Goal: Task Accomplishment & Management: Manage account settings

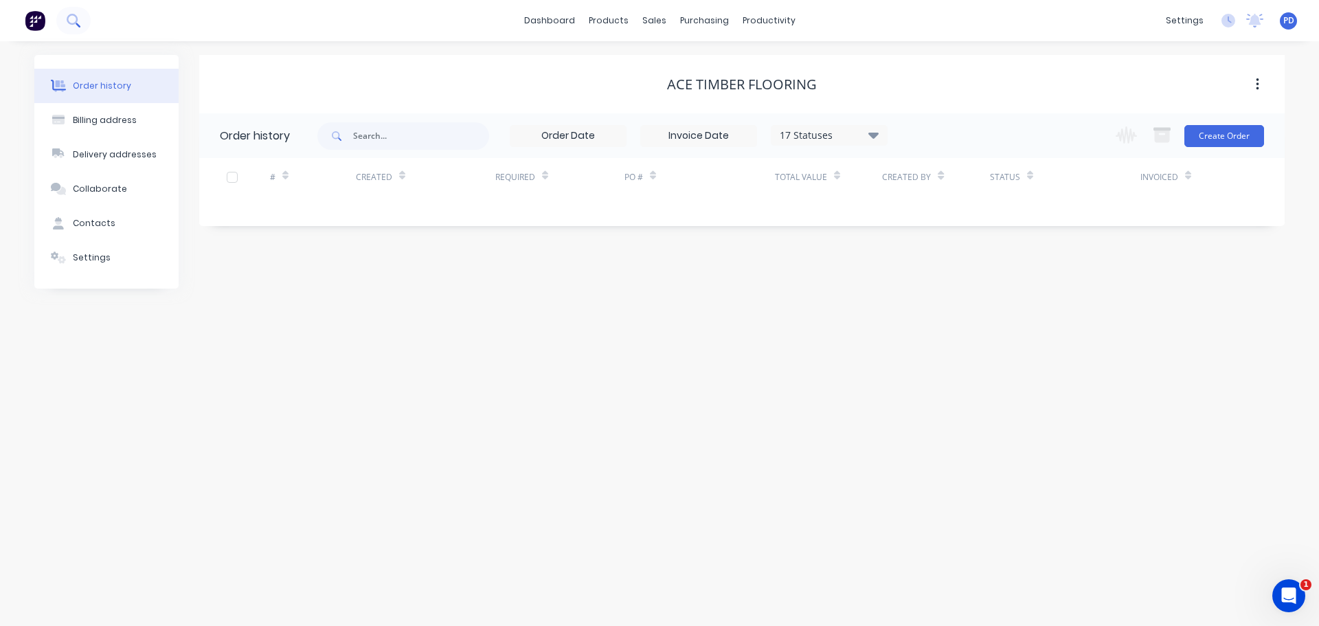
click at [65, 19] on button at bounding box center [73, 20] width 34 height 27
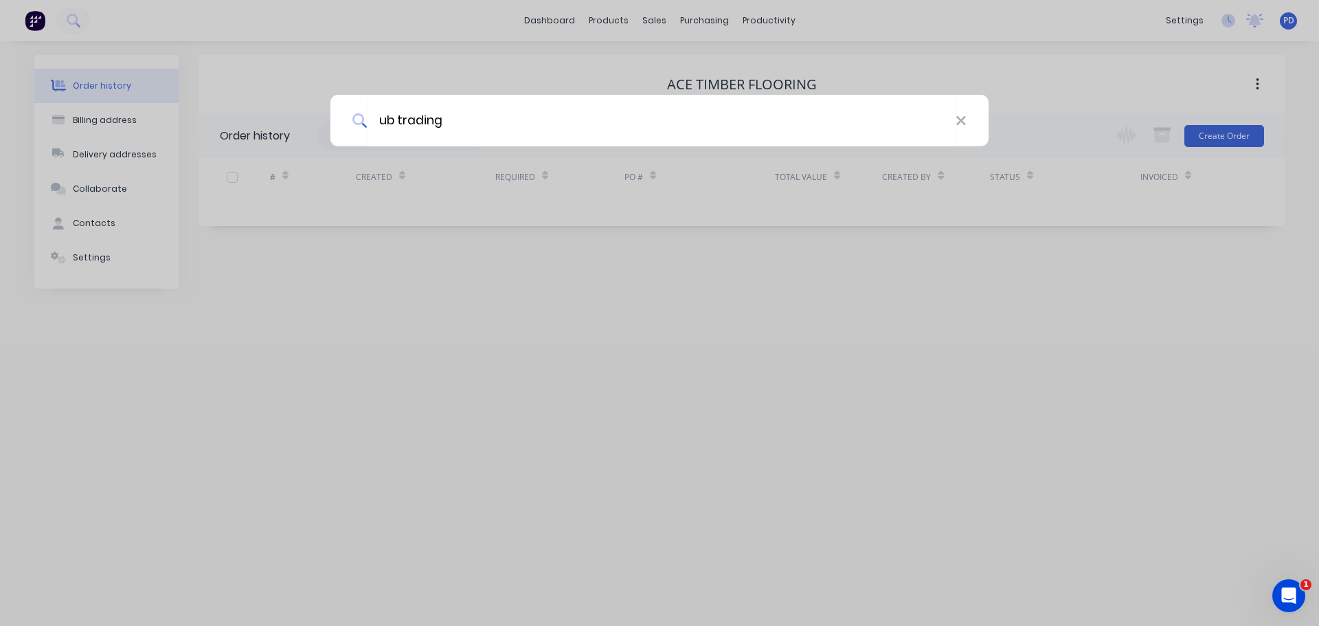
type input "ub trading"
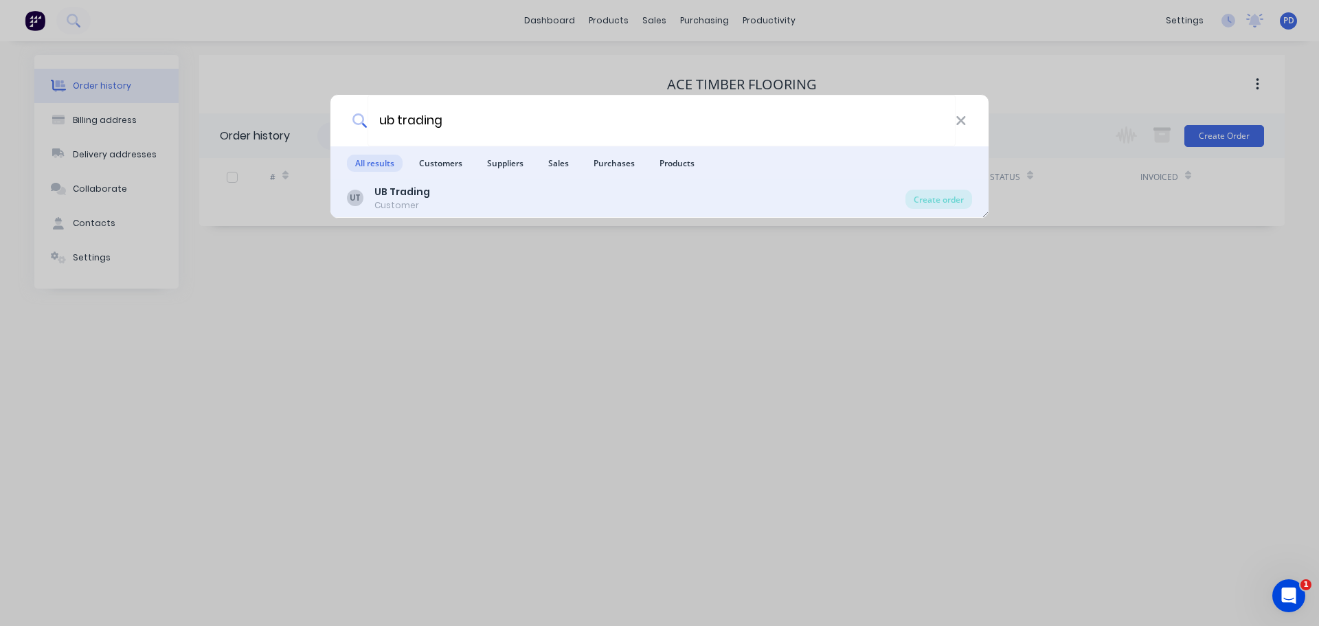
click at [375, 190] on b "UB Trading" at bounding box center [402, 192] width 56 height 14
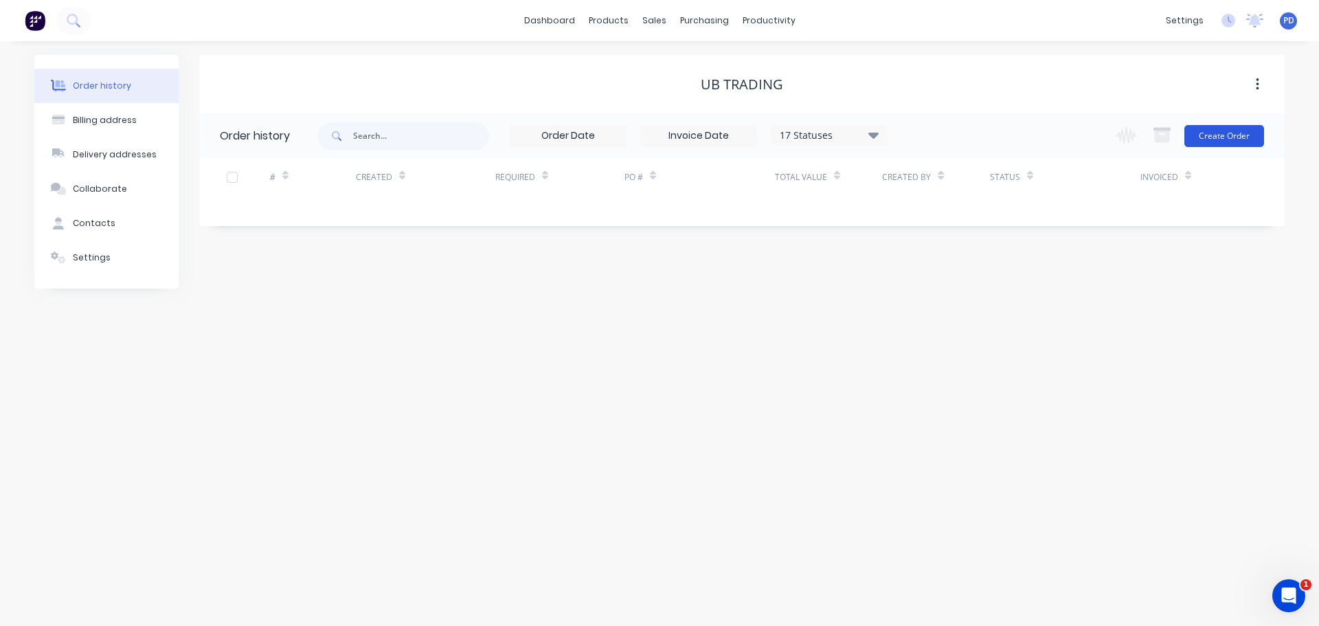
click at [1233, 133] on button "Create Order" at bounding box center [1224, 136] width 80 height 22
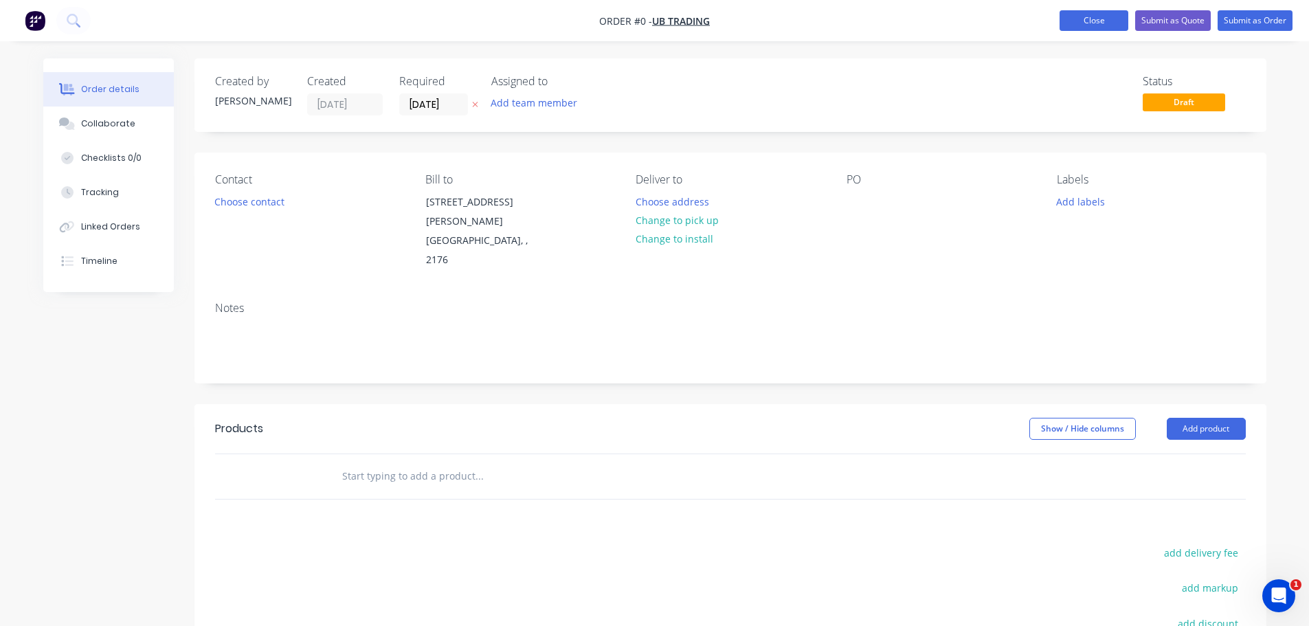
click at [1093, 14] on button "Close" at bounding box center [1093, 20] width 69 height 21
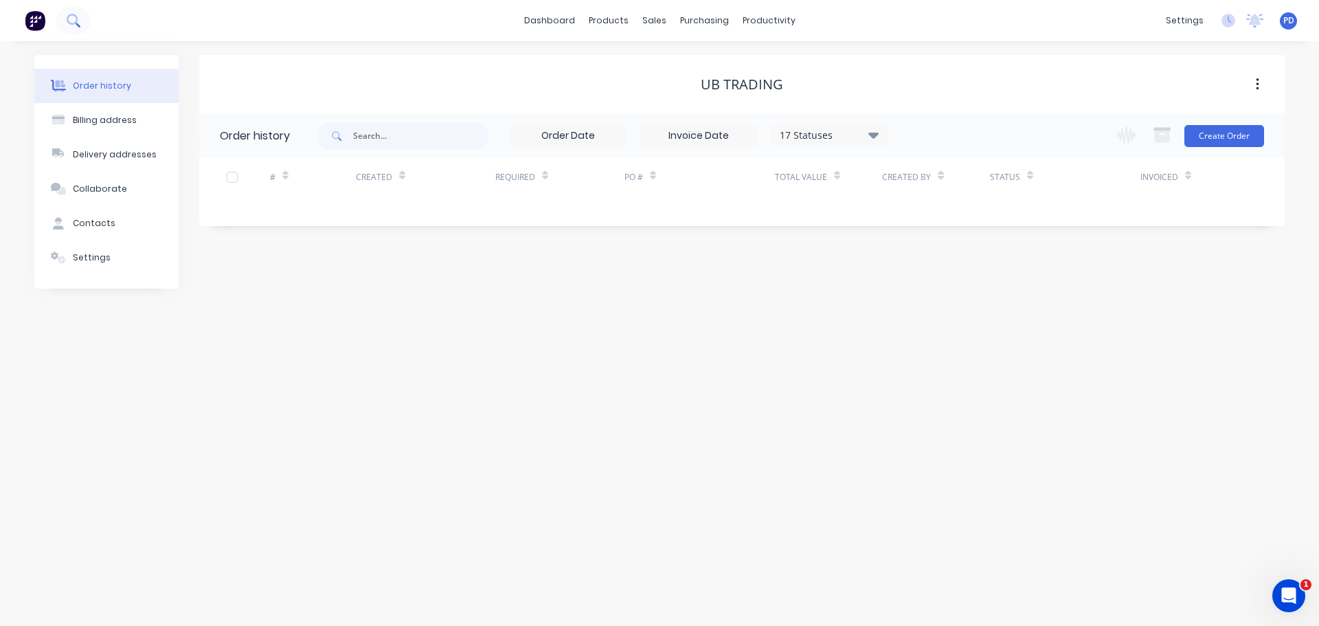
click at [76, 16] on icon at bounding box center [72, 19] width 11 height 11
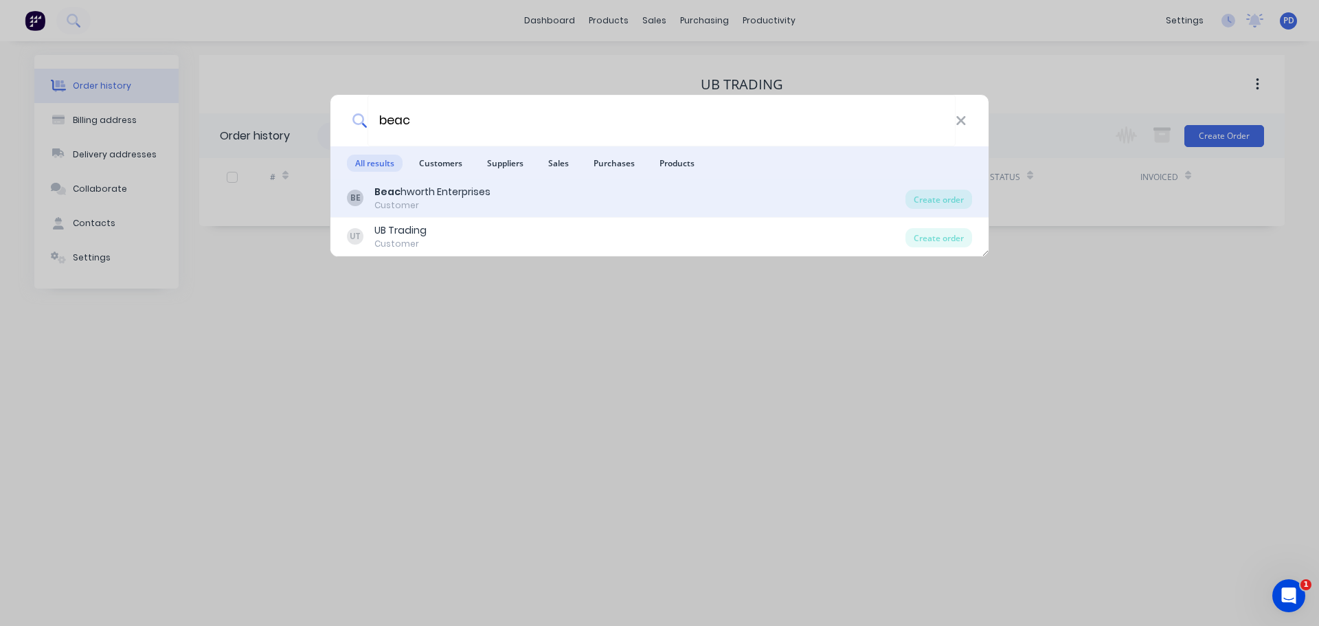
type input "beac"
click at [426, 189] on div "Beac hworth Enterprises" at bounding box center [432, 192] width 116 height 14
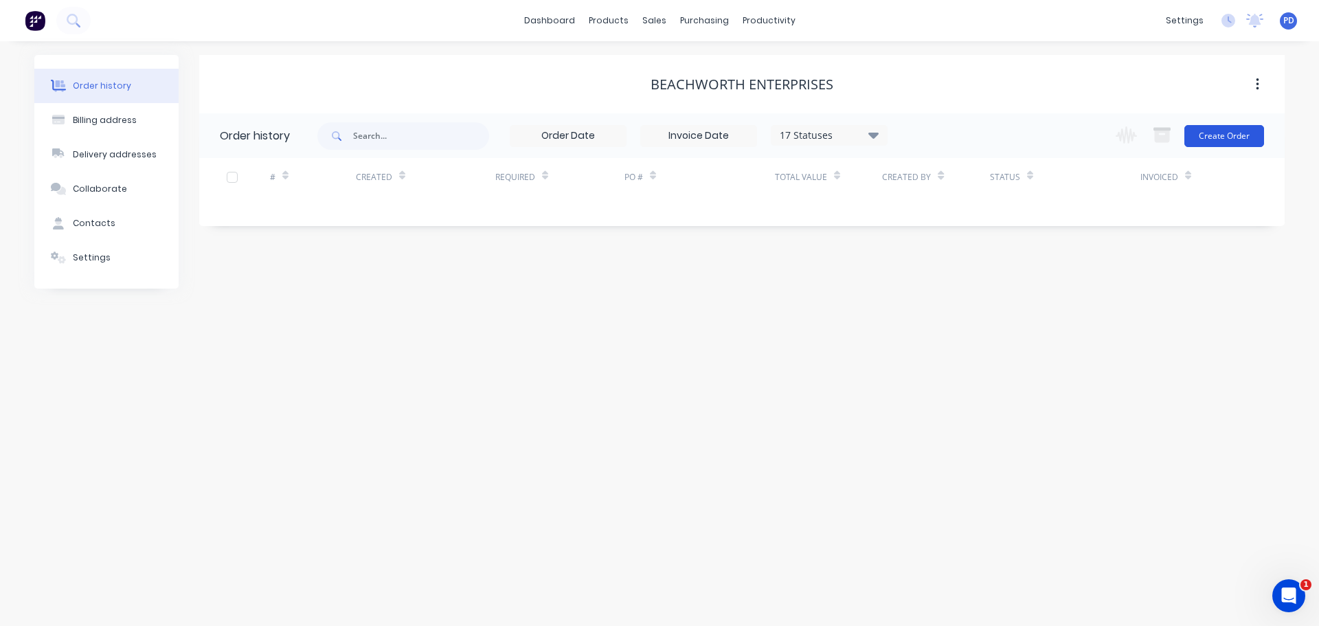
click at [1229, 129] on button "Create Order" at bounding box center [1224, 136] width 80 height 22
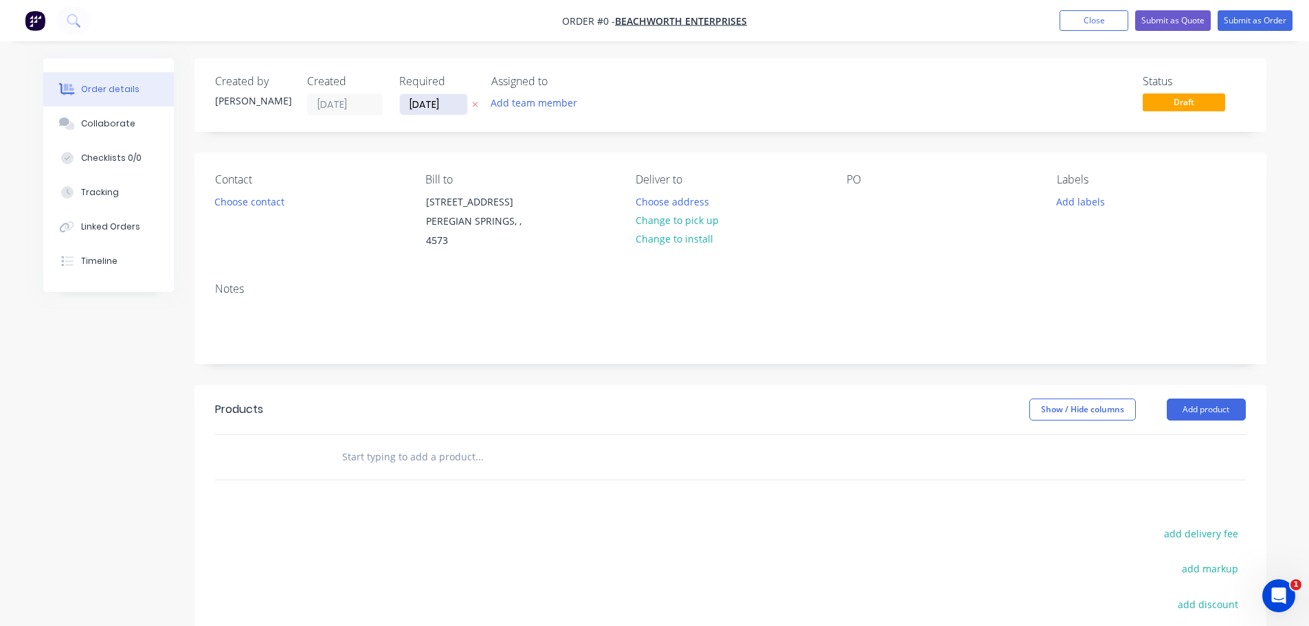
click at [460, 104] on input "[DATE]" at bounding box center [433, 104] width 67 height 21
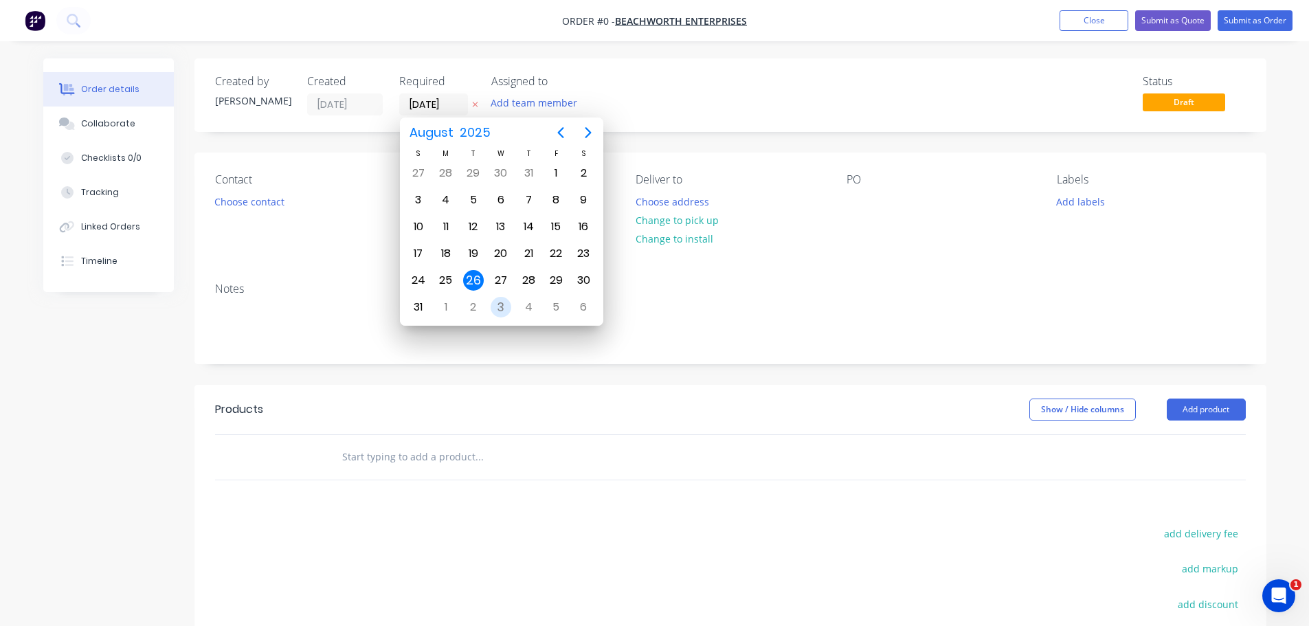
click at [504, 304] on div "3" at bounding box center [500, 307] width 21 height 21
type input "[DATE]"
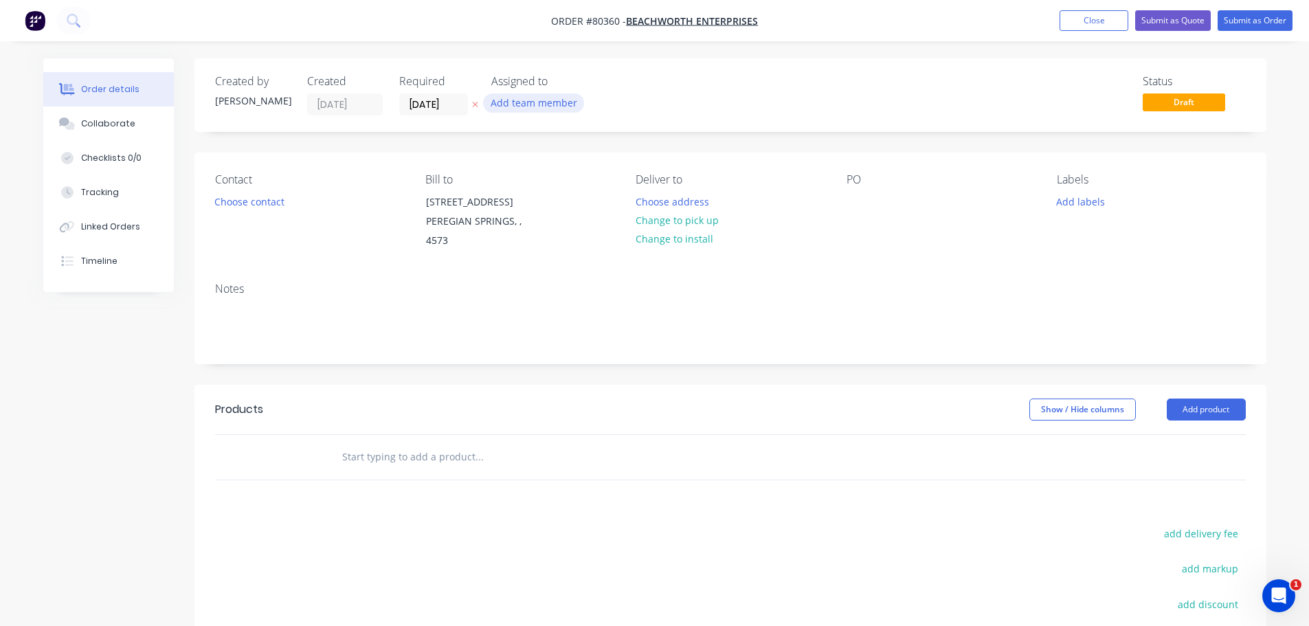
click at [532, 105] on button "Add team member" at bounding box center [533, 102] width 101 height 19
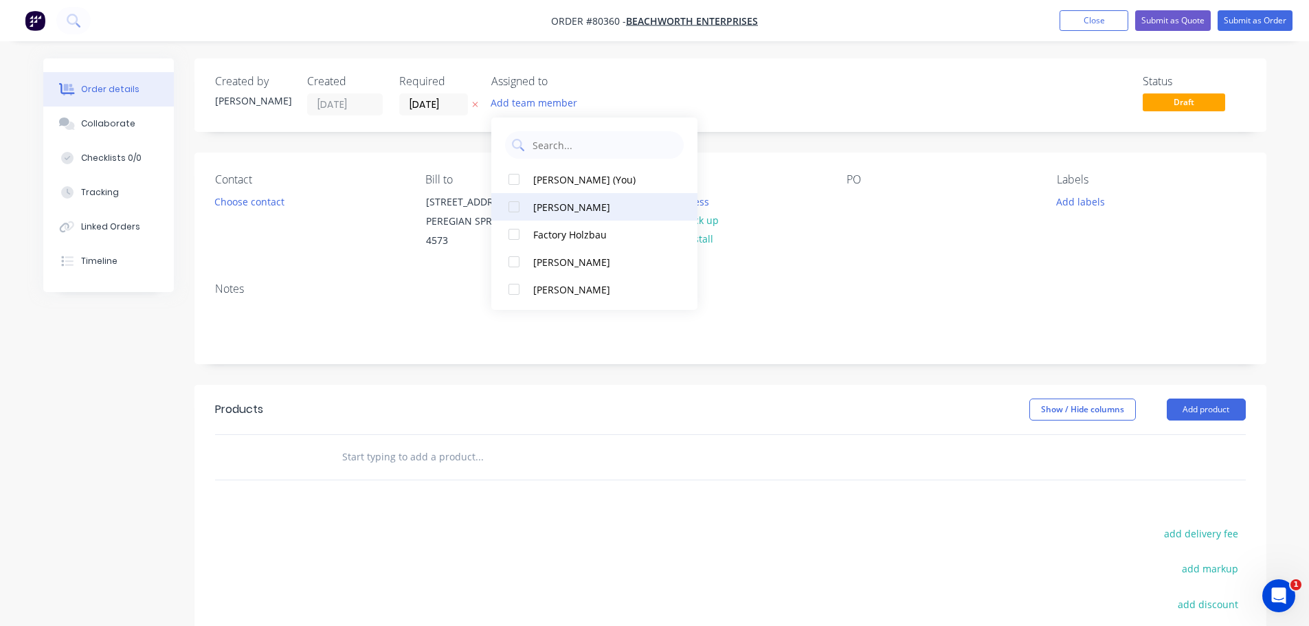
click at [513, 205] on div at bounding box center [513, 206] width 27 height 27
click at [276, 202] on button "Choose contact" at bounding box center [249, 201] width 84 height 19
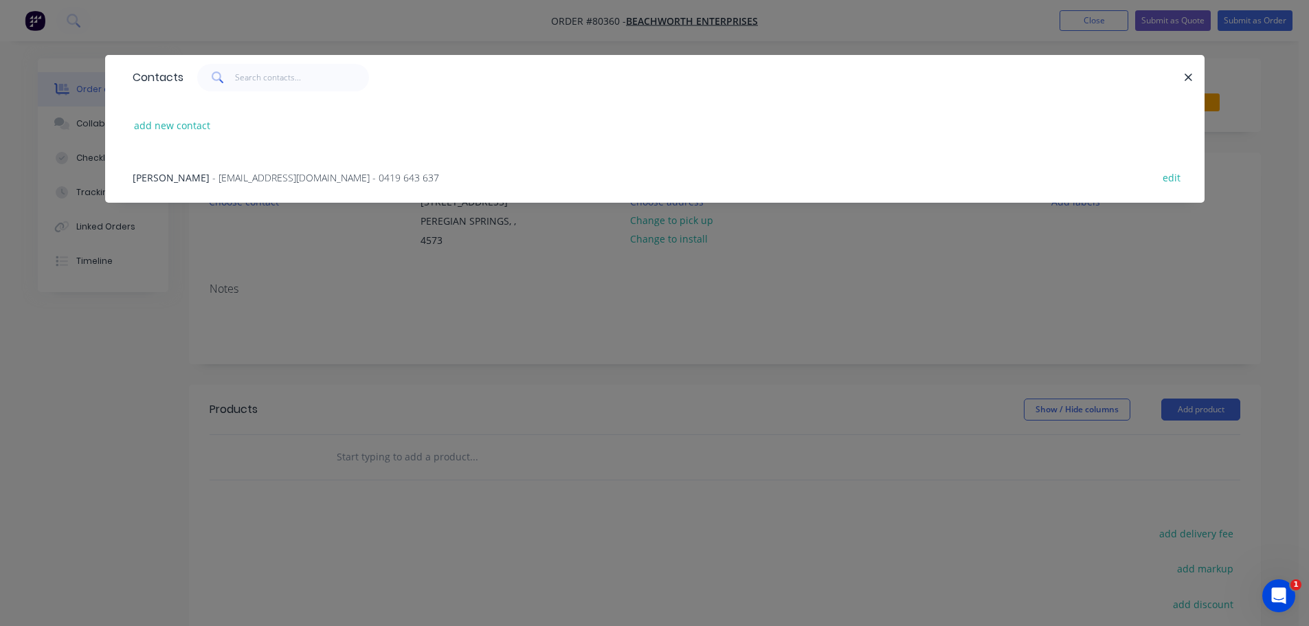
click at [188, 177] on span "Dennis Stuhmcke" at bounding box center [171, 177] width 77 height 13
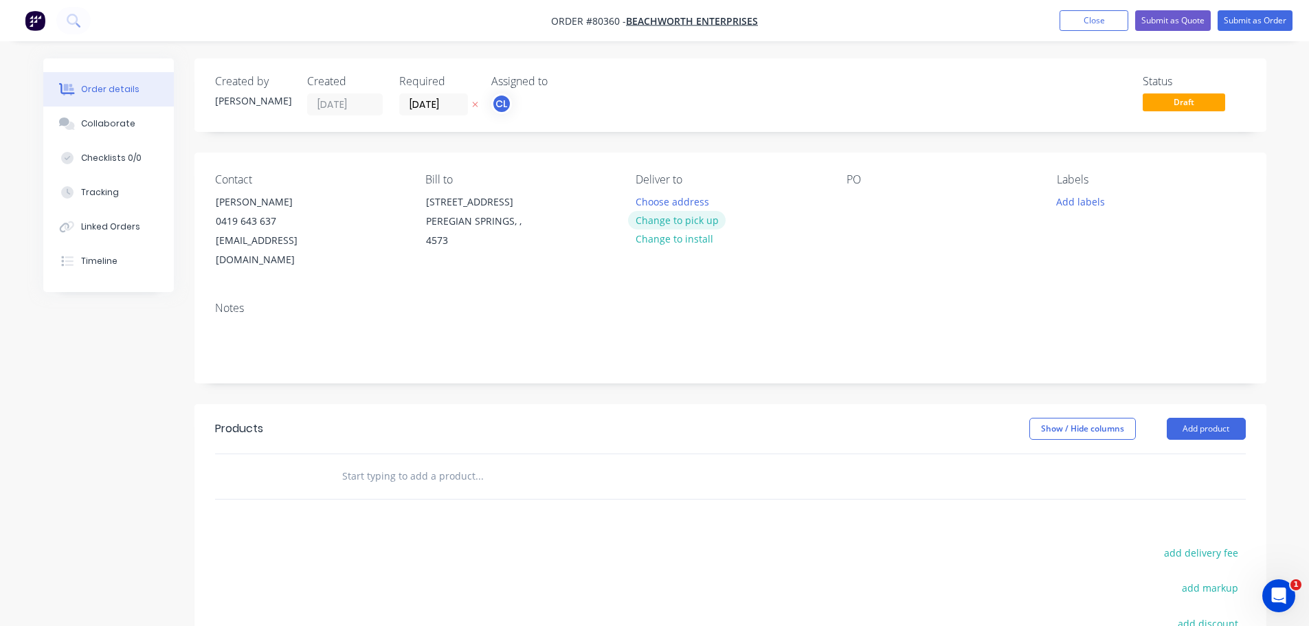
click at [674, 218] on button "Change to pick up" at bounding box center [677, 220] width 98 height 19
click at [861, 201] on div at bounding box center [857, 202] width 22 height 20
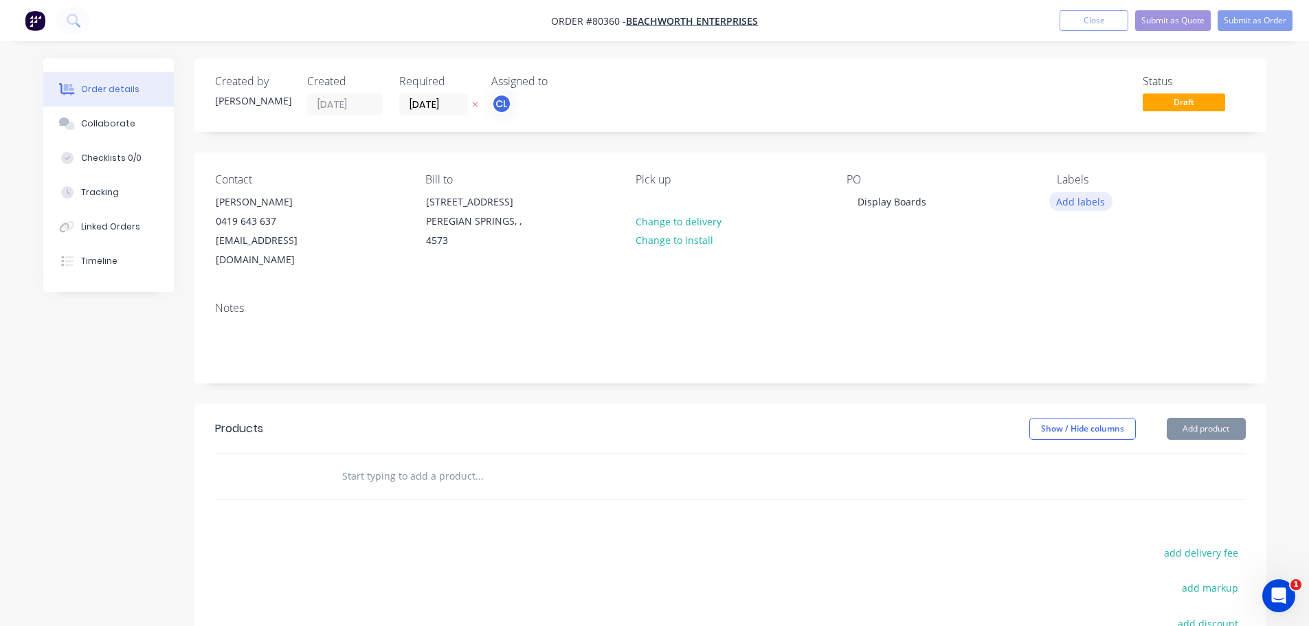
click at [1080, 200] on button "Add labels" at bounding box center [1080, 201] width 63 height 19
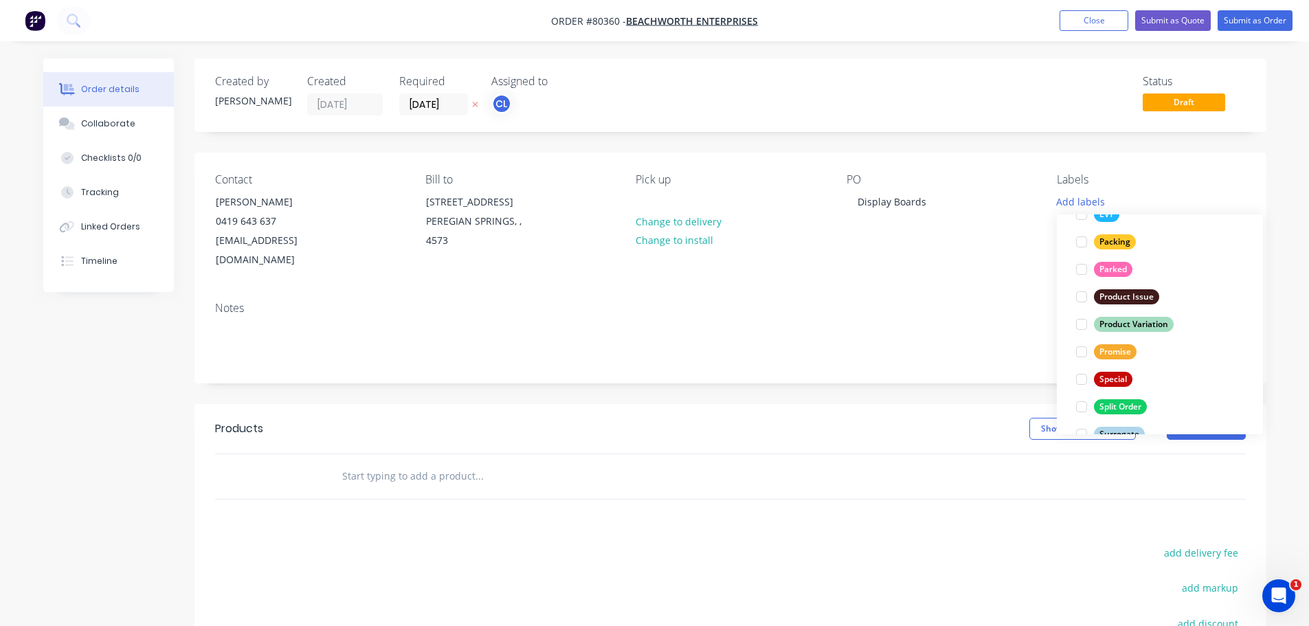
scroll to position [357, 0]
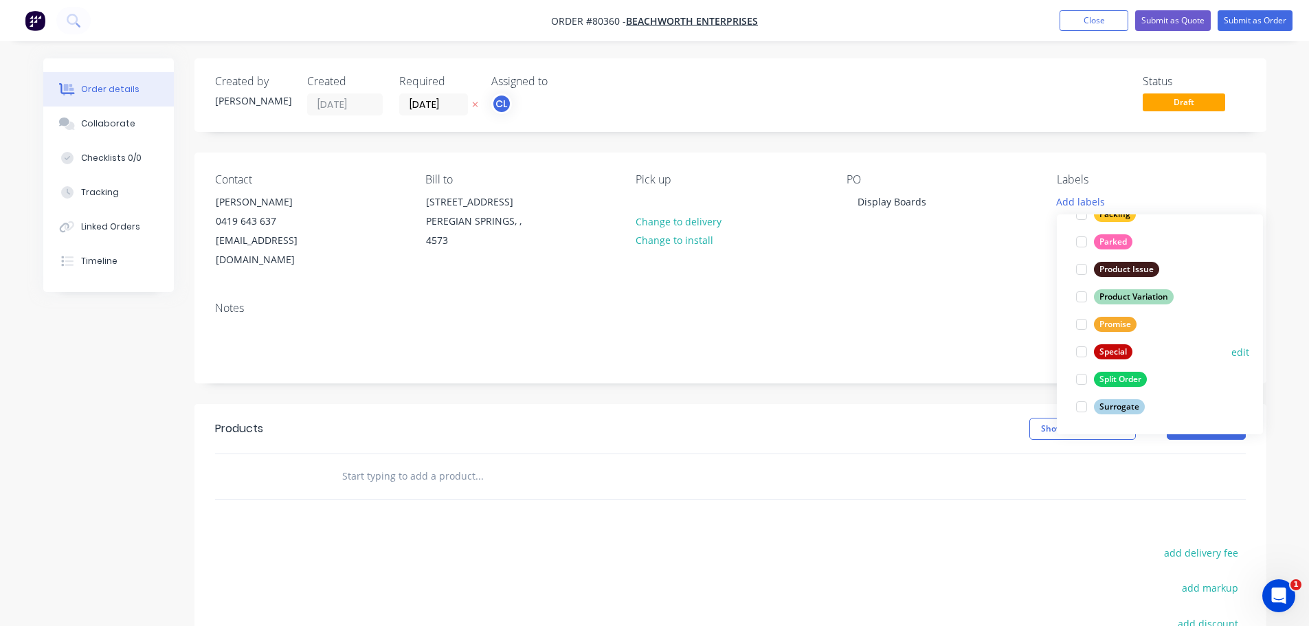
click at [1081, 355] on div at bounding box center [1080, 351] width 27 height 27
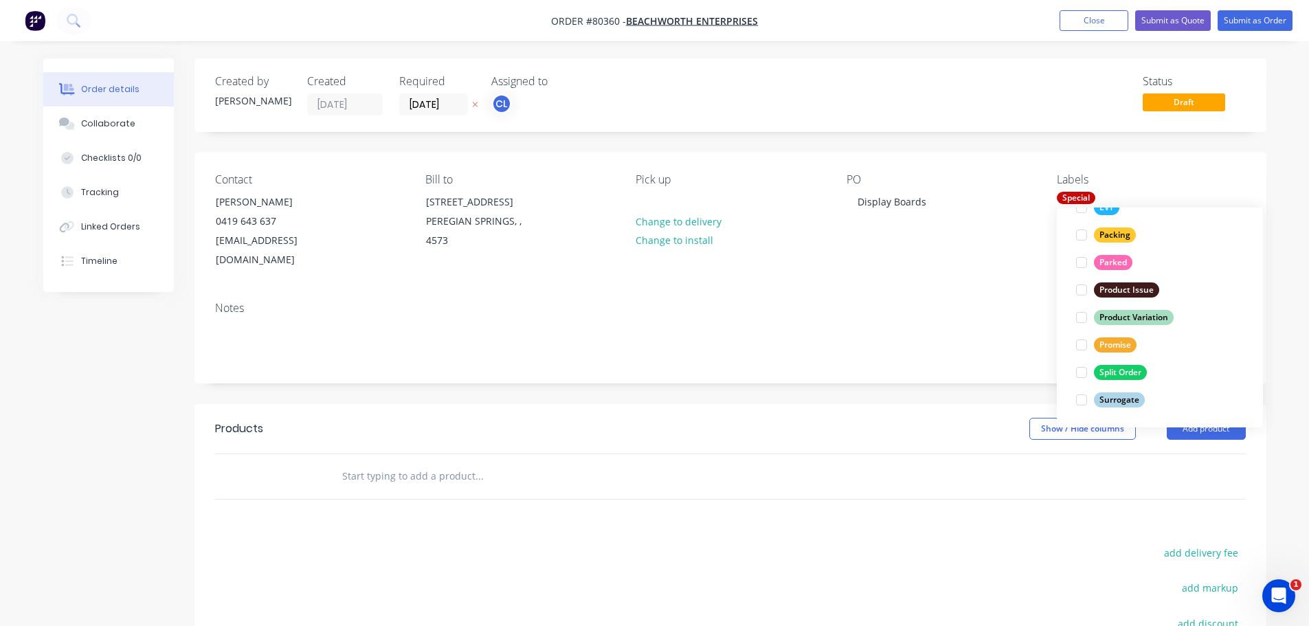
scroll to position [0, 0]
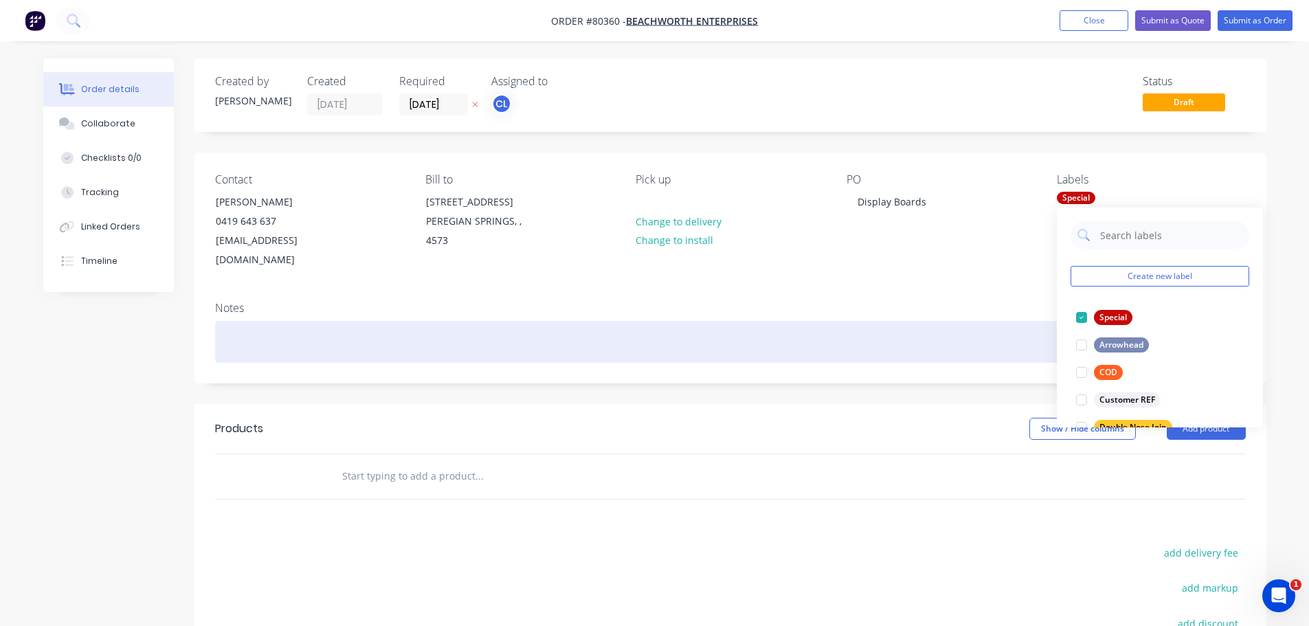
click at [948, 321] on div at bounding box center [730, 342] width 1030 height 42
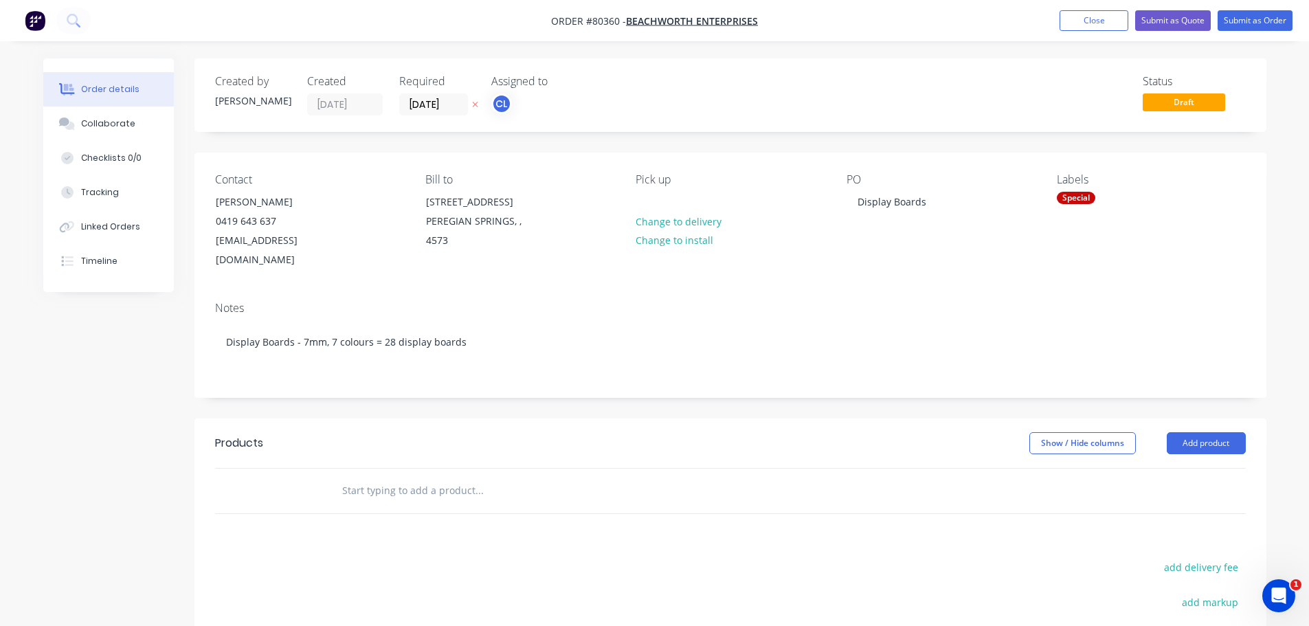
click at [373, 480] on input "text" at bounding box center [478, 490] width 275 height 27
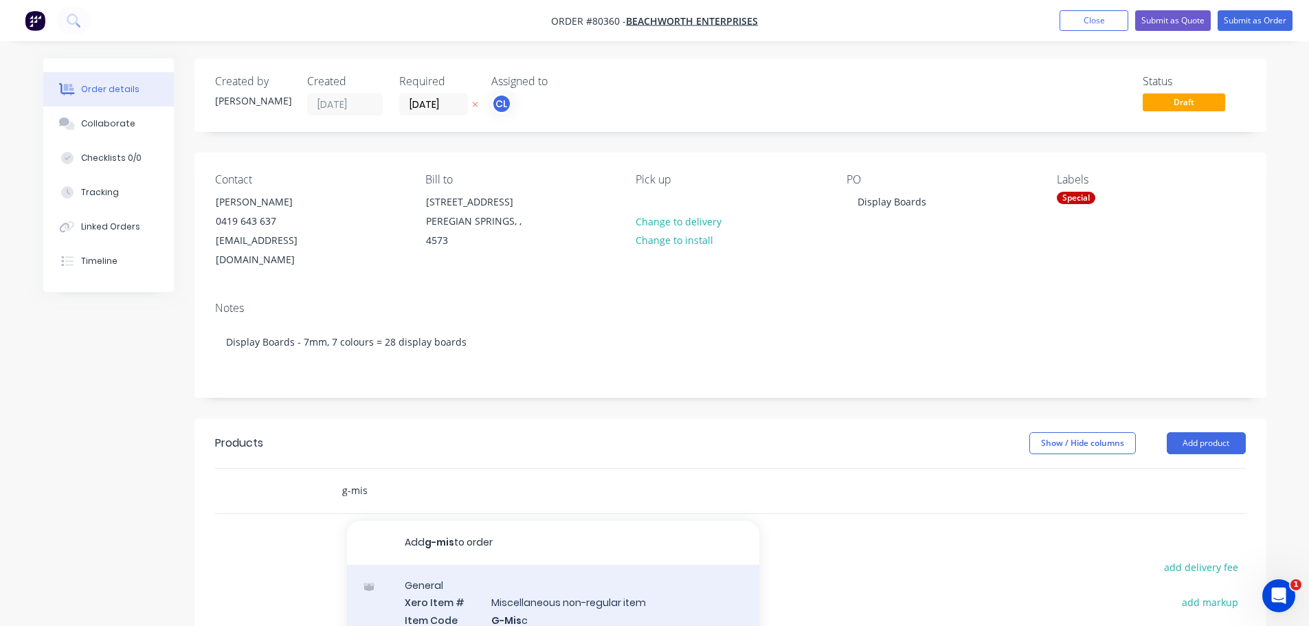
type input "g-mis"
click at [411, 576] on div "General Xero Item # Miscellaneous non-regular item Item Code G-Mis c Item Name …" at bounding box center [553, 638] width 412 height 146
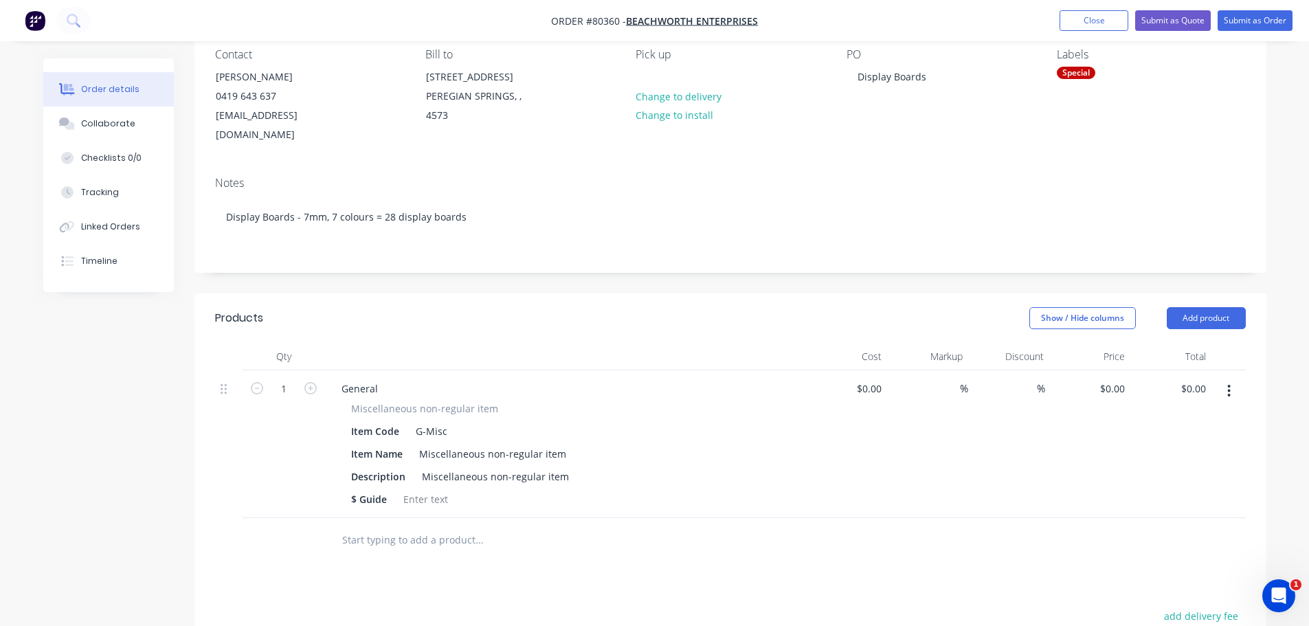
scroll to position [137, 0]
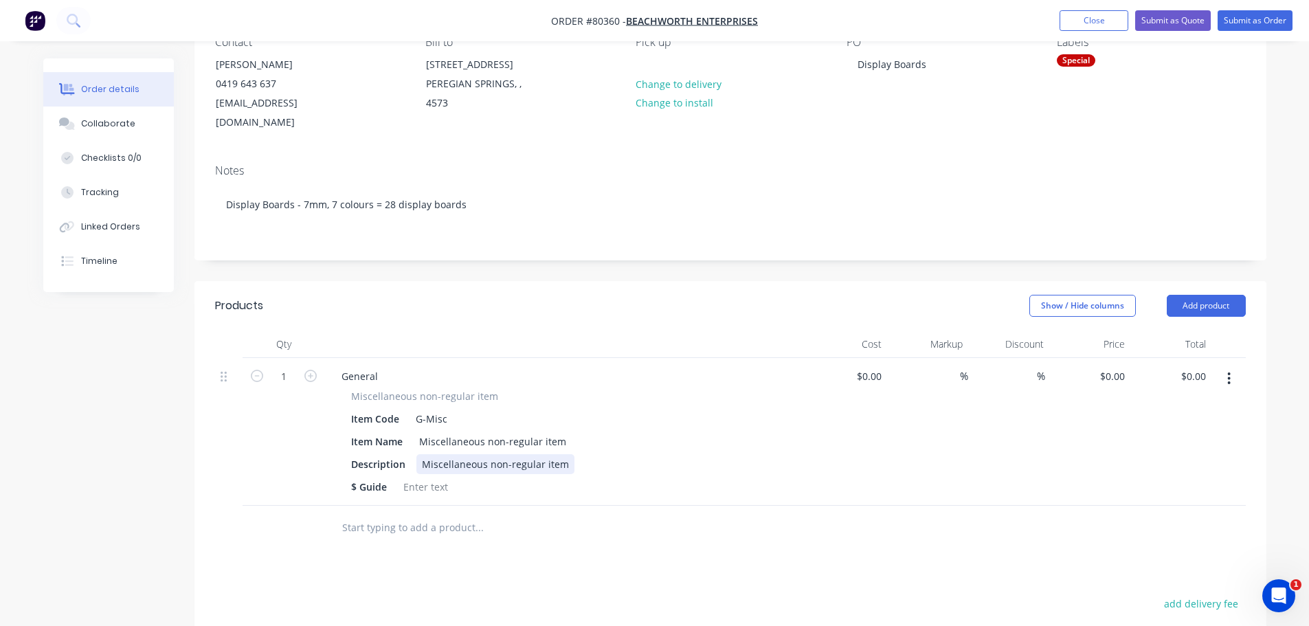
click at [424, 454] on div "Miscellaneous non-regular item" at bounding box center [495, 464] width 158 height 20
drag, startPoint x: 561, startPoint y: 464, endPoint x: 415, endPoint y: 457, distance: 146.5
click at [416, 457] on div "Display boards Miscellaneous non-regular item" at bounding box center [495, 471] width 158 height 34
click at [313, 370] on icon "button" at bounding box center [310, 376] width 12 height 12
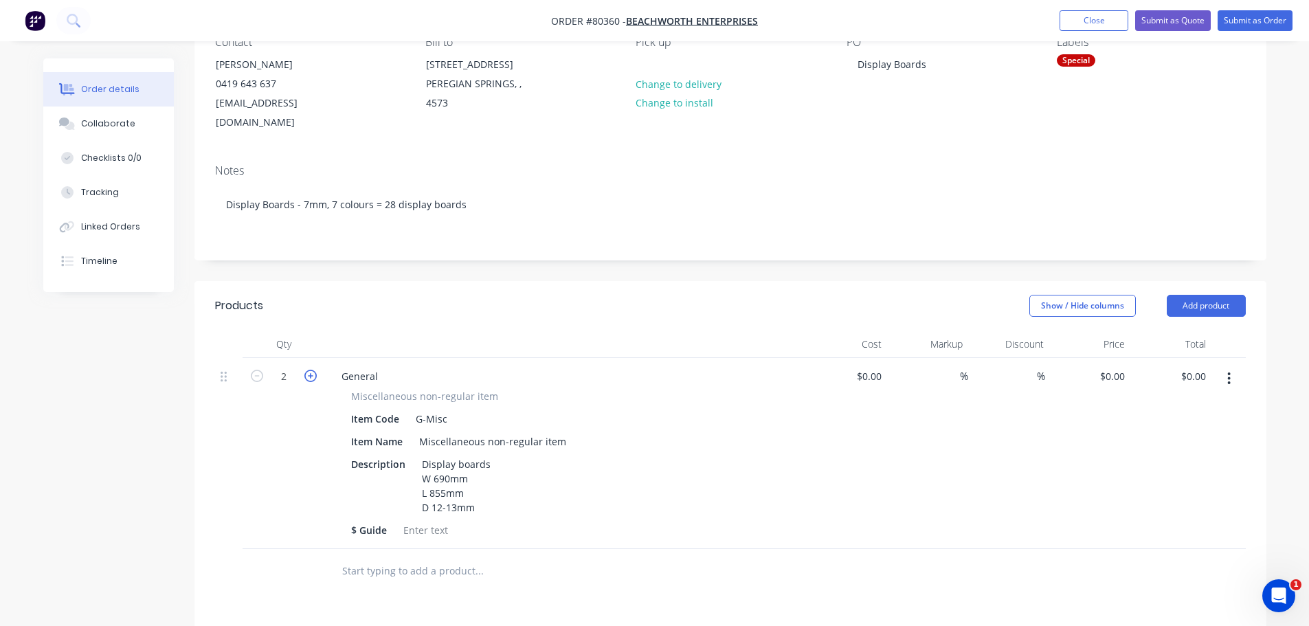
click at [313, 370] on icon "button" at bounding box center [310, 376] width 12 height 12
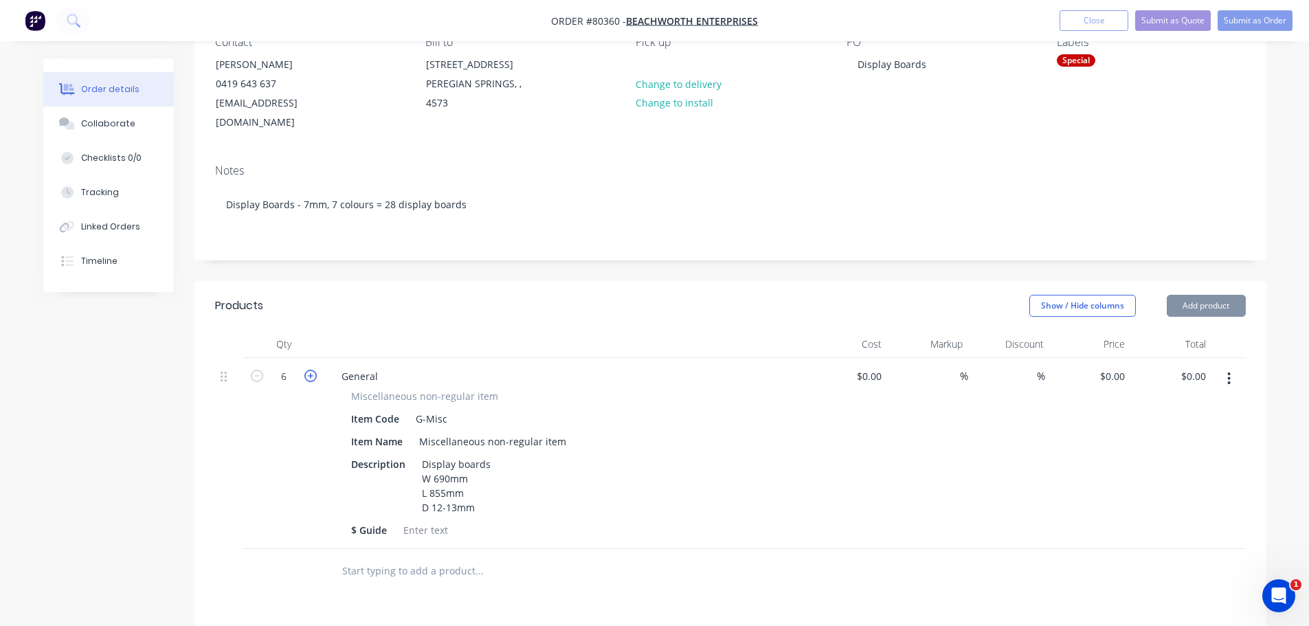
click at [313, 370] on icon "button" at bounding box center [310, 376] width 12 height 12
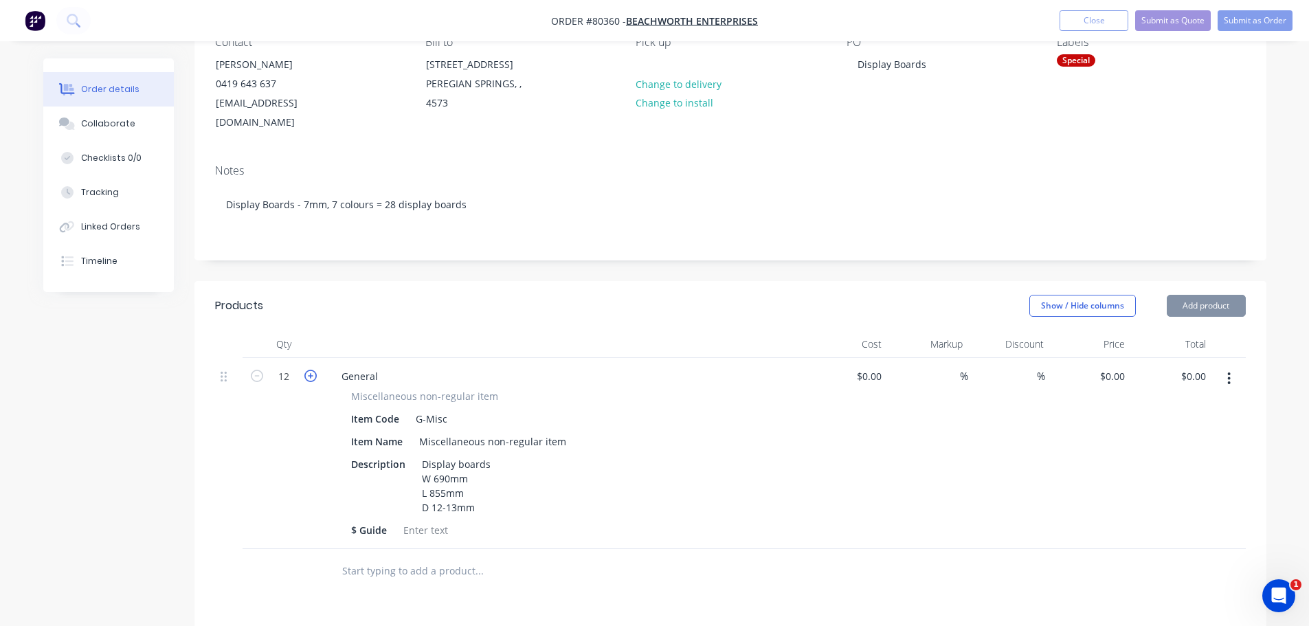
click at [313, 370] on icon "button" at bounding box center [310, 376] width 12 height 12
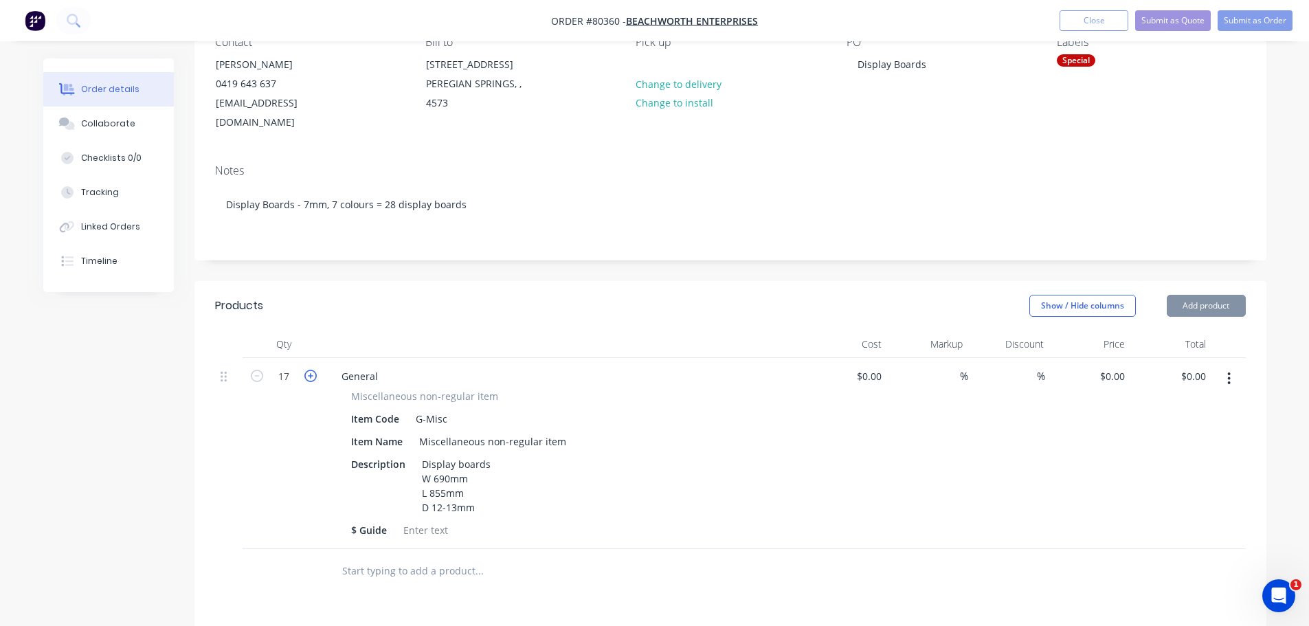
click at [313, 370] on icon "button" at bounding box center [310, 376] width 12 height 12
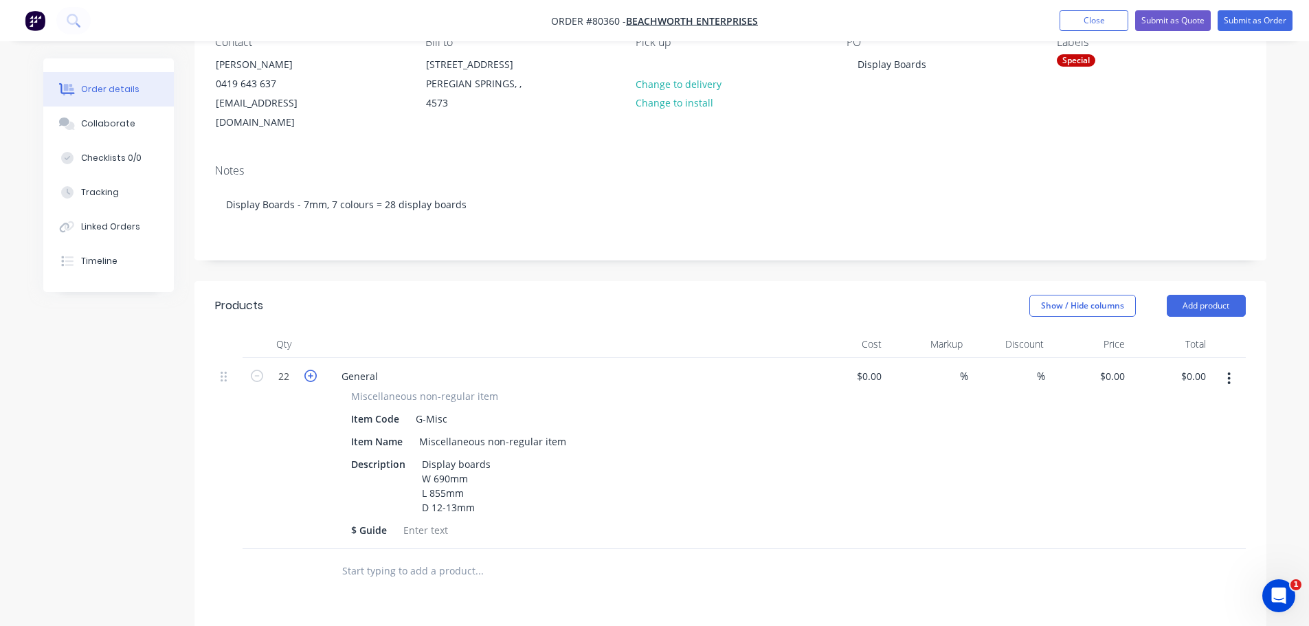
click at [313, 370] on icon "button" at bounding box center [310, 376] width 12 height 12
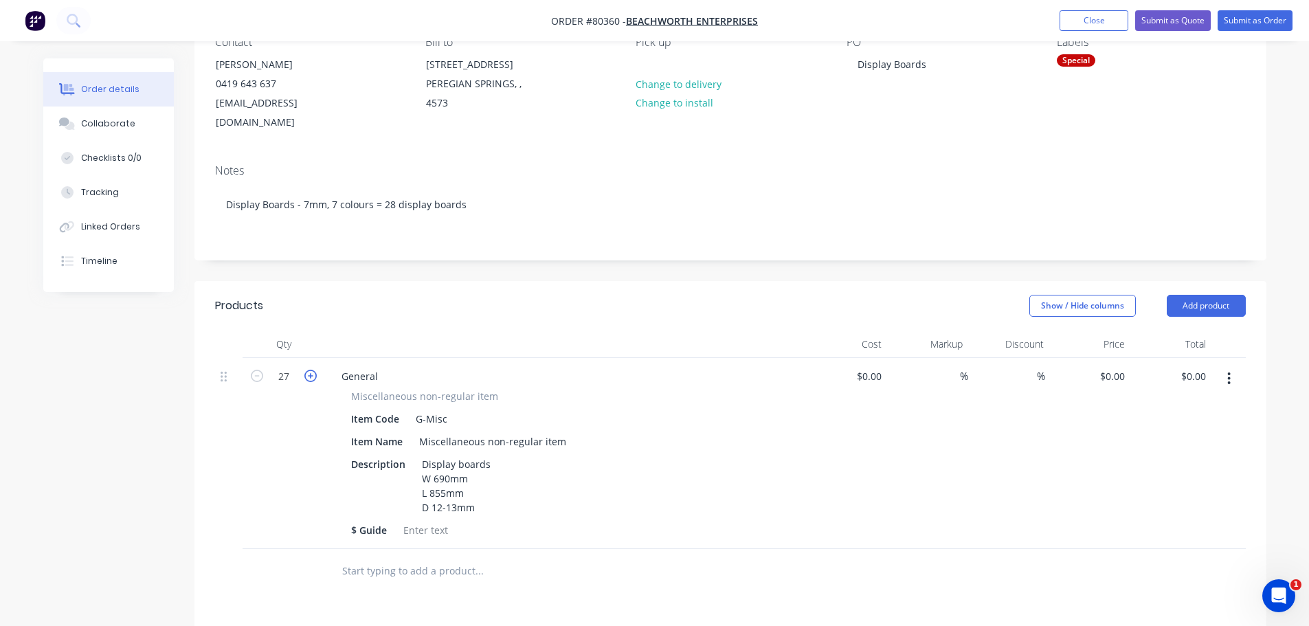
type input "28"
click at [422, 454] on div "Display boards W 690mm L 855mm D 12-13mm" at bounding box center [456, 485] width 80 height 63
click at [487, 454] on div "Display boards W 690mm L 855mm D 12-13mm" at bounding box center [456, 485] width 80 height 63
click at [411, 557] on input "text" at bounding box center [478, 570] width 275 height 27
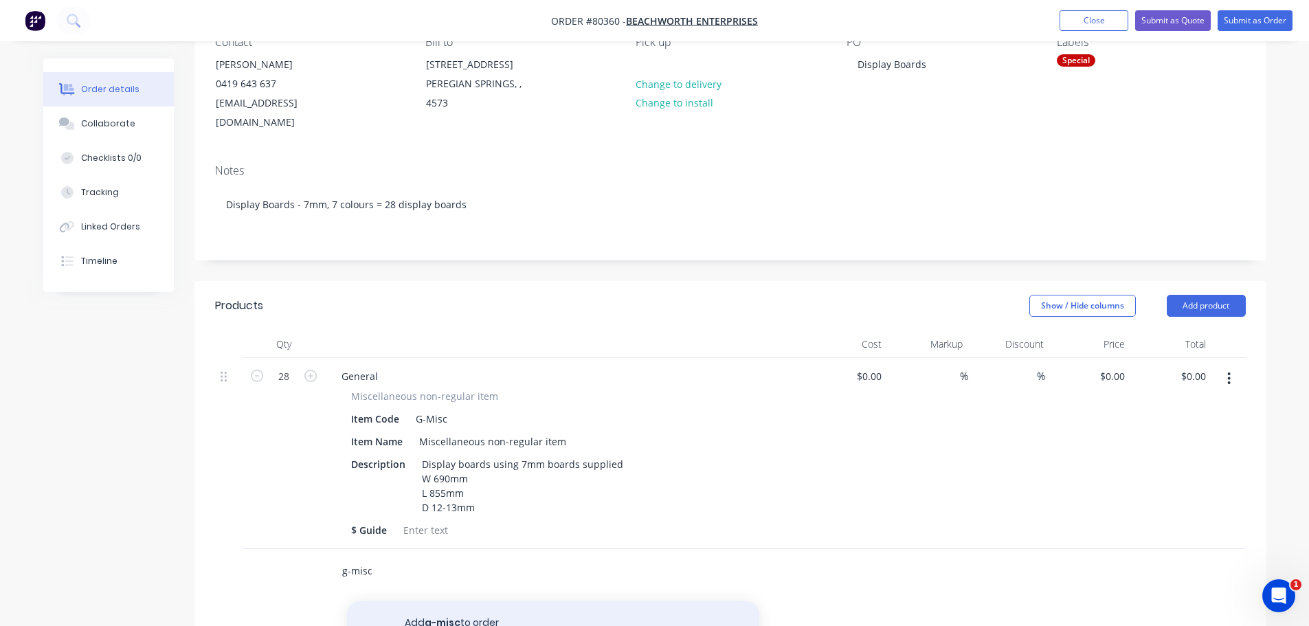
type input "g-misc"
click at [425, 601] on button "Add g-misc to order" at bounding box center [553, 623] width 412 height 44
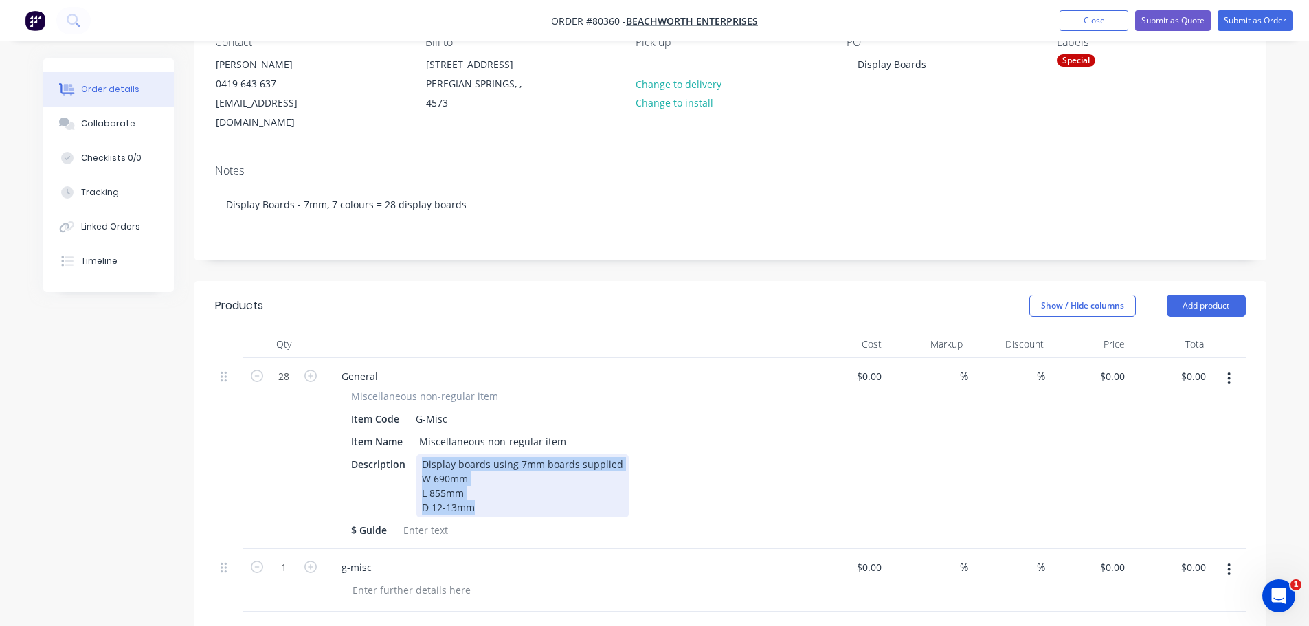
drag, startPoint x: 420, startPoint y: 446, endPoint x: 589, endPoint y: 491, distance: 174.8
click at [589, 491] on div "Display boards using 7mm boards supplied W 690mm L 855mm D 12-13mm" at bounding box center [522, 485] width 212 height 63
copy div "Display boards using 7mm boards supplied W 690mm L 855mm D 12-13mm"
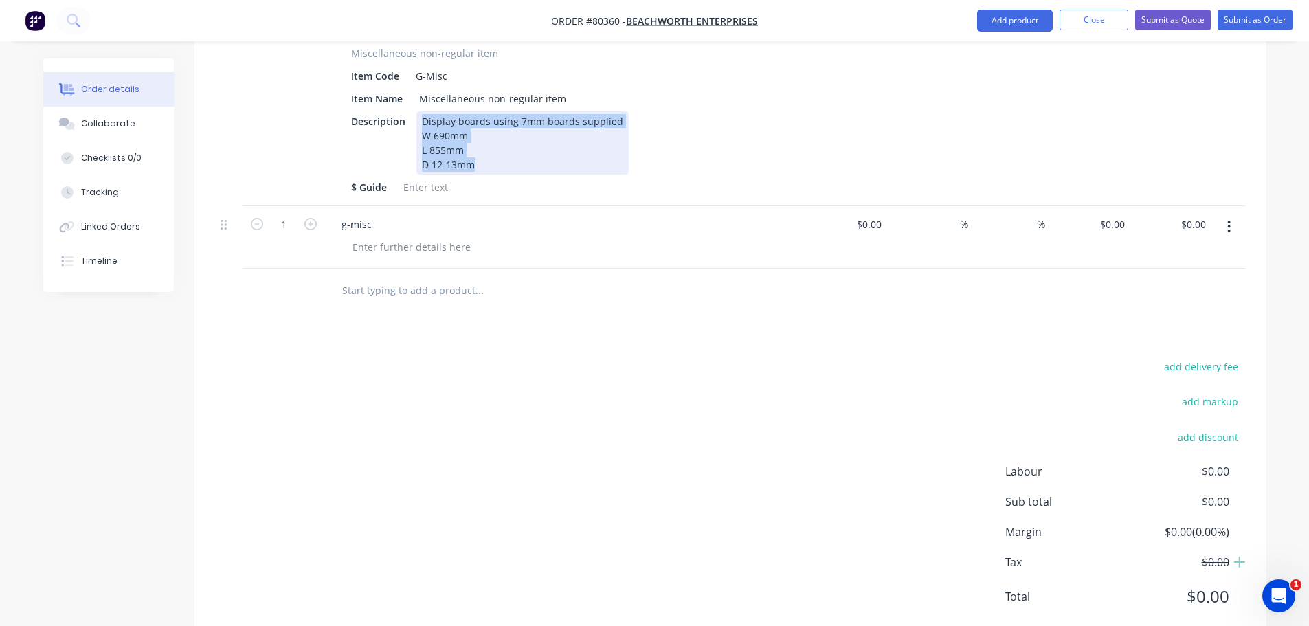
scroll to position [481, 0]
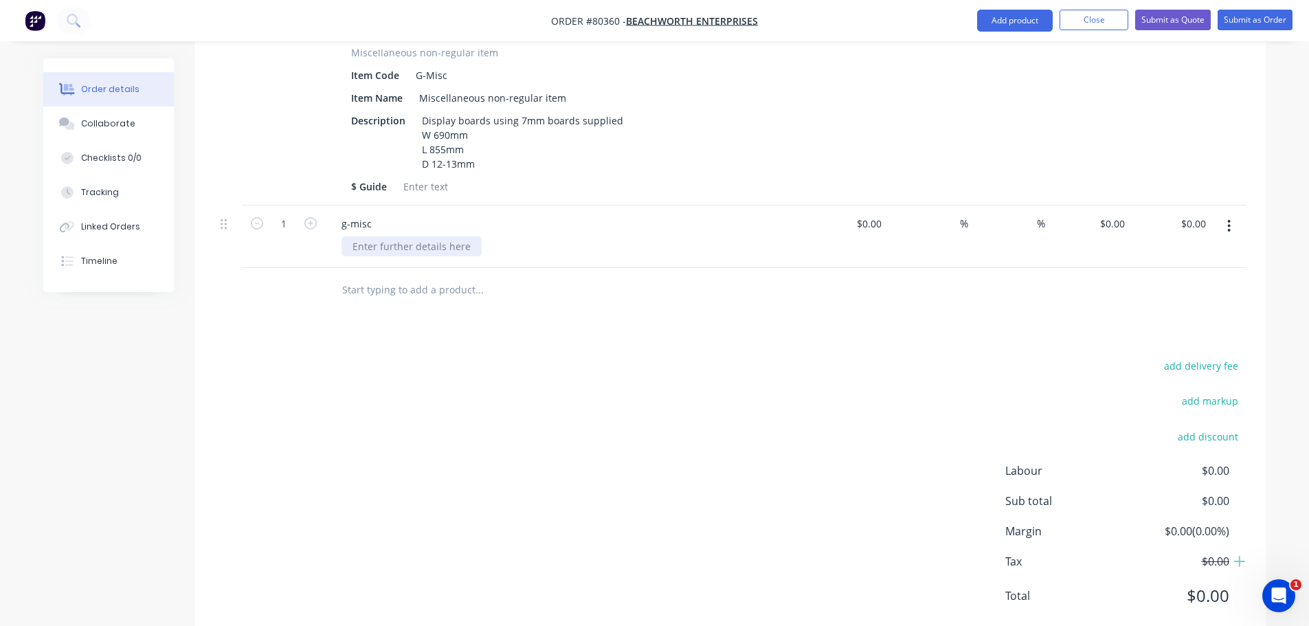
click at [388, 236] on div at bounding box center [411, 246] width 140 height 20
click at [402, 214] on div "g-misc" at bounding box center [565, 224] width 470 height 20
click at [398, 214] on div "g-misc" at bounding box center [565, 224] width 470 height 20
click at [1232, 214] on button "button" at bounding box center [1228, 226] width 32 height 25
click at [1175, 335] on div "Delete" at bounding box center [1180, 345] width 106 height 20
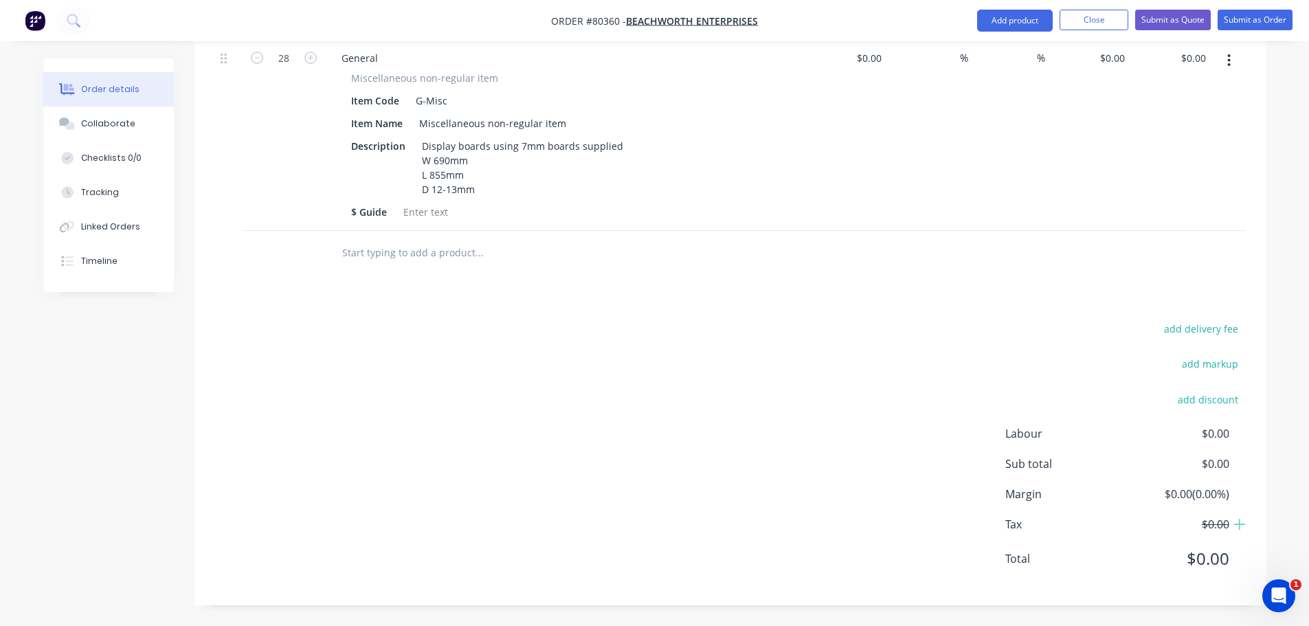
scroll to position [436, 0]
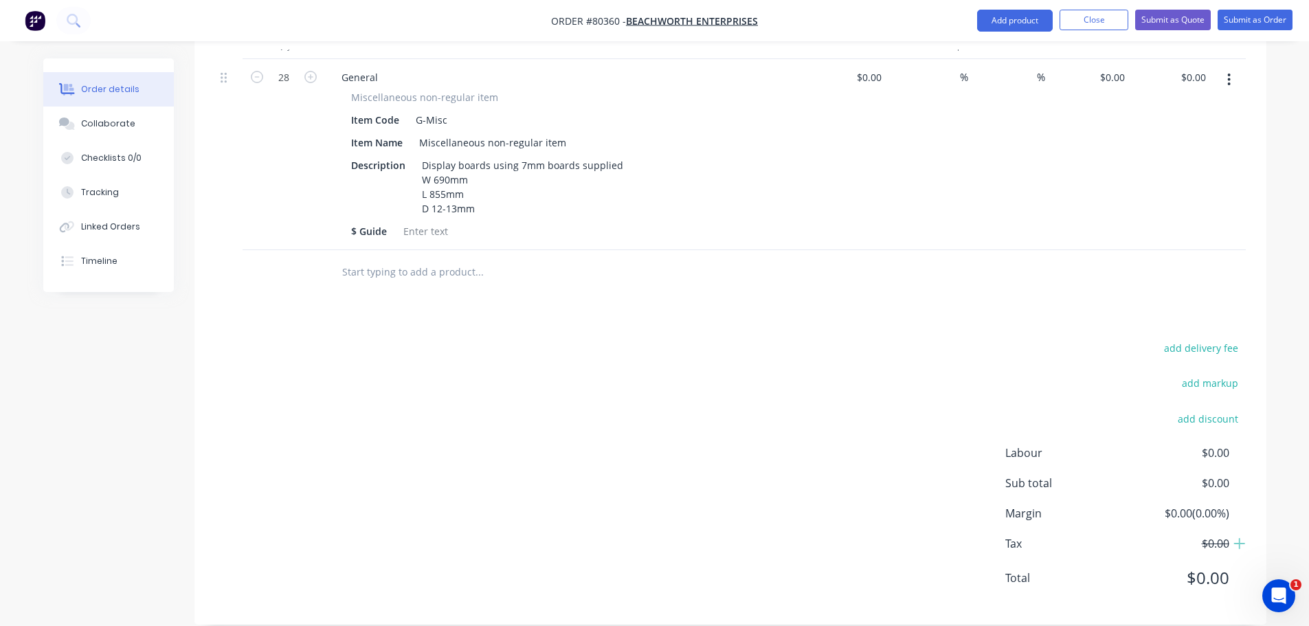
click at [399, 258] on input "text" at bounding box center [478, 271] width 275 height 27
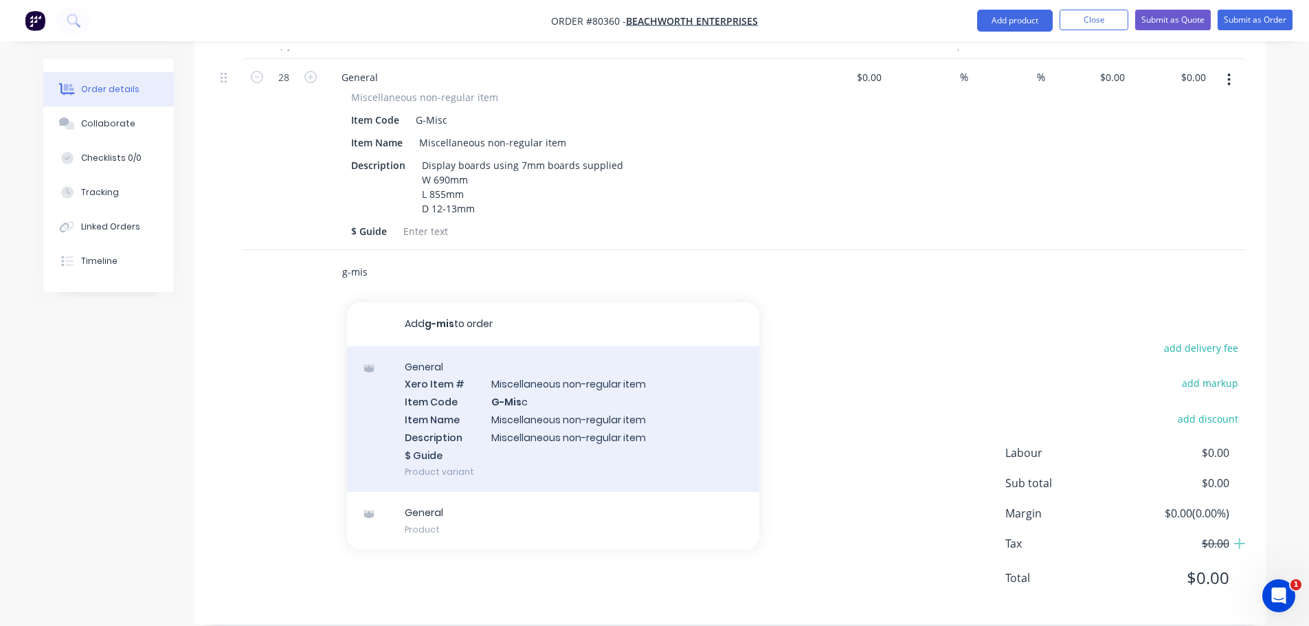
type input "g-mis"
click at [506, 403] on div "General Xero Item # Miscellaneous non-regular item Item Code G-Mis c Item Name …" at bounding box center [553, 419] width 412 height 146
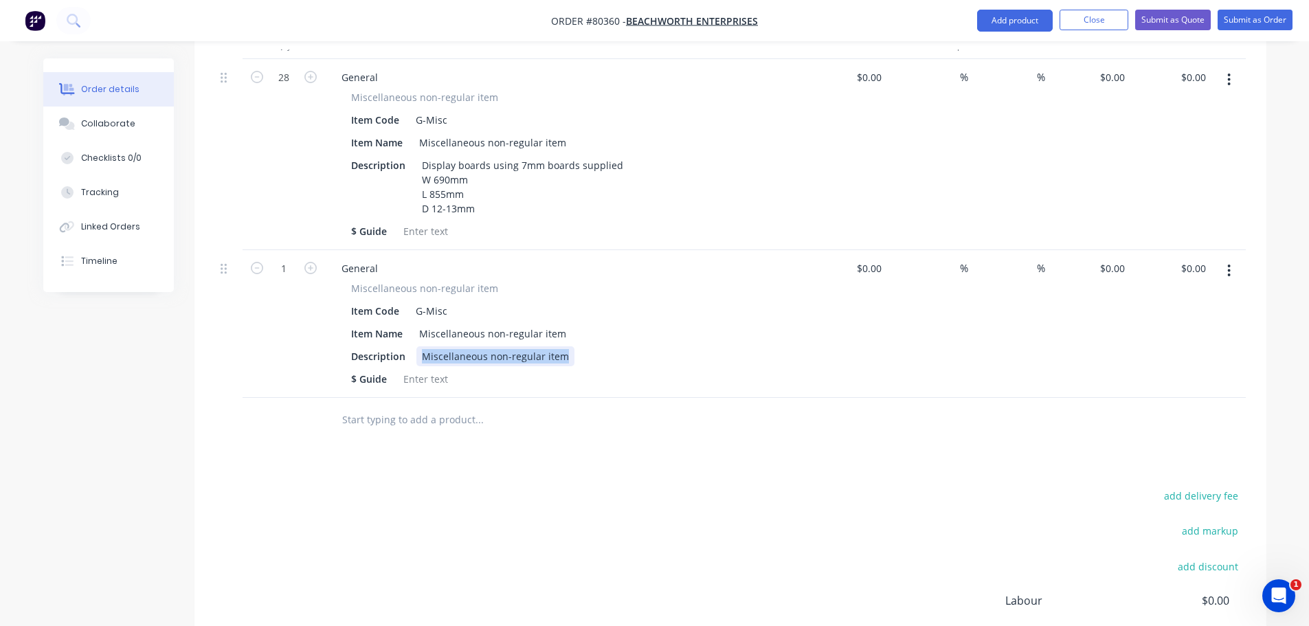
drag, startPoint x: 513, startPoint y: 339, endPoint x: 567, endPoint y: 337, distance: 54.3
click at [567, 346] on div "Description Miscellaneous non-regular item" at bounding box center [563, 356] width 434 height 20
paste div
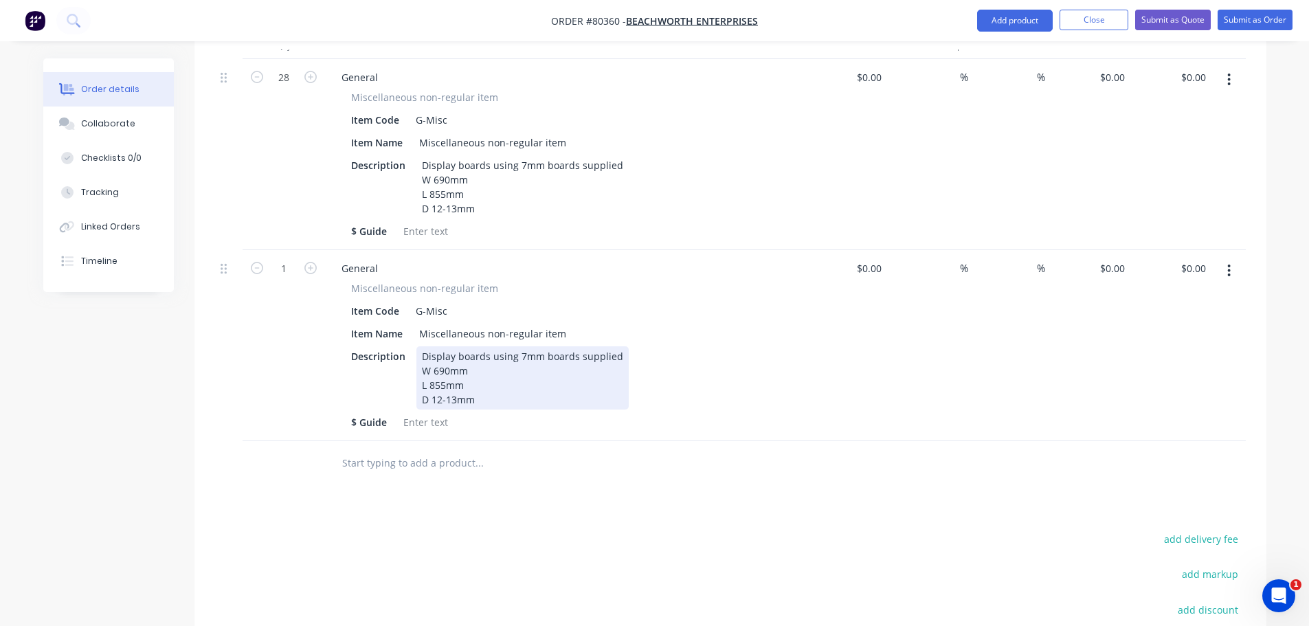
click at [522, 346] on div "Display boards using 7mm boards supplied W 690mm L 855mm D 12-13mm" at bounding box center [522, 377] width 212 height 63
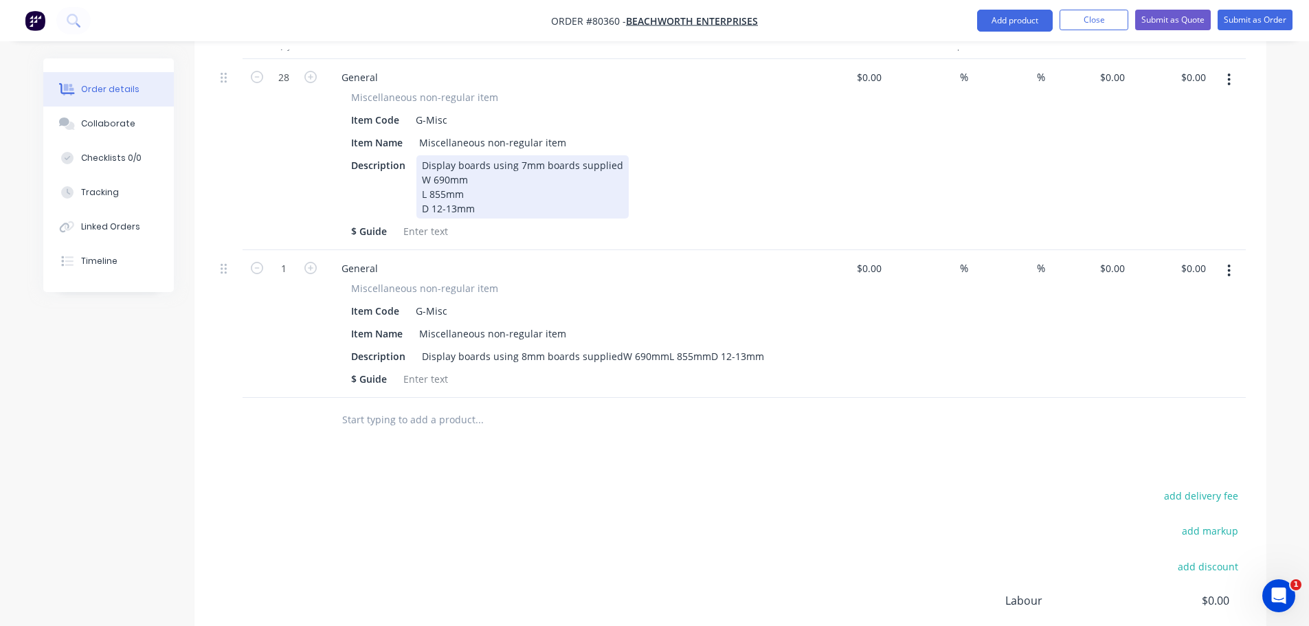
drag, startPoint x: 613, startPoint y: 147, endPoint x: 636, endPoint y: 150, distance: 23.5
click at [615, 155] on div "Display boards using 7mm boards supplied W 690mm L 855mm D 12-13mm" at bounding box center [522, 186] width 212 height 63
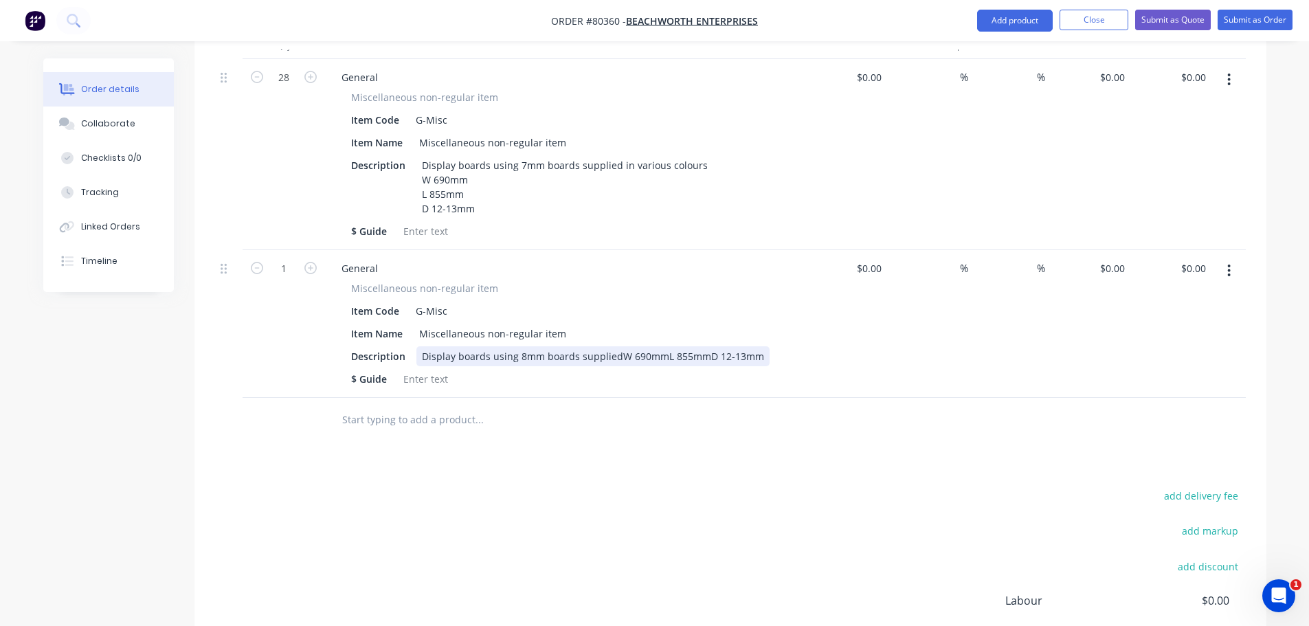
click at [614, 346] on div "Display boards using 8mm boards suppliedW 690mmL 855mmD 12-13mm" at bounding box center [592, 356] width 353 height 20
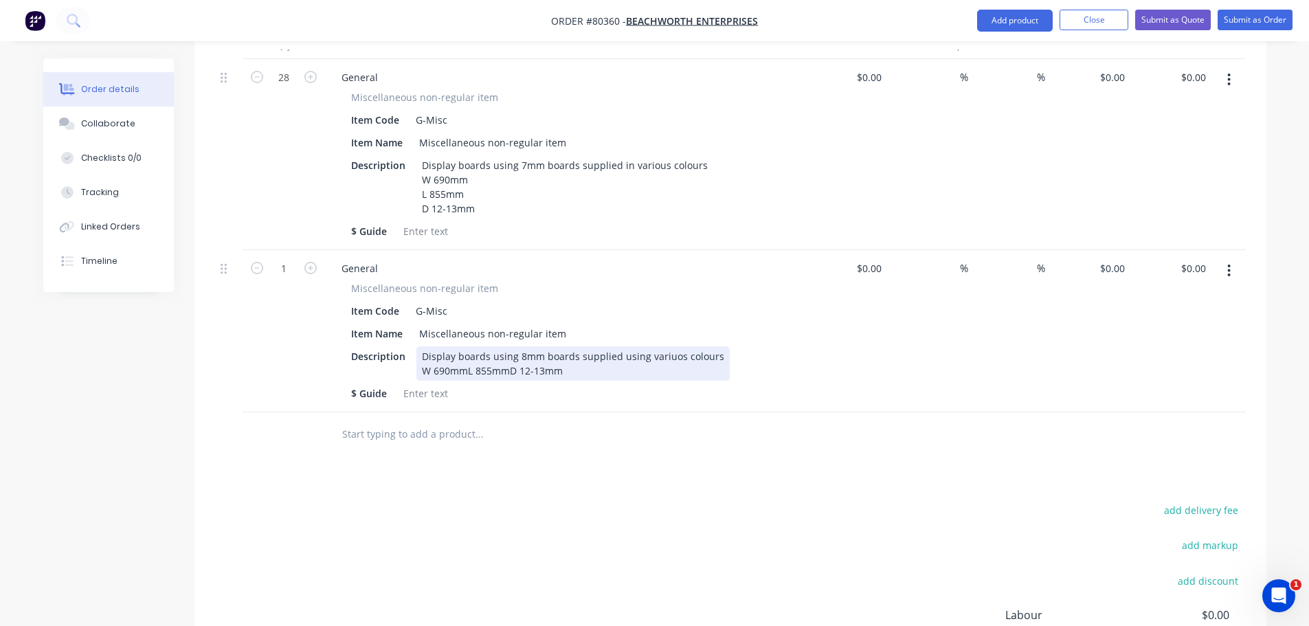
click at [466, 353] on div "Display boards using 8mm boards supplied using variuos colours W 690mmL 855mmD …" at bounding box center [572, 363] width 313 height 34
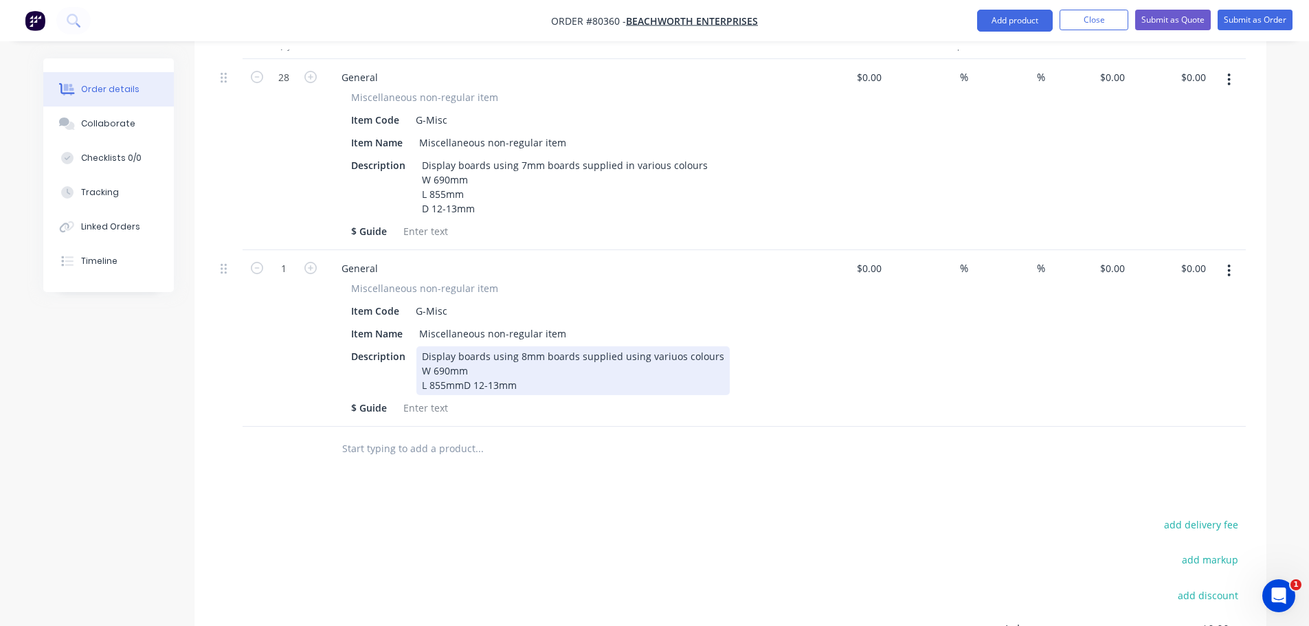
click at [461, 365] on div "Display boards using 8mm boards supplied using variuos colours W 690mm L 855mmD…" at bounding box center [572, 370] width 313 height 49
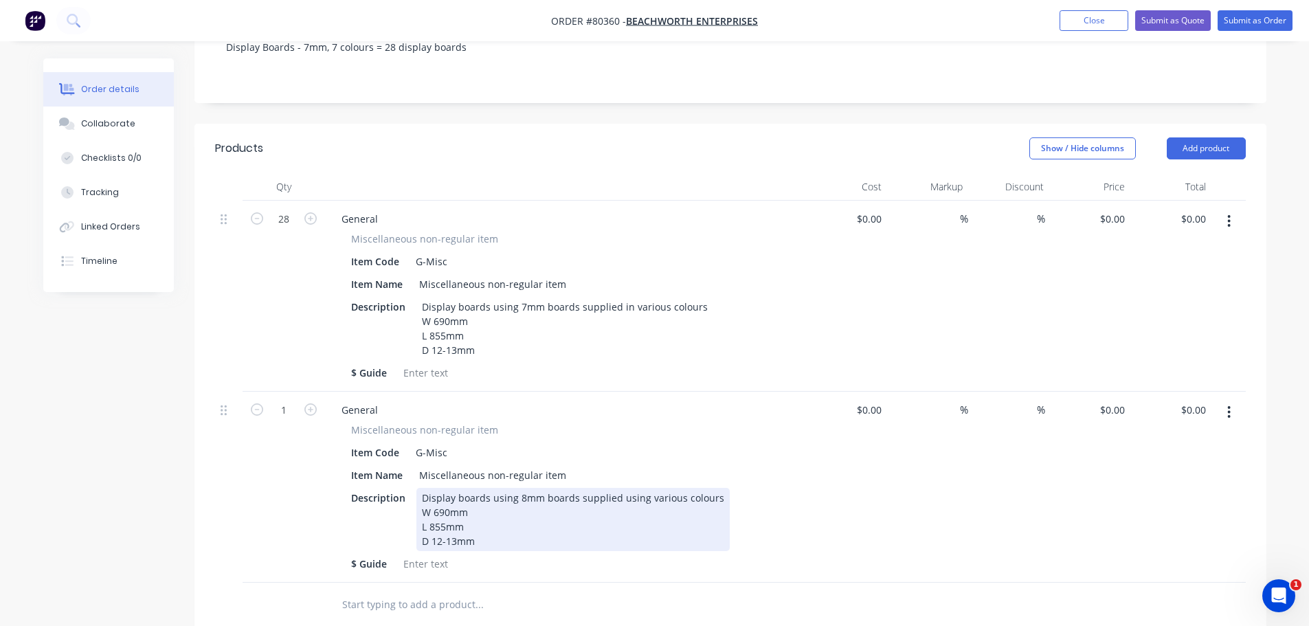
scroll to position [93, 0]
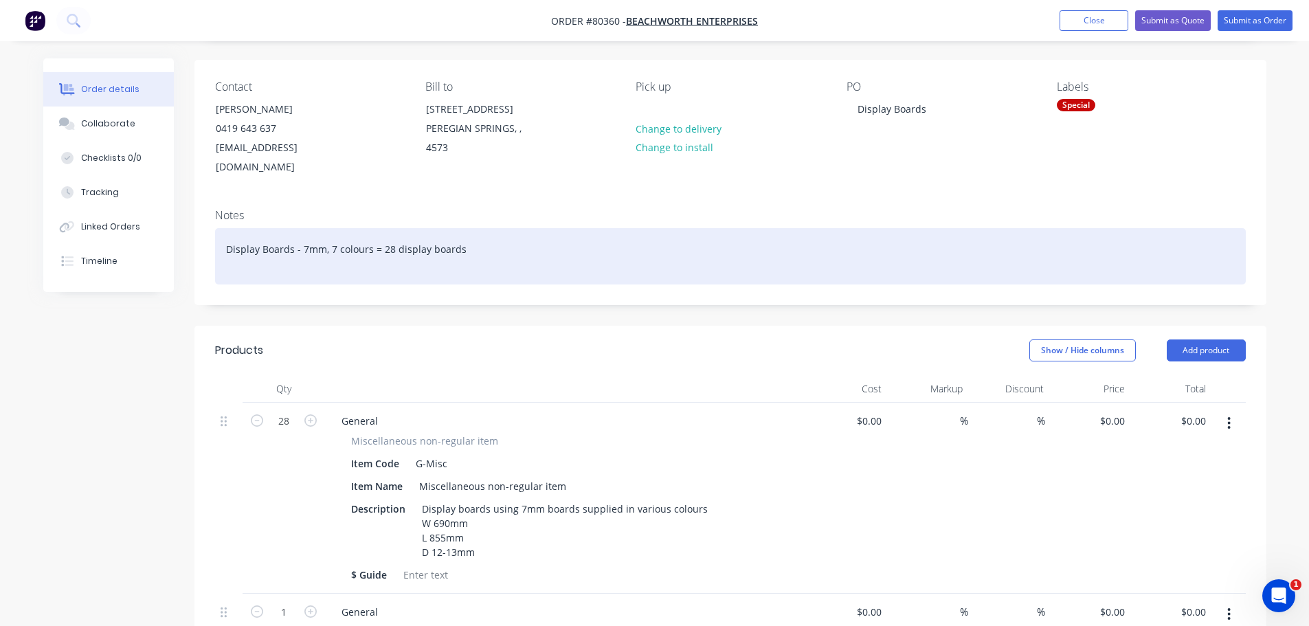
click at [480, 232] on div "Display Boards - 7mm, 7 colours = 28 display boards" at bounding box center [730, 256] width 1030 height 56
click at [305, 243] on div "Display Boards - 7mm, 7 colours = 28 display boards Display boards - 8mm, 7 col…" at bounding box center [730, 256] width 1030 height 56
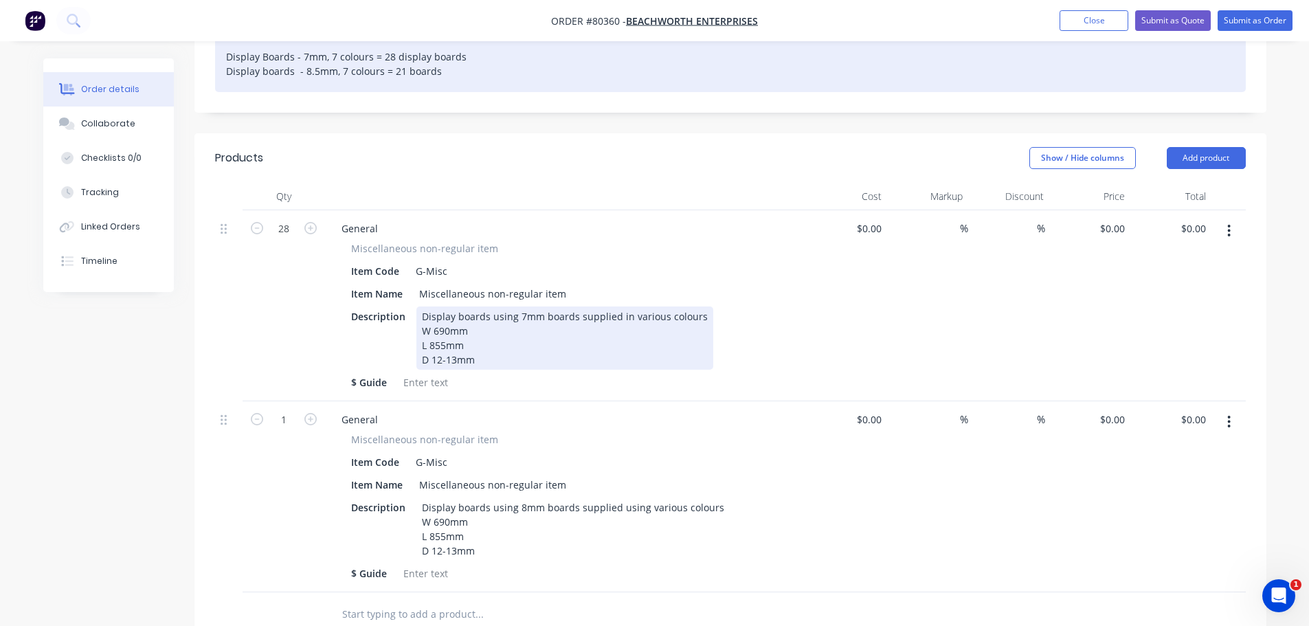
scroll to position [299, 0]
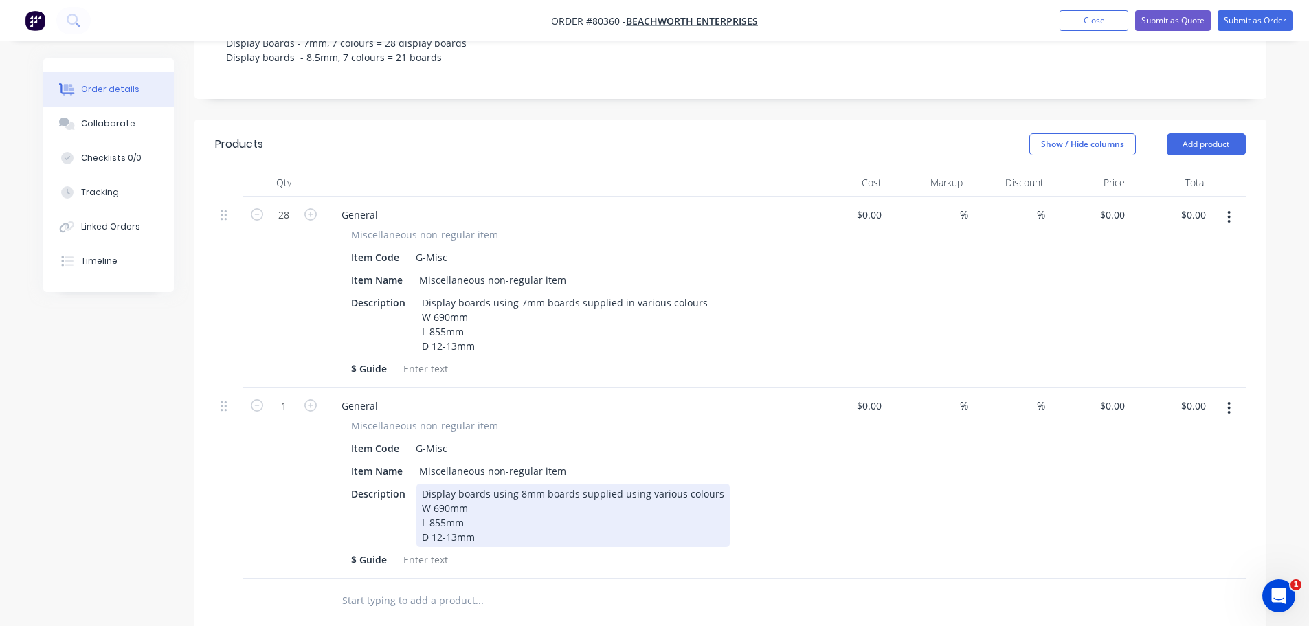
click at [520, 491] on div "Display boards using 8mm boards supplied using various colours W 690mm L 855mm …" at bounding box center [572, 515] width 313 height 63
click at [520, 490] on div "Display boards using 8mm boards supplied using various colours W 690mm L 855mm …" at bounding box center [572, 515] width 313 height 63
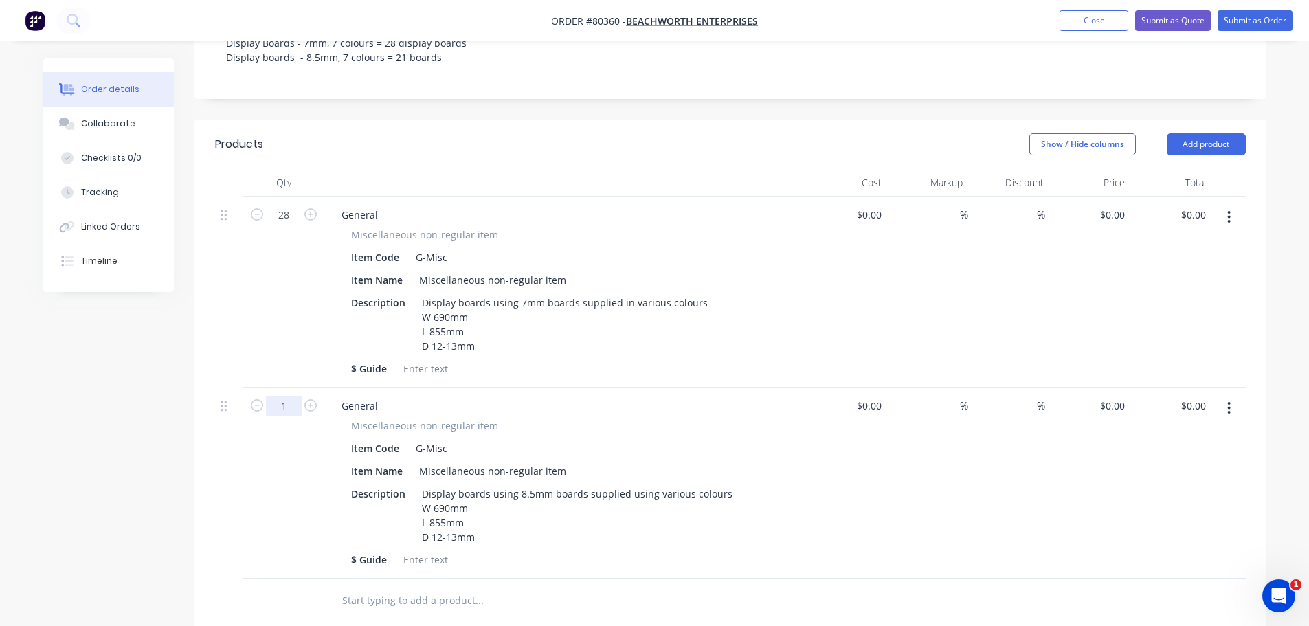
click at [271, 225] on input "1" at bounding box center [284, 215] width 36 height 21
type input "21"
click at [282, 477] on div "21" at bounding box center [283, 482] width 82 height 191
click at [1120, 212] on input "0" at bounding box center [1114, 215] width 32 height 20
type input "$25.00"
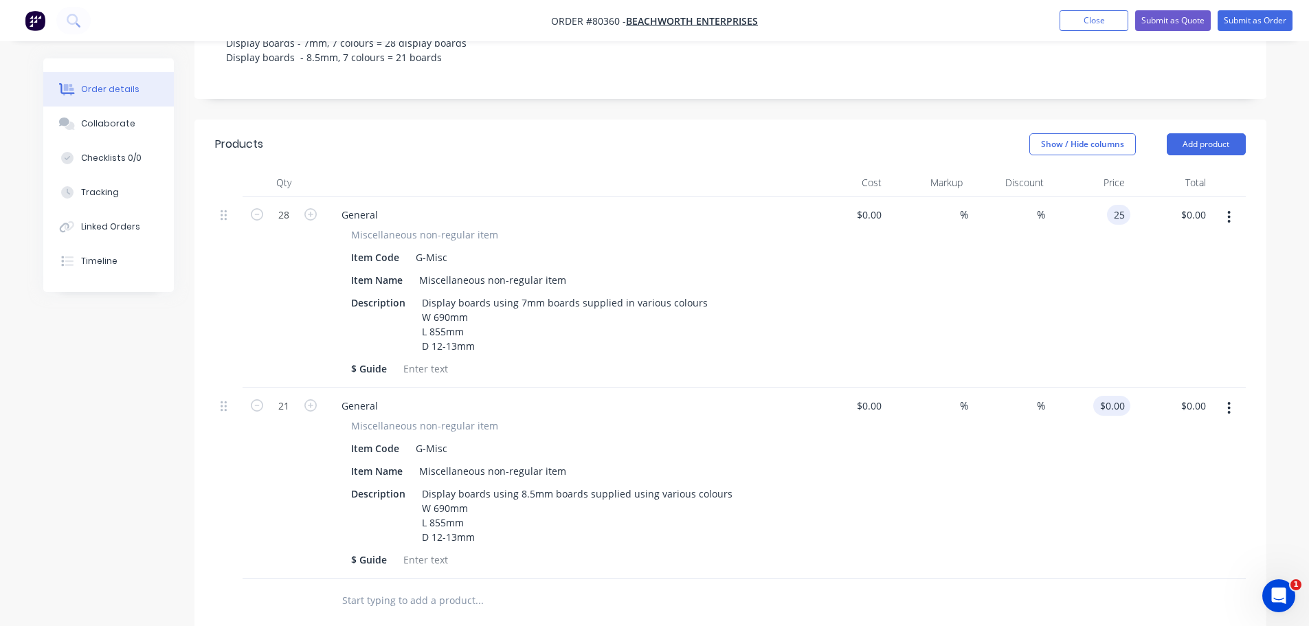
type input "$700.00"
click at [1105, 398] on div "0 0" at bounding box center [1089, 482] width 81 height 191
type input "$25.00"
type input "$525.00"
click at [1048, 501] on div "%" at bounding box center [1008, 482] width 81 height 191
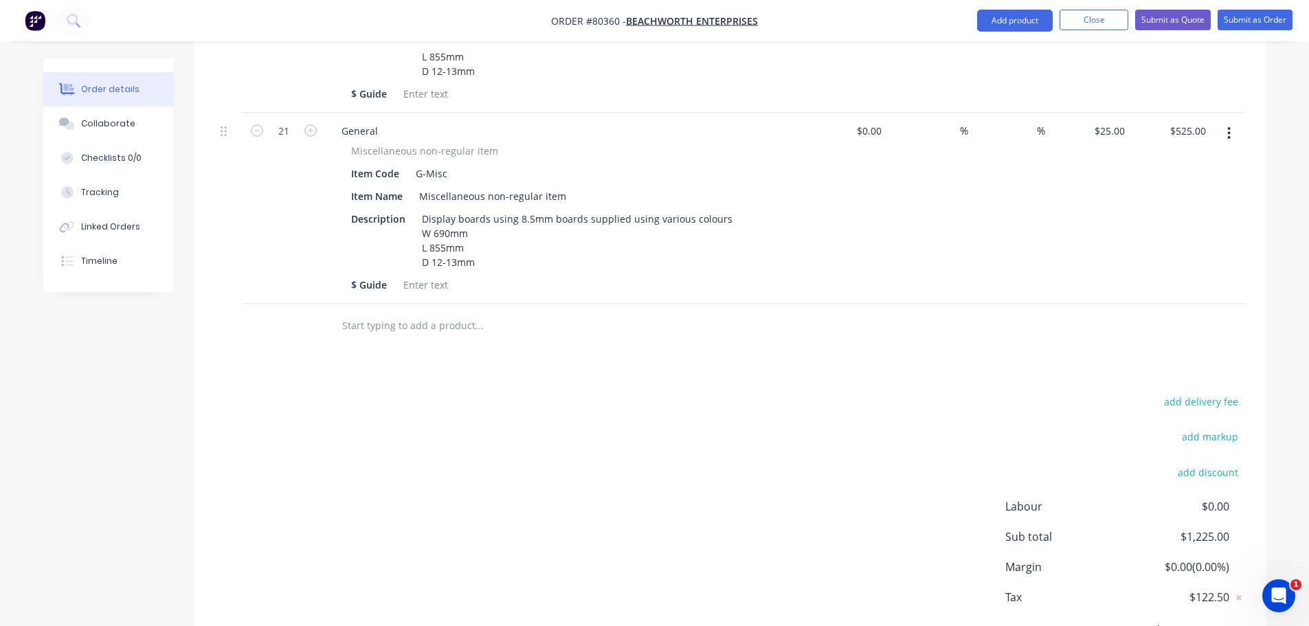
scroll to position [642, 0]
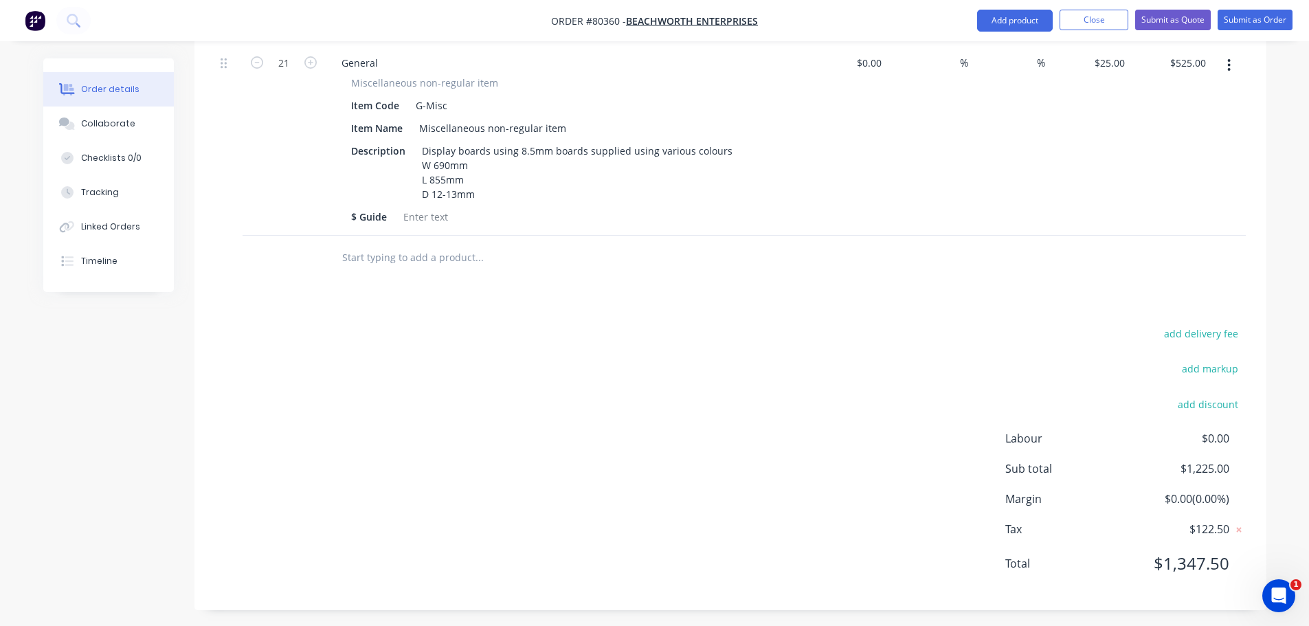
click at [409, 255] on input "text" at bounding box center [478, 257] width 275 height 27
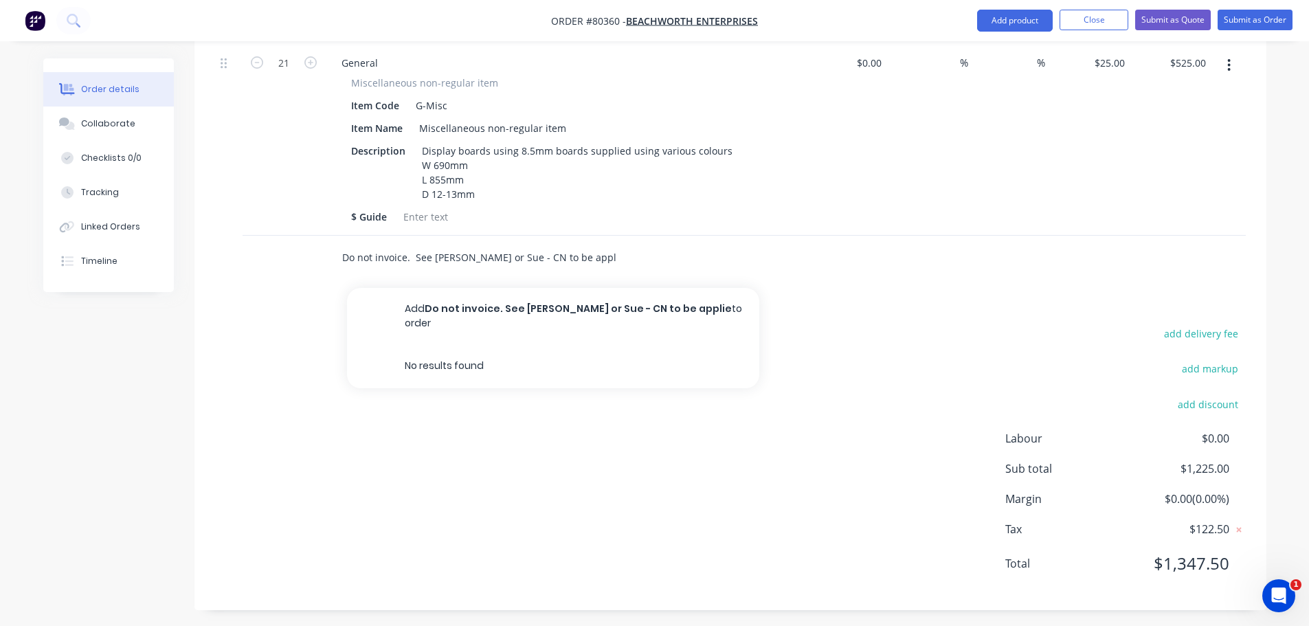
type input "Do not invoice. See Paige or Sue - CN to be applied"
drag, startPoint x: 582, startPoint y: 256, endPoint x: 319, endPoint y: 264, distance: 263.2
click at [319, 264] on div "Do not invoice. See Paige or Sue - CN to be applied Add Do not invoice. See Pai…" at bounding box center [730, 258] width 1030 height 45
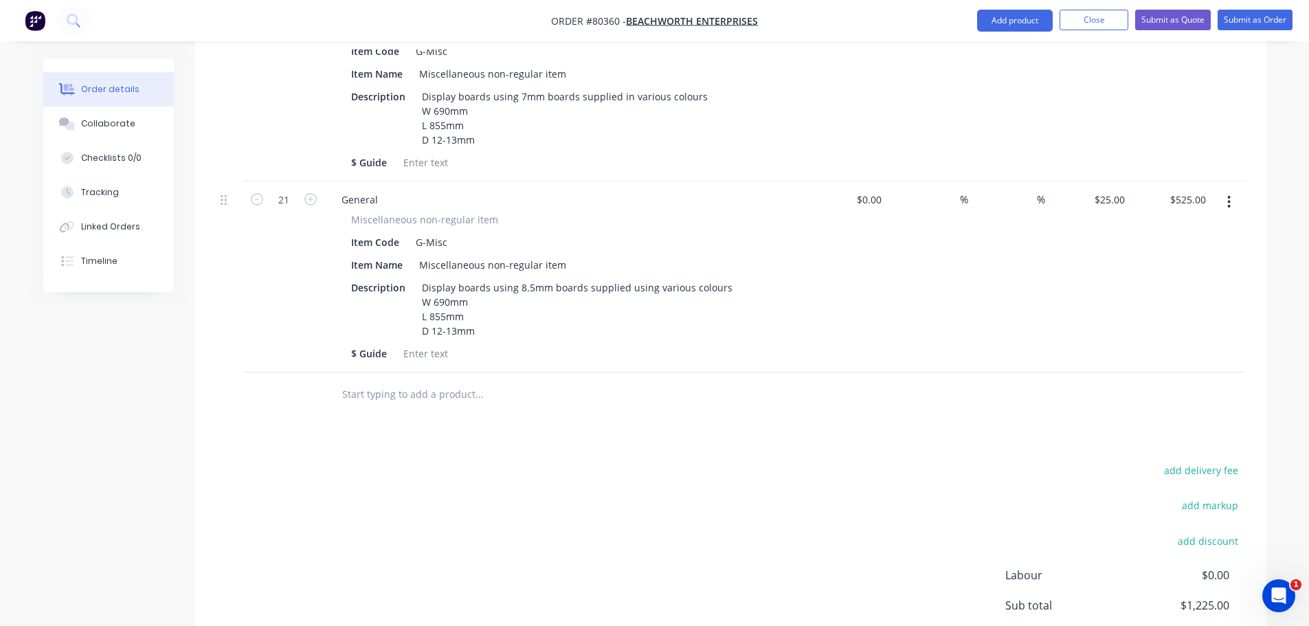
scroll to position [298, 0]
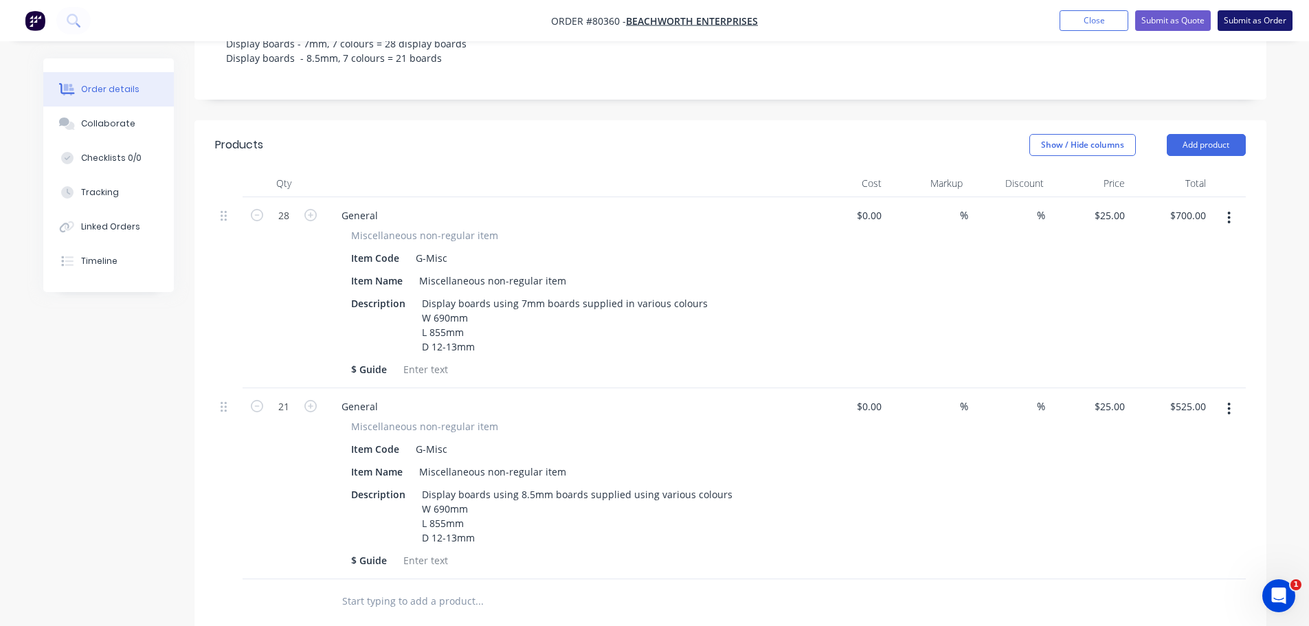
click at [1247, 21] on button "Submit as Order" at bounding box center [1254, 20] width 75 height 21
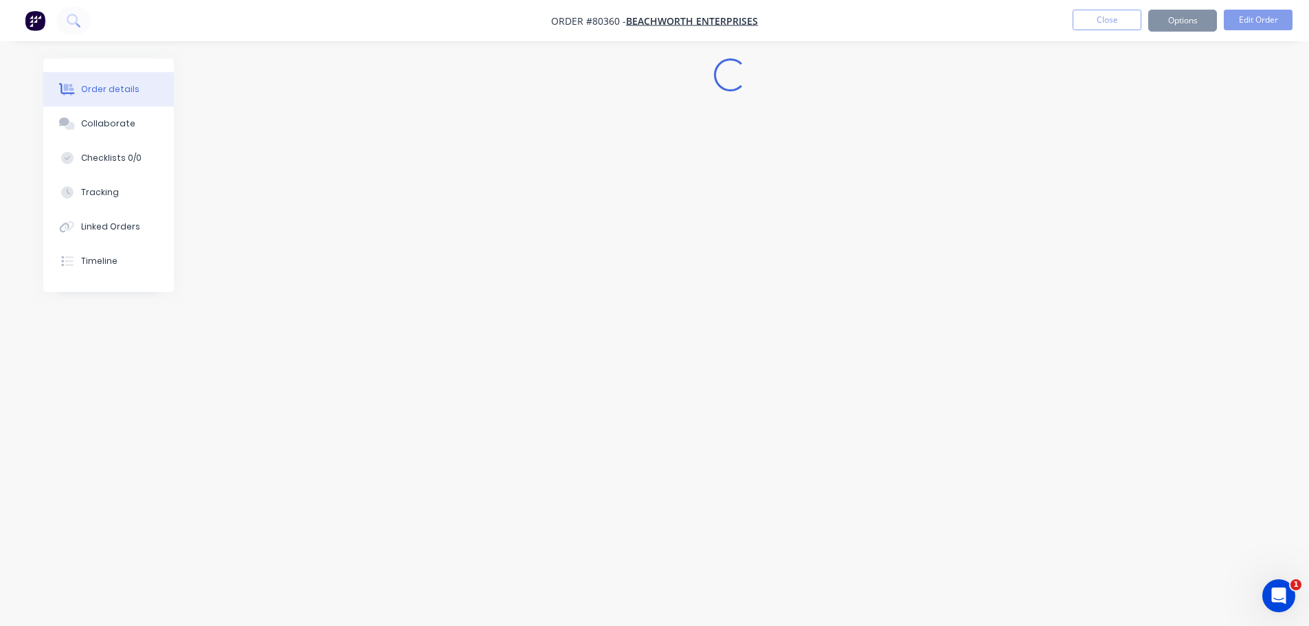
scroll to position [0, 0]
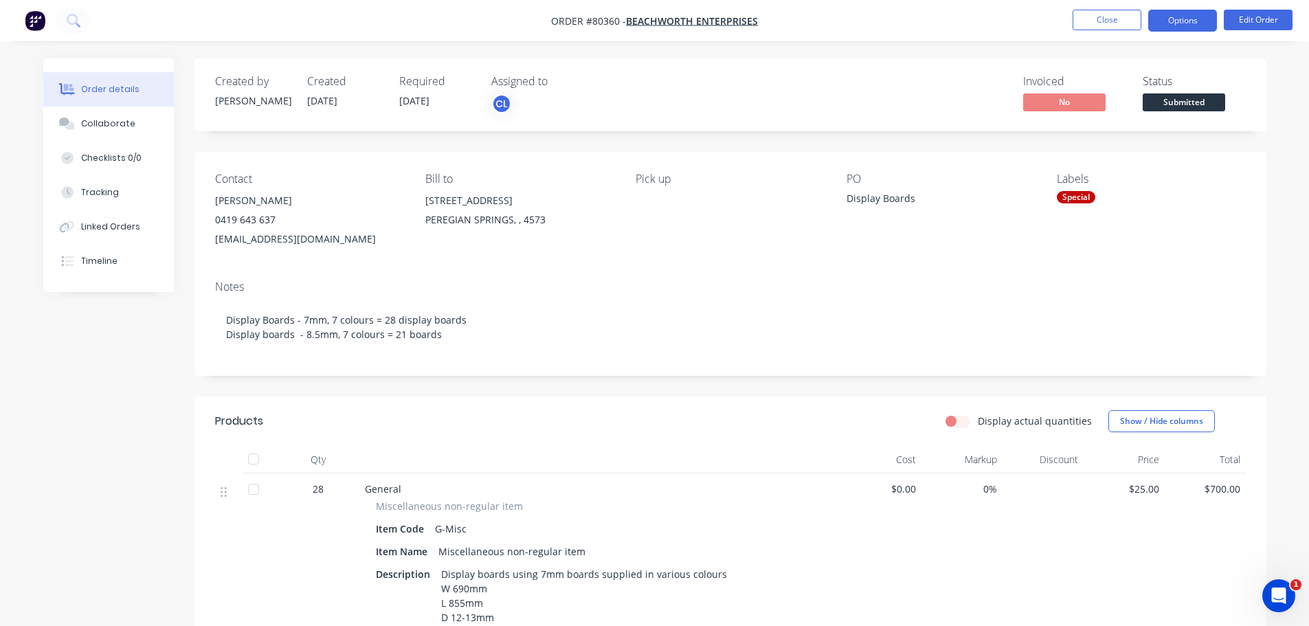
click at [1176, 20] on button "Options" at bounding box center [1182, 21] width 69 height 22
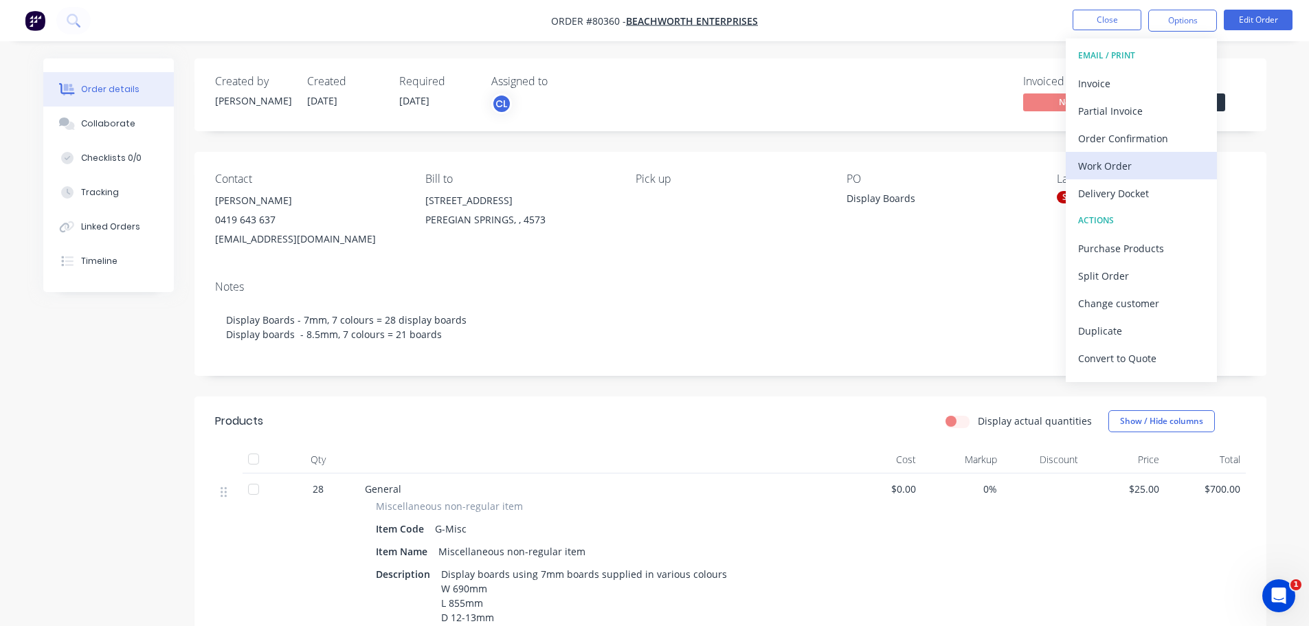
click at [1122, 162] on div "Work Order" at bounding box center [1141, 166] width 126 height 20
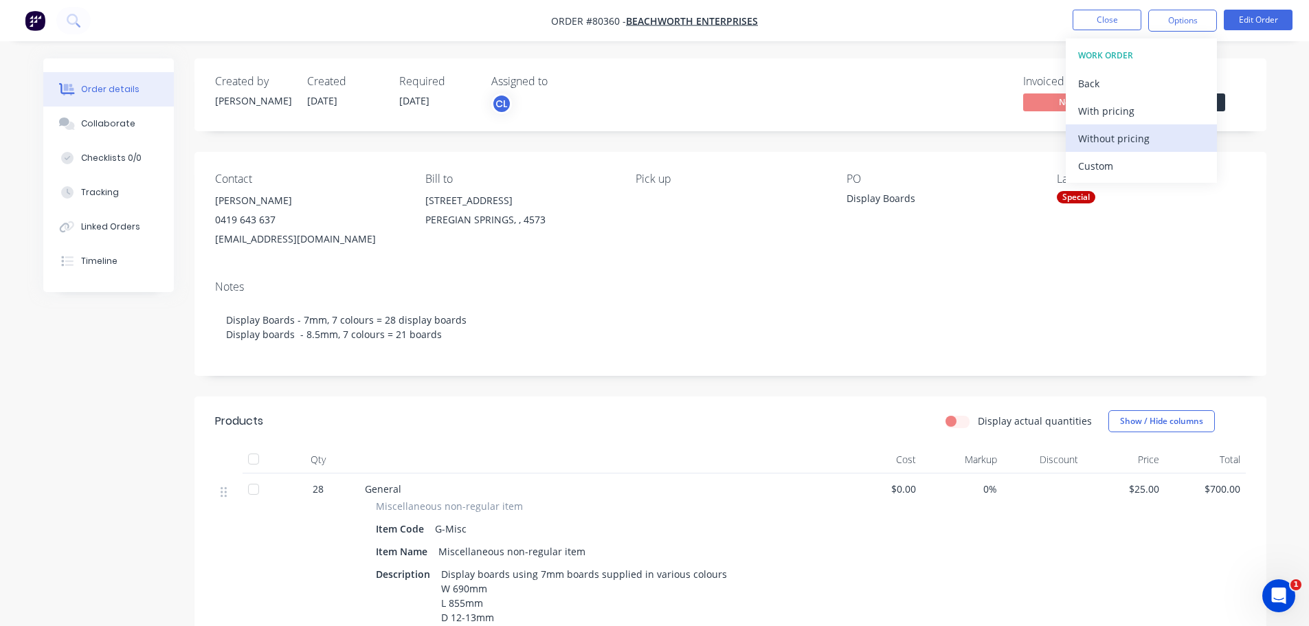
click at [1114, 141] on div "Without pricing" at bounding box center [1141, 138] width 126 height 20
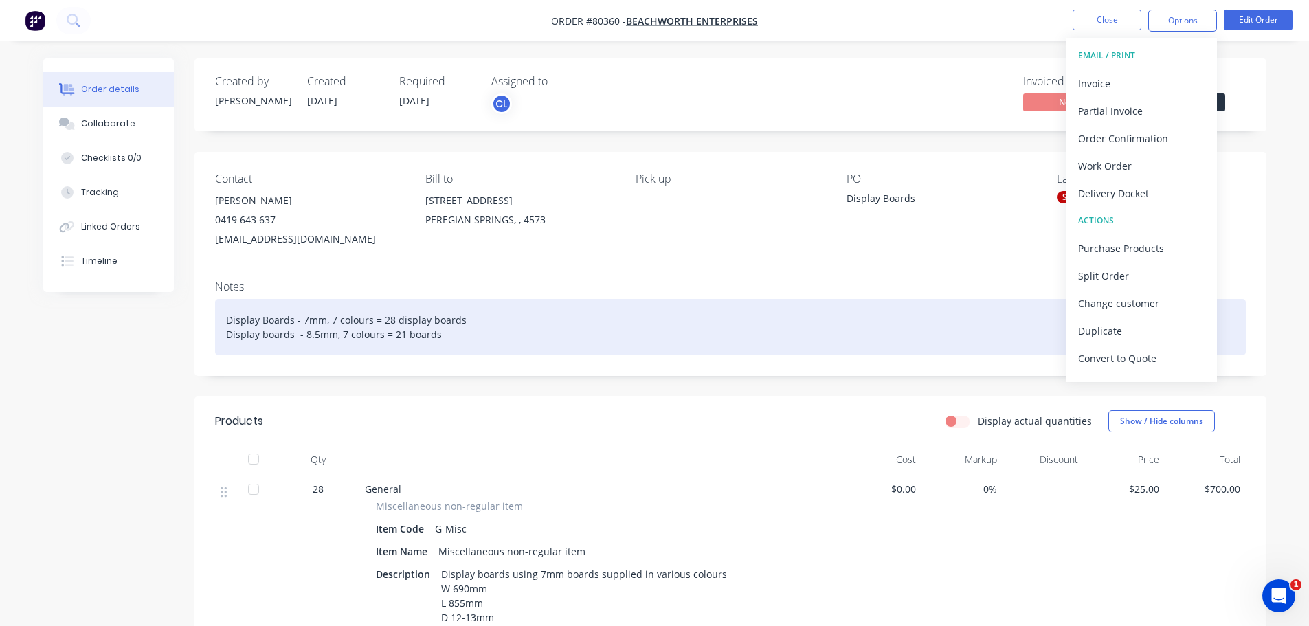
click at [466, 321] on div "Display Boards - 7mm, 7 colours = 28 display boards Display boards - 8.5mm, 7 c…" at bounding box center [730, 327] width 1030 height 56
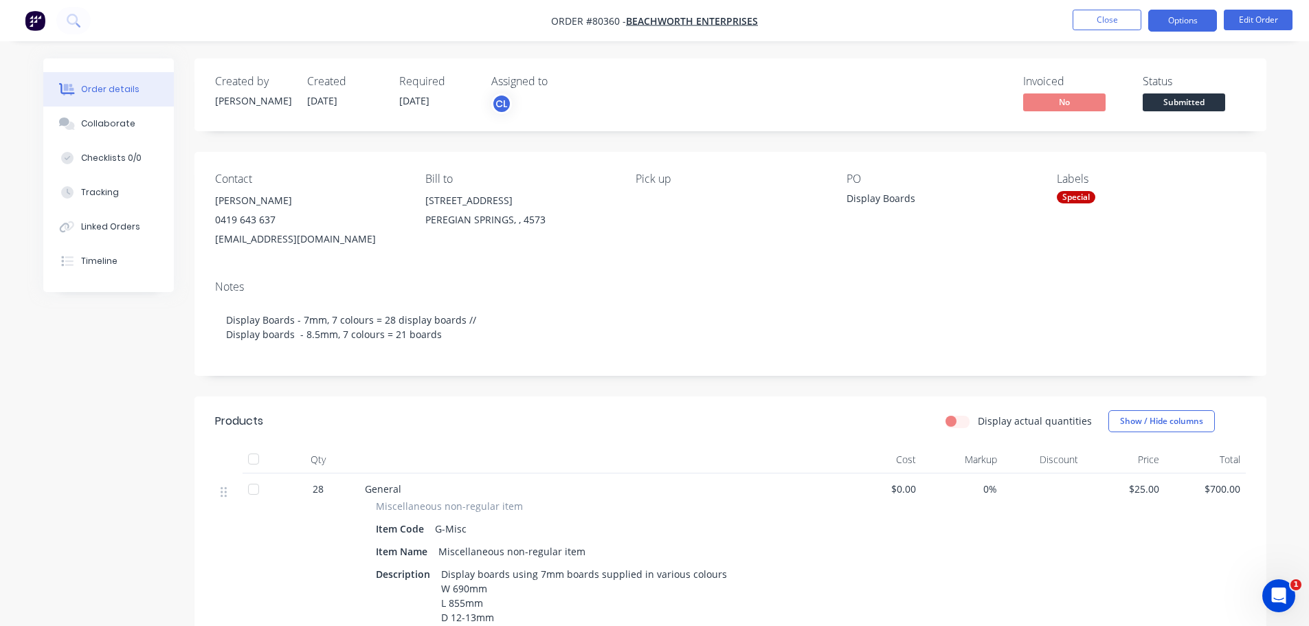
click at [1183, 23] on button "Options" at bounding box center [1182, 21] width 69 height 22
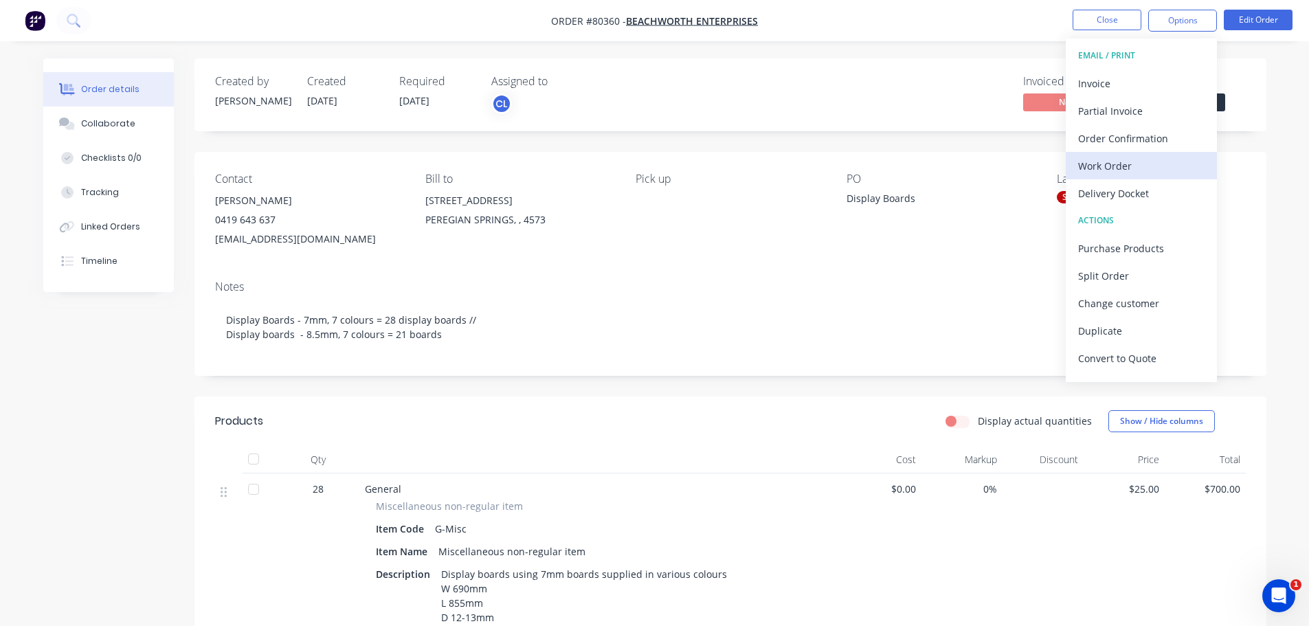
click at [1122, 166] on div "Work Order" at bounding box center [1141, 166] width 126 height 20
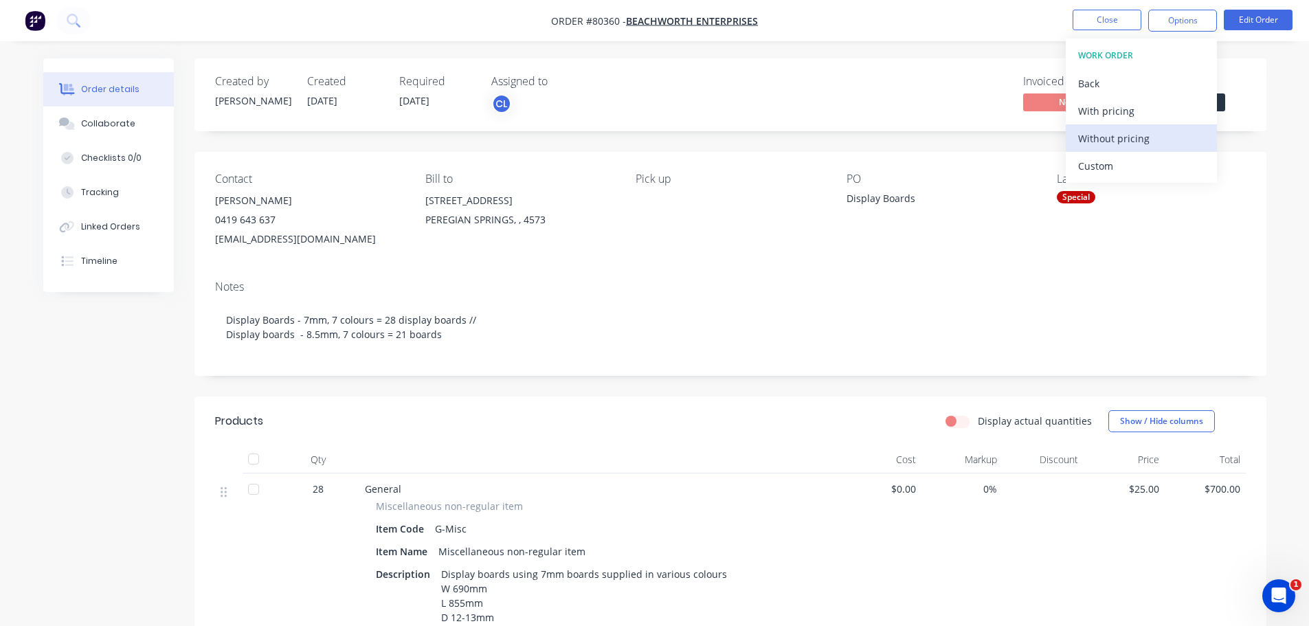
click at [1108, 140] on div "Without pricing" at bounding box center [1141, 138] width 126 height 20
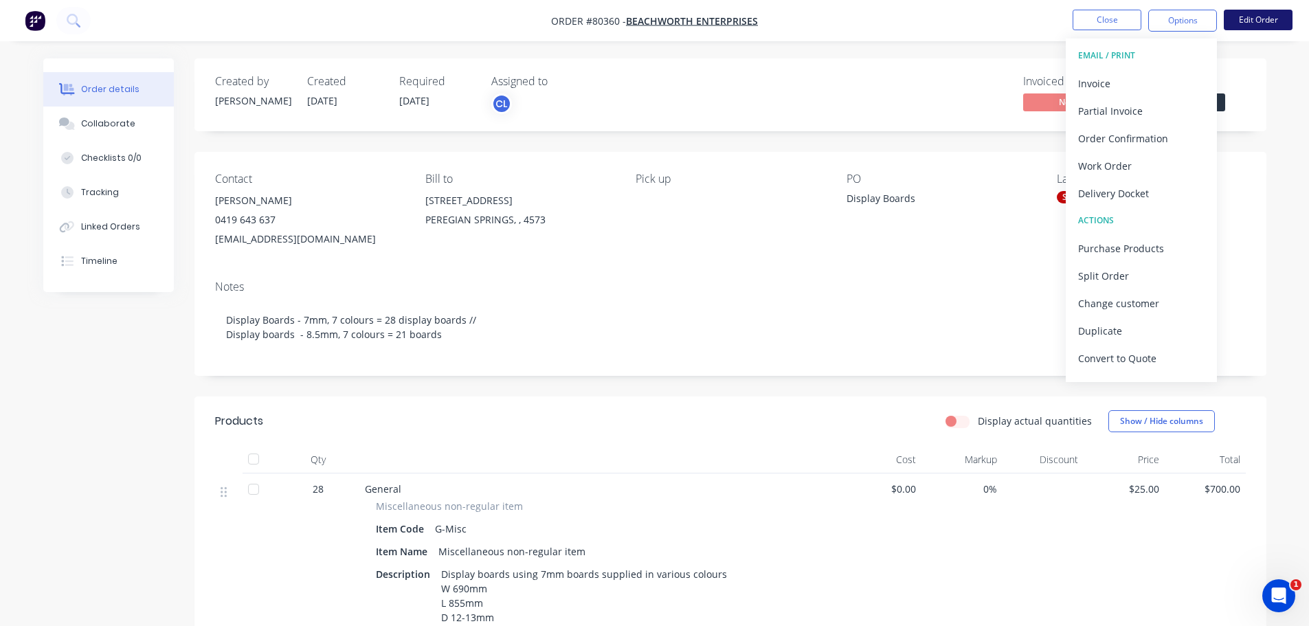
click at [1258, 19] on button "Edit Order" at bounding box center [1257, 20] width 69 height 21
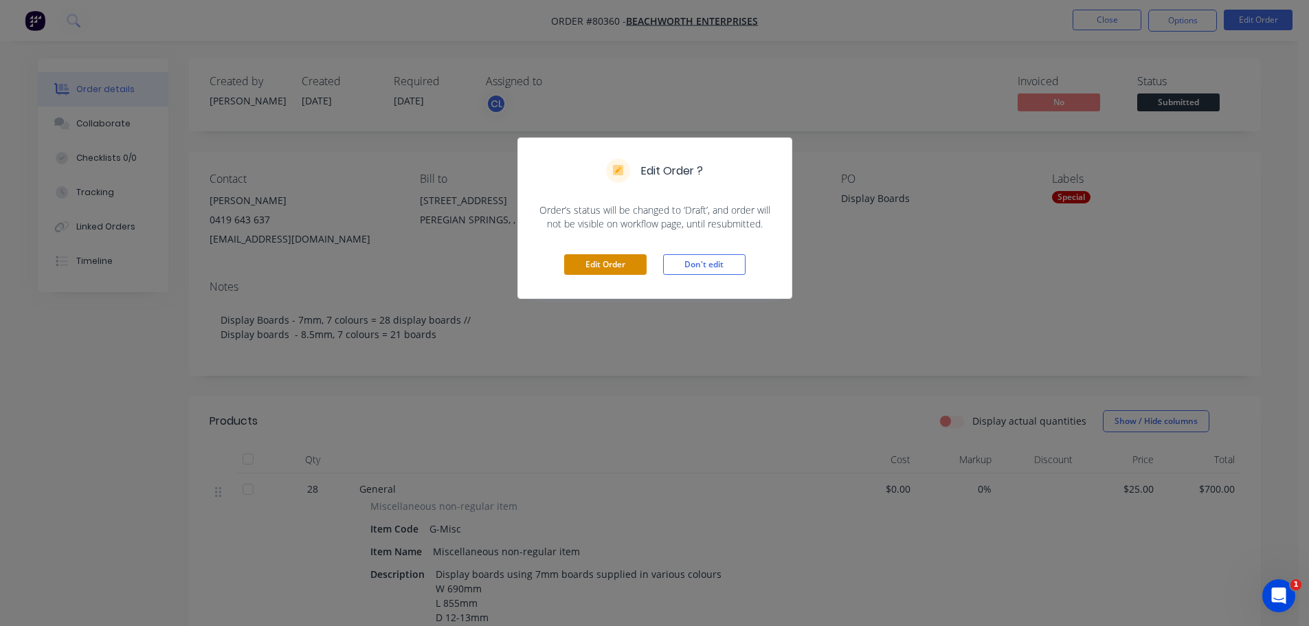
click at [623, 265] on button "Edit Order" at bounding box center [605, 264] width 82 height 21
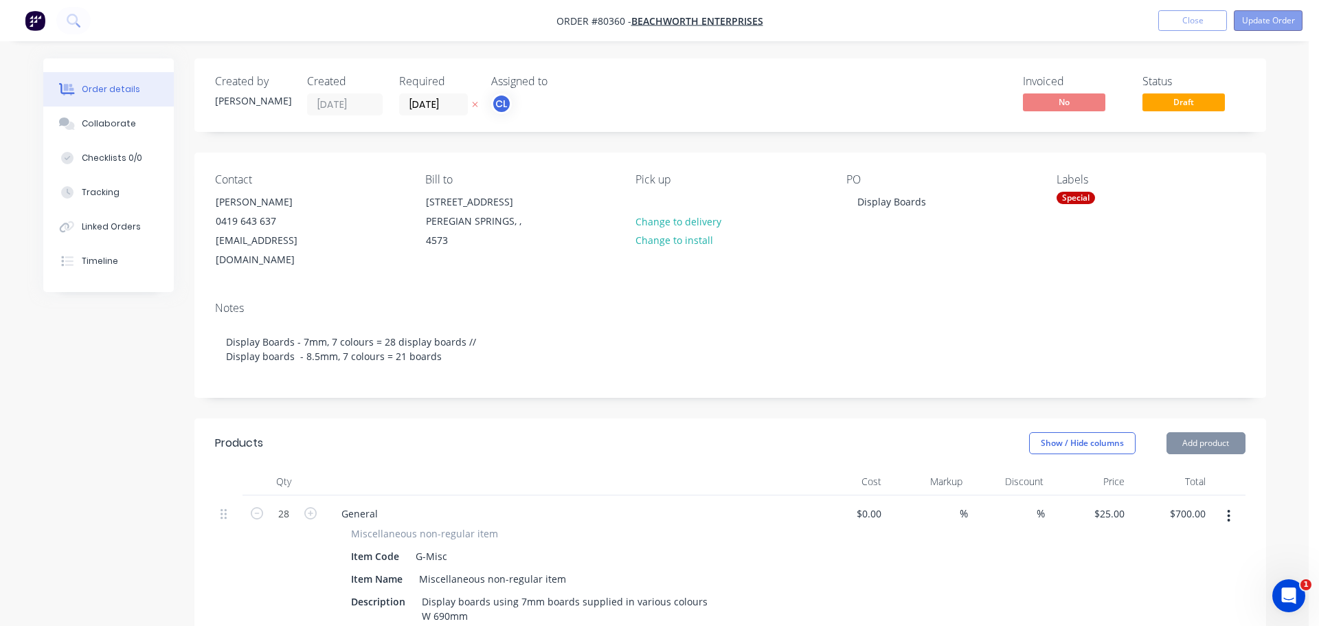
type input "$25.00"
type input "$700.00"
type input "$25.00"
type input "$525.00"
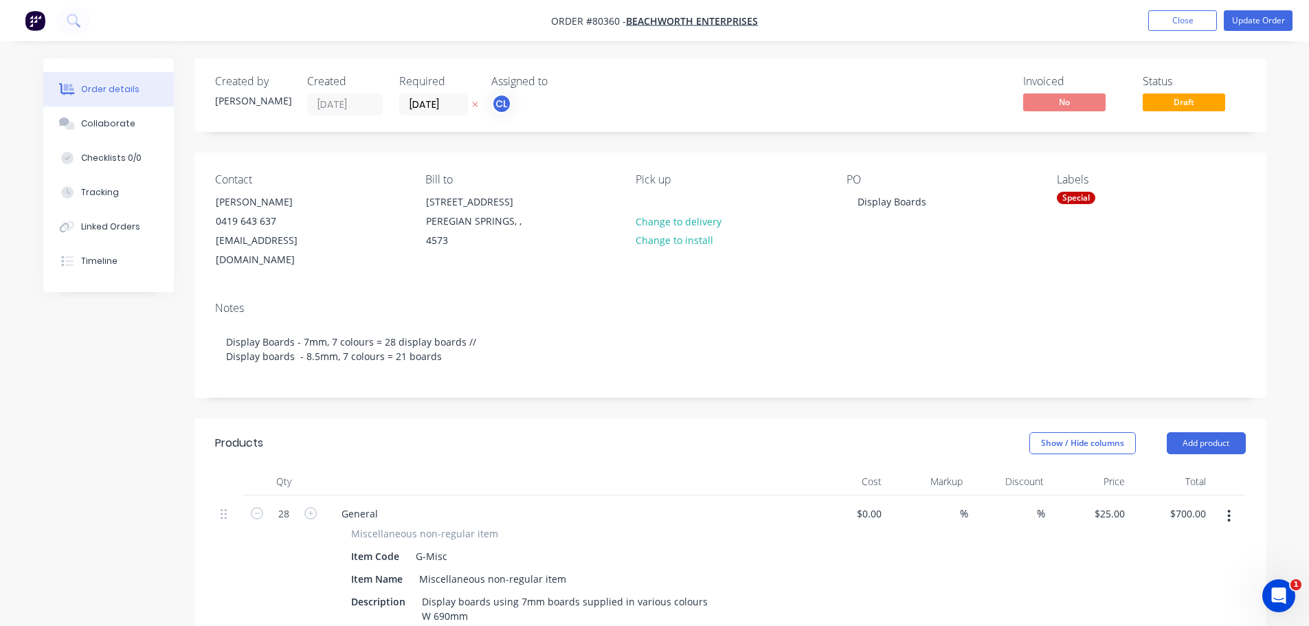
click at [96, 90] on div "Order details" at bounding box center [110, 89] width 58 height 12
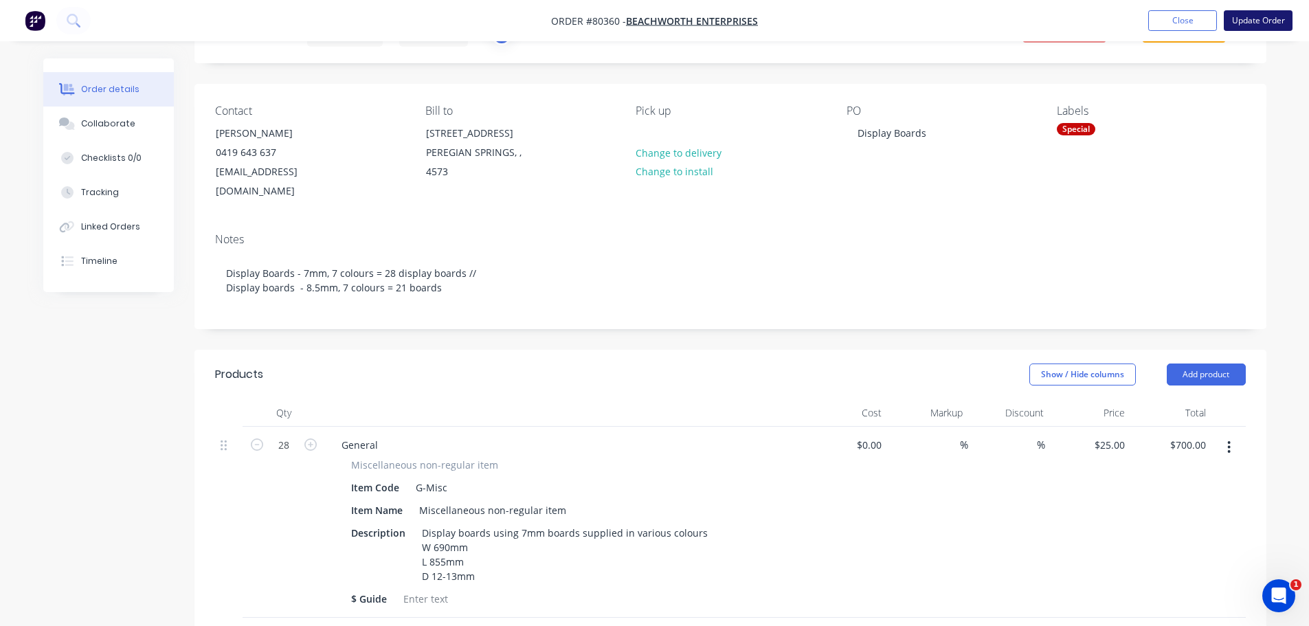
click at [1243, 16] on button "Update Order" at bounding box center [1257, 20] width 69 height 21
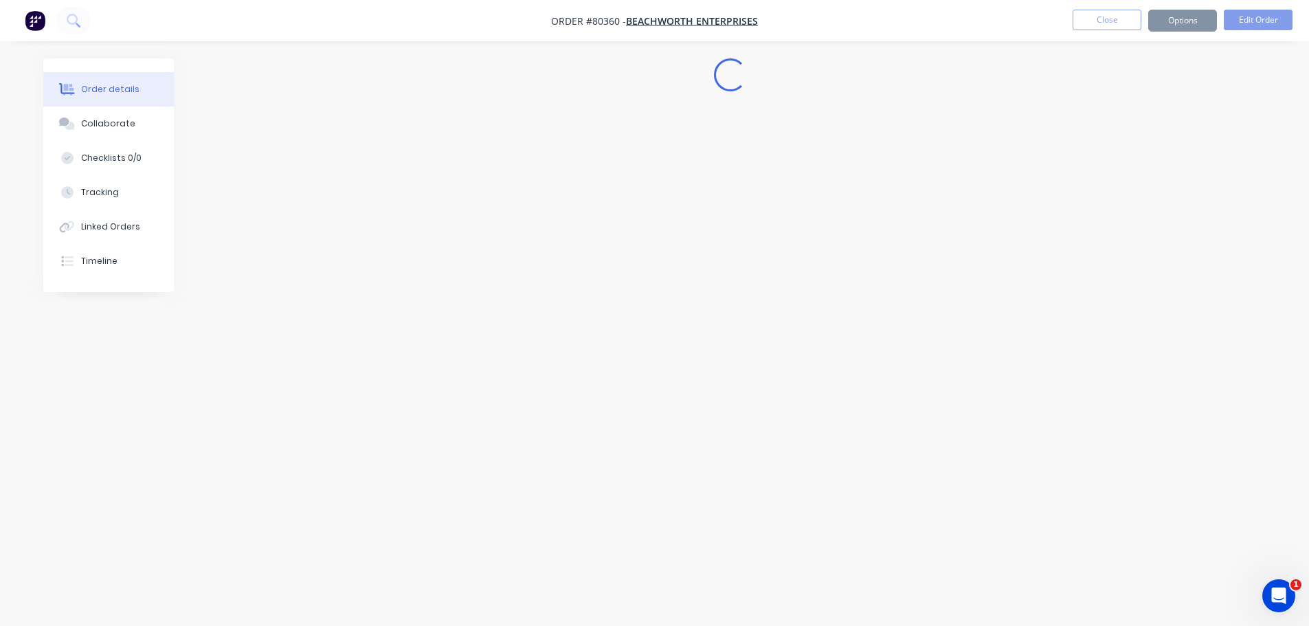
scroll to position [0, 0]
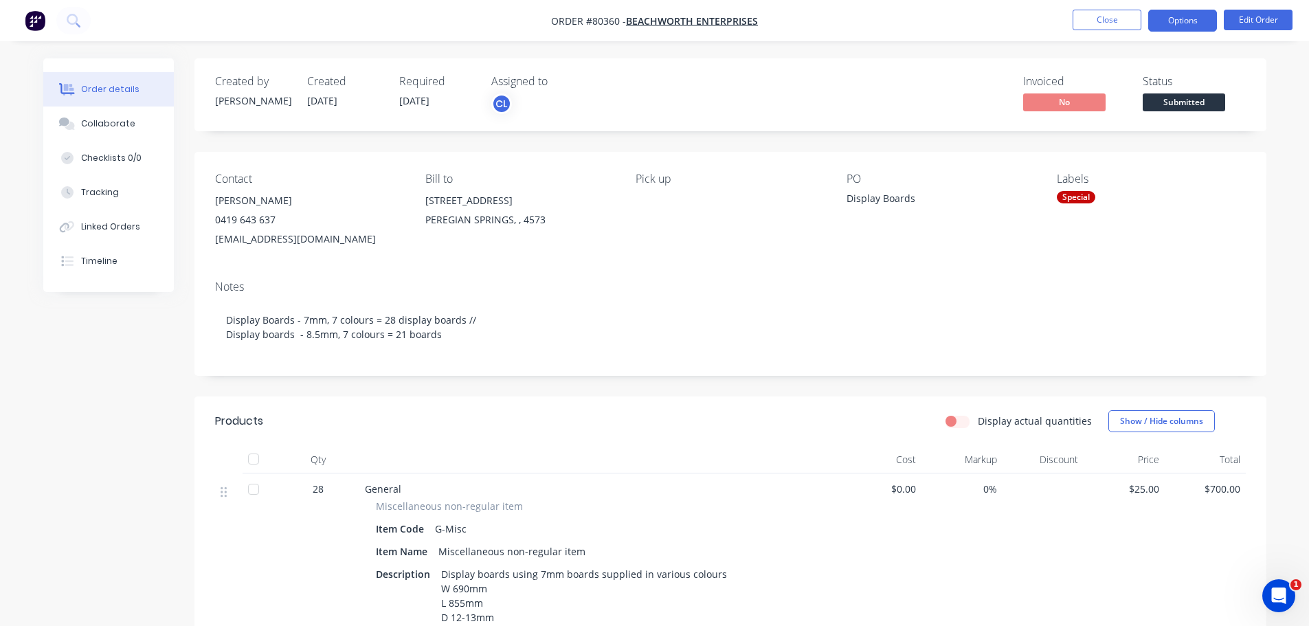
click at [1181, 21] on button "Options" at bounding box center [1182, 21] width 69 height 22
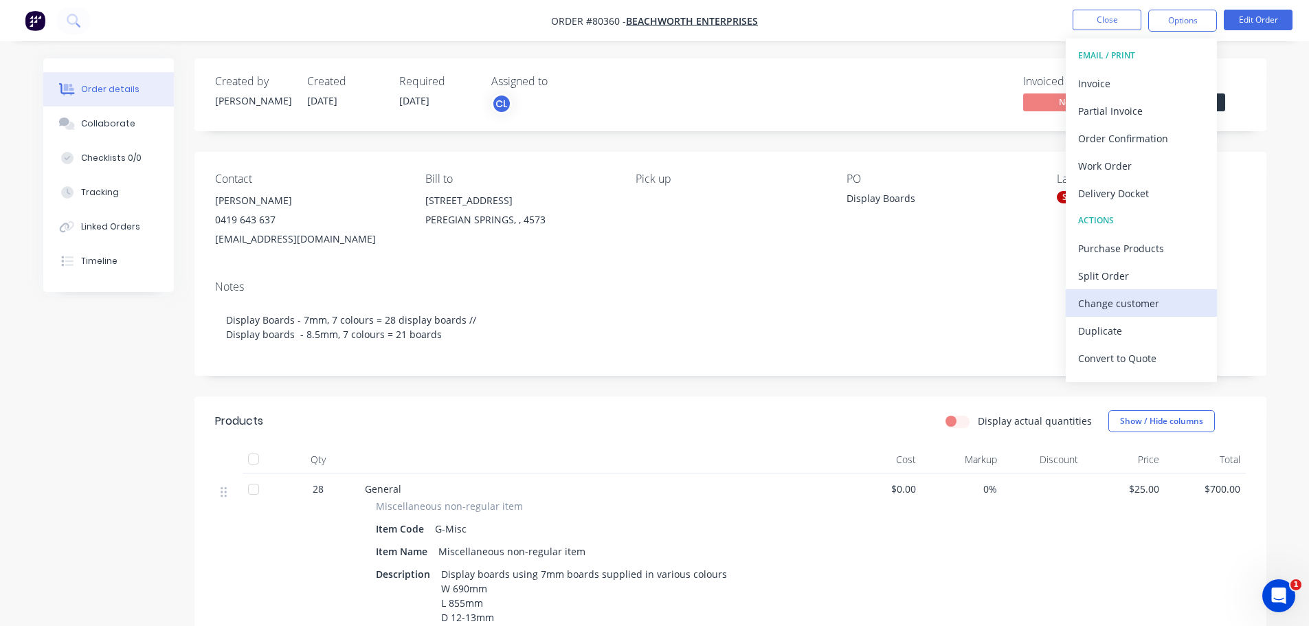
click at [1105, 308] on div "Change customer" at bounding box center [1141, 303] width 126 height 20
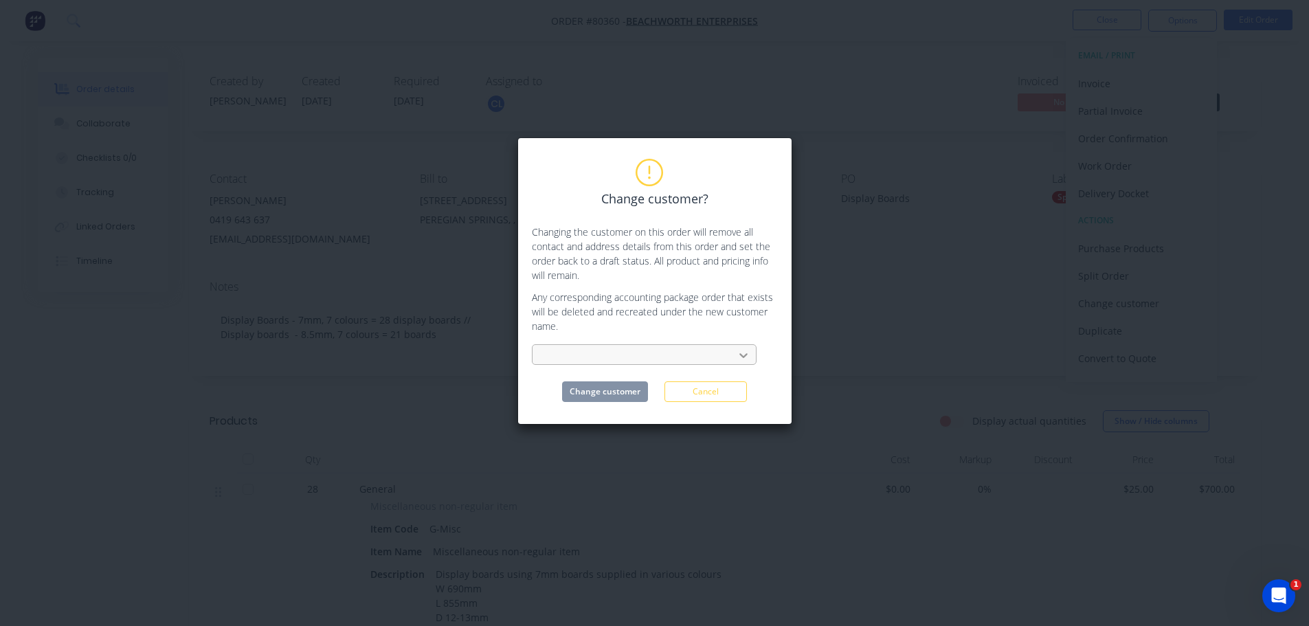
click at [738, 352] on icon at bounding box center [743, 355] width 14 height 14
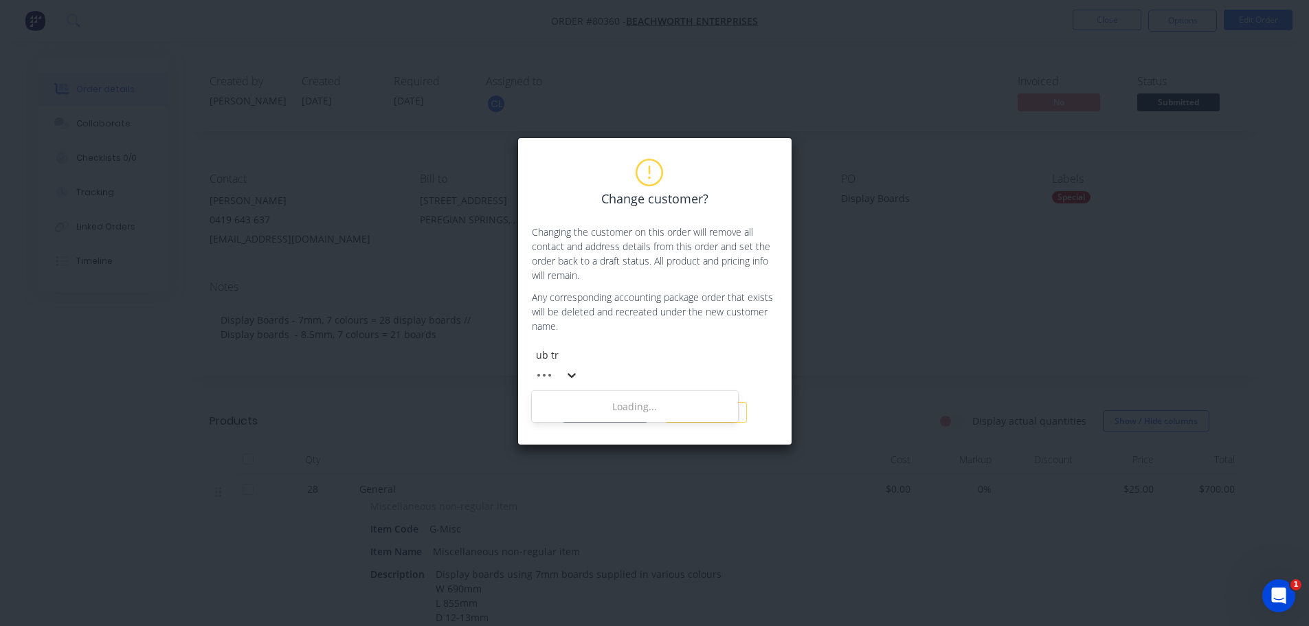
type input "ub tra"
click at [565, 394] on div "UB Trading" at bounding box center [635, 406] width 206 height 25
click at [615, 402] on button "Change customer" at bounding box center [605, 412] width 86 height 21
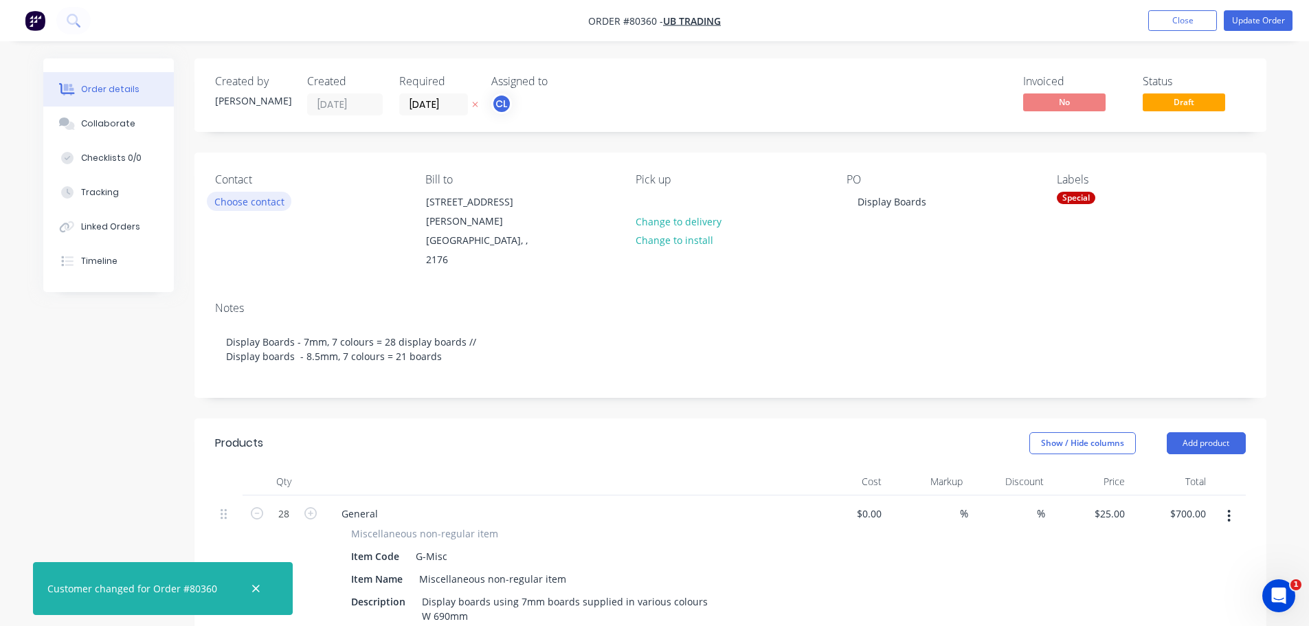
click at [258, 201] on button "Choose contact" at bounding box center [249, 201] width 84 height 19
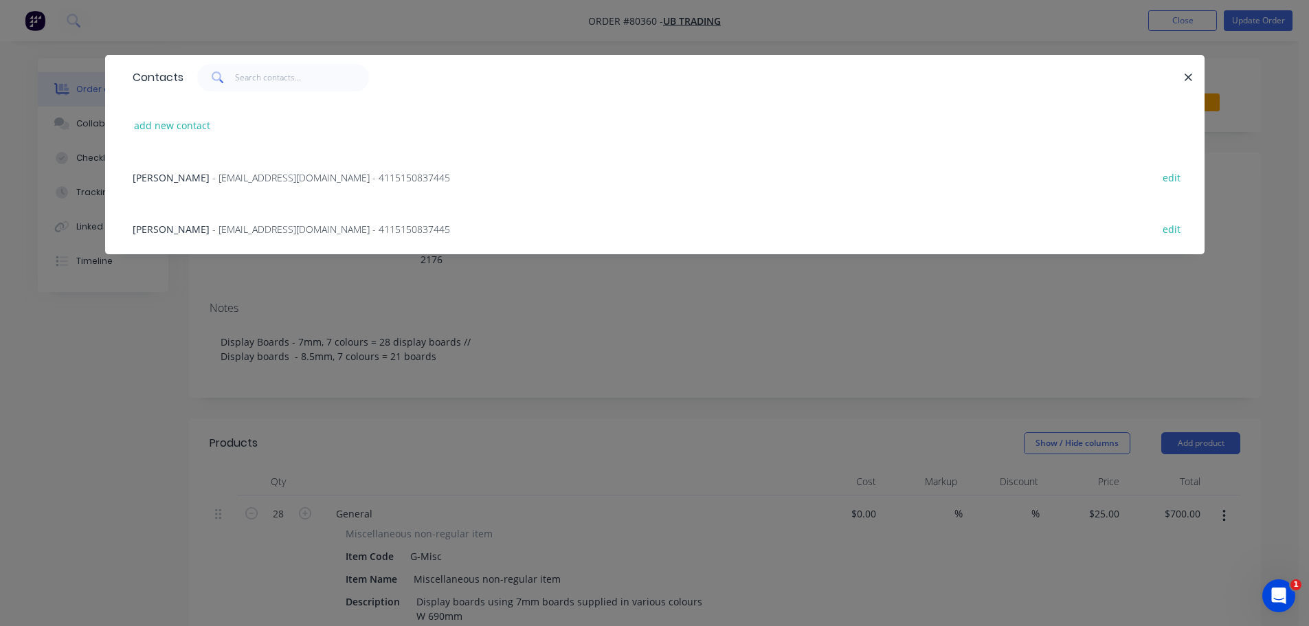
click at [226, 231] on span "- beachworth@me.com - 4115150837445" at bounding box center [331, 229] width 238 height 13
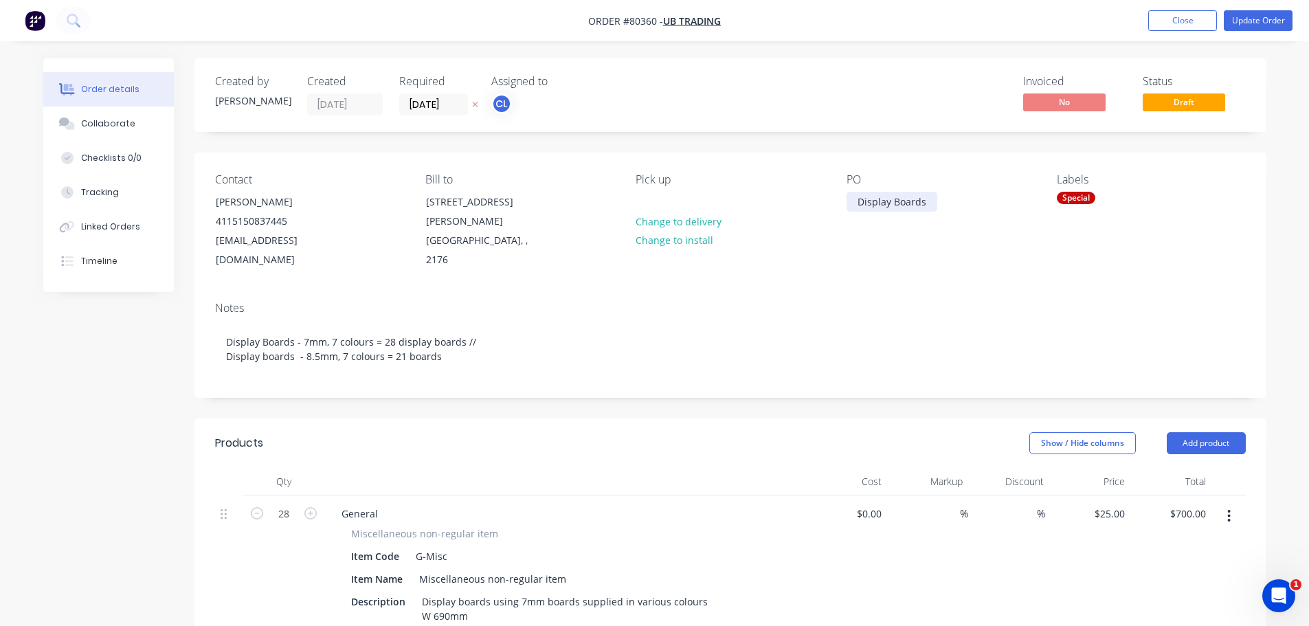
click at [863, 210] on div "Display Boards" at bounding box center [891, 202] width 91 height 20
click at [855, 203] on div "Display Boards" at bounding box center [891, 202] width 91 height 20
click at [1252, 21] on button "Update Order" at bounding box center [1257, 20] width 69 height 21
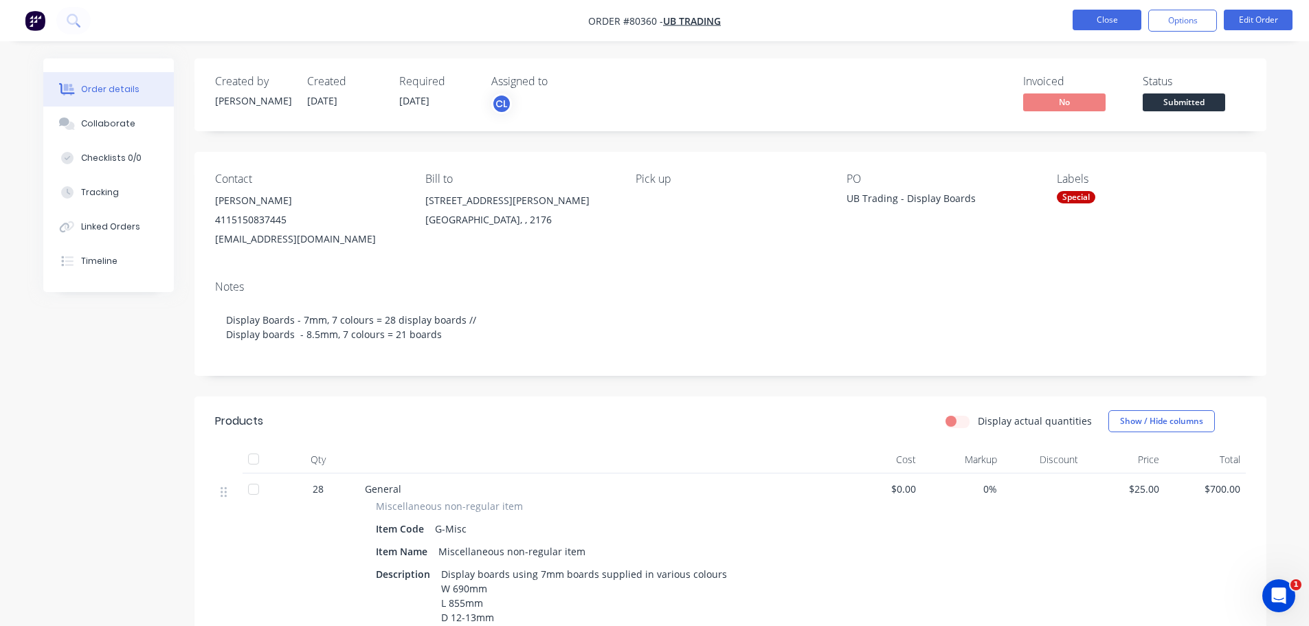
click at [1093, 22] on button "Close" at bounding box center [1106, 20] width 69 height 21
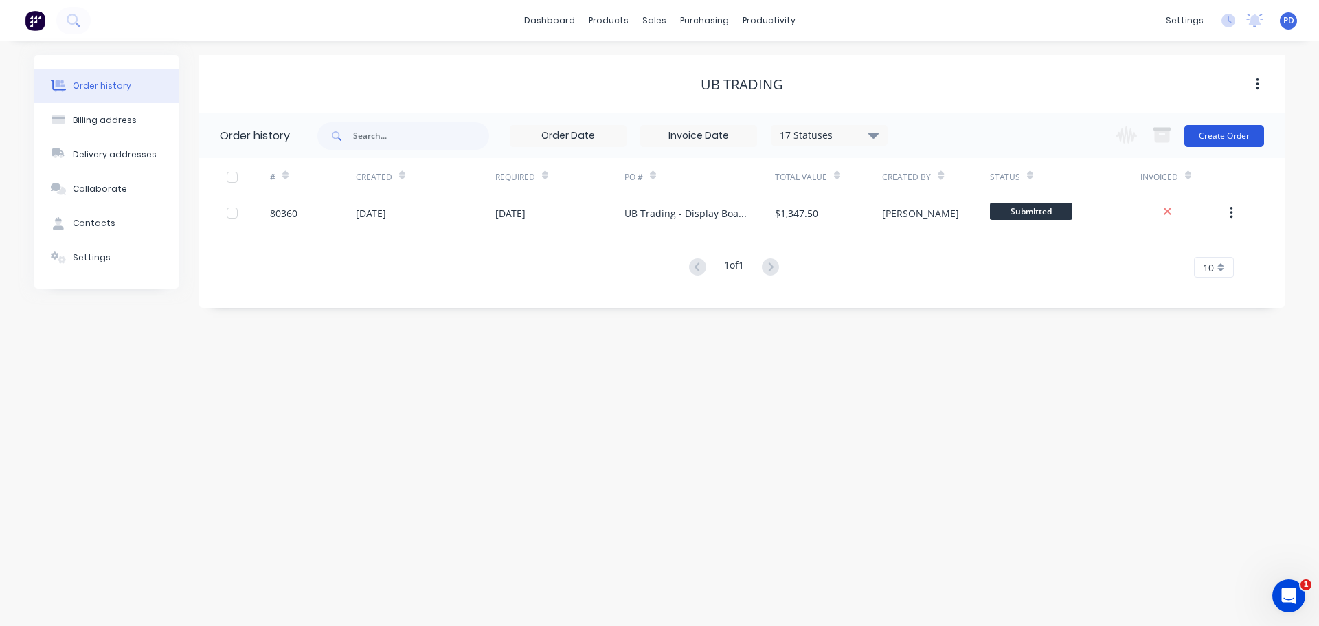
click at [1222, 138] on button "Create Order" at bounding box center [1224, 136] width 80 height 22
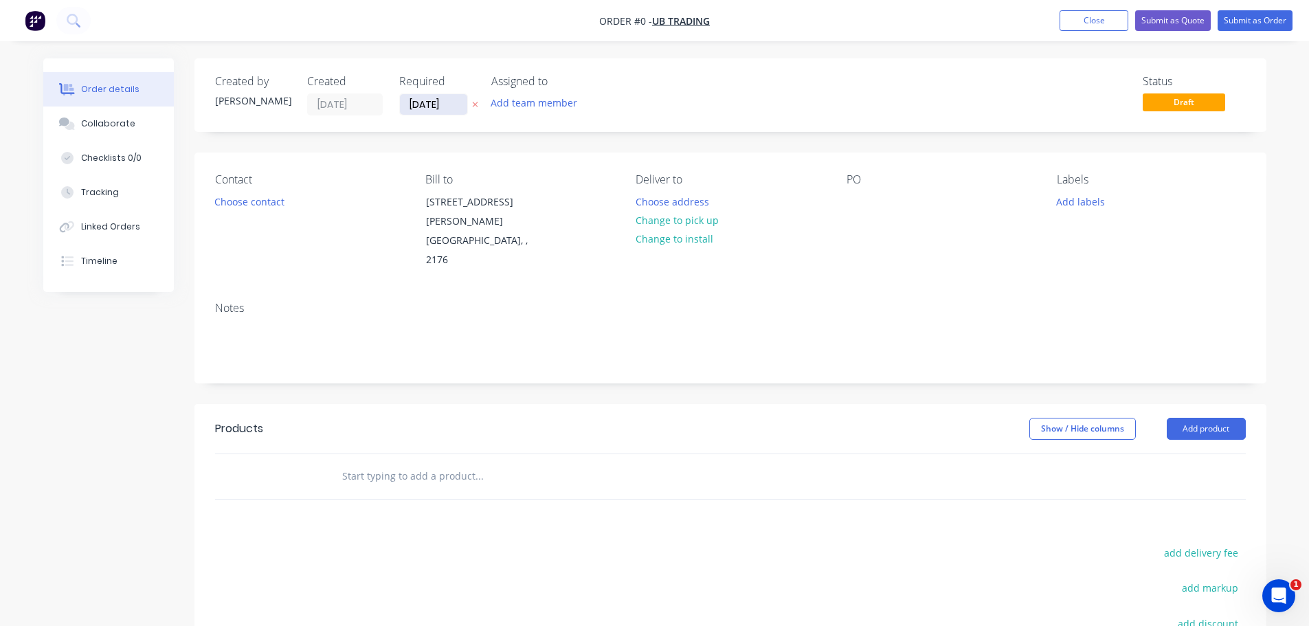
click at [455, 102] on input "[DATE]" at bounding box center [433, 104] width 67 height 21
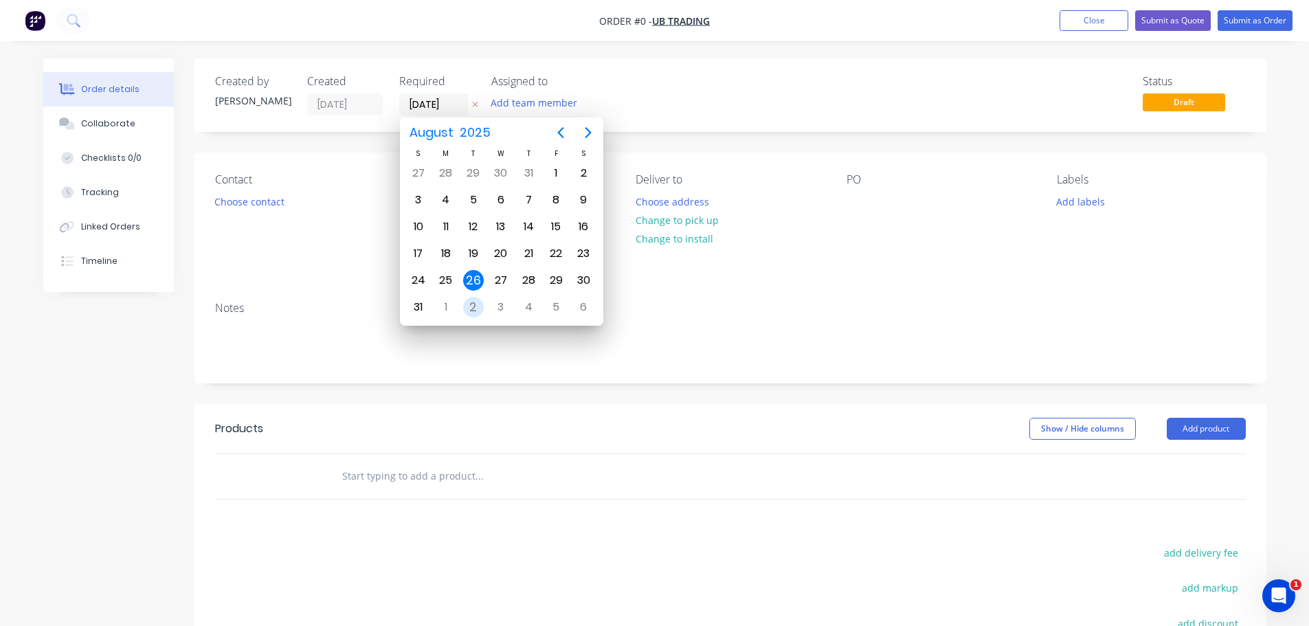
click at [475, 300] on div "2" at bounding box center [473, 307] width 21 height 21
type input "[DATE]"
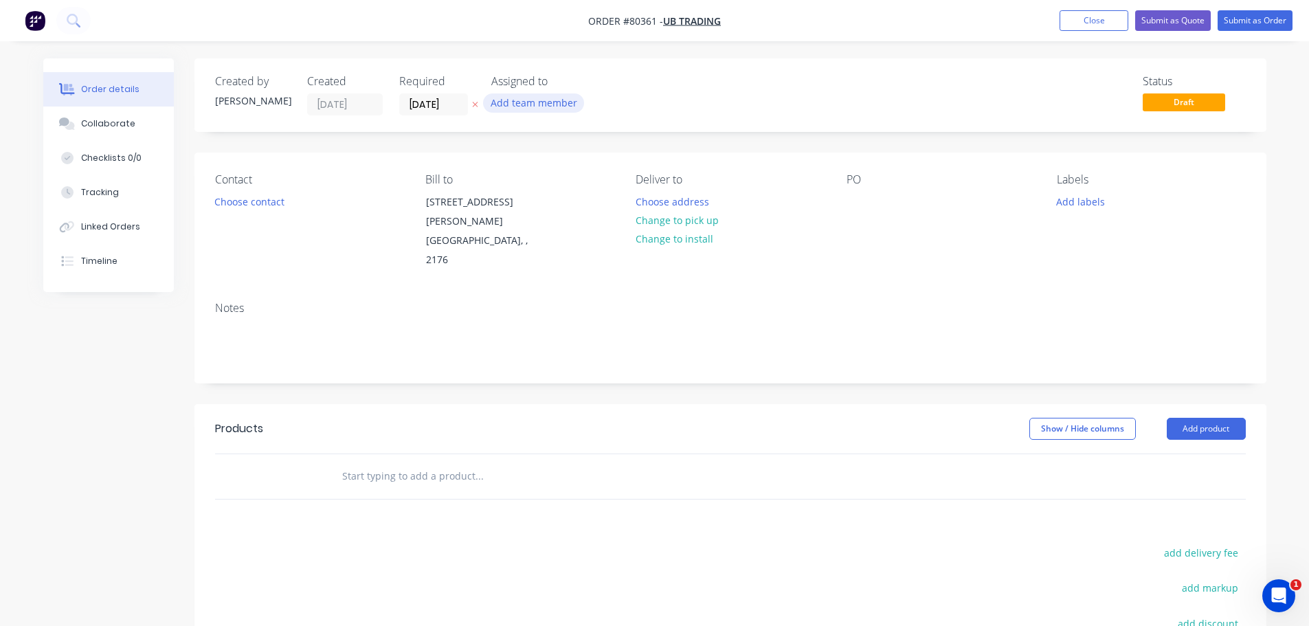
click at [549, 110] on button "Add team member" at bounding box center [533, 102] width 101 height 19
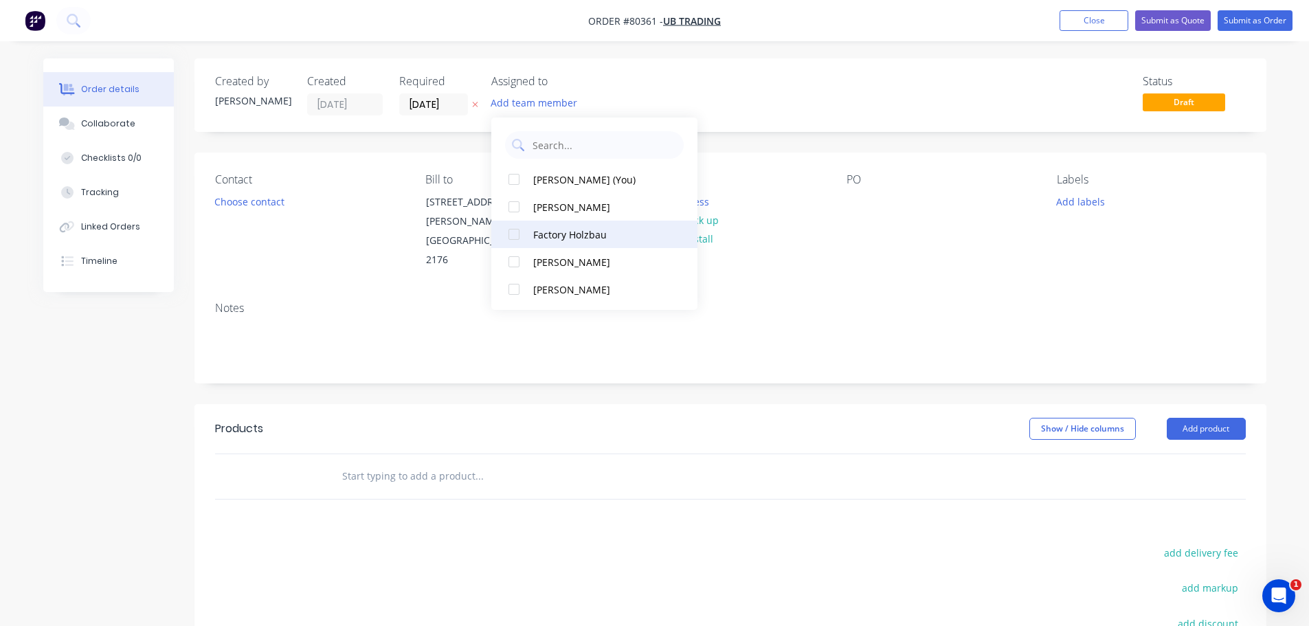
click at [516, 235] on div at bounding box center [513, 233] width 27 height 27
click at [233, 202] on button "Choose contact" at bounding box center [249, 201] width 84 height 19
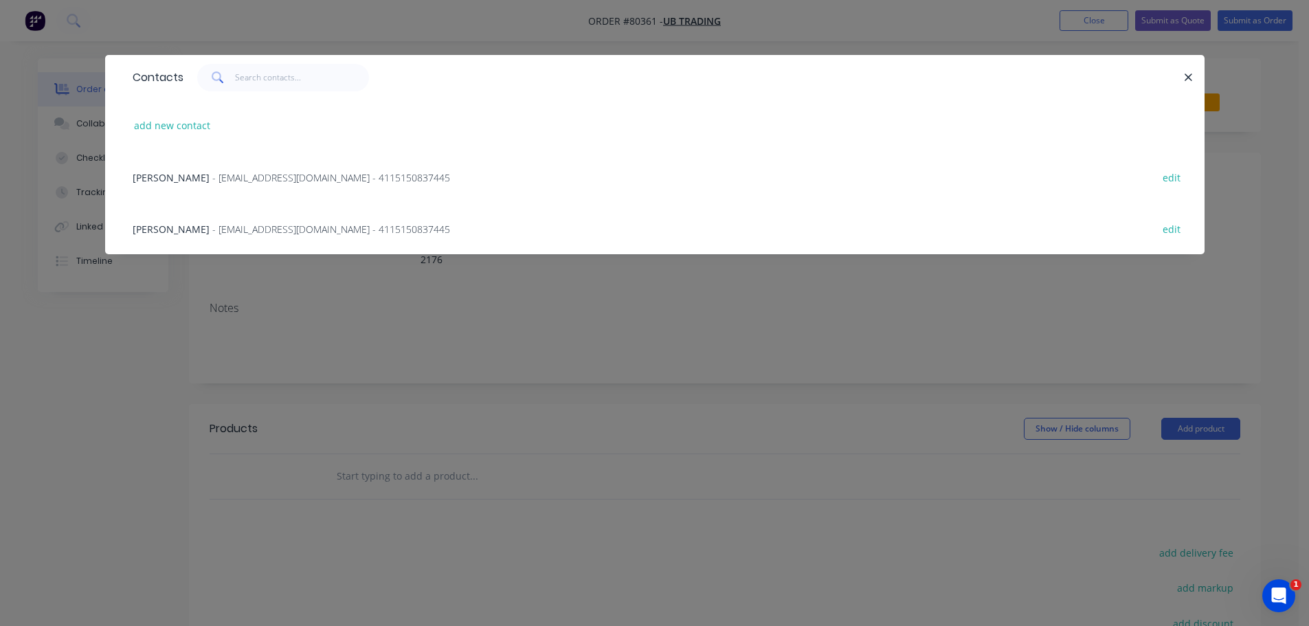
click at [238, 226] on span "- beachworth@me.com - 4115150837445" at bounding box center [331, 229] width 238 height 13
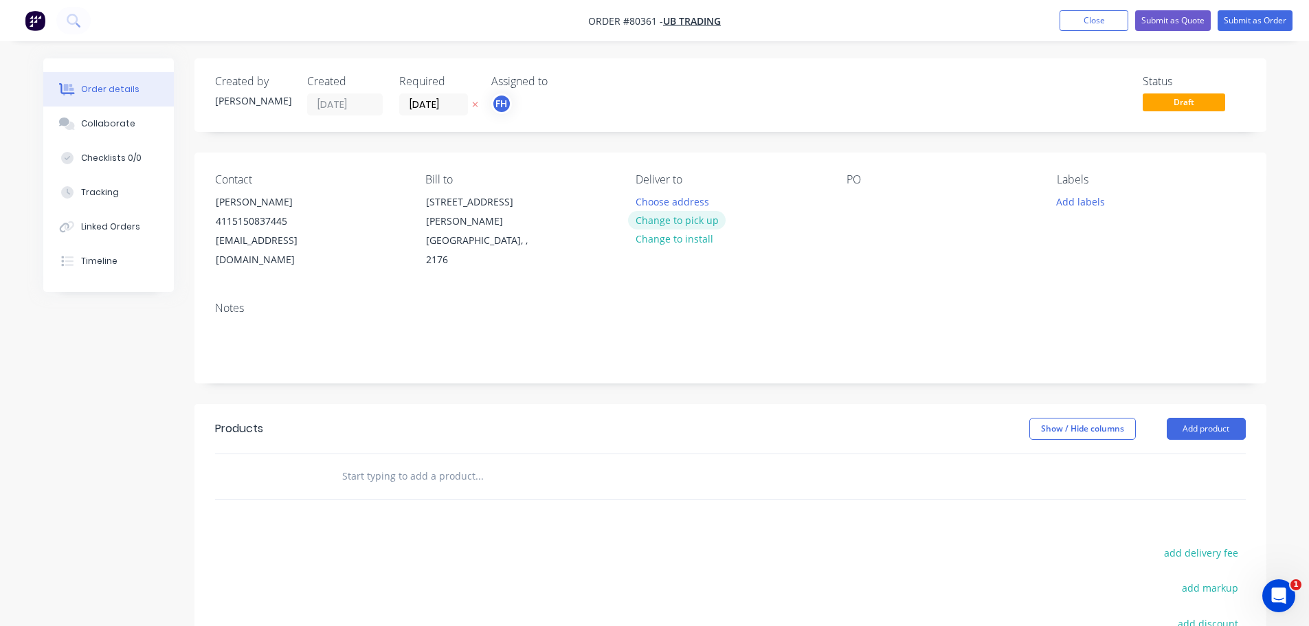
click at [655, 220] on button "Change to pick up" at bounding box center [677, 220] width 98 height 19
click at [644, 200] on div at bounding box center [646, 202] width 22 height 20
click at [857, 198] on div at bounding box center [857, 202] width 22 height 20
click at [1069, 202] on button "Add labels" at bounding box center [1080, 201] width 63 height 19
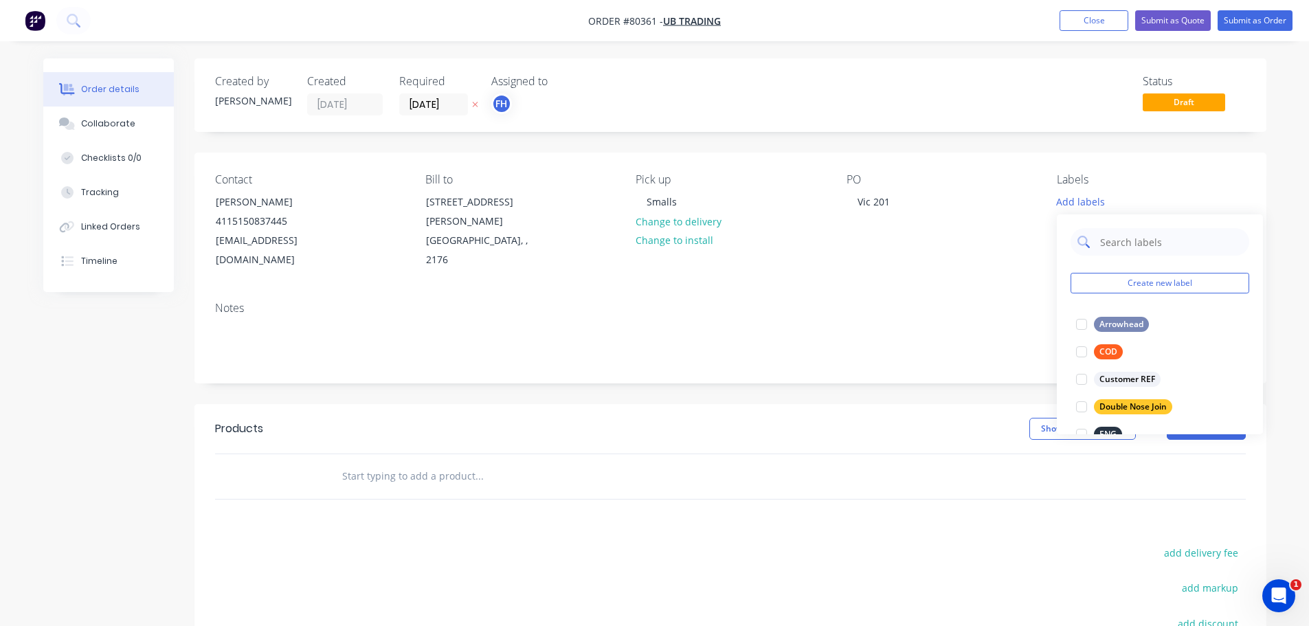
click at [1108, 239] on input "text" at bounding box center [1170, 241] width 144 height 27
type input "hy"
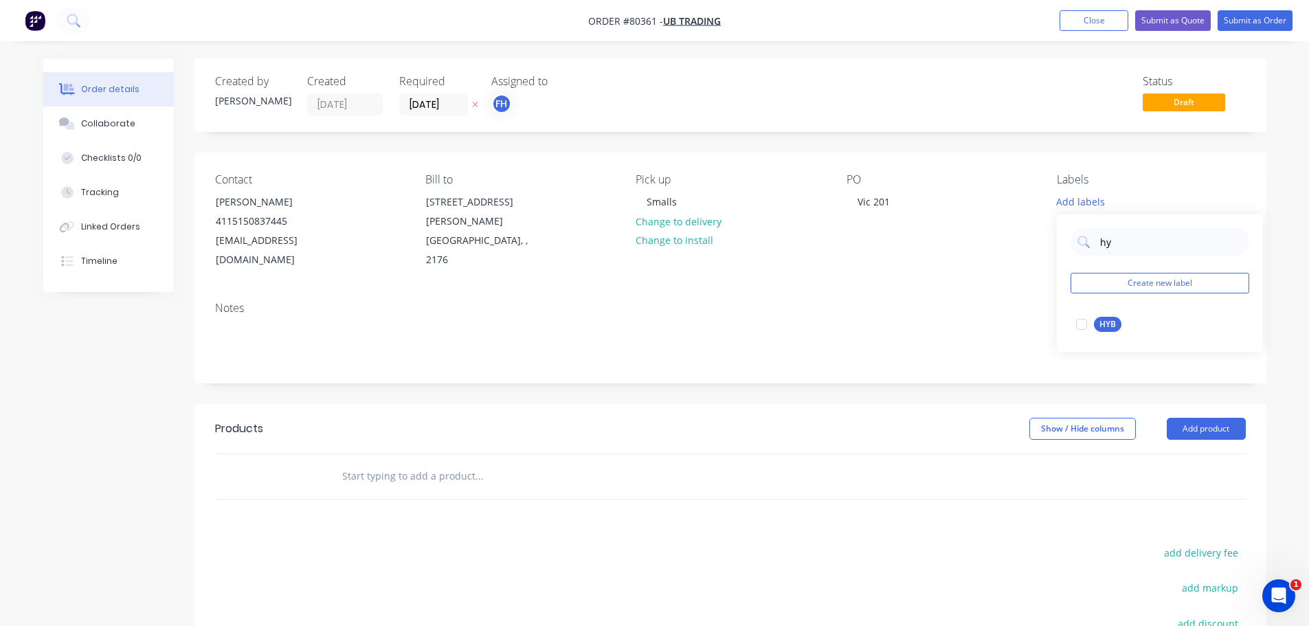
drag, startPoint x: 1078, startPoint y: 326, endPoint x: 1045, endPoint y: 344, distance: 38.4
click at [1078, 326] on div at bounding box center [1080, 323] width 27 height 27
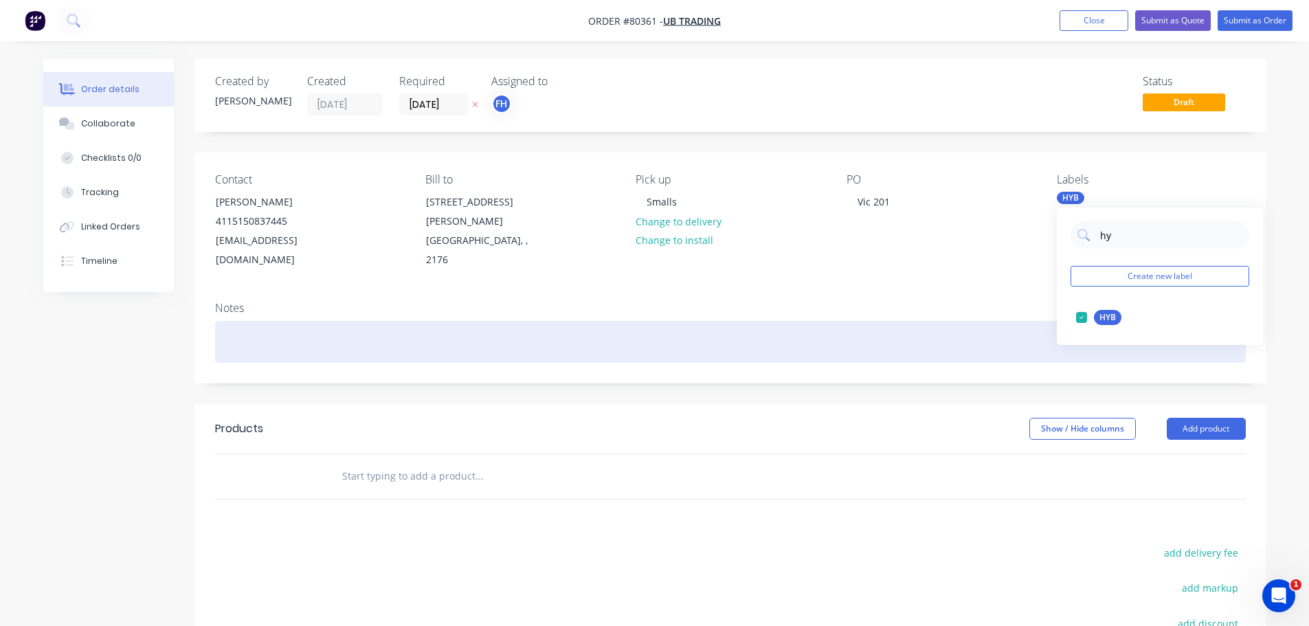
click at [259, 323] on div at bounding box center [730, 342] width 1030 height 42
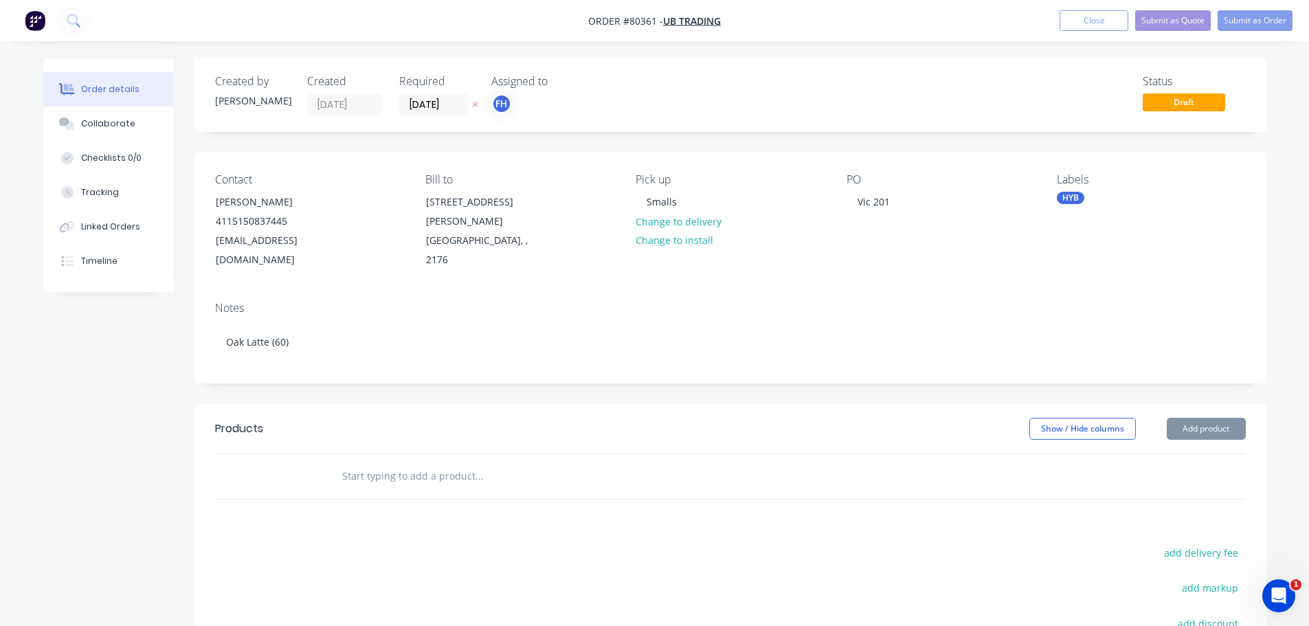
click at [390, 462] on input "text" at bounding box center [478, 475] width 275 height 27
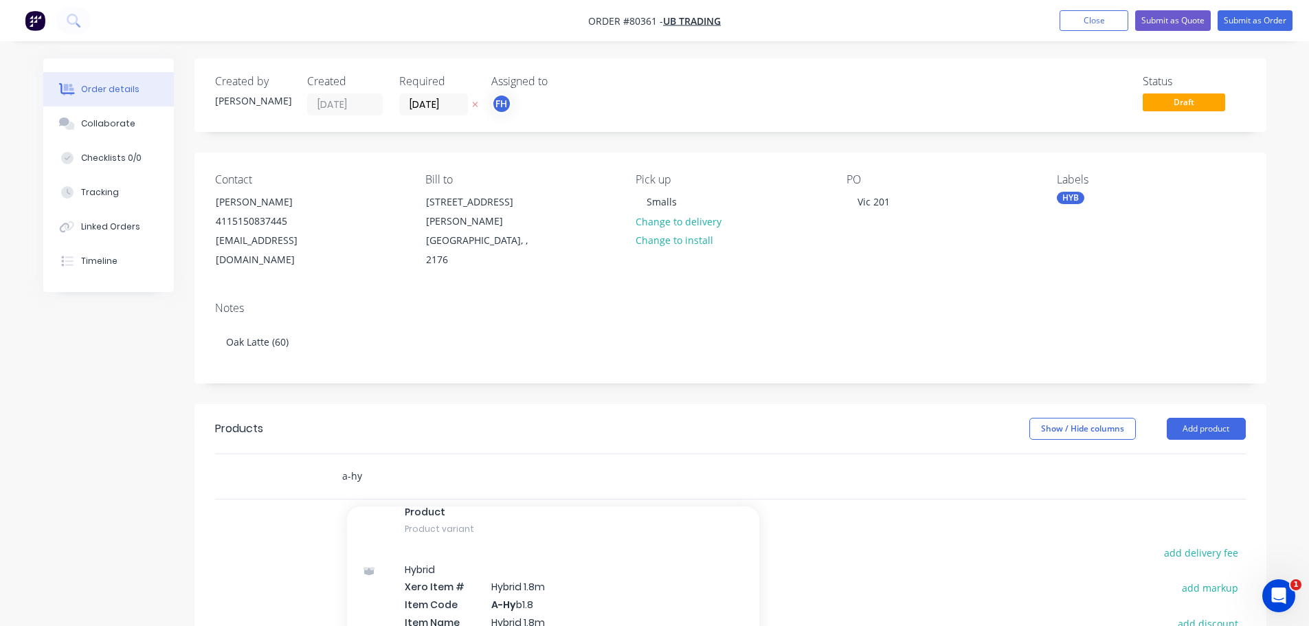
scroll to position [618, 0]
type input "a-hy"
click at [519, 565] on div "Hybrid Xero Item # Hybrid 1.8m Item Code A-Hy b1.8 Item Name Hybrid 1.8m Descri…" at bounding box center [553, 590] width 412 height 146
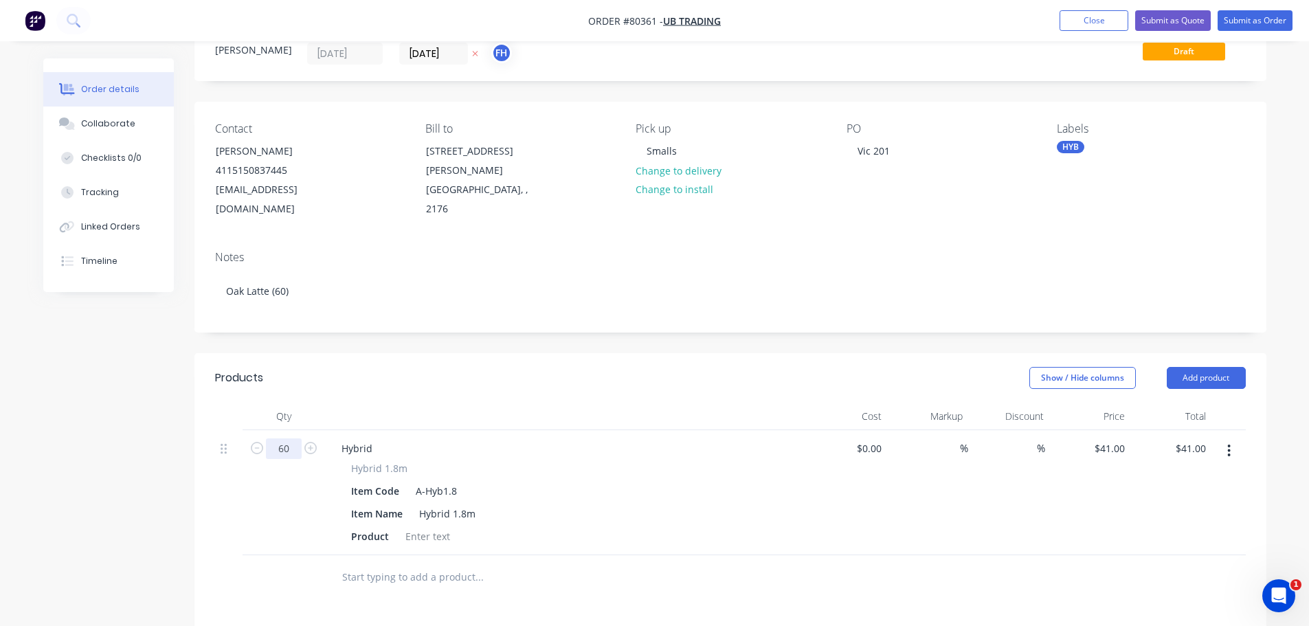
scroll to position [137, 0]
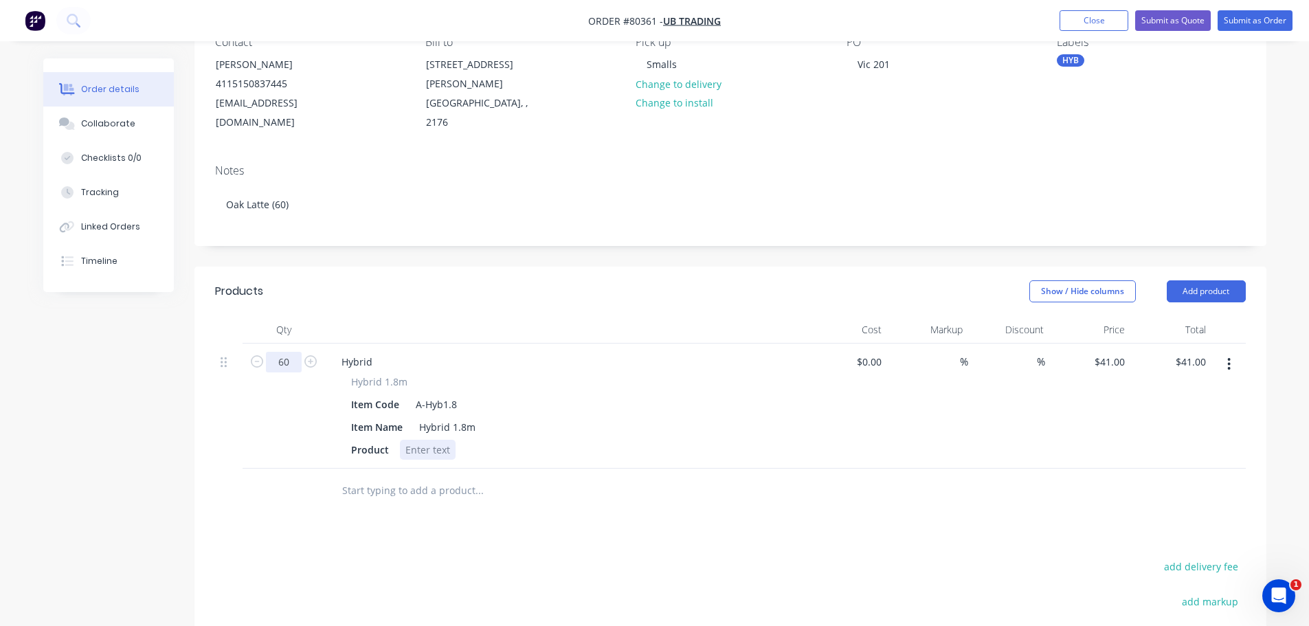
type input "60"
type input "$2,460.00"
click at [438, 440] on div at bounding box center [428, 450] width 56 height 20
click at [420, 440] on div at bounding box center [428, 450] width 56 height 20
click at [407, 478] on input "text" at bounding box center [478, 490] width 275 height 27
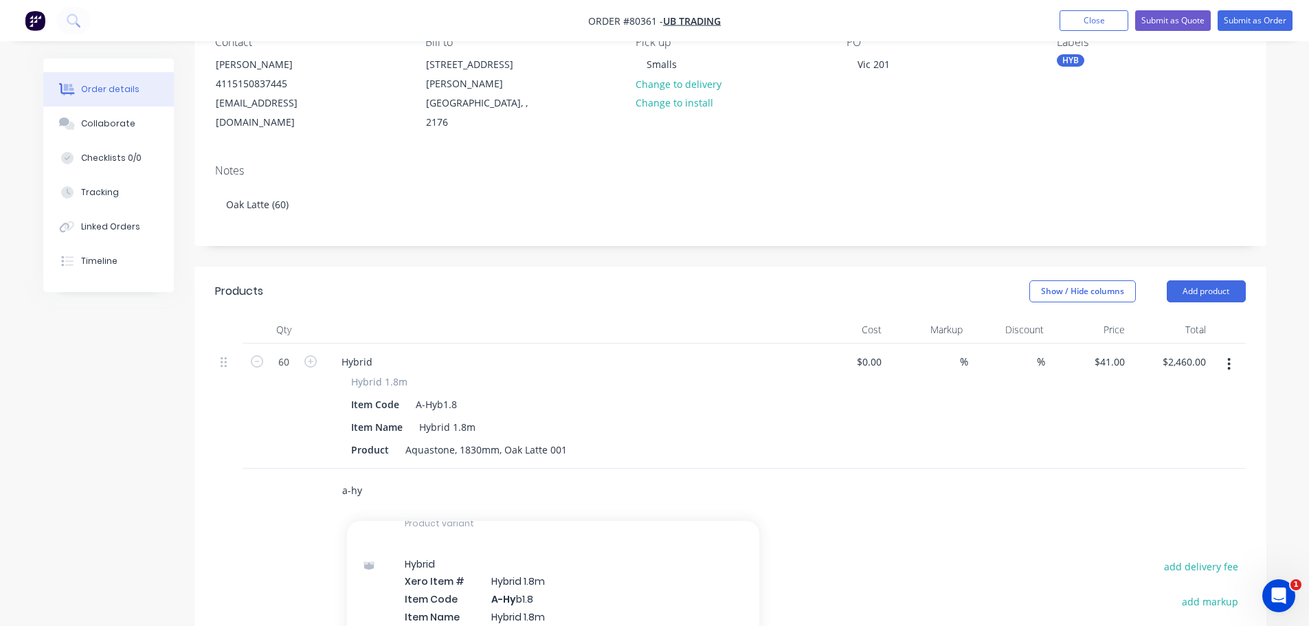
scroll to position [687, 0]
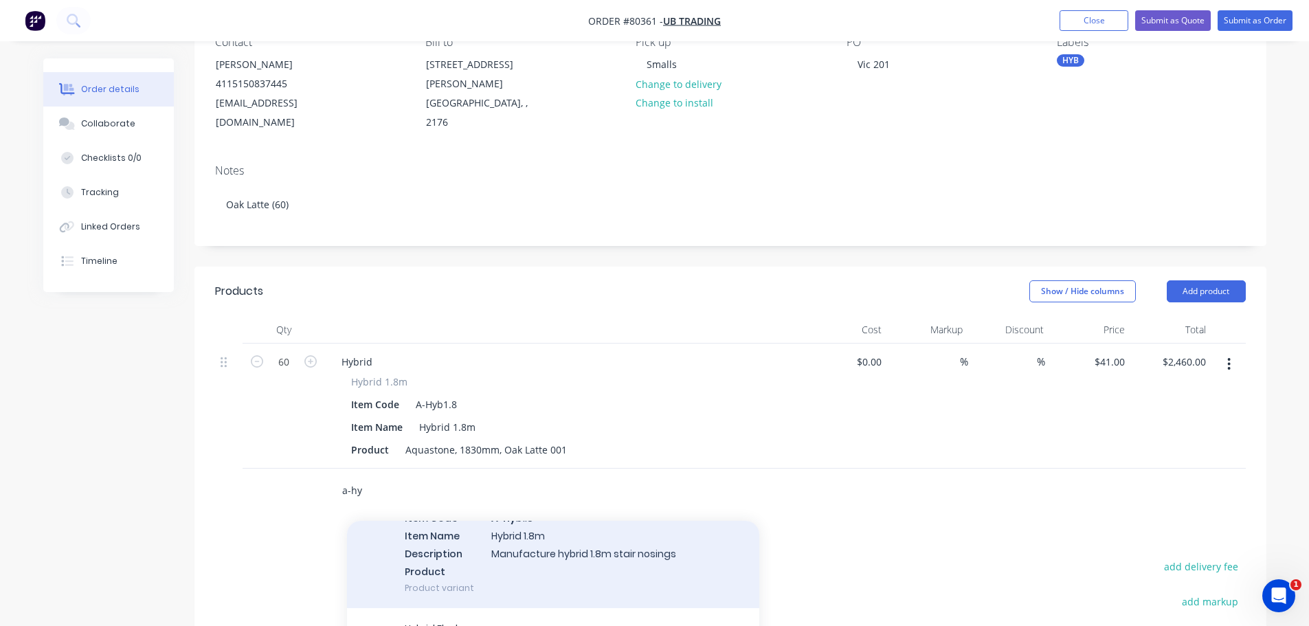
type input "a-hy"
click at [519, 521] on div "Hybrid Xero Item # Hybrid 1.8m Item Code A-Hy b1.8 Item Name Hybrid 1.8m Descri…" at bounding box center [553, 535] width 412 height 146
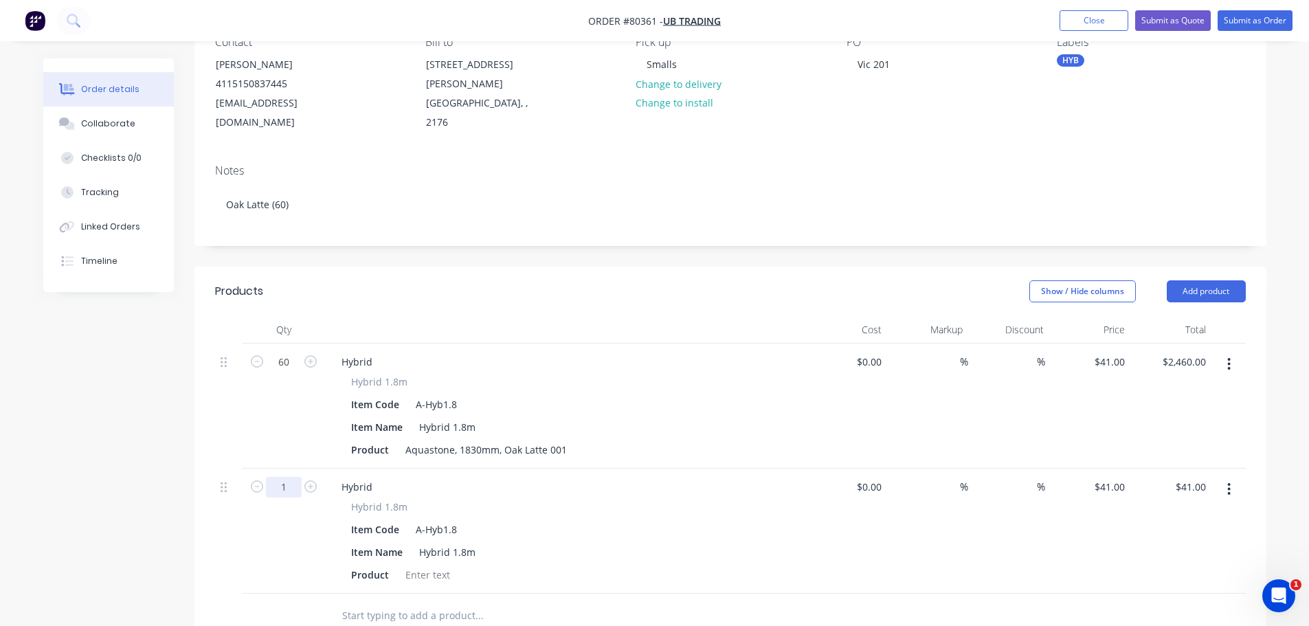
click at [288, 372] on input "1" at bounding box center [284, 362] width 36 height 21
click at [567, 440] on div "Aquastone, 1830mm, Oak Latte 001" at bounding box center [486, 450] width 172 height 20
drag, startPoint x: 405, startPoint y: 432, endPoint x: 504, endPoint y: 429, distance: 98.3
click at [504, 440] on div "Aquastone, 1830mm, Oak Latte V703" at bounding box center [489, 450] width 178 height 20
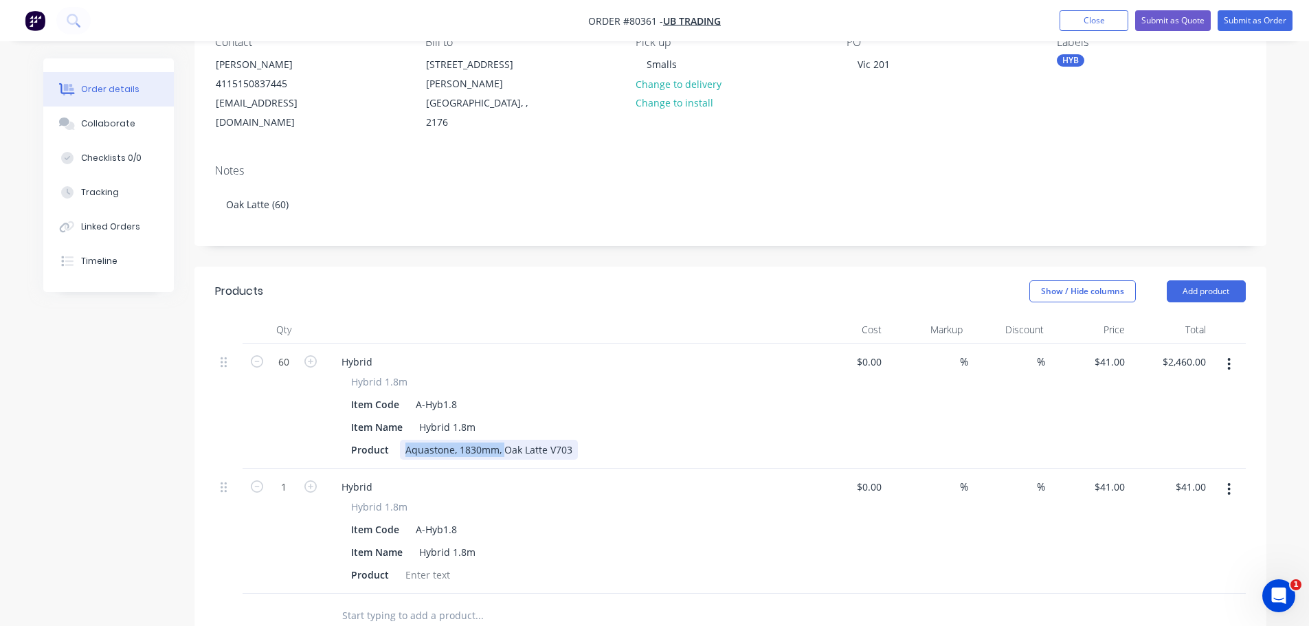
copy div "Aquastone, 1830mm,"
click at [424, 565] on div at bounding box center [428, 575] width 56 height 20
paste div
click at [276, 372] on input "1" at bounding box center [284, 362] width 36 height 21
type input "30"
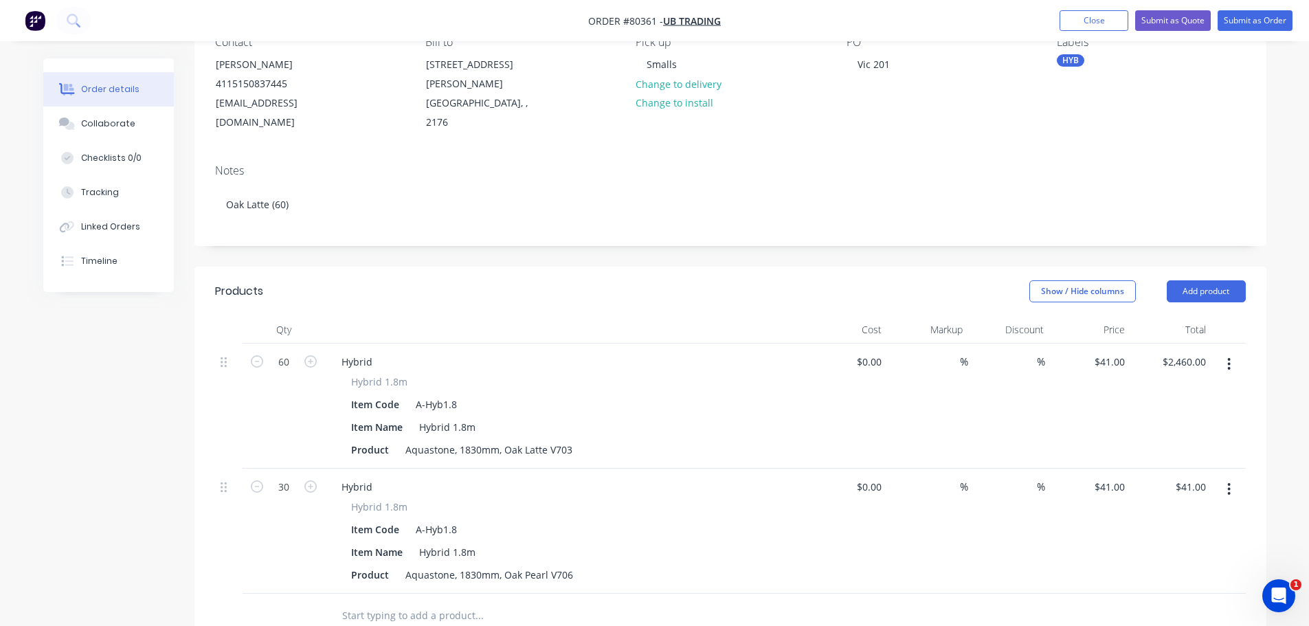
type input "$1,230.00"
click at [416, 602] on input "text" at bounding box center [478, 615] width 275 height 27
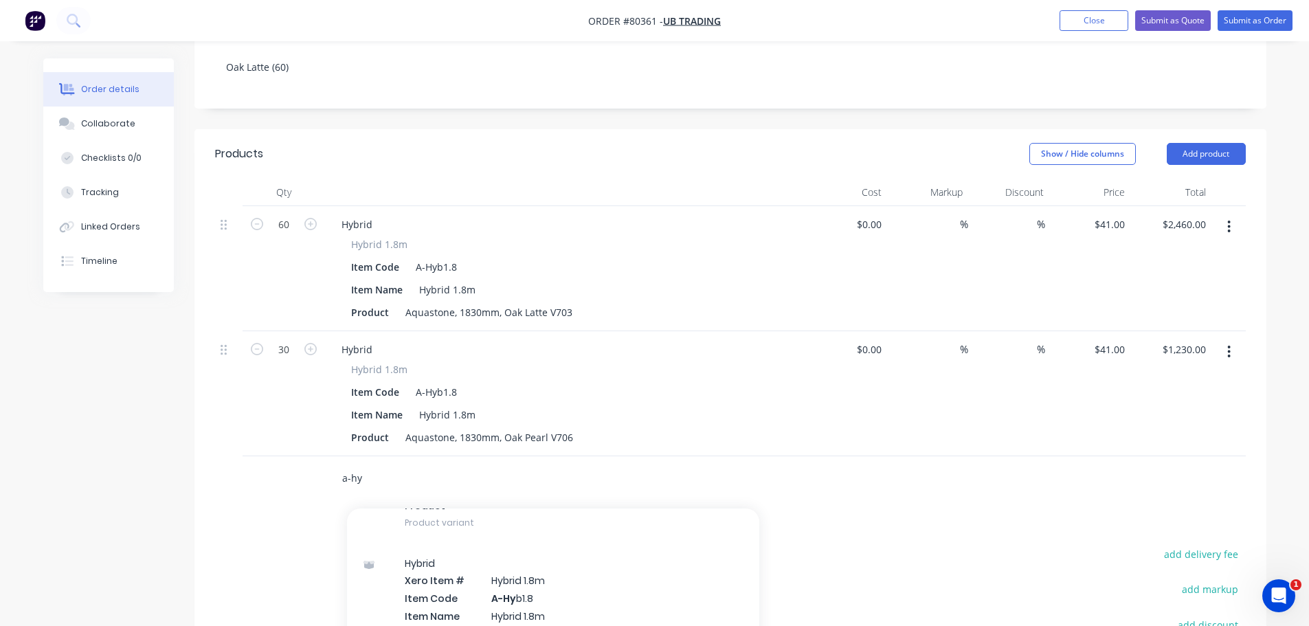
scroll to position [618, 0]
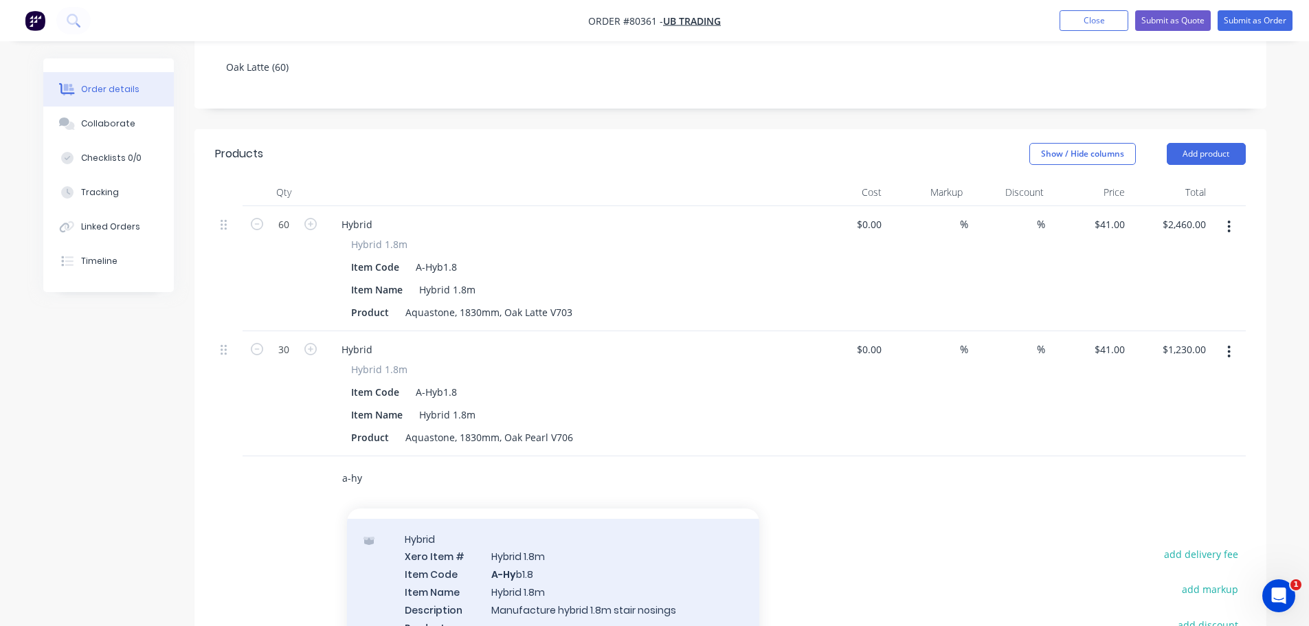
type input "a-hy"
click at [435, 557] on div "Hybrid Xero Item # Hybrid 1.8m Item Code A-Hy b1.8 Item Name Hybrid 1.8m Descri…" at bounding box center [553, 592] width 412 height 146
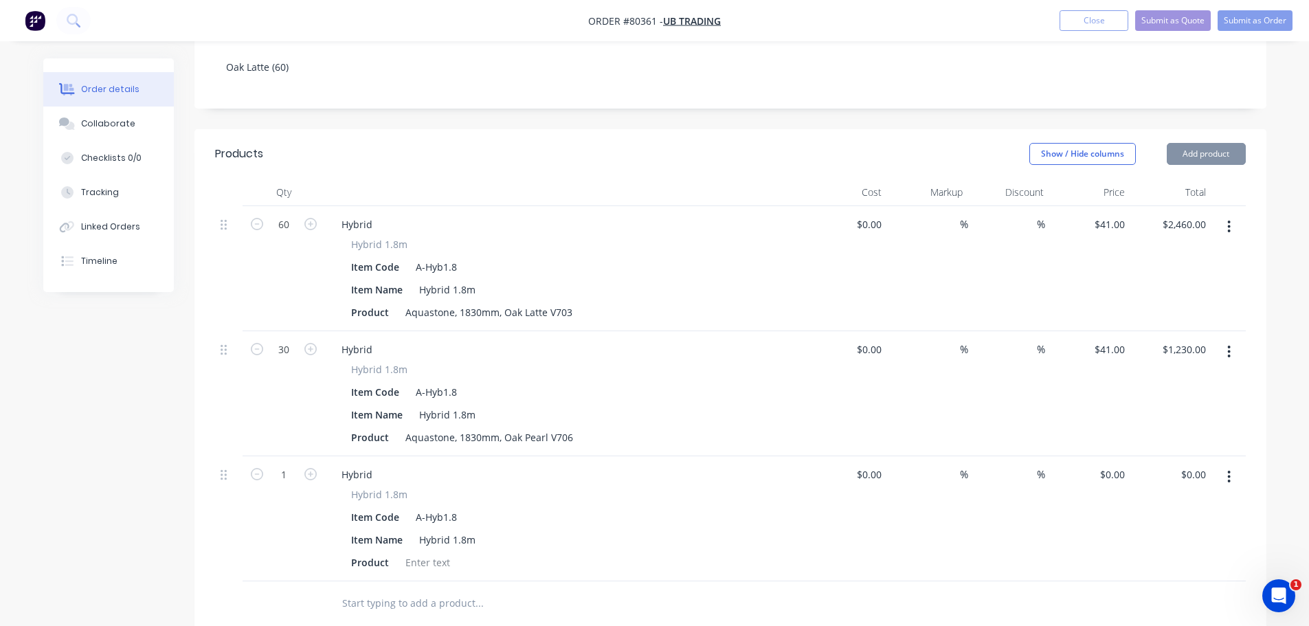
type input "$41.00"
click at [434, 552] on div at bounding box center [428, 562] width 56 height 20
paste div
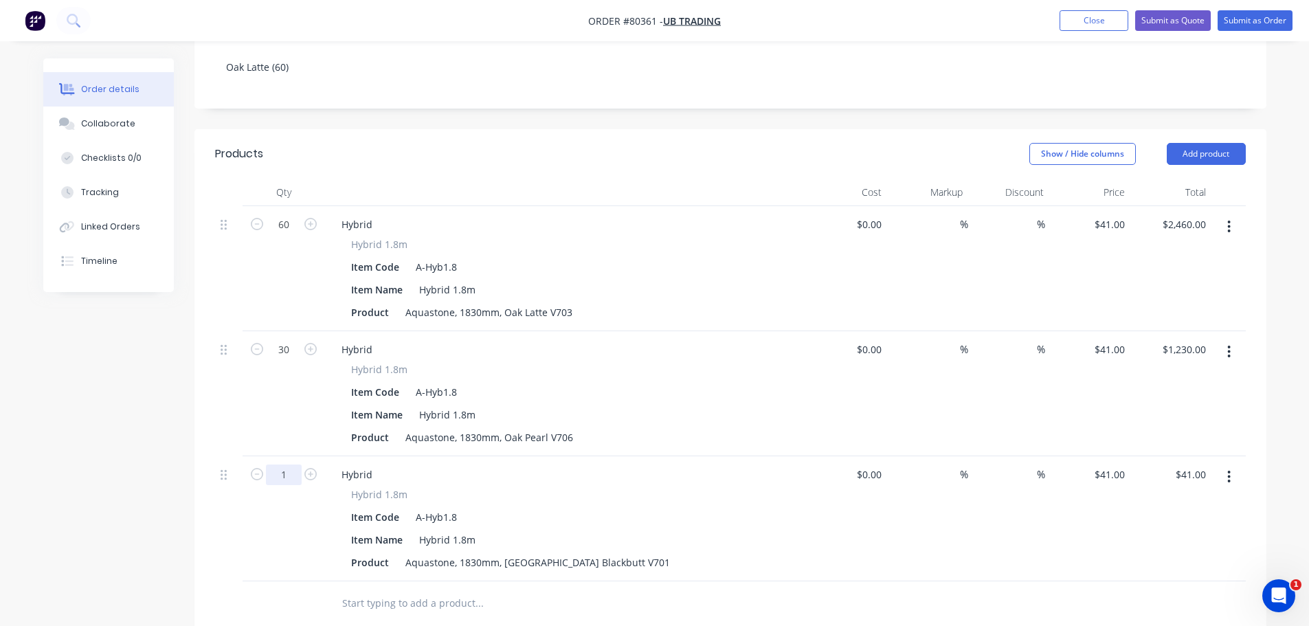
click at [282, 235] on input "1" at bounding box center [284, 224] width 36 height 21
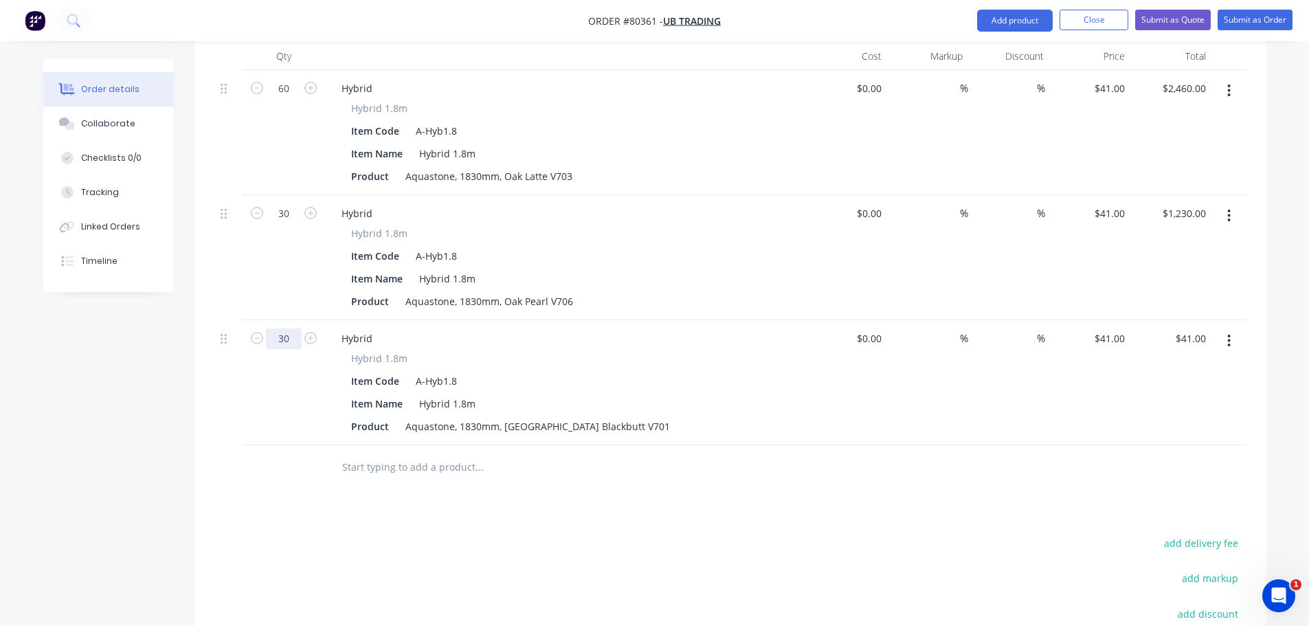
scroll to position [412, 0]
type input "30"
type input "$1,230.00"
click at [398, 452] on input "text" at bounding box center [478, 465] width 275 height 27
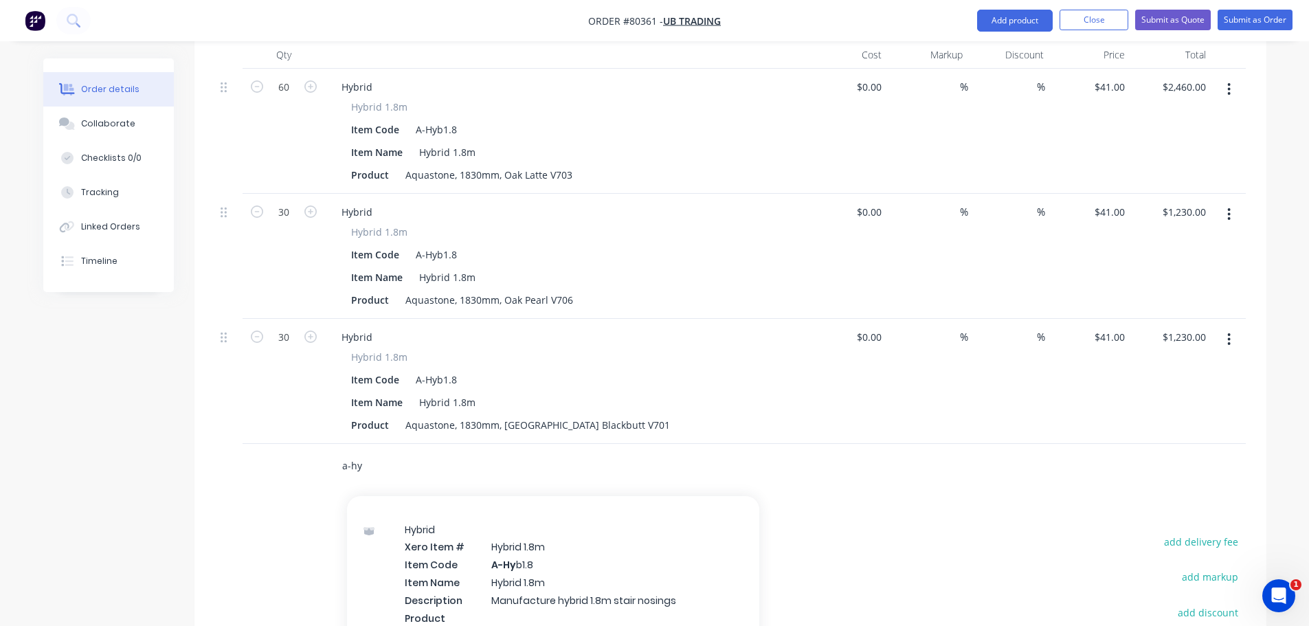
scroll to position [618, 0]
type input "a-hy"
click at [484, 536] on div "Hybrid Xero Item # Hybrid 1.8m Item Code A-Hy b1.8 Item Name Hybrid 1.8m Descri…" at bounding box center [553, 579] width 412 height 146
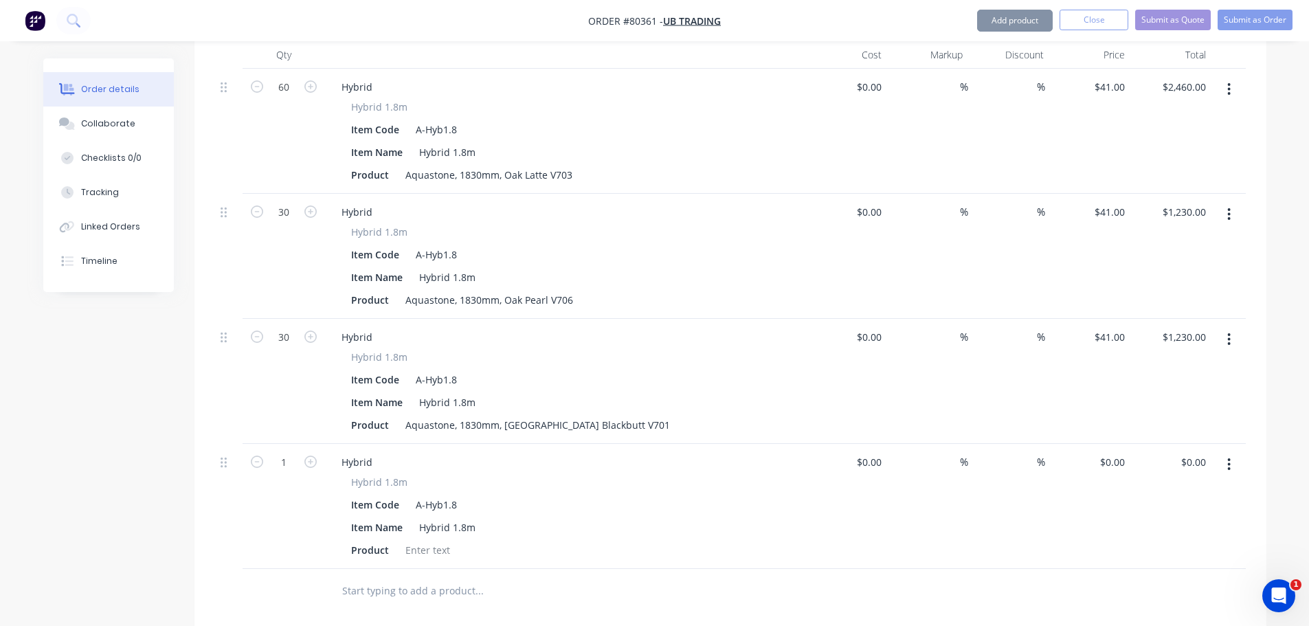
type input "$41.00"
click at [421, 540] on div at bounding box center [428, 550] width 56 height 20
paste div
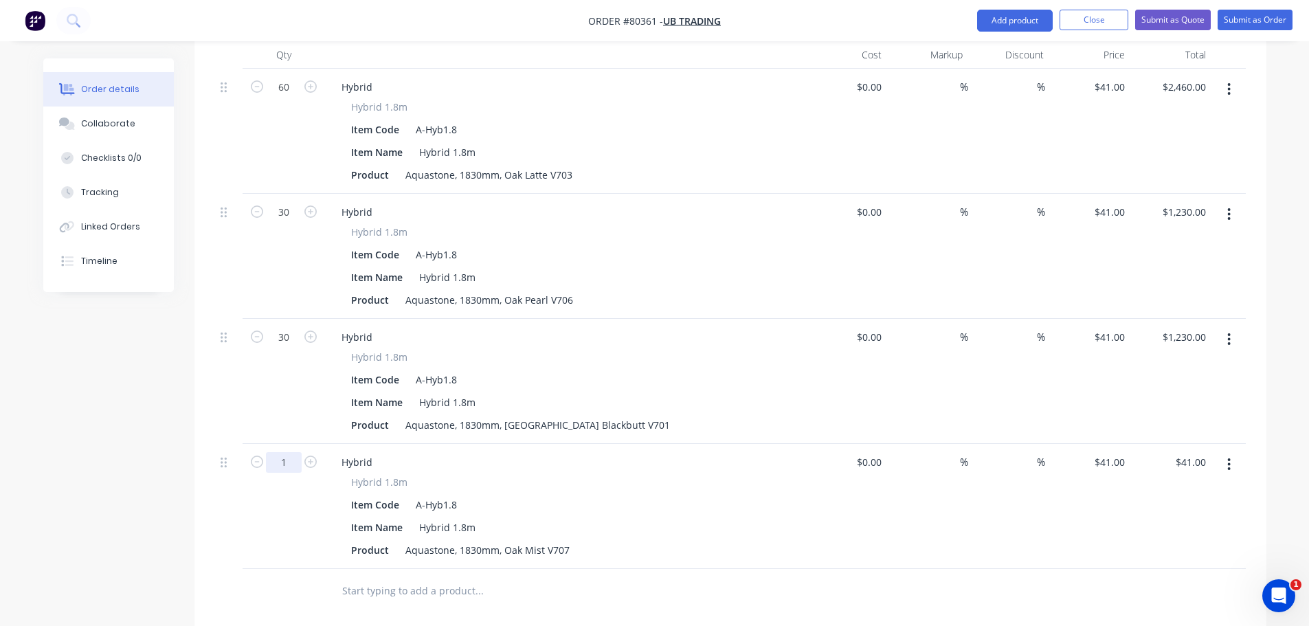
click at [291, 98] on input "1" at bounding box center [284, 87] width 36 height 21
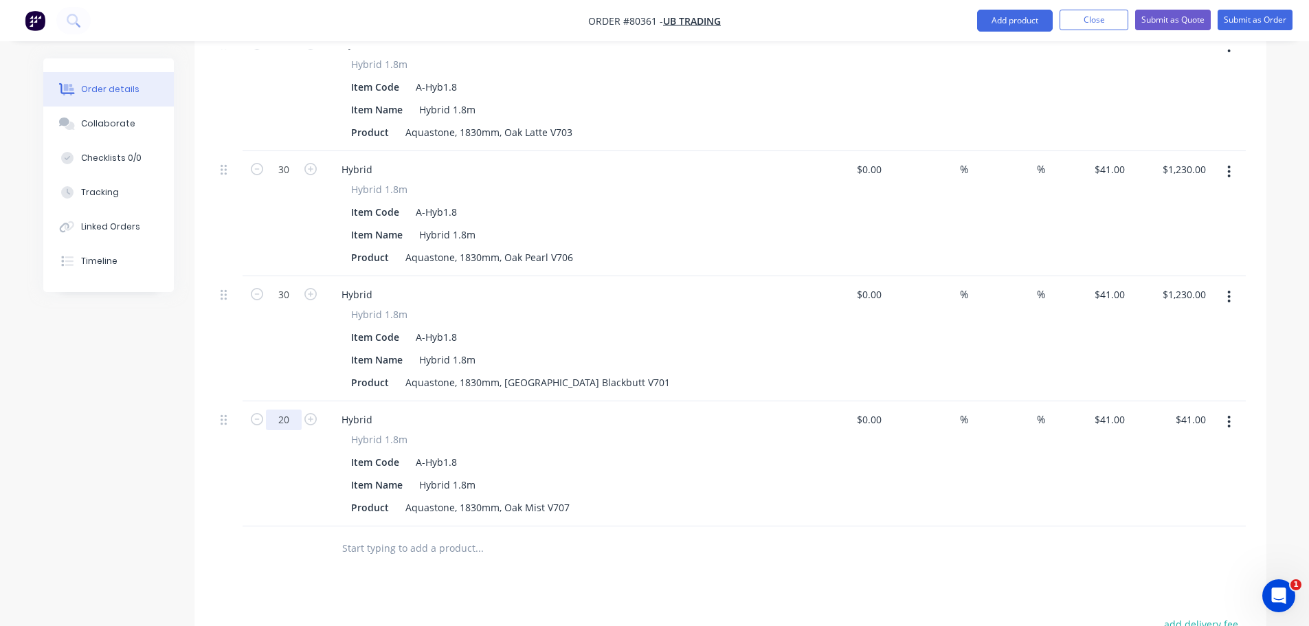
scroll to position [550, 0]
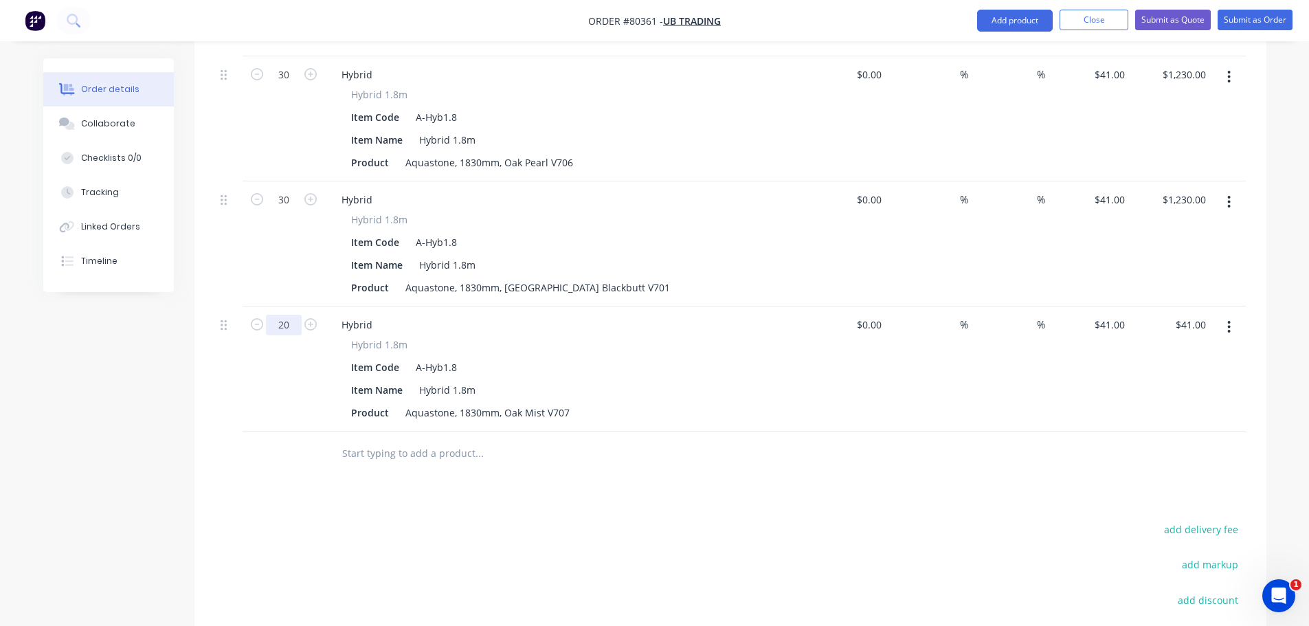
type input "20"
type input "$820.00"
click at [378, 440] on input "text" at bounding box center [478, 453] width 275 height 27
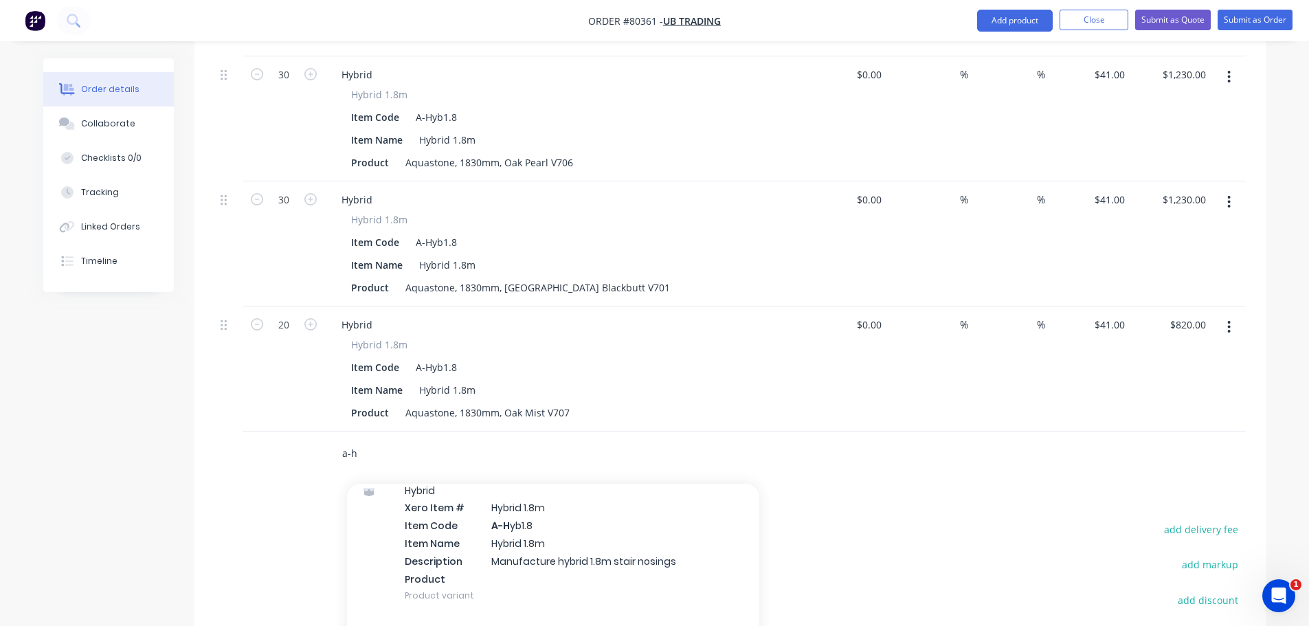
scroll to position [618, 0]
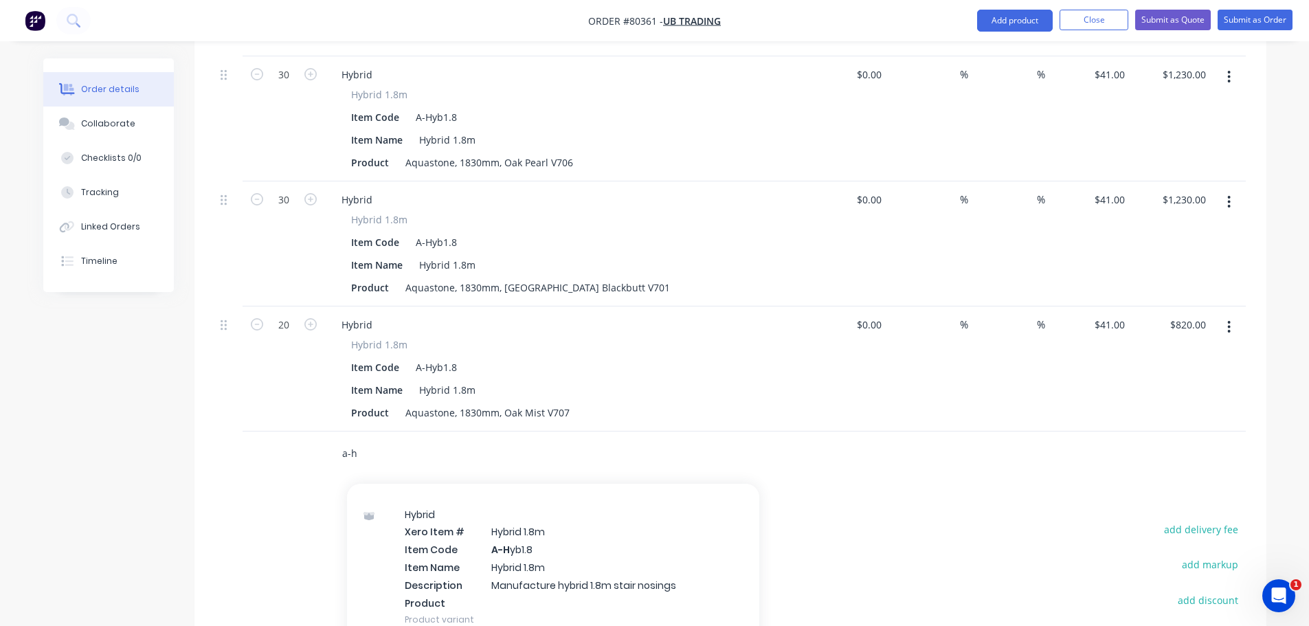
type input "a-h"
click at [485, 523] on div "Hybrid Xero Item # Hybrid 1.8m Item Code A-H yb1.8 Item Name Hybrid 1.8m Descri…" at bounding box center [553, 567] width 412 height 146
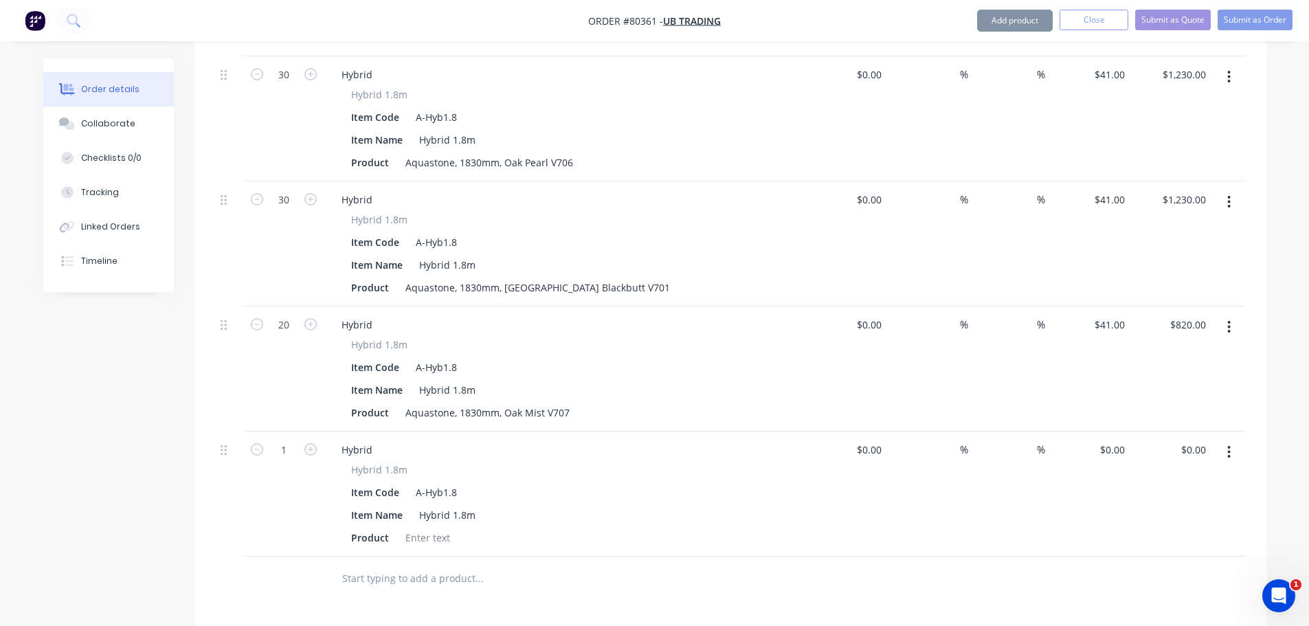
type input "$41.00"
click at [433, 528] on div at bounding box center [428, 538] width 56 height 20
paste div
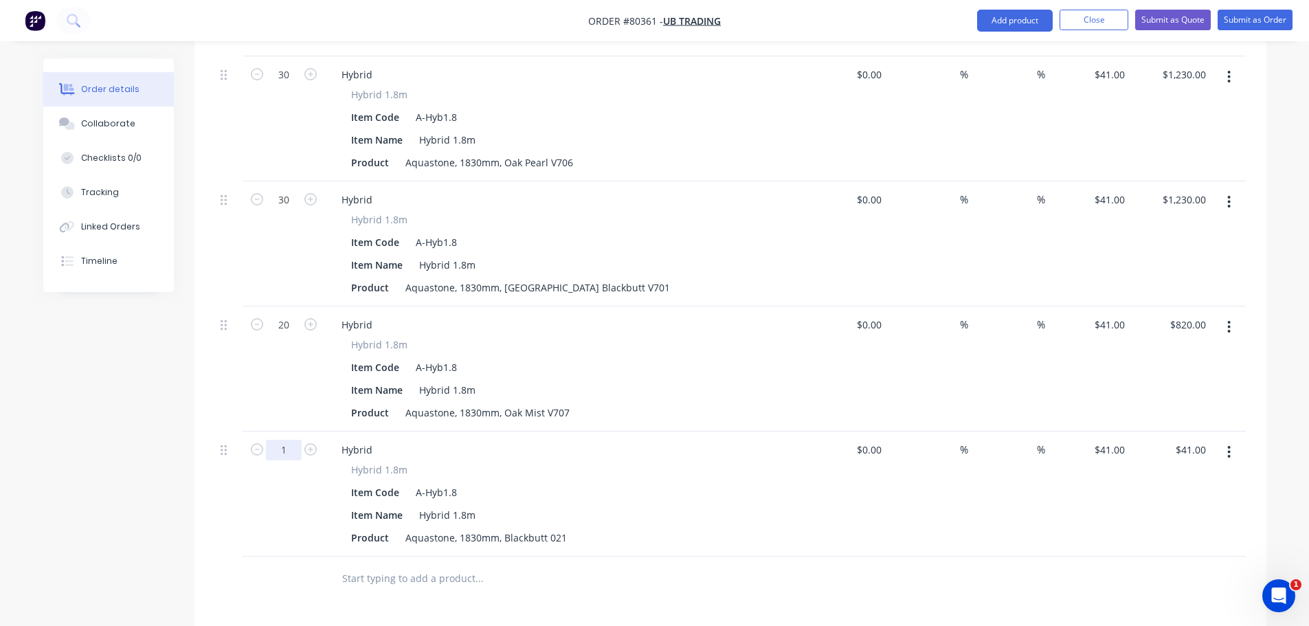
type input "32"
type input "$1,312.00"
click at [378, 567] on input "text" at bounding box center [478, 578] width 275 height 27
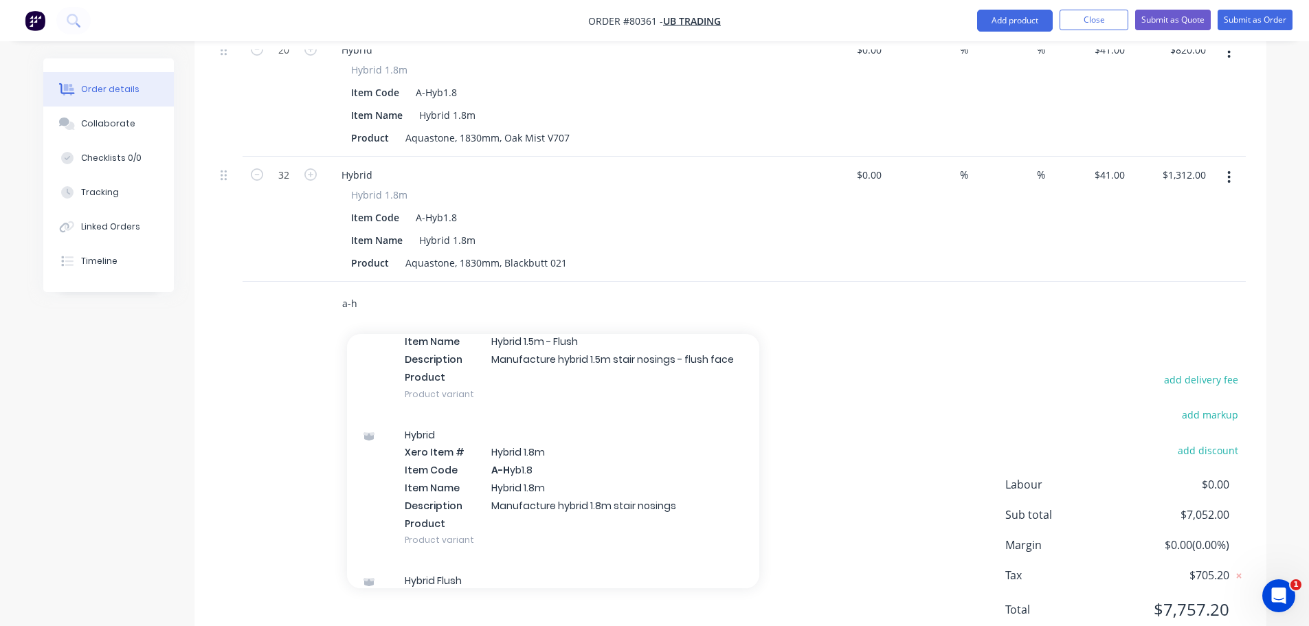
scroll to position [550, 0]
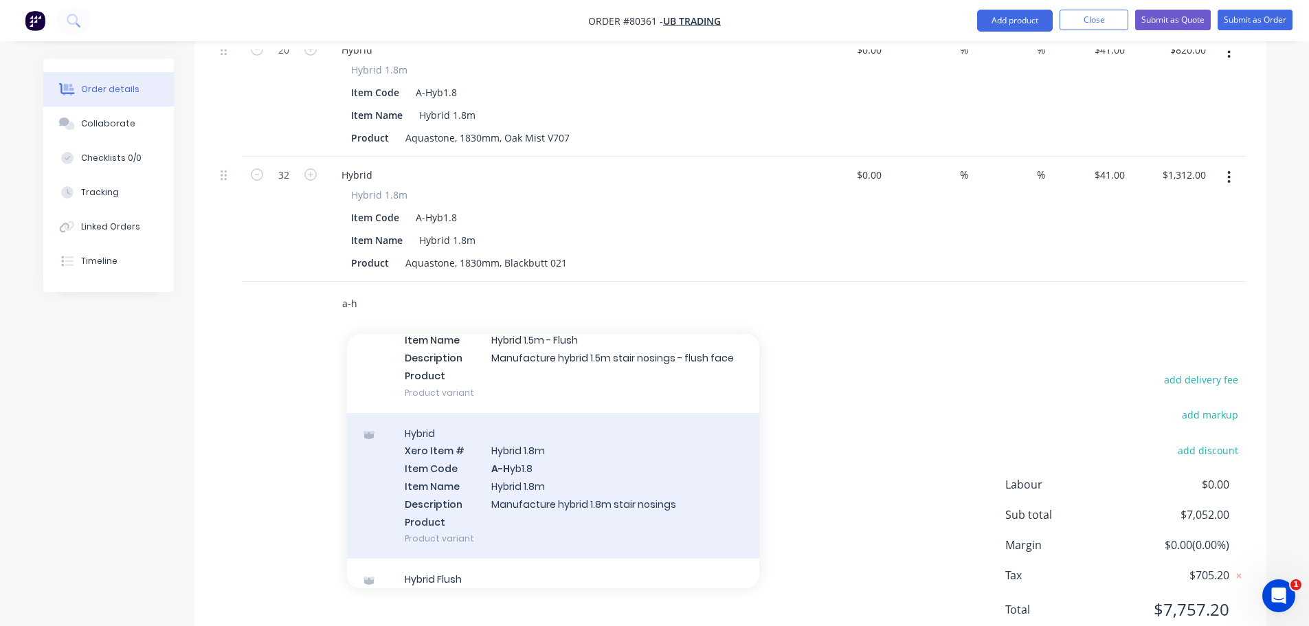
type input "a-h"
click at [510, 472] on div "Hybrid Xero Item # Hybrid 1.8m Item Code A-H yb1.8 Item Name Hybrid 1.8m Descri…" at bounding box center [553, 486] width 412 height 146
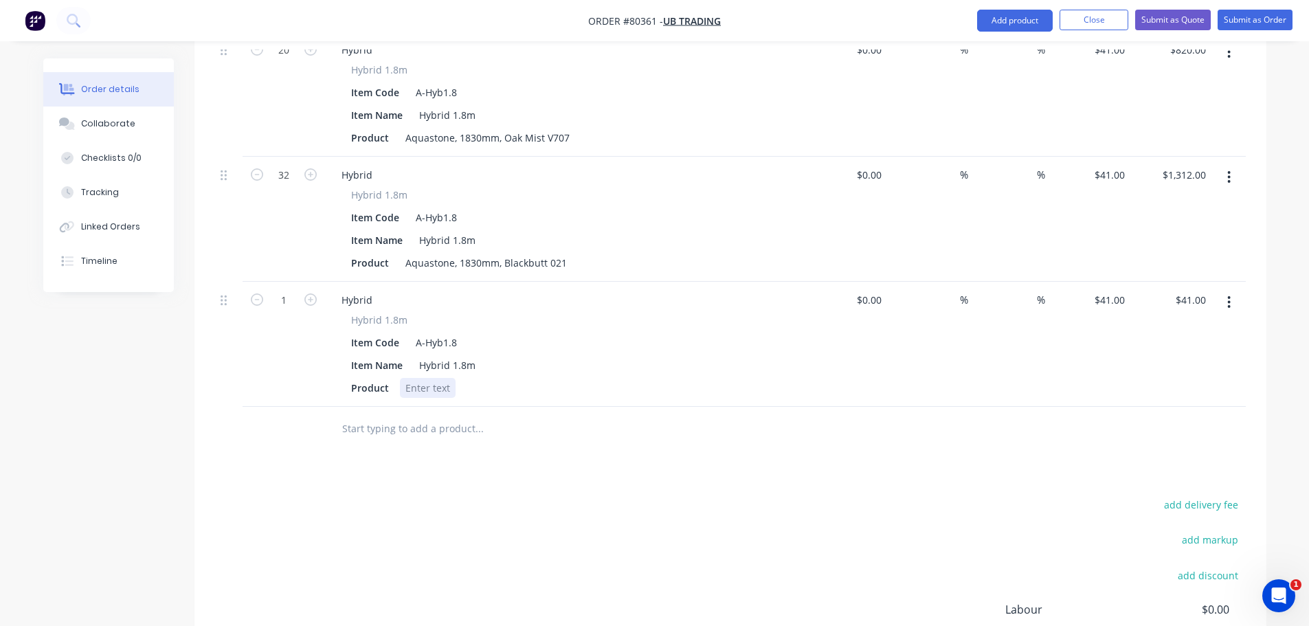
click at [420, 378] on div at bounding box center [428, 388] width 56 height 20
paste div
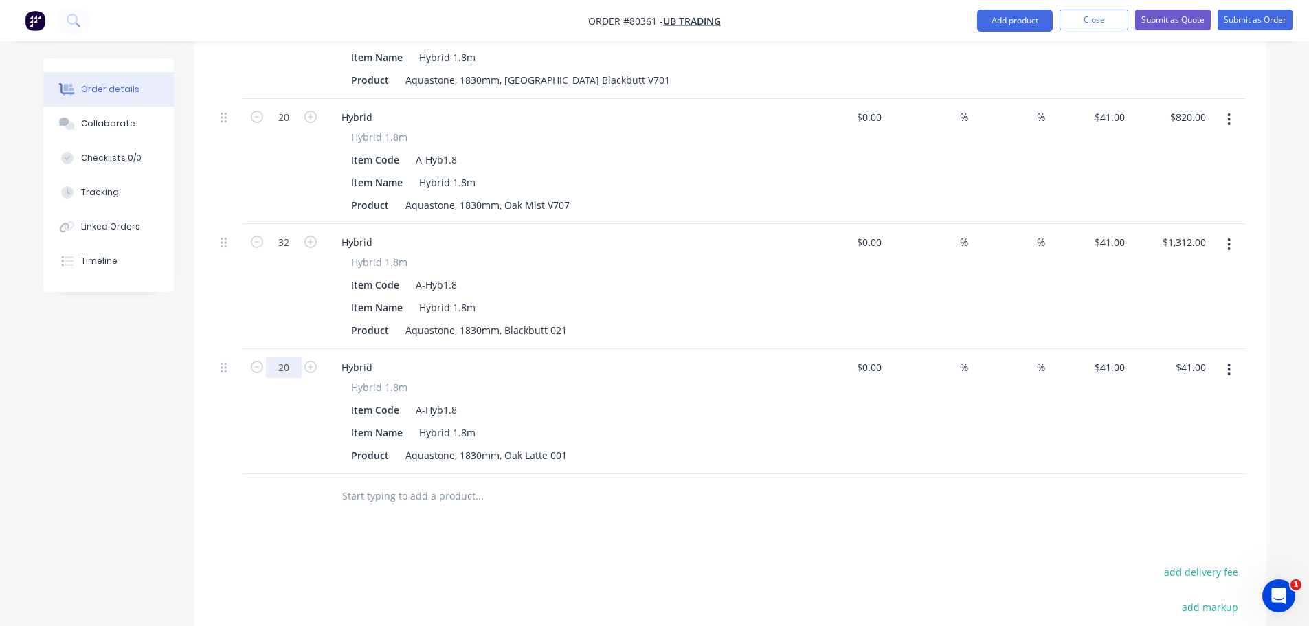
scroll to position [824, 0]
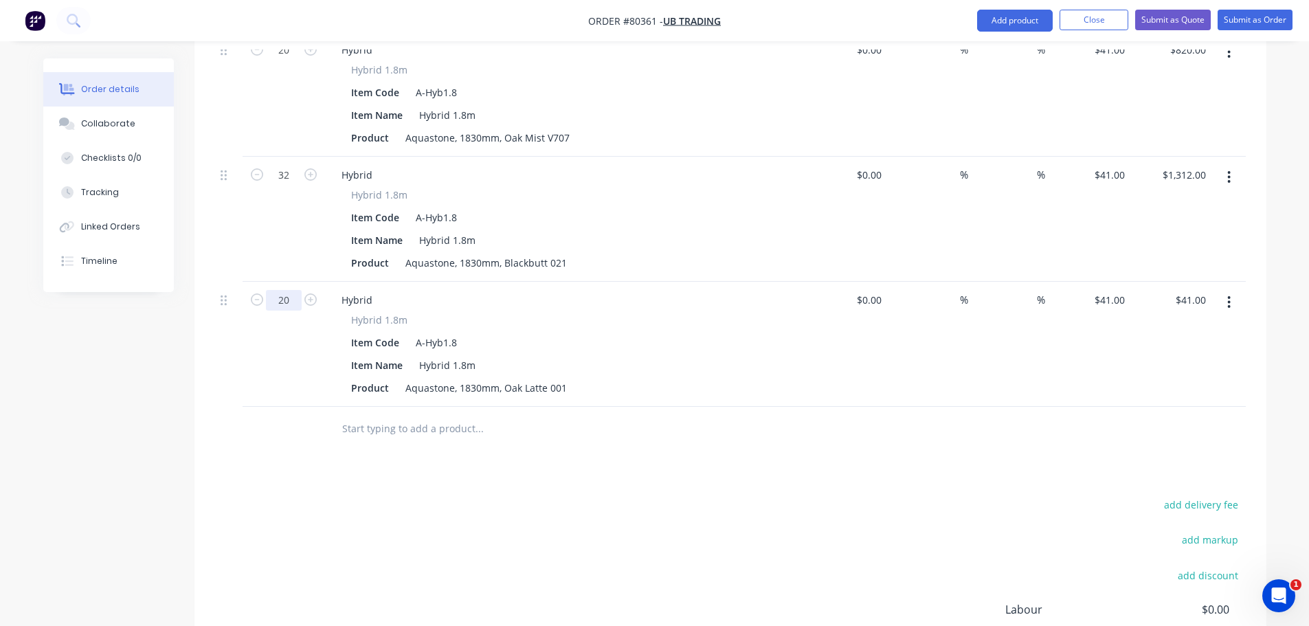
type input "20"
type input "$820.00"
click at [381, 415] on input "text" at bounding box center [478, 428] width 275 height 27
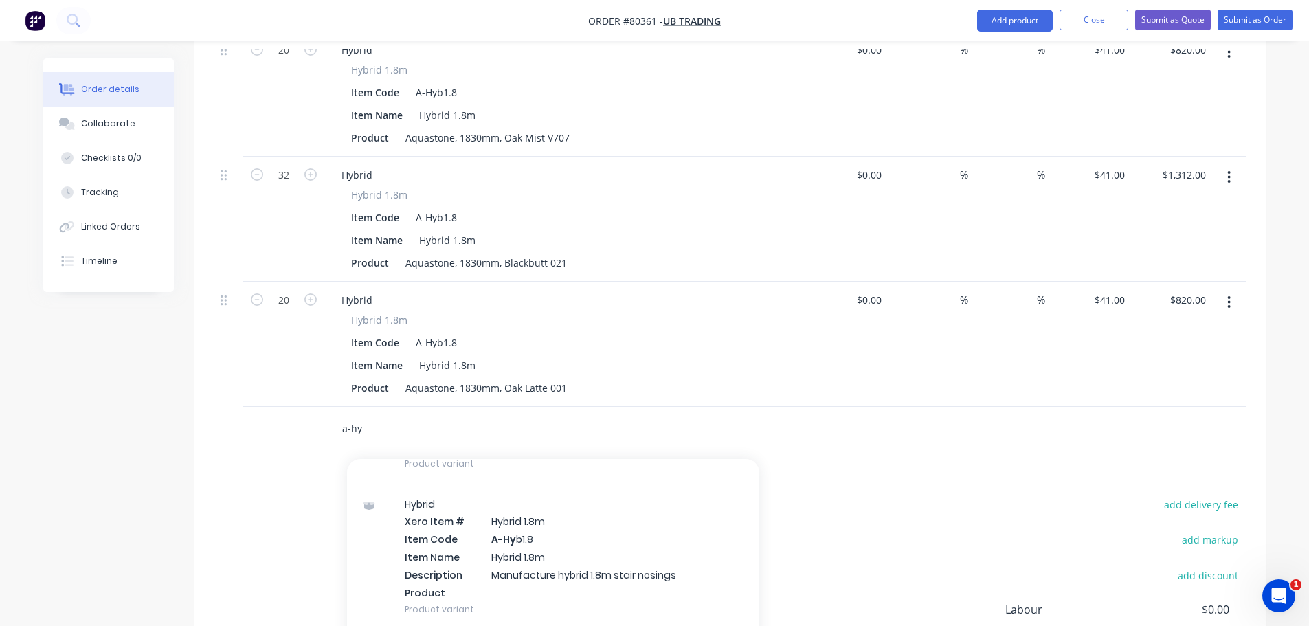
scroll to position [687, 0]
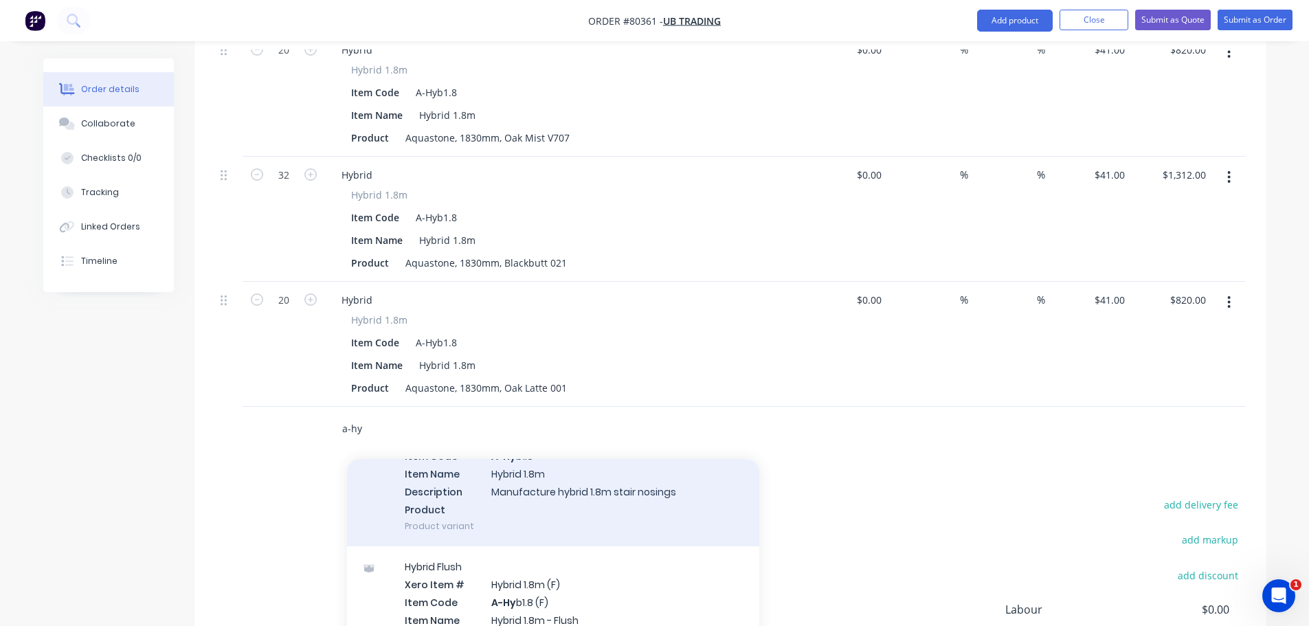
type input "a-hy"
click at [489, 490] on div "Hybrid Xero Item # Hybrid 1.8m Item Code A-Hy b1.8 Item Name Hybrid 1.8m Descri…" at bounding box center [553, 473] width 412 height 146
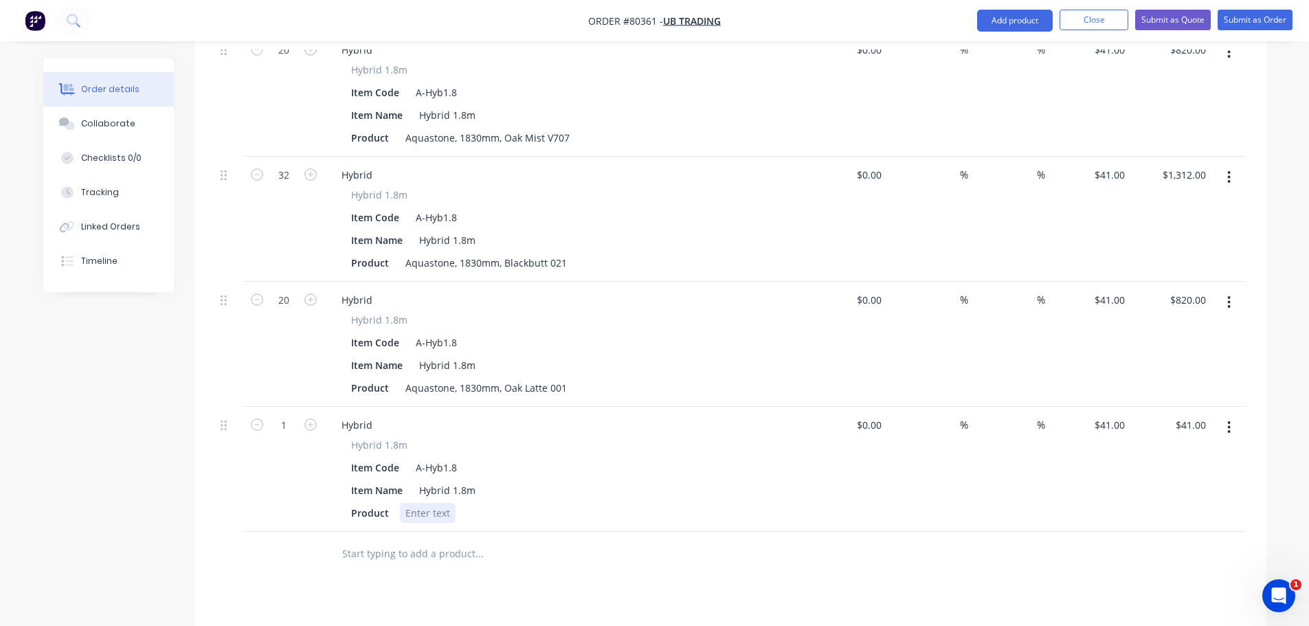
click at [420, 503] on div at bounding box center [428, 513] width 56 height 20
paste div
type input "20"
type input "$820.00"
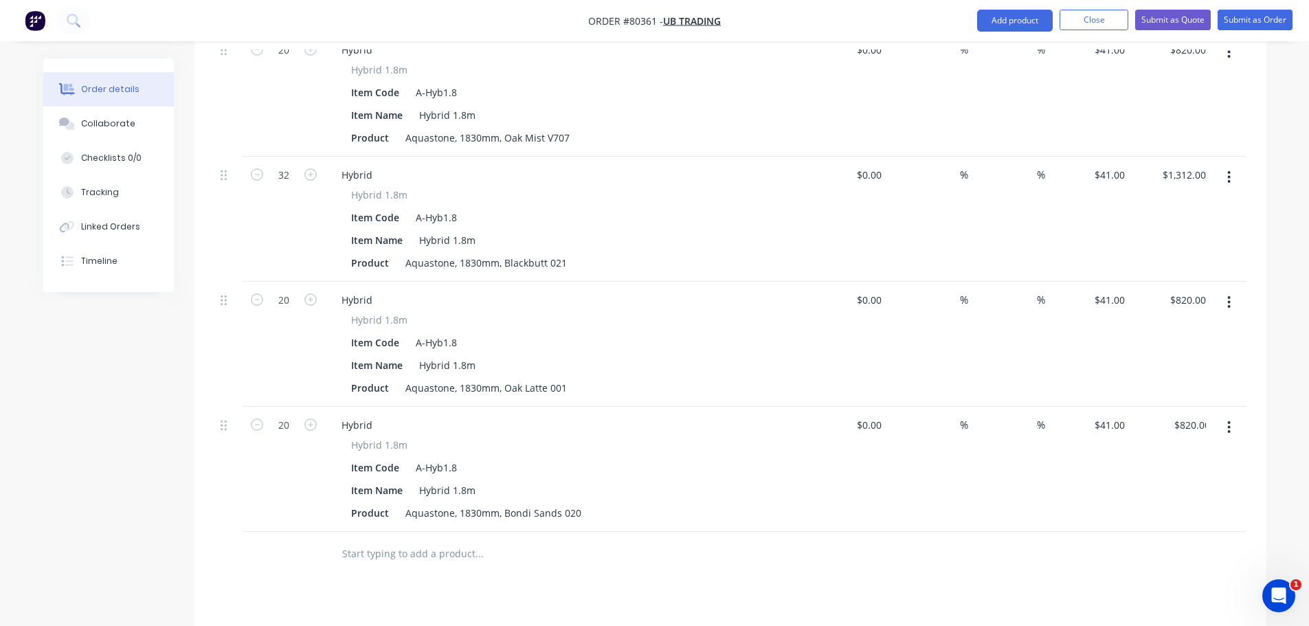
click at [286, 438] on div "20" at bounding box center [283, 469] width 82 height 125
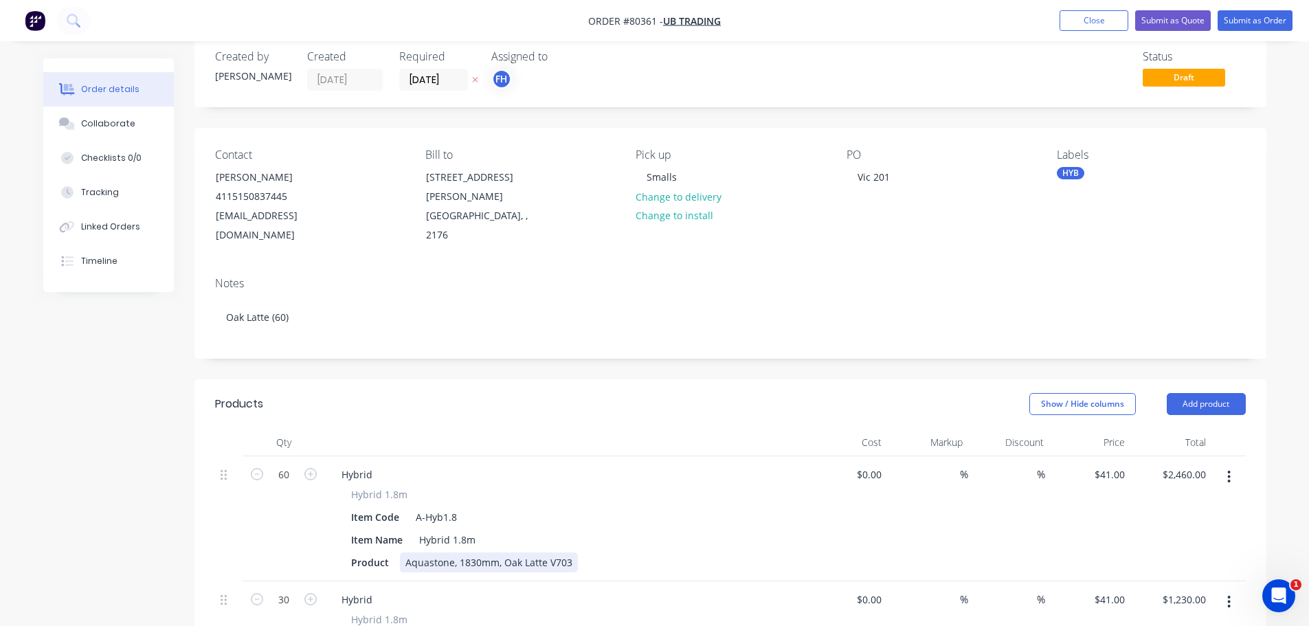
scroll to position [0, 0]
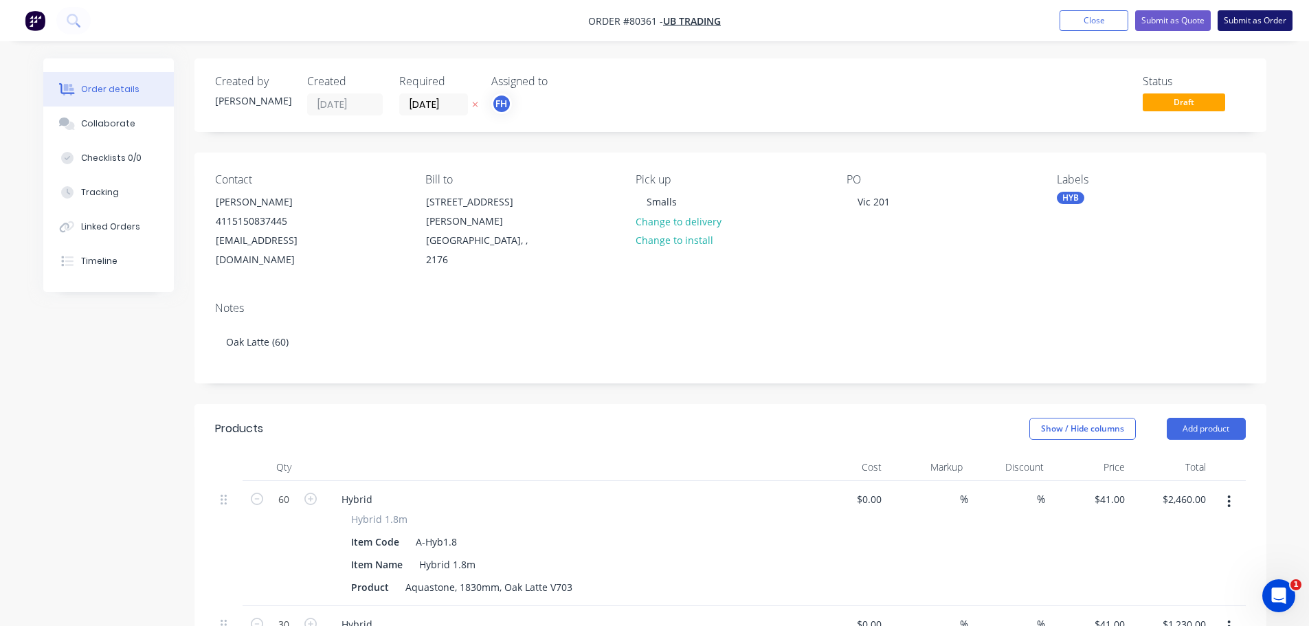
click at [1234, 23] on button "Submit as Order" at bounding box center [1254, 20] width 75 height 21
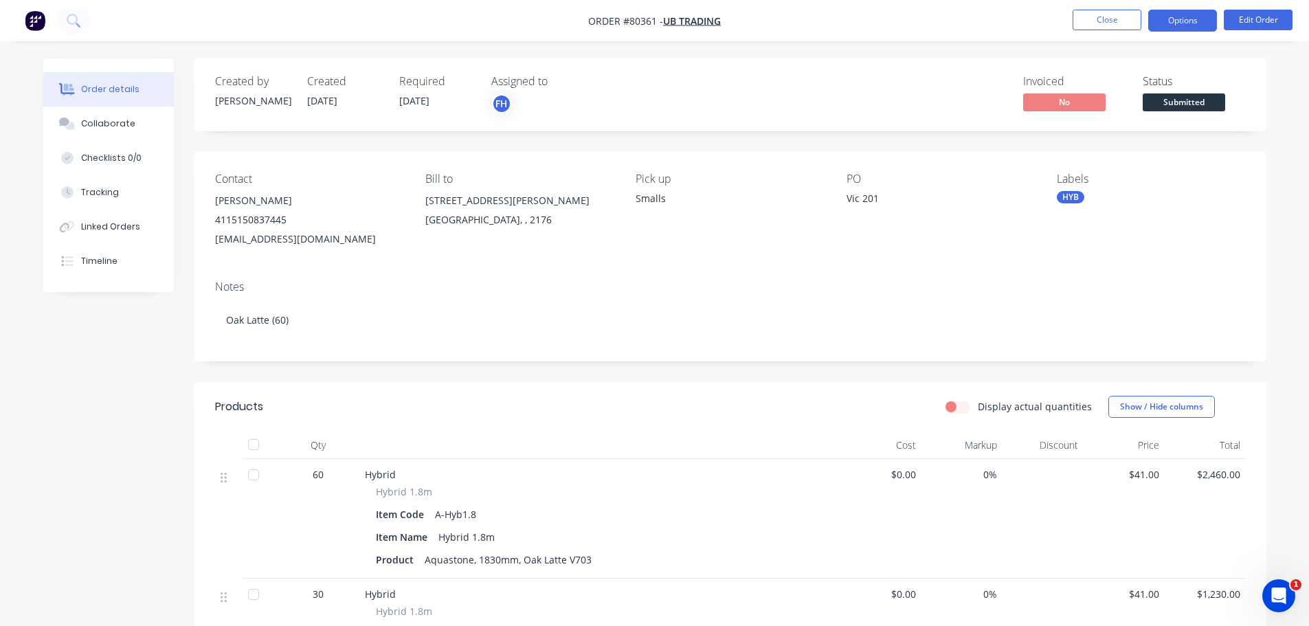
click at [1190, 26] on button "Options" at bounding box center [1182, 21] width 69 height 22
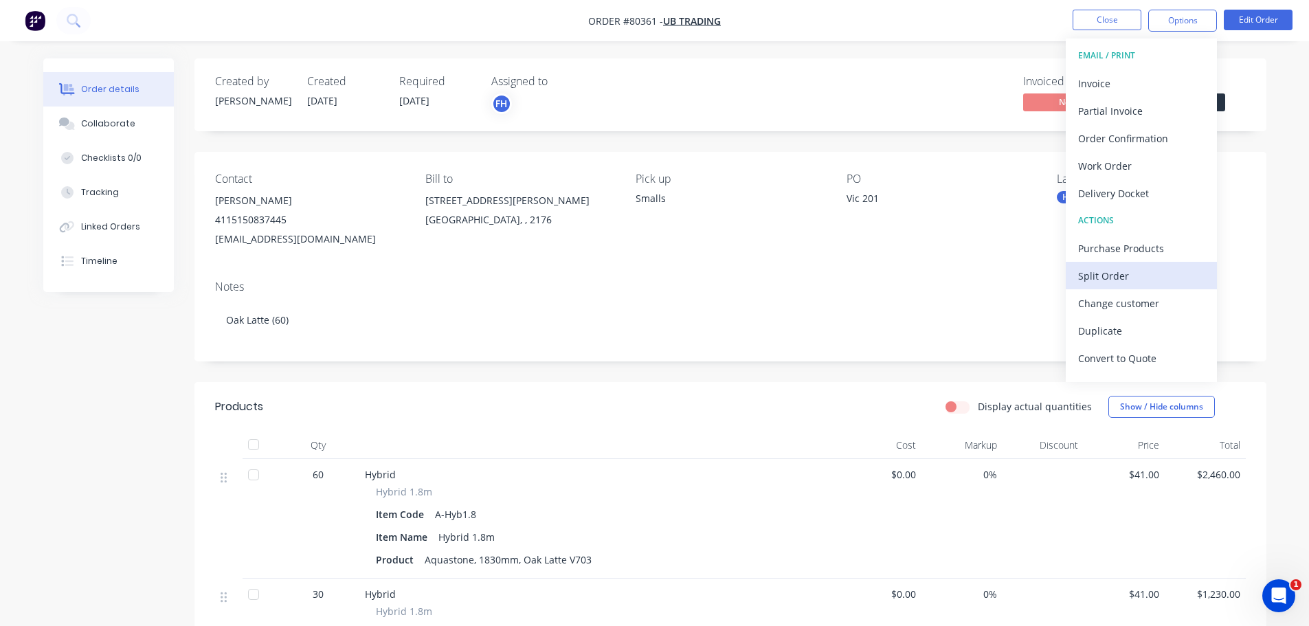
click at [1096, 280] on div "Split Order" at bounding box center [1141, 276] width 126 height 20
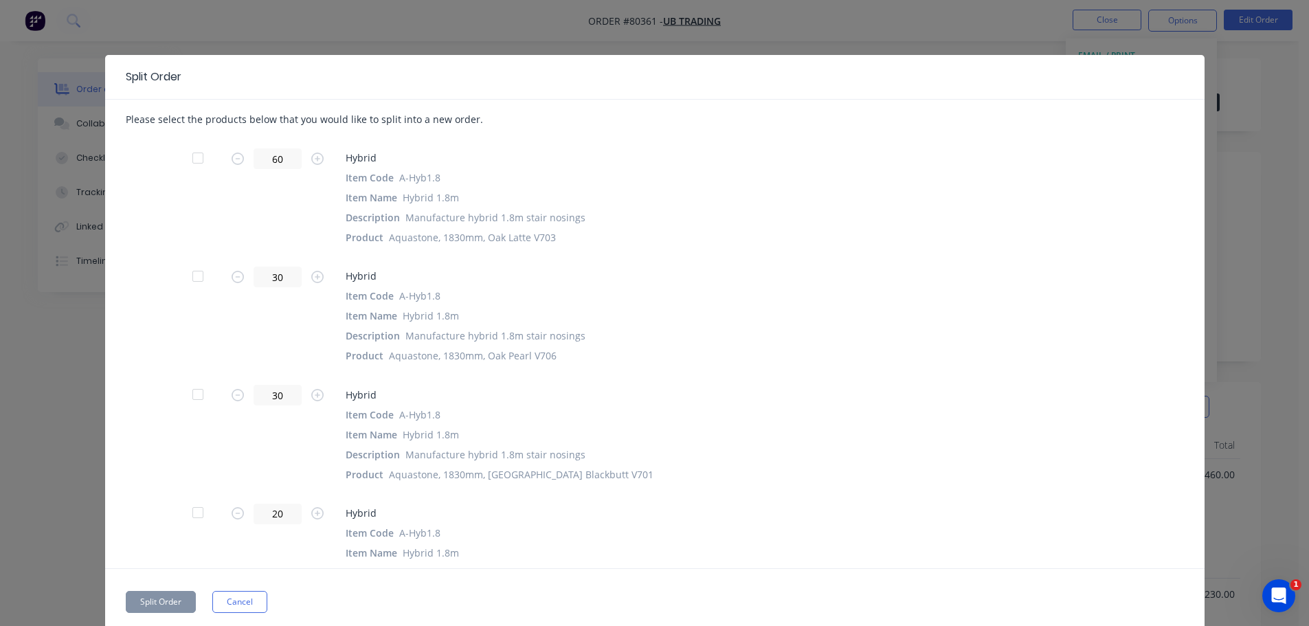
click at [192, 275] on div at bounding box center [197, 275] width 27 height 27
click at [192, 397] on div at bounding box center [197, 394] width 27 height 27
click at [165, 604] on button "Split Order" at bounding box center [161, 602] width 70 height 22
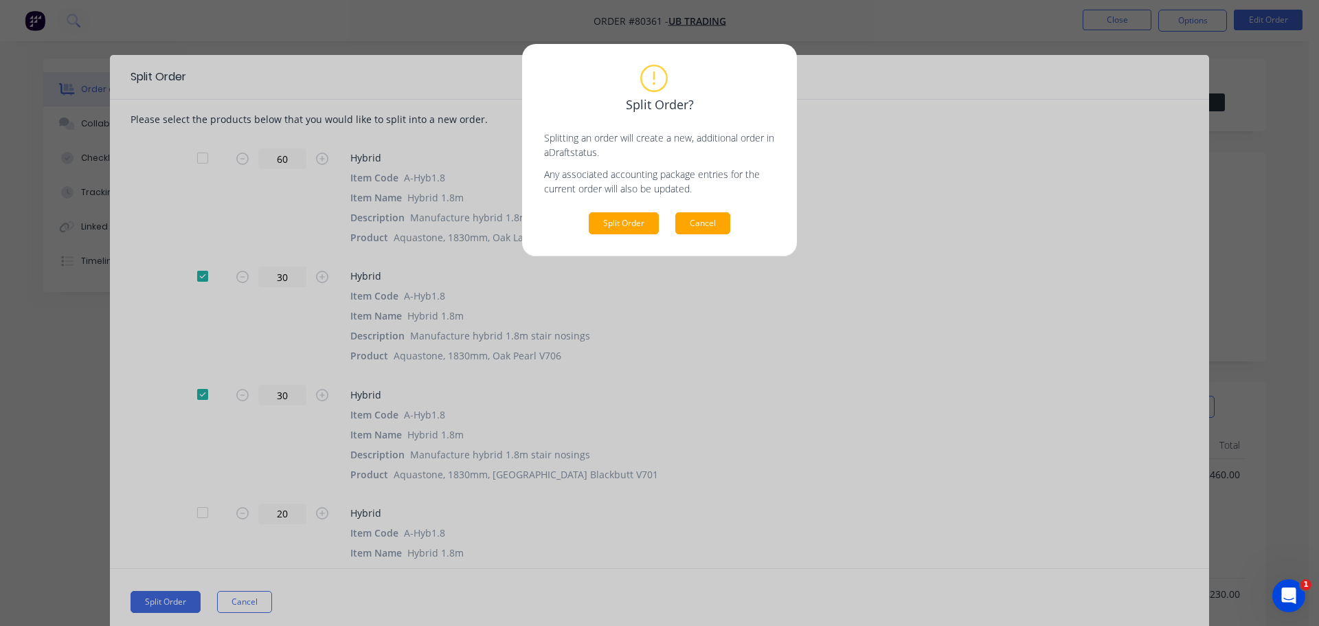
click at [695, 220] on button "Cancel" at bounding box center [702, 223] width 55 height 22
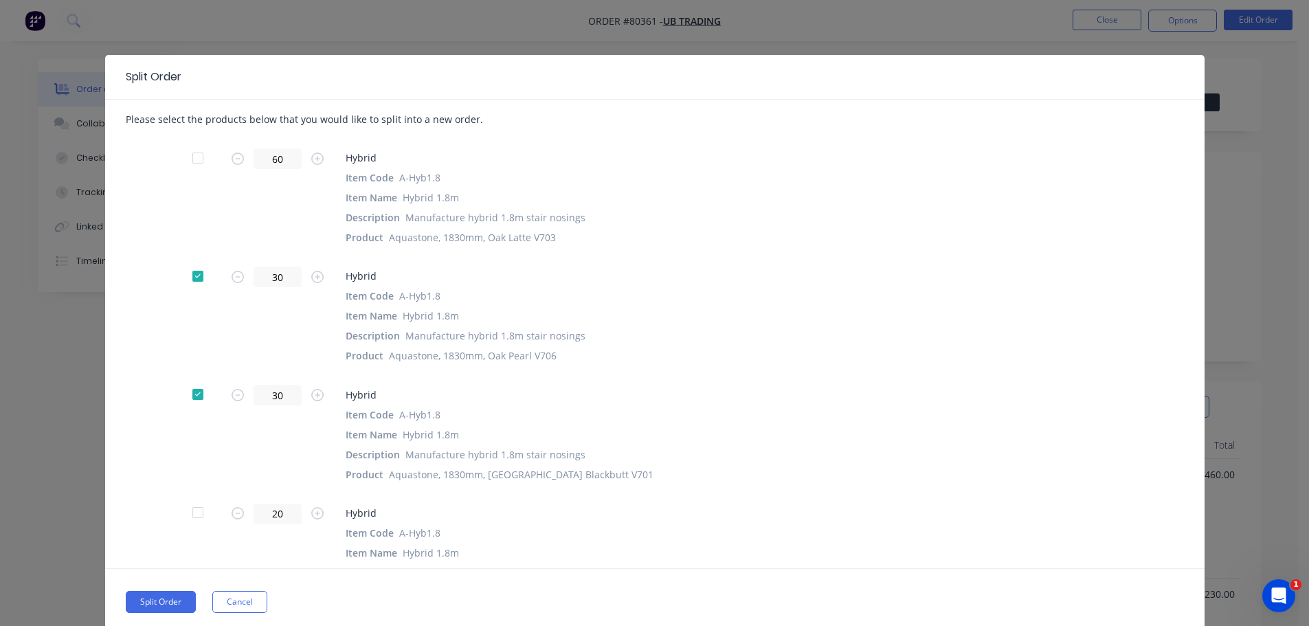
drag, startPoint x: 238, startPoint y: 605, endPoint x: 342, endPoint y: 563, distance: 112.8
click at [251, 601] on button "Cancel" at bounding box center [239, 602] width 55 height 22
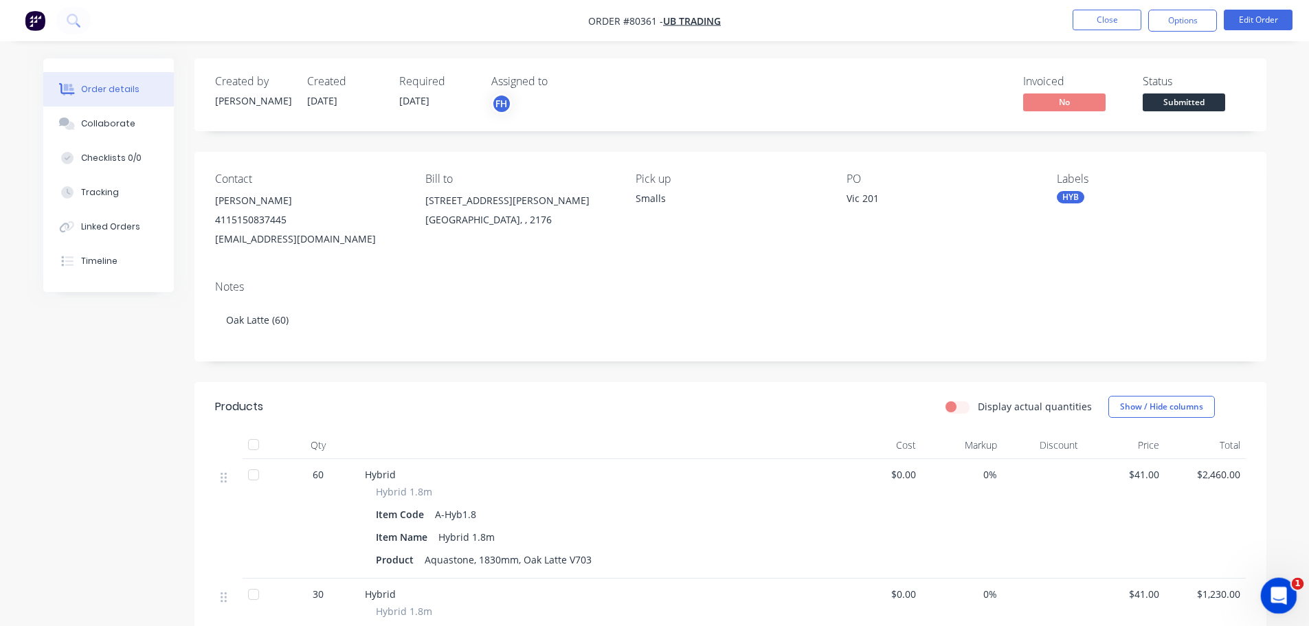
click at [1285, 586] on div "Open Intercom Messenger" at bounding box center [1276, 593] width 45 height 45
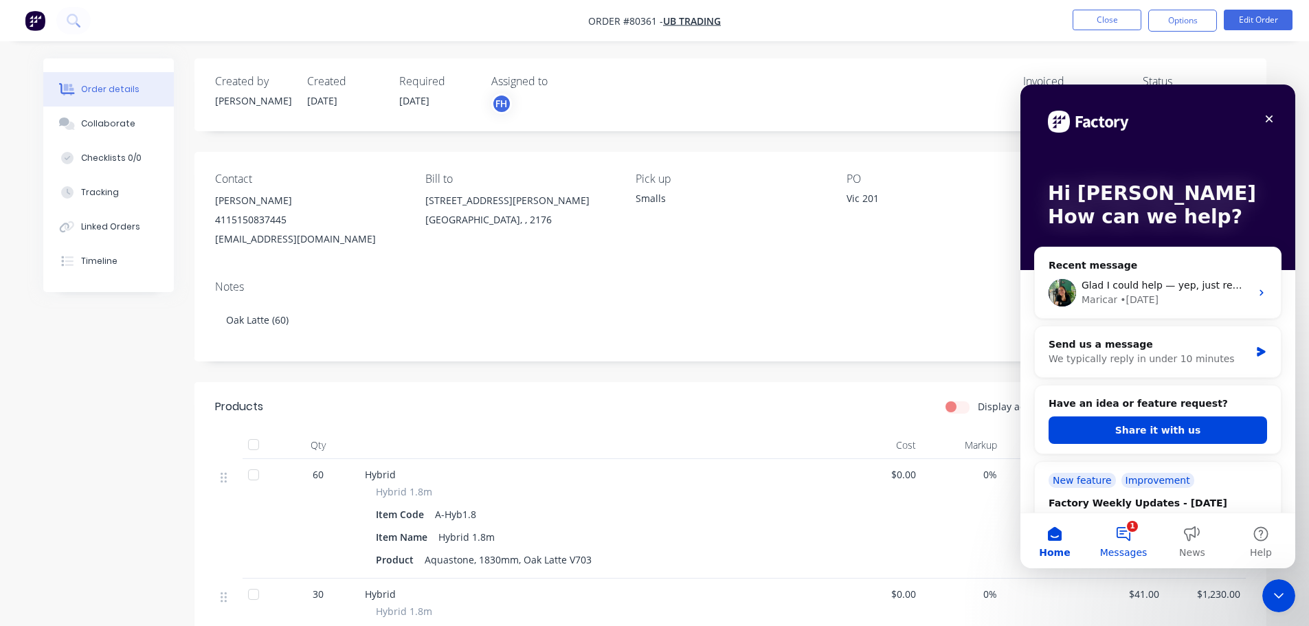
click at [1130, 532] on button "1 Messages" at bounding box center [1123, 540] width 69 height 55
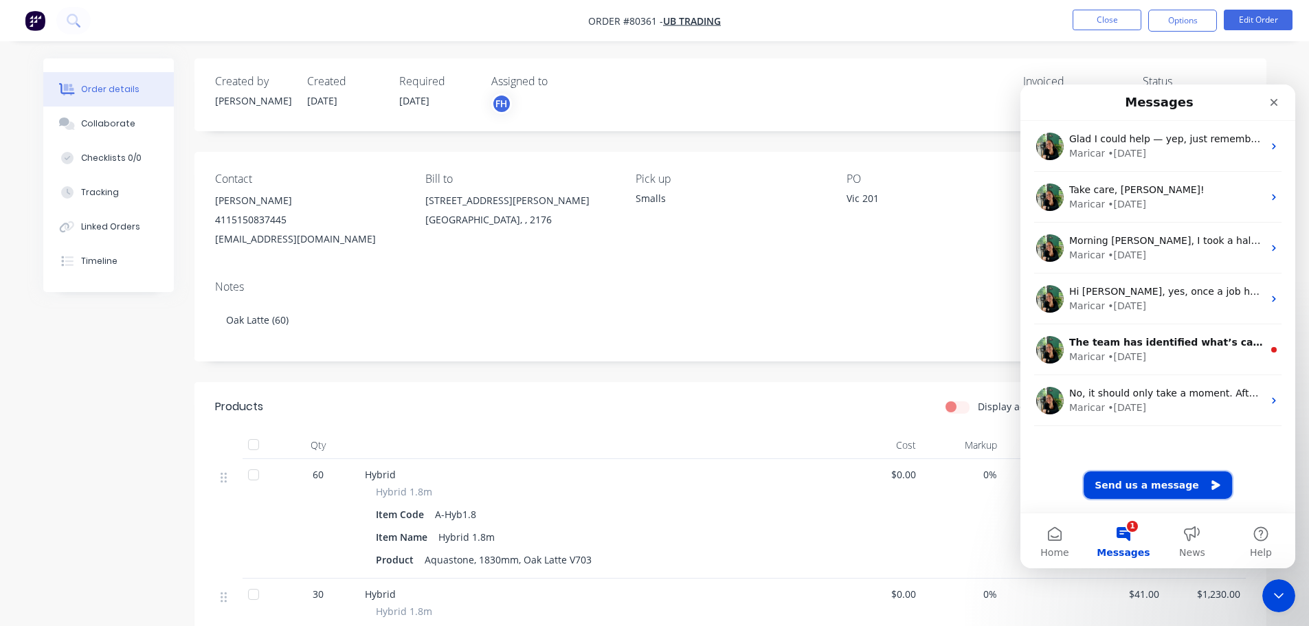
click at [1146, 488] on button "Send us a message" at bounding box center [1157, 484] width 148 height 27
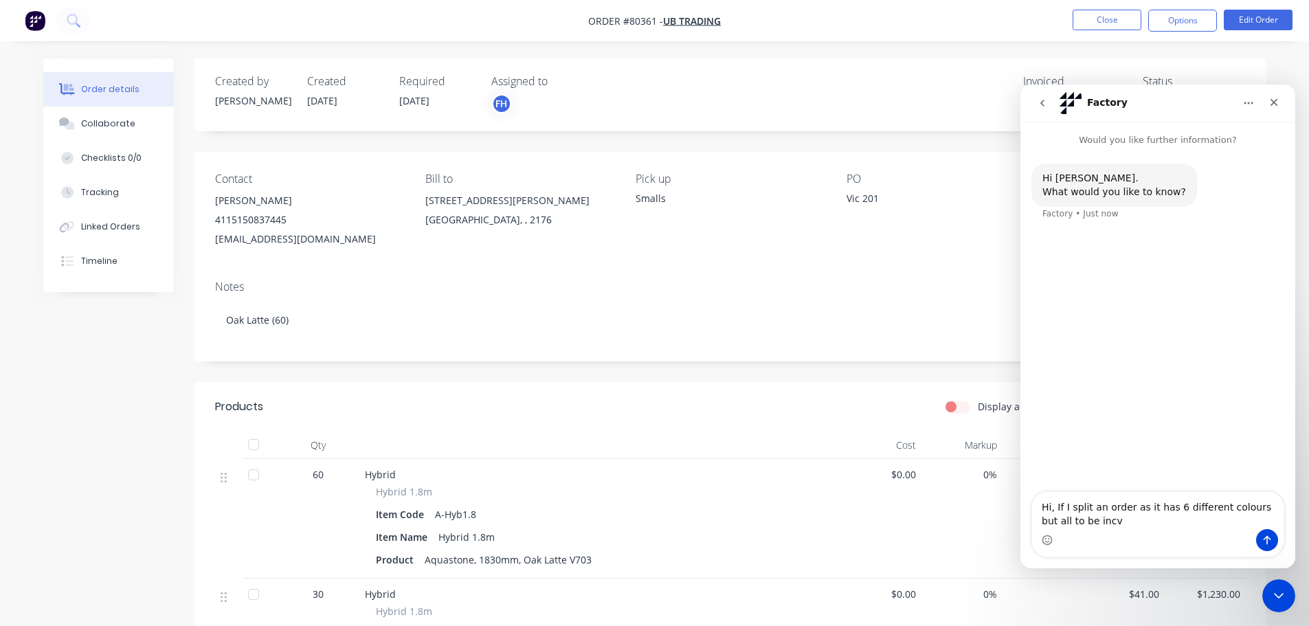
drag, startPoint x: 1243, startPoint y: 506, endPoint x: 1175, endPoint y: 538, distance: 75.6
click at [1175, 538] on div "Hi, If I split an order as it has 6 different colours but all to be incv Hi, If…" at bounding box center [1157, 524] width 251 height 65
drag, startPoint x: 1056, startPoint y: 506, endPoint x: 1115, endPoint y: 521, distance: 61.2
click at [1115, 521] on textarea "Hi, If I split an order as it has 6 different colours but all to be incv" at bounding box center [1157, 510] width 251 height 37
drag, startPoint x: 1185, startPoint y: 504, endPoint x: 1164, endPoint y: 531, distance: 33.8
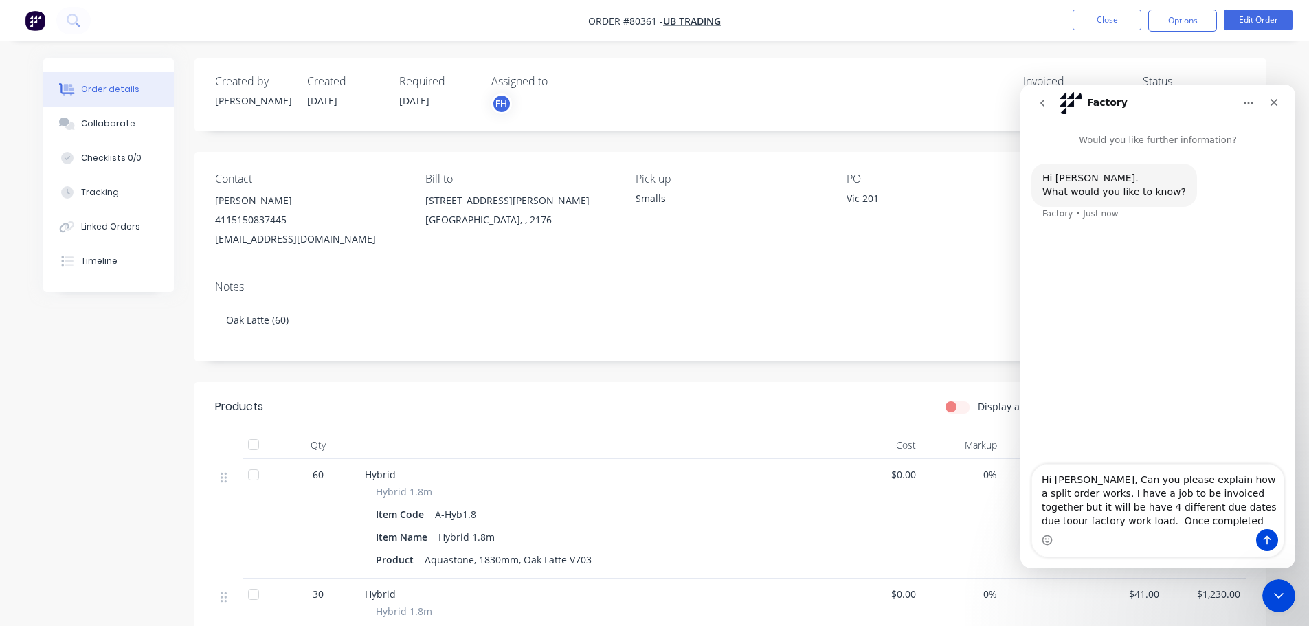
click at [1164, 531] on div "Intercom messenger" at bounding box center [1157, 540] width 251 height 22
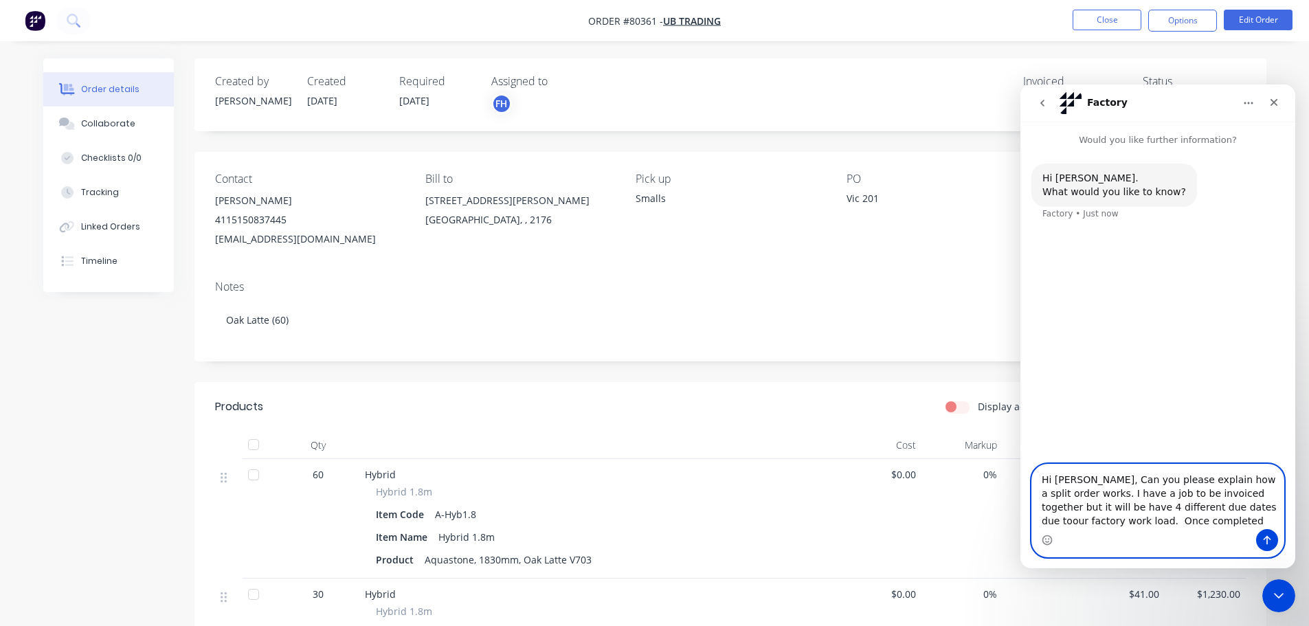
click at [1180, 508] on textarea "Hi Marica, Can you please explain how a split order works. I have a job to be i…" at bounding box center [1157, 496] width 251 height 65
click at [1141, 521] on textarea "Hi Marica, Can you please explain how a split order works. I have a job to be i…" at bounding box center [1157, 496] width 251 height 65
click at [1094, 520] on textarea "Hi Marica, Can you please explain how a split order works. I have a job to be i…" at bounding box center [1157, 496] width 251 height 65
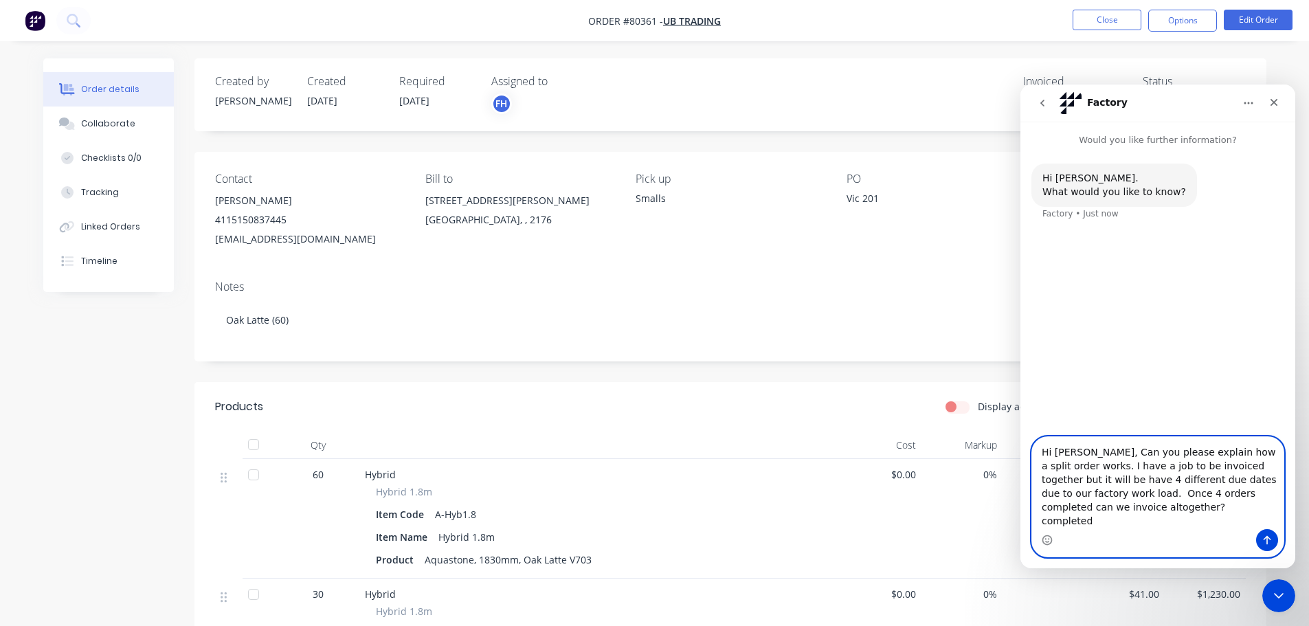
click at [1140, 519] on textarea "Hi Marica, Can you please explain how a split order works. I have a job to be i…" at bounding box center [1157, 483] width 251 height 92
type textarea "Hi Marica, Can you please explain how a split order works. I have a job to be i…"
click at [1269, 543] on icon "Send a message…" at bounding box center [1266, 539] width 11 height 11
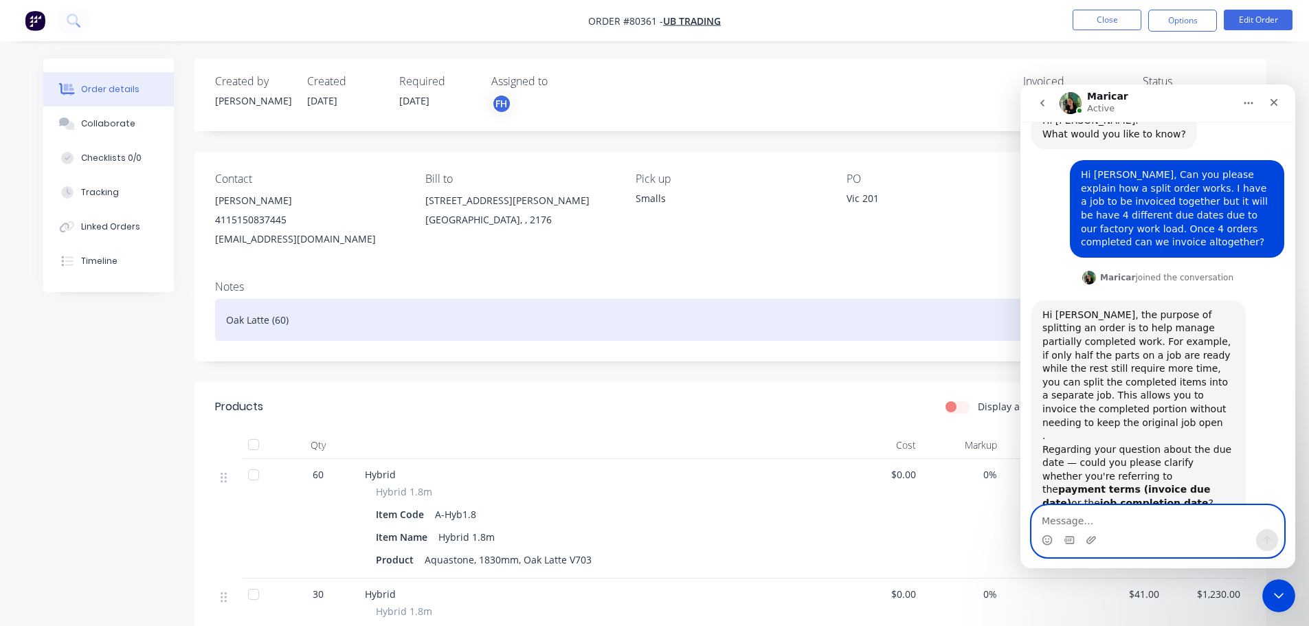
scroll to position [59, 0]
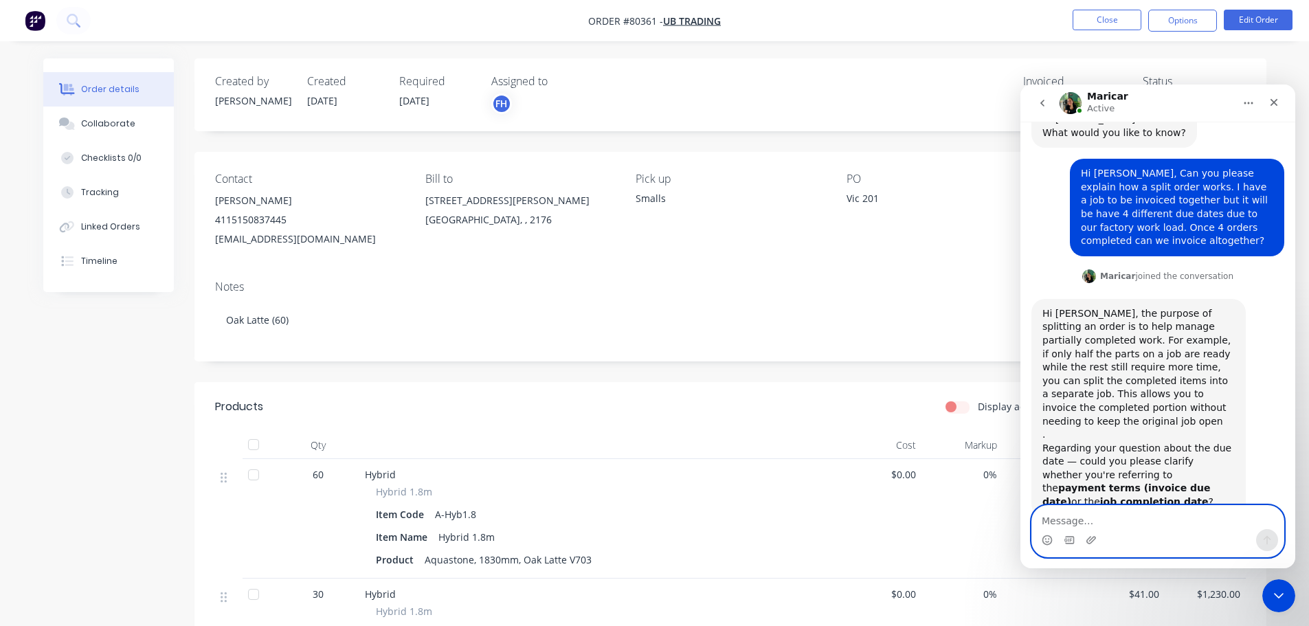
click at [1062, 516] on textarea "Message…" at bounding box center [1157, 517] width 251 height 23
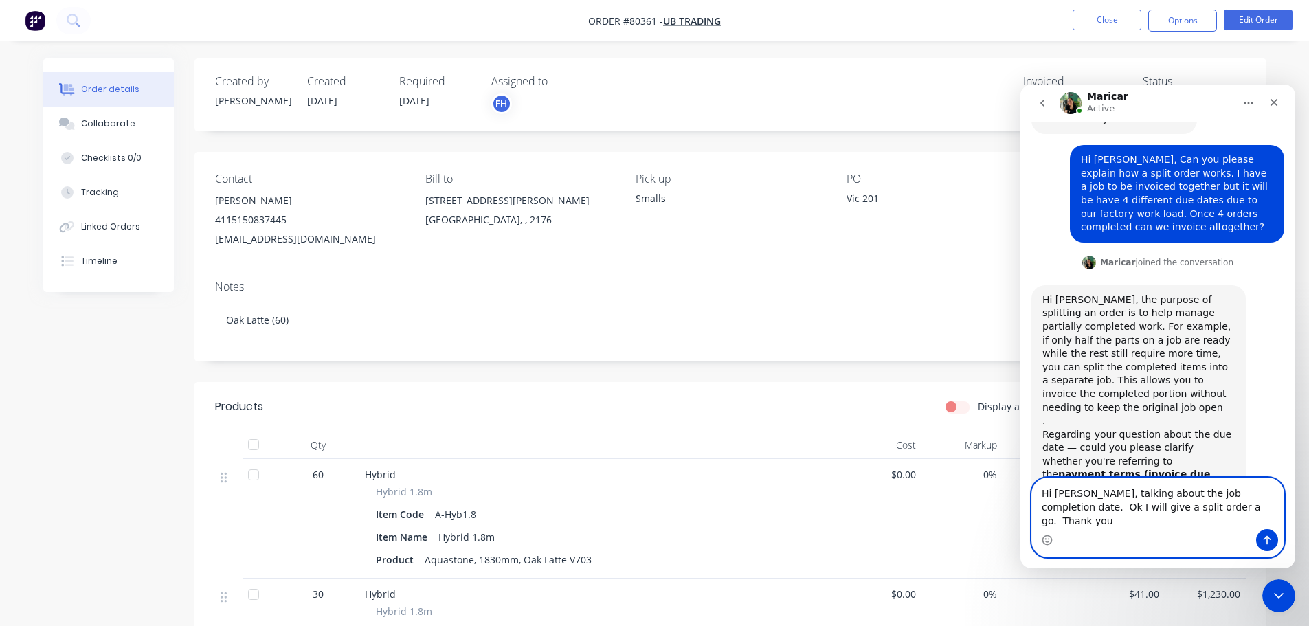
type textarea "Hi Maricar, talking about the job completion date. Ok I will give a split order…"
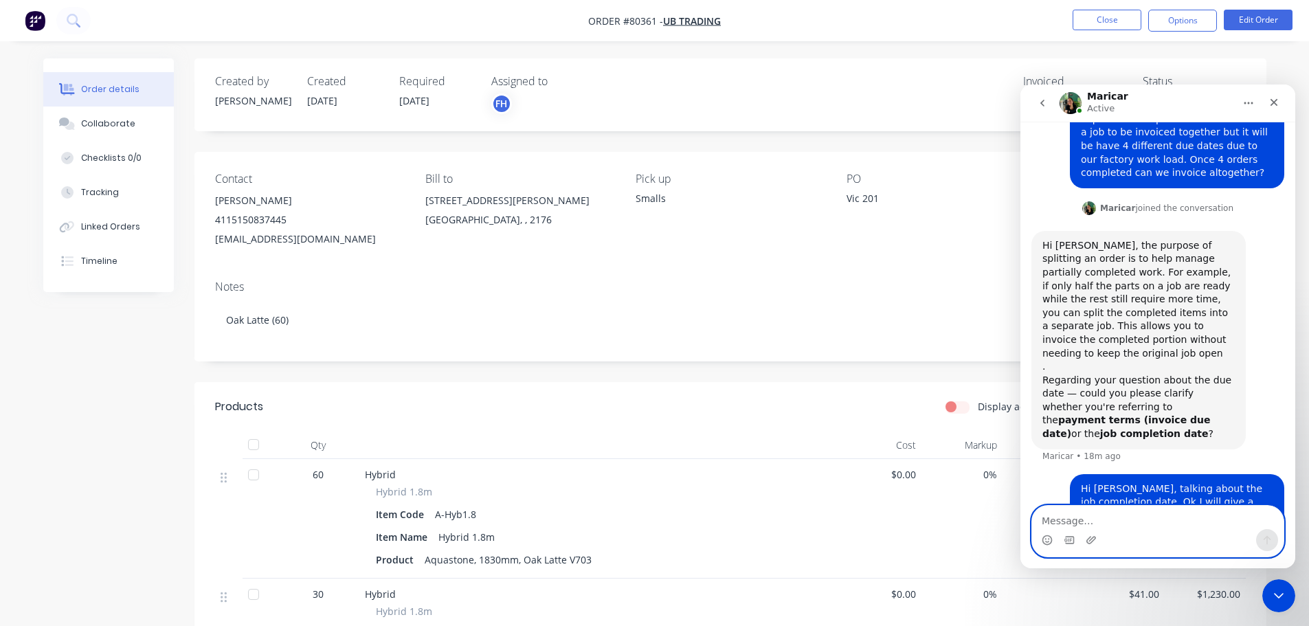
scroll to position [0, 0]
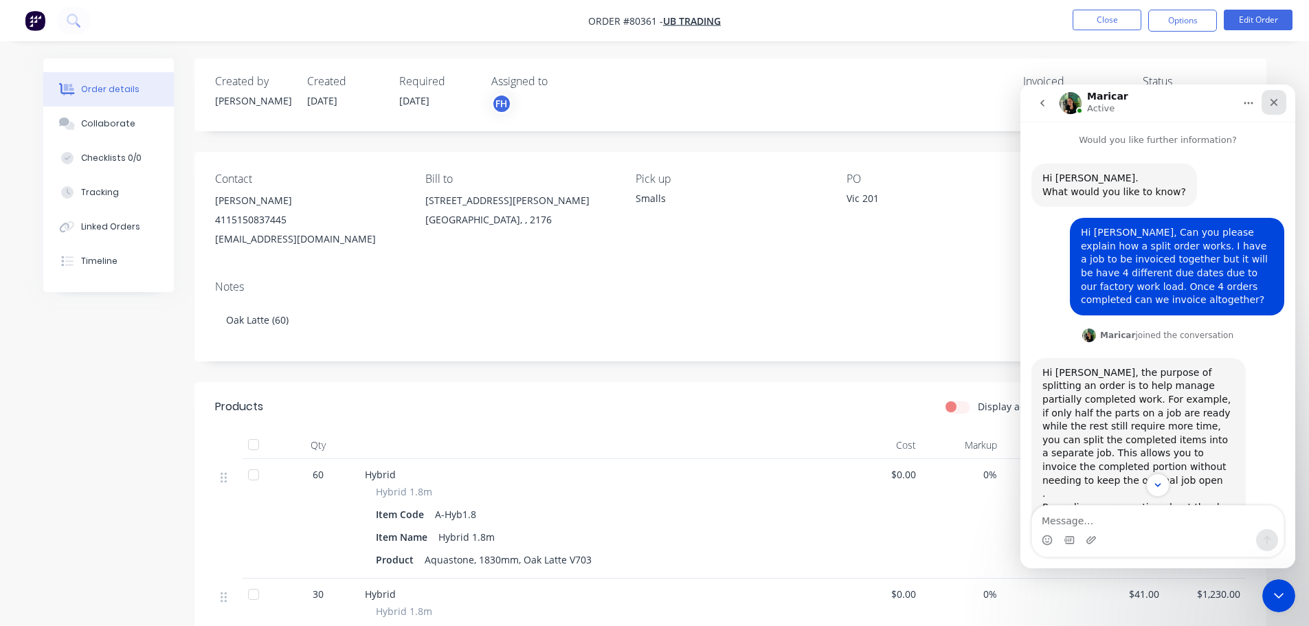
click at [1271, 100] on icon "Close" at bounding box center [1273, 102] width 11 height 11
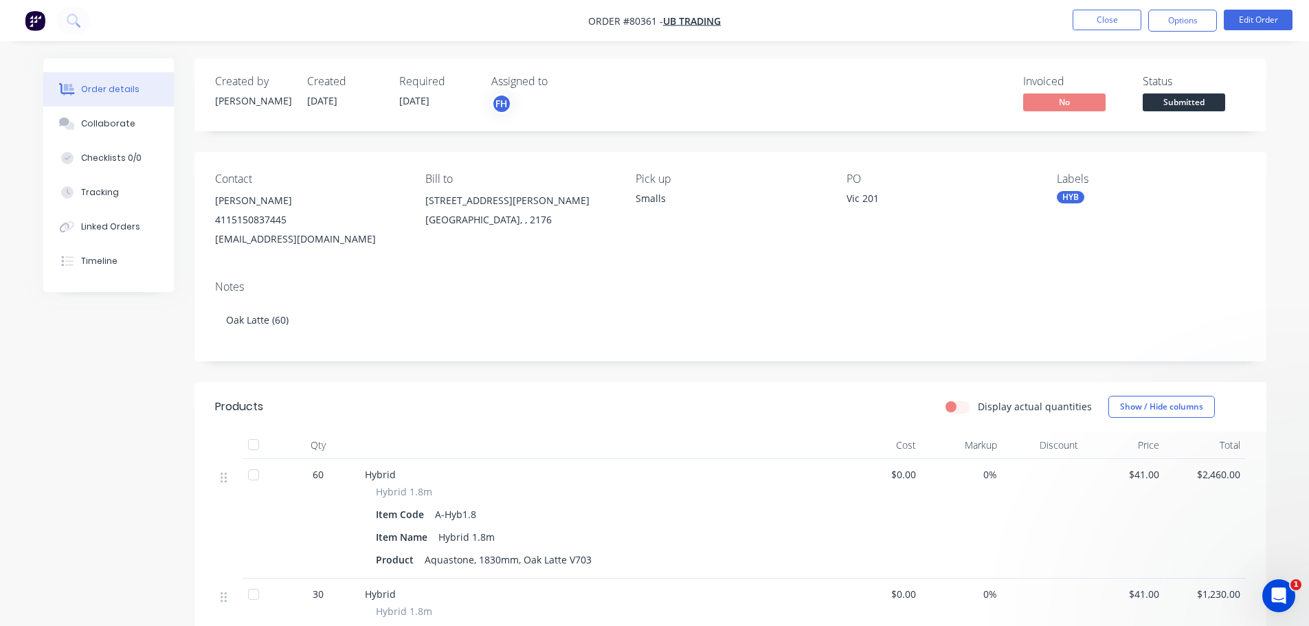
scroll to position [127, 0]
click at [1173, 21] on button "Options" at bounding box center [1182, 21] width 69 height 22
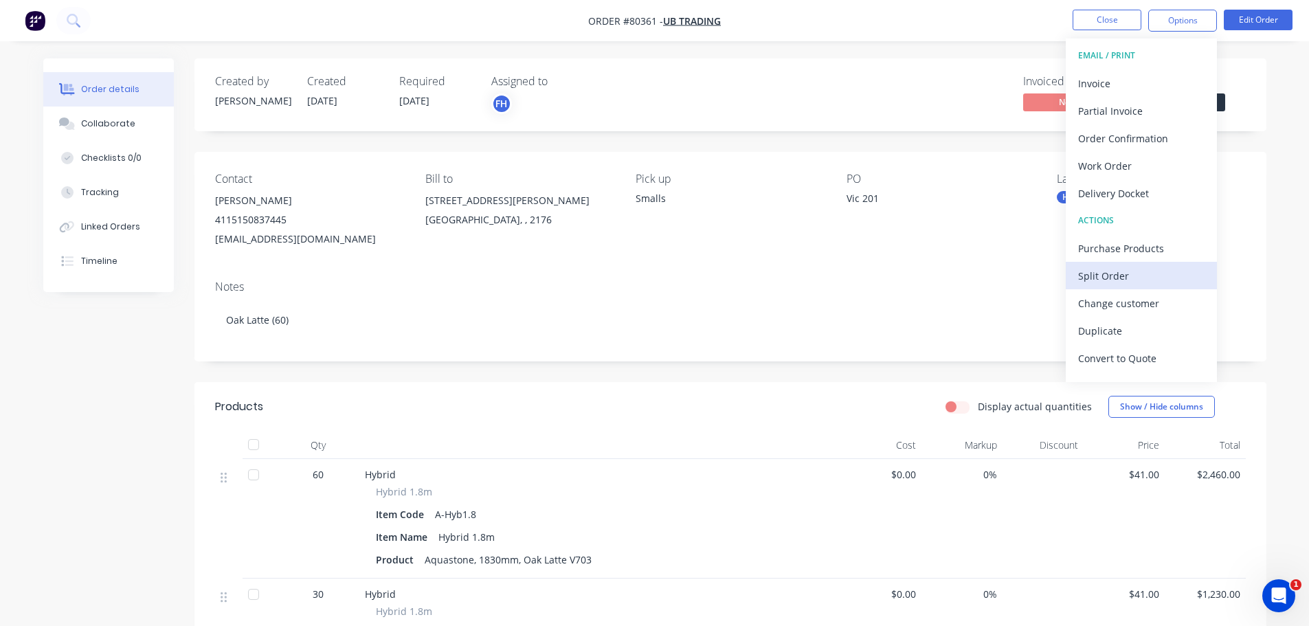
click at [1100, 271] on div "Split Order" at bounding box center [1141, 276] width 126 height 20
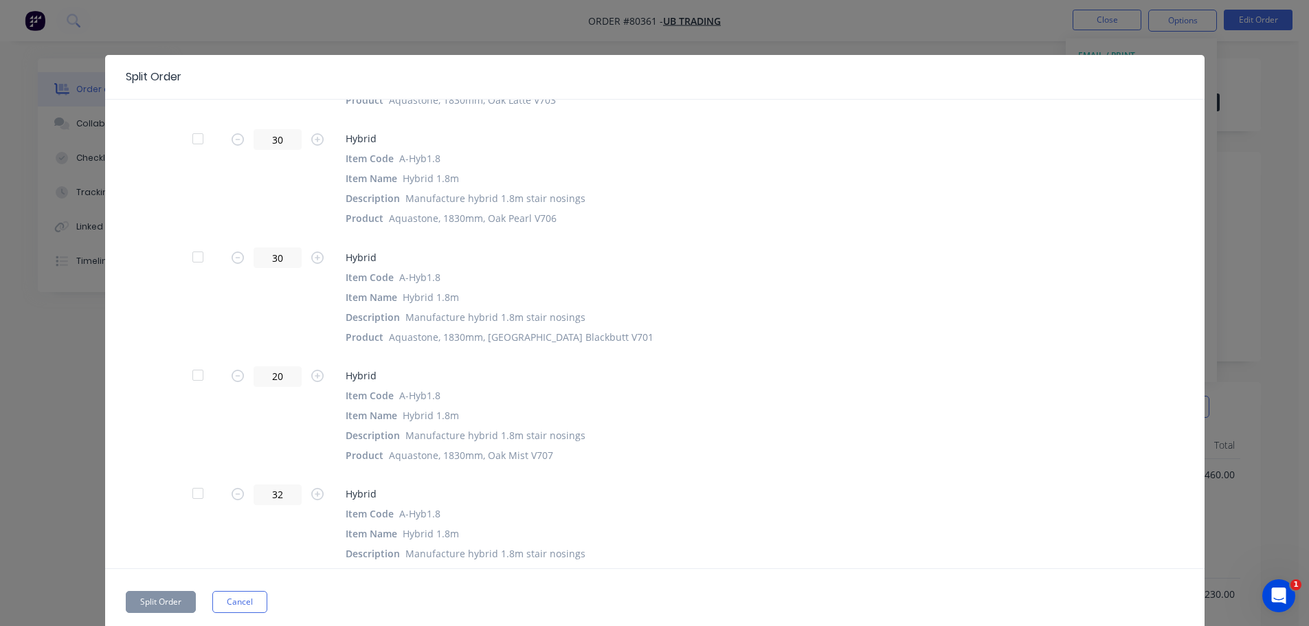
scroll to position [69, 0]
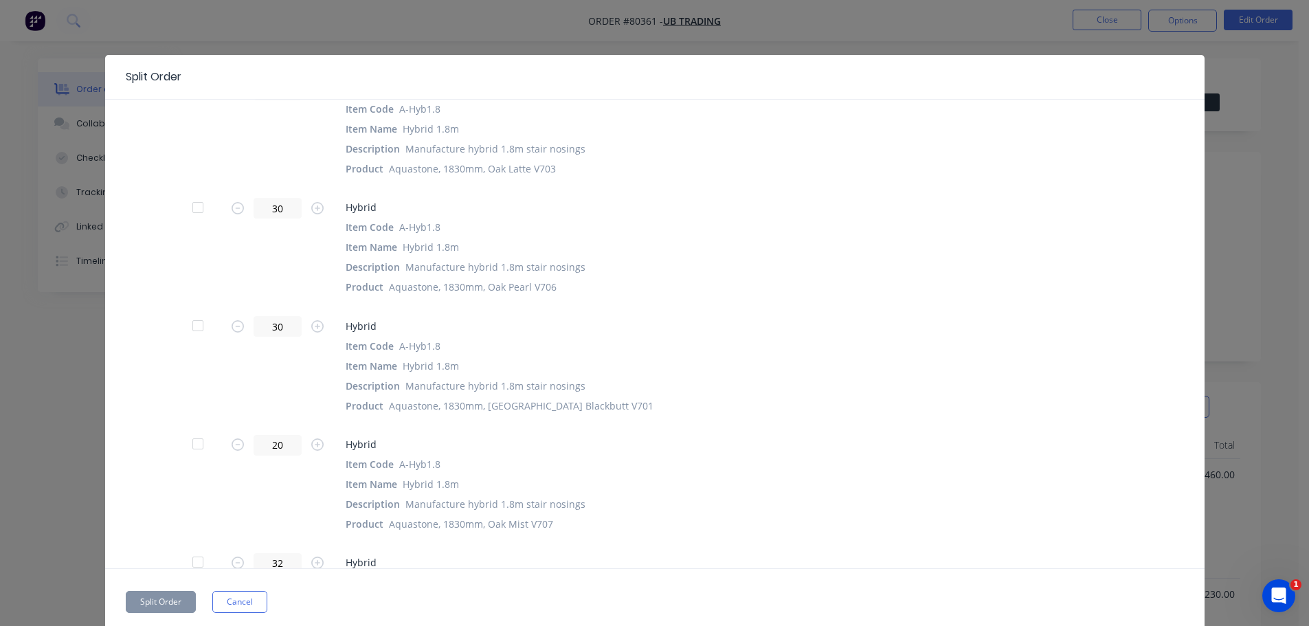
click at [191, 207] on div at bounding box center [197, 207] width 27 height 27
click at [192, 327] on div at bounding box center [197, 325] width 27 height 27
click at [166, 605] on button "Split Order" at bounding box center [161, 602] width 70 height 22
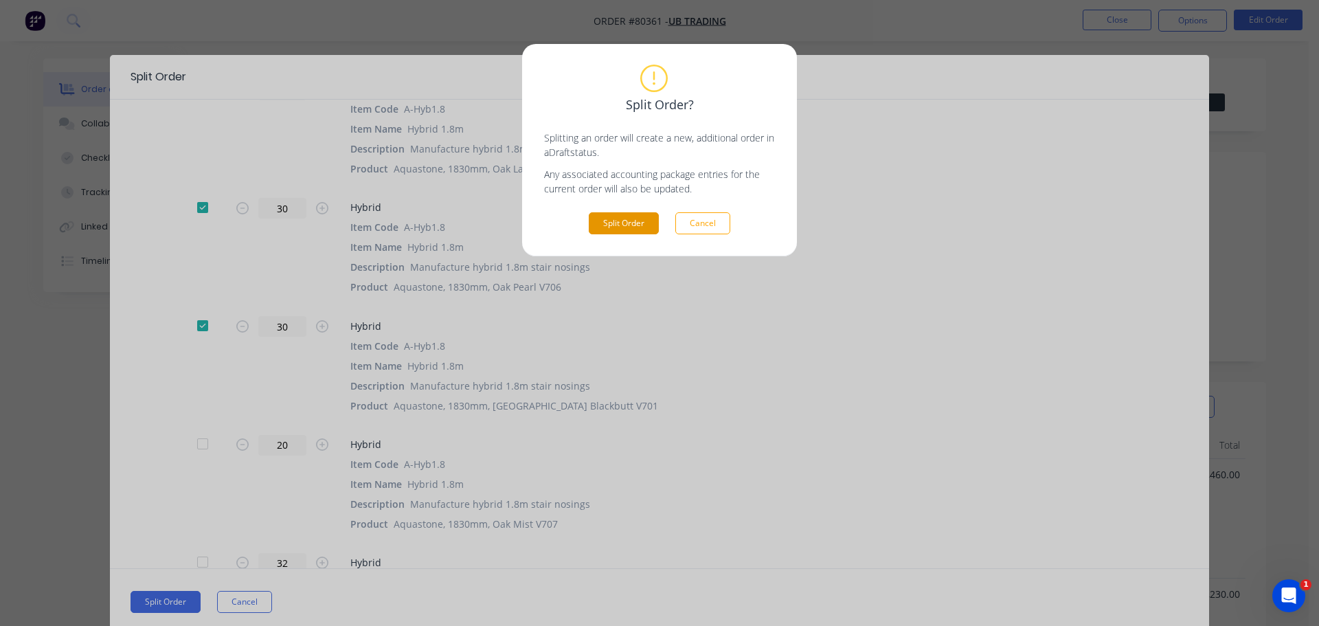
click at [622, 225] on button "Split Order" at bounding box center [624, 223] width 70 height 22
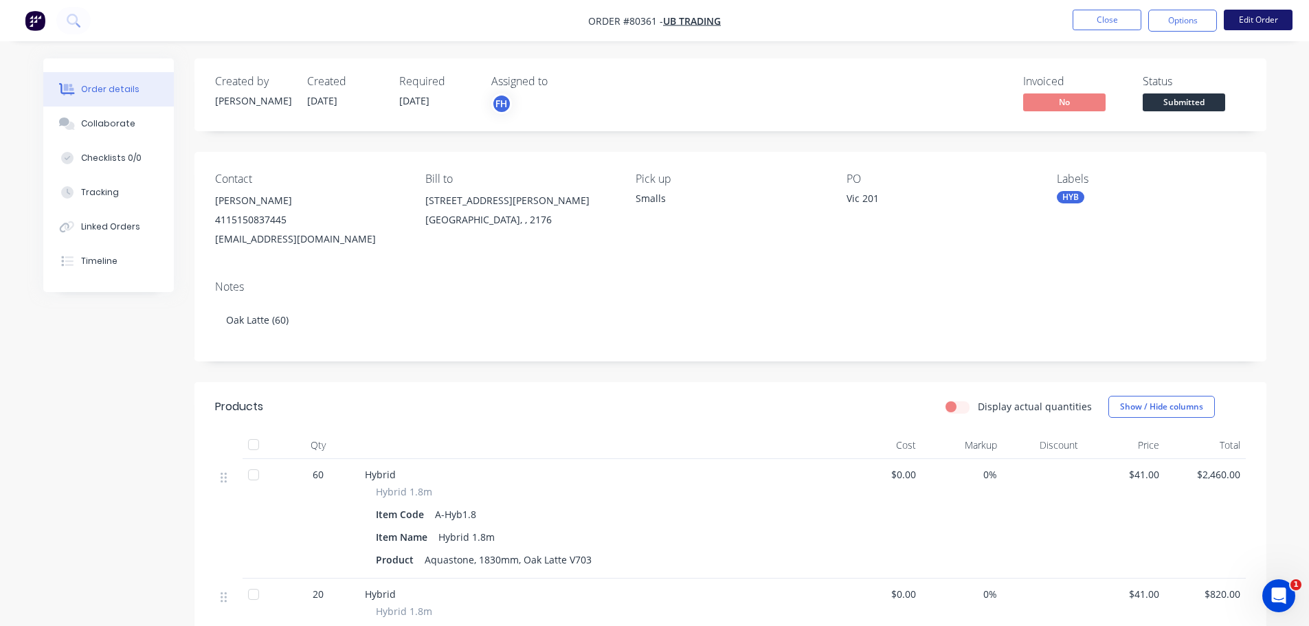
click at [1255, 18] on button "Edit Order" at bounding box center [1257, 20] width 69 height 21
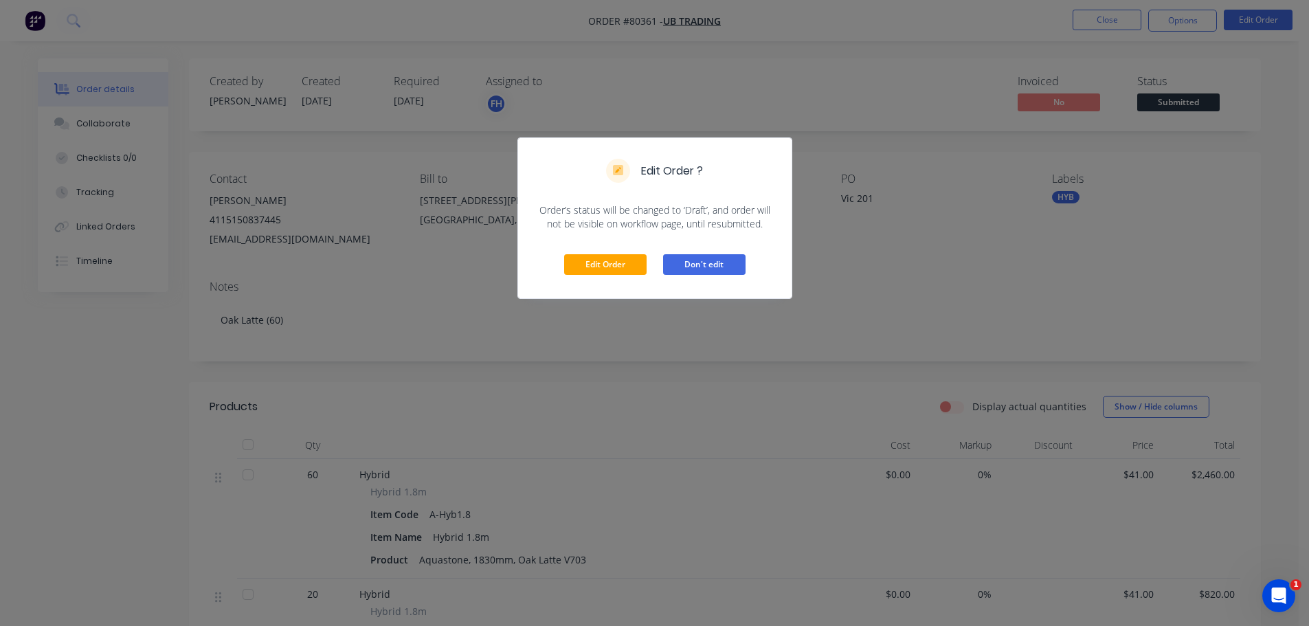
click at [697, 264] on button "Don't edit" at bounding box center [704, 264] width 82 height 21
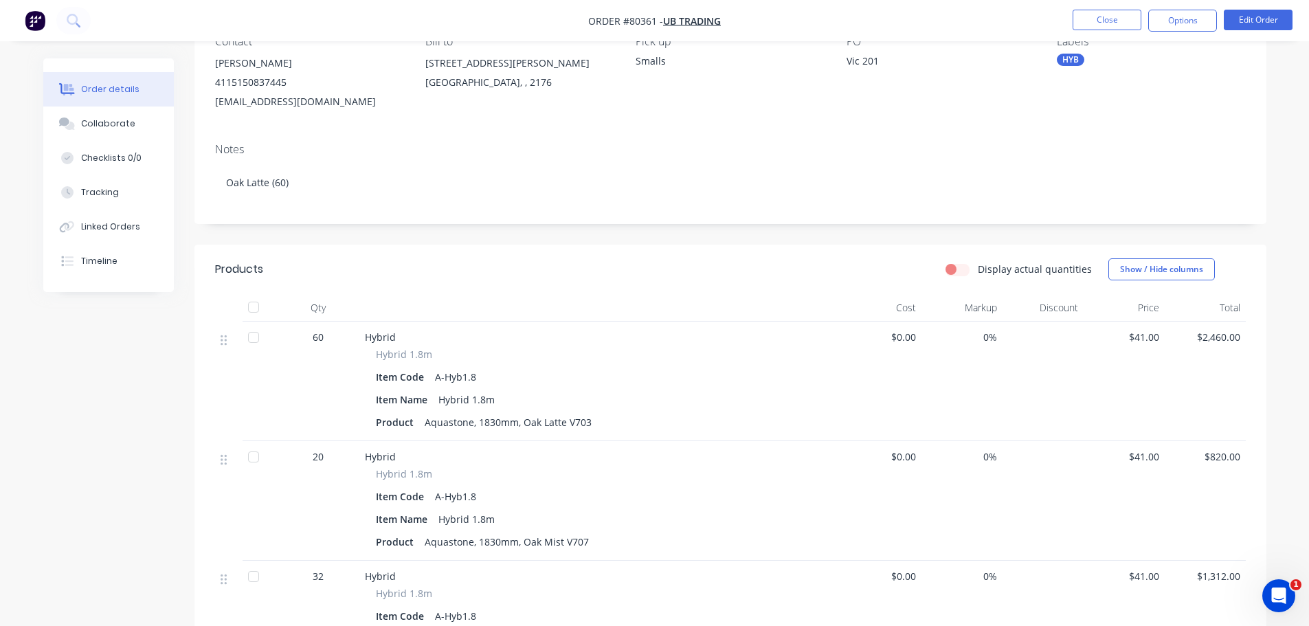
scroll to position [180, 0]
click at [1197, 23] on button "Options" at bounding box center [1182, 21] width 69 height 22
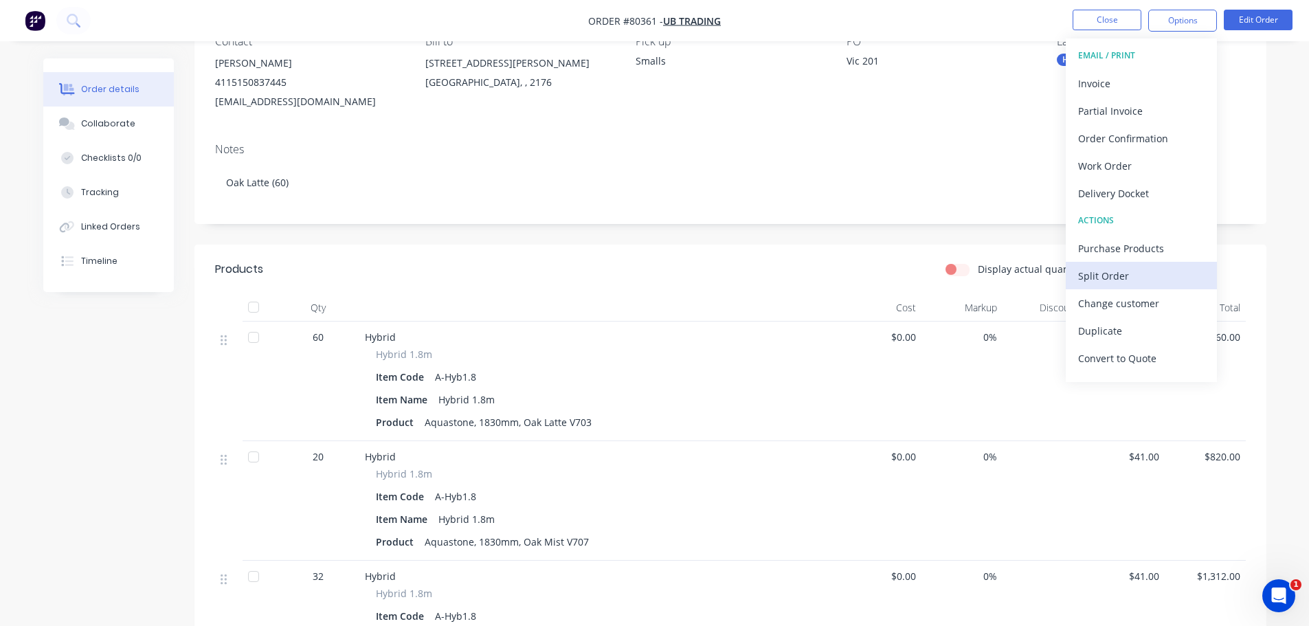
click at [1095, 269] on div "Split Order" at bounding box center [1141, 276] width 126 height 20
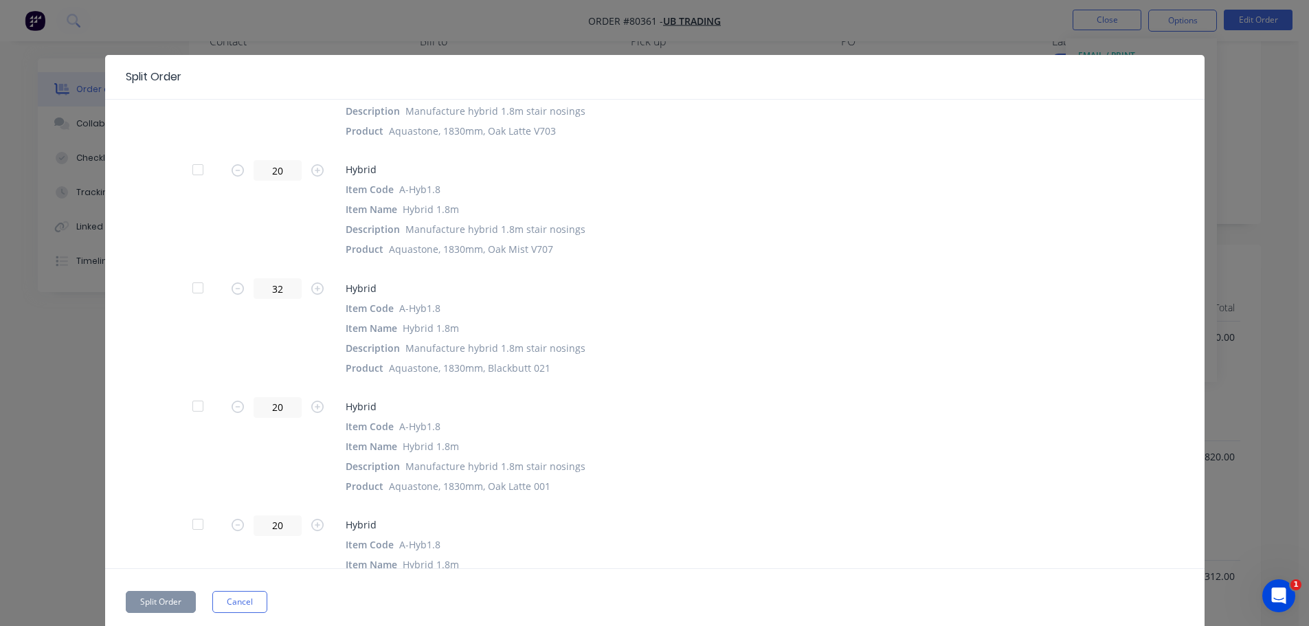
scroll to position [137, 0]
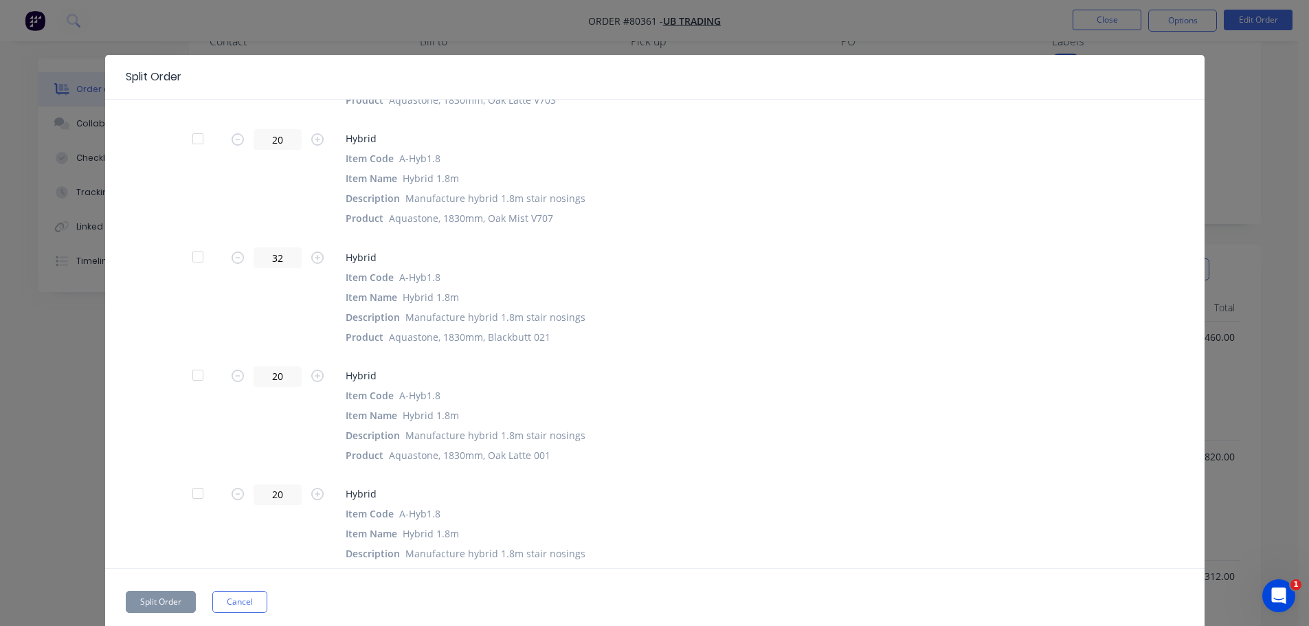
click at [188, 142] on div at bounding box center [197, 138] width 27 height 27
click at [194, 258] on div at bounding box center [197, 256] width 27 height 27
click at [166, 602] on button "Split Order" at bounding box center [161, 602] width 70 height 22
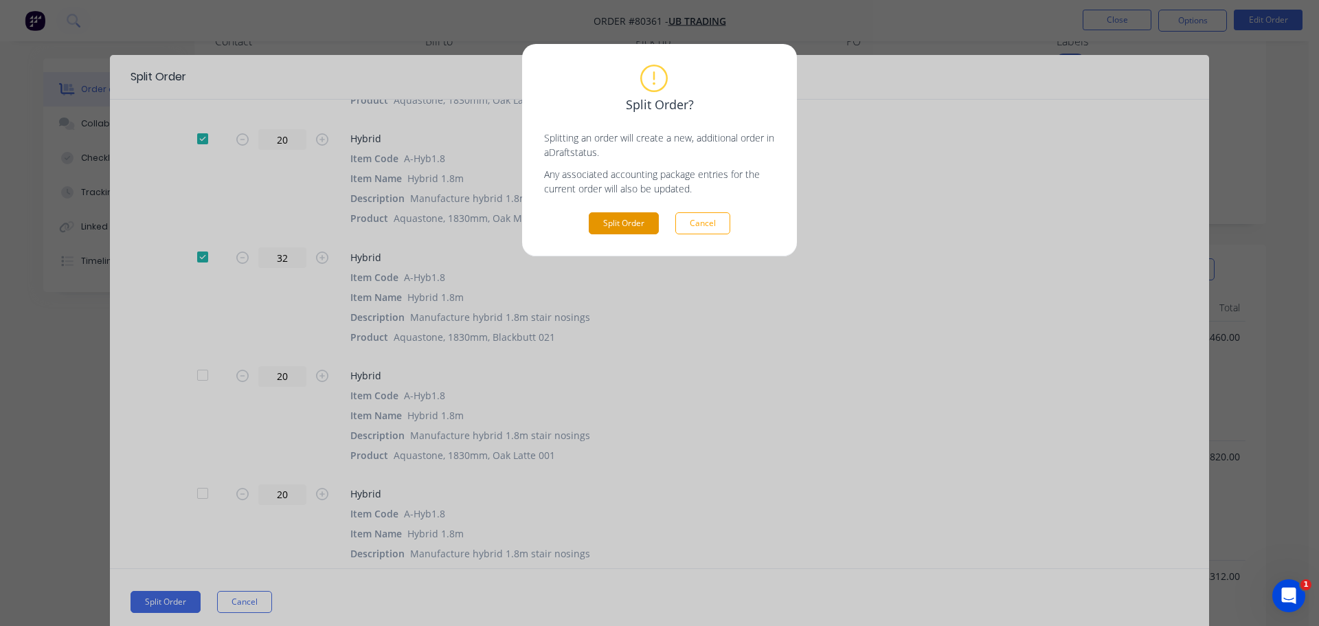
click at [631, 219] on button "Split Order" at bounding box center [624, 223] width 70 height 22
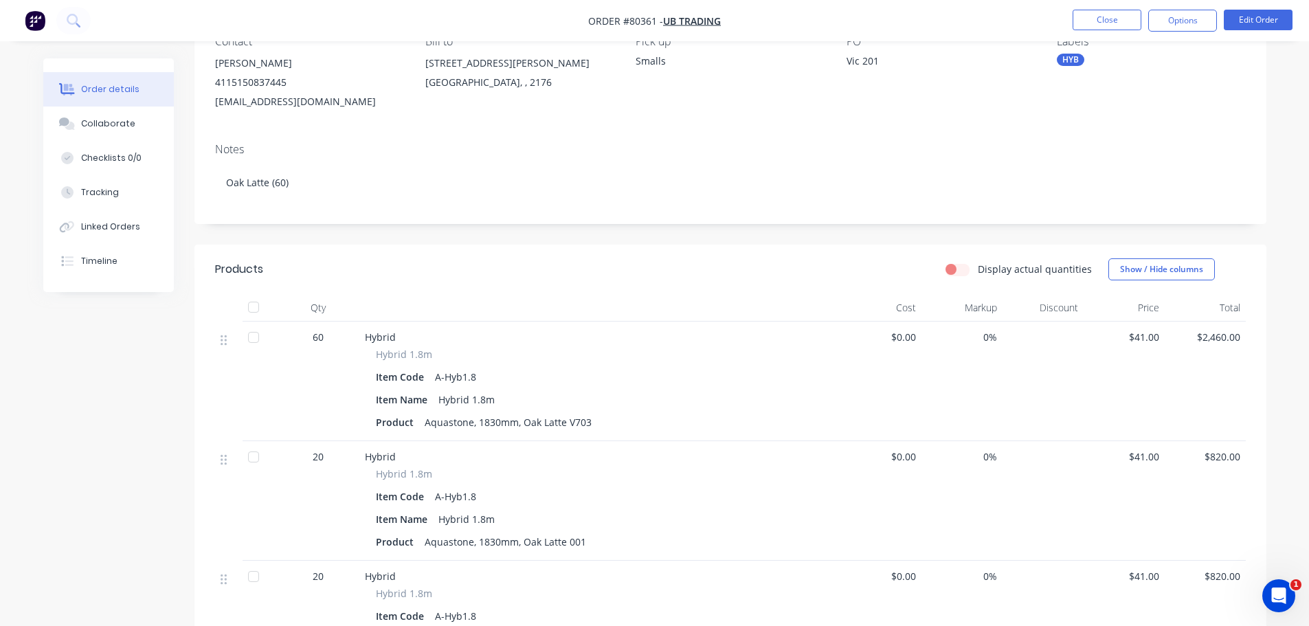
scroll to position [127, 0]
click at [1174, 25] on button "Options" at bounding box center [1182, 21] width 69 height 22
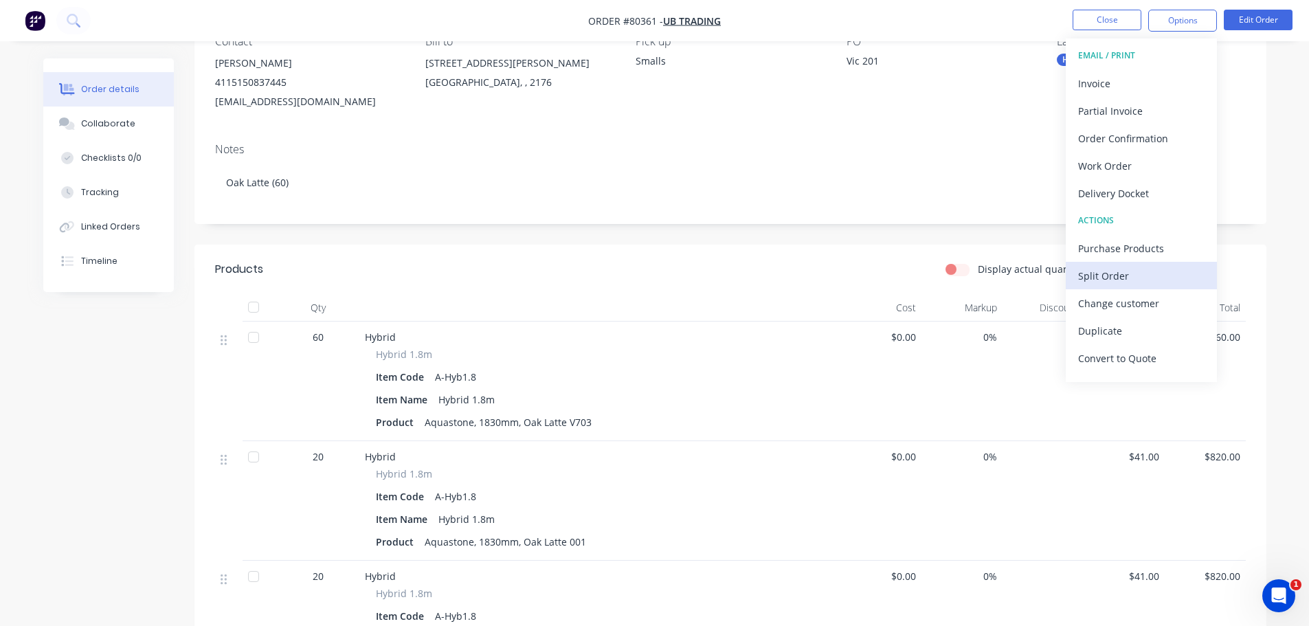
click at [1094, 273] on div "Split Order" at bounding box center [1141, 276] width 126 height 20
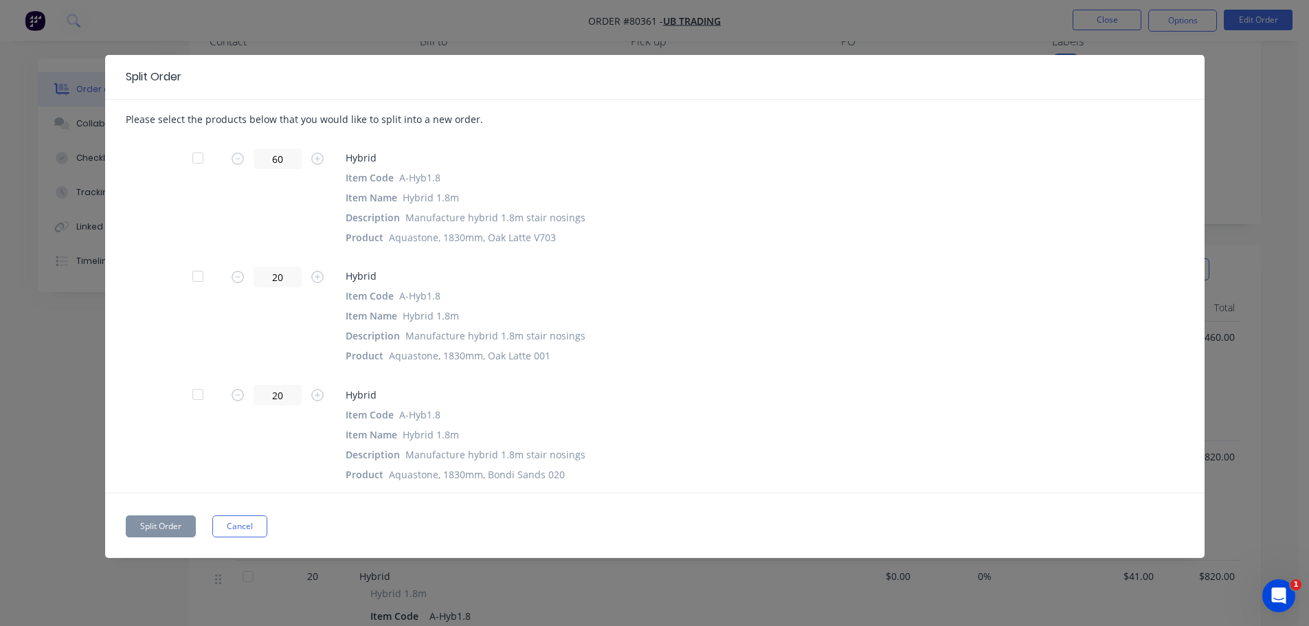
click at [200, 276] on div at bounding box center [197, 275] width 27 height 27
click at [200, 397] on div at bounding box center [197, 394] width 27 height 27
click at [170, 525] on button "Split Order" at bounding box center [161, 526] width 70 height 22
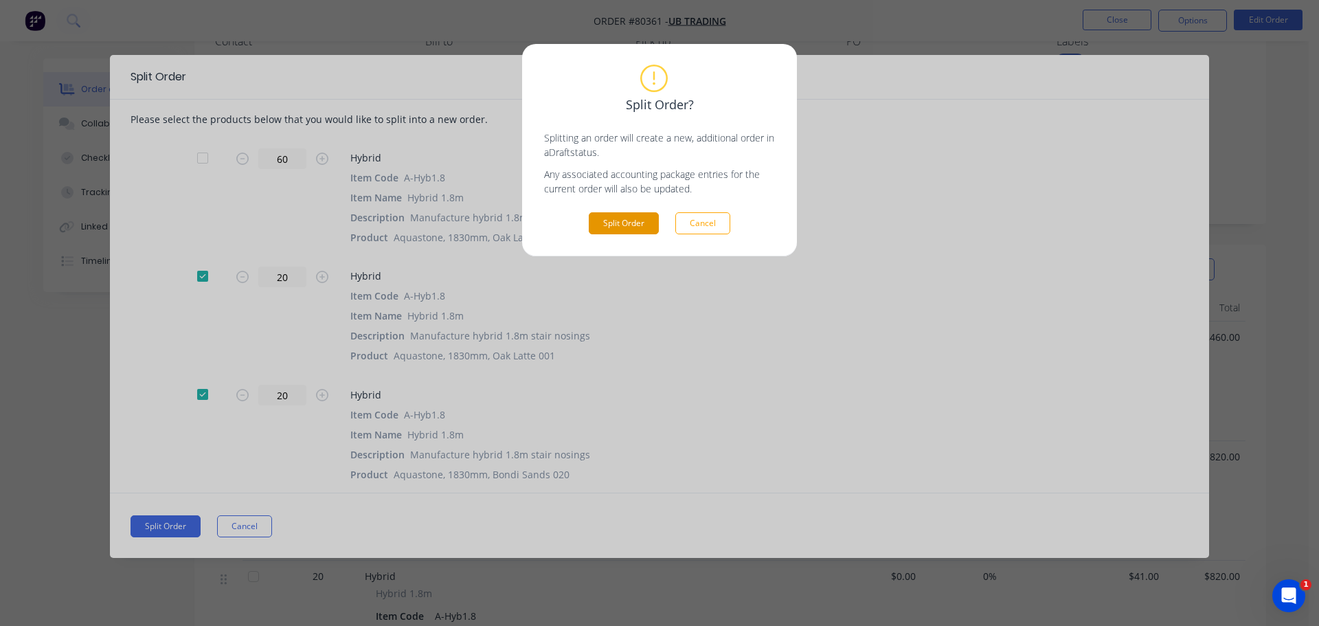
click at [616, 224] on button "Split Order" at bounding box center [624, 223] width 70 height 22
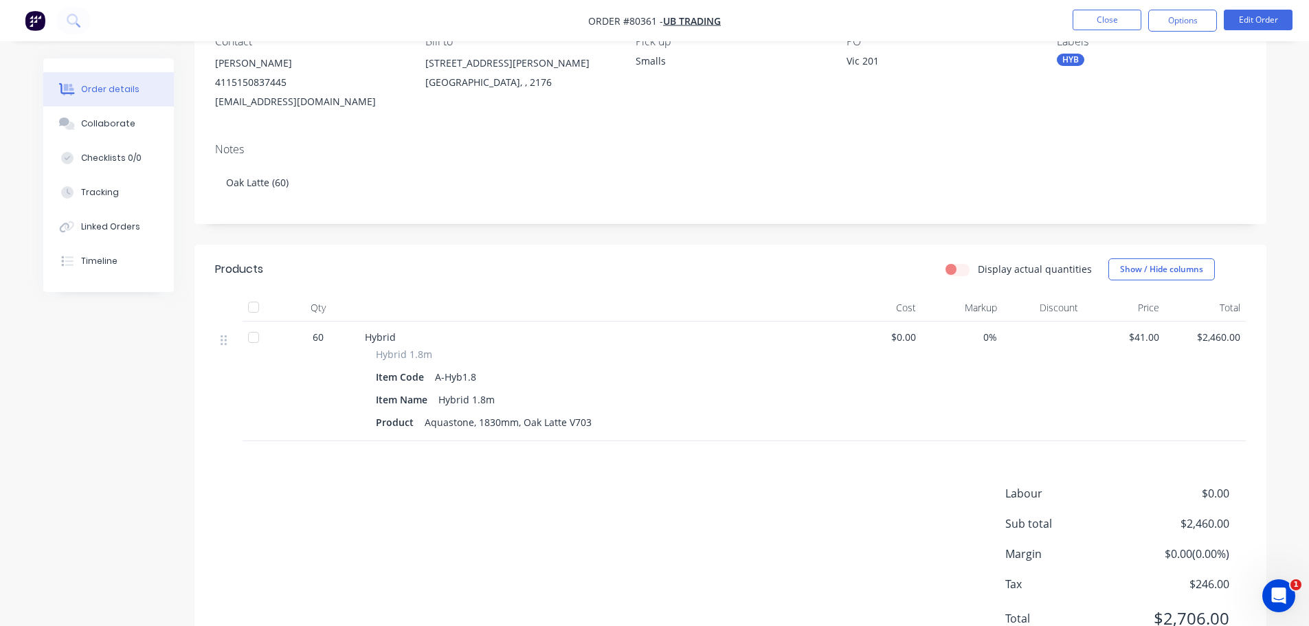
scroll to position [0, 0]
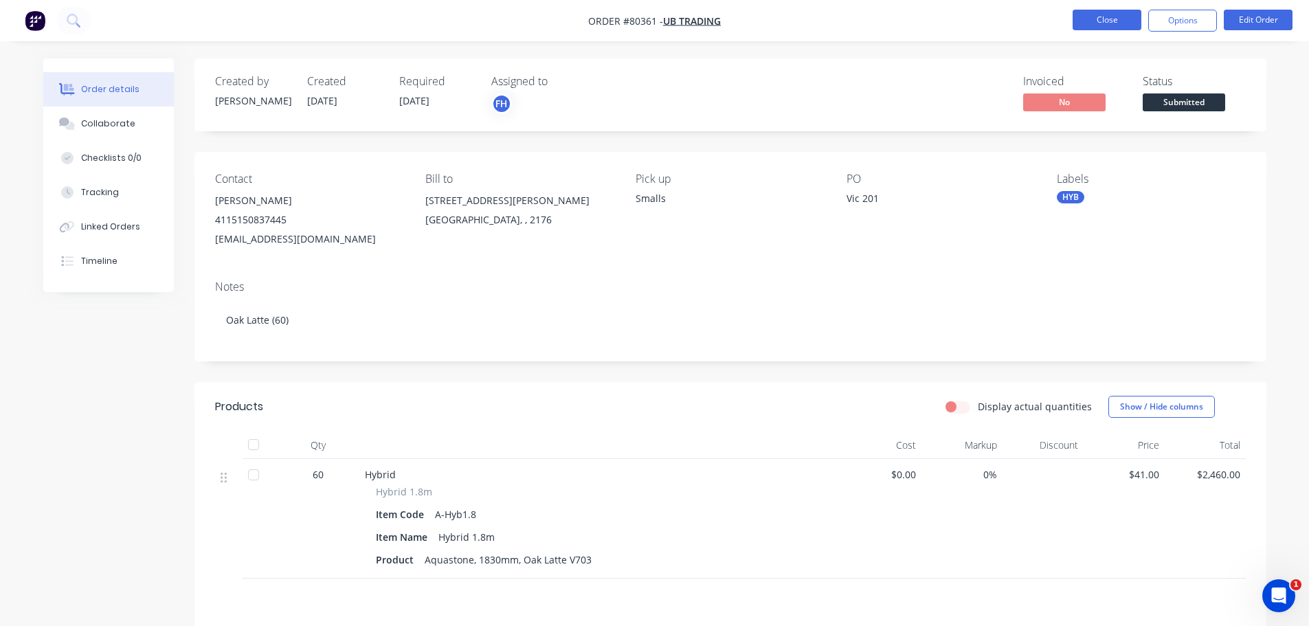
click at [1074, 21] on button "Close" at bounding box center [1106, 20] width 69 height 21
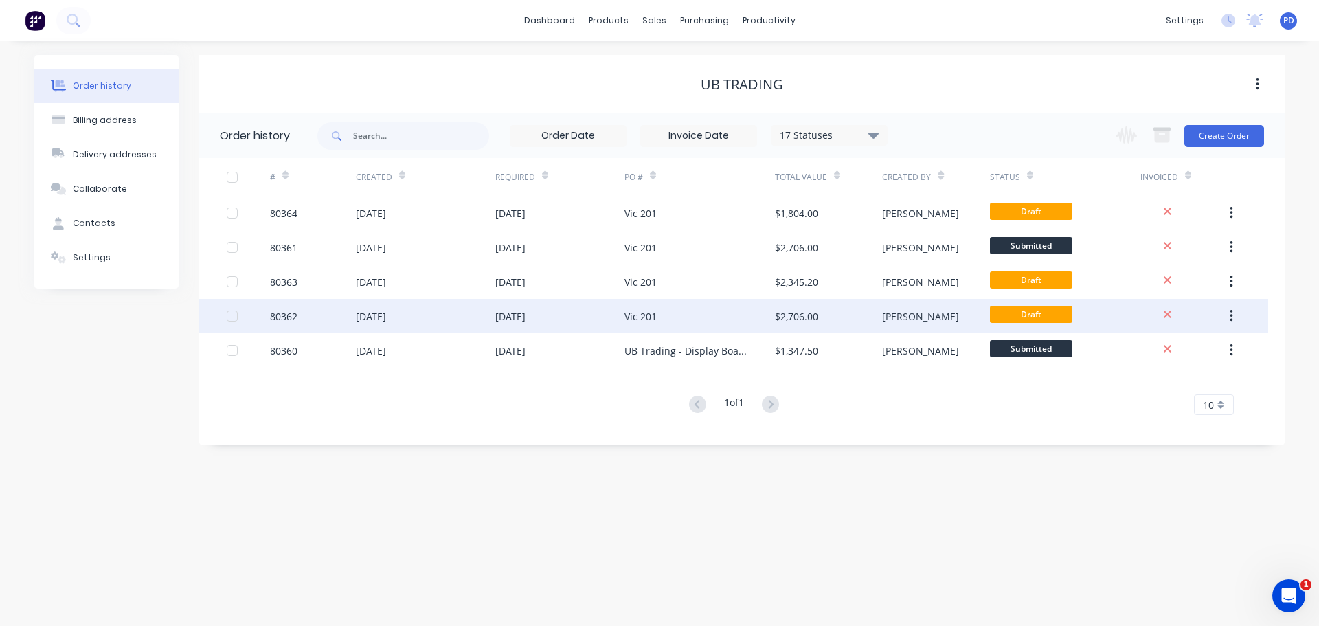
click at [385, 317] on div "[DATE]" at bounding box center [371, 316] width 30 height 14
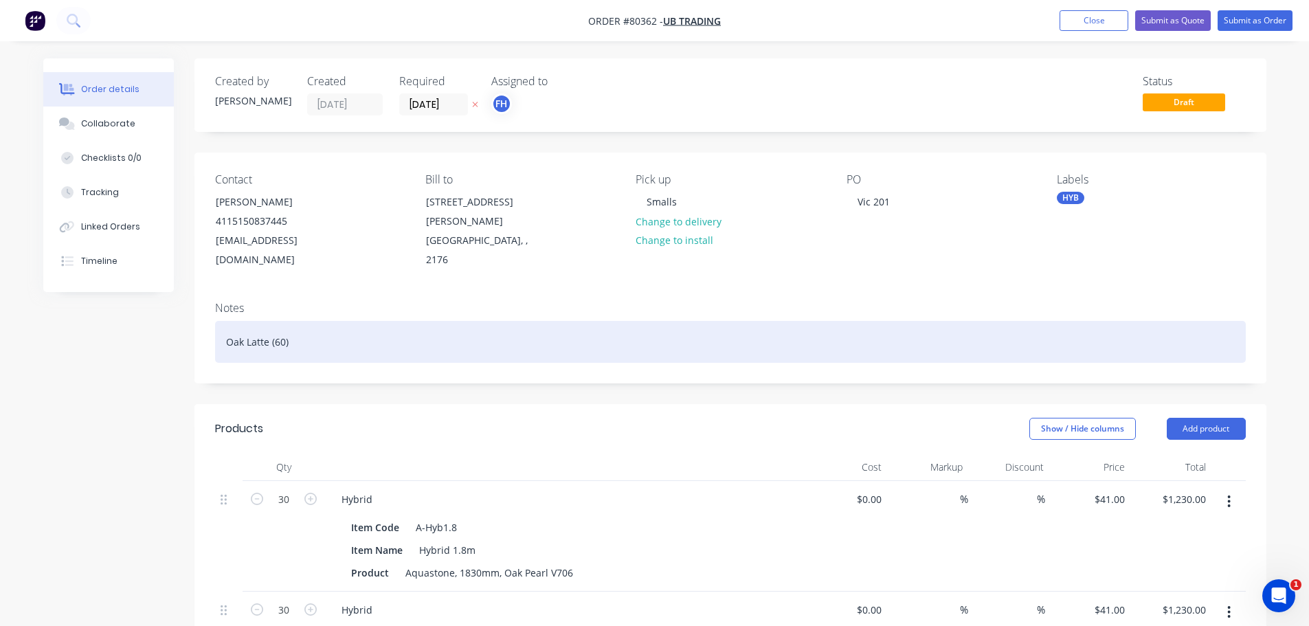
click at [270, 321] on div "Oak Latte (60)" at bounding box center [730, 342] width 1030 height 42
click at [289, 322] on div "Oak Pearl (60)" at bounding box center [730, 342] width 1030 height 42
click at [293, 321] on div "Oak Pearl (30)" at bounding box center [730, 342] width 1030 height 42
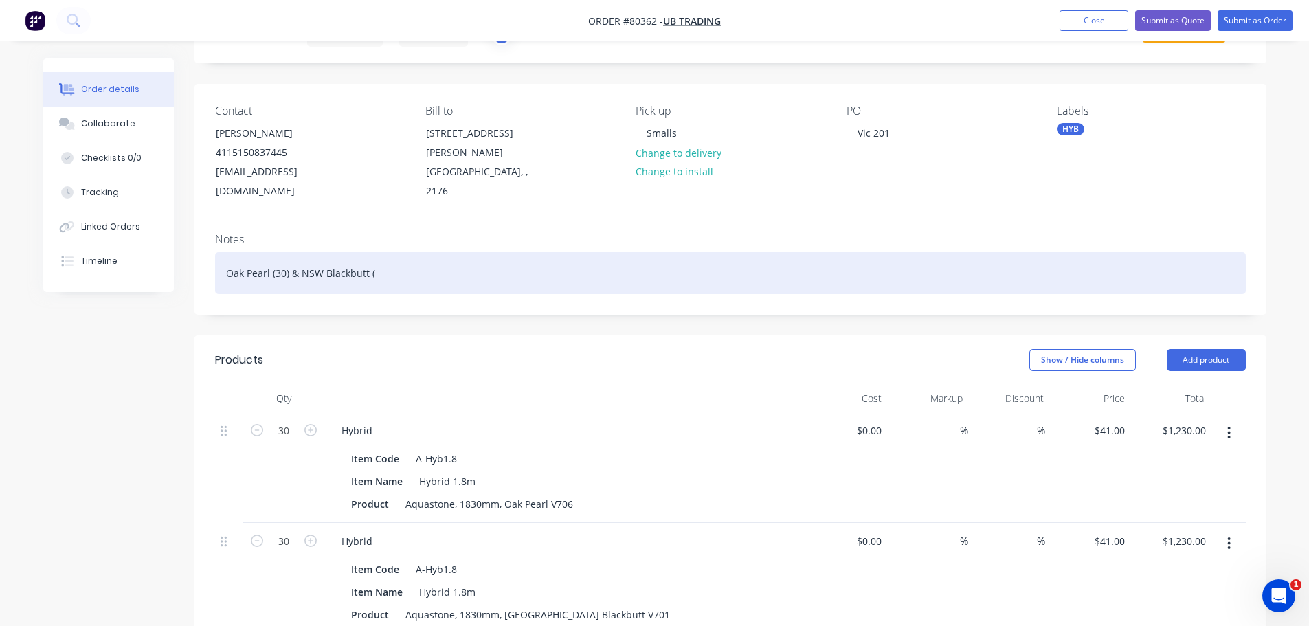
scroll to position [180, 0]
click at [269, 253] on div "Oak Pearl (30) & NSW Blackbutt (30)" at bounding box center [730, 273] width 1030 height 42
click at [269, 253] on div "Oak PearlV706 (30) & NSW Blackbutt (30)" at bounding box center [730, 273] width 1030 height 42
click at [393, 253] on div "Oak Pearl V706 (30) & NSW Blackbutt (30)" at bounding box center [730, 273] width 1030 height 42
click at [509, 260] on div "Oak Pearl V706 (30) & NSW Blackbutt V701 (30)" at bounding box center [730, 273] width 1030 height 42
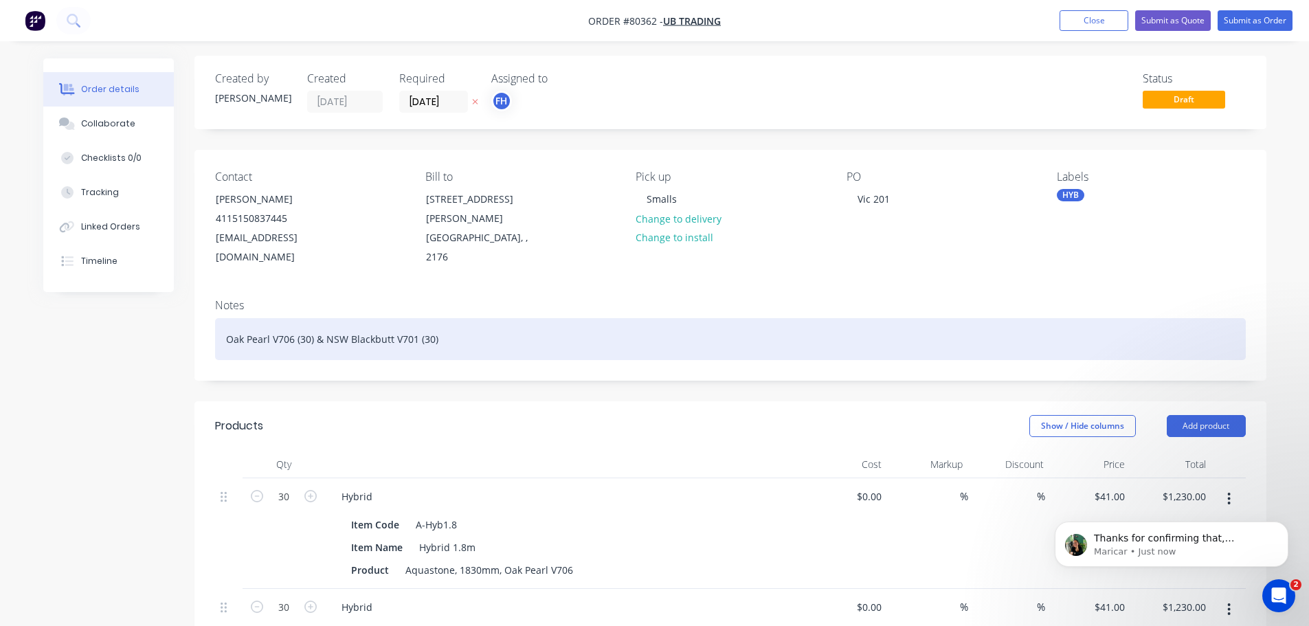
scroll to position [0, 0]
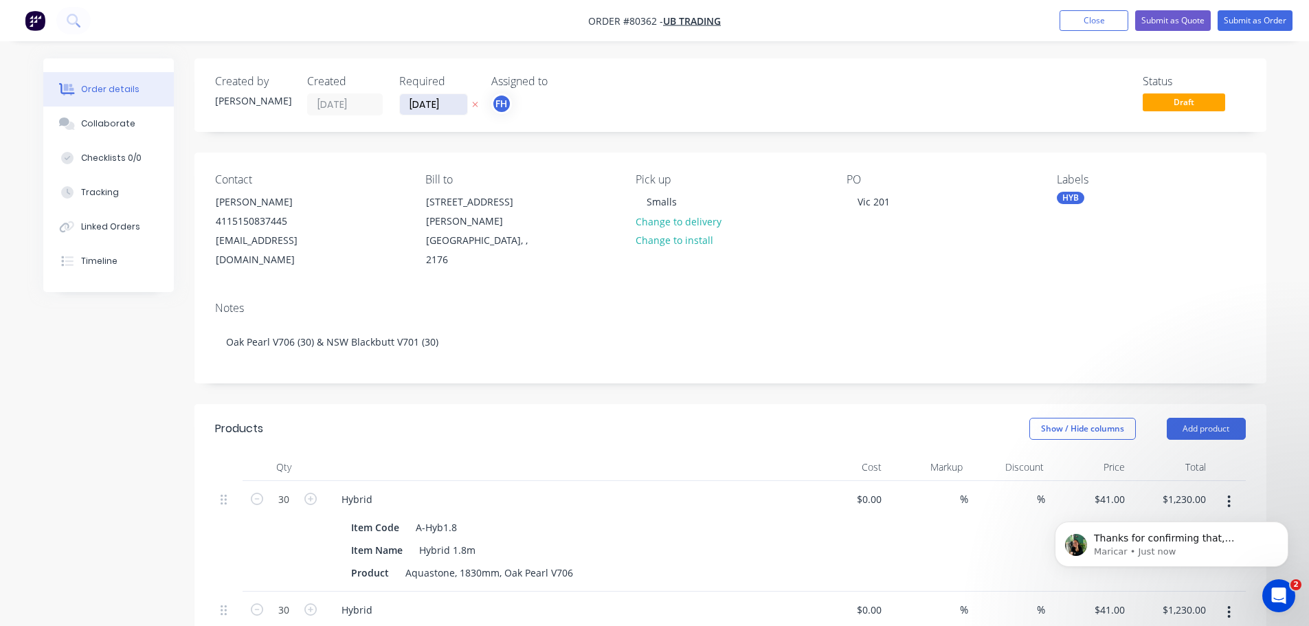
click at [450, 102] on input "[DATE]" at bounding box center [433, 104] width 67 height 21
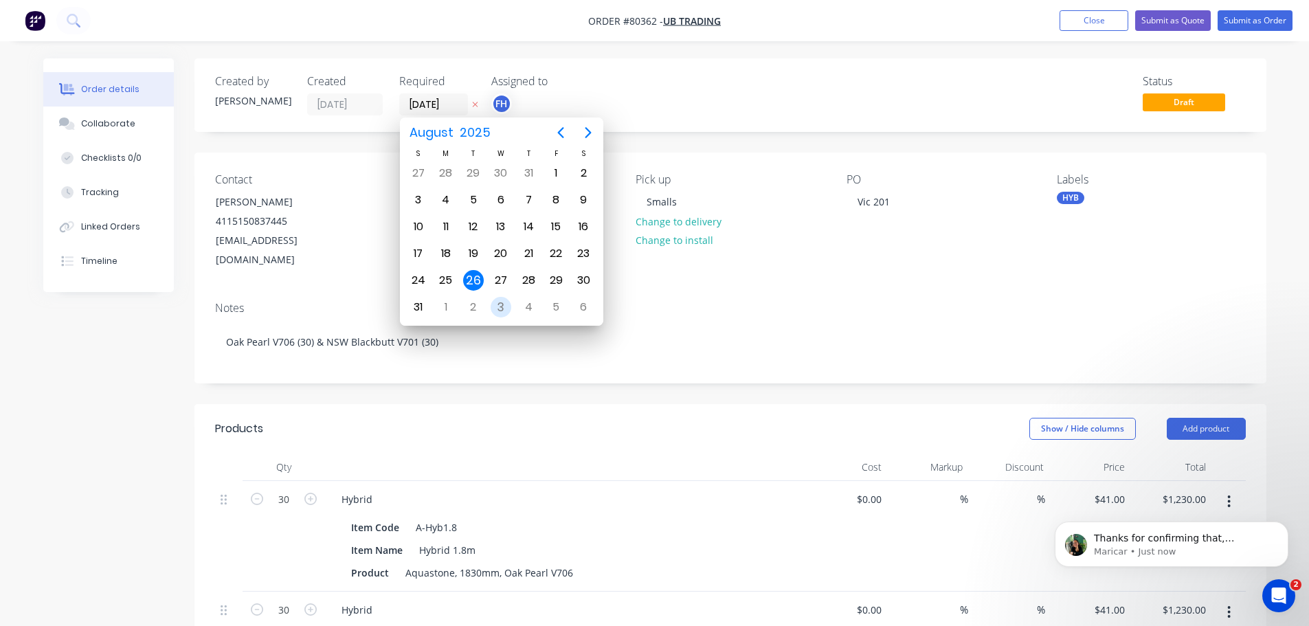
click at [500, 306] on div "3" at bounding box center [500, 307] width 21 height 21
type input "[DATE]"
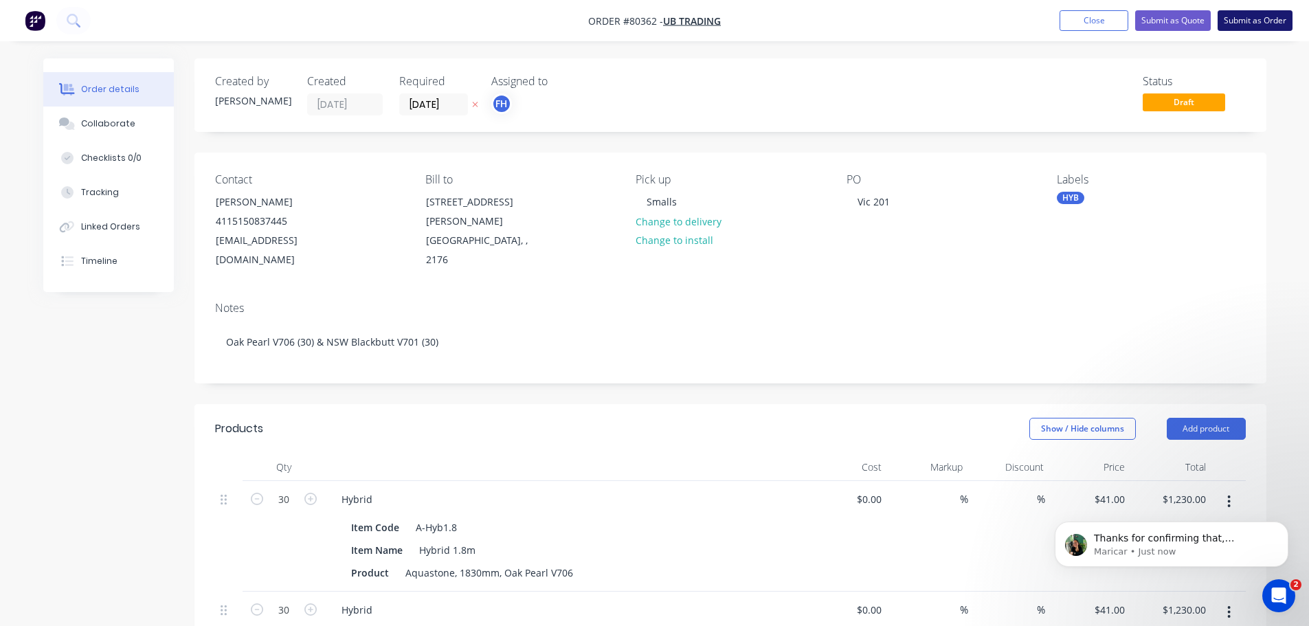
click at [1265, 25] on button "Submit as Order" at bounding box center [1254, 20] width 75 height 21
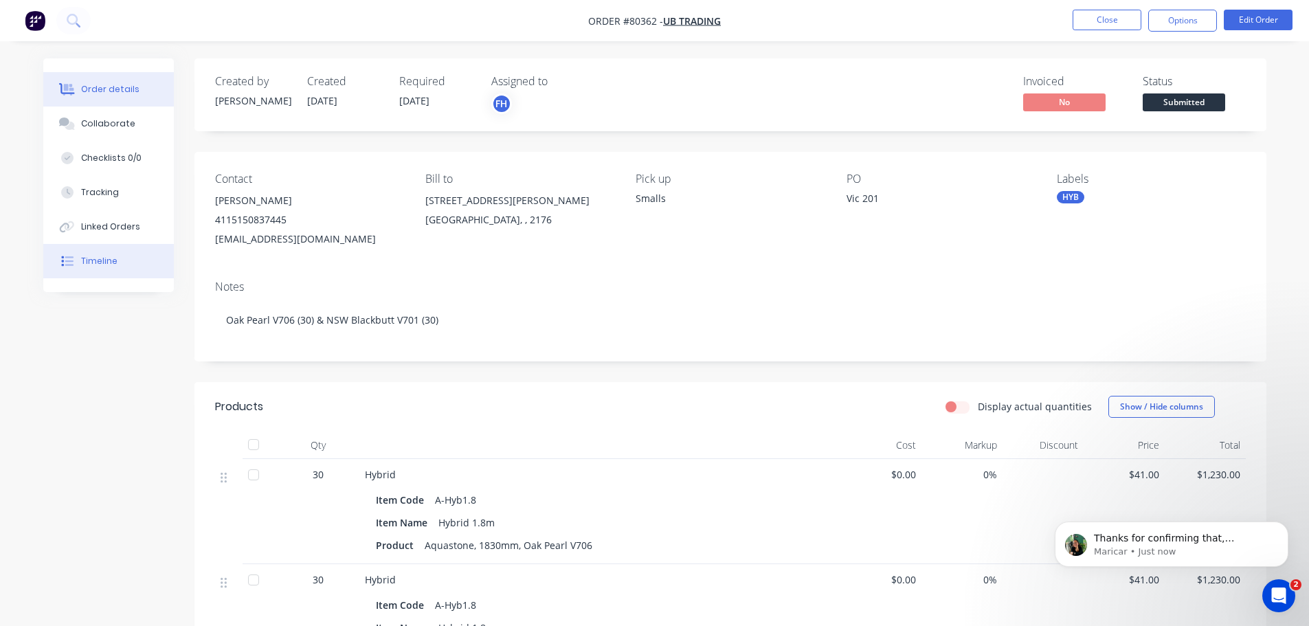
click at [106, 253] on button "Timeline" at bounding box center [108, 261] width 131 height 34
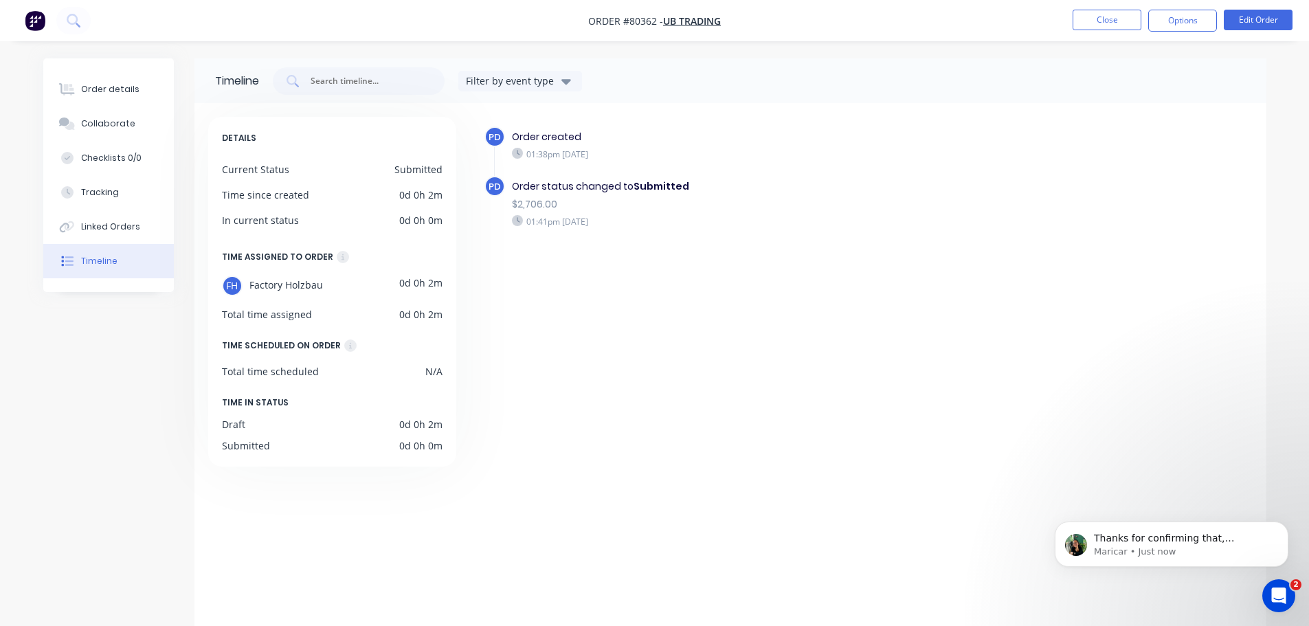
click at [113, 402] on div "Timeline Filter by event type DETAILS Current Status Submitted Time since creat…" at bounding box center [654, 354] width 1223 height 592
click at [1245, 559] on div "Thanks for confirming that, Paige. Let me know if you have further clarificatio…" at bounding box center [1171, 543] width 234 height 45
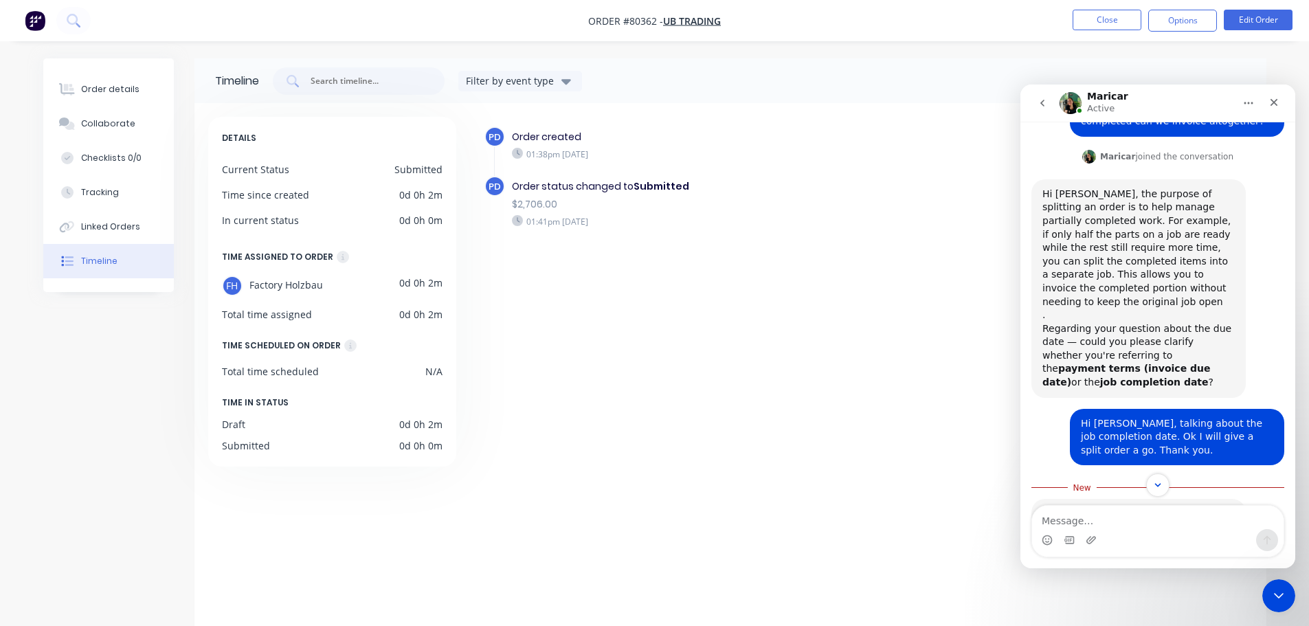
scroll to position [204, 0]
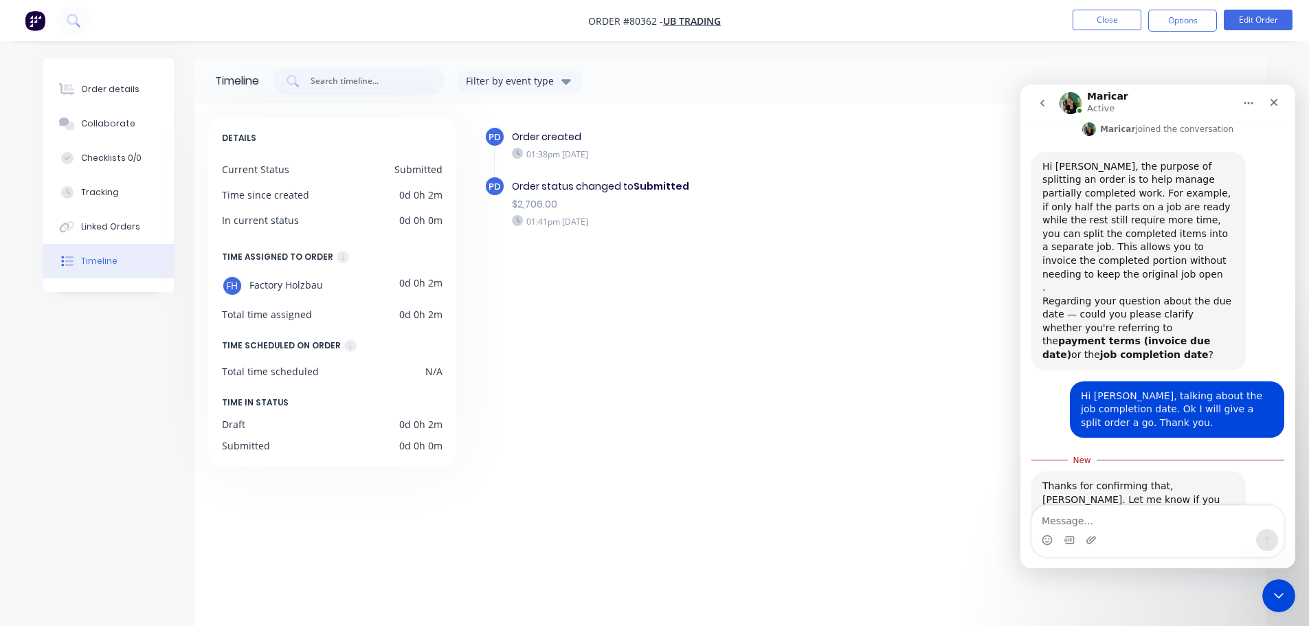
click at [1064, 520] on textarea "Message…" at bounding box center [1157, 517] width 251 height 23
type textarea "O"
drag, startPoint x: 1181, startPoint y: 523, endPoint x: 1238, endPoint y: 526, distance: 57.8
click at [1238, 526] on textarea "So you can't invoice split orders altogether" at bounding box center [1157, 517] width 251 height 23
type textarea "So you can't invoice split orders at the end altogether?"
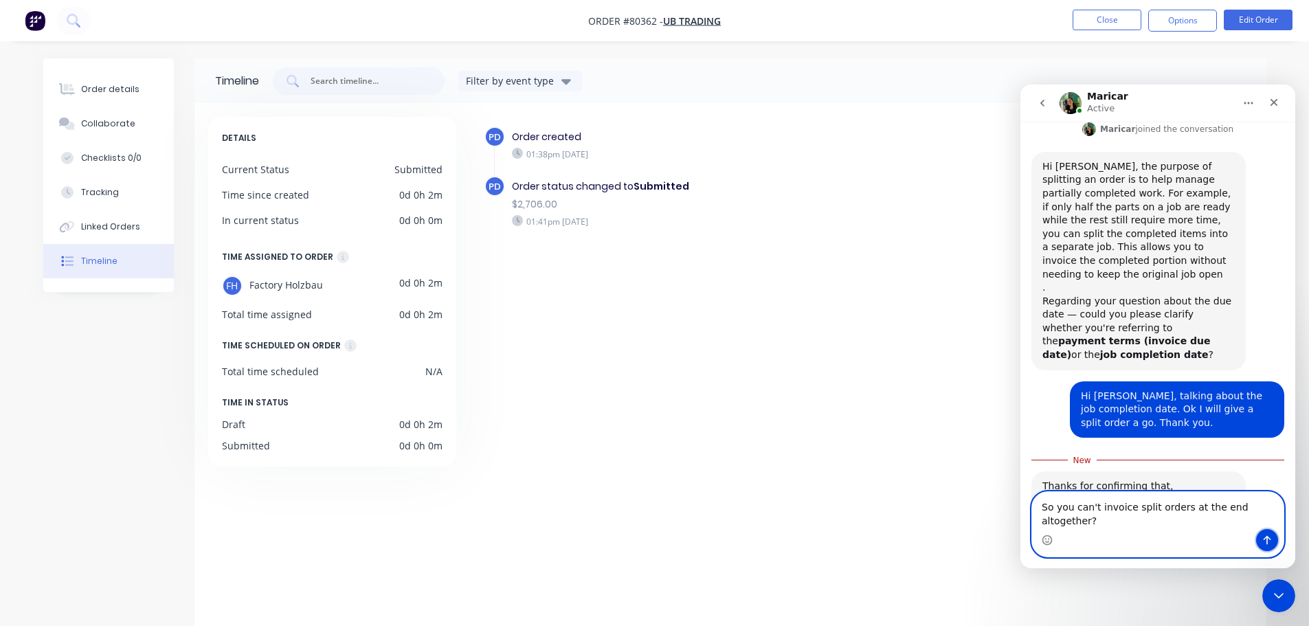
click at [1268, 539] on icon "Send a message…" at bounding box center [1266, 539] width 11 height 11
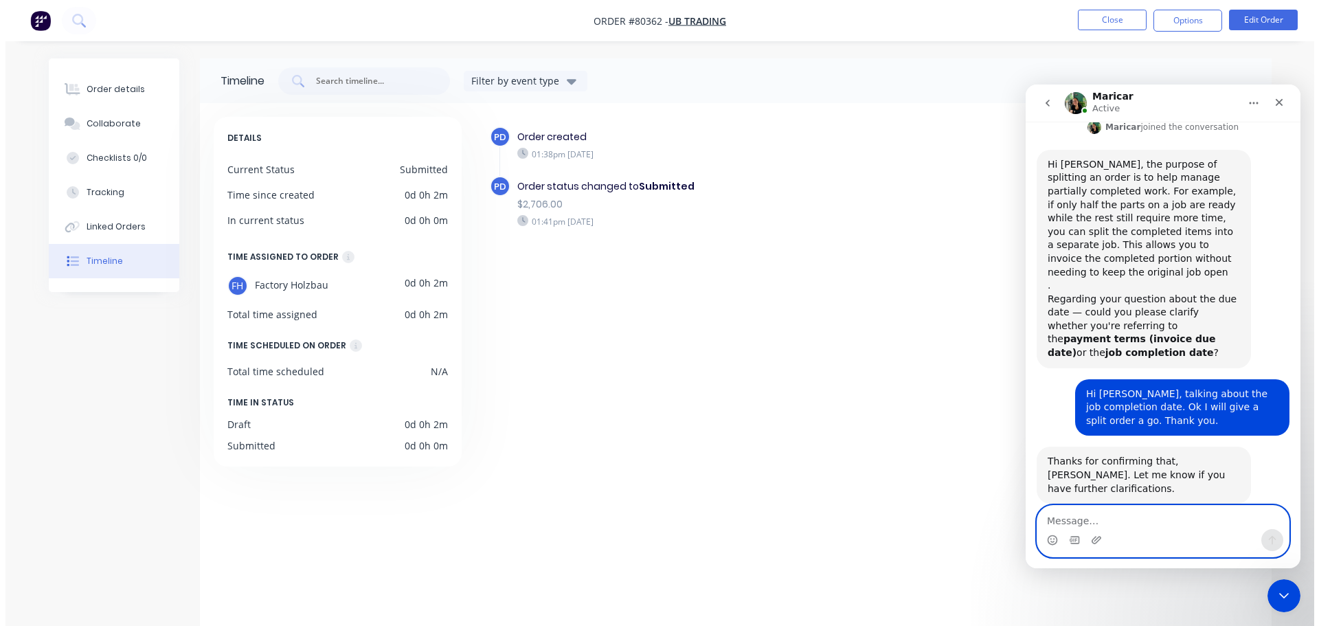
scroll to position [236, 0]
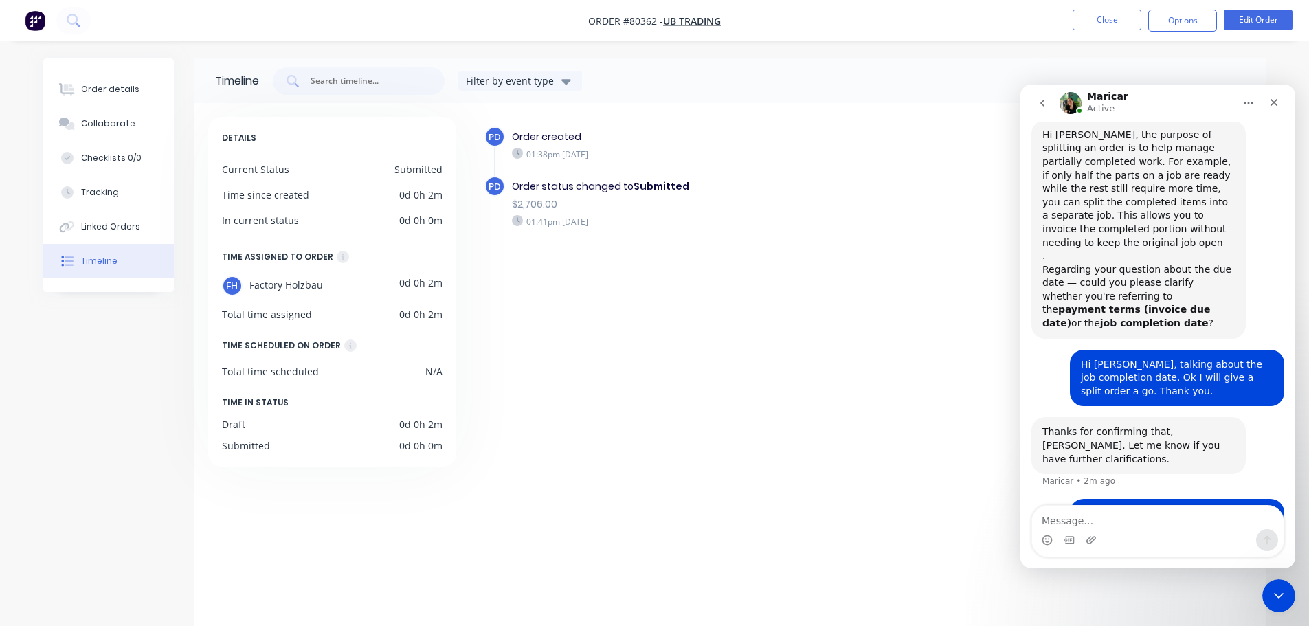
click at [732, 113] on div "DETAILS Current Status Submitted Time since created 0d 0h 2m In current status …" at bounding box center [730, 366] width 1072 height 527
click at [120, 227] on div "Linked Orders" at bounding box center [110, 226] width 59 height 12
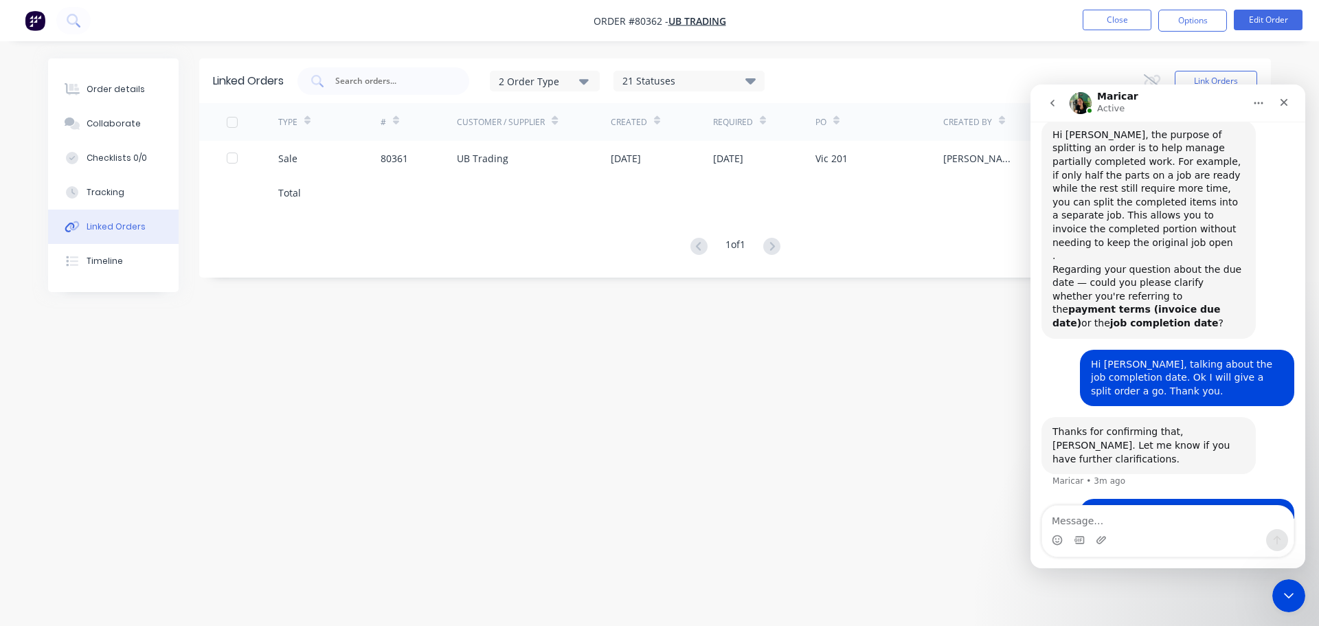
click at [585, 82] on icon "button" at bounding box center [584, 81] width 10 height 5
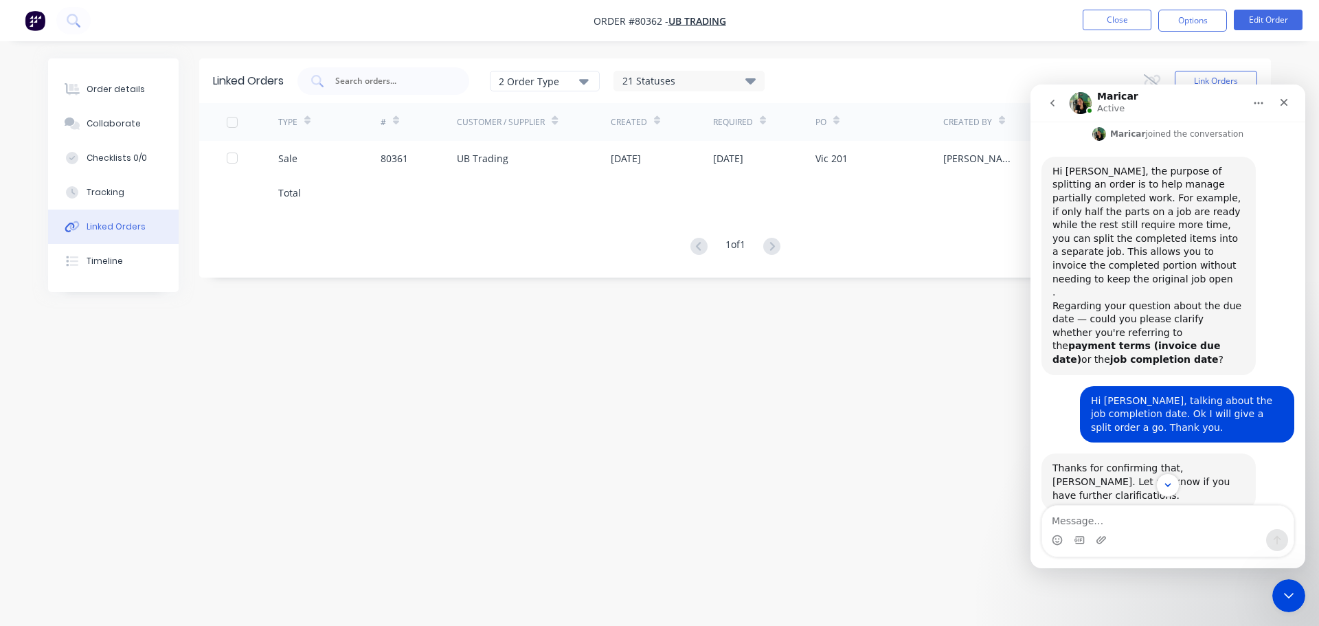
scroll to position [236, 0]
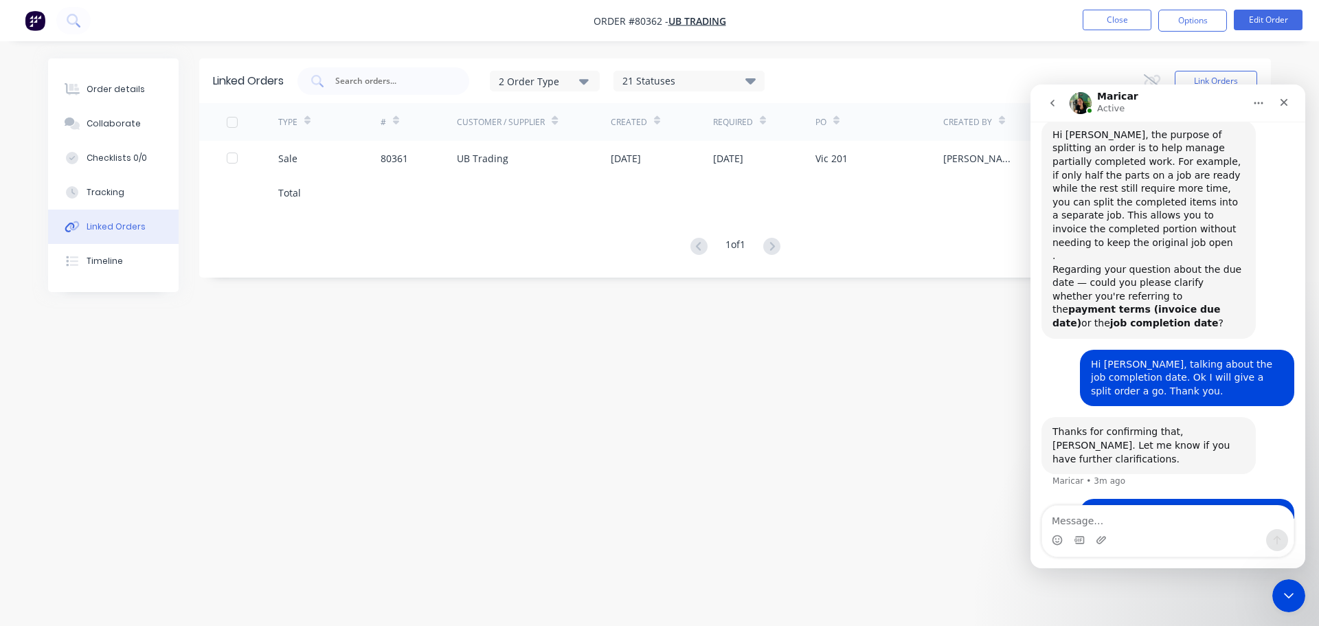
click at [1255, 105] on icon "Home" at bounding box center [1258, 103] width 11 height 11
click at [1260, 98] on icon "Home" at bounding box center [1258, 103] width 11 height 11
click at [1122, 51] on div "Order details Collaborate Checklists 0/0 Tracking Linked Orders Timeline Order …" at bounding box center [659, 313] width 1319 height 626
click at [1259, 104] on icon "Home" at bounding box center [1258, 103] width 11 height 11
click at [1288, 588] on icon "Close Intercom Messenger" at bounding box center [1286, 593] width 16 height 16
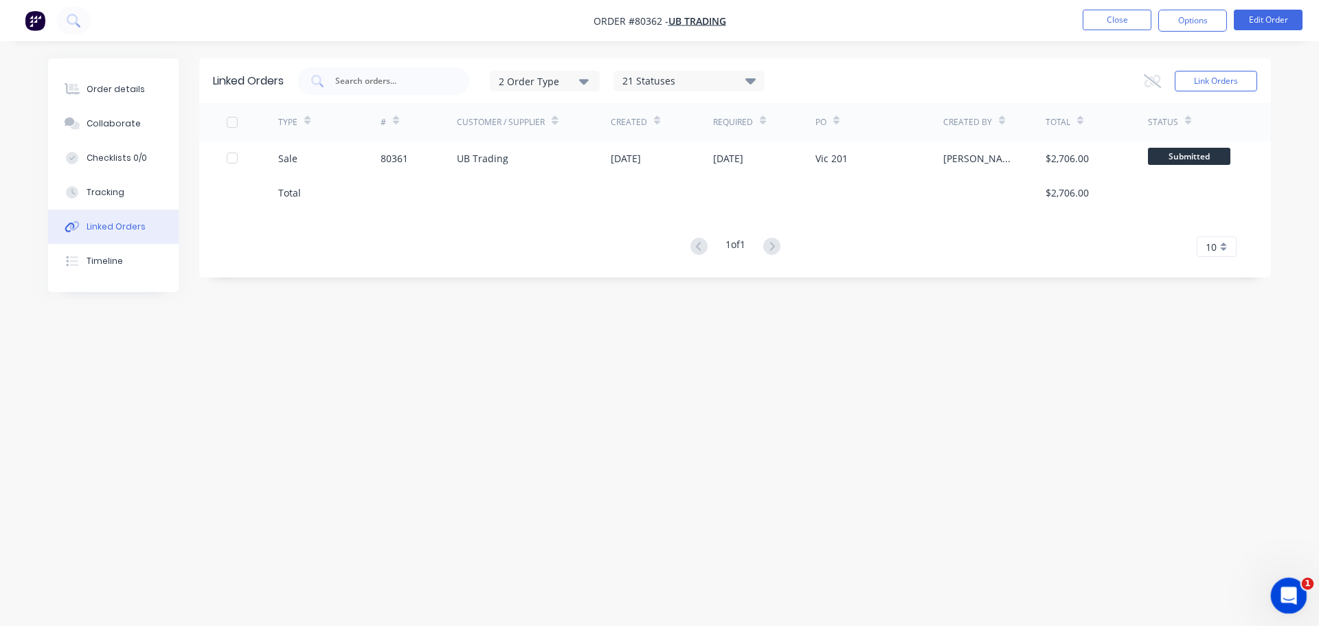
click at [1274, 585] on div "Open Intercom Messenger" at bounding box center [1286, 593] width 45 height 45
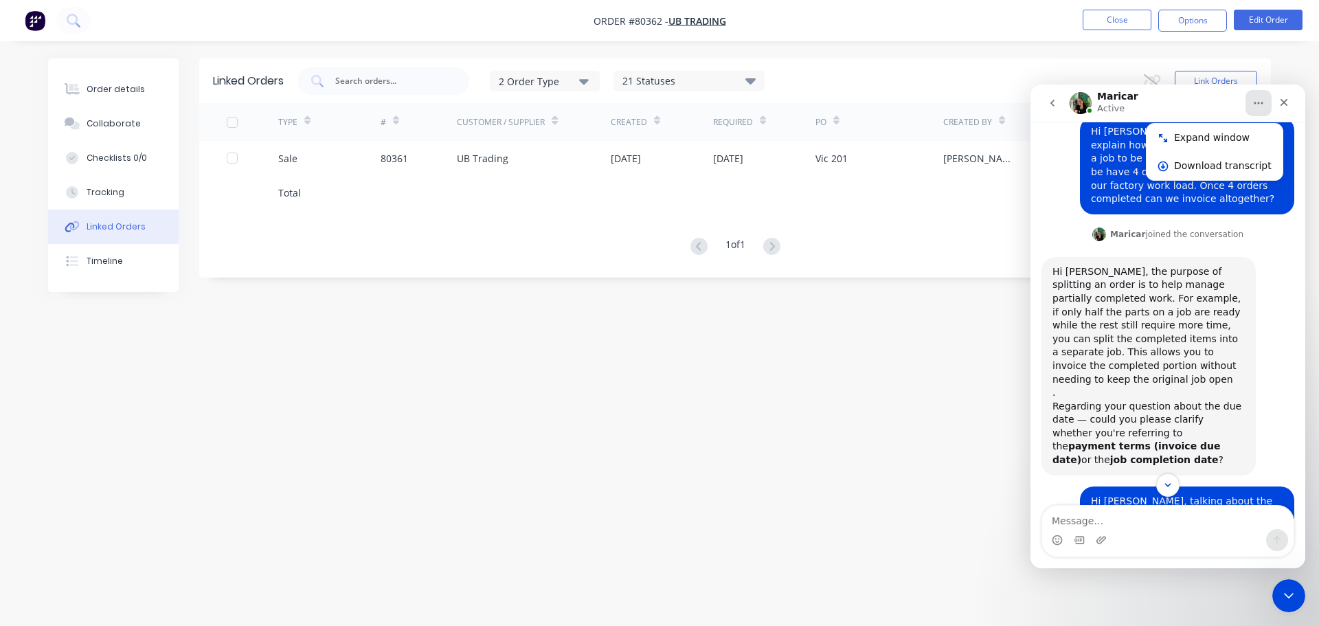
scroll to position [0, 0]
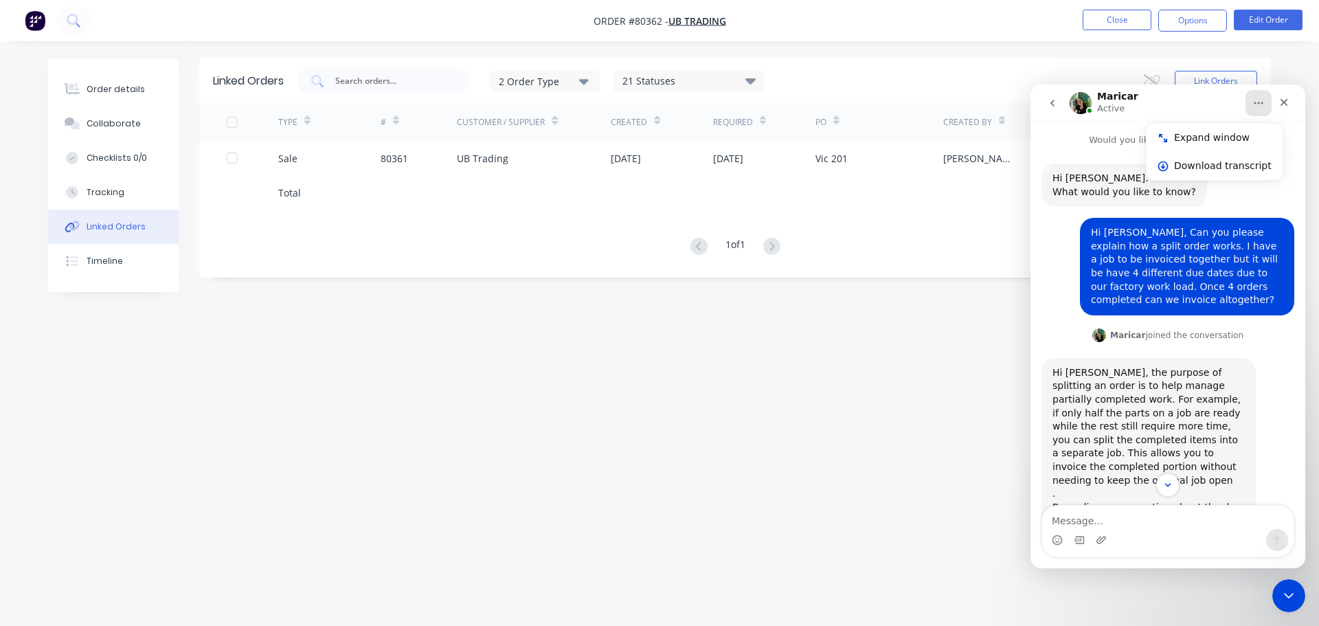
click at [1050, 101] on icon "go back" at bounding box center [1052, 103] width 11 height 11
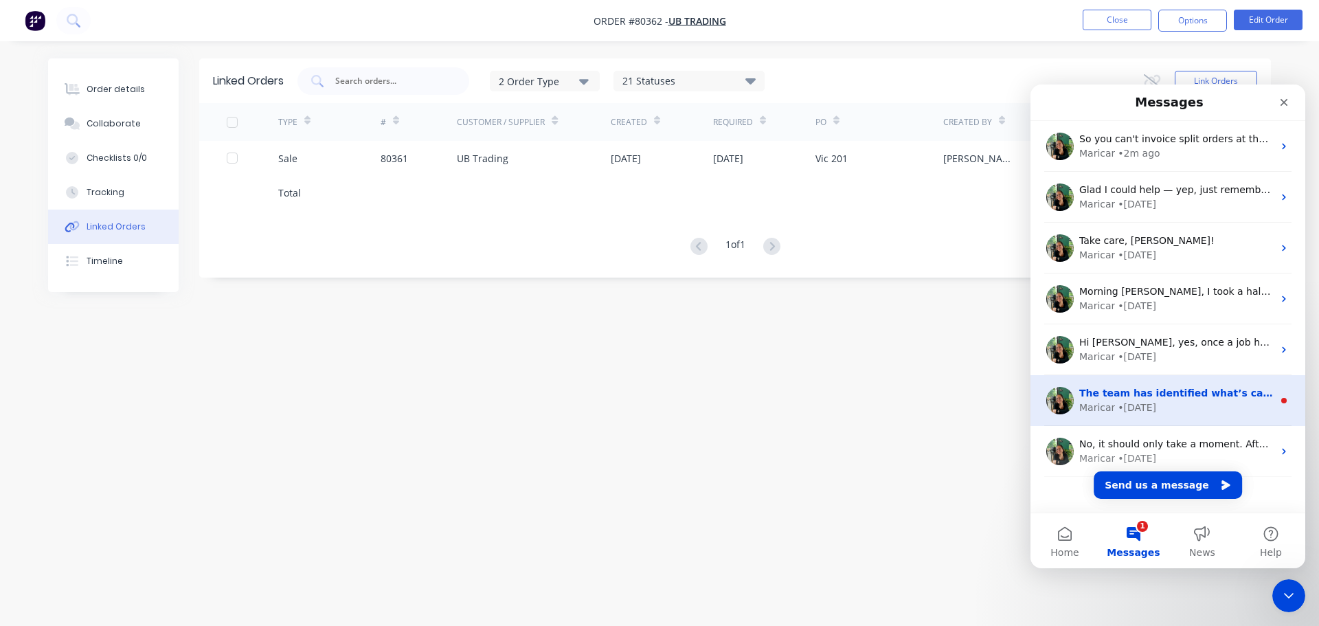
click at [1165, 410] on div "Maricar • 5w ago" at bounding box center [1176, 407] width 194 height 14
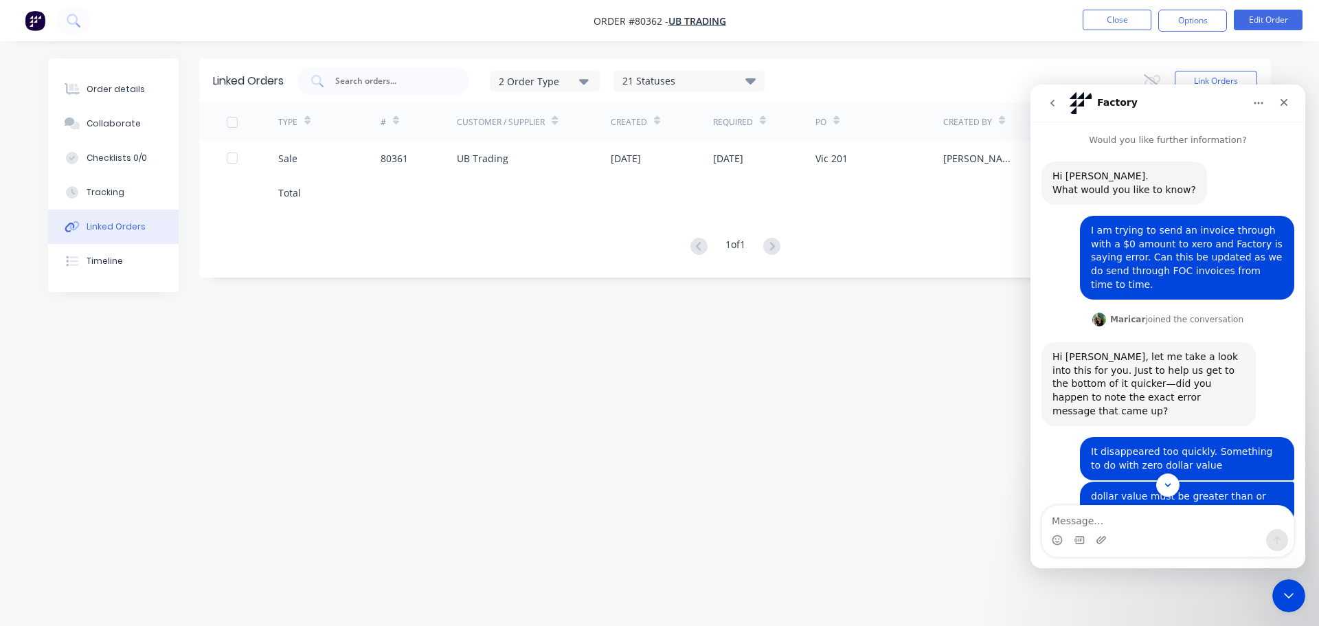
click at [1254, 105] on icon "Home" at bounding box center [1258, 103] width 11 height 11
click at [1297, 587] on div "Close Intercom Messenger" at bounding box center [1286, 593] width 33 height 33
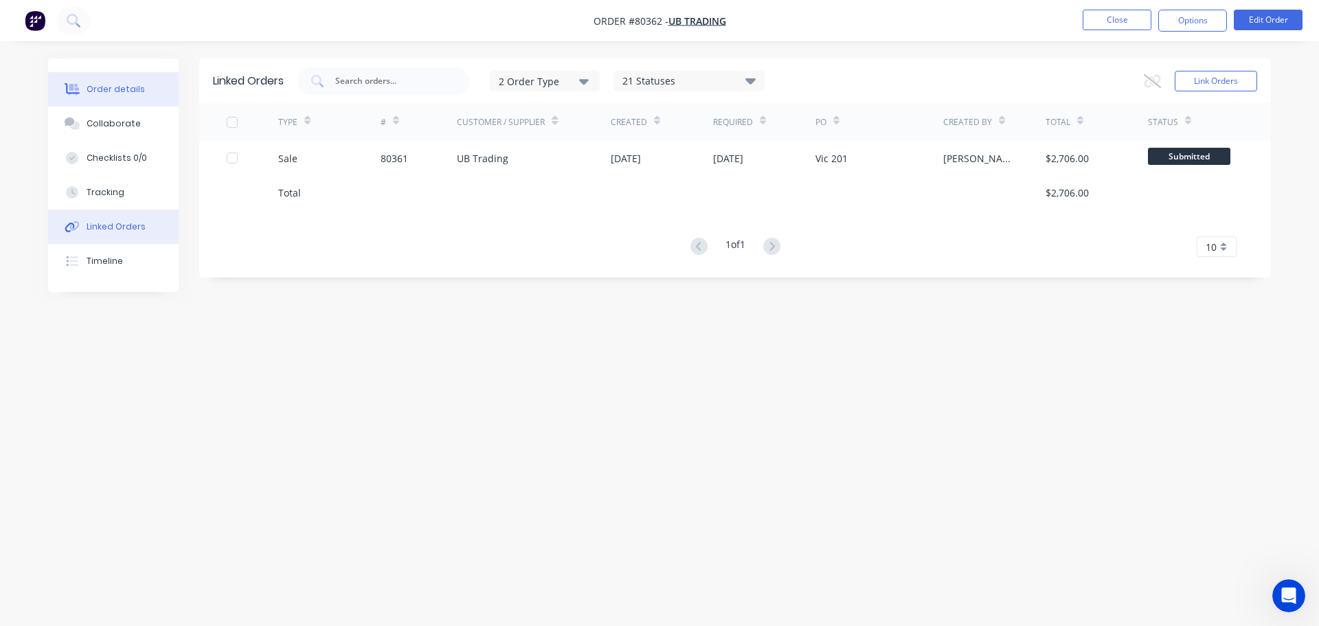
click at [104, 92] on div "Order details" at bounding box center [116, 89] width 58 height 12
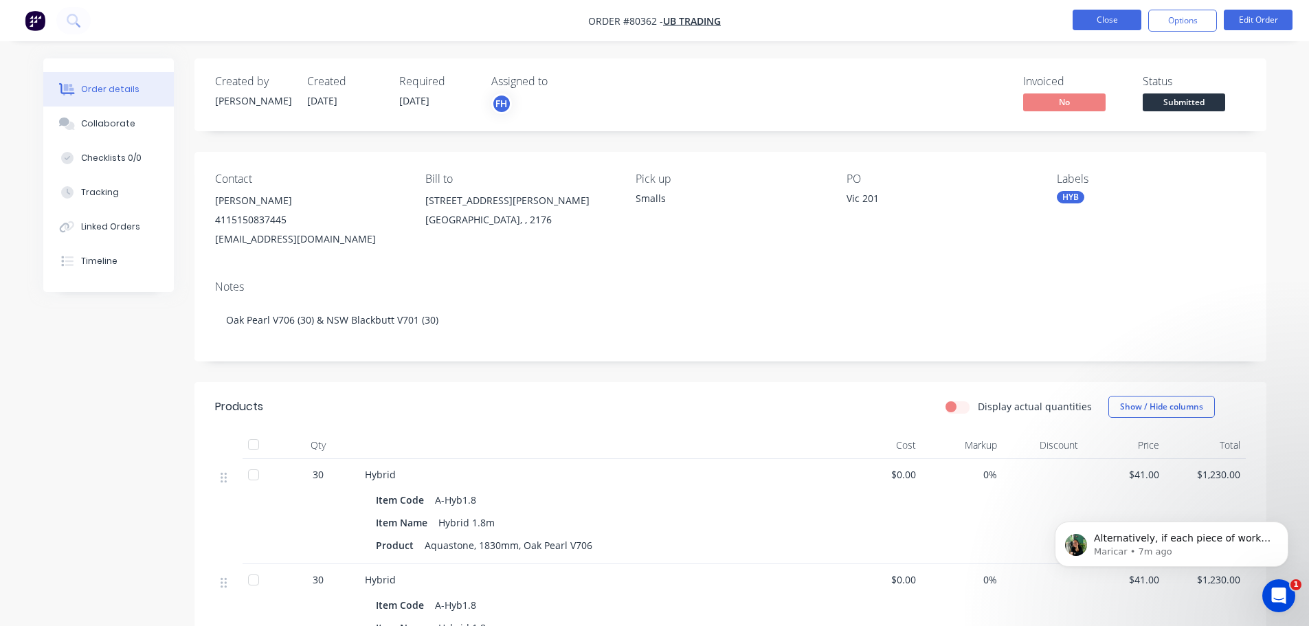
click at [1124, 20] on button "Close" at bounding box center [1106, 20] width 69 height 21
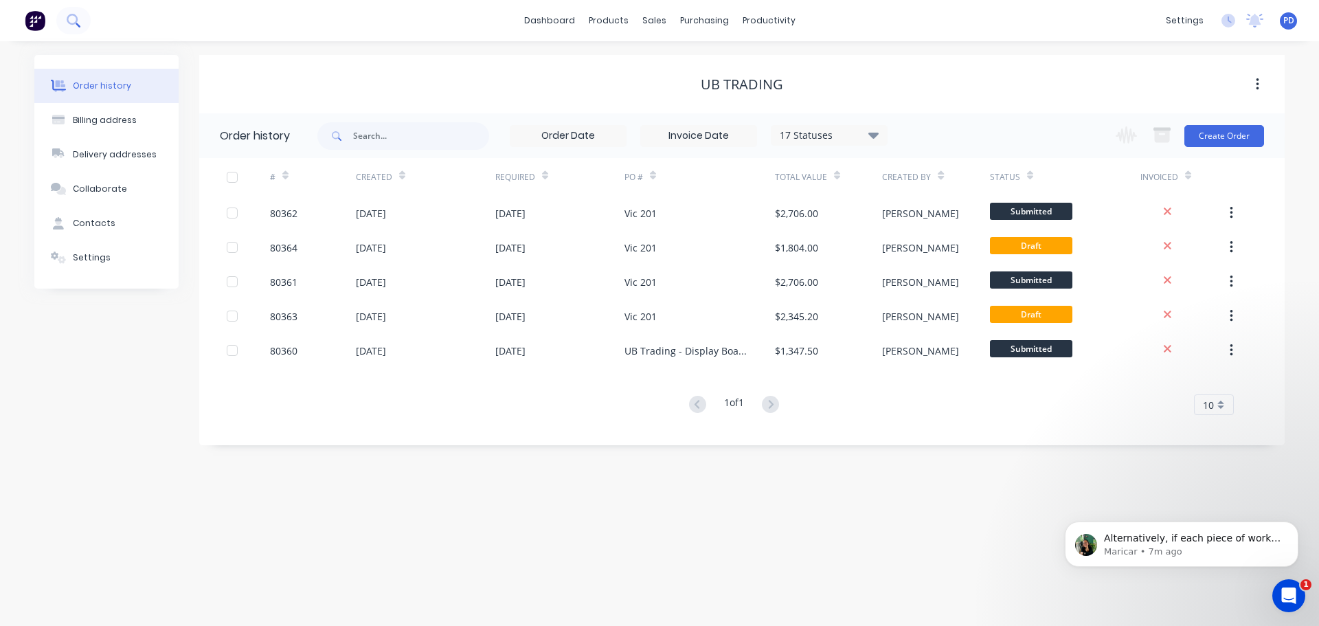
click at [78, 16] on icon at bounding box center [73, 20] width 13 height 13
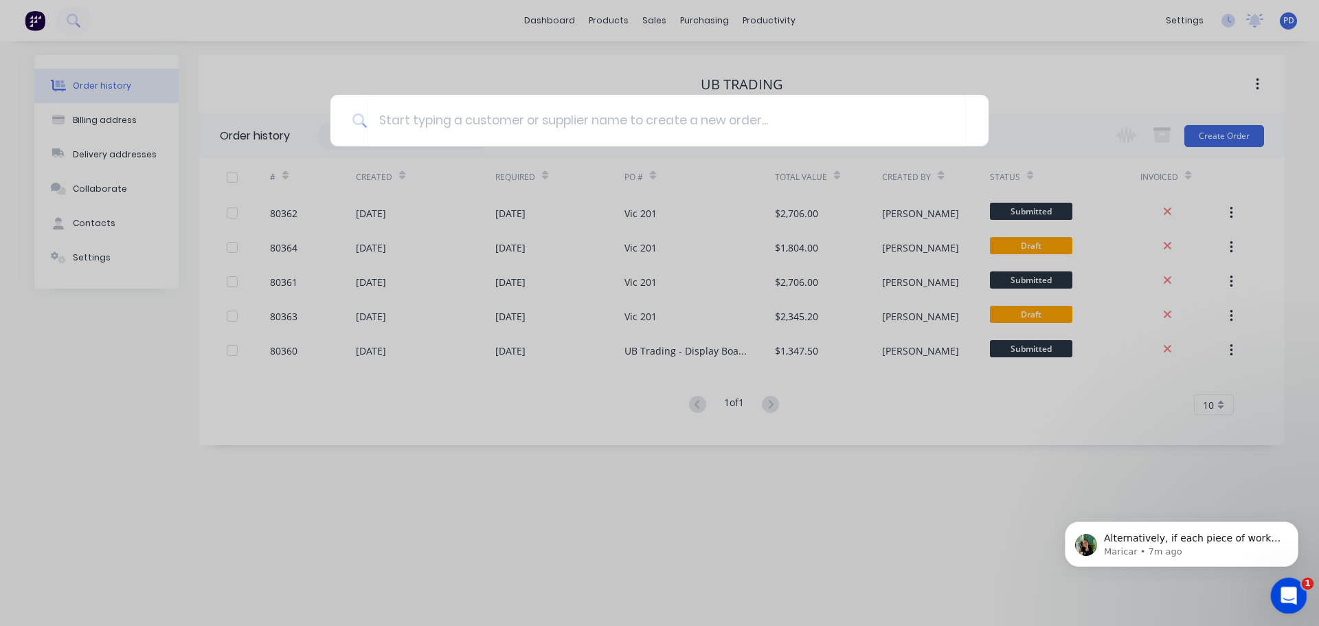
click at [1290, 597] on icon "Open Intercom Messenger" at bounding box center [1287, 593] width 23 height 23
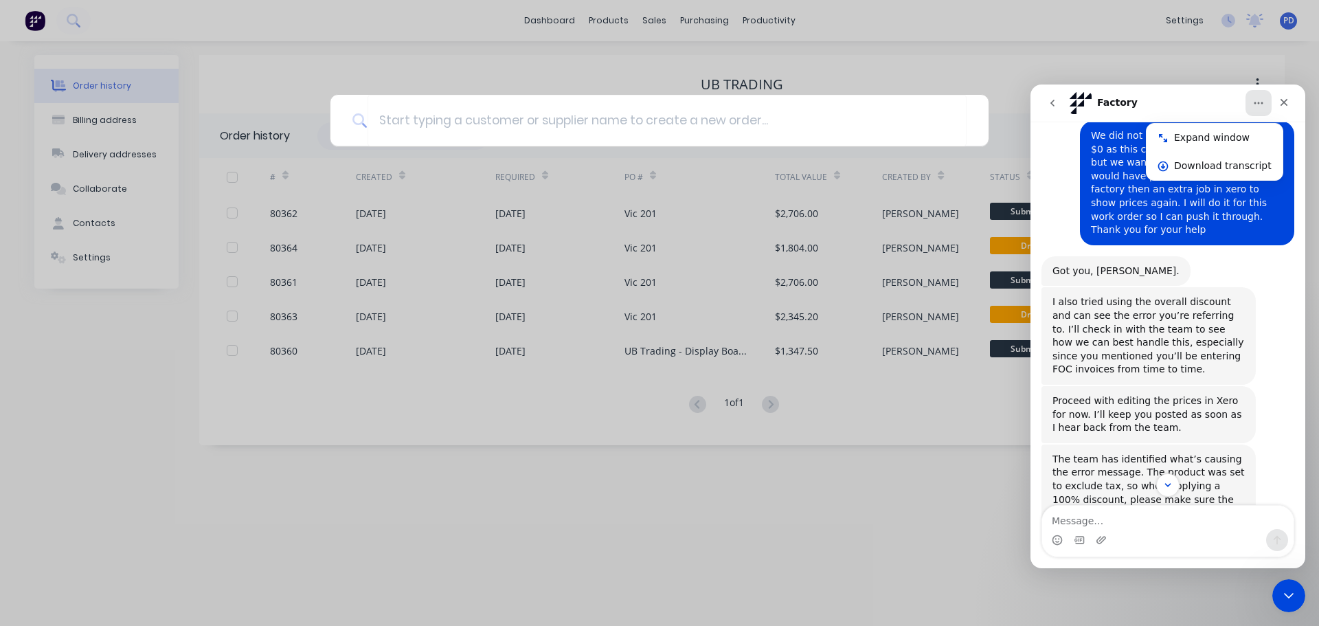
scroll to position [751, 0]
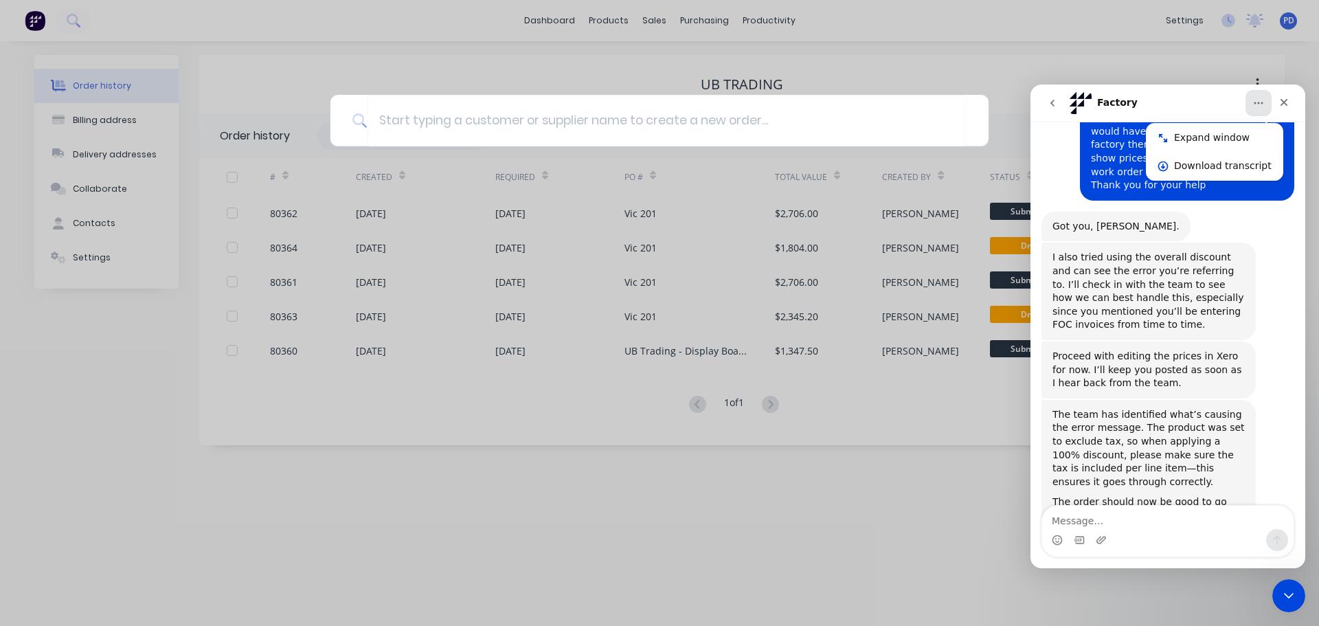
click at [1047, 98] on icon "go back" at bounding box center [1052, 103] width 11 height 11
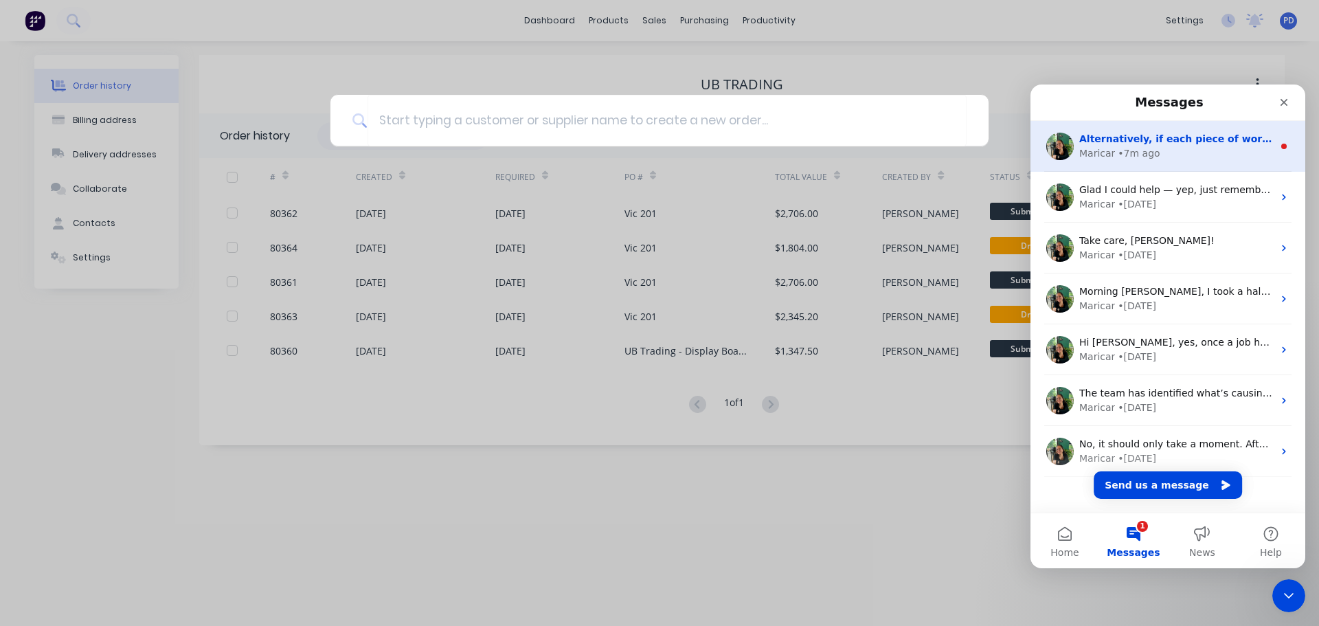
click at [1125, 155] on div "• 7m ago" at bounding box center [1139, 153] width 42 height 14
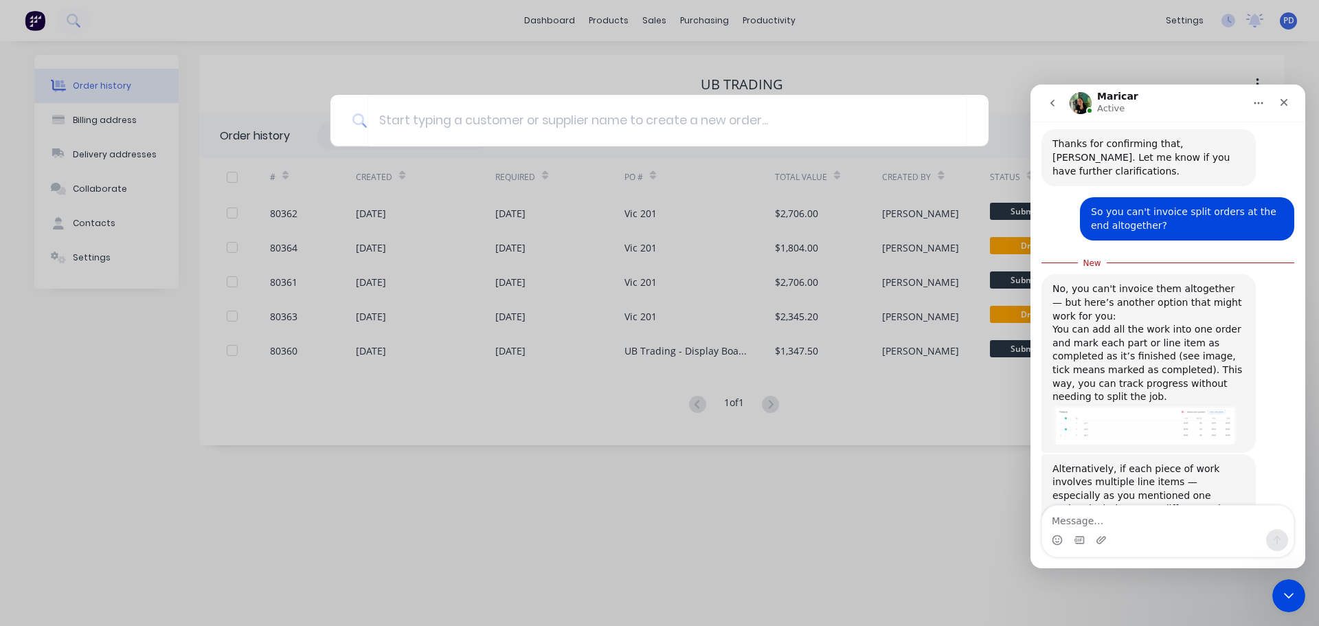
scroll to position [532, 0]
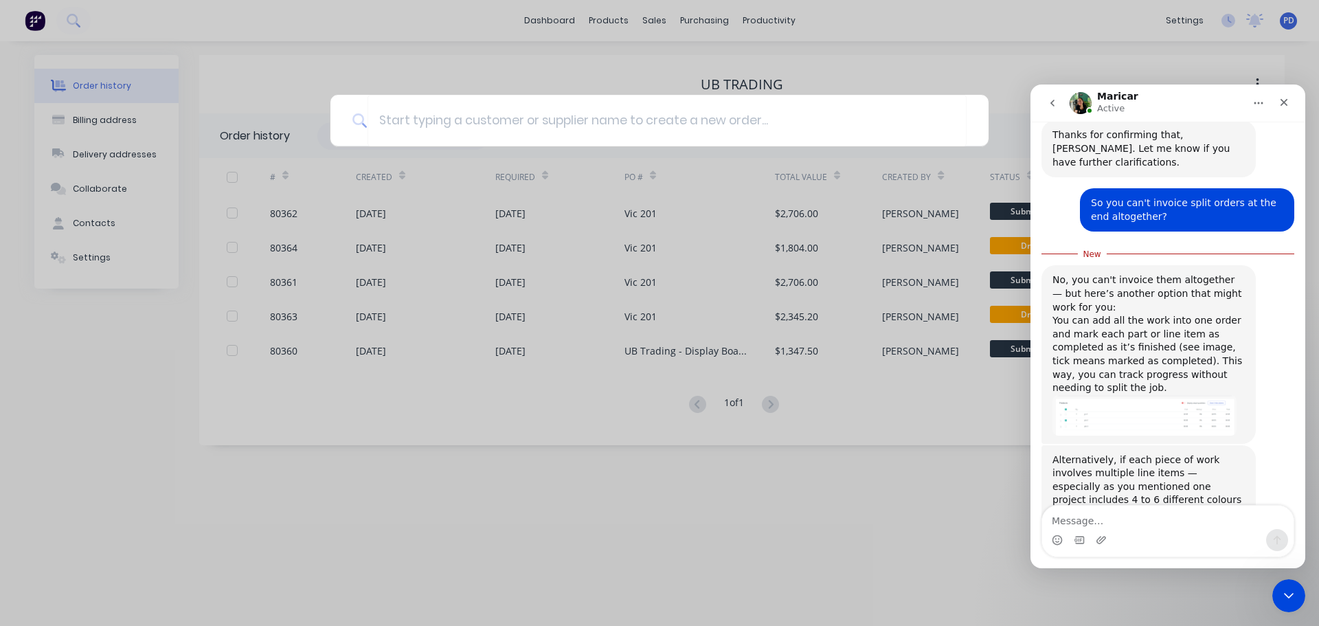
click at [1152, 395] on img "Maricar says…" at bounding box center [1144, 415] width 184 height 41
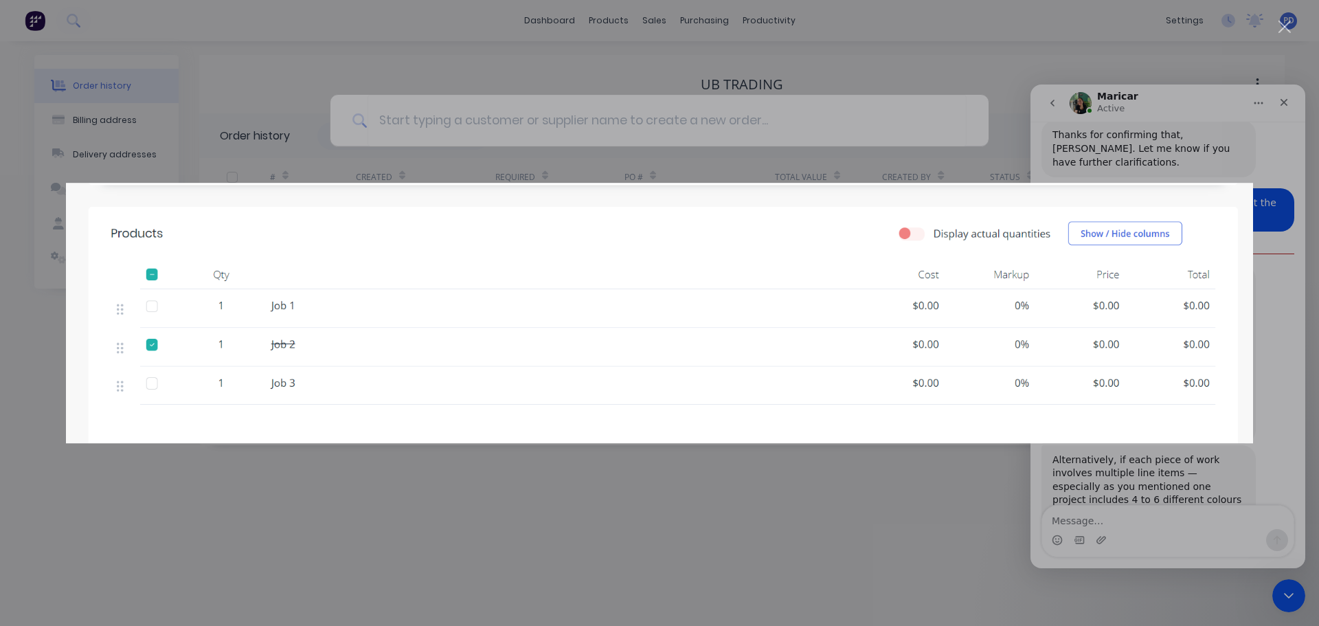
scroll to position [0, 0]
click at [753, 231] on img "Close" at bounding box center [659, 313] width 1187 height 261
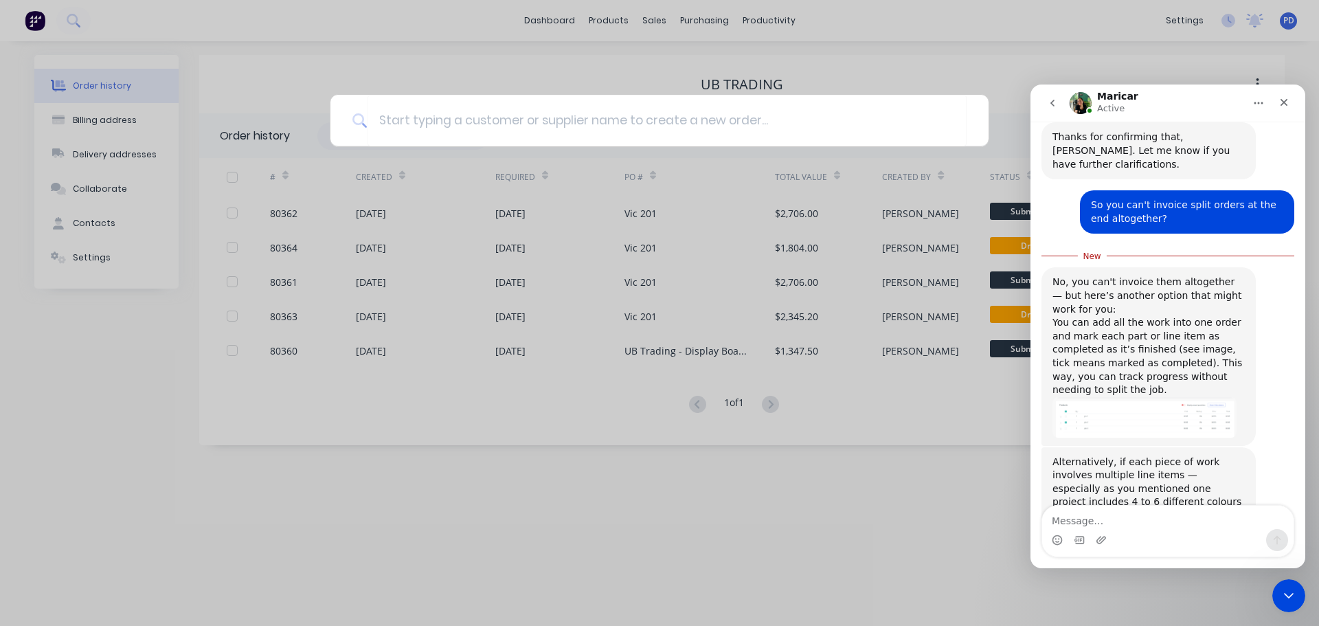
scroll to position [532, 0]
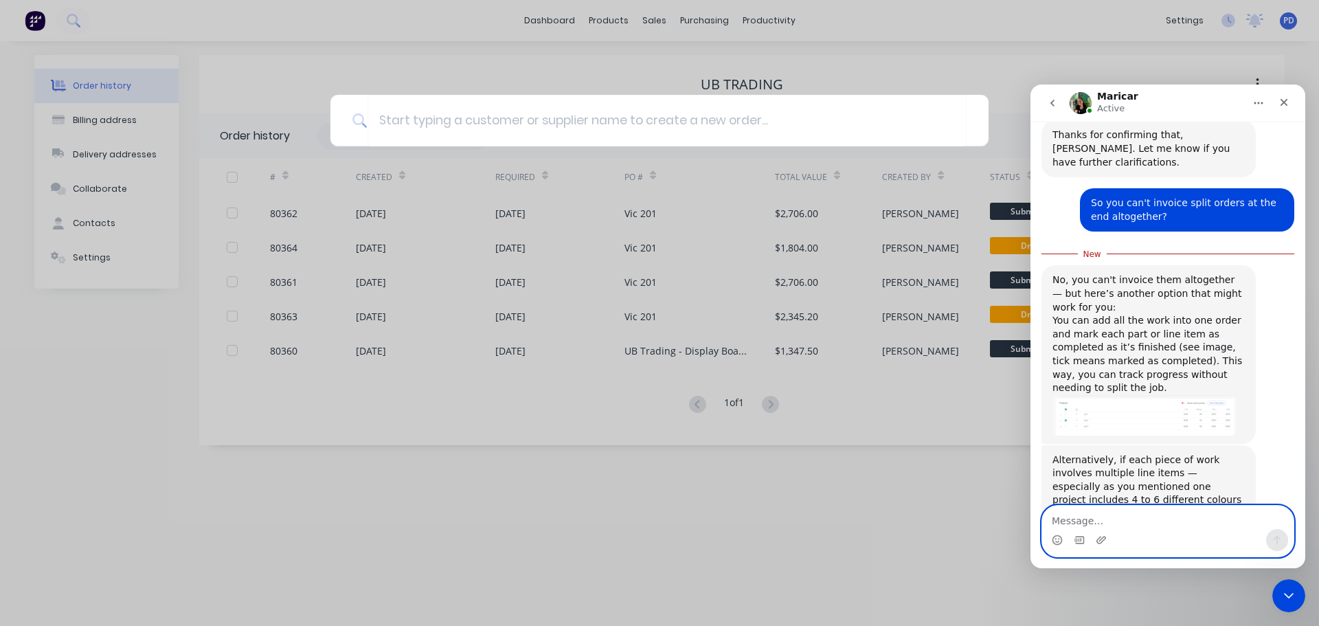
click at [1066, 517] on textarea "Message…" at bounding box center [1167, 517] width 251 height 23
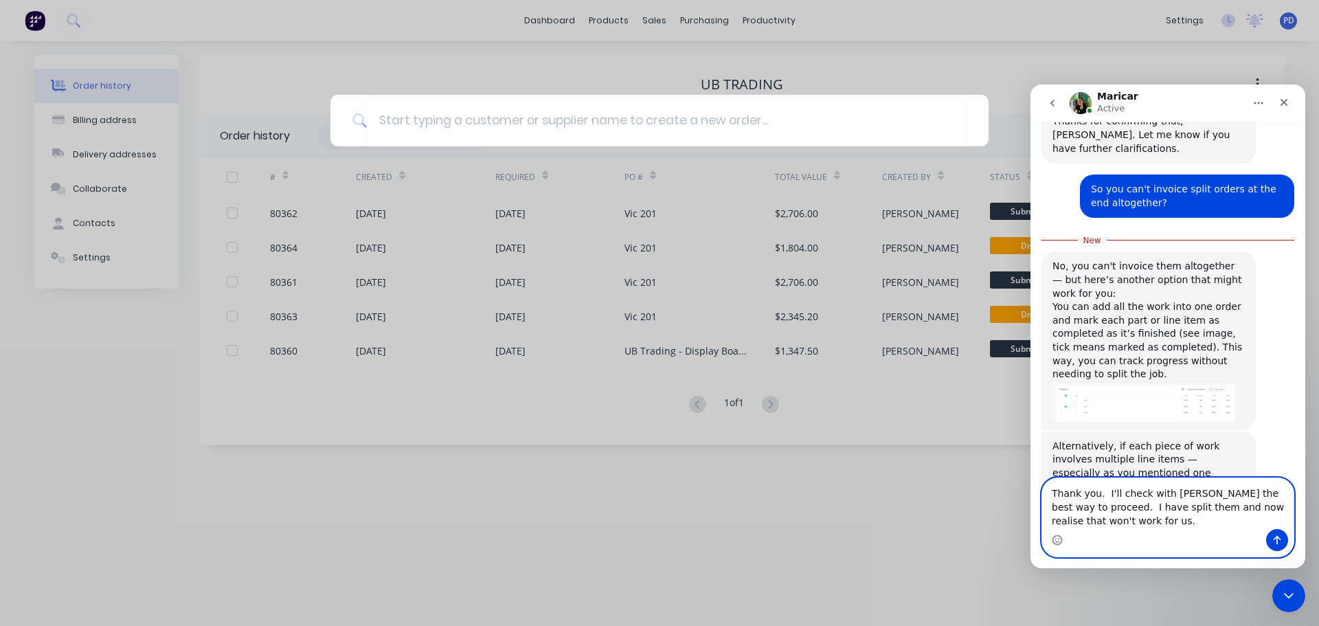
scroll to position [560, 0]
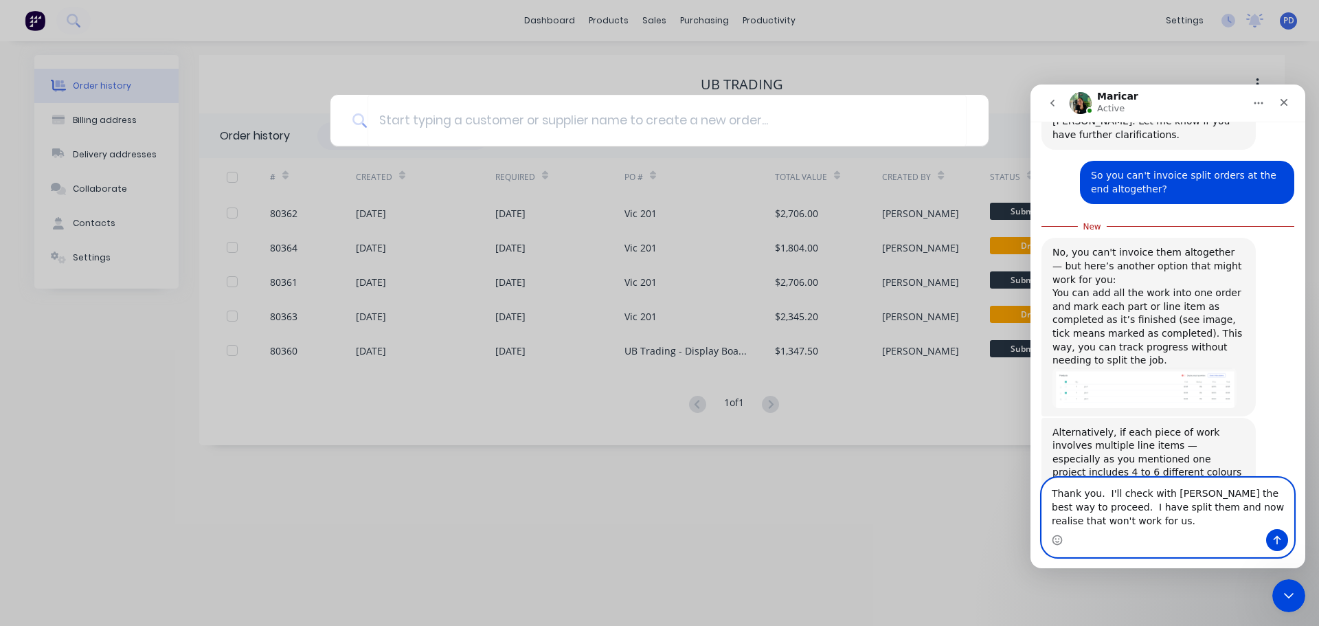
type textarea "Thank you. I'll check with Sue the best way to proceed. I have split them and n…"
click at [1276, 541] on icon "Send a message…" at bounding box center [1276, 539] width 11 height 11
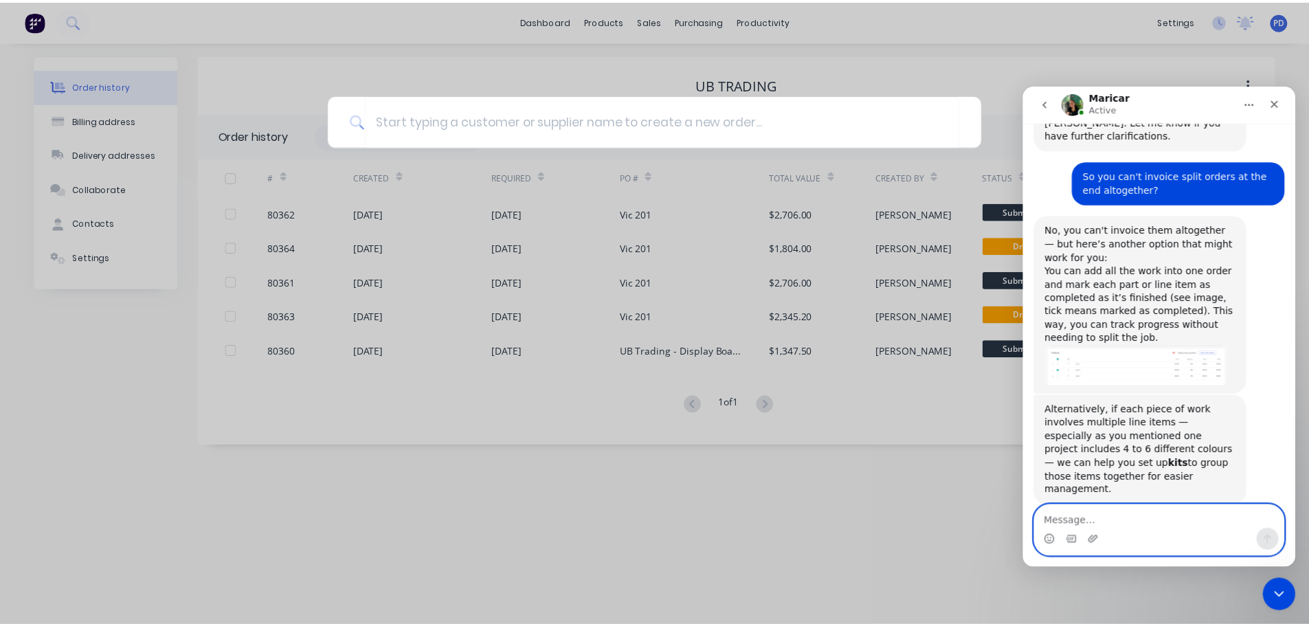
scroll to position [578, 0]
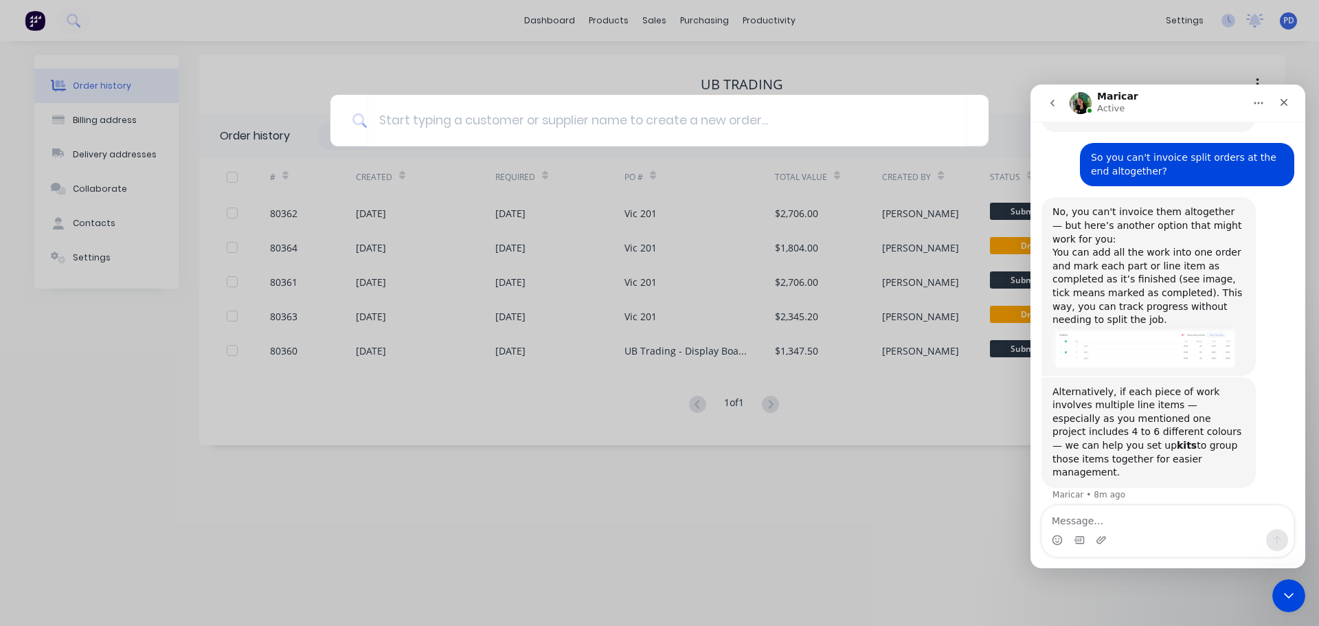
click at [1252, 95] on button "Home" at bounding box center [1258, 103] width 26 height 26
click at [1263, 105] on icon "Home" at bounding box center [1258, 103] width 11 height 11
click at [1284, 589] on icon "Close Intercom Messenger" at bounding box center [1286, 593] width 16 height 16
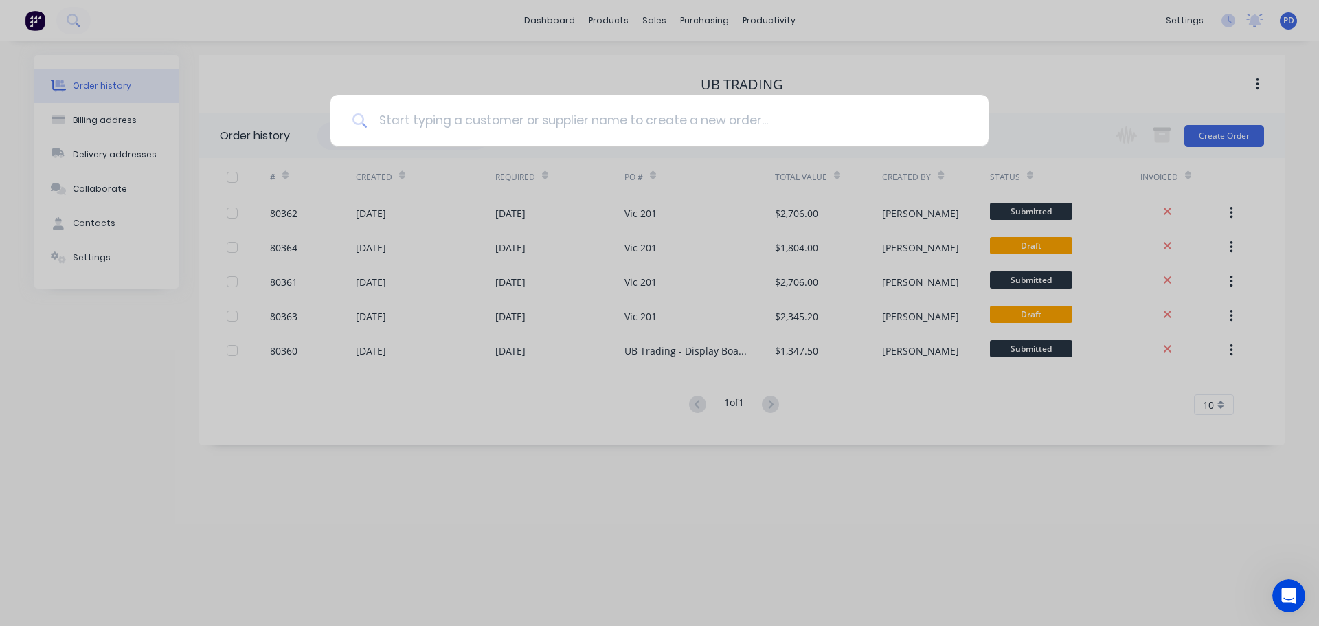
click at [420, 122] on input at bounding box center [666, 121] width 599 height 52
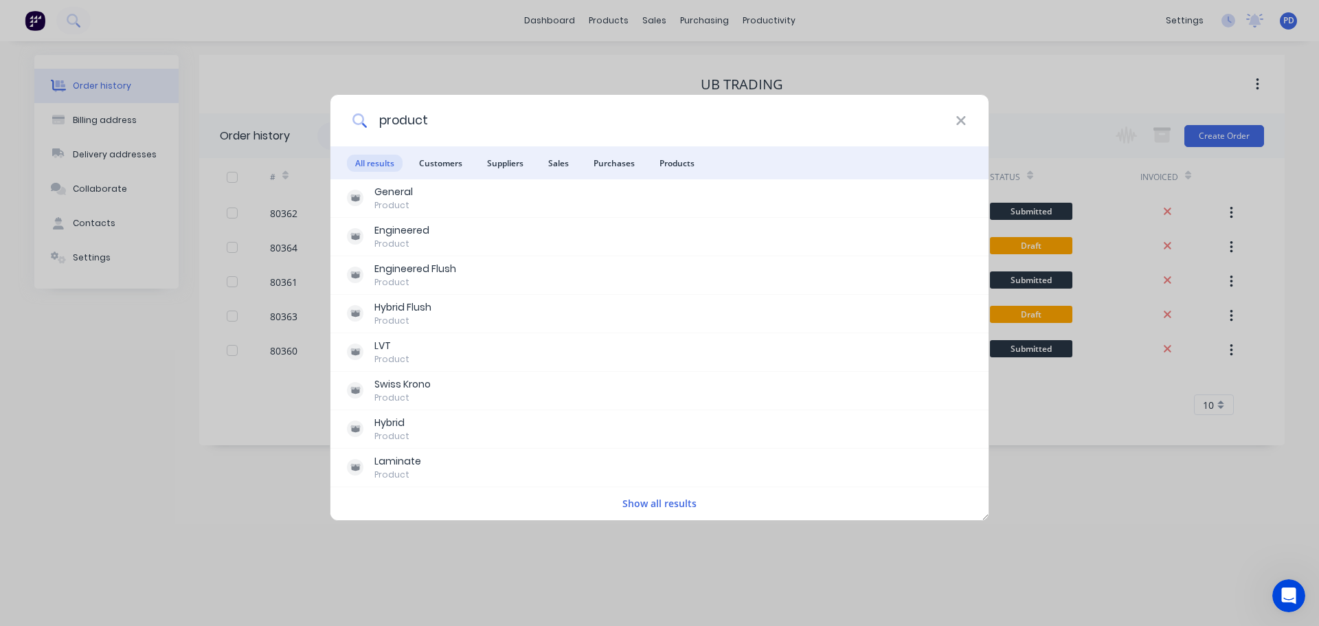
drag, startPoint x: 468, startPoint y: 118, endPoint x: 185, endPoint y: 116, distance: 283.0
click at [190, 122] on div "product All results Customers Suppliers Sales Purchases Products General Produc…" at bounding box center [659, 313] width 1319 height 626
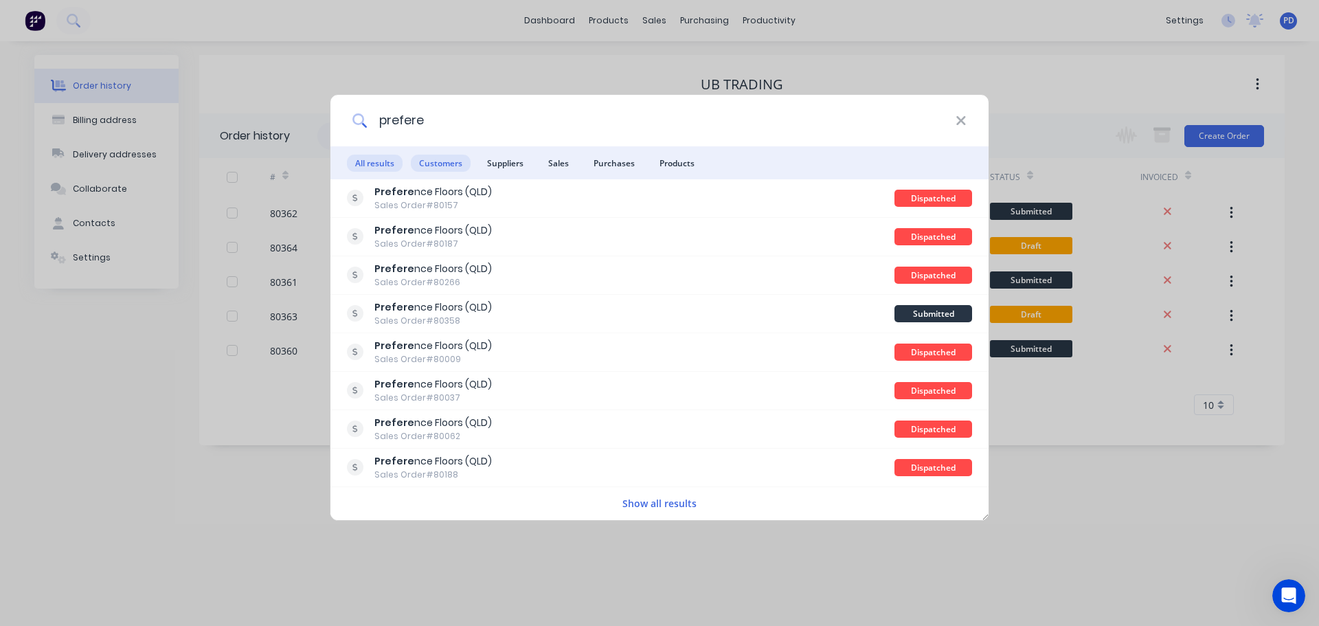
type input "prefere"
click at [423, 167] on span "Customers" at bounding box center [441, 163] width 60 height 17
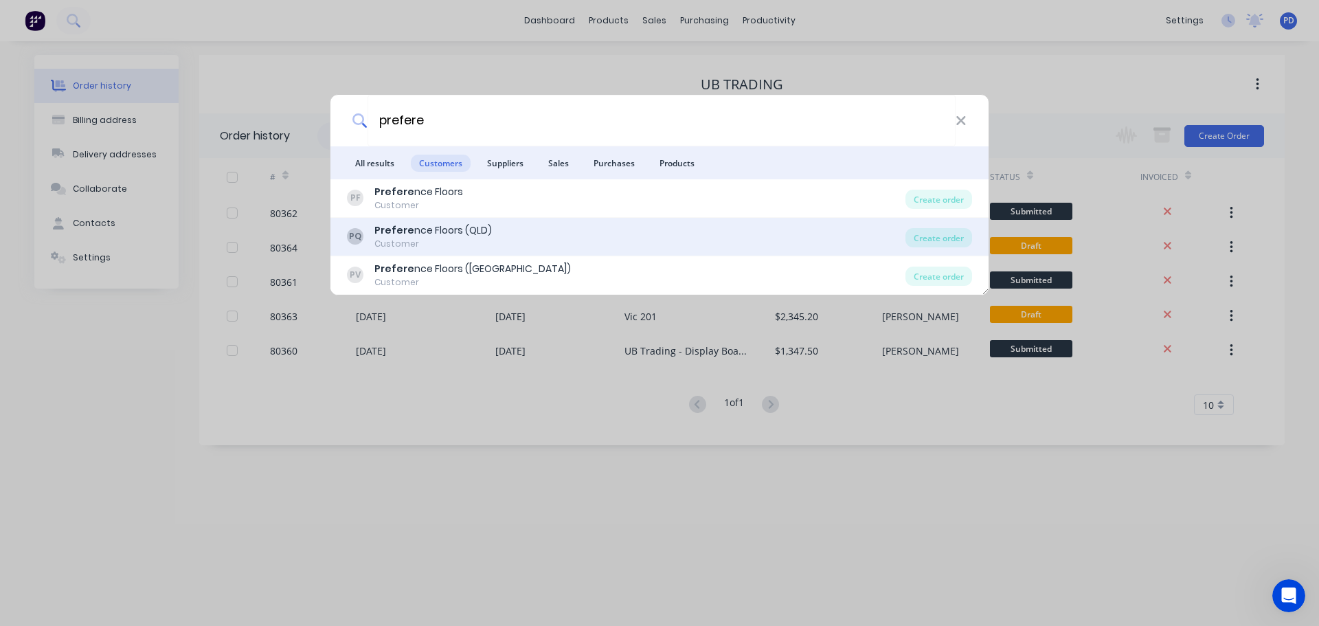
click at [410, 230] on div "Prefere nce Floors (QLD)" at bounding box center [432, 230] width 117 height 14
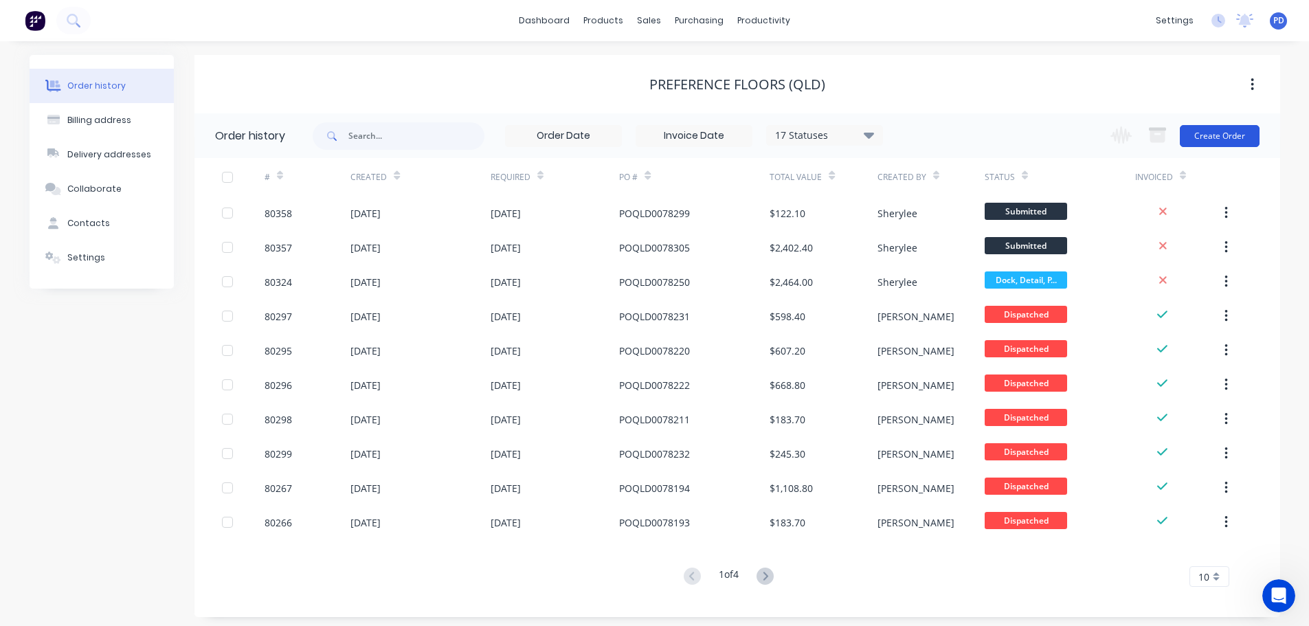
click at [1214, 131] on button "Create Order" at bounding box center [1219, 136] width 80 height 22
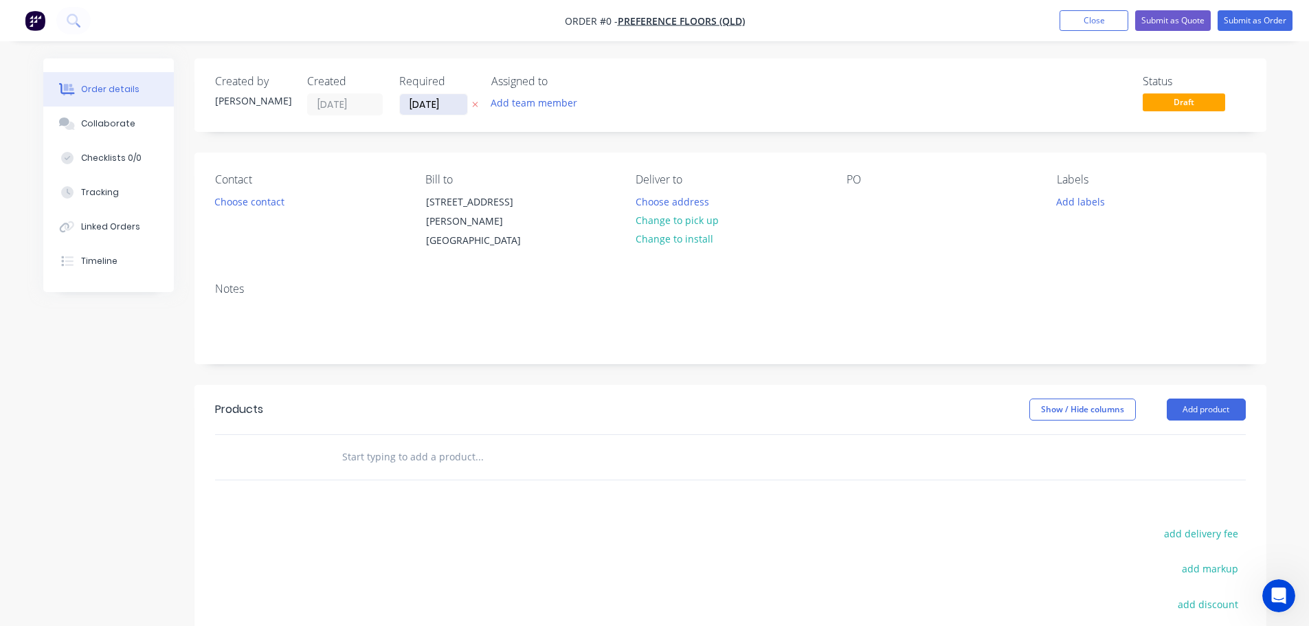
click at [456, 105] on input "[DATE]" at bounding box center [433, 104] width 67 height 21
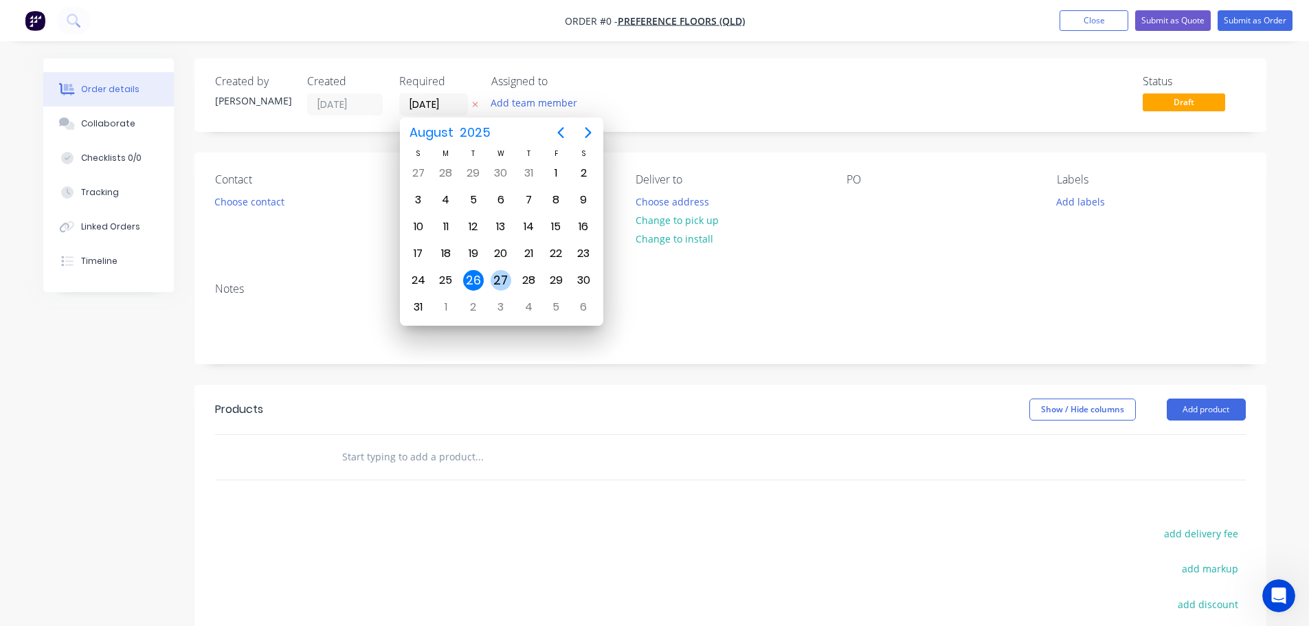
click at [495, 284] on div "27" at bounding box center [500, 280] width 21 height 21
type input "[DATE]"
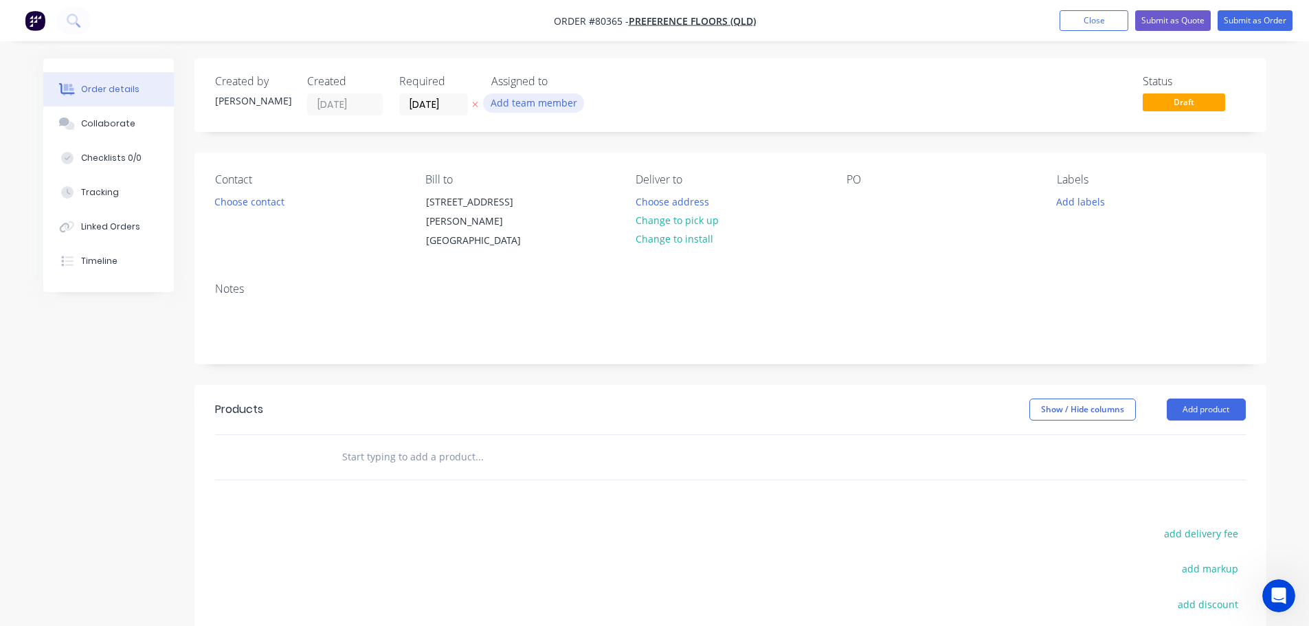
click at [536, 110] on button "Add team member" at bounding box center [533, 102] width 101 height 19
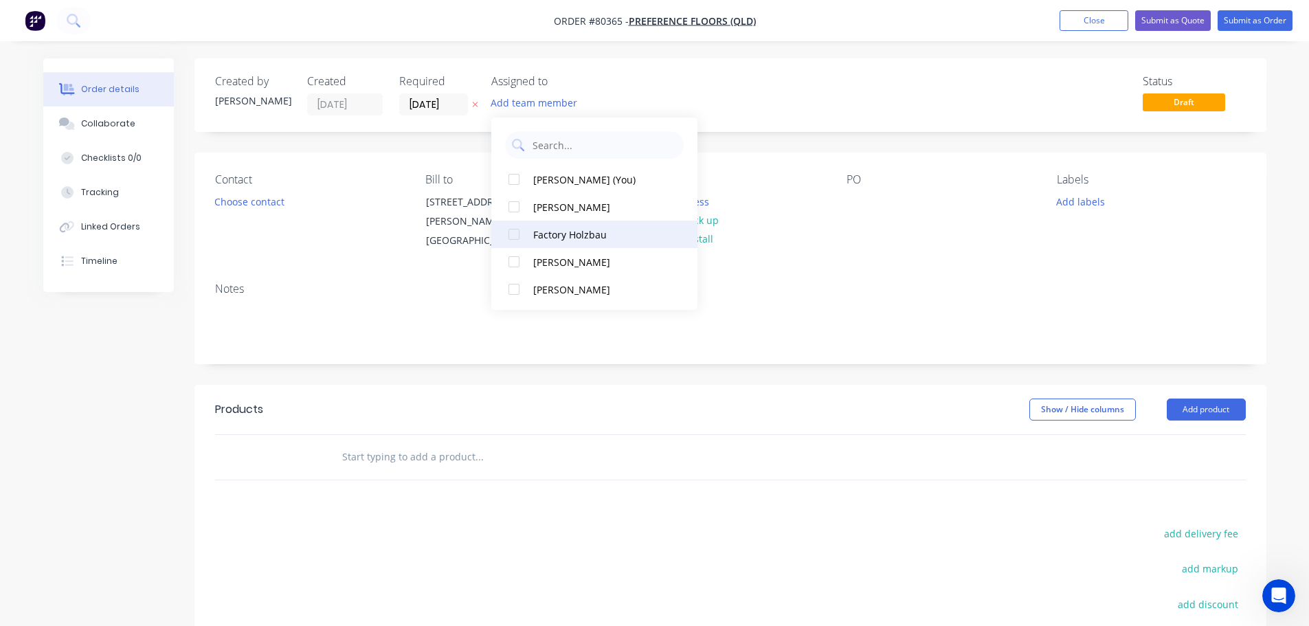
click at [514, 239] on div at bounding box center [513, 233] width 27 height 27
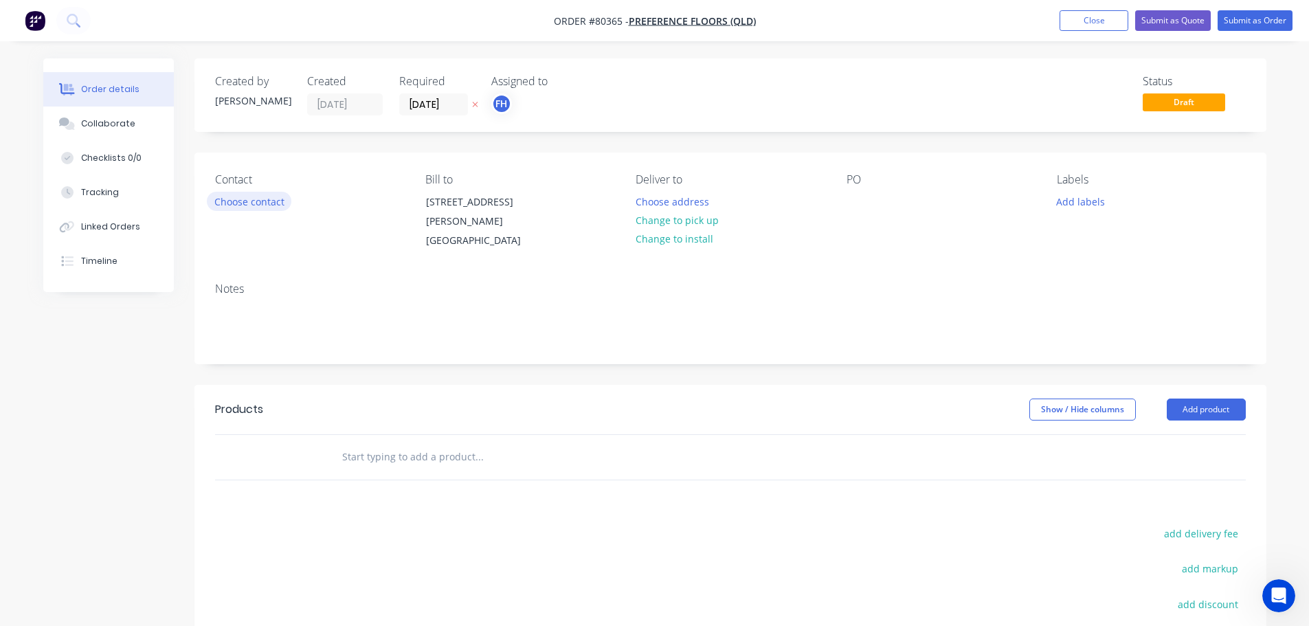
click at [240, 201] on button "Choose contact" at bounding box center [249, 201] width 84 height 19
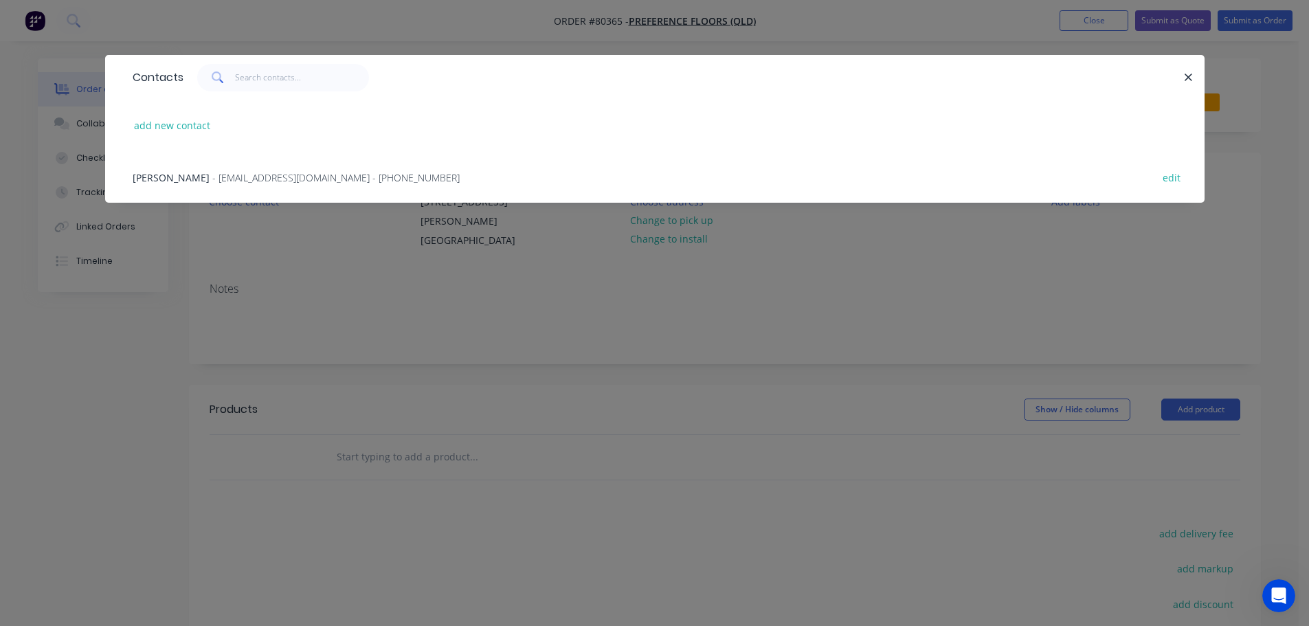
click at [236, 178] on span "- qld@preferencefloors.com.au - (07) 3875 1688" at bounding box center [335, 177] width 247 height 13
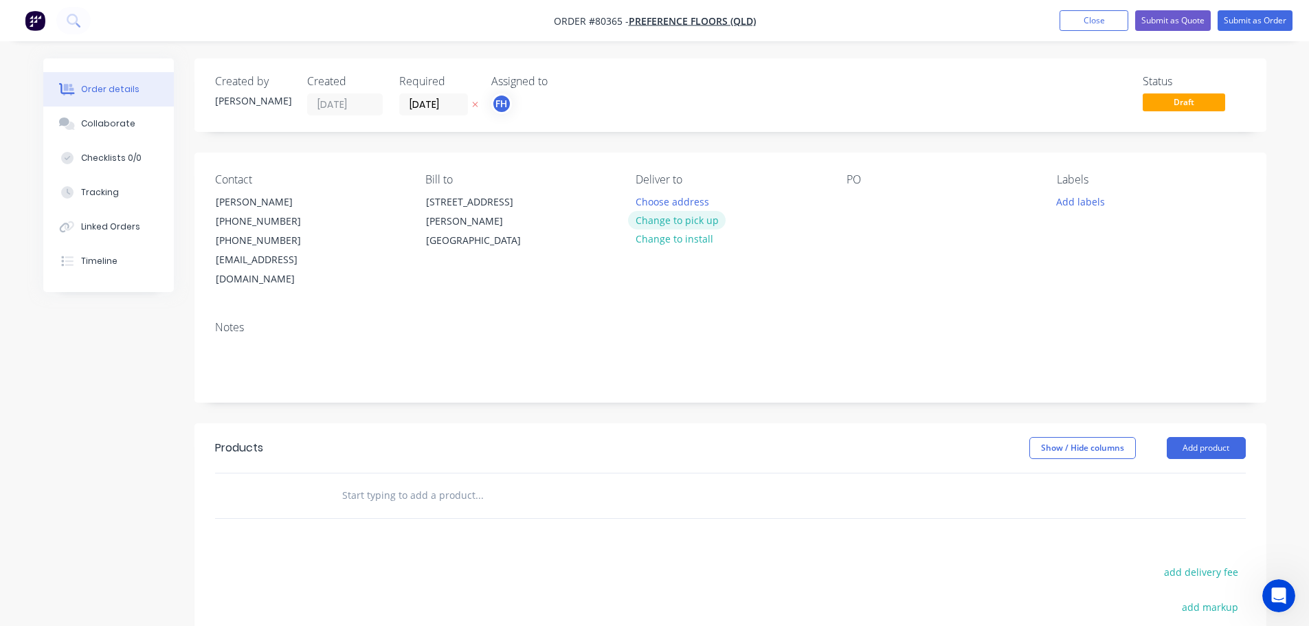
scroll to position [631, 0]
click at [682, 218] on button "Change to pick up" at bounding box center [677, 220] width 98 height 19
click at [857, 204] on div at bounding box center [857, 202] width 22 height 20
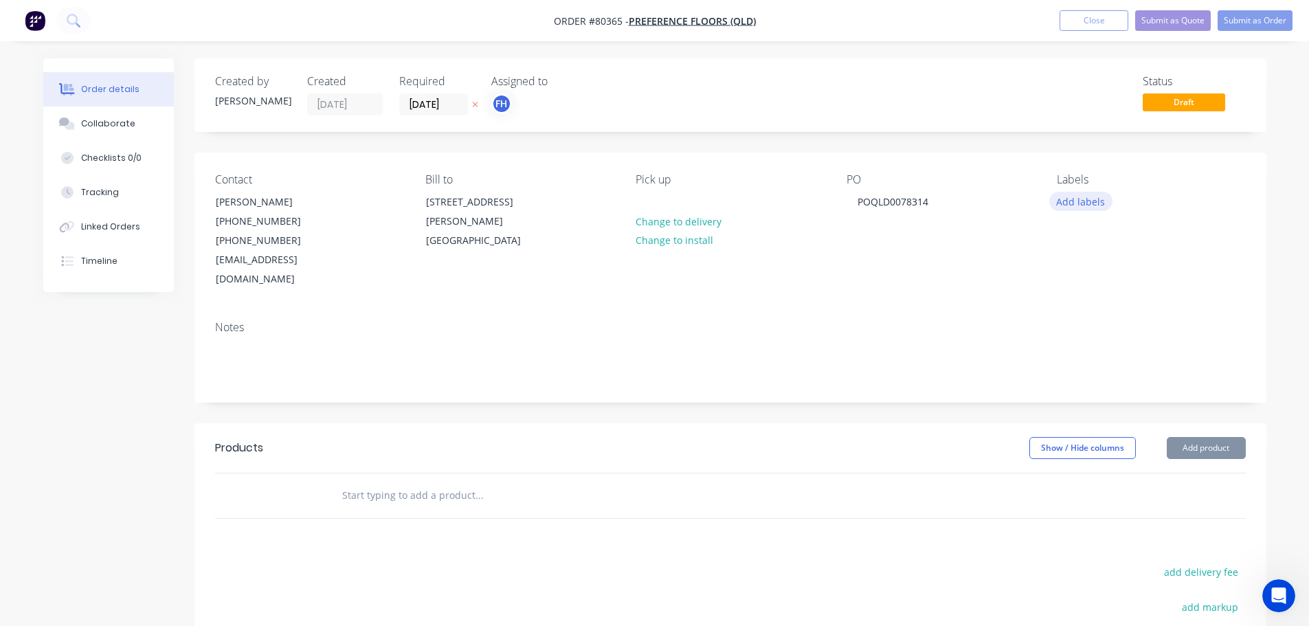
click at [1079, 206] on button "Add labels" at bounding box center [1080, 201] width 63 height 19
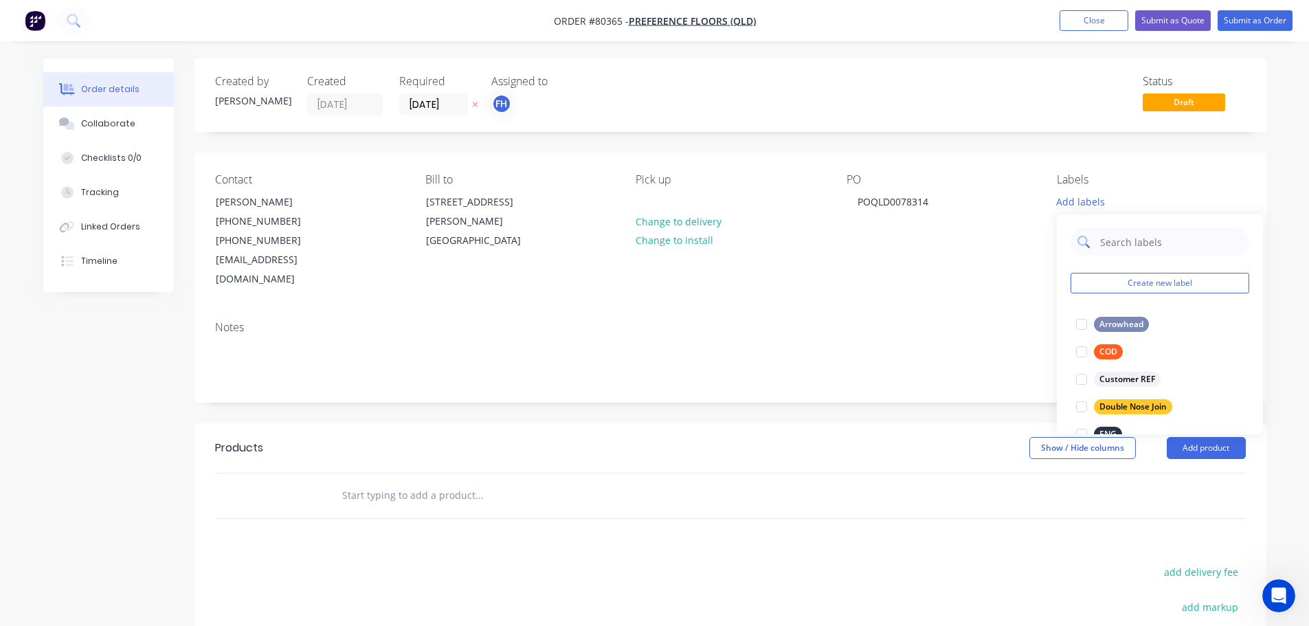
click at [1107, 250] on input "text" at bounding box center [1170, 241] width 144 height 27
type input "eng"
click at [1082, 328] on div at bounding box center [1080, 323] width 27 height 27
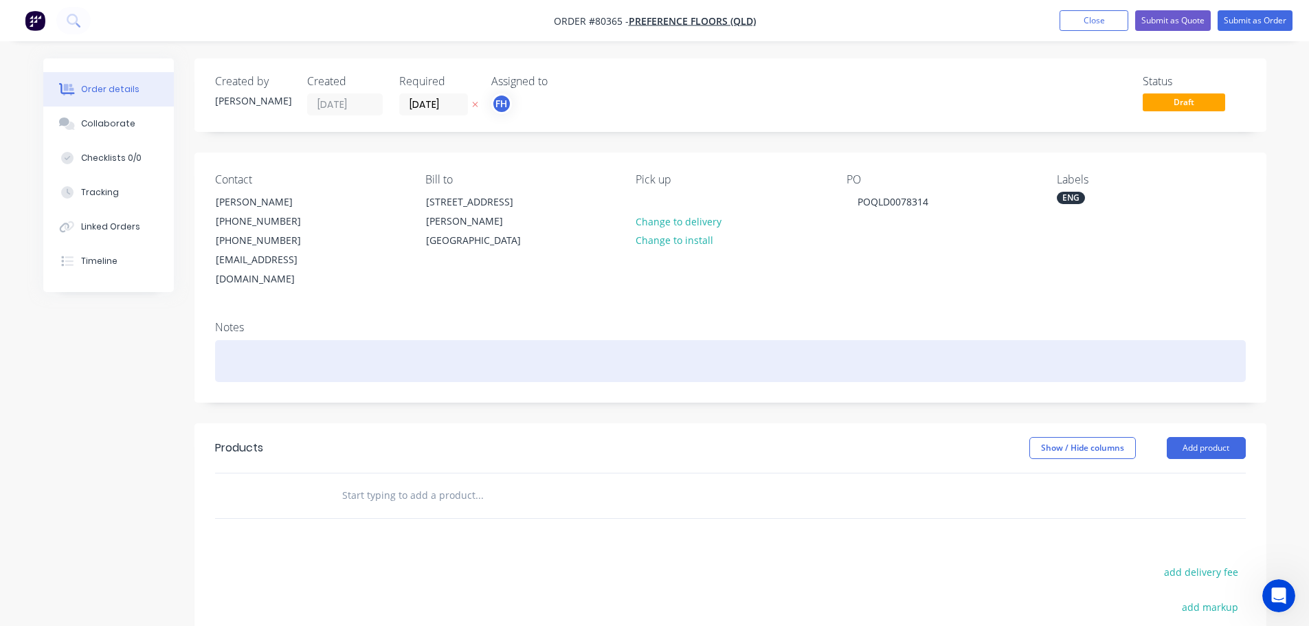
click at [279, 346] on div at bounding box center [730, 361] width 1030 height 42
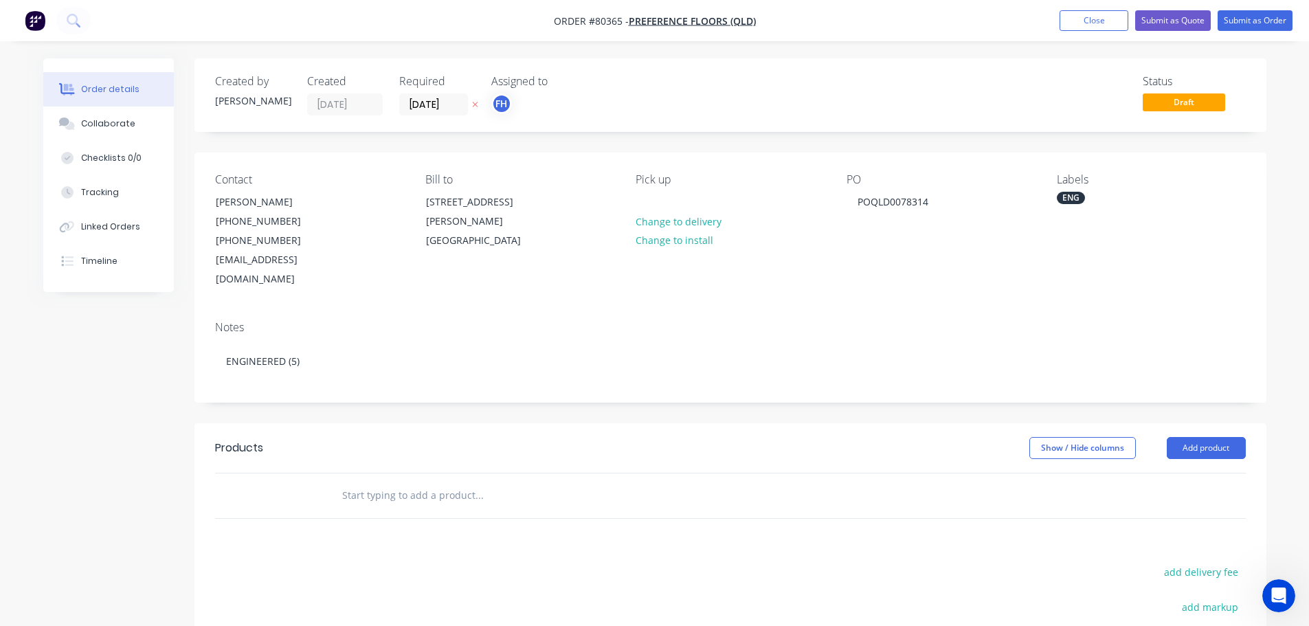
click at [376, 482] on input "text" at bounding box center [478, 495] width 275 height 27
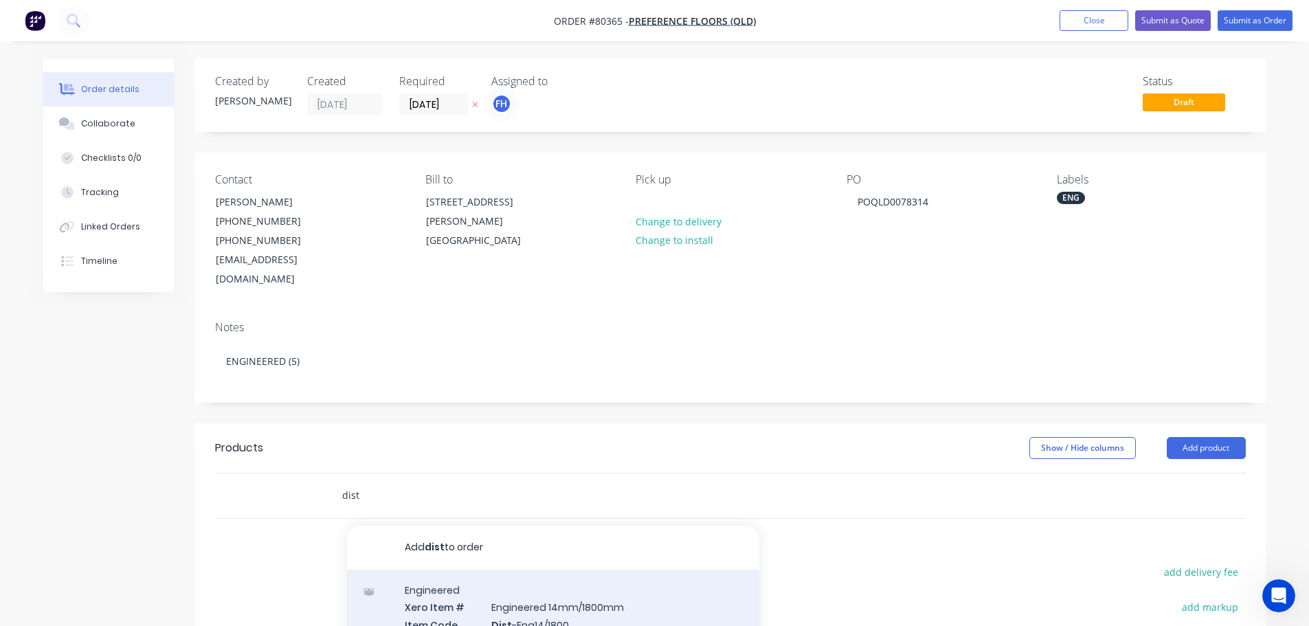
type input "dist"
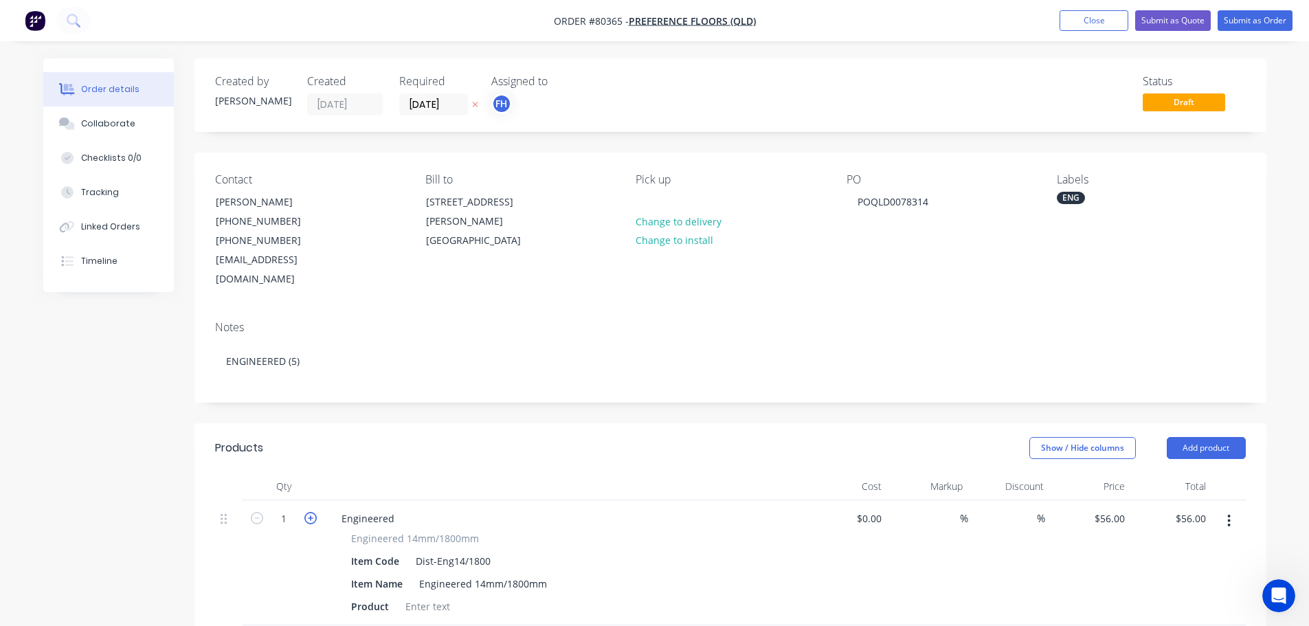
click at [308, 512] on icon "button" at bounding box center [310, 518] width 12 height 12
type input "2"
type input "$112.00"
click at [308, 512] on icon "button" at bounding box center [310, 518] width 12 height 12
type input "3"
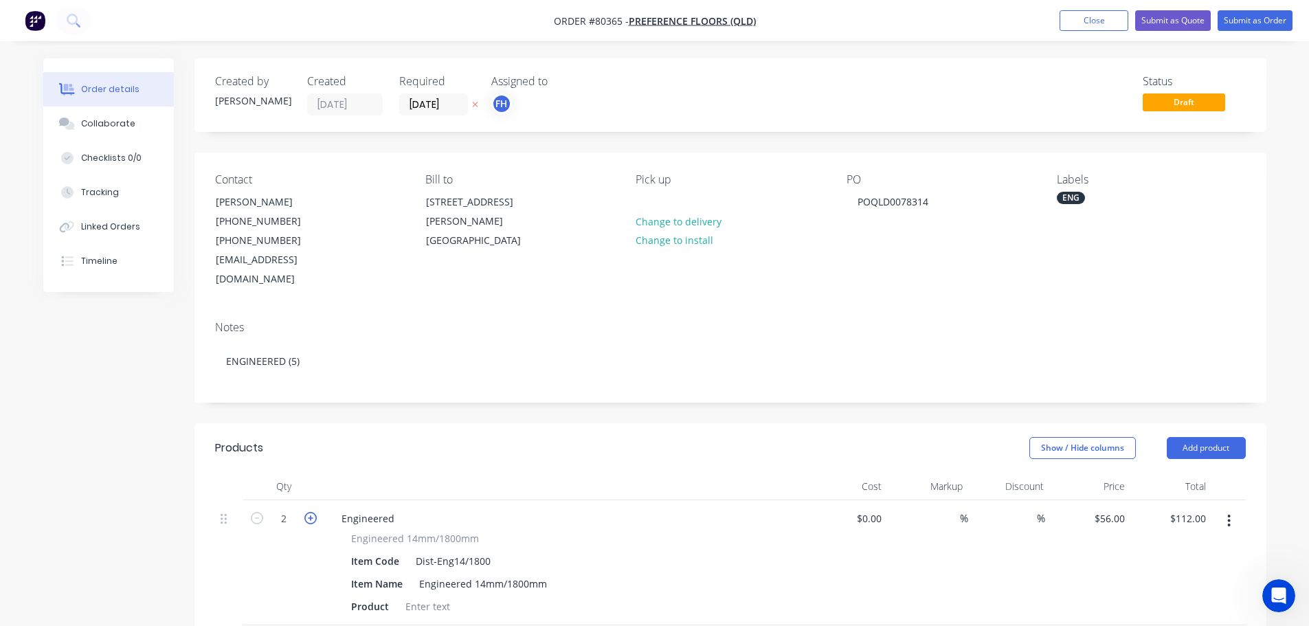
type input "$168.00"
click at [308, 512] on icon "button" at bounding box center [310, 518] width 12 height 12
type input "4"
type input "$224.00"
click at [308, 512] on icon "button" at bounding box center [310, 518] width 12 height 12
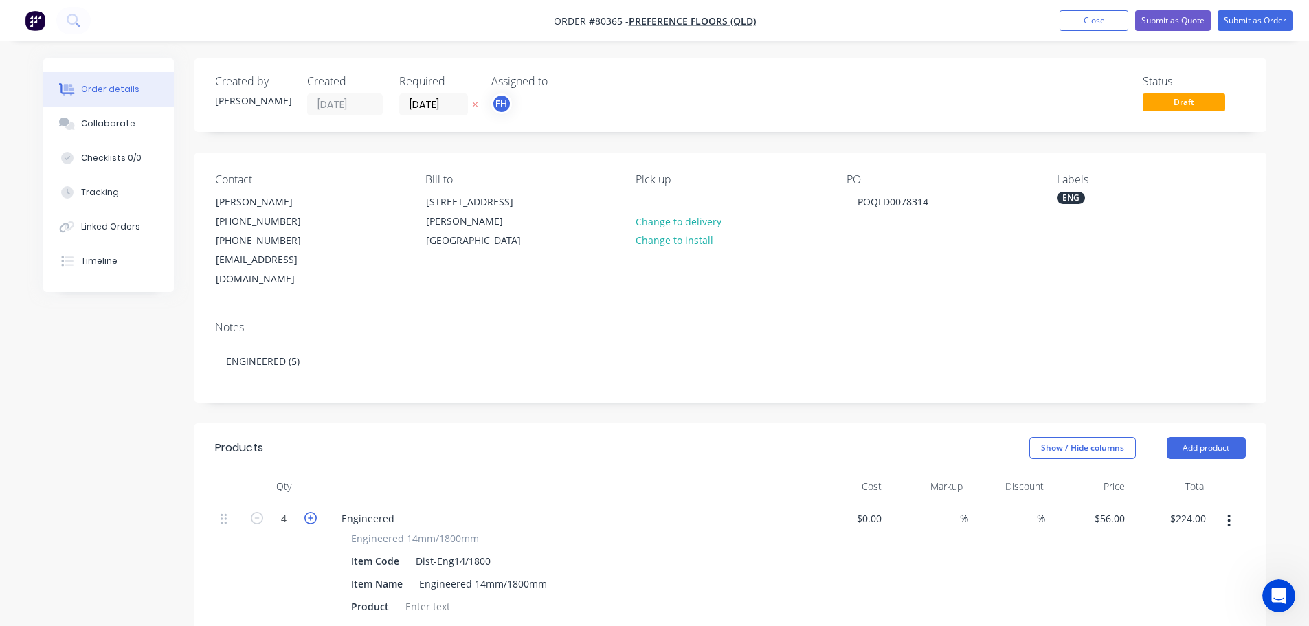
type input "5"
type input "$280.00"
click at [443, 596] on div at bounding box center [428, 606] width 56 height 20
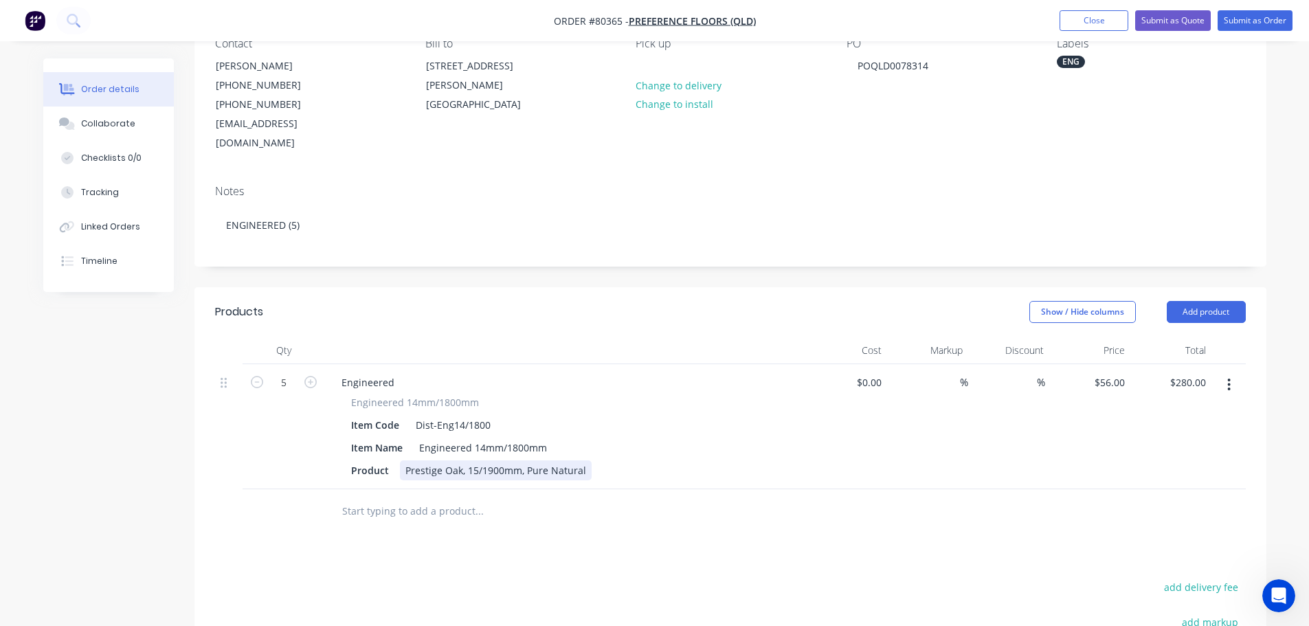
scroll to position [137, 0]
click at [381, 496] on input "text" at bounding box center [478, 509] width 275 height 27
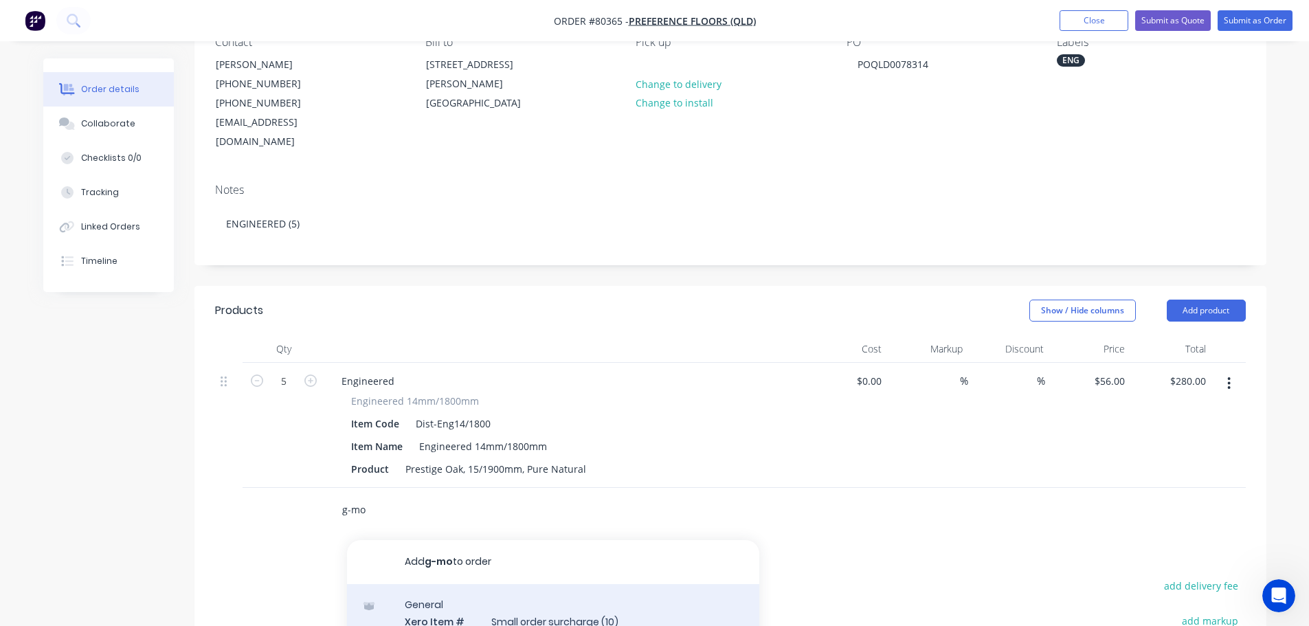
type input "g-mo"
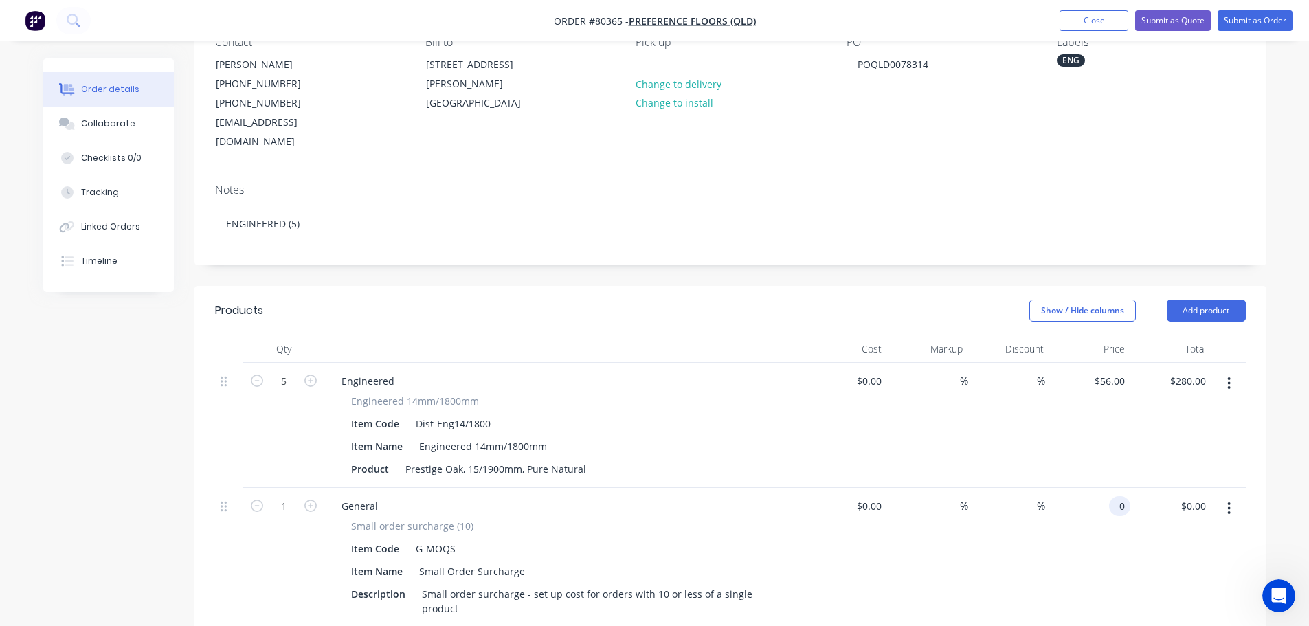
click at [1122, 496] on input "0" at bounding box center [1122, 506] width 16 height 20
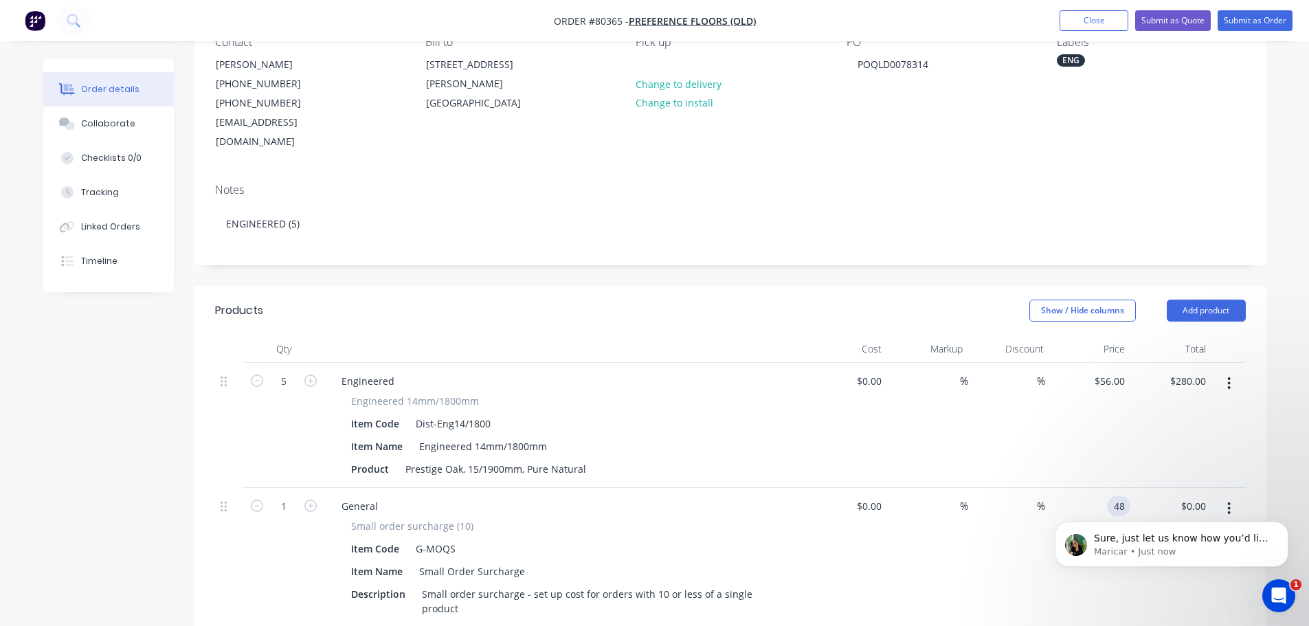
scroll to position [686, 0]
type input "$48.00"
click html "Sure, just let us know how you’d like to proceed. You can modify the quantity o…"
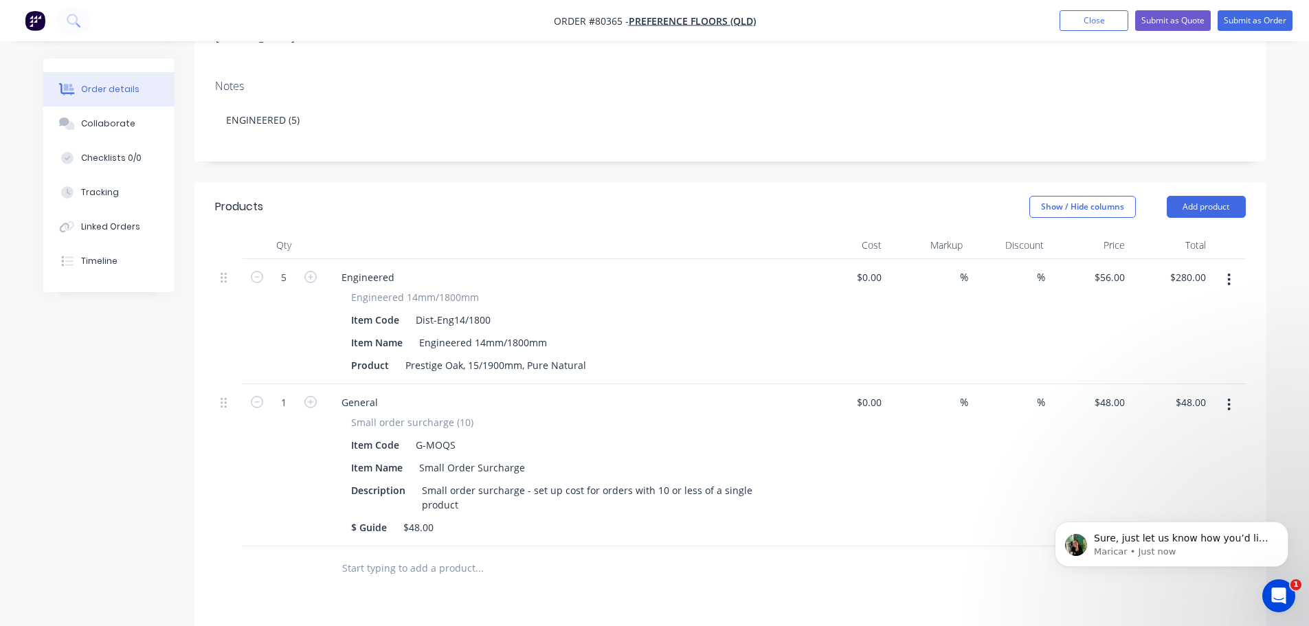
scroll to position [0, 0]
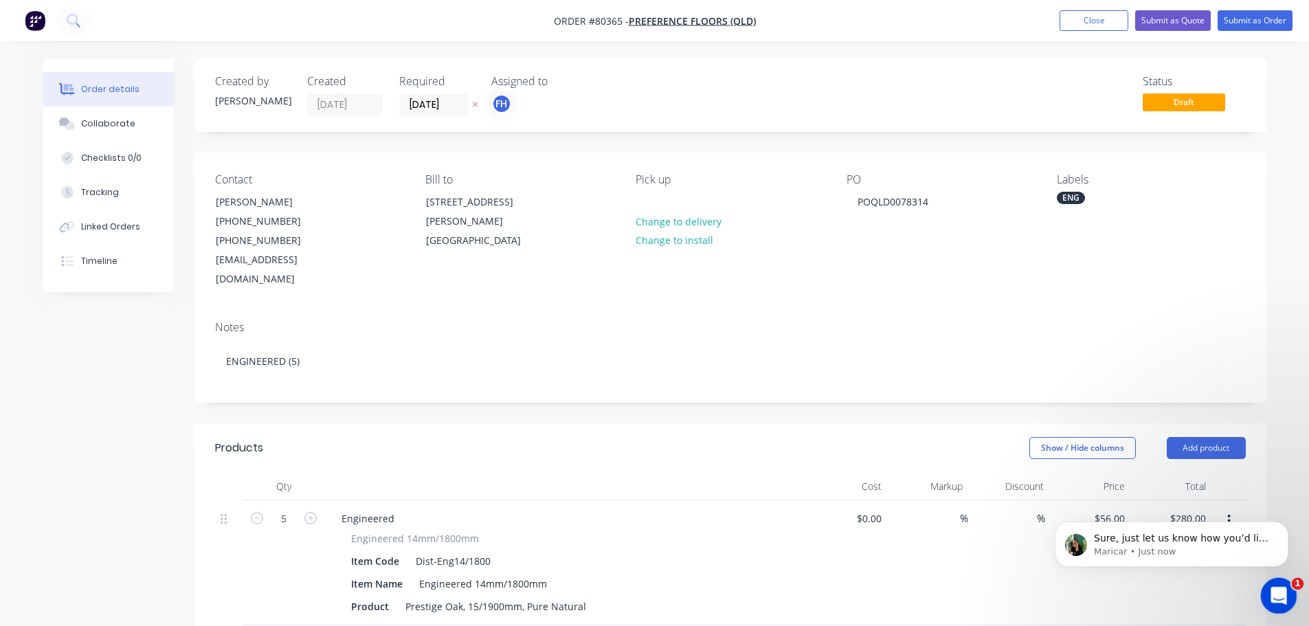
click at [1274, 594] on icon "Open Intercom Messenger" at bounding box center [1276, 593] width 23 height 23
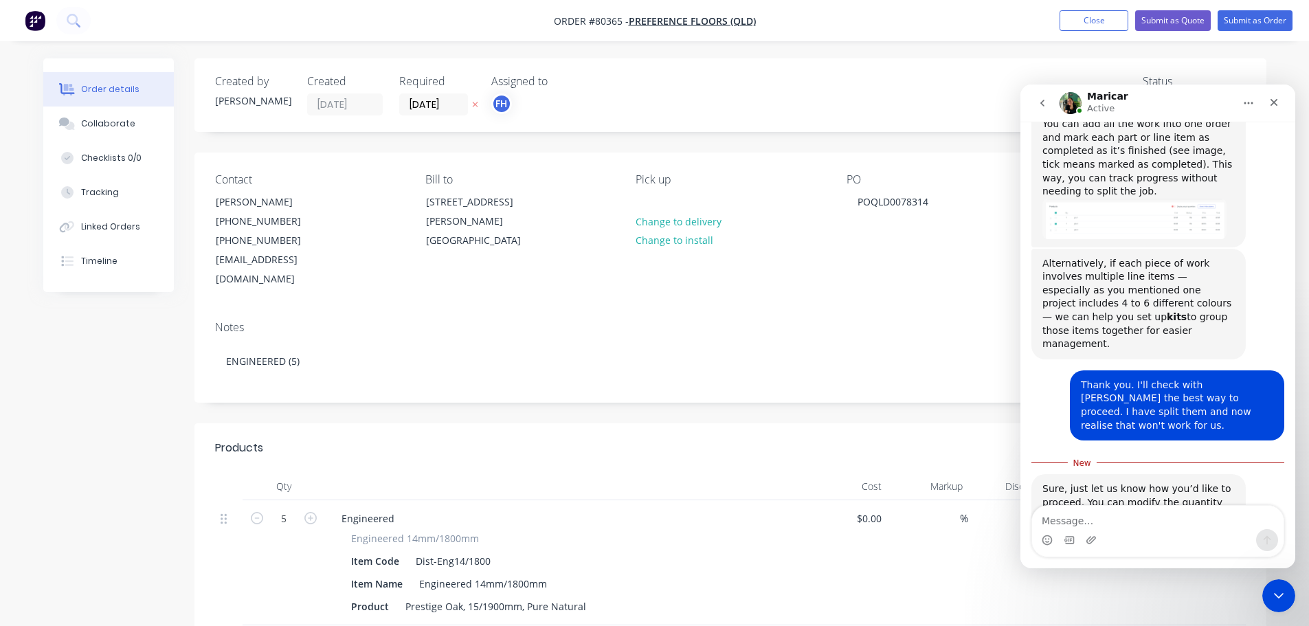
scroll to position [709, 0]
click at [1069, 520] on textarea "Message…" at bounding box center [1157, 517] width 251 height 23
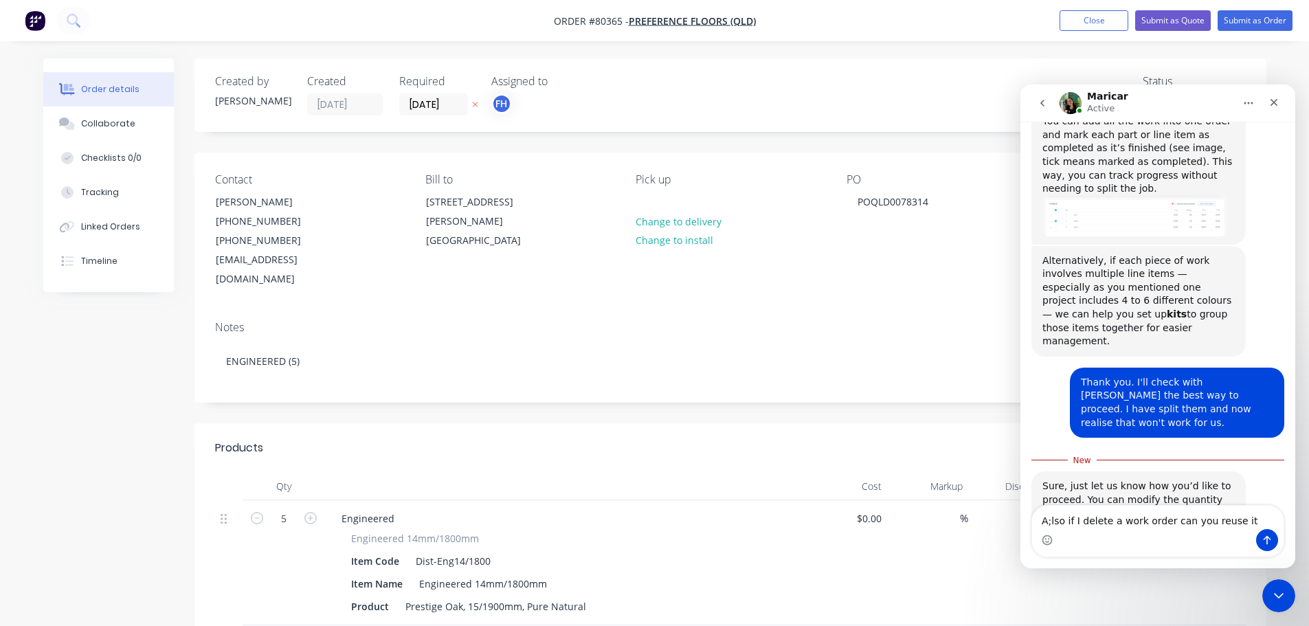
click at [1049, 520] on textarea "A;lso if I delete a work order can you reuse it" at bounding box center [1157, 517] width 251 height 23
drag, startPoint x: 1229, startPoint y: 523, endPoint x: 1275, endPoint y: 531, distance: 46.6
click at [1230, 523] on textarea "Also if I delete a work order can you reuse it" at bounding box center [1157, 517] width 251 height 23
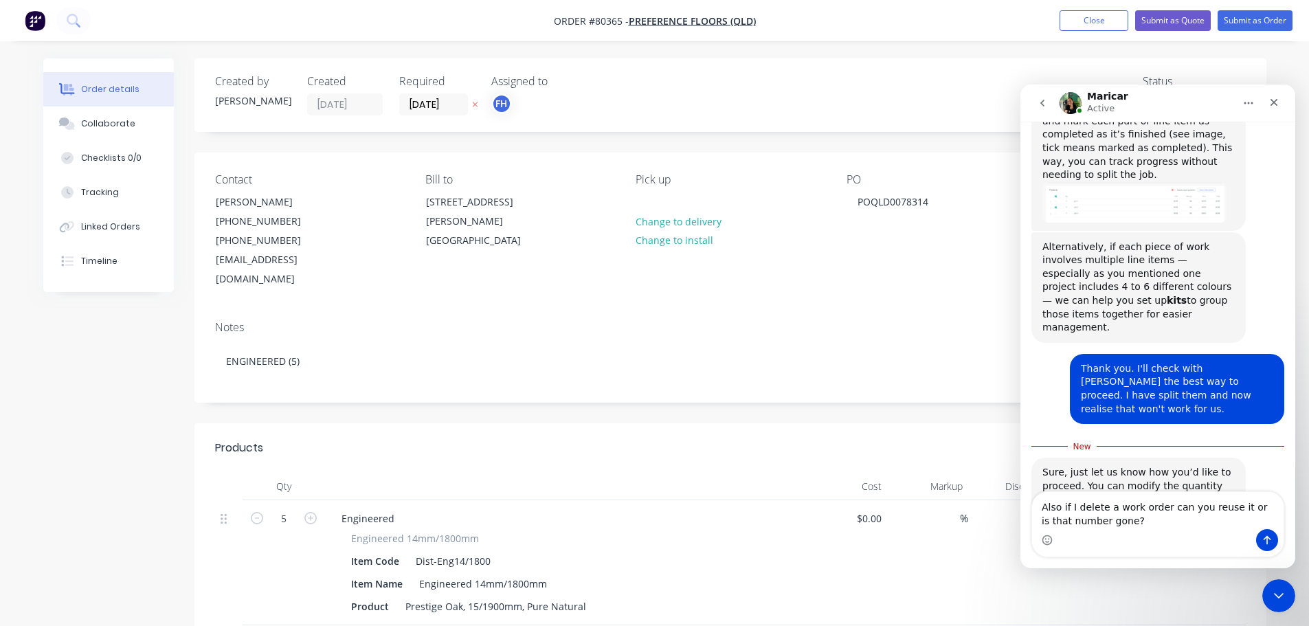
type textarea "Also if I delete a work order can you reuse it or is that number gone?"
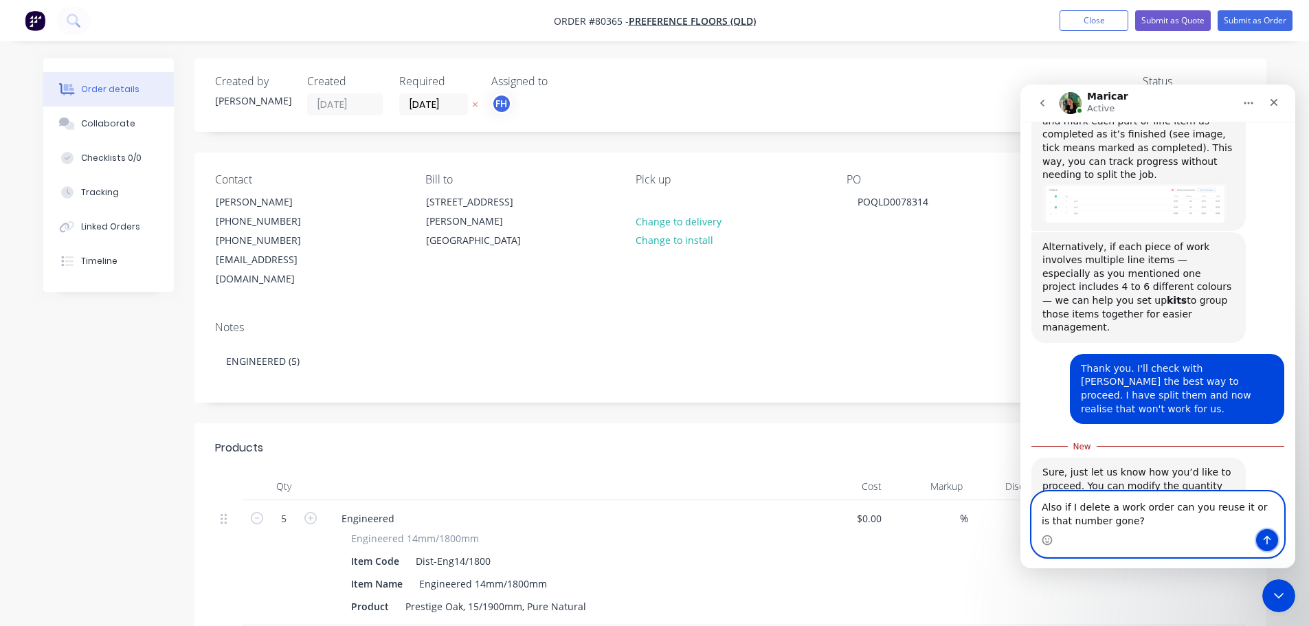
click at [1269, 536] on icon "Send a message…" at bounding box center [1266, 539] width 11 height 11
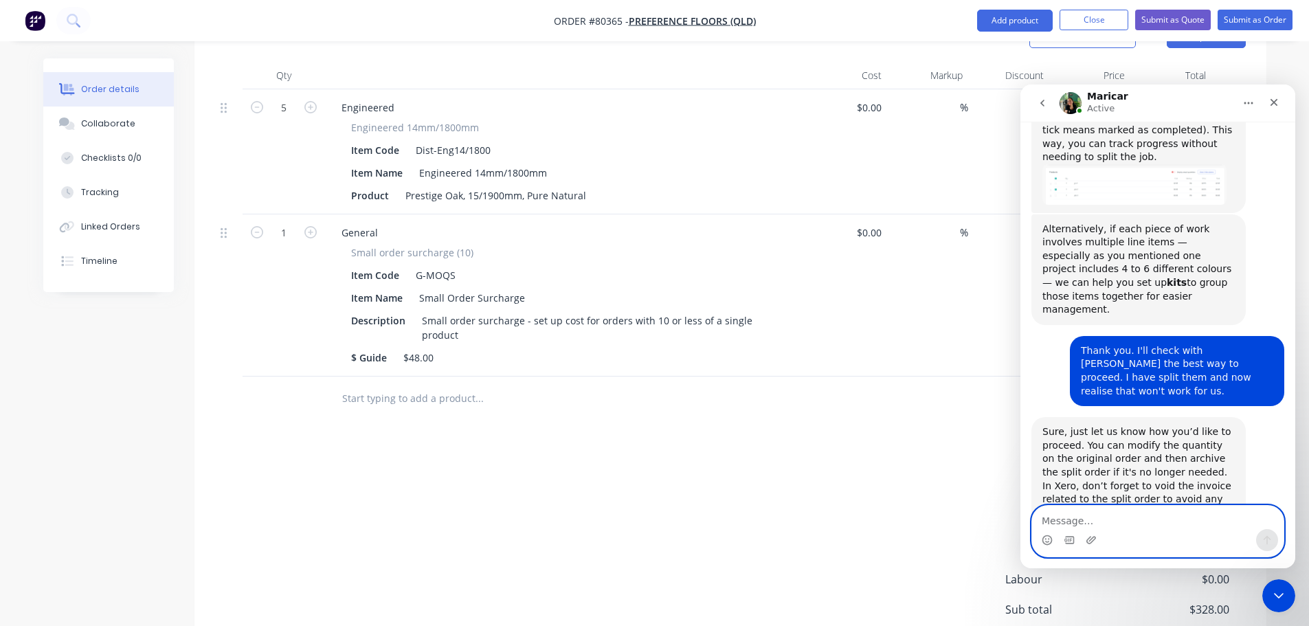
scroll to position [412, 0]
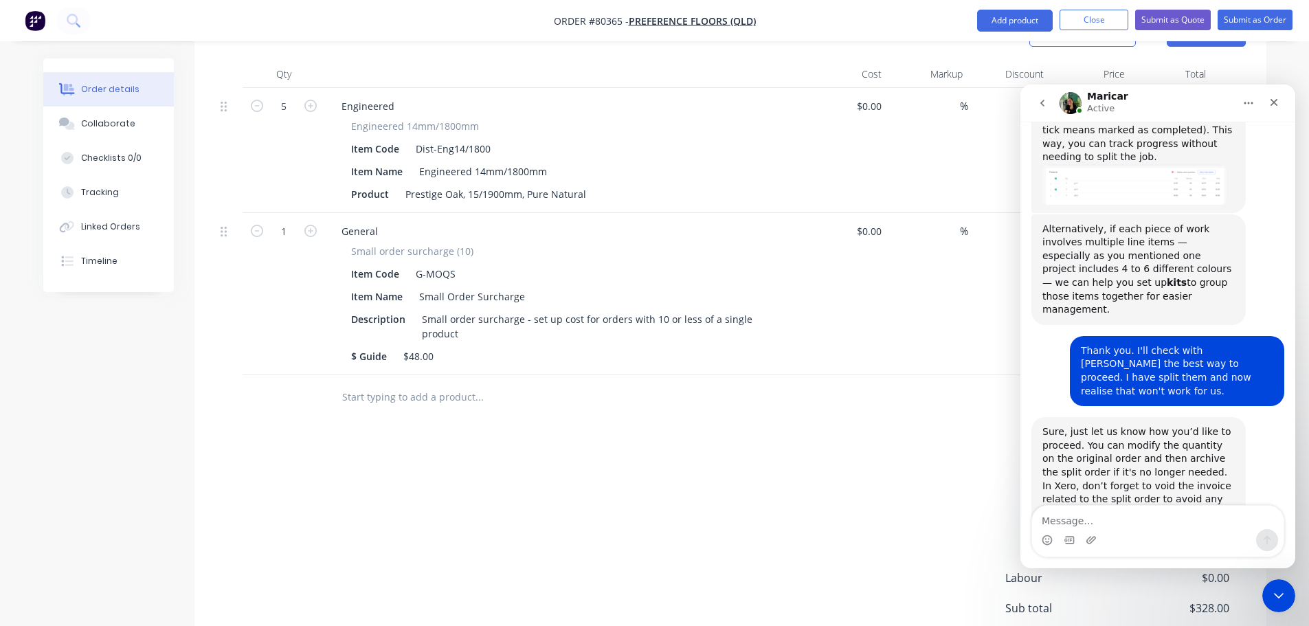
click at [626, 413] on div "Products Show / Hide columns Add product Qty Cost Markup Discount Price Total 5…" at bounding box center [730, 380] width 1072 height 738
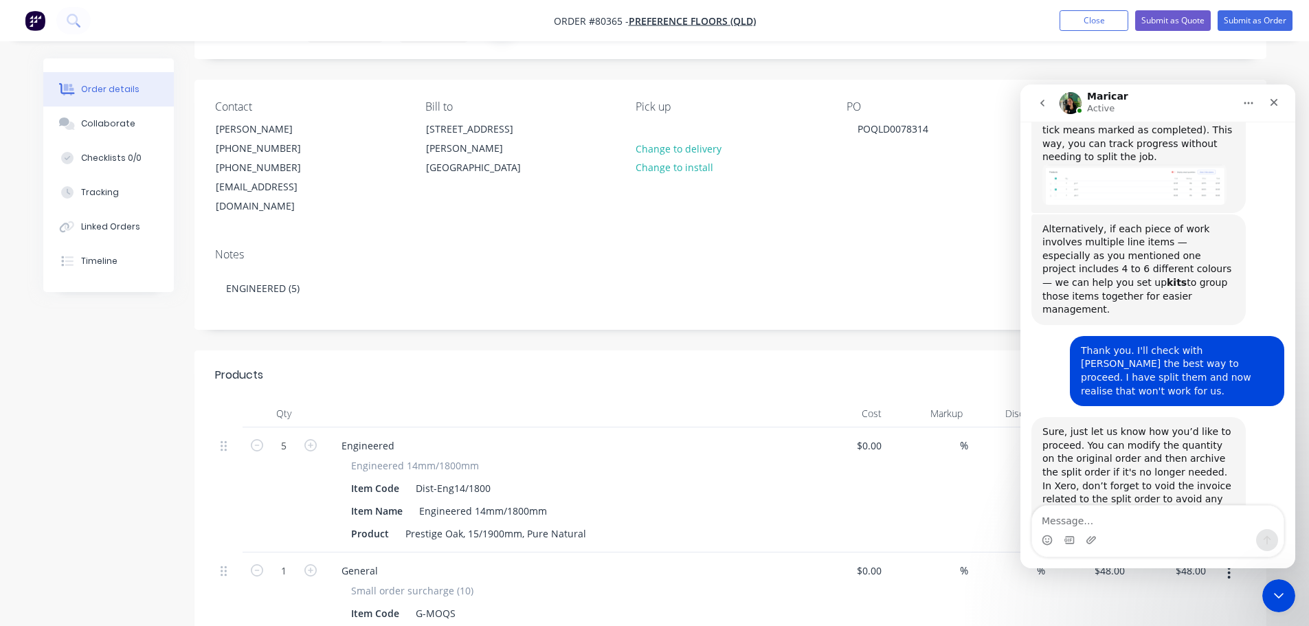
scroll to position [0, 0]
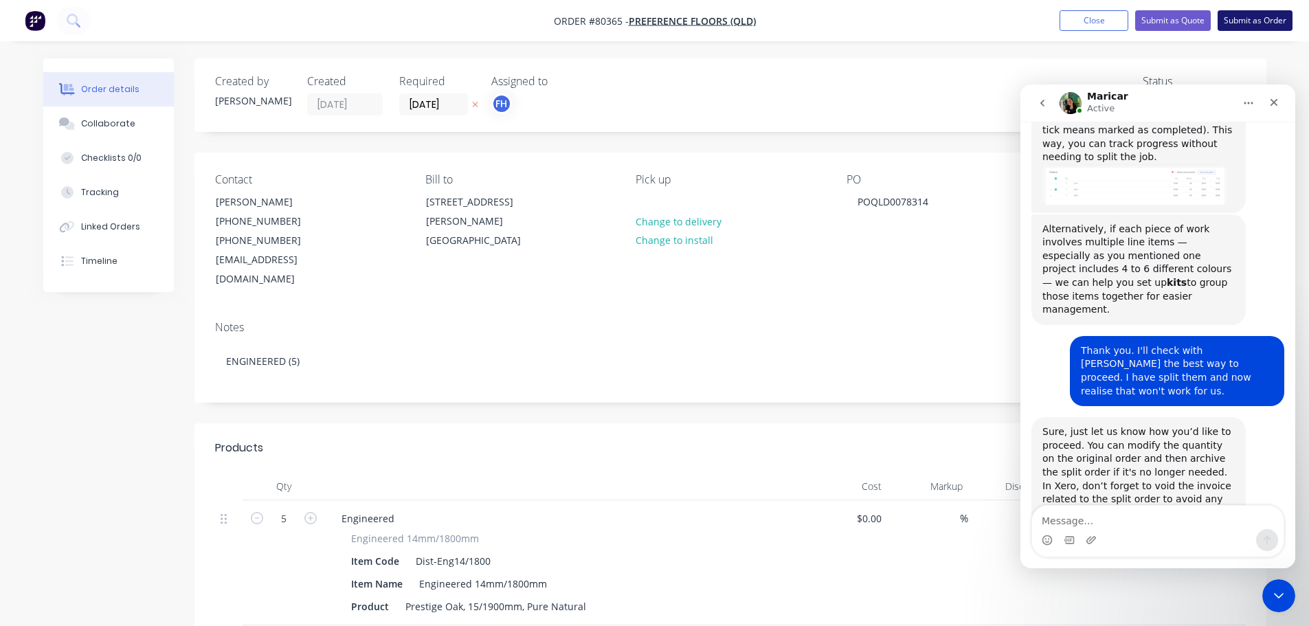
click at [1230, 17] on button "Submit as Order" at bounding box center [1254, 20] width 75 height 21
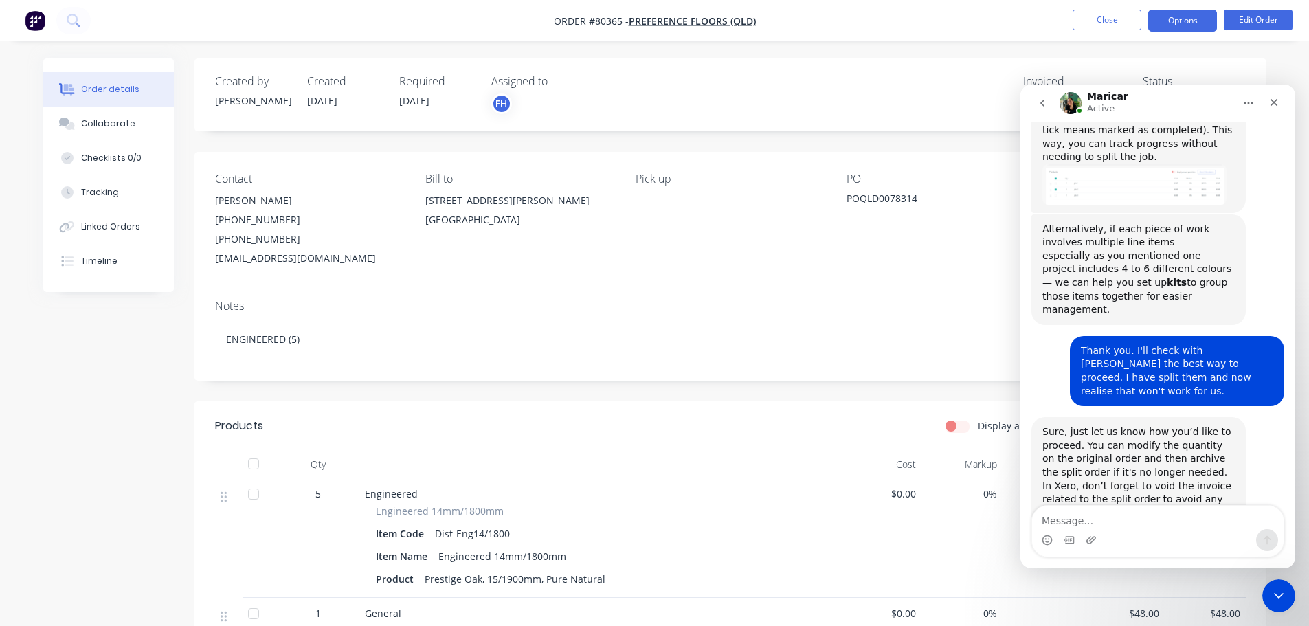
click at [1203, 16] on button "Options" at bounding box center [1182, 21] width 69 height 22
drag, startPoint x: 1283, startPoint y: 599, endPoint x: 1275, endPoint y: 577, distance: 23.5
click at [1283, 600] on icon "Close Intercom Messenger" at bounding box center [1276, 593] width 16 height 16
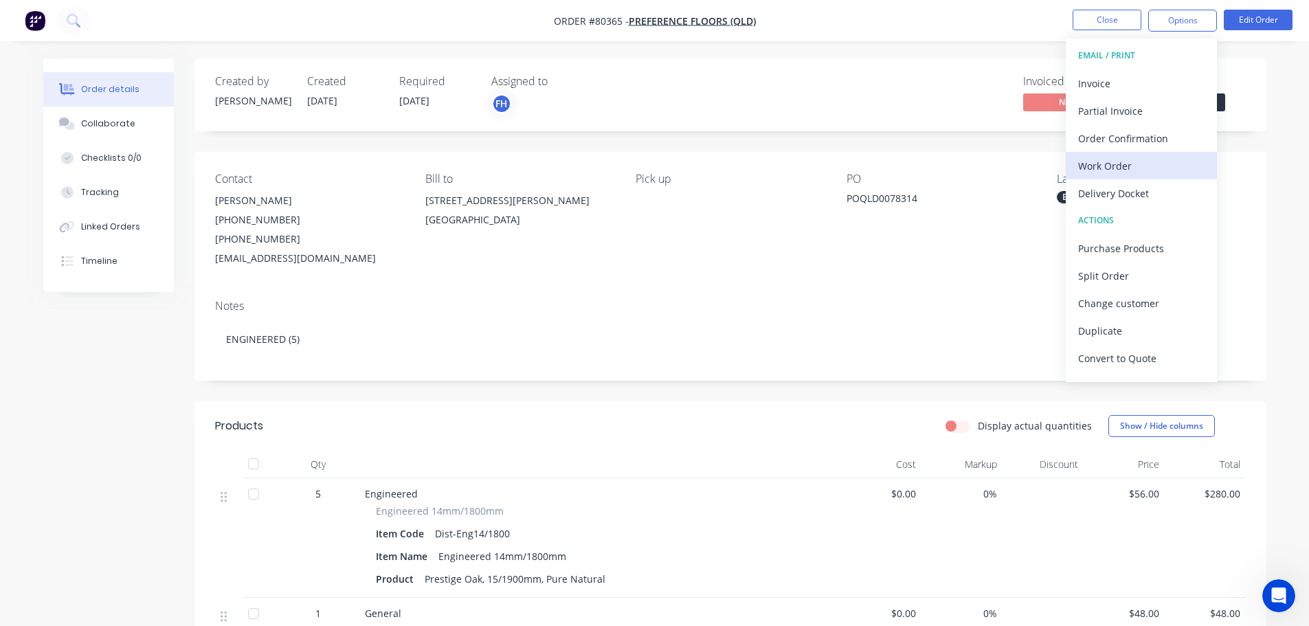
click at [1107, 166] on div "Work Order" at bounding box center [1141, 166] width 126 height 20
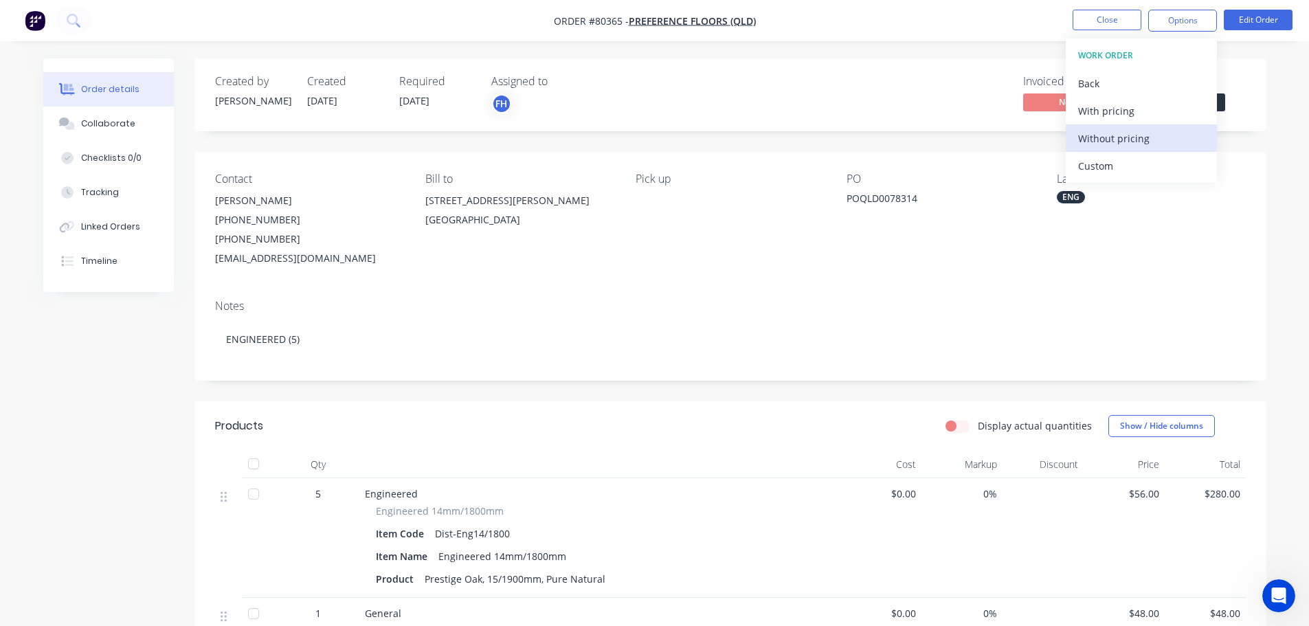
click at [1103, 144] on div "Without pricing" at bounding box center [1141, 138] width 126 height 20
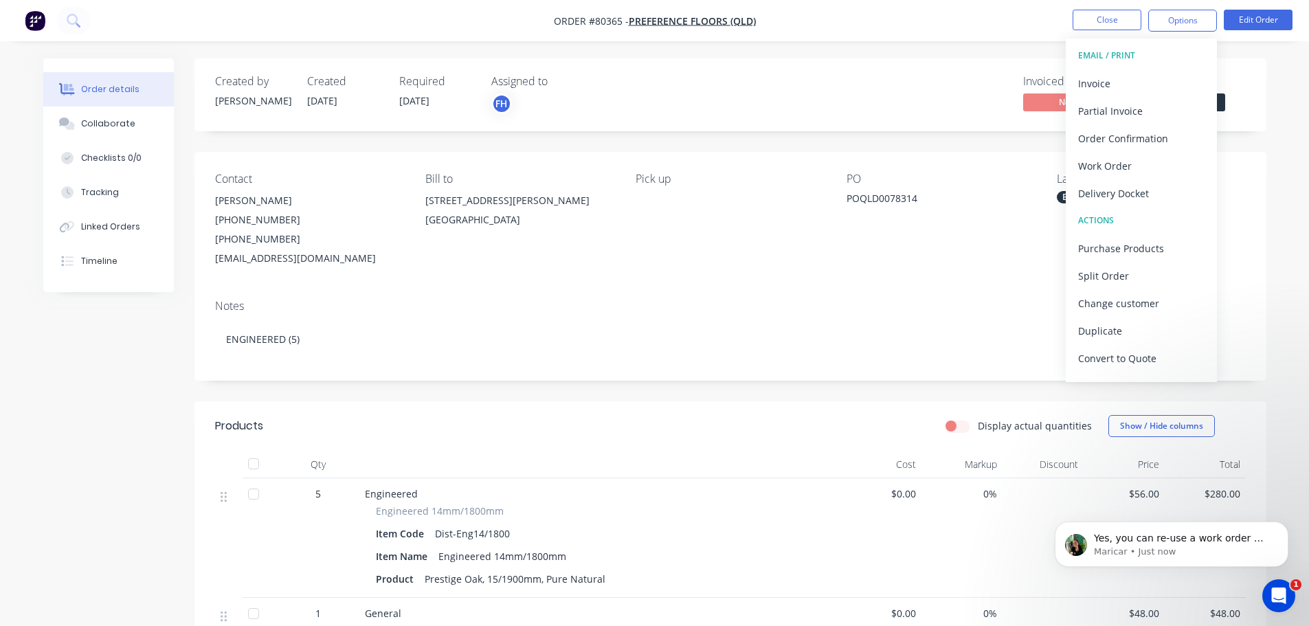
scroll to position [822, 0]
click at [1155, 538] on p "Yes, you can re-use a work order — just update the customer, and remove or adju…" at bounding box center [1182, 539] width 177 height 14
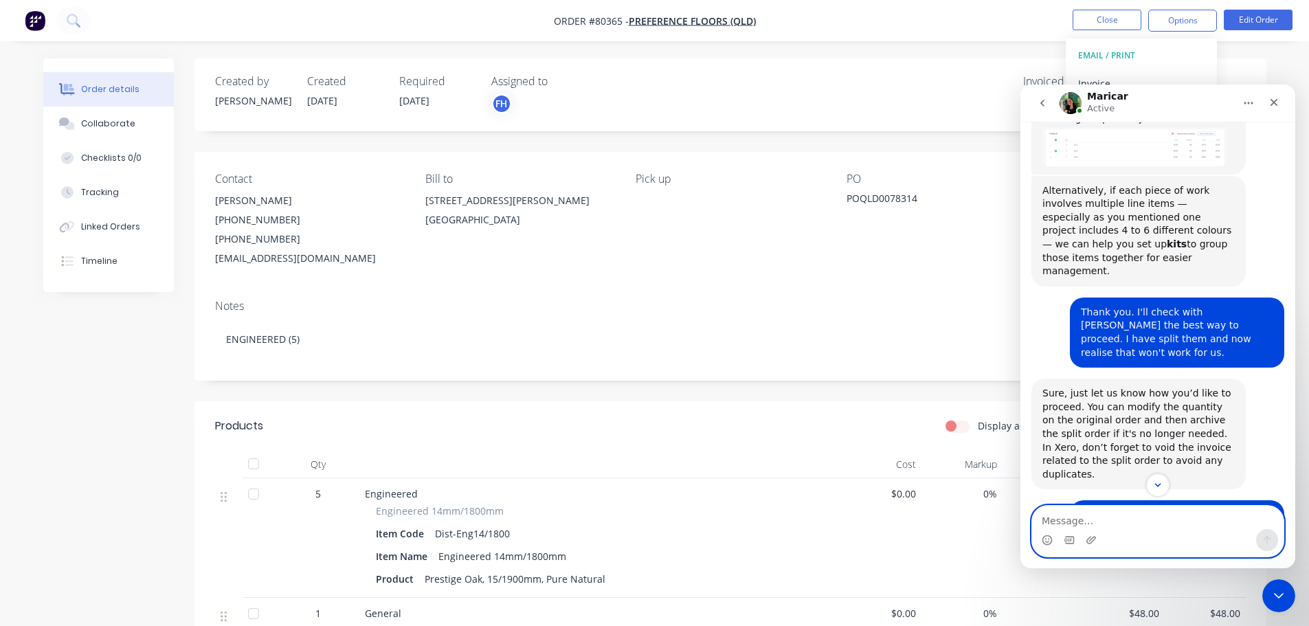
scroll to position [844, 0]
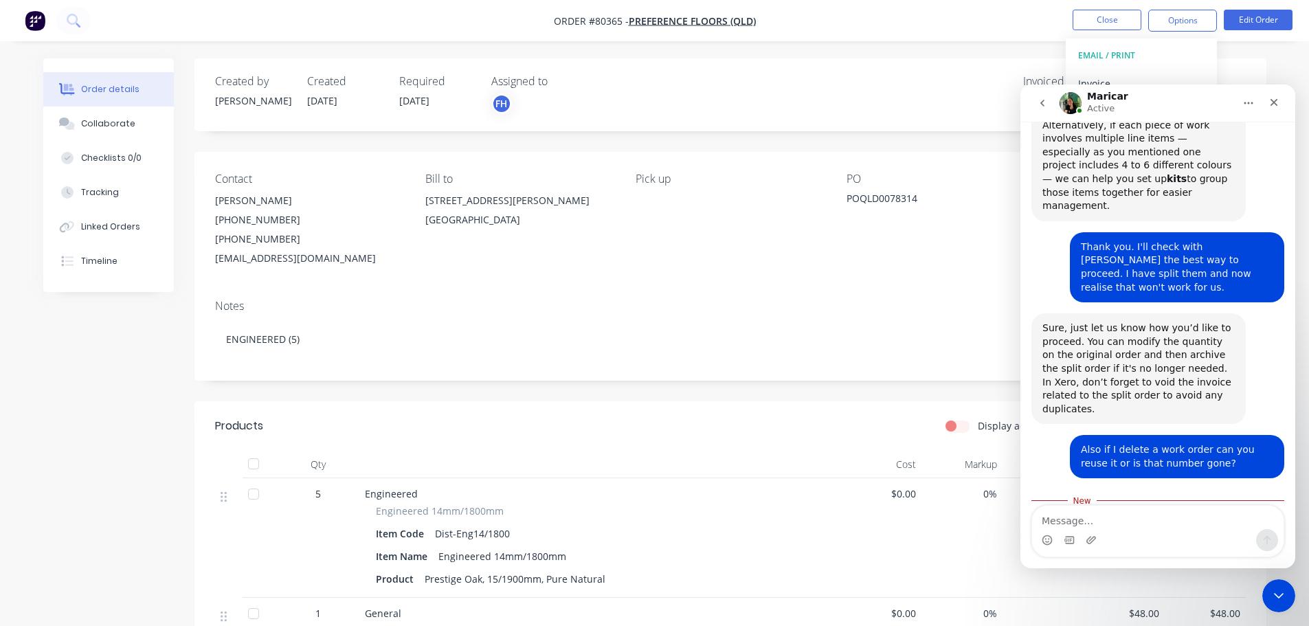
click at [118, 23] on nav "Order #80365 - Preference Floors (QLD) Close Options EMAIL / PRINT Invoice Part…" at bounding box center [654, 20] width 1309 height 41
click at [72, 24] on icon at bounding box center [72, 19] width 11 height 11
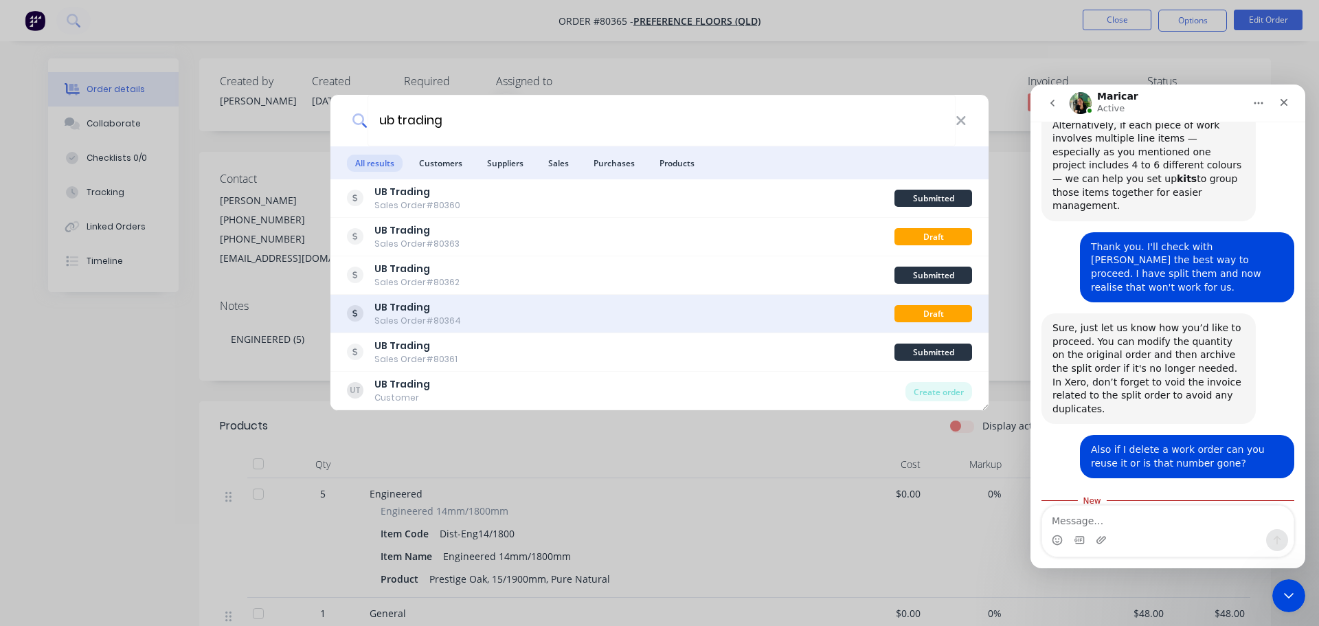
type input "ub trading"
click at [415, 308] on b "UB Trading" at bounding box center [402, 307] width 56 height 14
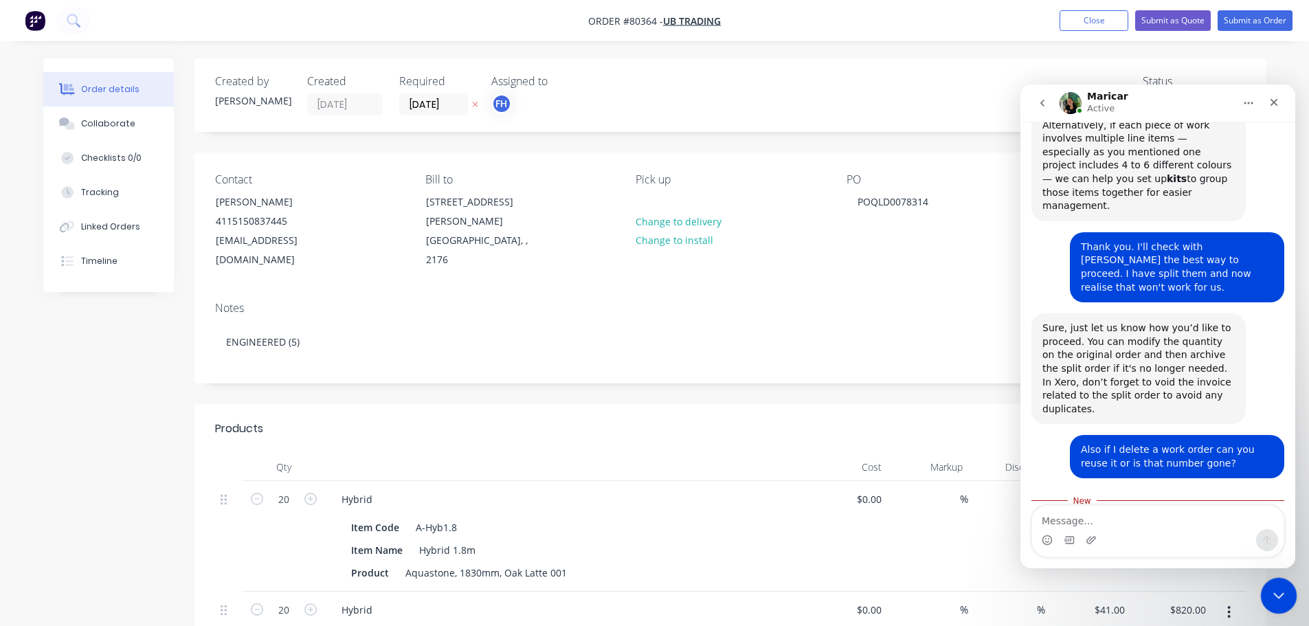
click at [1271, 592] on icon "Close Intercom Messenger" at bounding box center [1276, 593] width 16 height 16
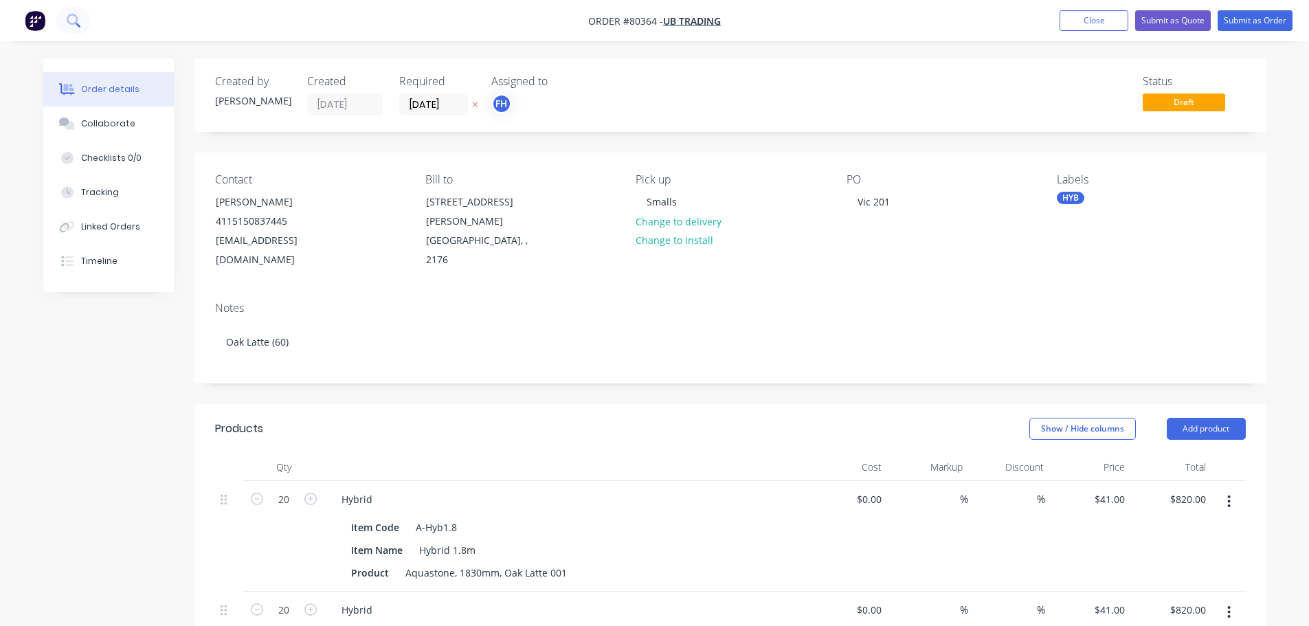
click at [76, 21] on icon at bounding box center [72, 19] width 11 height 11
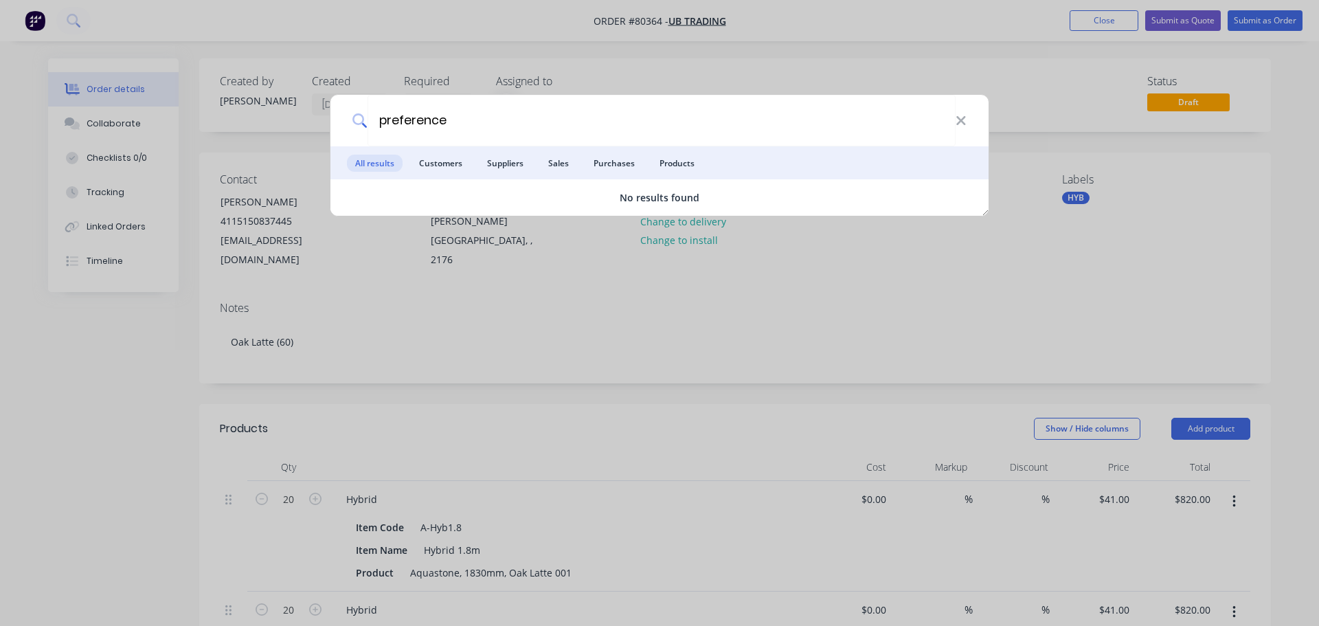
type input "preference"
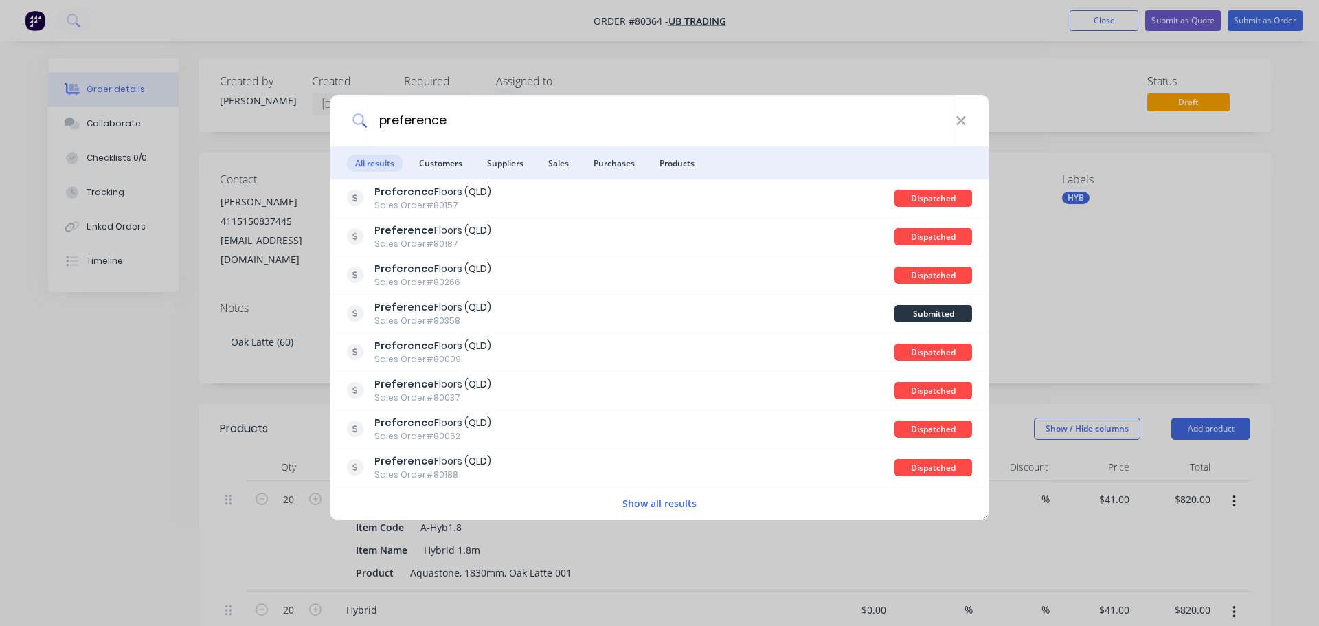
click at [438, 173] on li "Customers" at bounding box center [441, 162] width 60 height 33
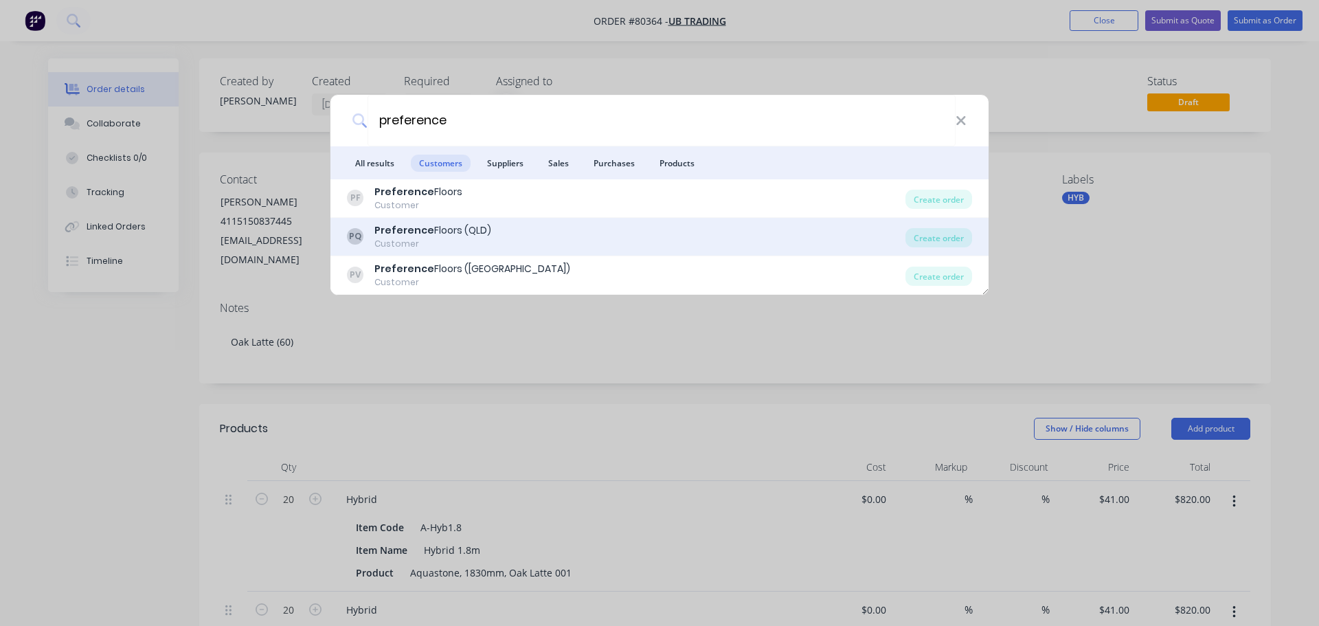
click at [420, 226] on b "Preference" at bounding box center [404, 230] width 60 height 14
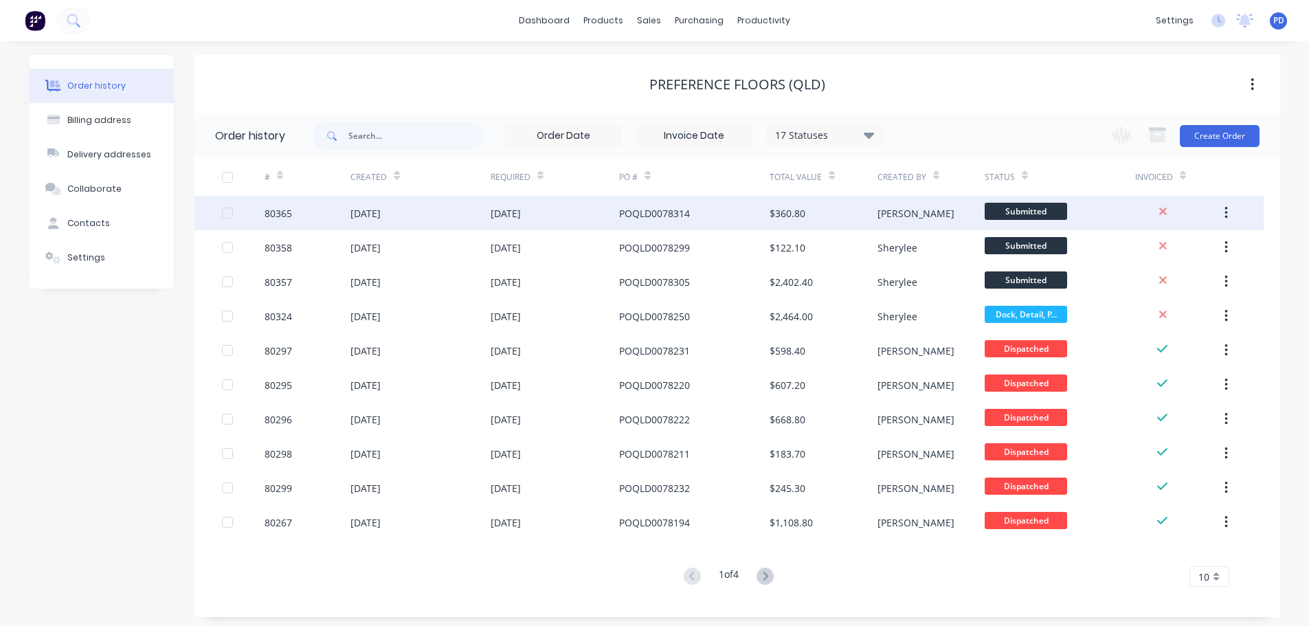
click at [378, 225] on div "[DATE]" at bounding box center [419, 213] width 139 height 34
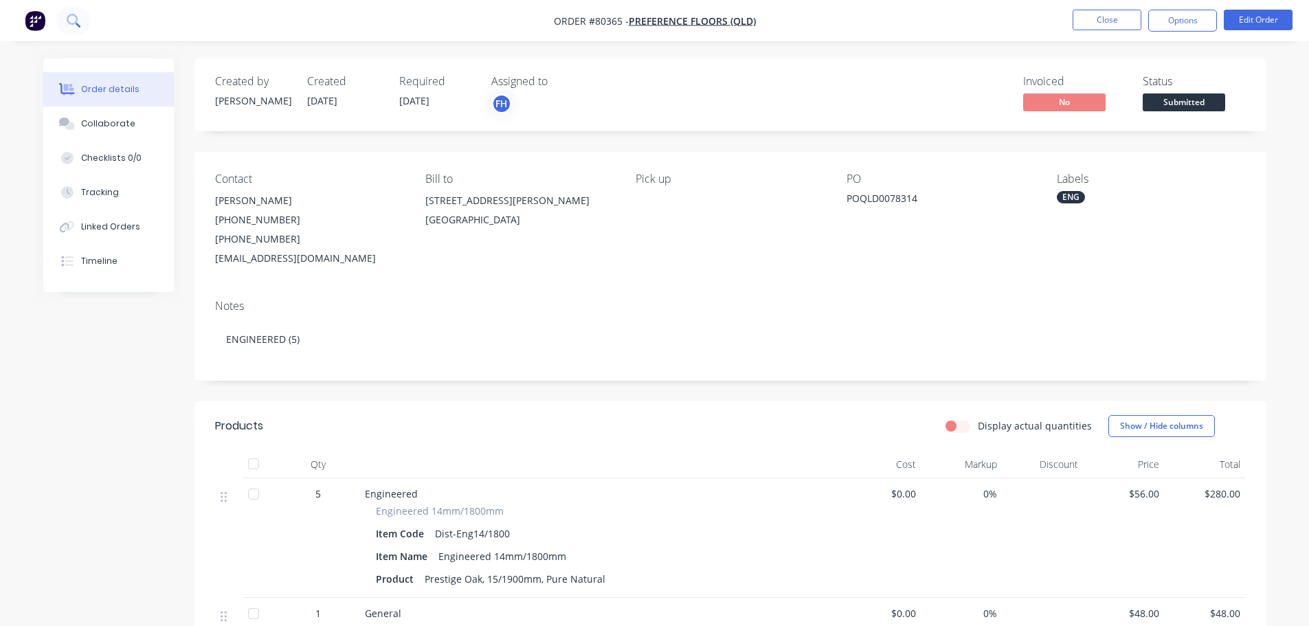
click at [74, 17] on icon at bounding box center [73, 20] width 13 height 13
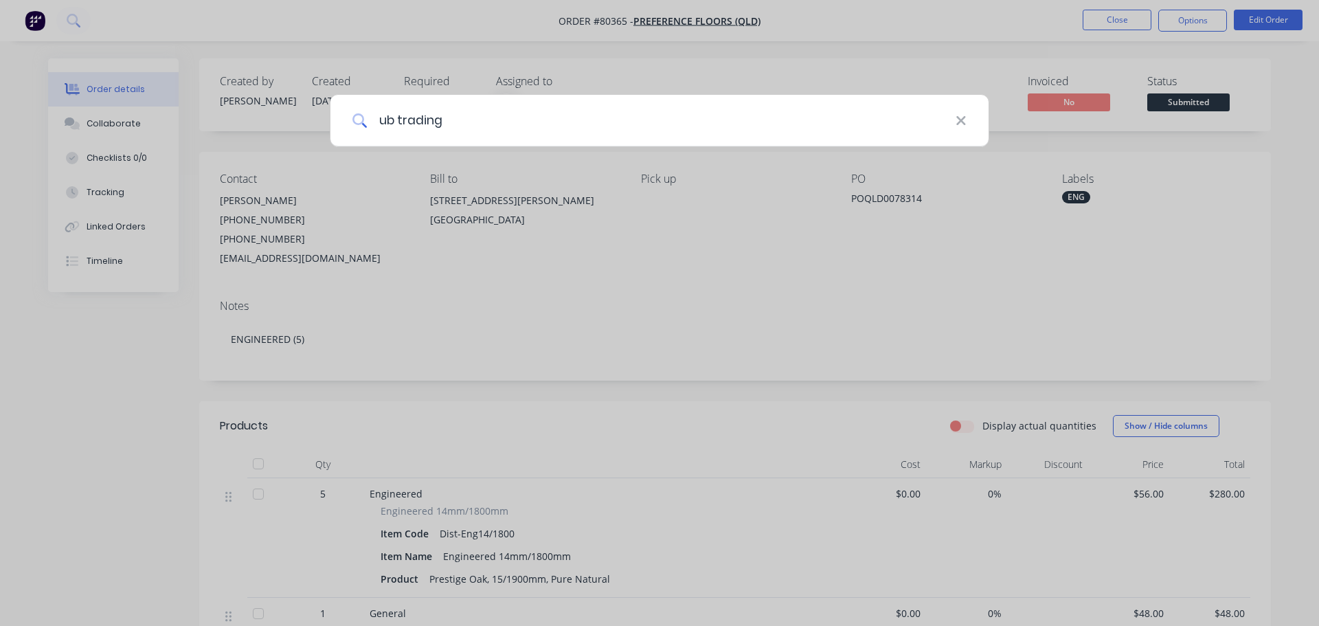
type input "ub trading"
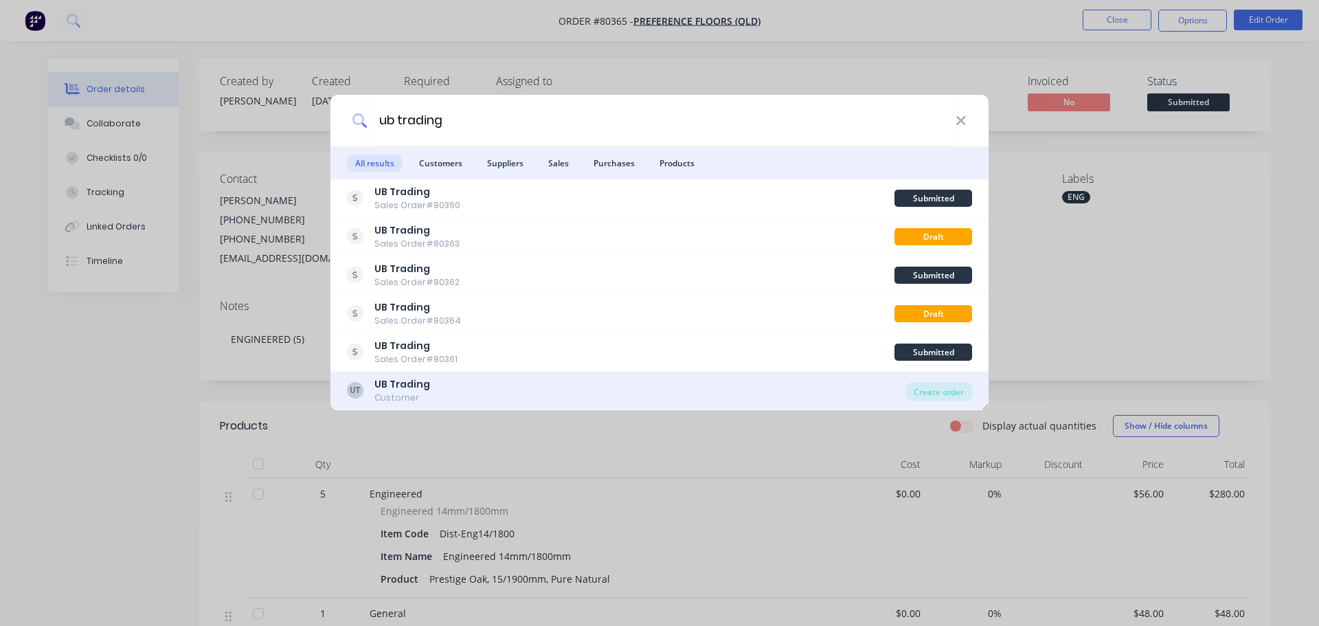
click at [414, 397] on div "Customer" at bounding box center [402, 398] width 56 height 12
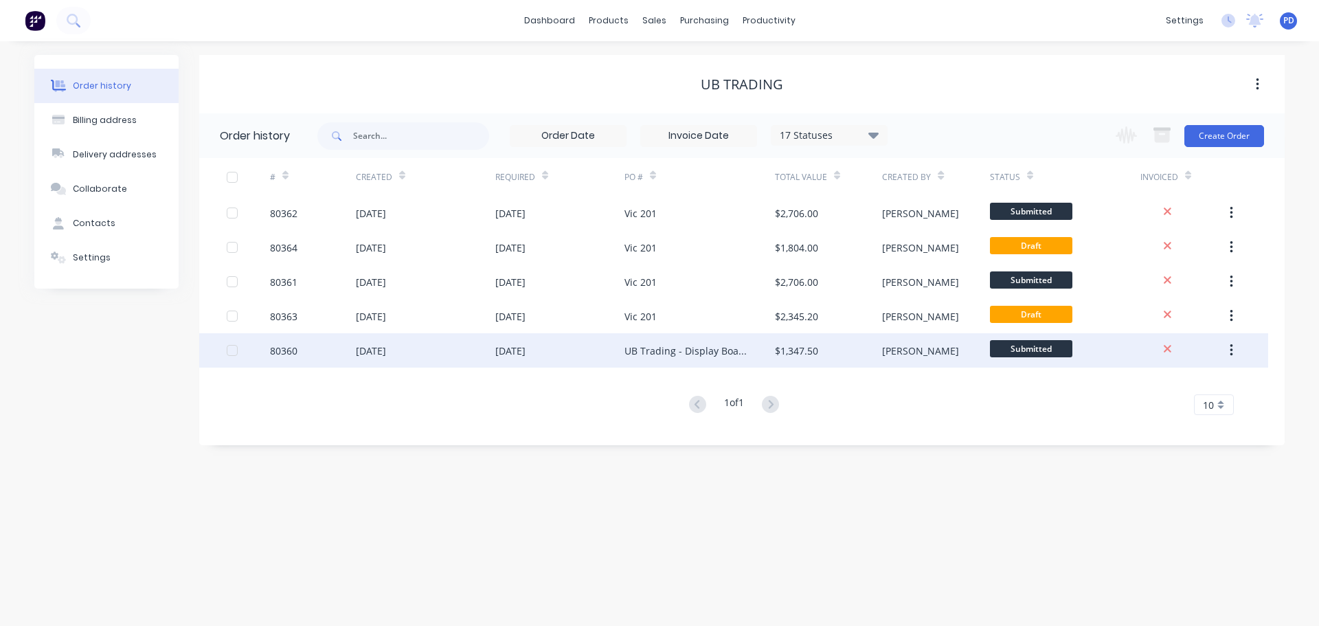
click at [229, 353] on div at bounding box center [231, 350] width 27 height 27
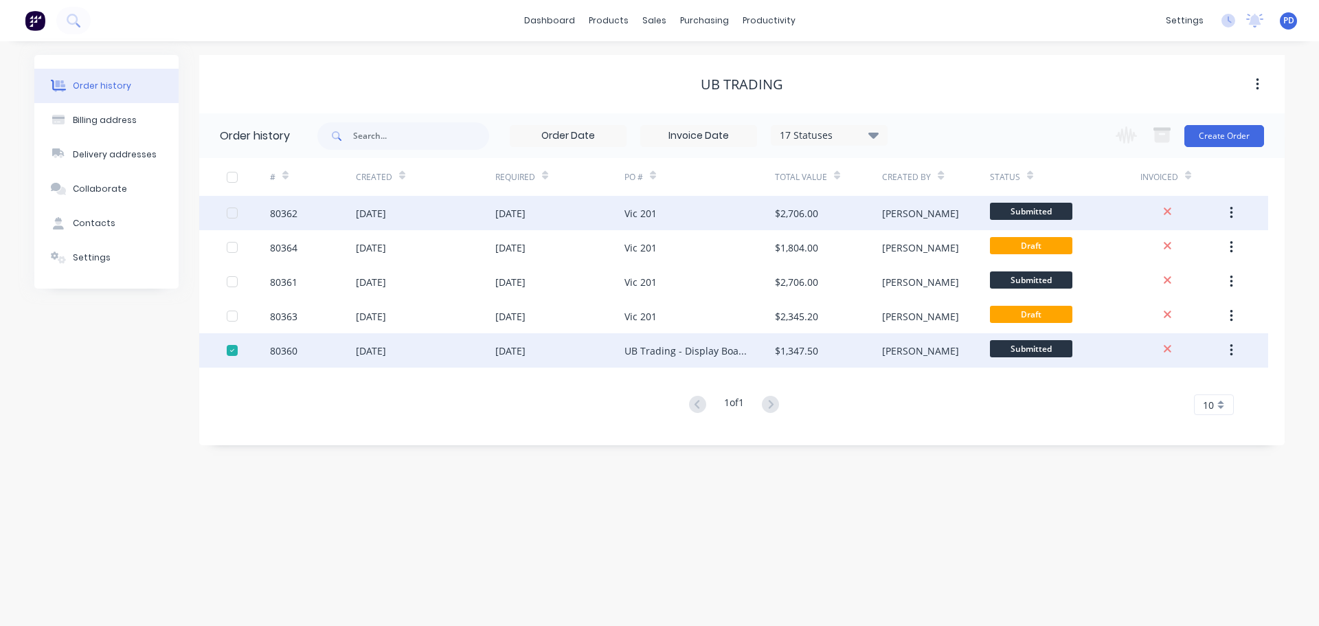
click at [229, 215] on div at bounding box center [231, 212] width 27 height 27
click at [1227, 350] on button "button" at bounding box center [1231, 350] width 32 height 25
click at [284, 352] on div "80360" at bounding box center [283, 350] width 27 height 14
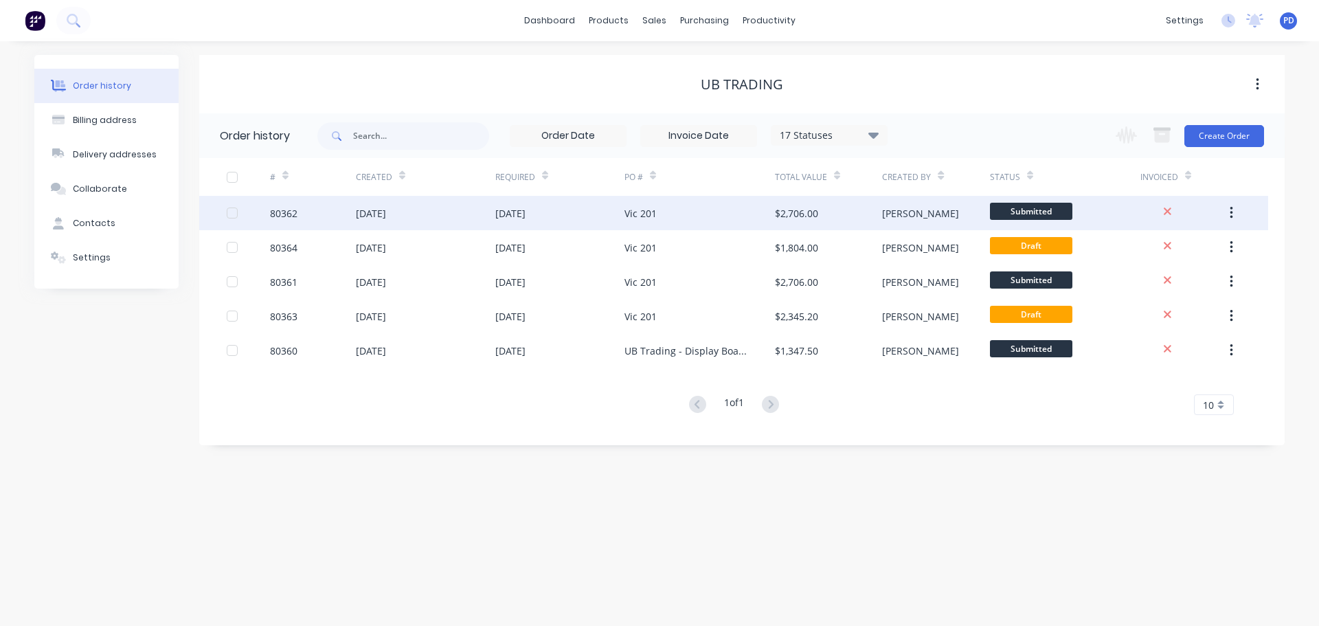
click at [284, 211] on div "80362" at bounding box center [283, 213] width 27 height 14
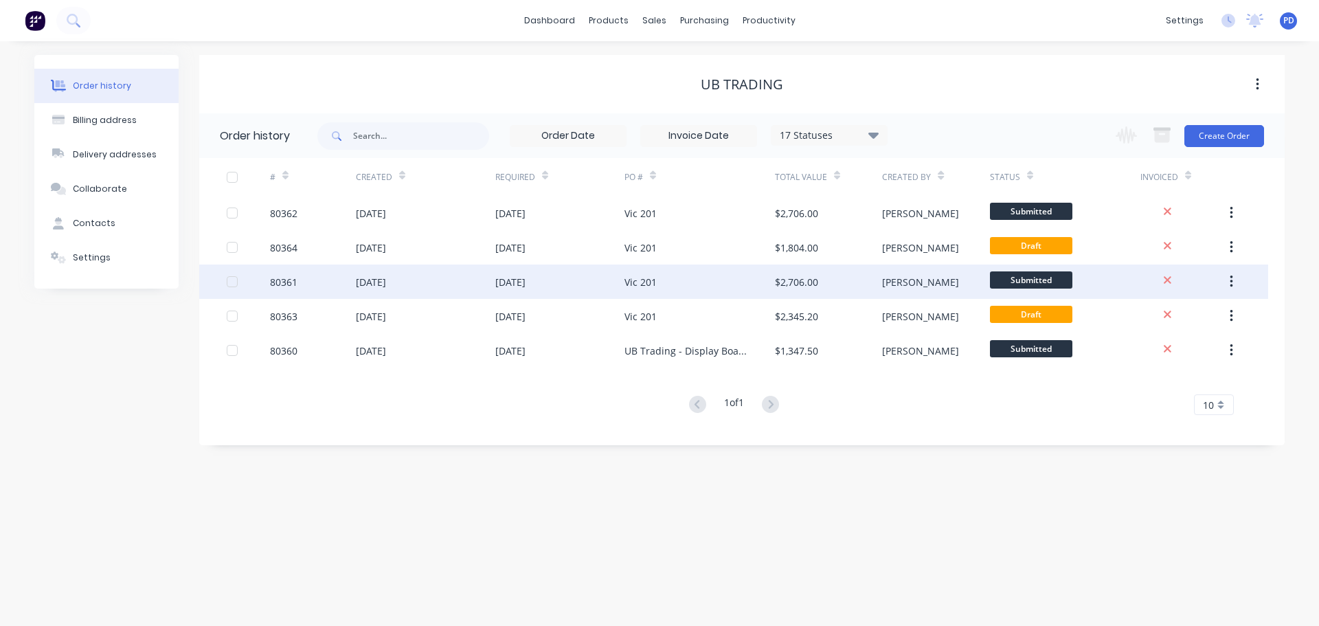
click at [372, 284] on div "[DATE]" at bounding box center [371, 282] width 30 height 14
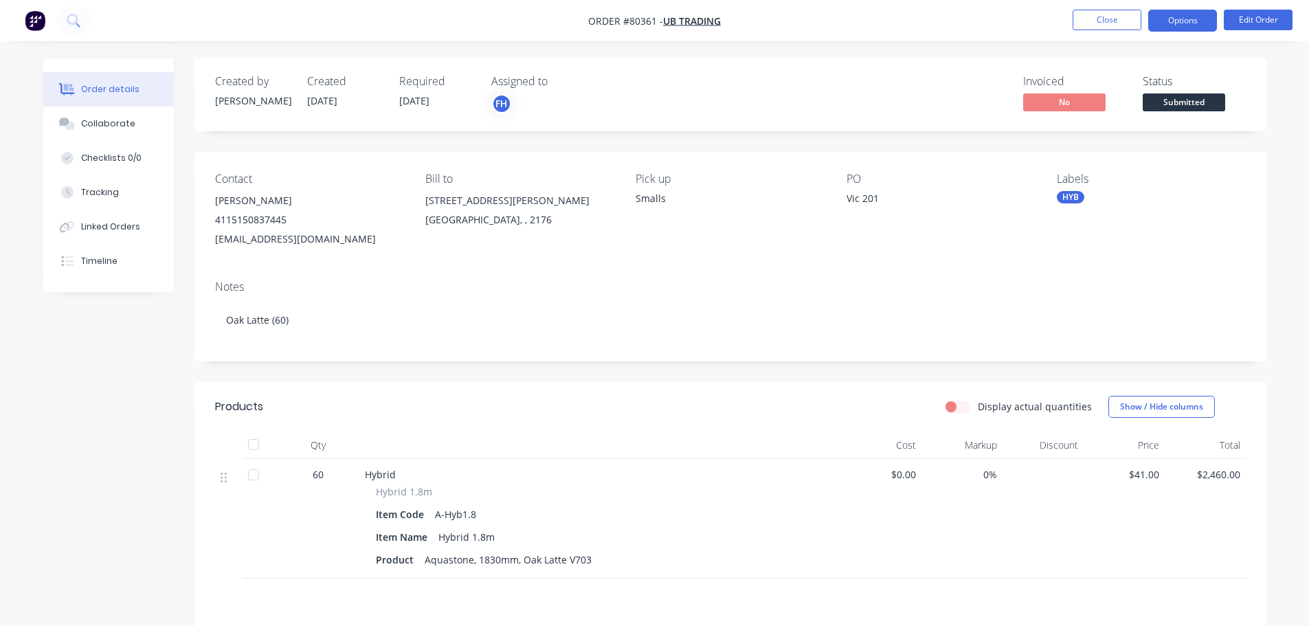
click at [1185, 24] on button "Options" at bounding box center [1182, 21] width 69 height 22
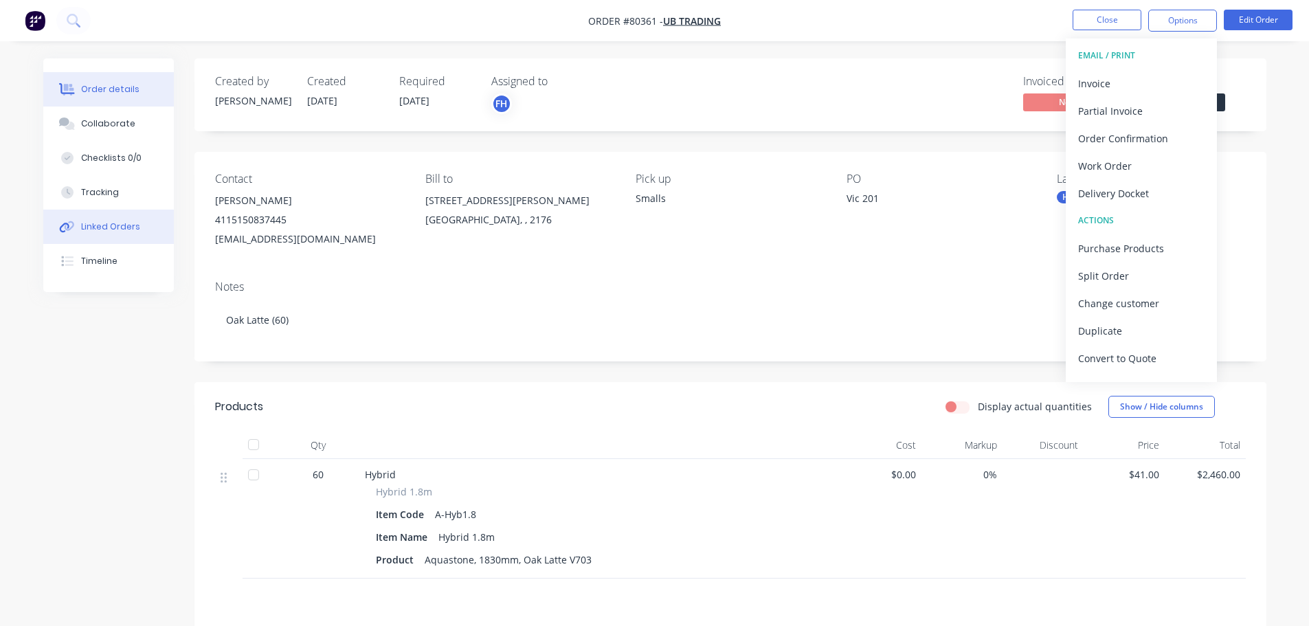
click at [100, 223] on div "Linked Orders" at bounding box center [110, 226] width 59 height 12
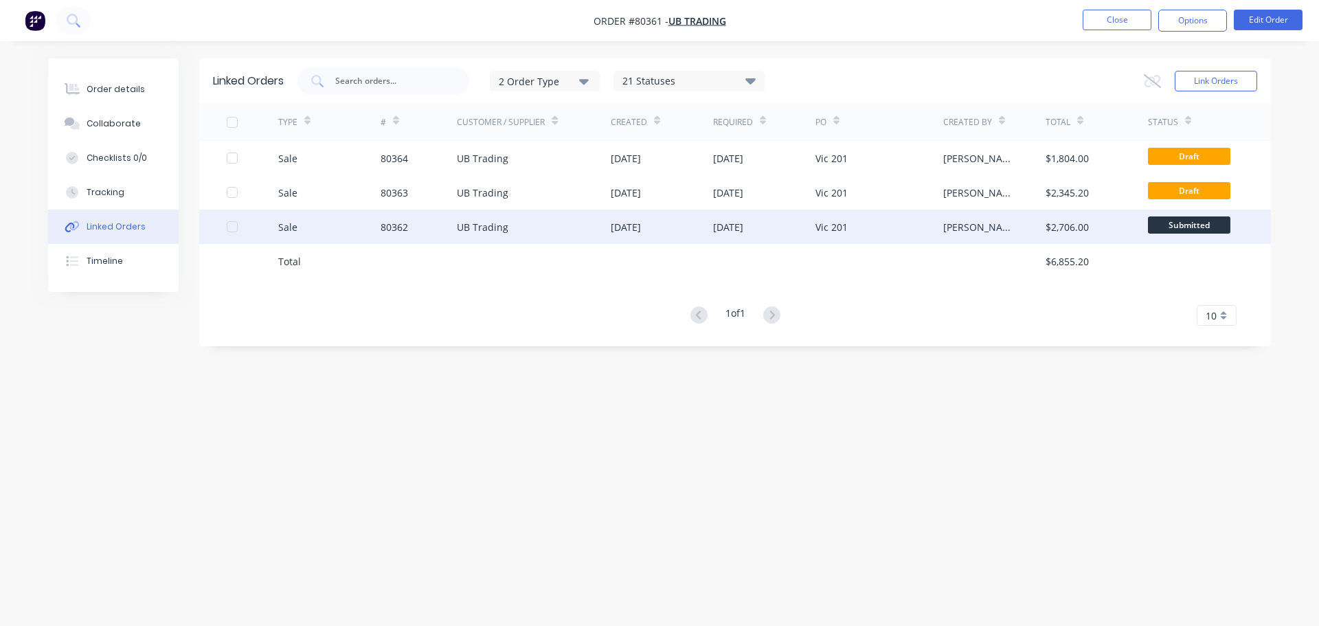
click at [229, 227] on div at bounding box center [231, 226] width 27 height 27
click at [1206, 83] on button "Link Orders" at bounding box center [1216, 81] width 82 height 21
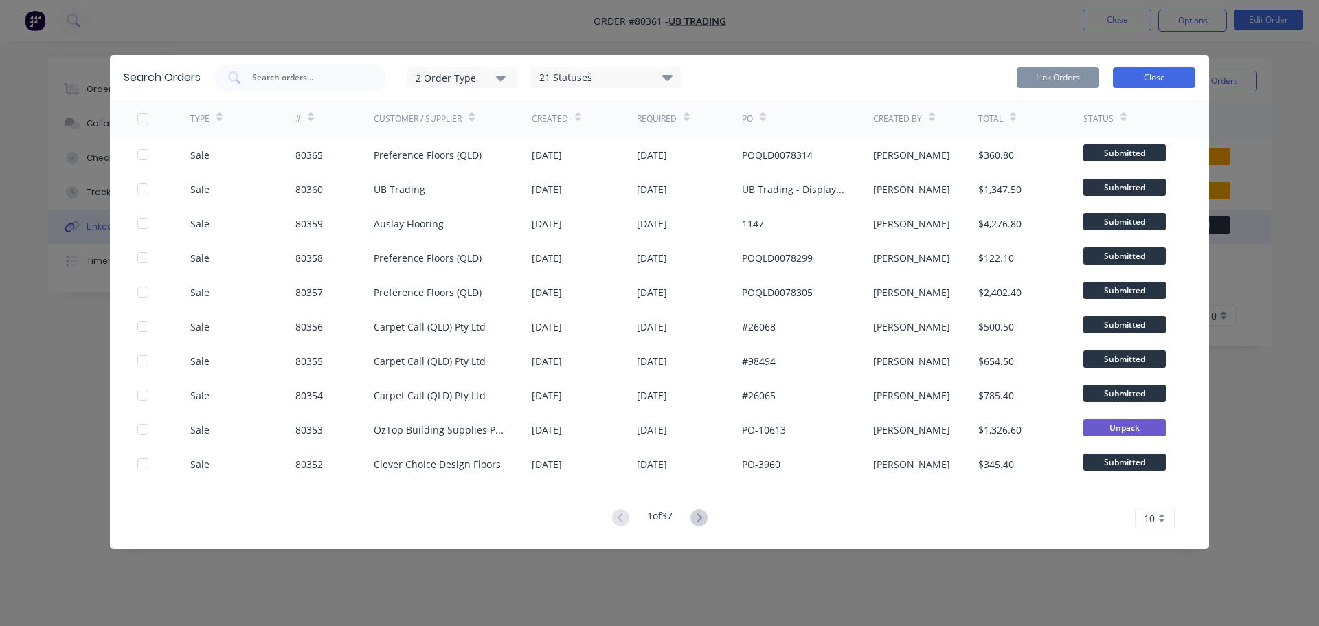
click at [1151, 82] on button "Close" at bounding box center [1154, 77] width 82 height 21
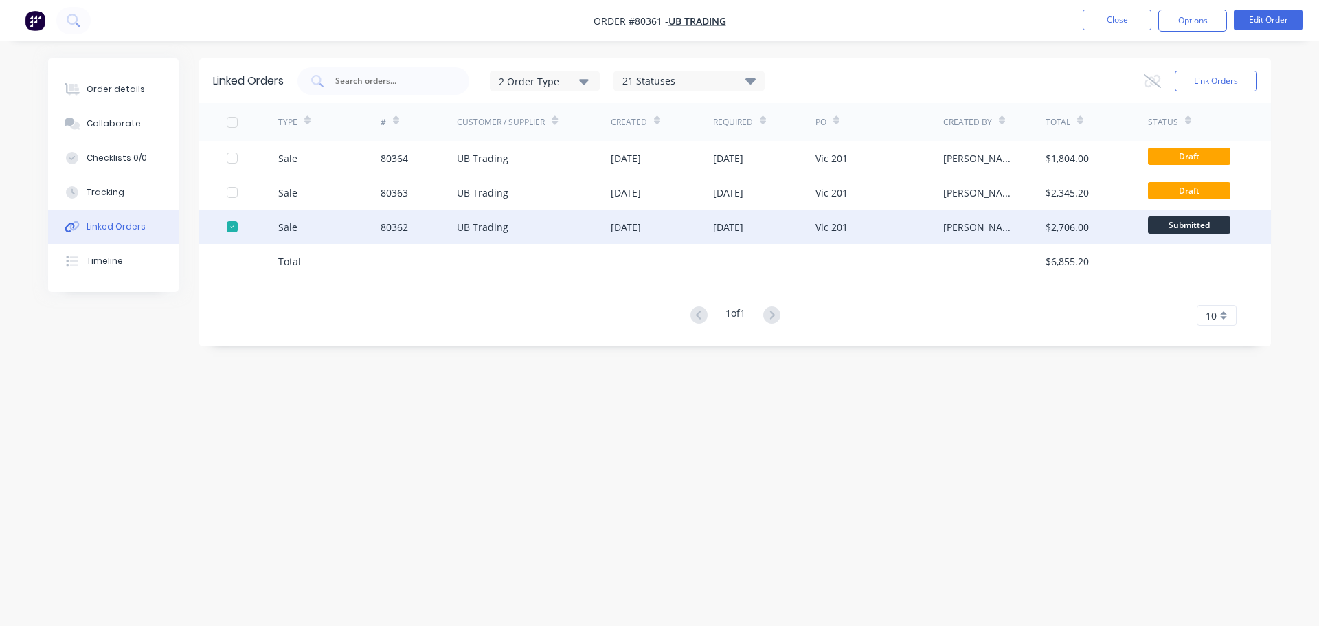
click at [229, 227] on div at bounding box center [231, 226] width 27 height 27
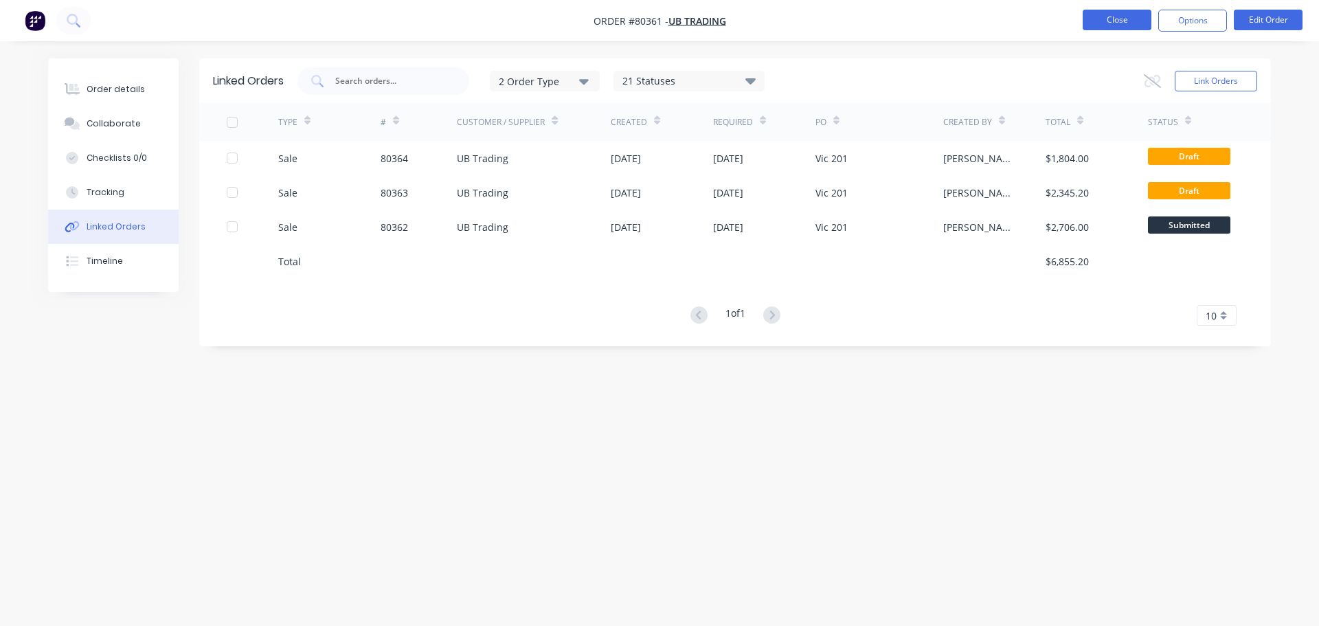
click at [1125, 14] on button "Close" at bounding box center [1117, 20] width 69 height 21
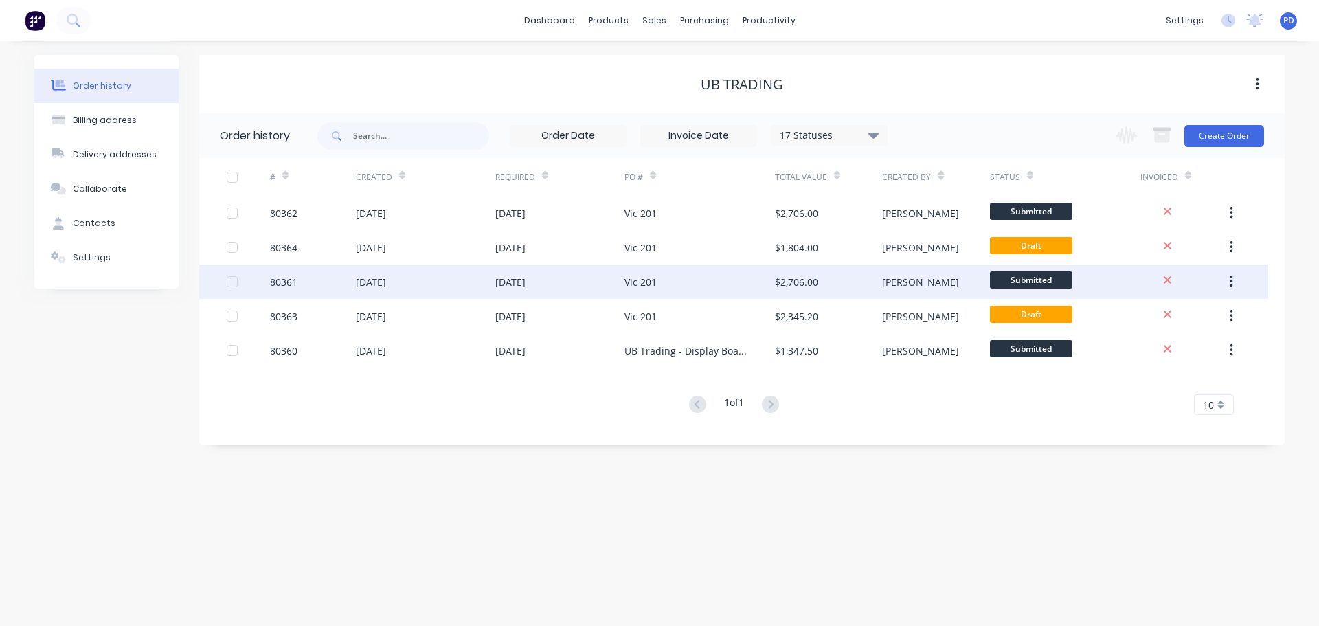
click at [278, 281] on div "80361" at bounding box center [283, 282] width 27 height 14
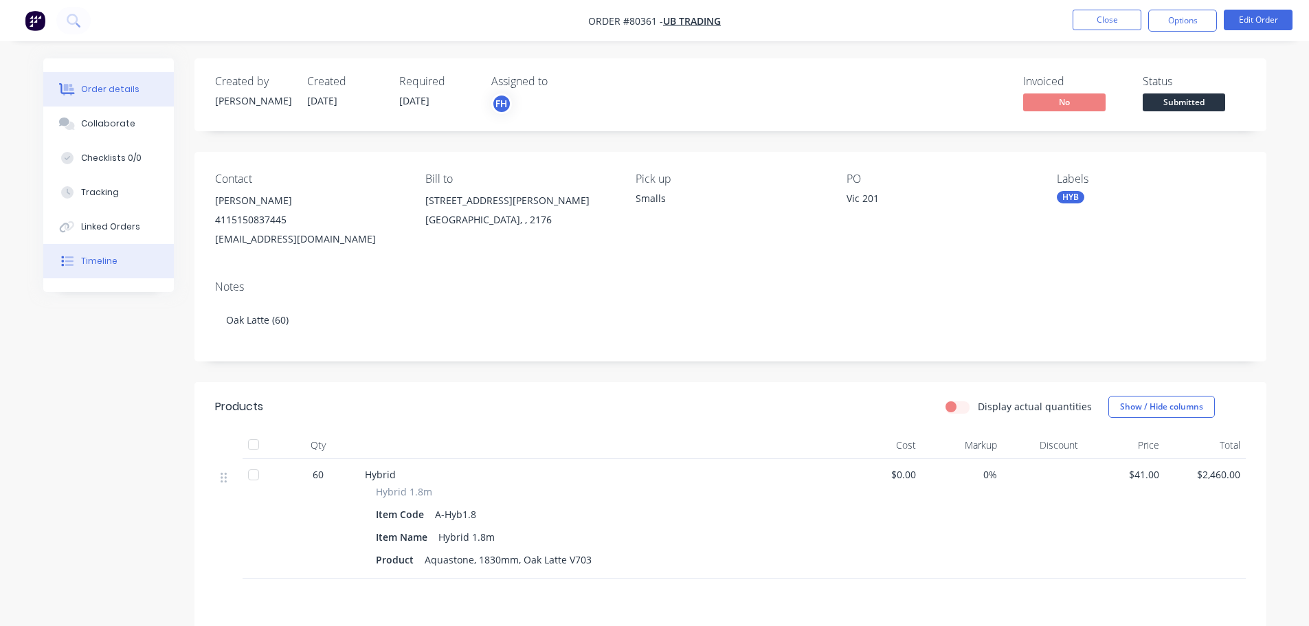
click at [115, 264] on div "Timeline" at bounding box center [99, 261] width 36 height 12
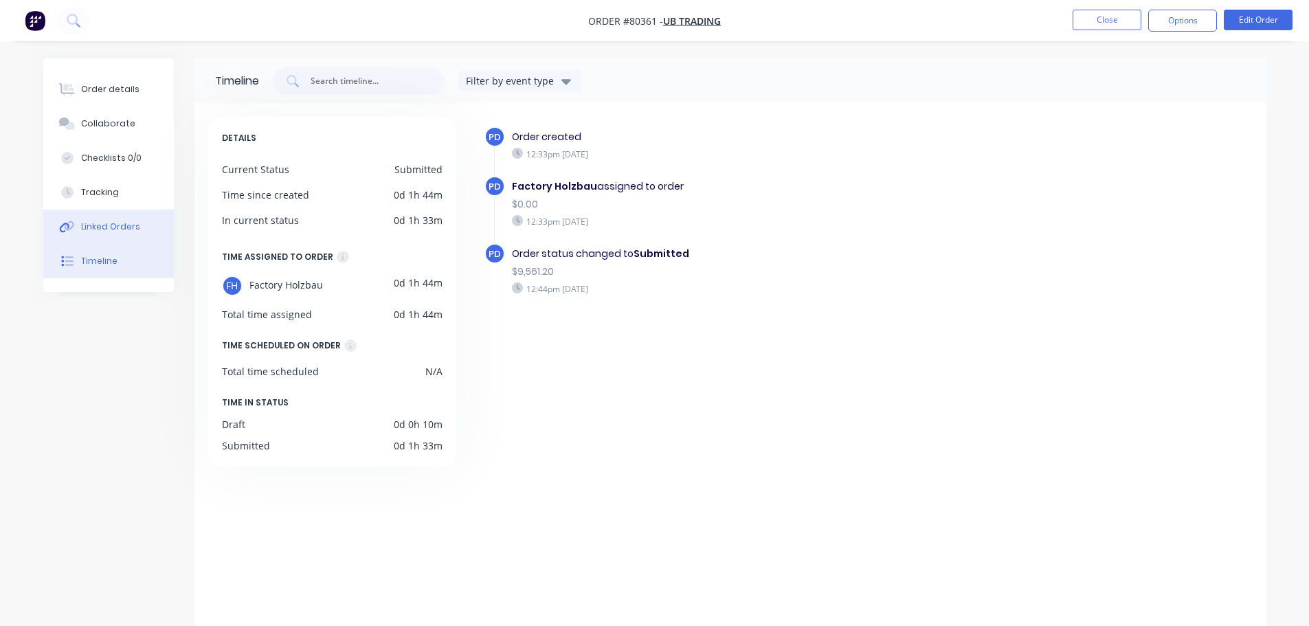
click at [95, 226] on div "Linked Orders" at bounding box center [110, 226] width 59 height 12
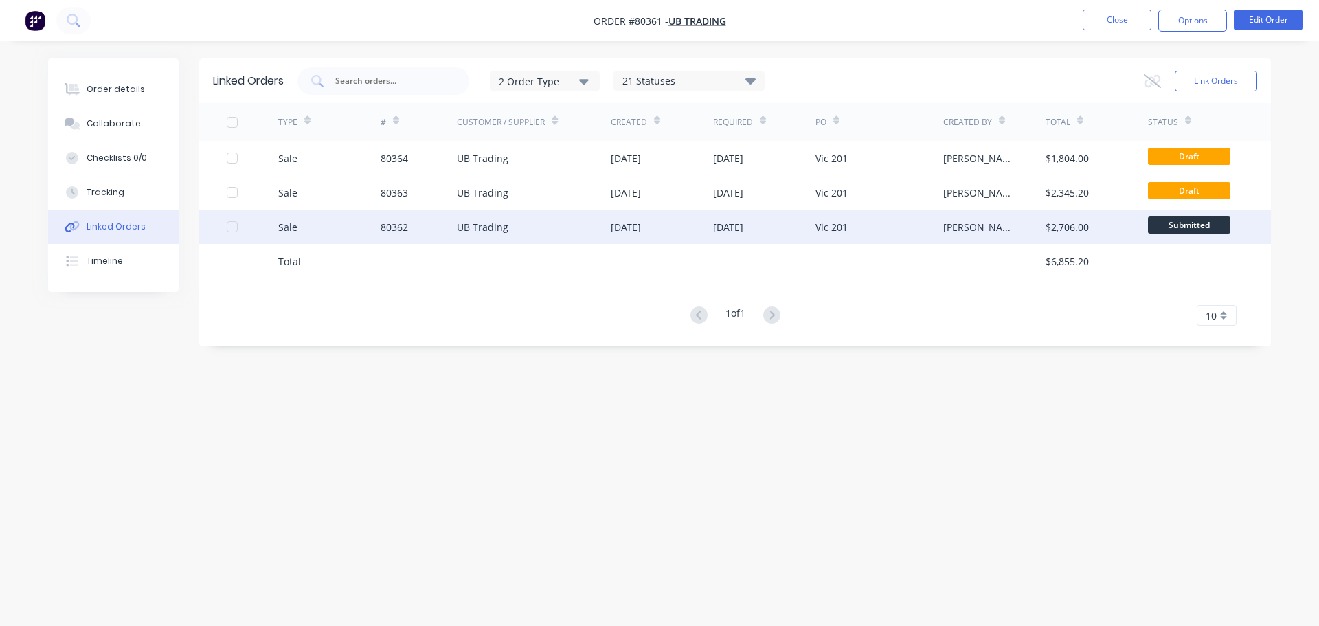
click at [231, 231] on div at bounding box center [231, 226] width 27 height 27
click at [1206, 82] on button "Link Orders" at bounding box center [1216, 81] width 82 height 21
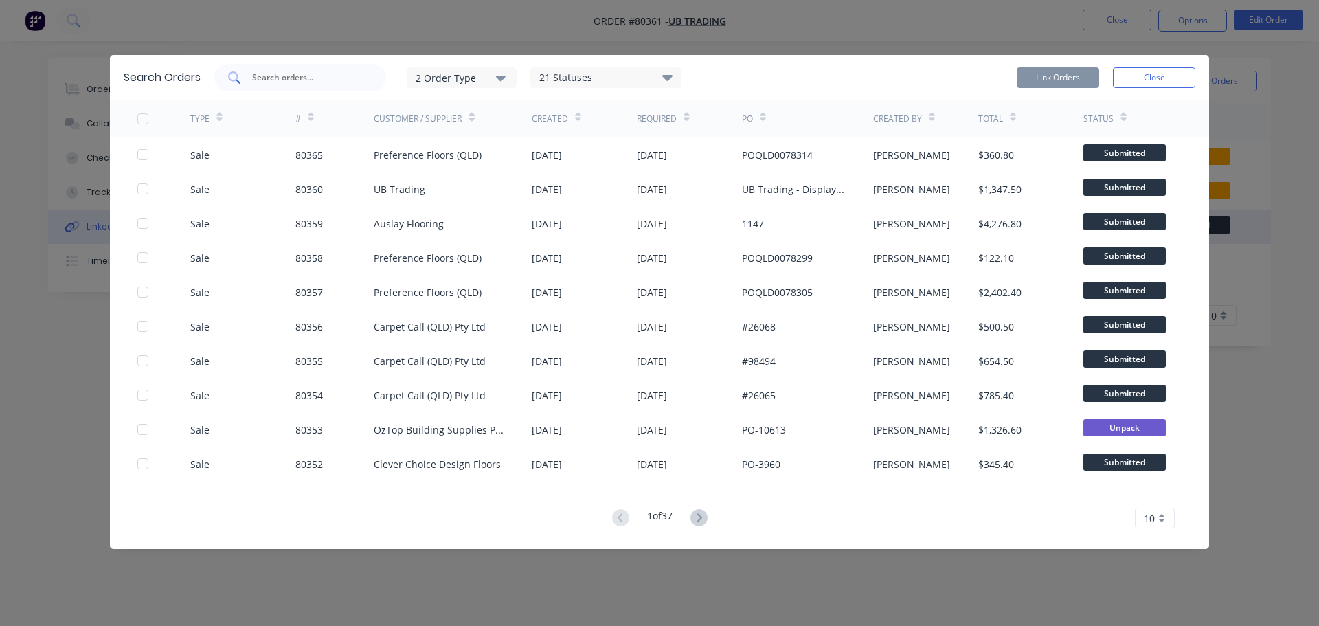
click at [367, 82] on div at bounding box center [300, 77] width 172 height 27
type input "80361"
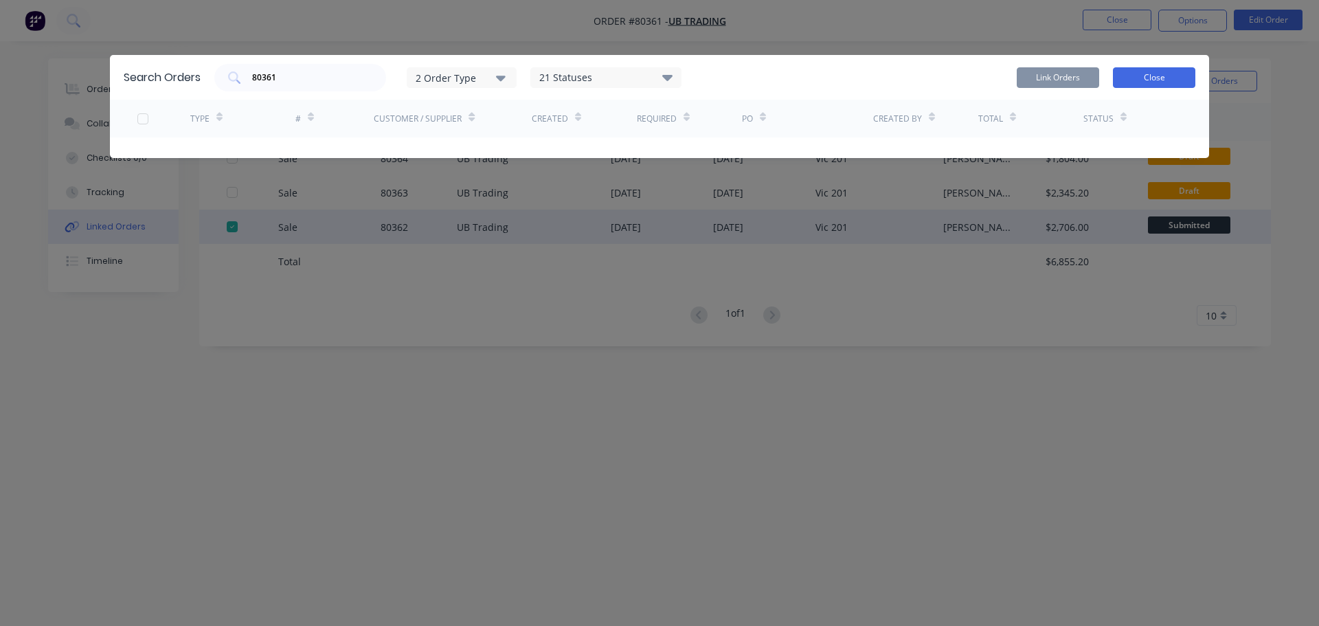
click at [1135, 79] on button "Close" at bounding box center [1154, 77] width 82 height 21
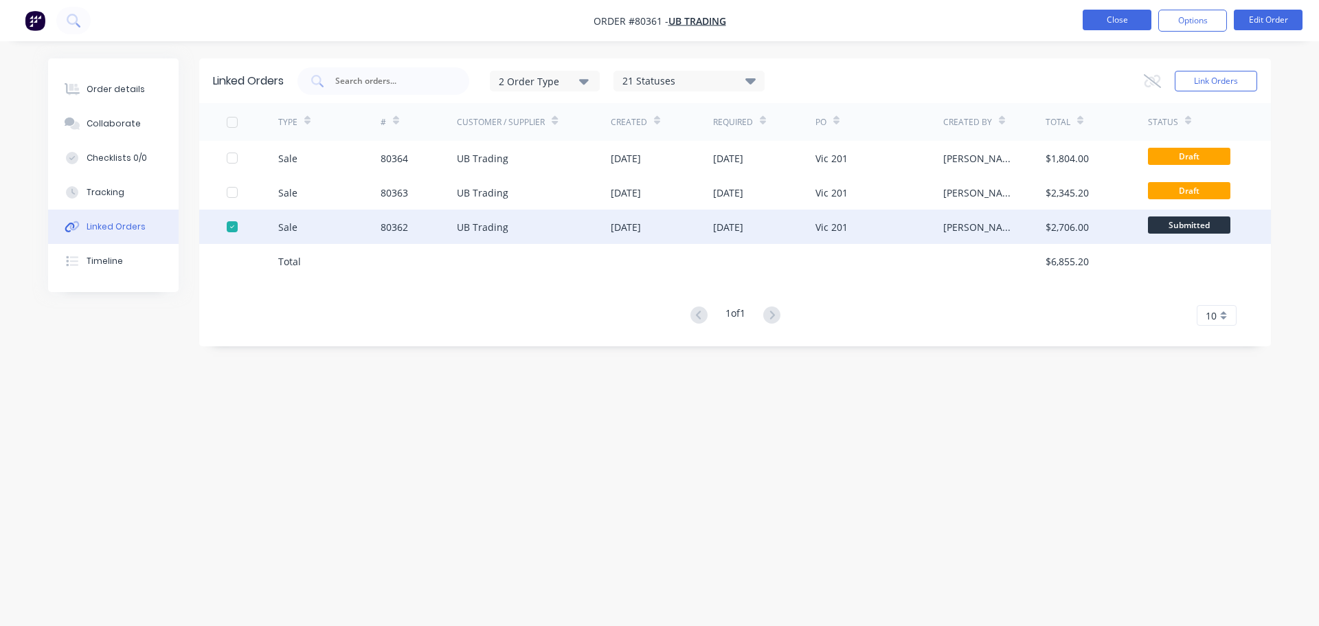
click at [1122, 25] on button "Close" at bounding box center [1117, 20] width 69 height 21
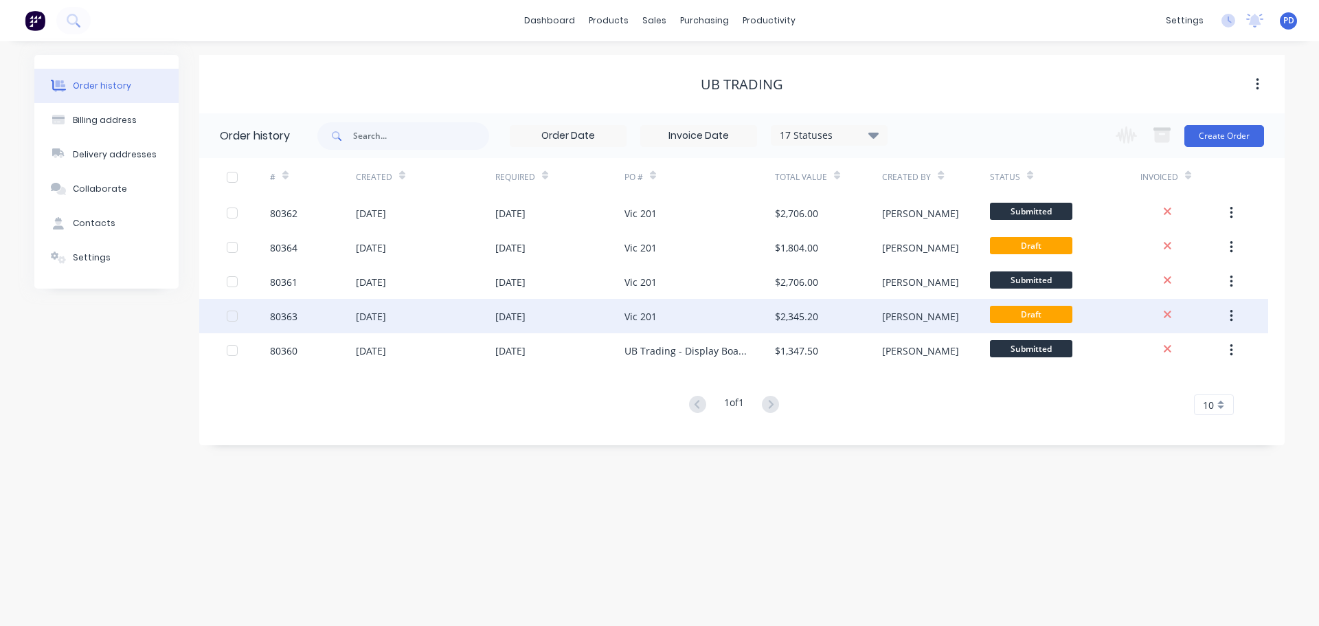
click at [284, 316] on div "80363" at bounding box center [283, 316] width 27 height 14
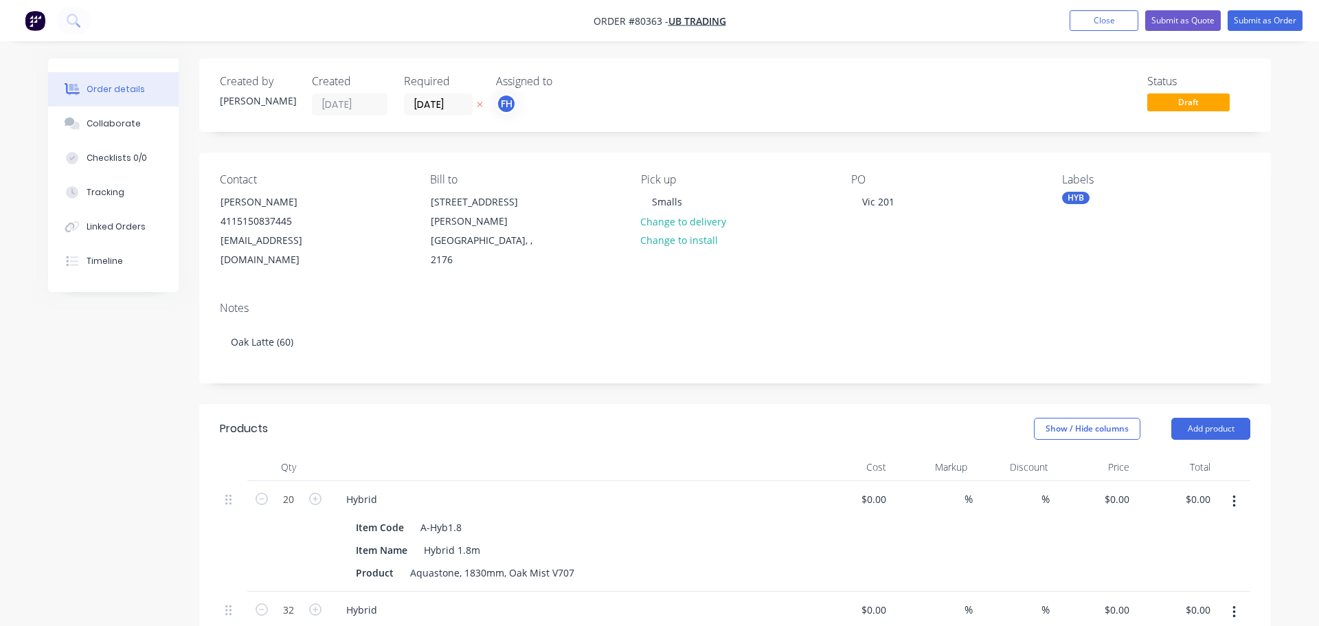
type input "$41.00"
type input "$820.00"
type input "$41.00"
type input "$1,312.00"
click at [685, 20] on span "UB Trading" at bounding box center [692, 20] width 58 height 13
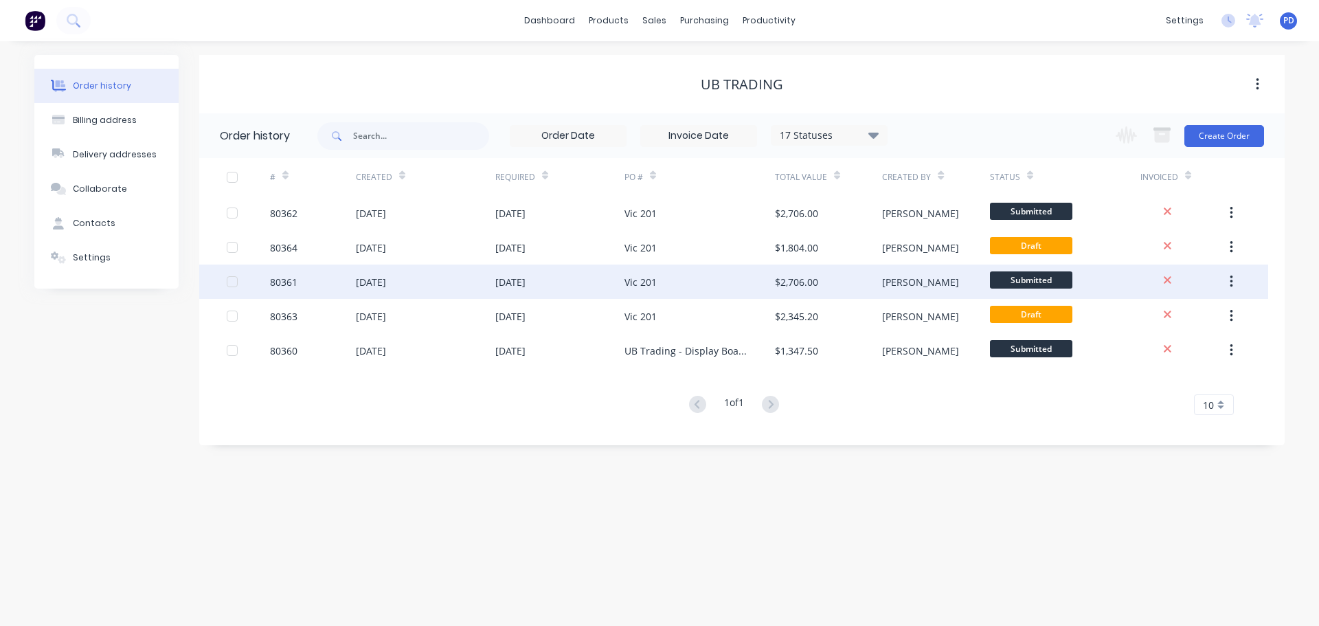
click at [229, 284] on div at bounding box center [231, 281] width 27 height 27
click at [1233, 279] on button "button" at bounding box center [1231, 281] width 32 height 25
click at [295, 278] on div "80361" at bounding box center [283, 282] width 27 height 14
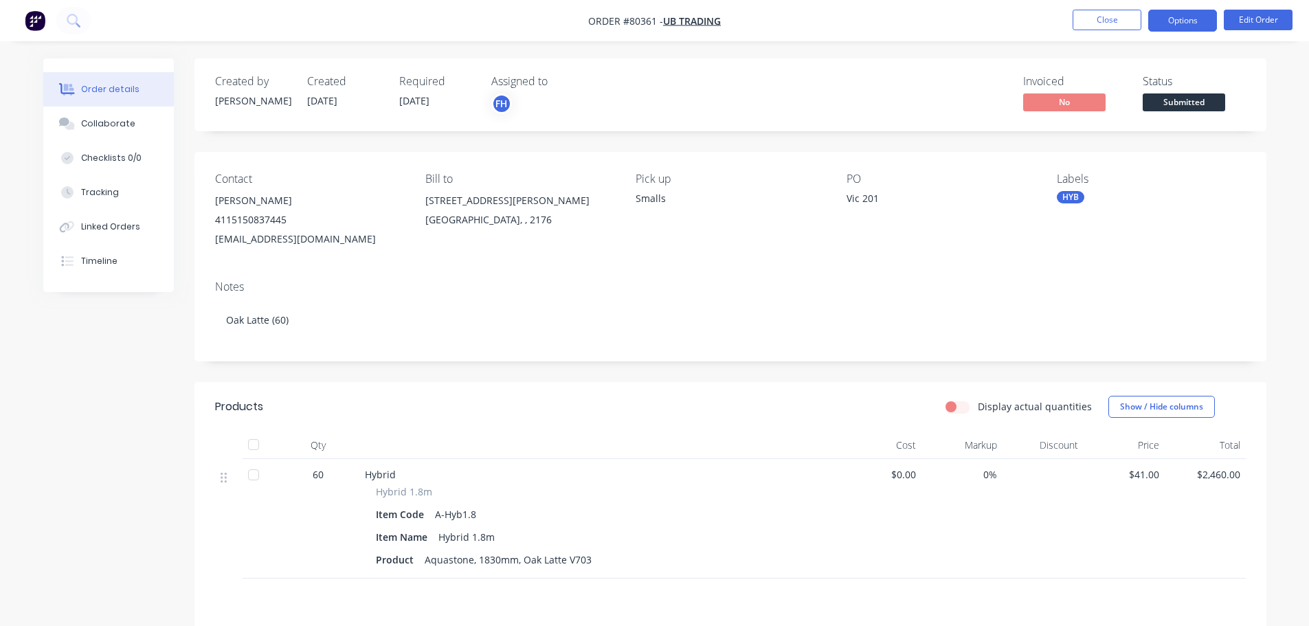
click at [1175, 21] on button "Options" at bounding box center [1182, 21] width 69 height 22
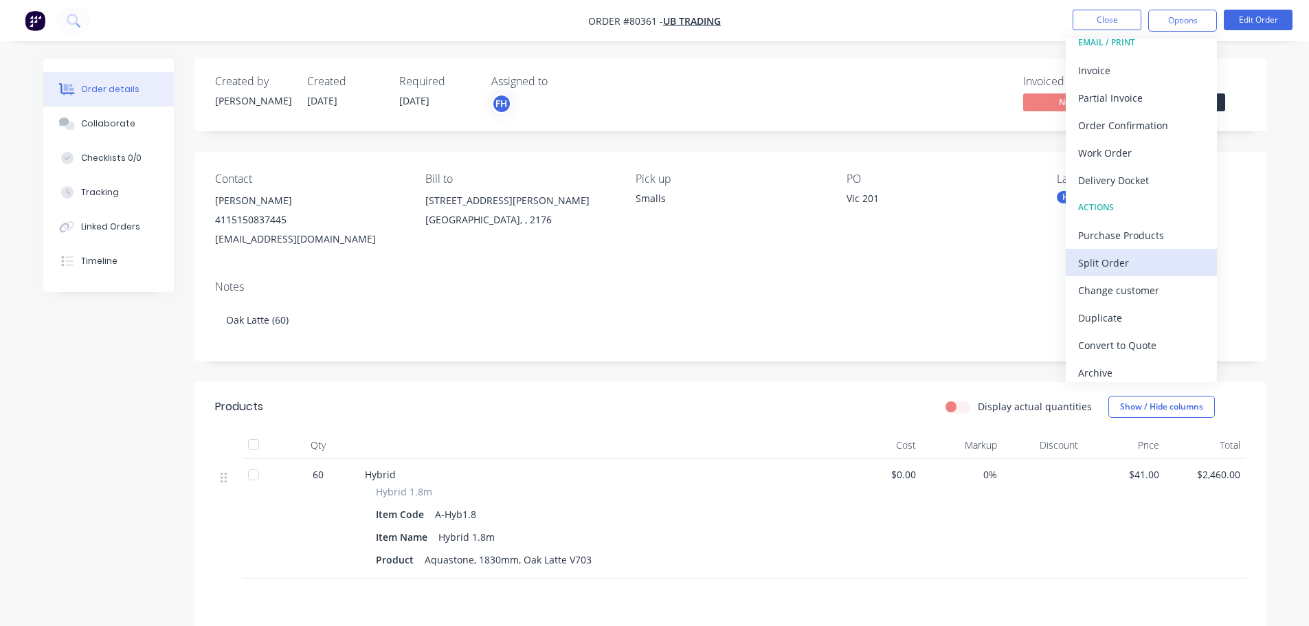
scroll to position [21, 0]
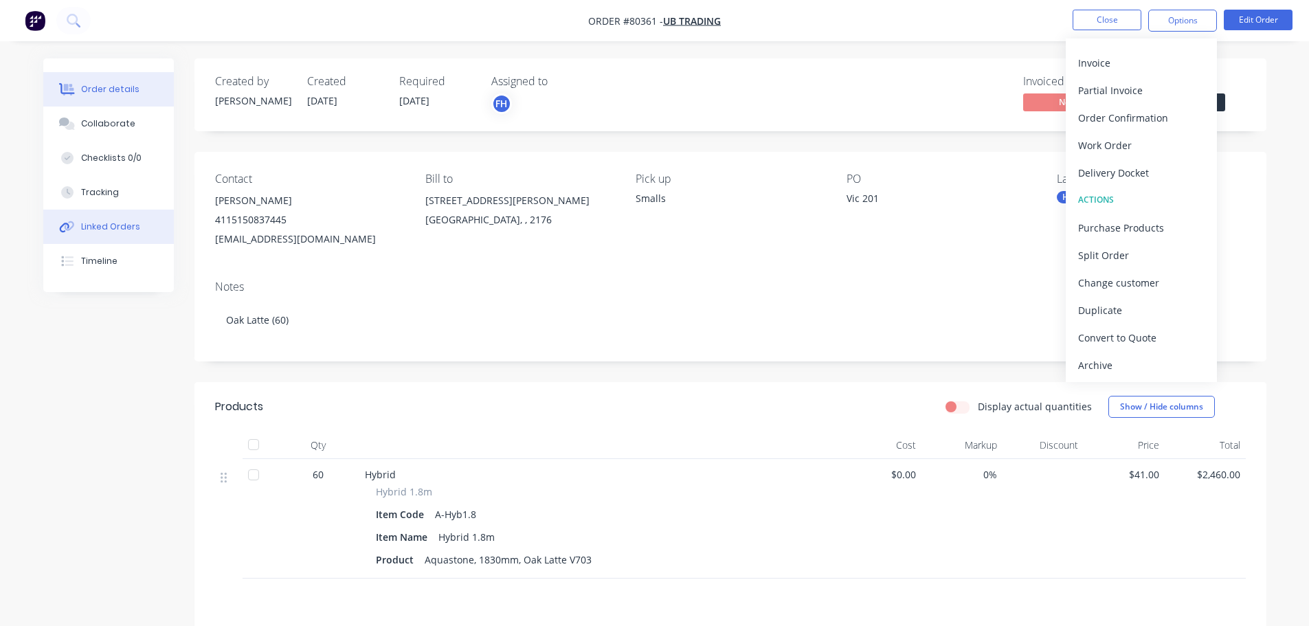
click at [114, 237] on button "Linked Orders" at bounding box center [108, 227] width 131 height 34
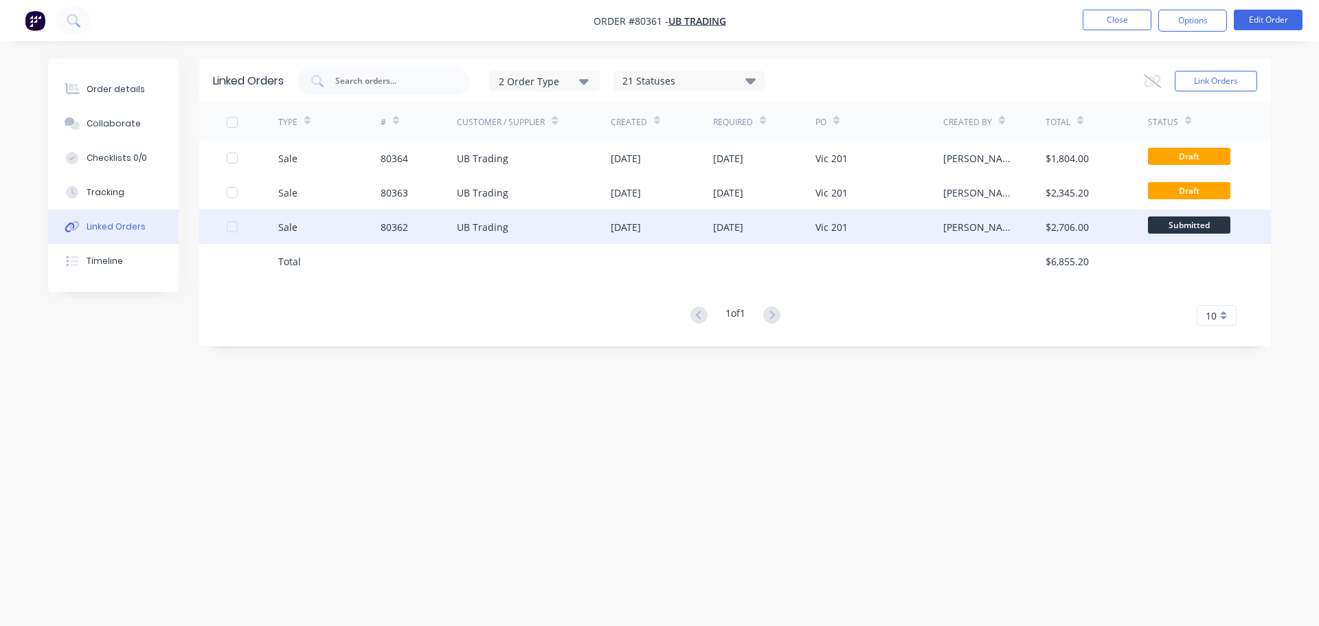
click at [232, 229] on div at bounding box center [231, 226] width 27 height 27
click at [1220, 80] on button "Link Orders" at bounding box center [1216, 81] width 82 height 21
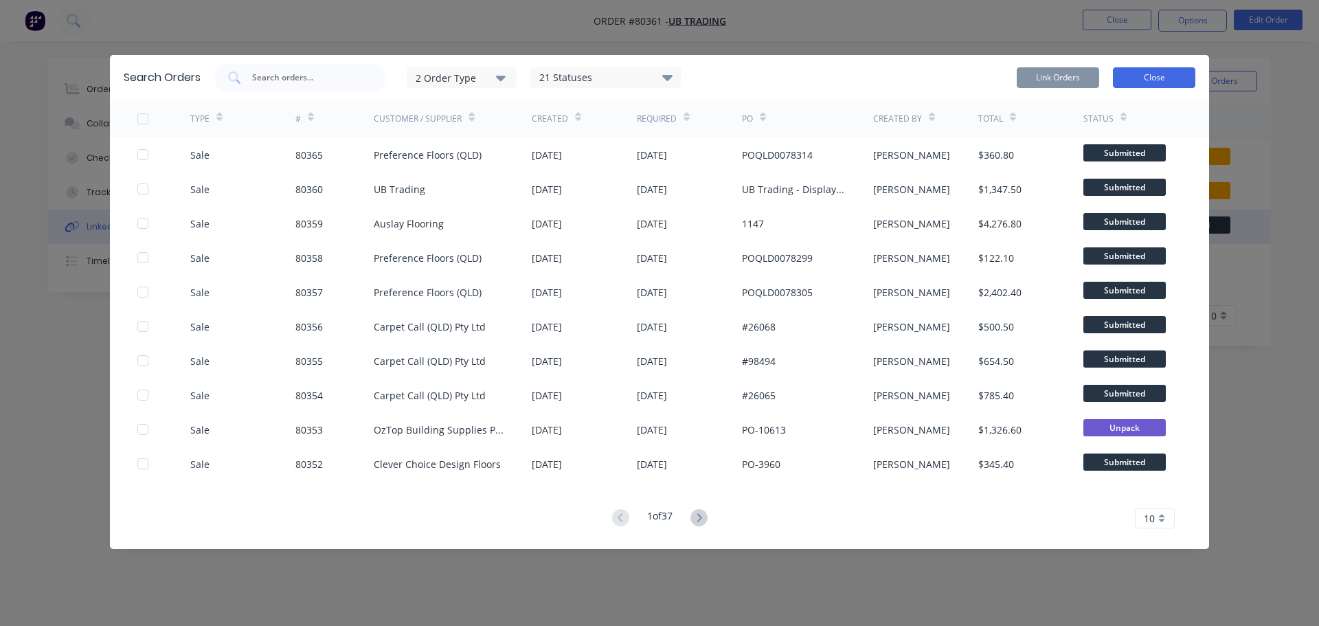
click at [1148, 87] on button "Close" at bounding box center [1154, 77] width 82 height 21
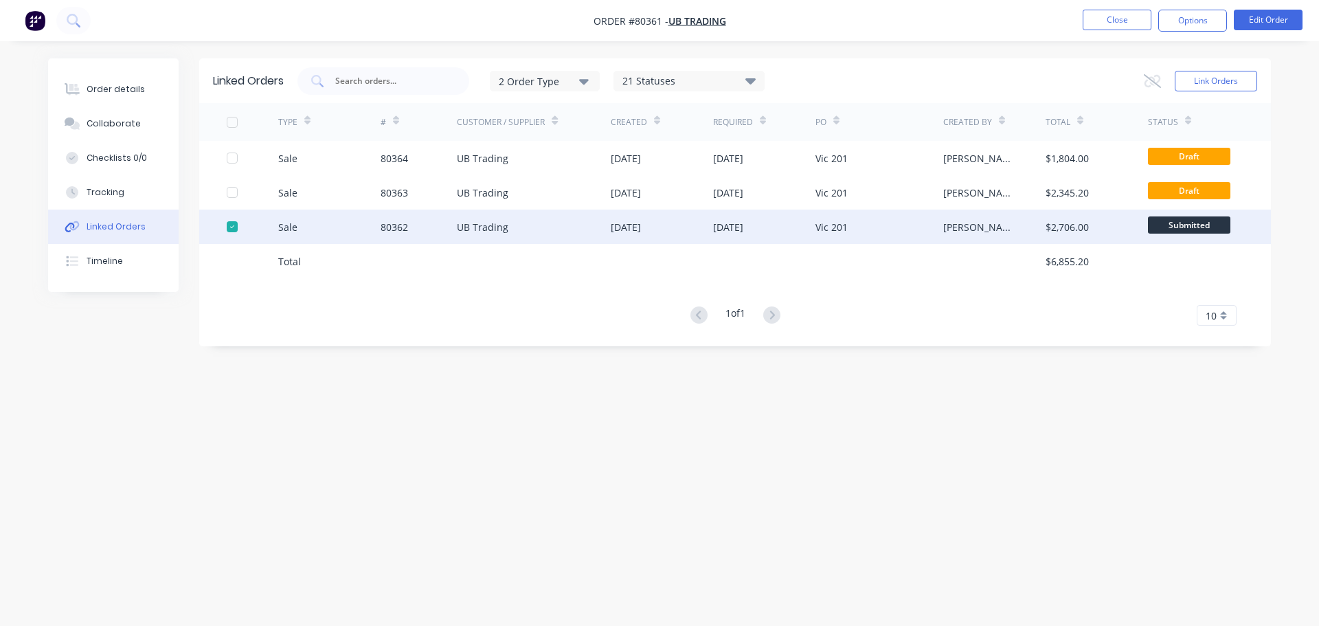
click at [226, 227] on div "Sale 80362 UB Trading [DATE] [DATE] Vic 201 [PERSON_NAME] $2,706.00 Submitted" at bounding box center [735, 227] width 1072 height 34
click at [229, 227] on div at bounding box center [231, 226] width 27 height 27
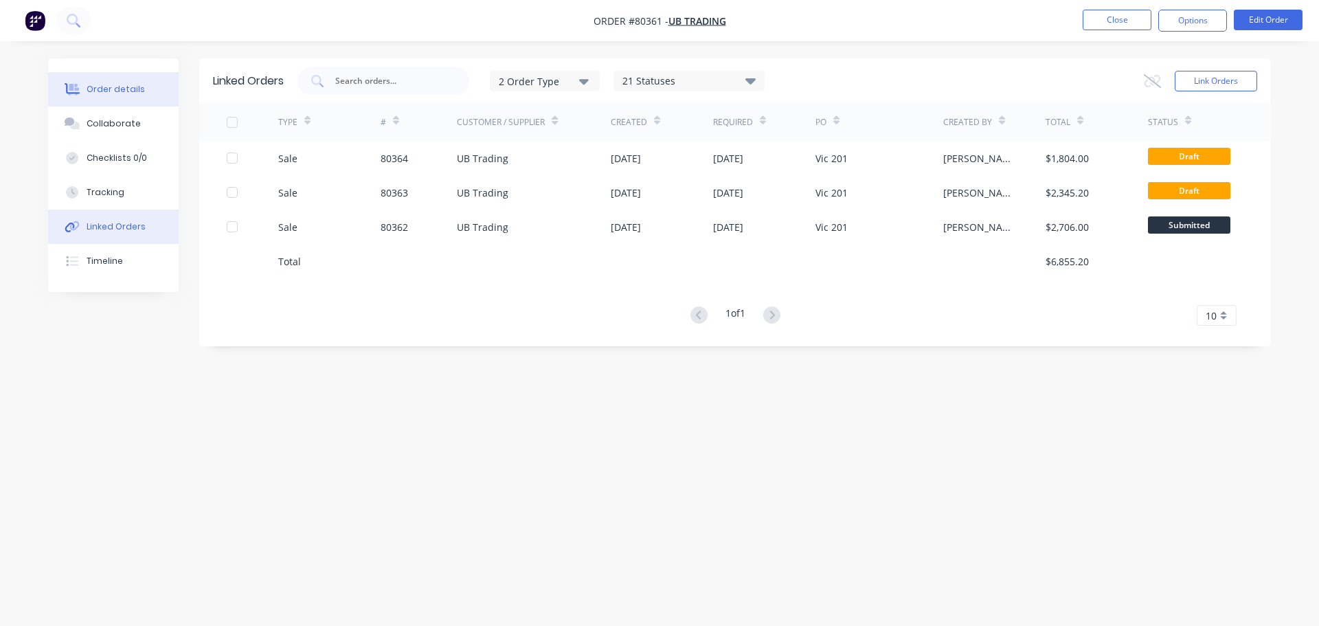
click at [111, 87] on div "Order details" at bounding box center [116, 89] width 58 height 12
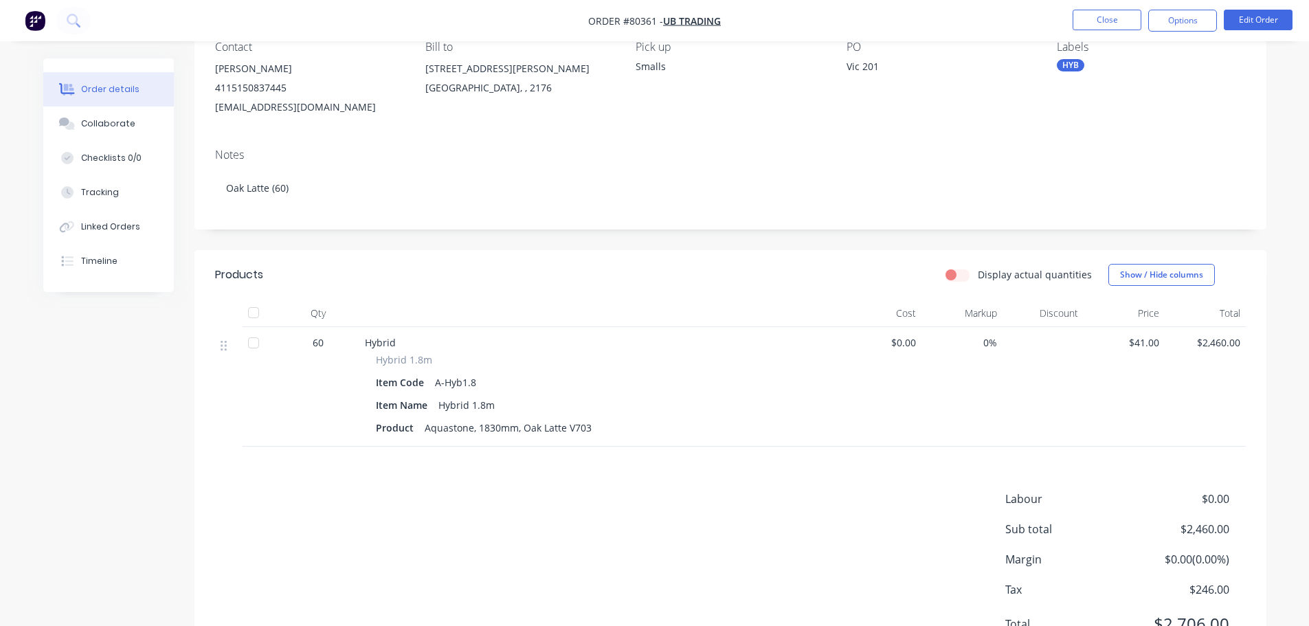
scroll to position [197, 0]
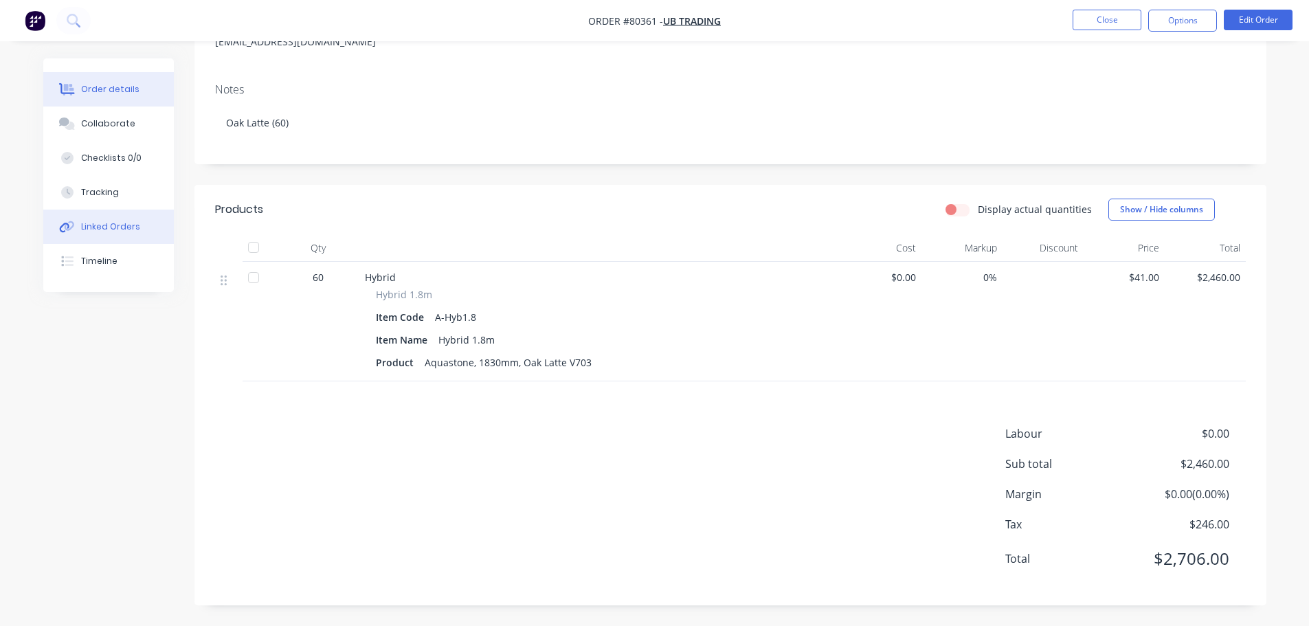
click at [100, 228] on div "Linked Orders" at bounding box center [110, 226] width 59 height 12
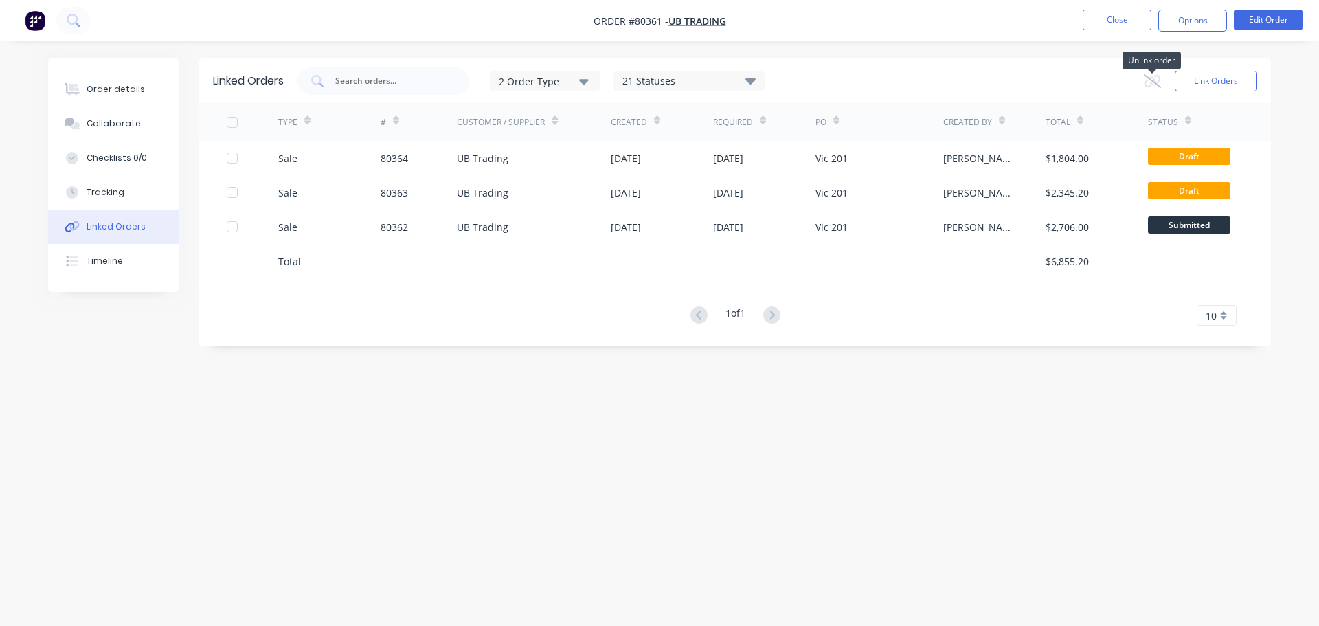
click at [1155, 81] on icon at bounding box center [1152, 81] width 17 height 14
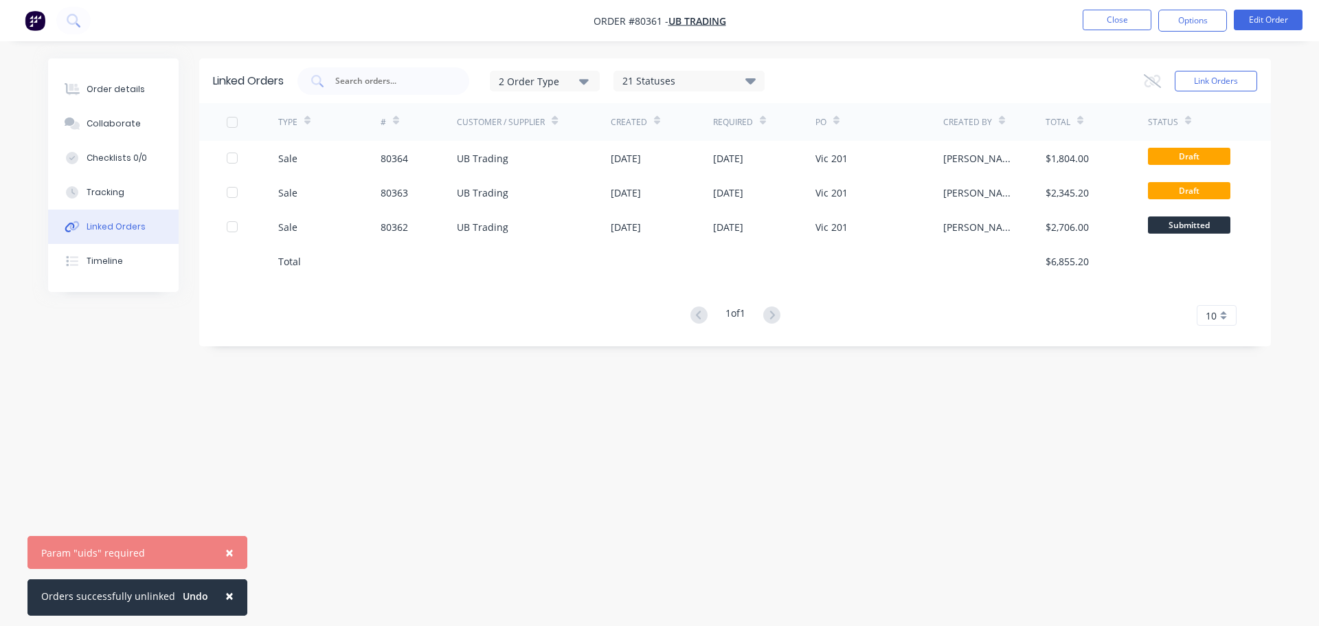
click at [225, 596] on span "×" at bounding box center [229, 595] width 8 height 19
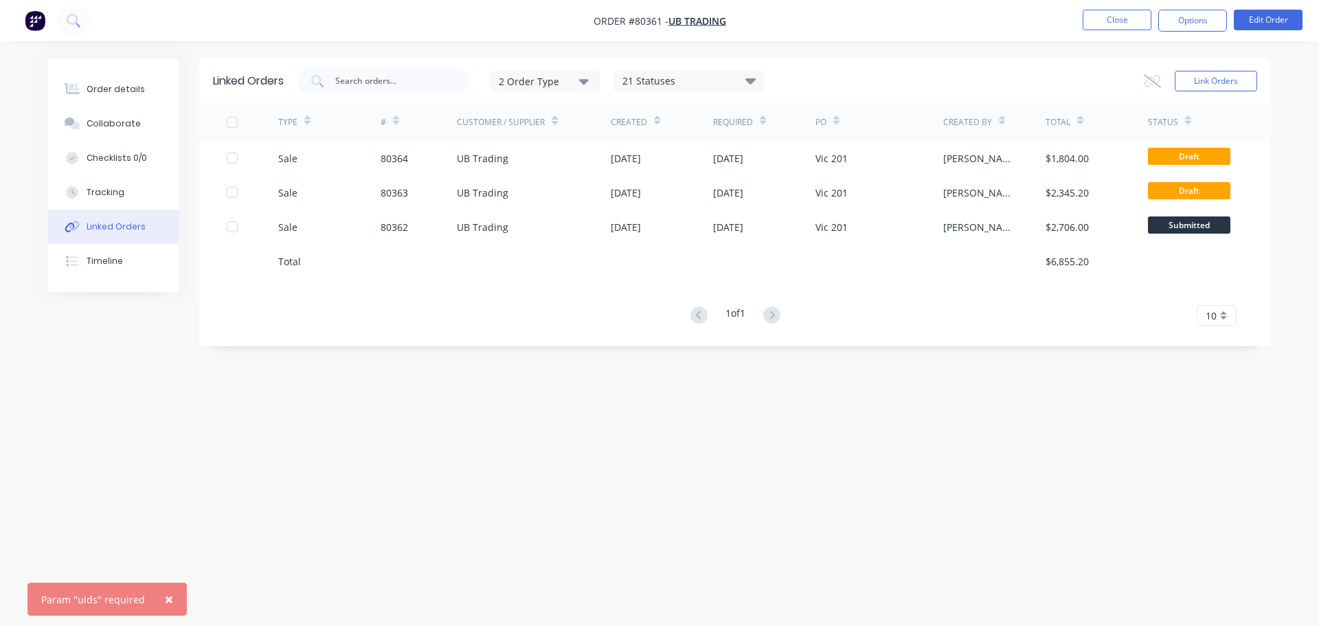
click at [165, 600] on span "×" at bounding box center [169, 598] width 8 height 19
click at [851, 331] on div "Linked Orders 2 Order Type 21 Statuses Sales Order Status All Archived Draft Qu…" at bounding box center [735, 202] width 1072 height 288
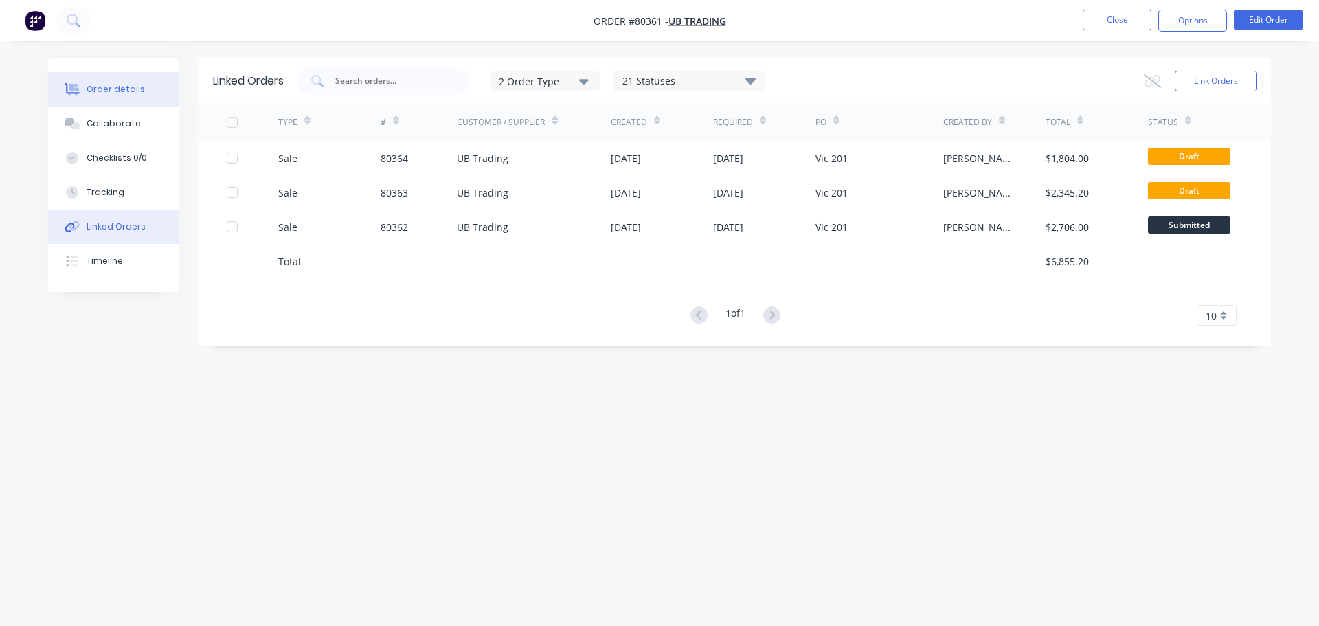
click at [106, 86] on div "Order details" at bounding box center [116, 89] width 58 height 12
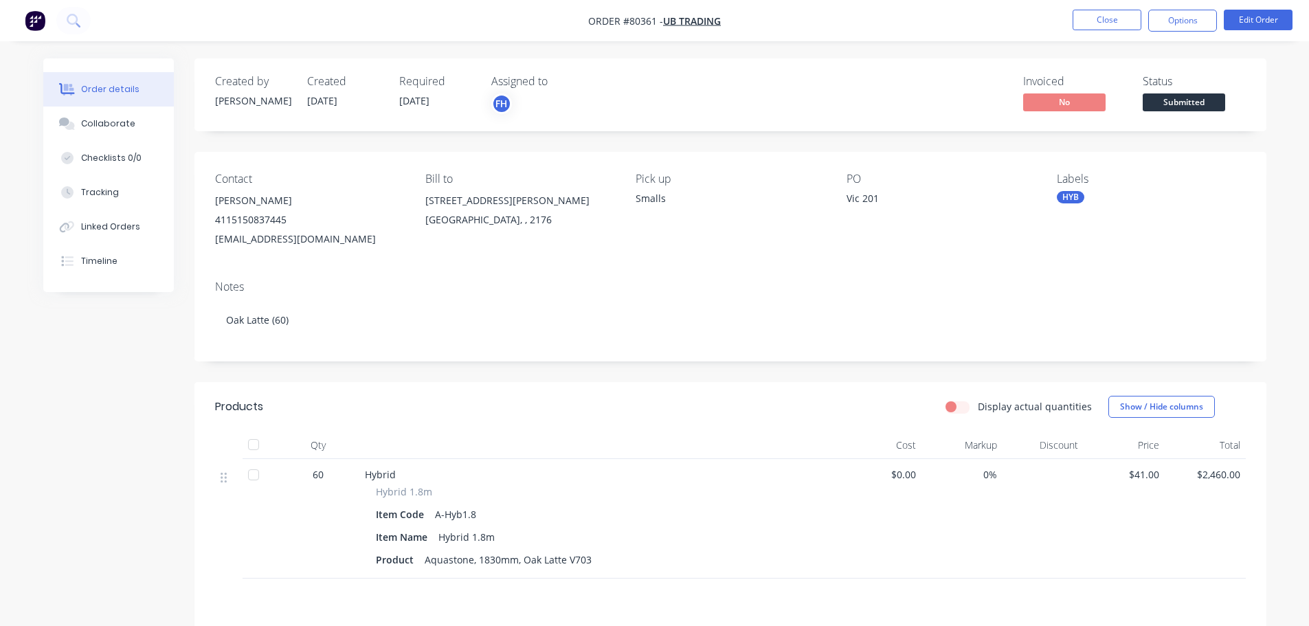
click at [32, 26] on img "button" at bounding box center [35, 20] width 21 height 21
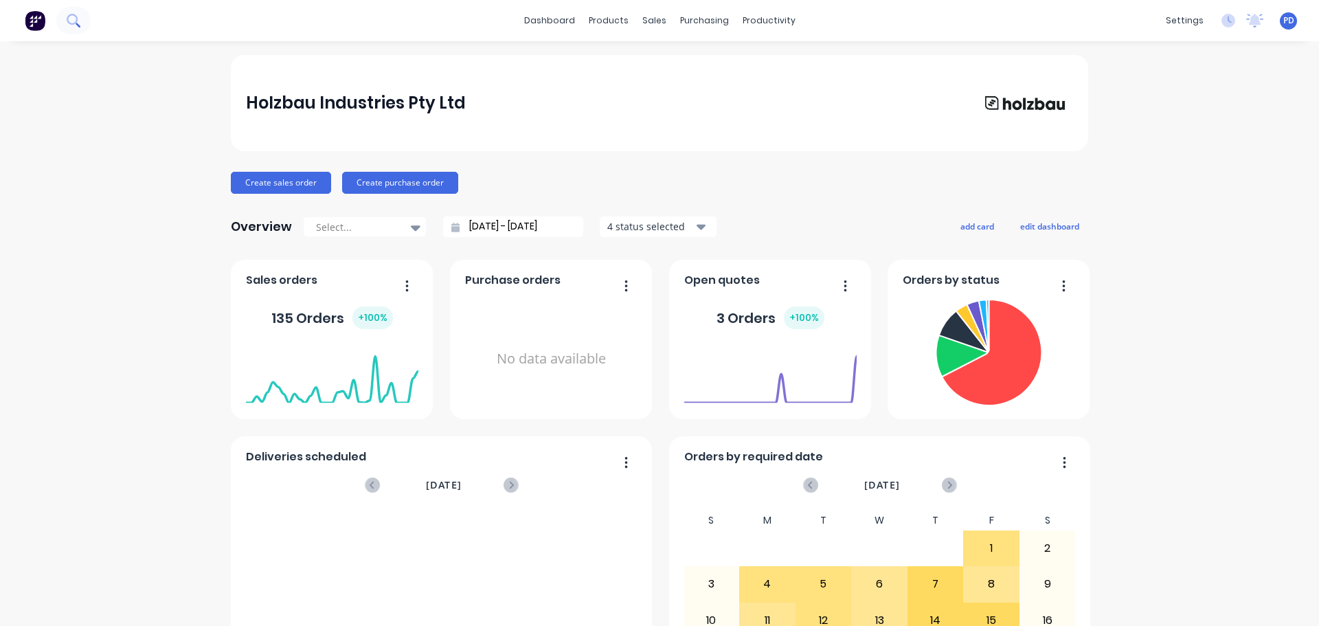
click at [84, 20] on button at bounding box center [73, 20] width 34 height 27
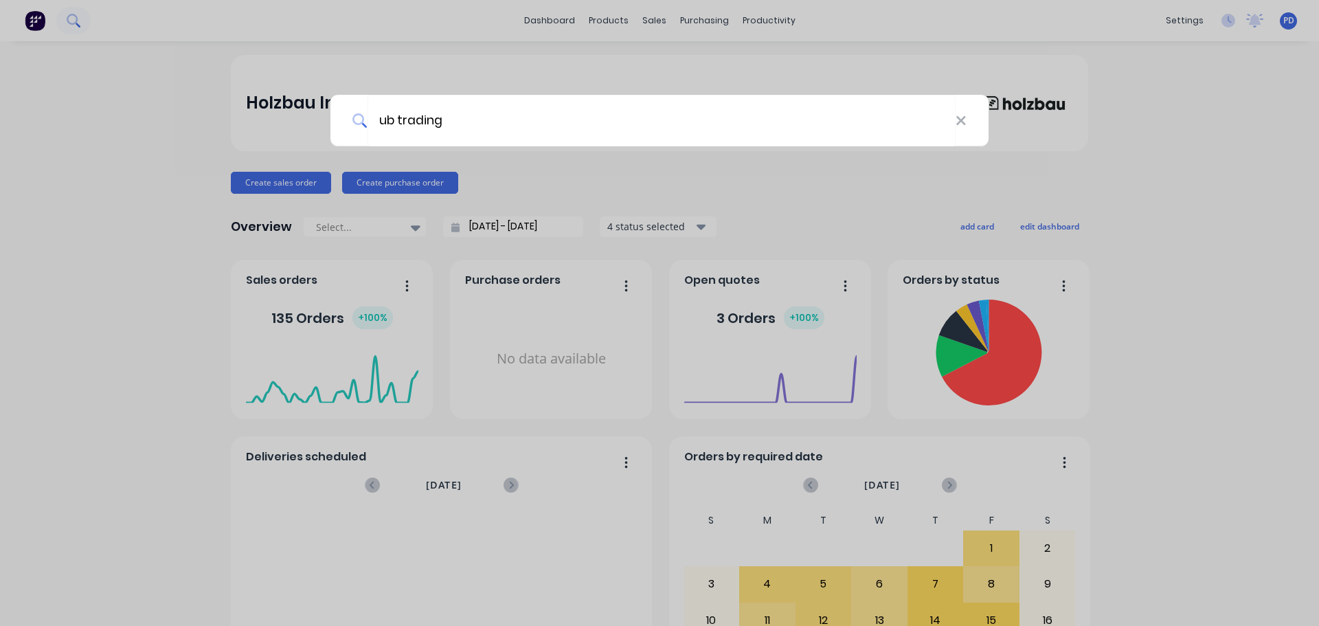
type input "ub trading"
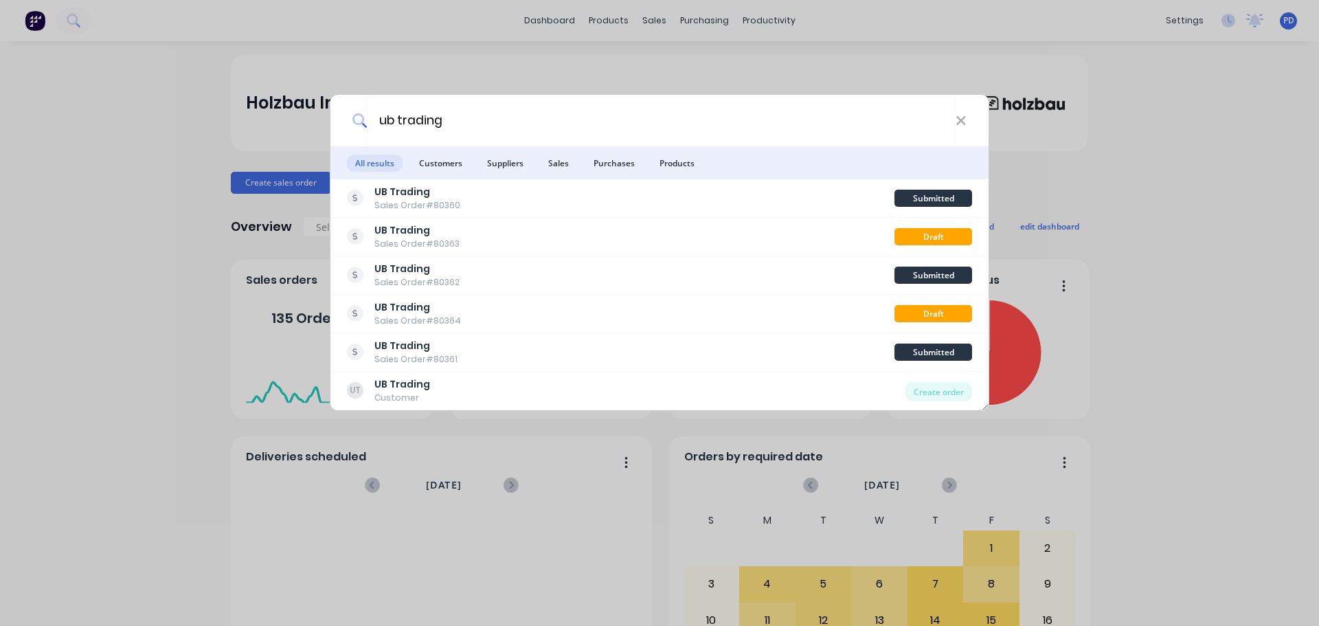
click at [425, 172] on li "Customers" at bounding box center [441, 162] width 60 height 33
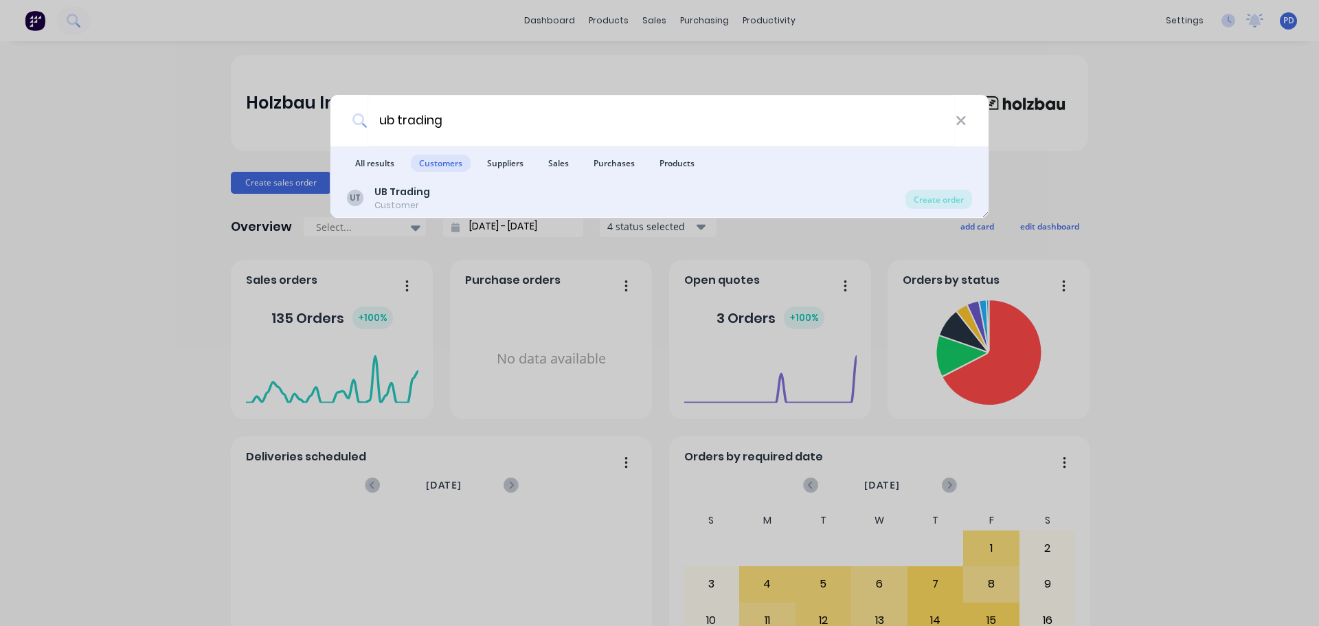
click at [411, 201] on div "Customer" at bounding box center [402, 205] width 56 height 12
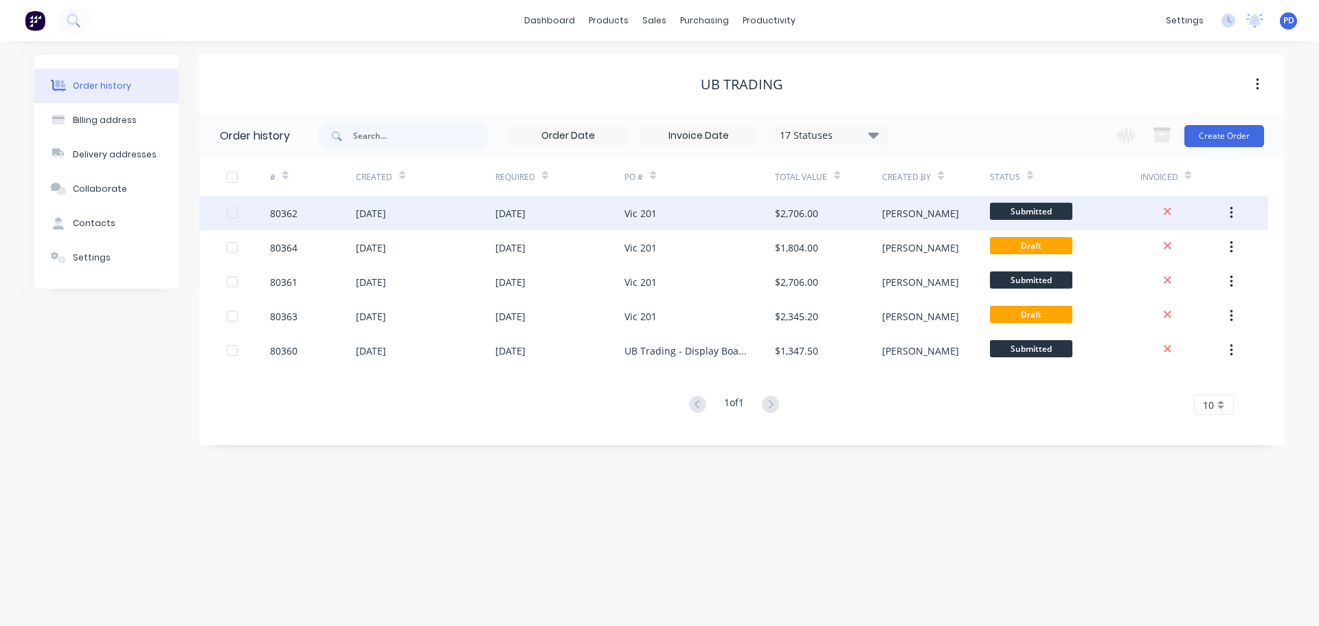
click at [295, 217] on div "80362" at bounding box center [283, 213] width 27 height 14
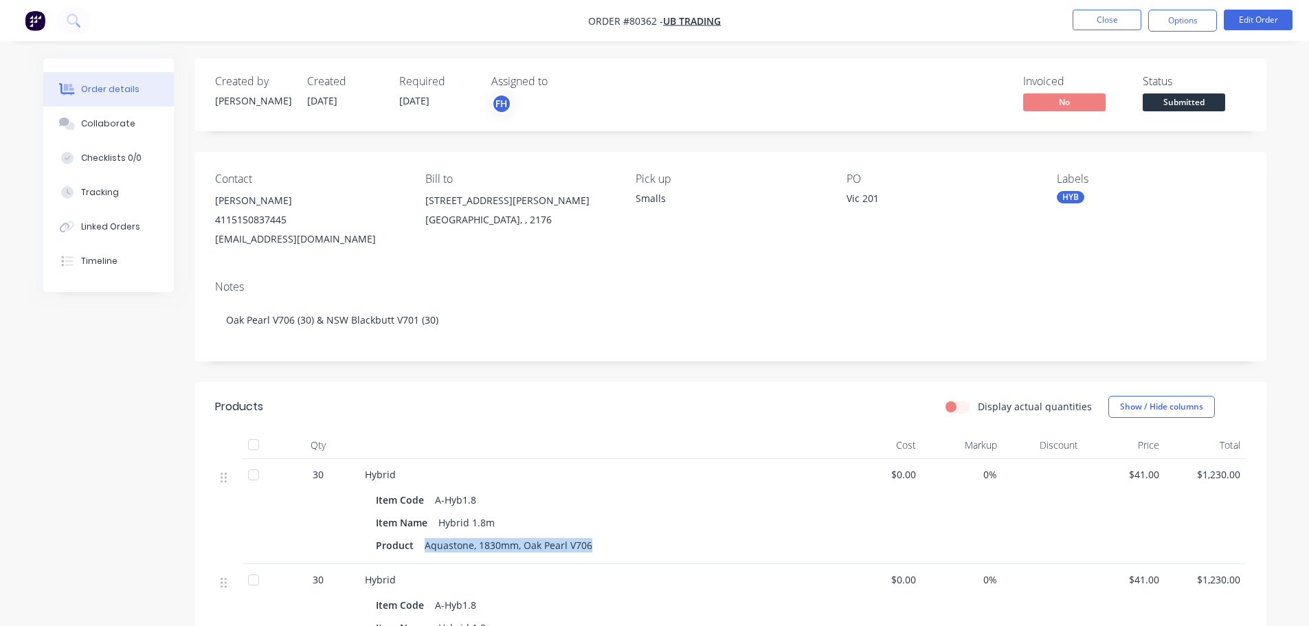
drag, startPoint x: 423, startPoint y: 546, endPoint x: 596, endPoint y: 545, distance: 172.4
click at [596, 545] on div "Product Aquastone, 1830mm, Oak Pearl V706" at bounding box center [600, 545] width 448 height 20
copy div "Aquastone, 1830mm, Oak Pearl V706"
click at [1121, 20] on button "Close" at bounding box center [1106, 20] width 69 height 21
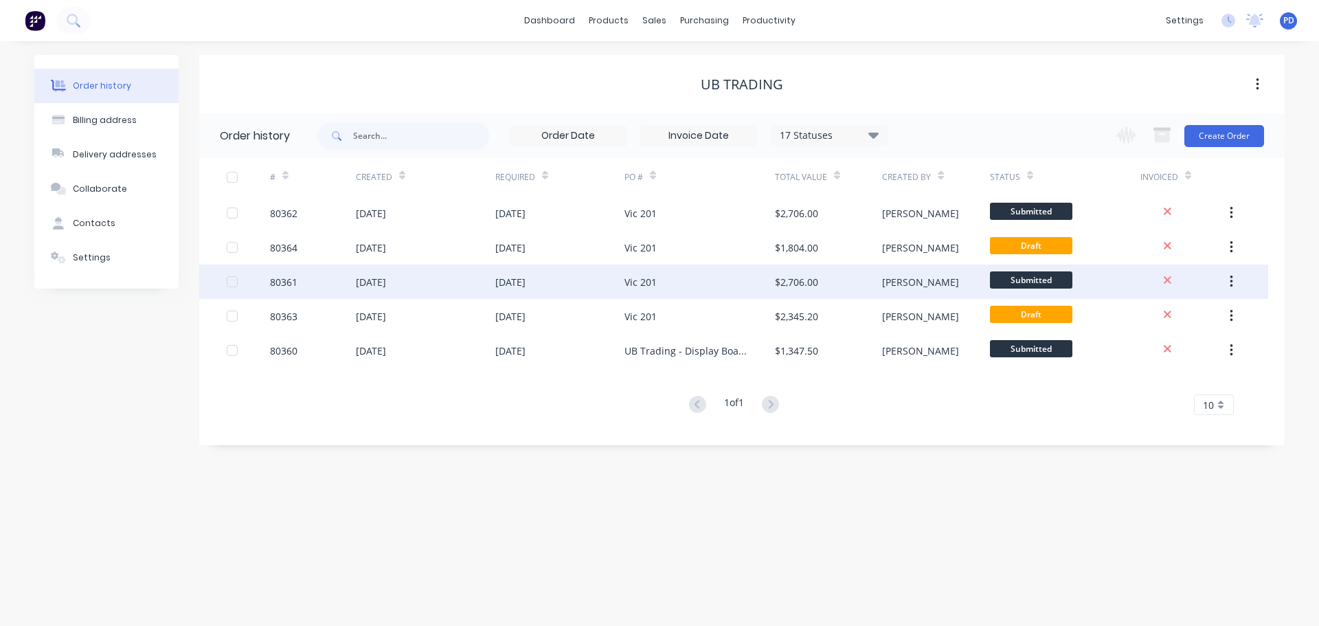
click at [383, 286] on div "[DATE]" at bounding box center [371, 282] width 30 height 14
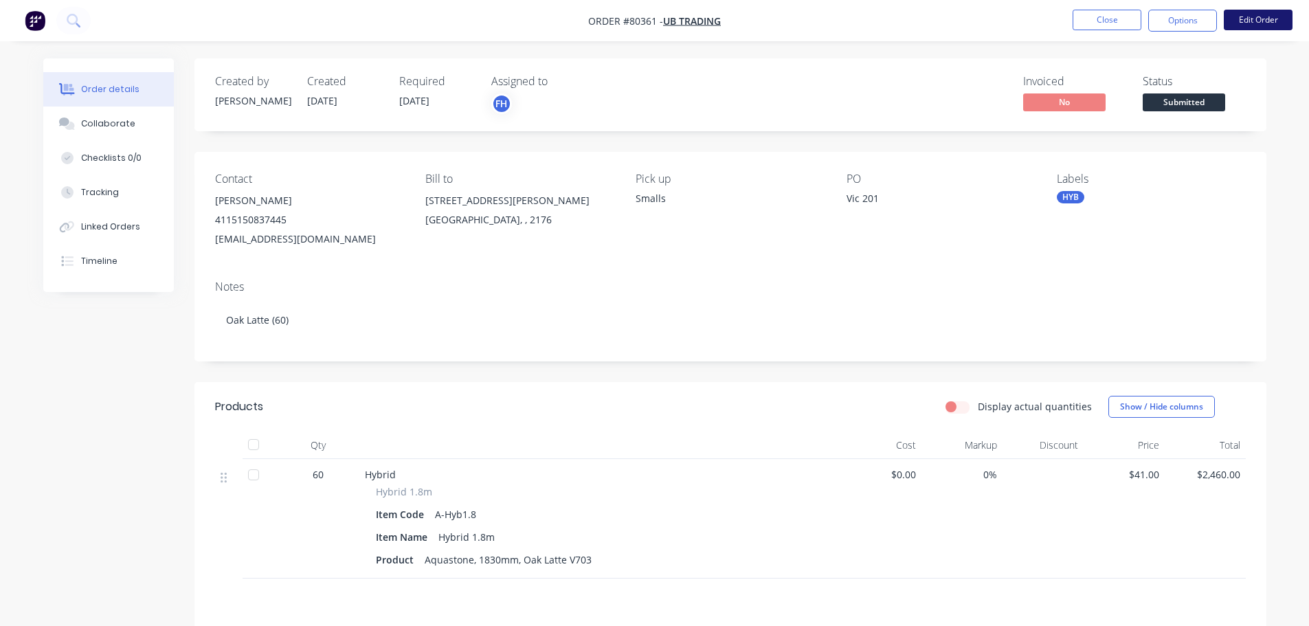
click at [1262, 18] on button "Edit Order" at bounding box center [1257, 20] width 69 height 21
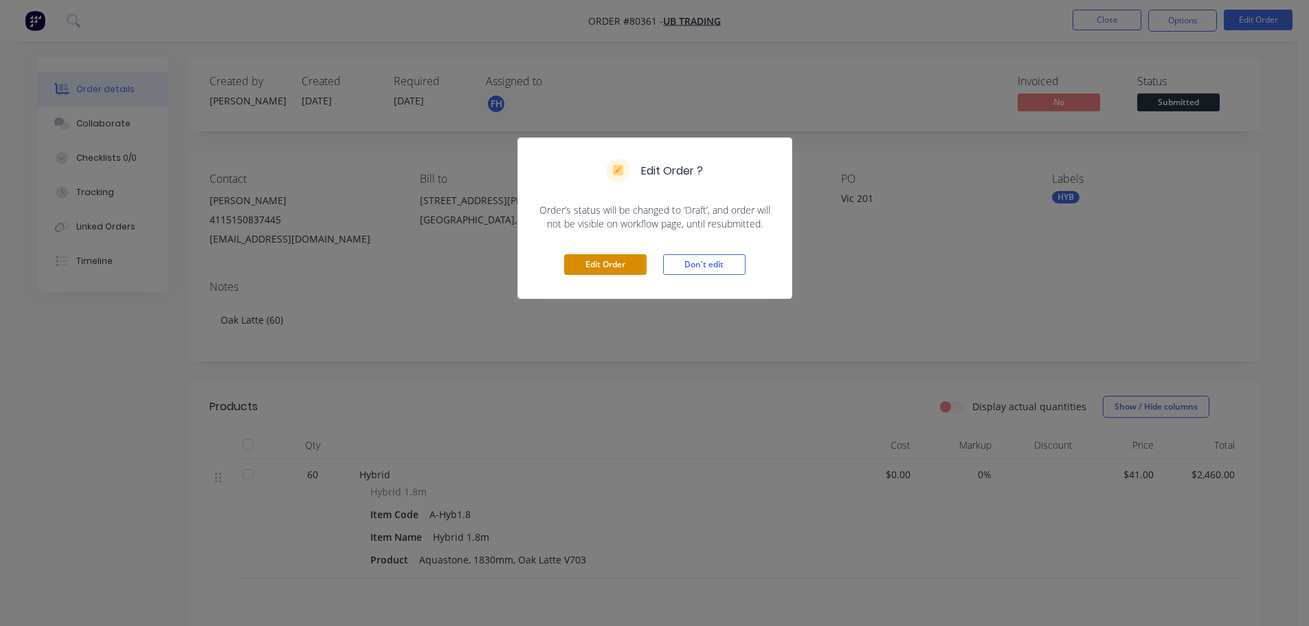
click at [611, 260] on button "Edit Order" at bounding box center [605, 264] width 82 height 21
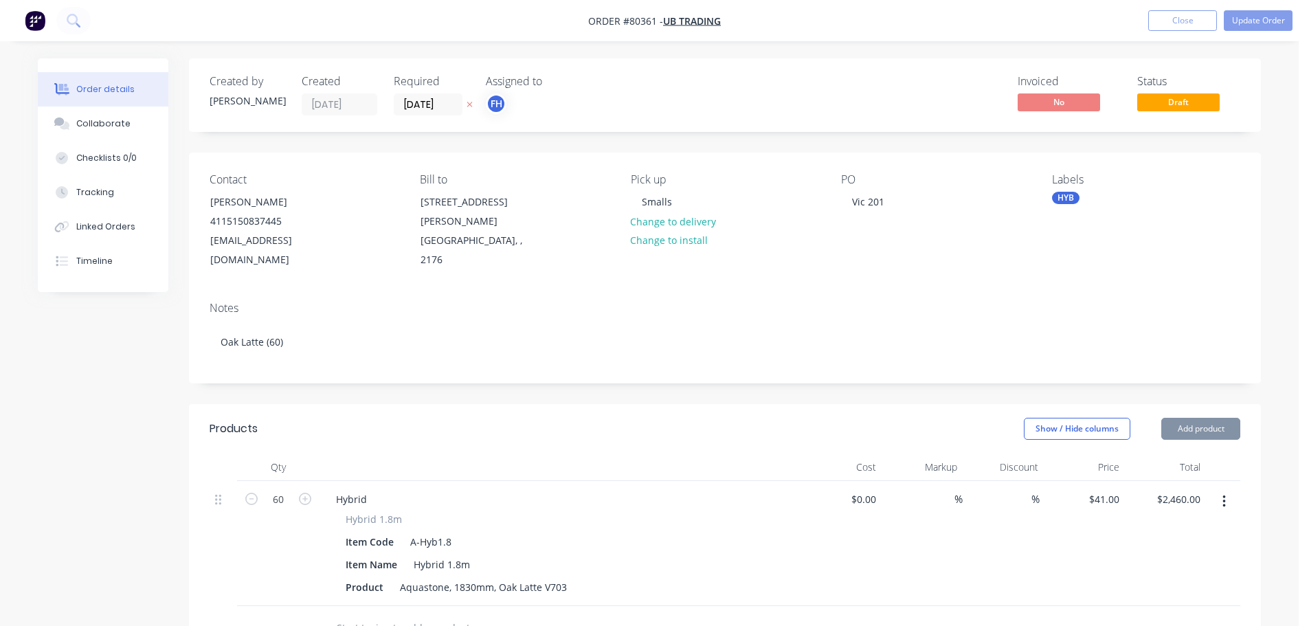
type input "$41.00"
type input "$2,460.00"
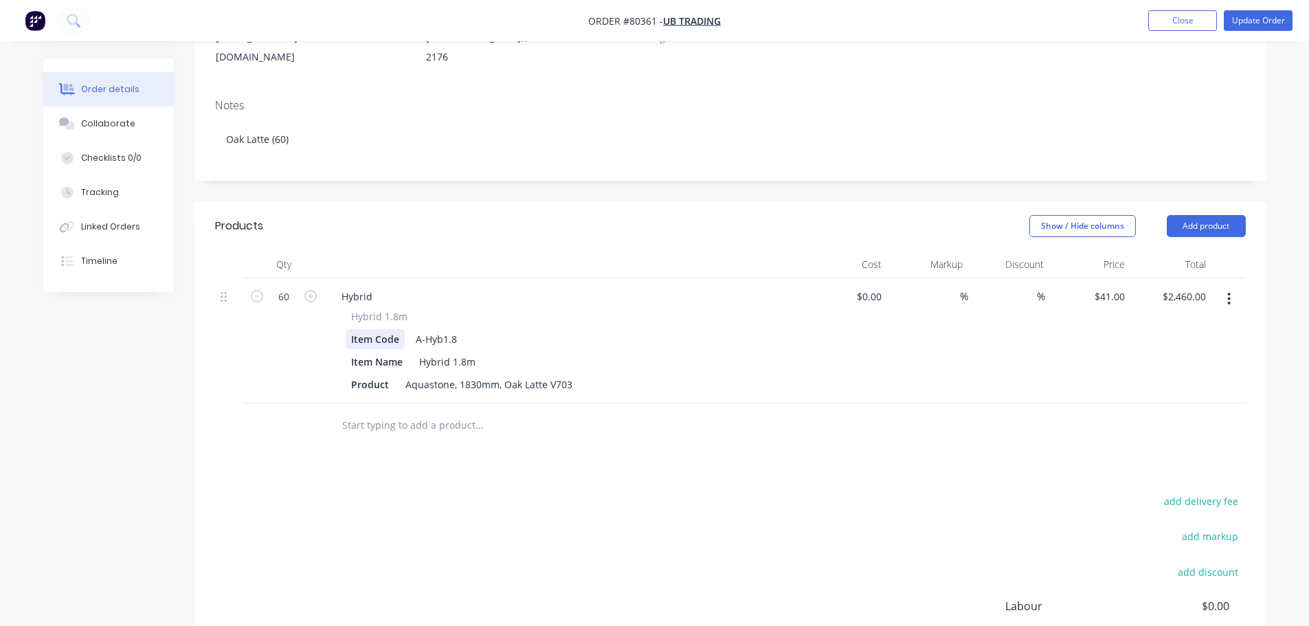
scroll to position [206, 0]
click at [380, 408] on input "text" at bounding box center [478, 421] width 275 height 27
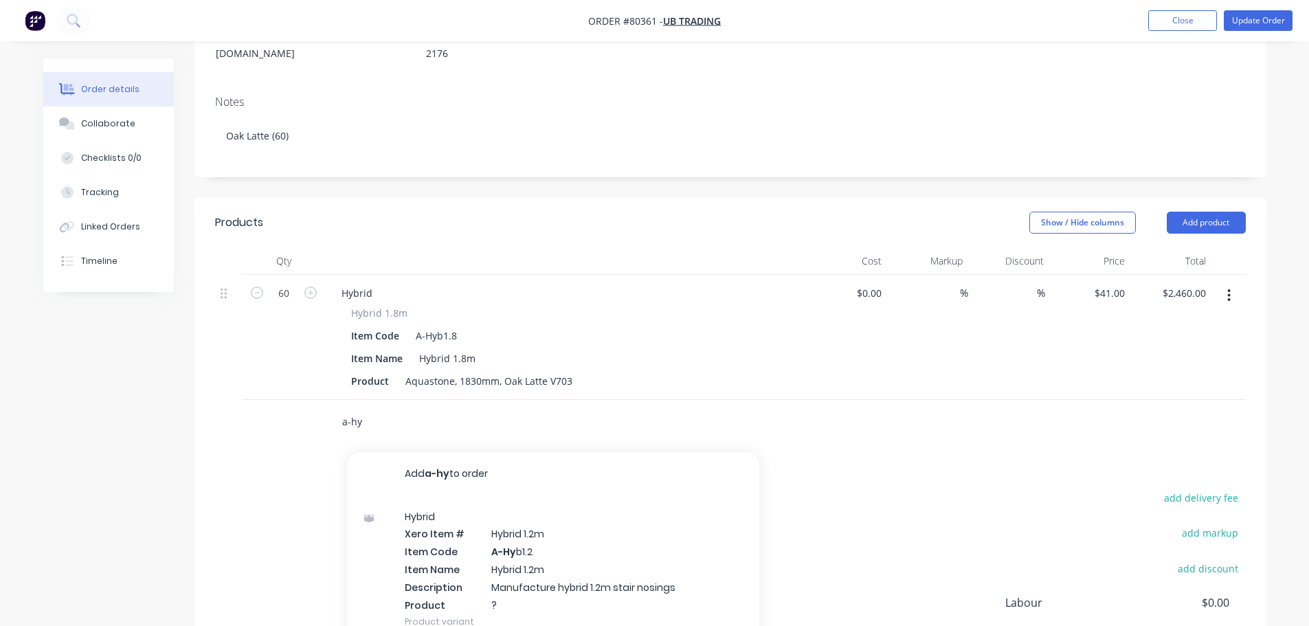
type input "a-hy"
click at [256, 409] on div at bounding box center [283, 422] width 82 height 45
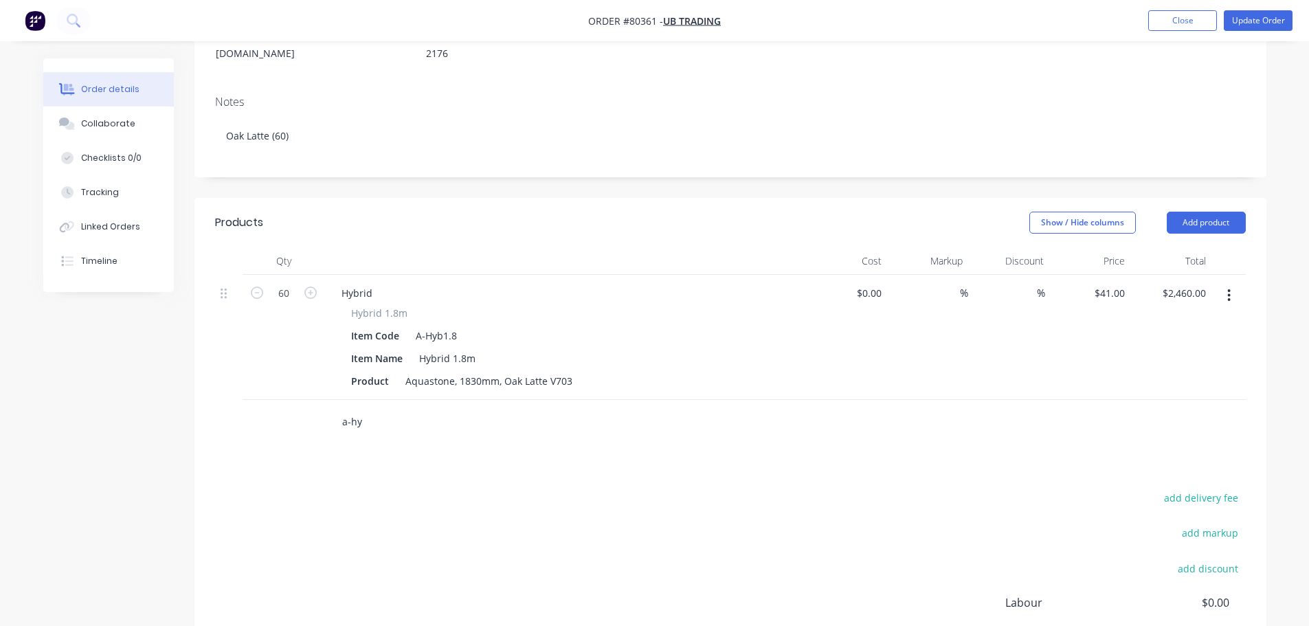
click at [374, 408] on input "a-hy" at bounding box center [478, 421] width 275 height 27
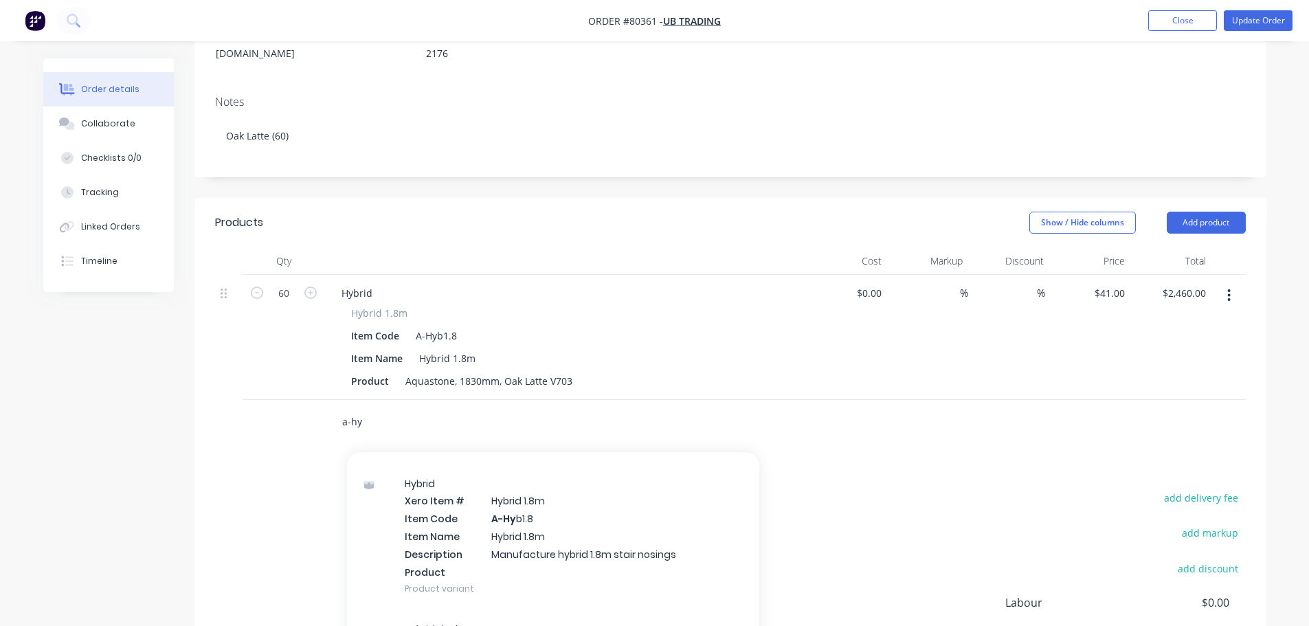
scroll to position [618, 0]
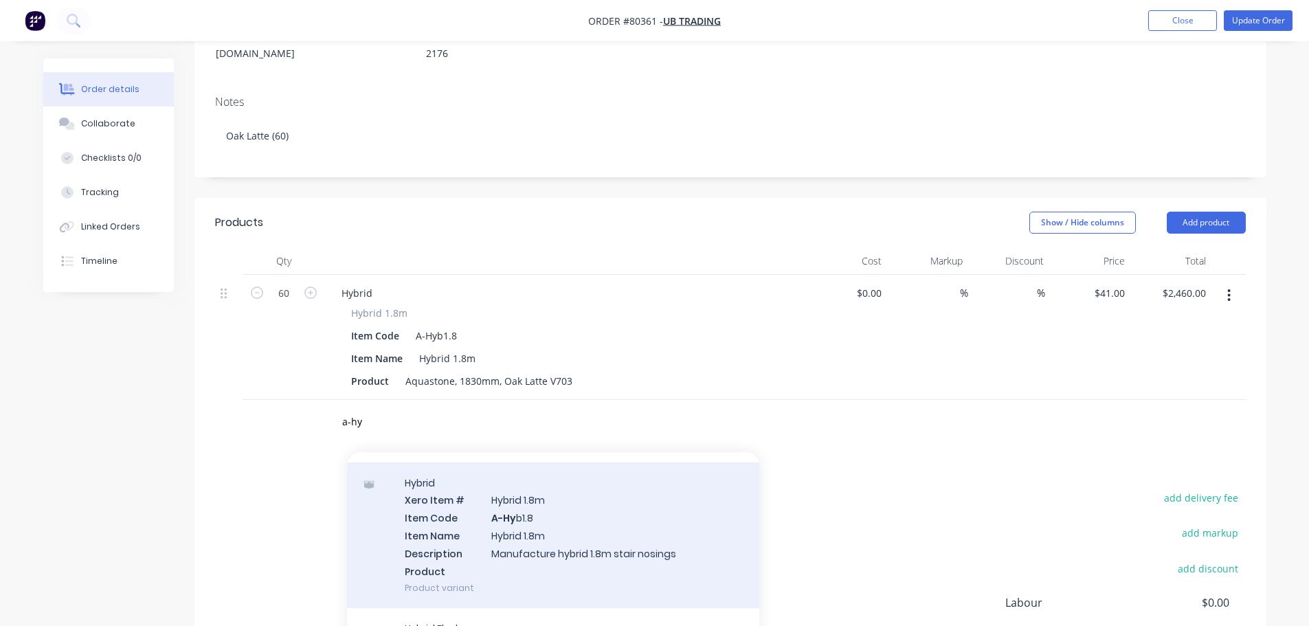
click at [425, 539] on div "Hybrid Xero Item # Hybrid 1.8m Item Code A-Hy b1.8 Item Name Hybrid 1.8m Descri…" at bounding box center [553, 535] width 412 height 146
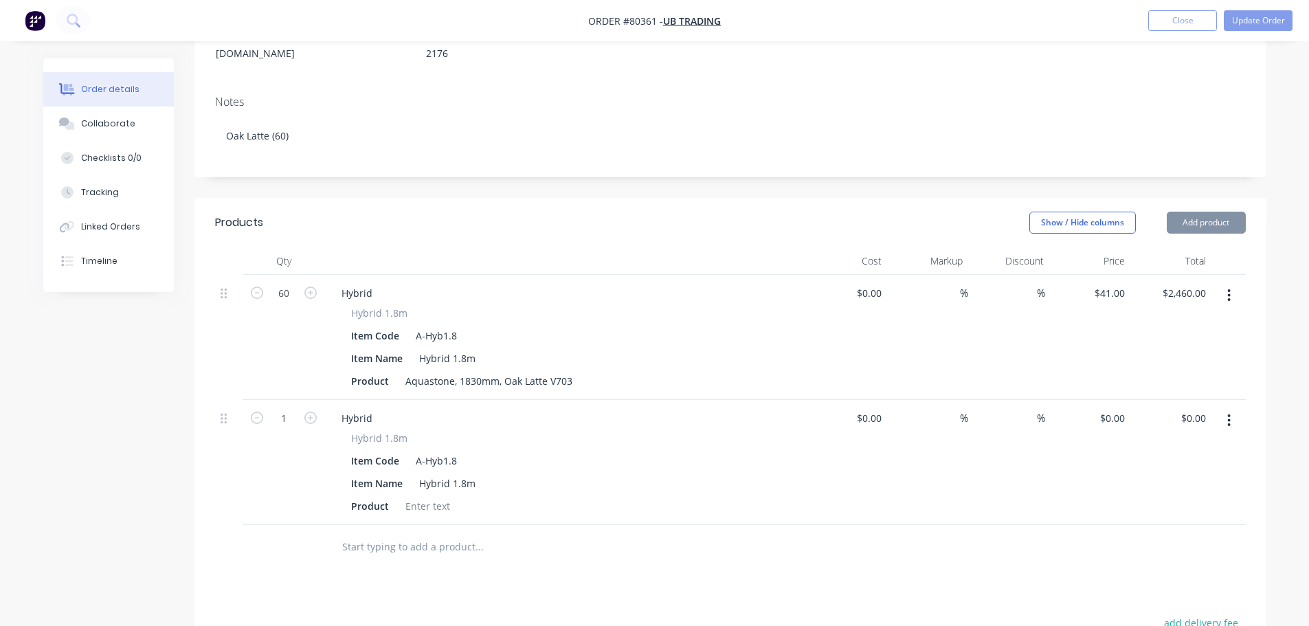
type input "$41.00"
click at [418, 496] on div at bounding box center [428, 506] width 56 height 20
paste div
click at [366, 534] on input "text" at bounding box center [478, 546] width 275 height 27
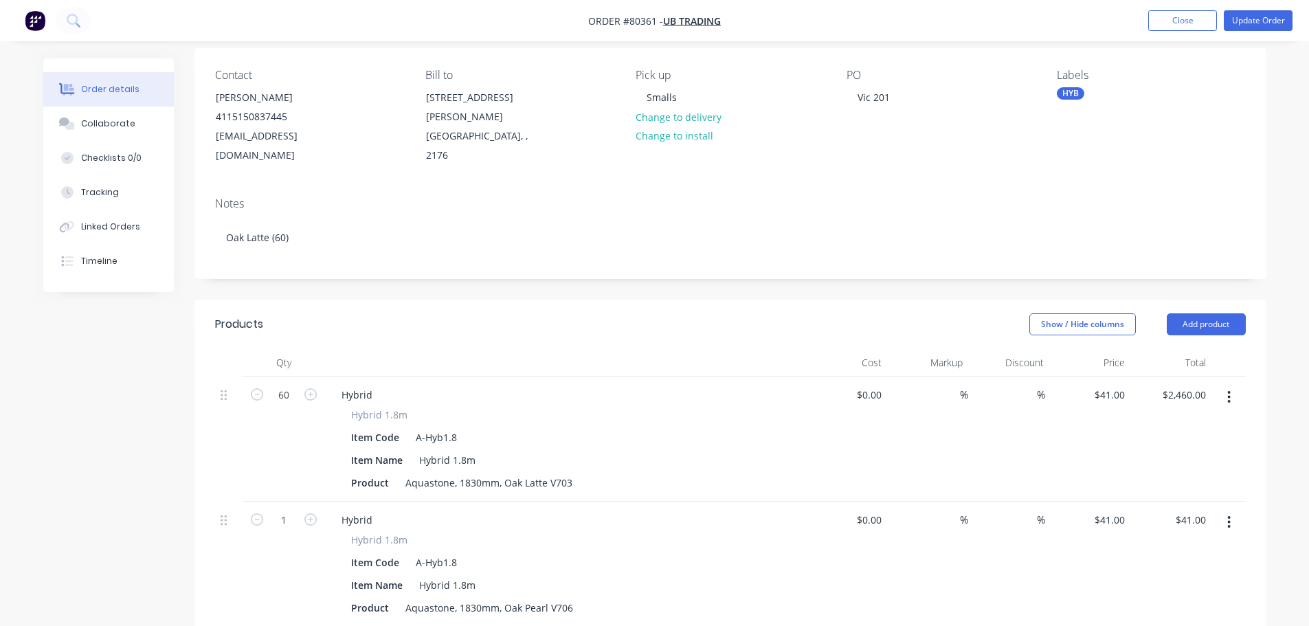
scroll to position [0, 0]
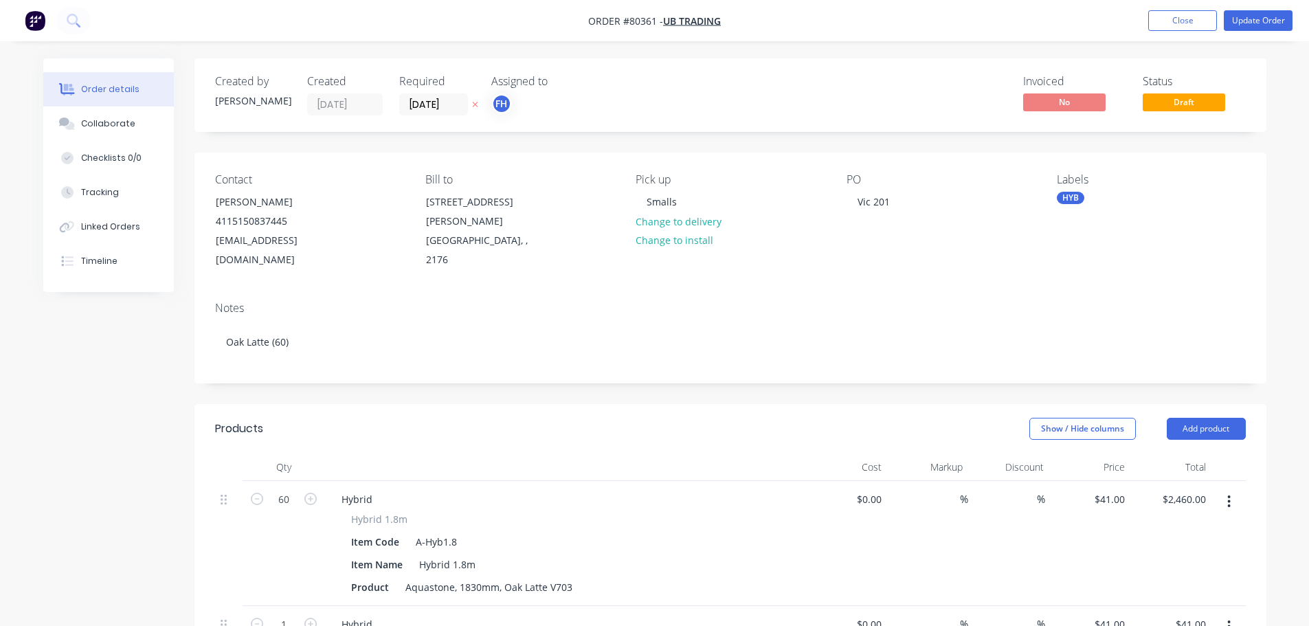
drag, startPoint x: 72, startPoint y: 19, endPoint x: 38, endPoint y: 16, distance: 33.7
click at [38, 16] on img "button" at bounding box center [35, 20] width 21 height 21
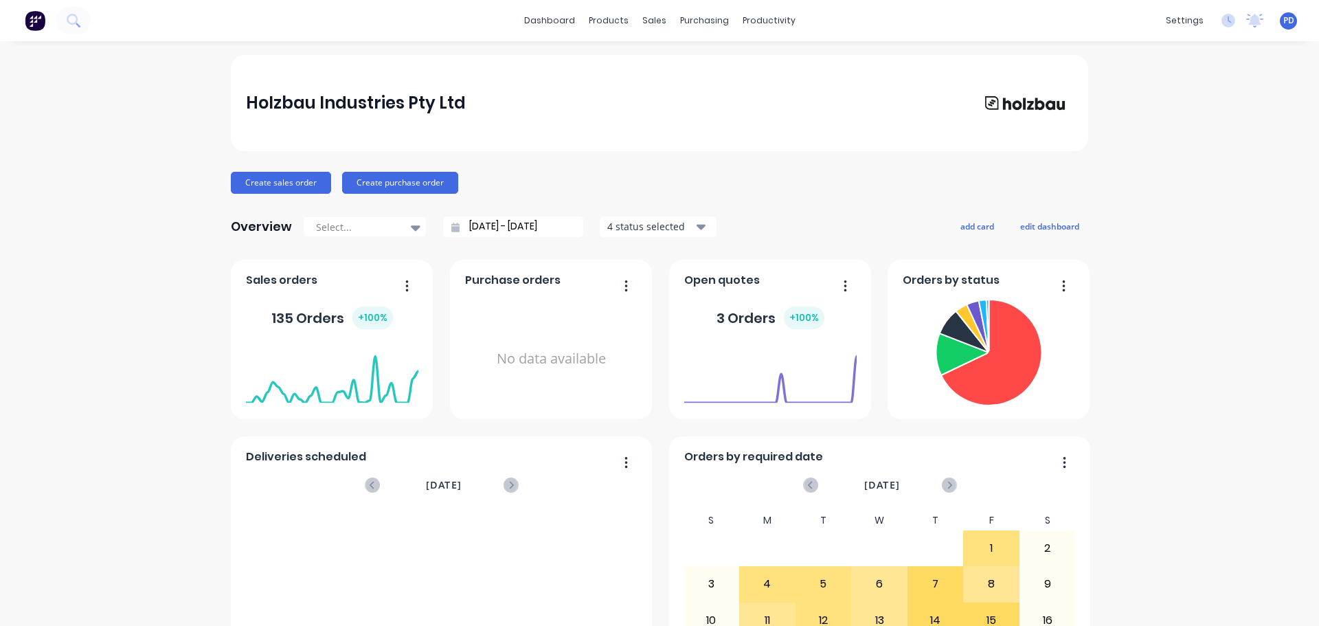
click at [143, 24] on div "dashboard products sales purchasing productivity dashboard products Product Cat…" at bounding box center [659, 20] width 1319 height 41
click at [80, 17] on icon at bounding box center [73, 20] width 13 height 13
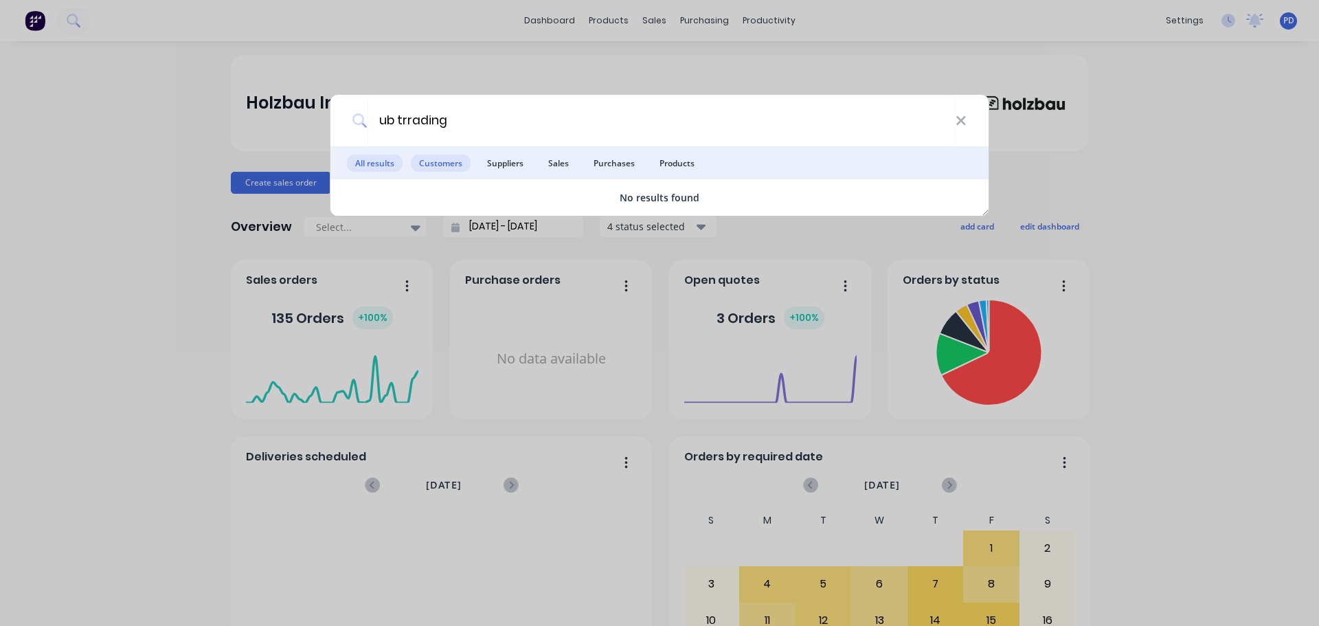
click at [456, 168] on span "Customers" at bounding box center [441, 163] width 60 height 17
click at [438, 162] on span "Customers" at bounding box center [441, 163] width 60 height 17
click at [403, 124] on input "ub trrading" at bounding box center [661, 121] width 588 height 52
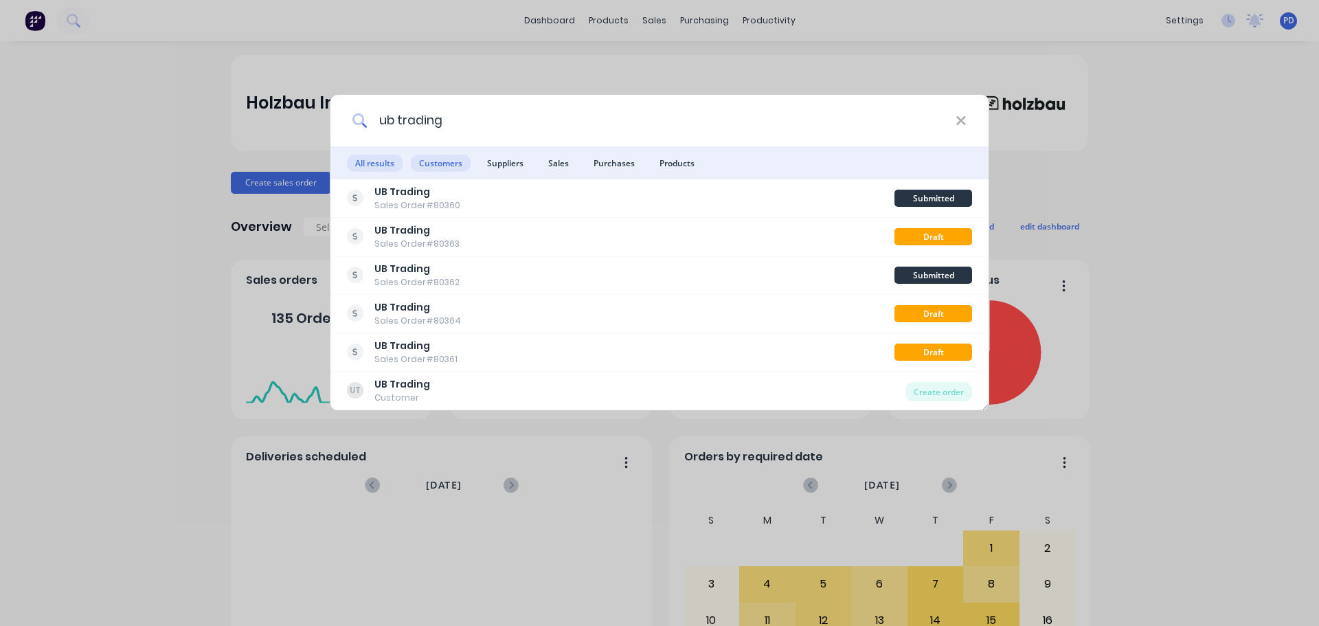
type input "ub trading"
click at [457, 162] on span "Customers" at bounding box center [441, 163] width 60 height 17
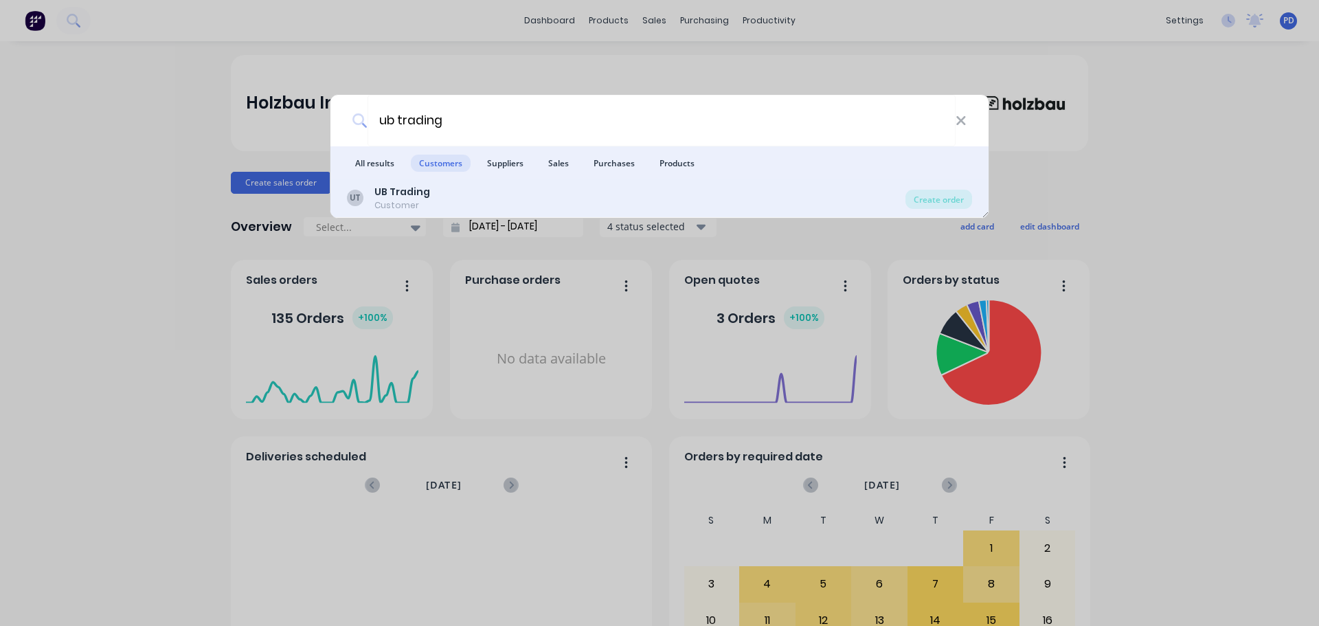
click at [389, 196] on b "UB Trading" at bounding box center [402, 192] width 56 height 14
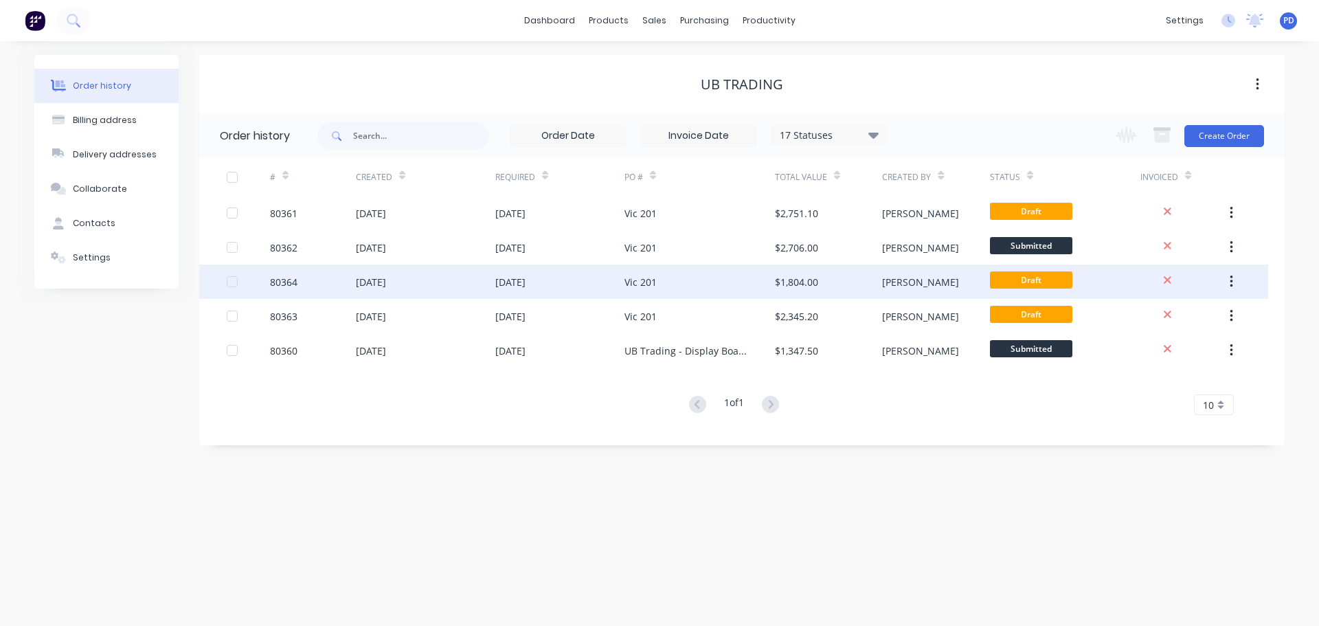
click at [289, 278] on div "80364" at bounding box center [283, 282] width 27 height 14
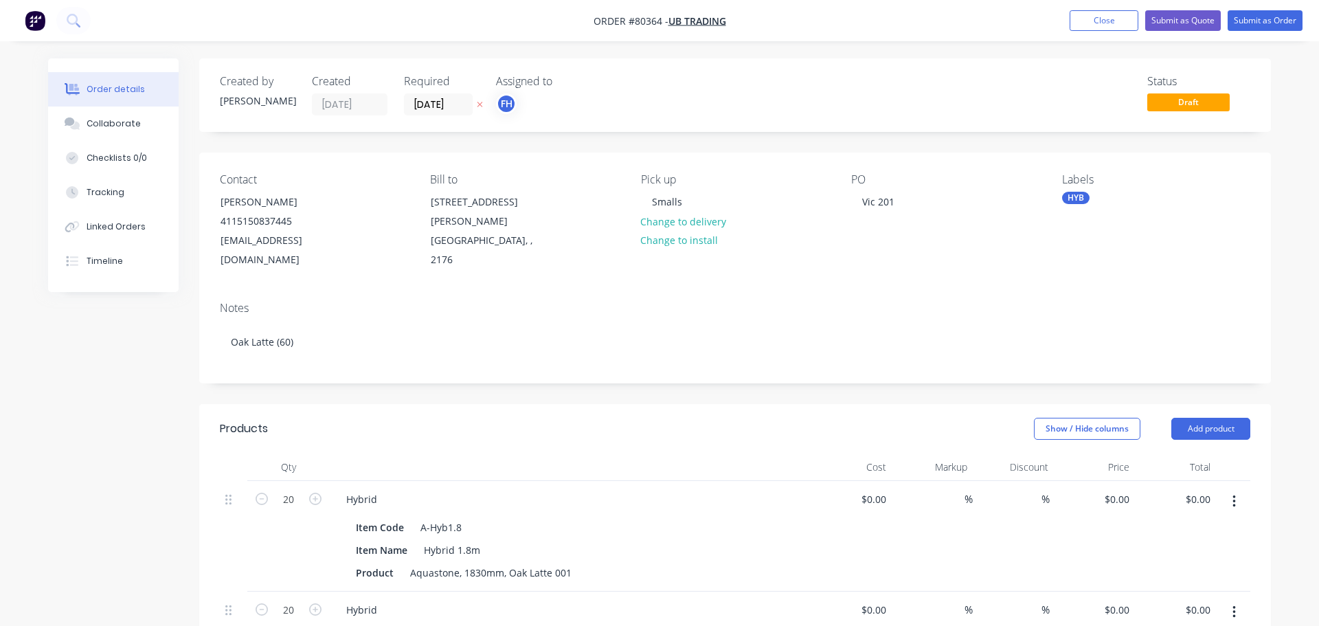
type input "$41.00"
type input "$820.00"
type input "$41.00"
type input "$820.00"
click at [461, 100] on input "[DATE]" at bounding box center [433, 104] width 67 height 21
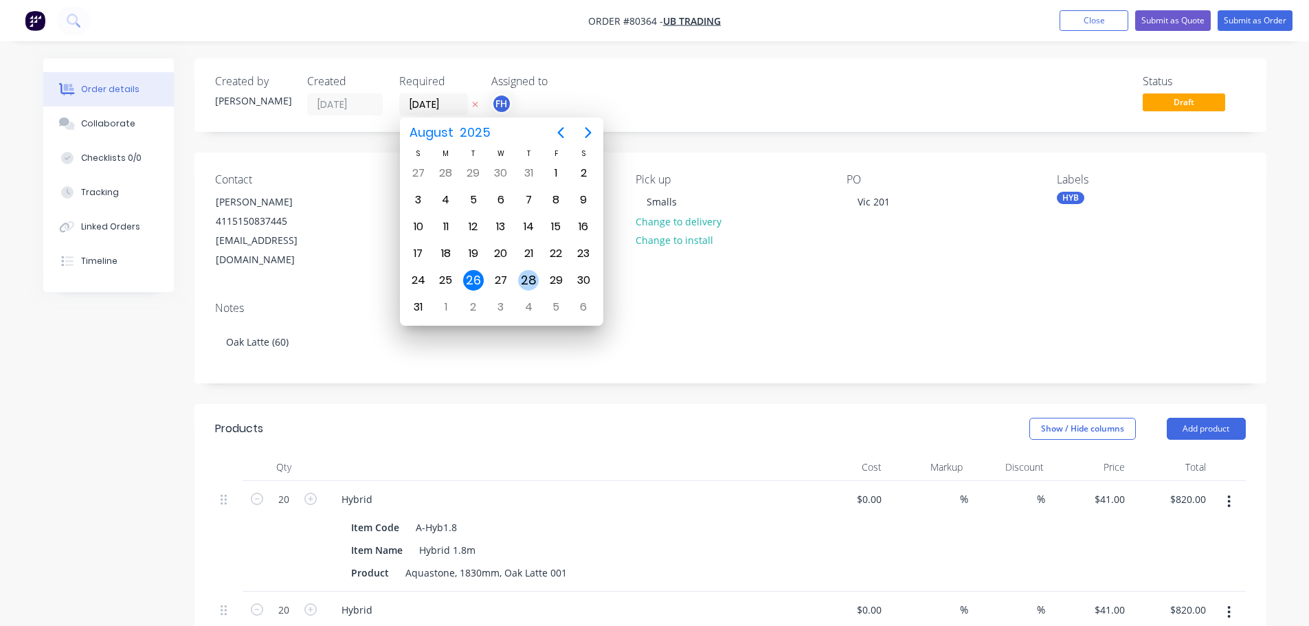
click at [530, 279] on div "28" at bounding box center [528, 280] width 21 height 21
type input "[DATE]"
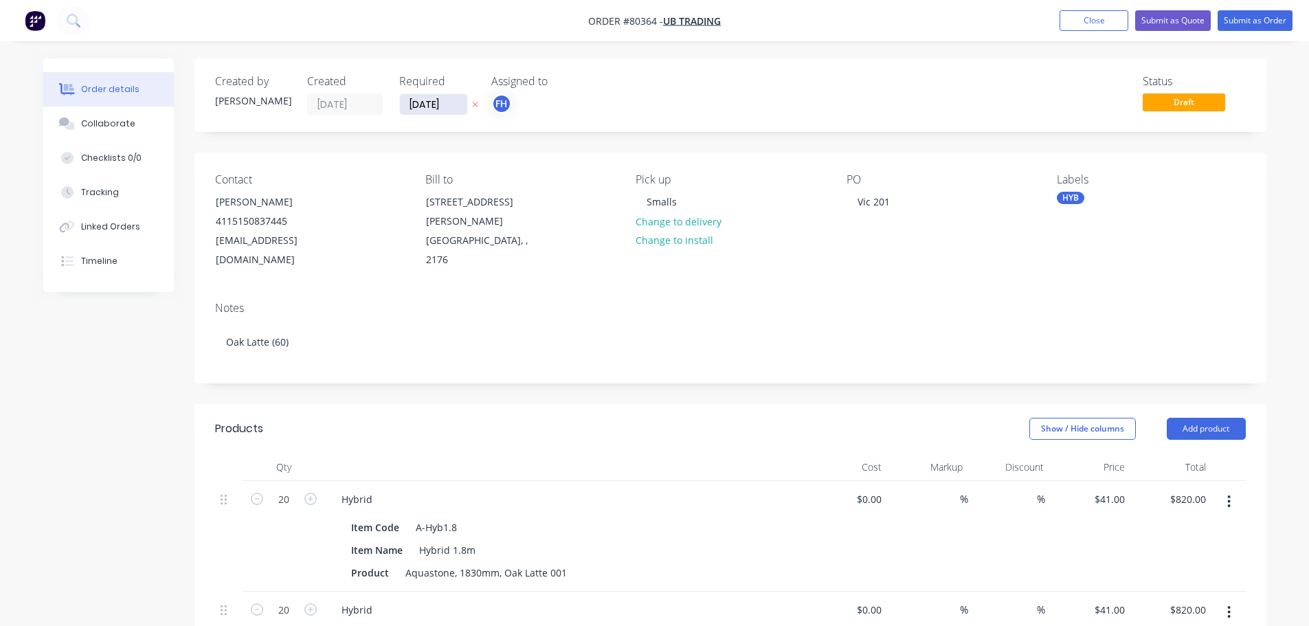
click at [459, 109] on input "[DATE]" at bounding box center [433, 104] width 67 height 21
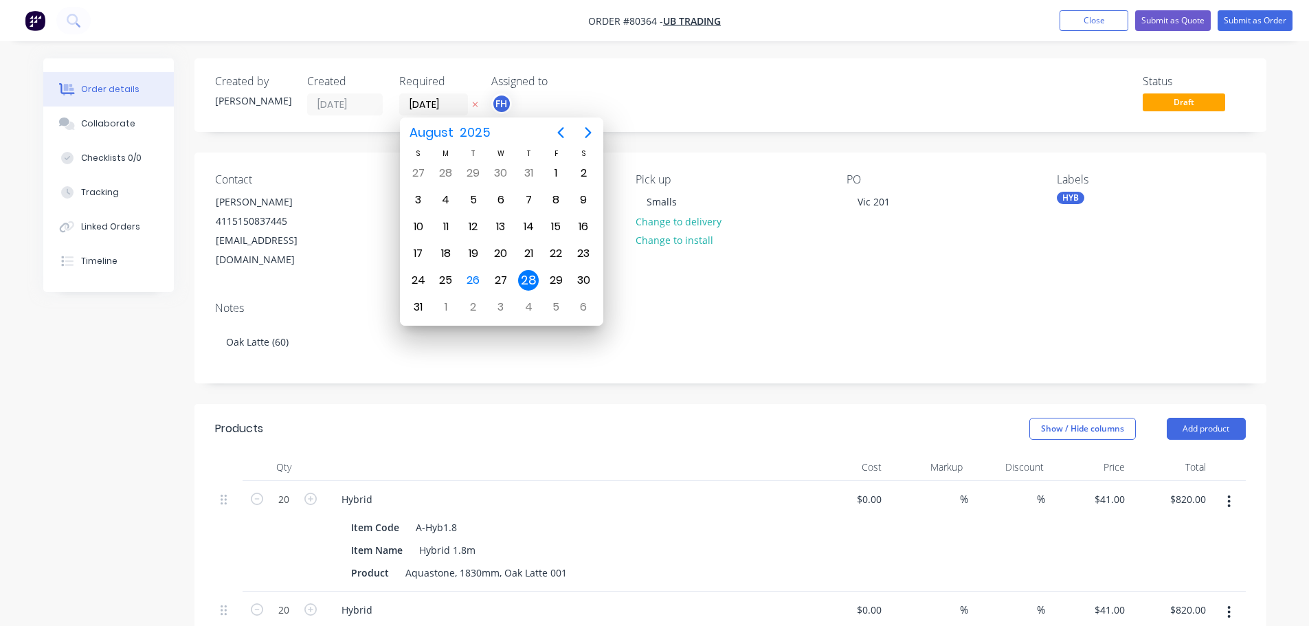
click at [530, 276] on div "28" at bounding box center [528, 280] width 21 height 21
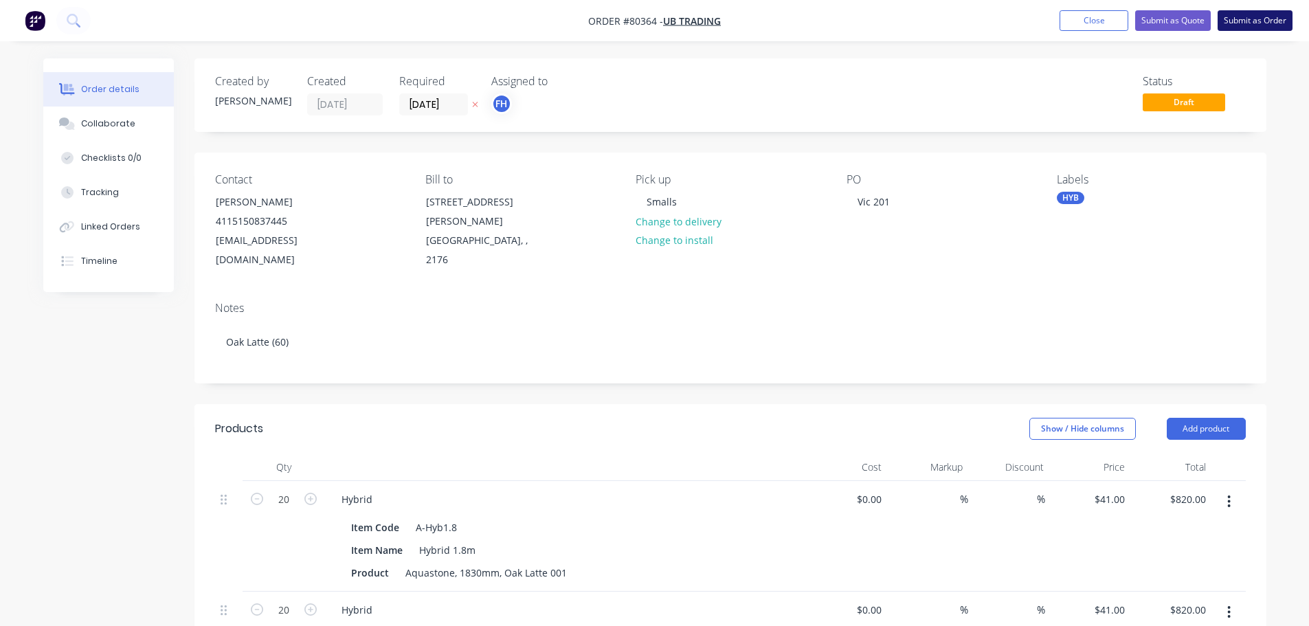
click at [1259, 23] on button "Submit as Order" at bounding box center [1254, 20] width 75 height 21
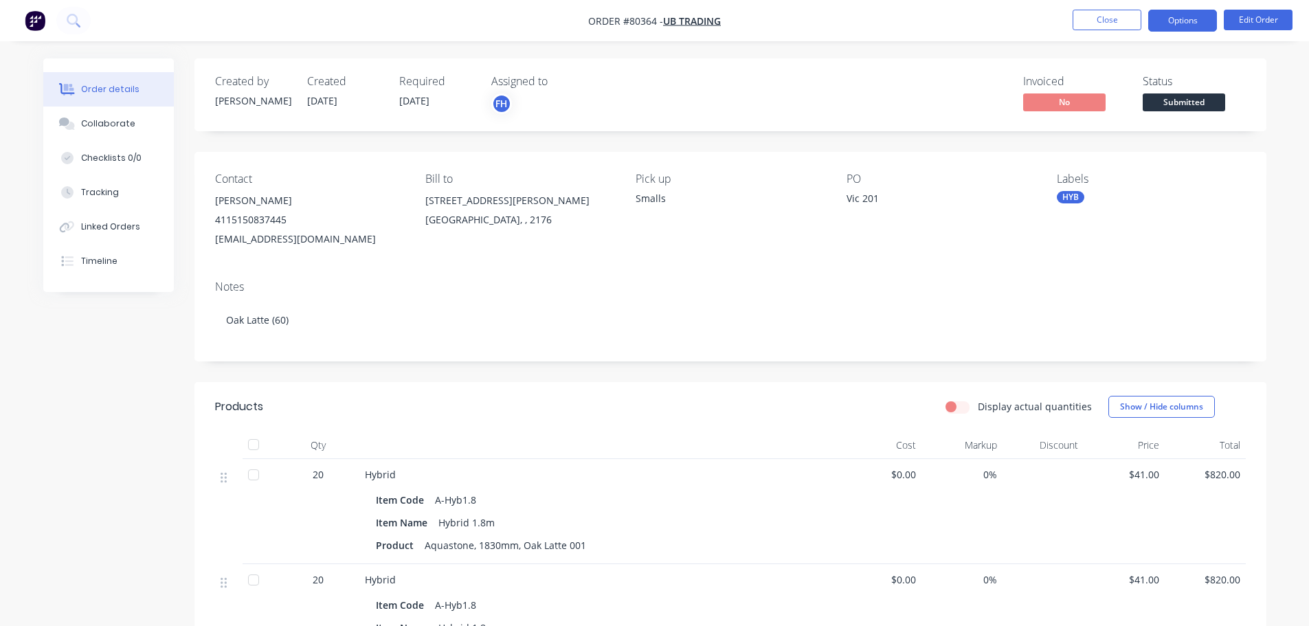
click at [1201, 22] on button "Options" at bounding box center [1182, 21] width 69 height 22
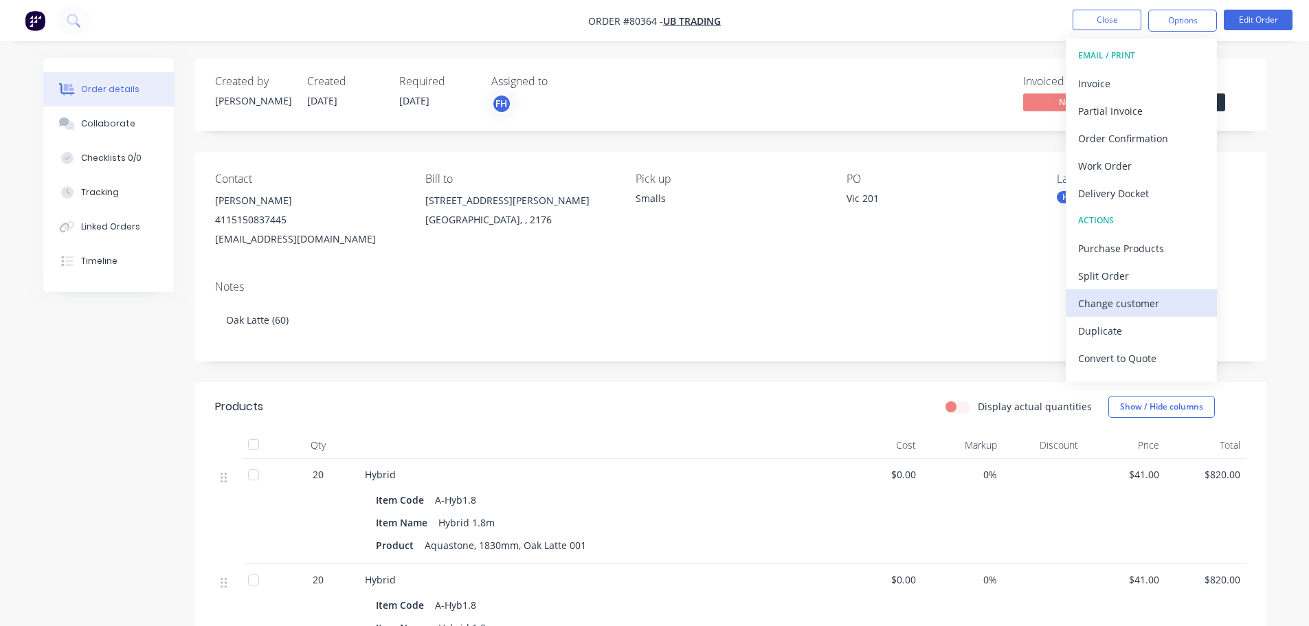
click at [1119, 295] on div "Change customer" at bounding box center [1141, 303] width 126 height 20
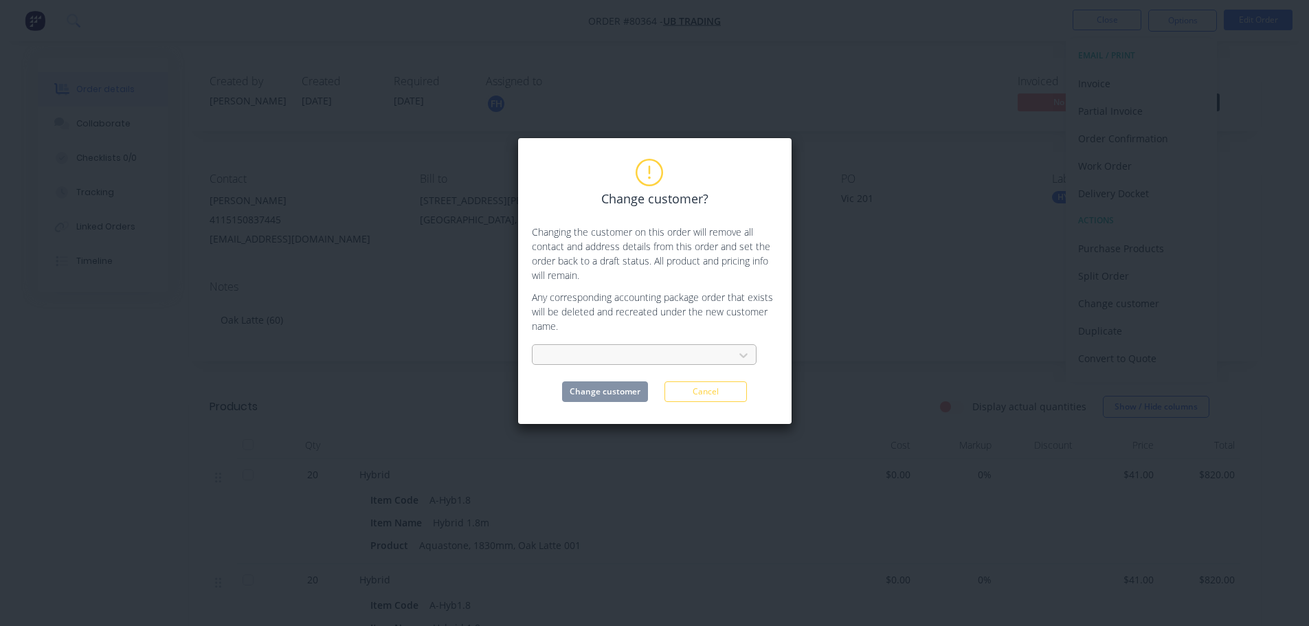
click at [670, 357] on div at bounding box center [634, 355] width 183 height 17
type input "northern"
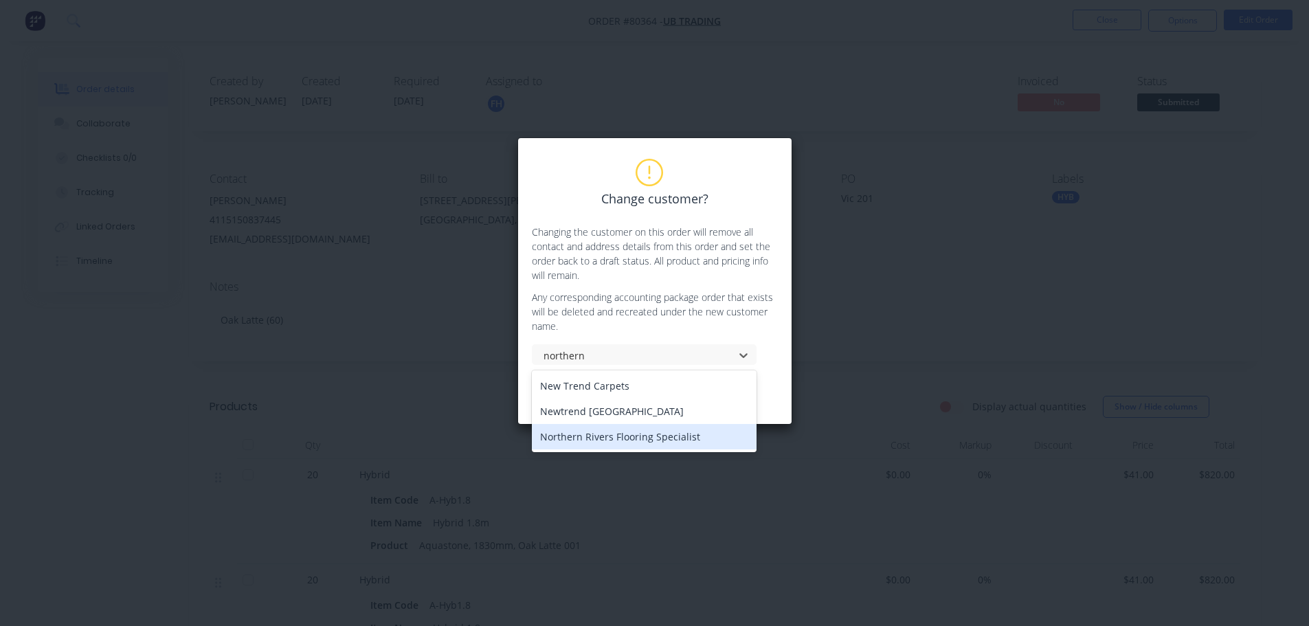
click at [631, 440] on div "Northern Rivers Flooring Specialist" at bounding box center [644, 436] width 225 height 25
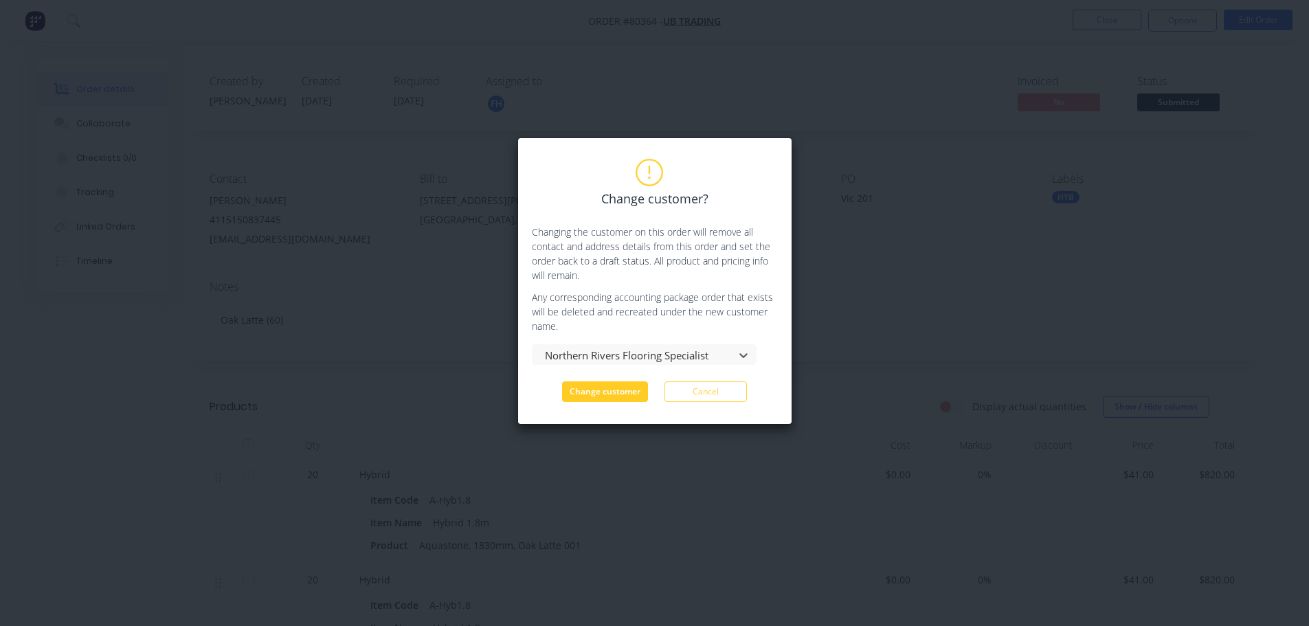
click at [615, 390] on button "Change customer" at bounding box center [605, 391] width 86 height 21
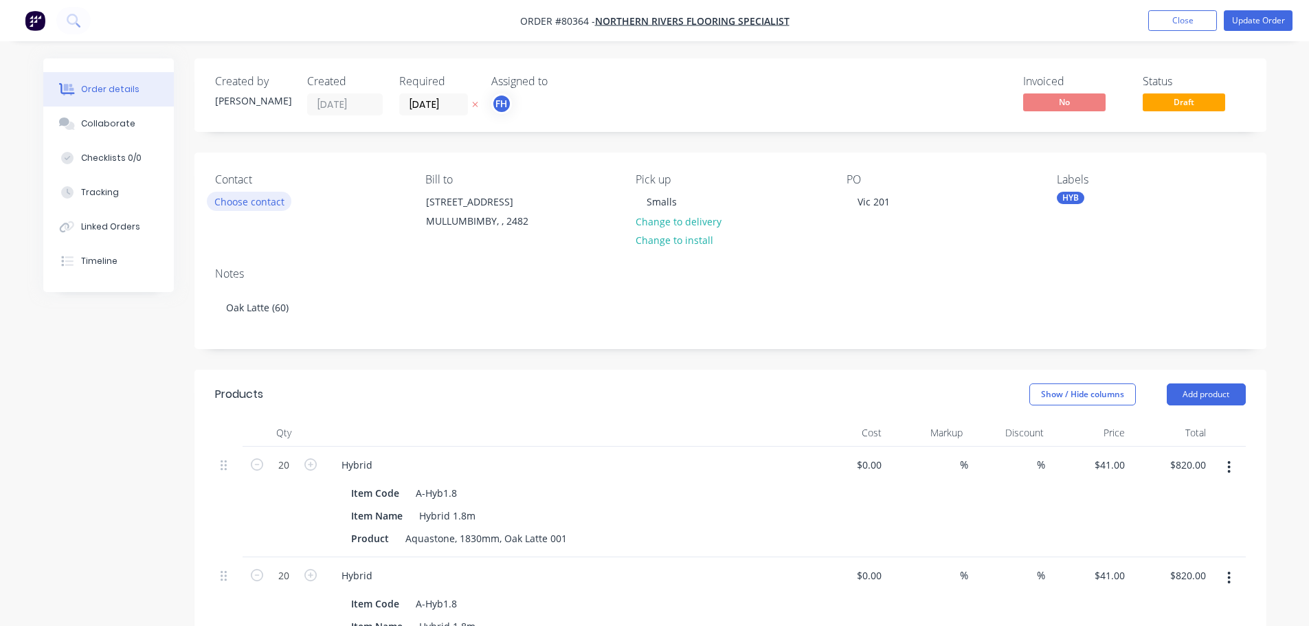
click at [277, 203] on button "Choose contact" at bounding box center [249, 201] width 84 height 19
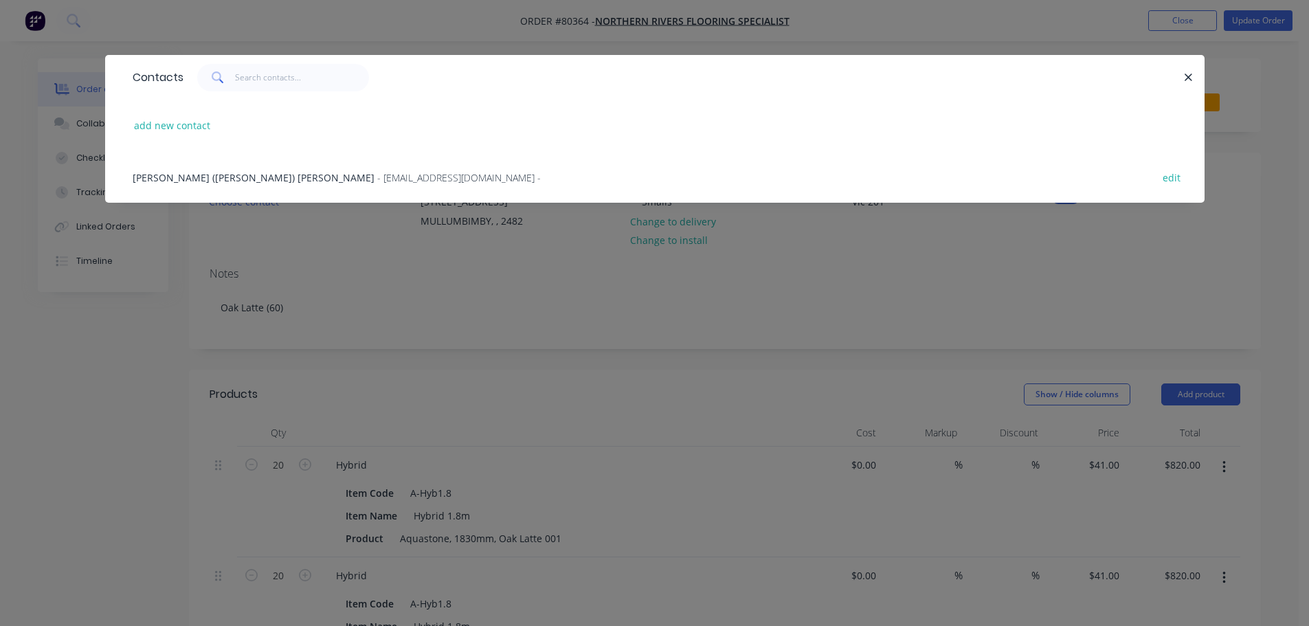
click at [206, 179] on span "[PERSON_NAME] ([PERSON_NAME]) [PERSON_NAME]" at bounding box center [254, 177] width 242 height 13
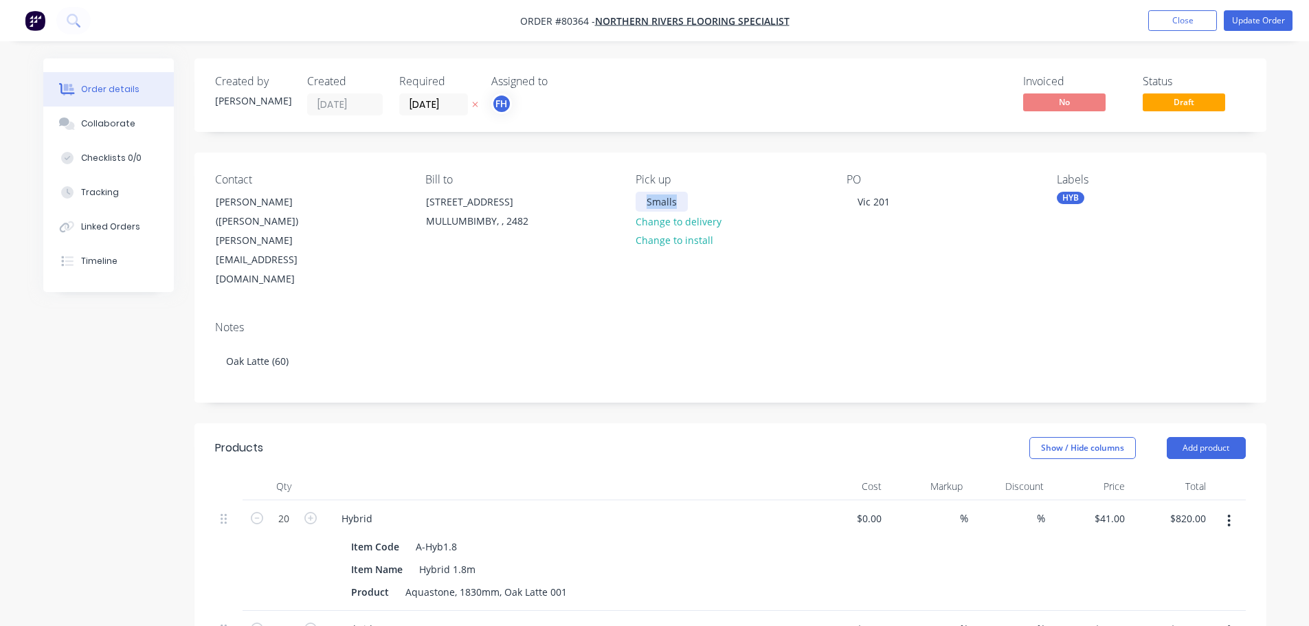
drag, startPoint x: 678, startPoint y: 203, endPoint x: 609, endPoint y: 207, distance: 68.9
click at [609, 207] on div "Contact [PERSON_NAME] ([PERSON_NAME]) [PERSON_NAME] [EMAIL_ADDRESS][DOMAIN_NAME…" at bounding box center [730, 230] width 1072 height 157
click at [885, 209] on div "Vic 201" at bounding box center [873, 202] width 54 height 20
drag, startPoint x: 894, startPoint y: 205, endPoint x: 858, endPoint y: 207, distance: 35.7
click at [858, 207] on div "Vic 201" at bounding box center [873, 202] width 54 height 20
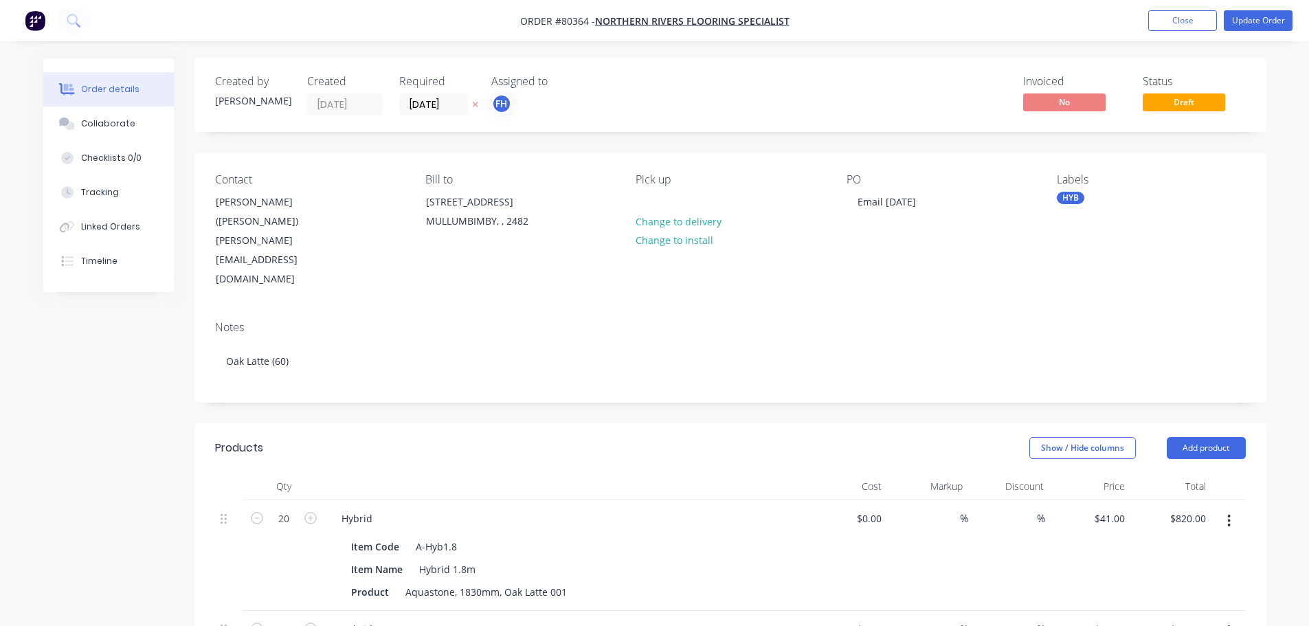
click at [1072, 198] on div "HYB" at bounding box center [1069, 198] width 27 height 12
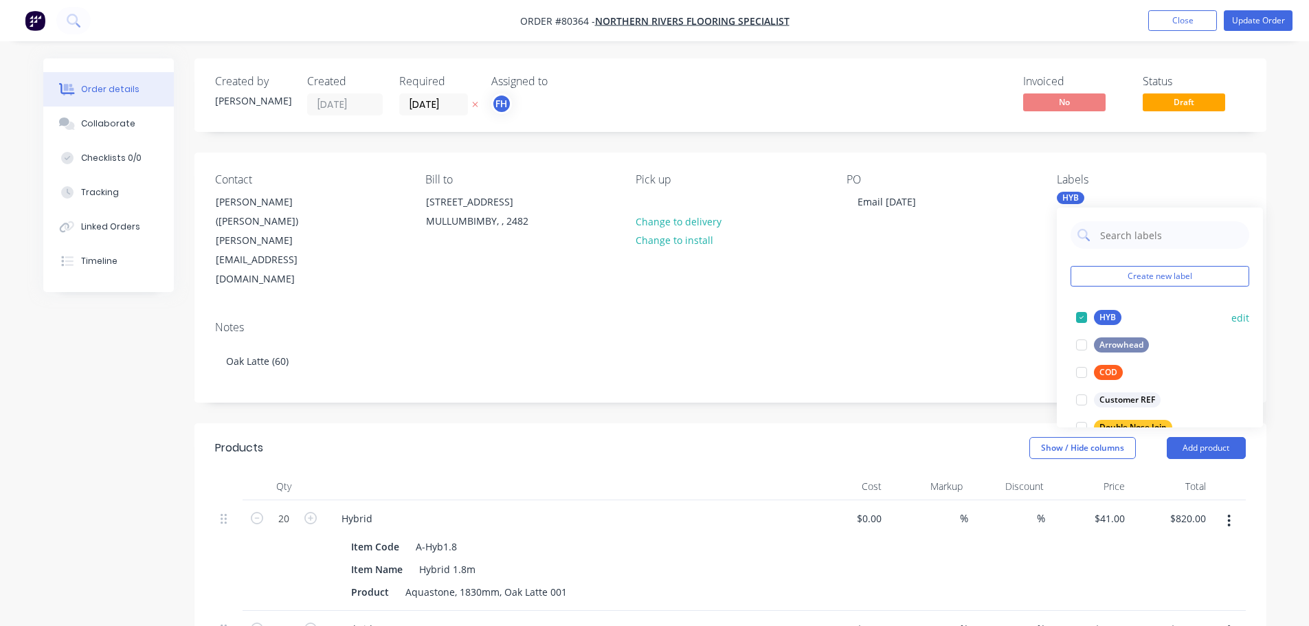
click at [1081, 315] on div at bounding box center [1080, 317] width 27 height 27
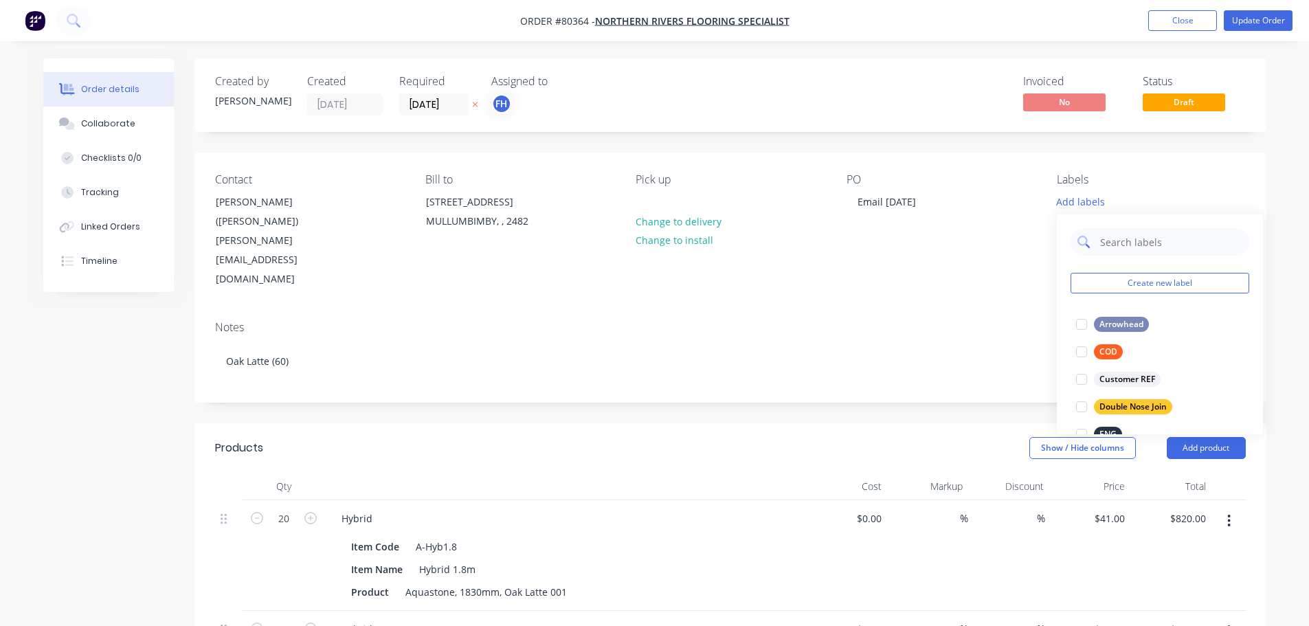
click at [1118, 246] on input "text" at bounding box center [1170, 241] width 144 height 27
click at [1081, 323] on div at bounding box center [1080, 323] width 27 height 27
drag, startPoint x: 1133, startPoint y: 236, endPoint x: 1081, endPoint y: 239, distance: 52.3
click at [1081, 239] on div "eng" at bounding box center [1159, 234] width 179 height 27
type input "sp"
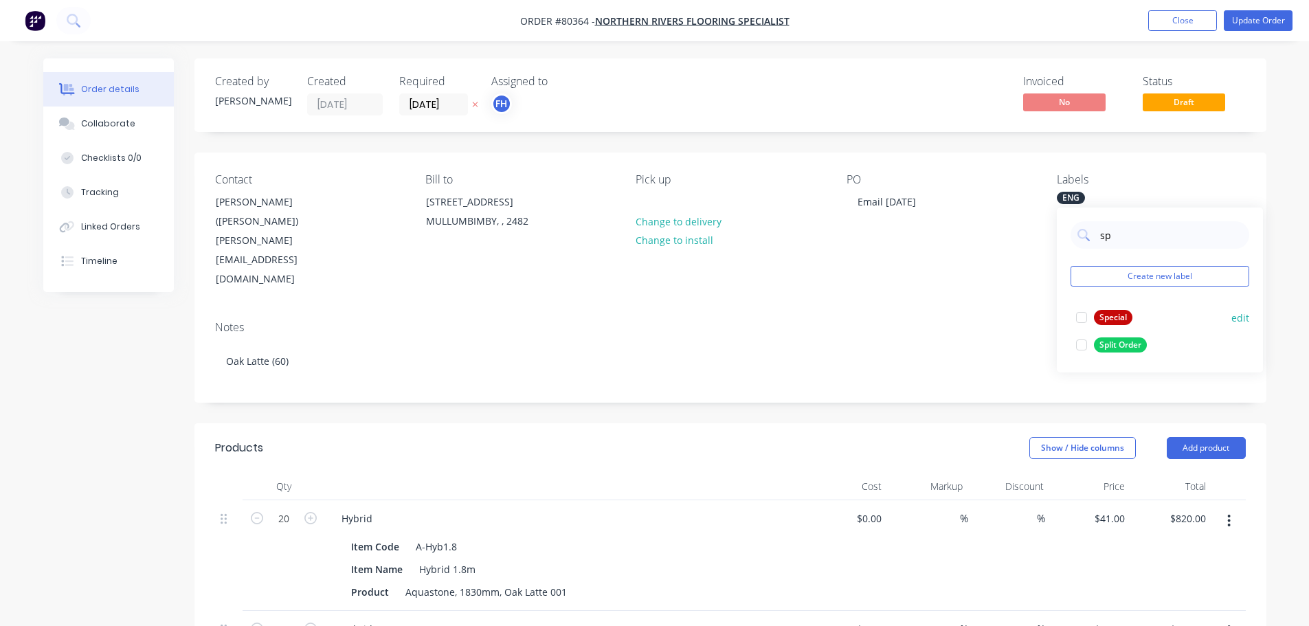
click at [1081, 315] on div at bounding box center [1080, 317] width 27 height 27
click at [1177, 184] on div "Labels" at bounding box center [1150, 179] width 188 height 13
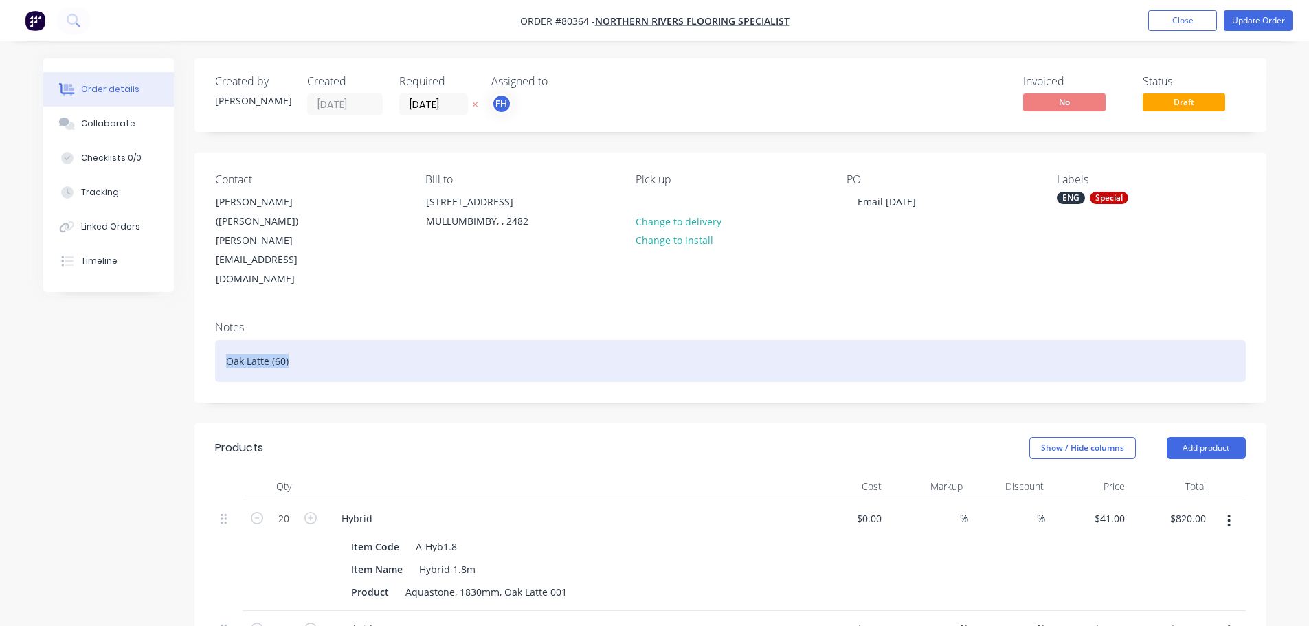
drag, startPoint x: 267, startPoint y: 307, endPoint x: 159, endPoint y: 306, distance: 107.9
click at [159, 306] on div "Created by [PERSON_NAME] Created [DATE] Required [DATE] Assigned to FH Invoiced…" at bounding box center [654, 587] width 1223 height 1058
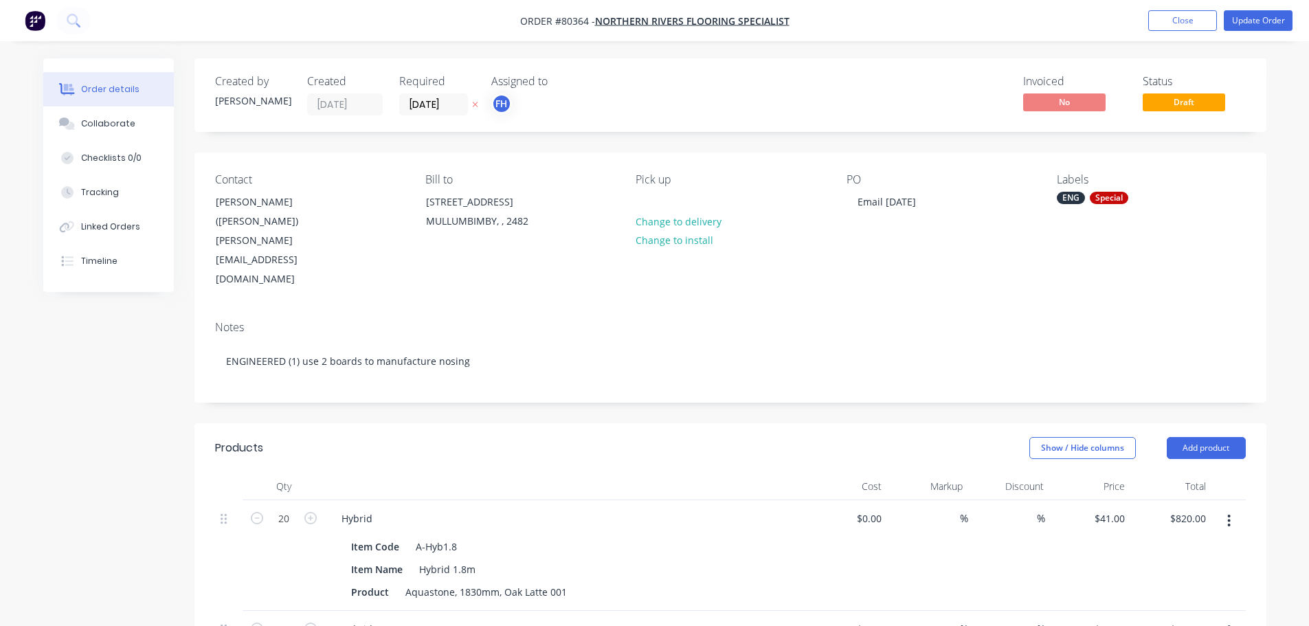
click at [1230, 513] on icon "button" at bounding box center [1228, 520] width 3 height 15
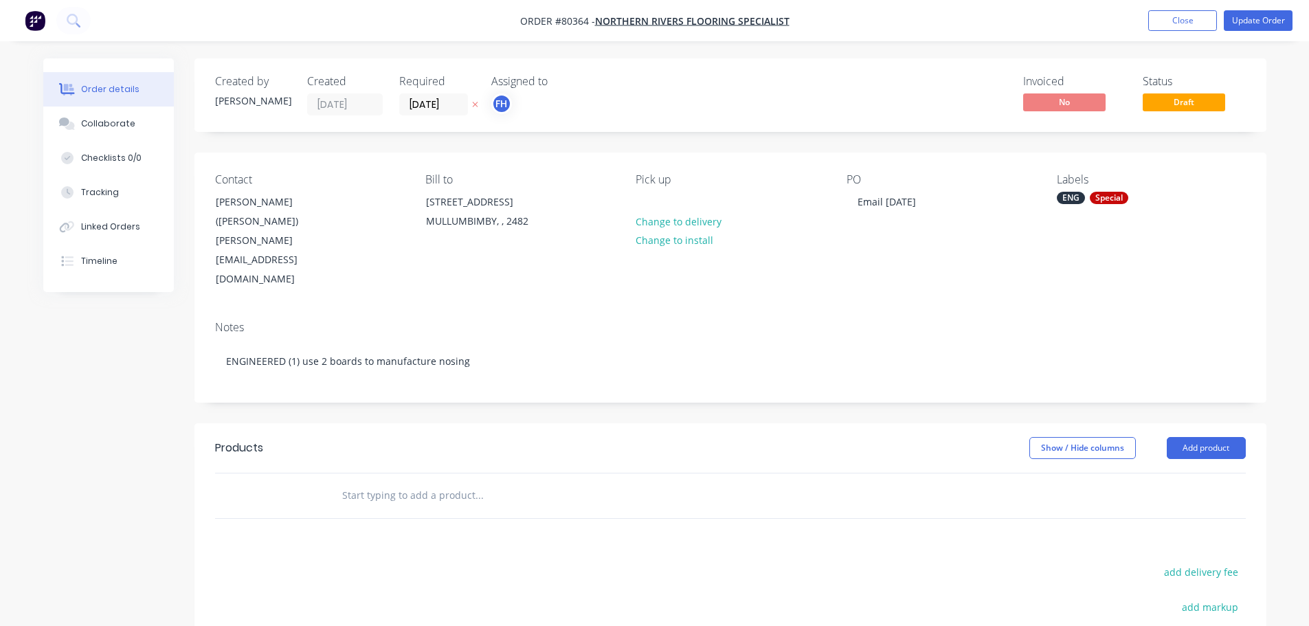
click at [370, 482] on input "text" at bounding box center [478, 495] width 275 height 27
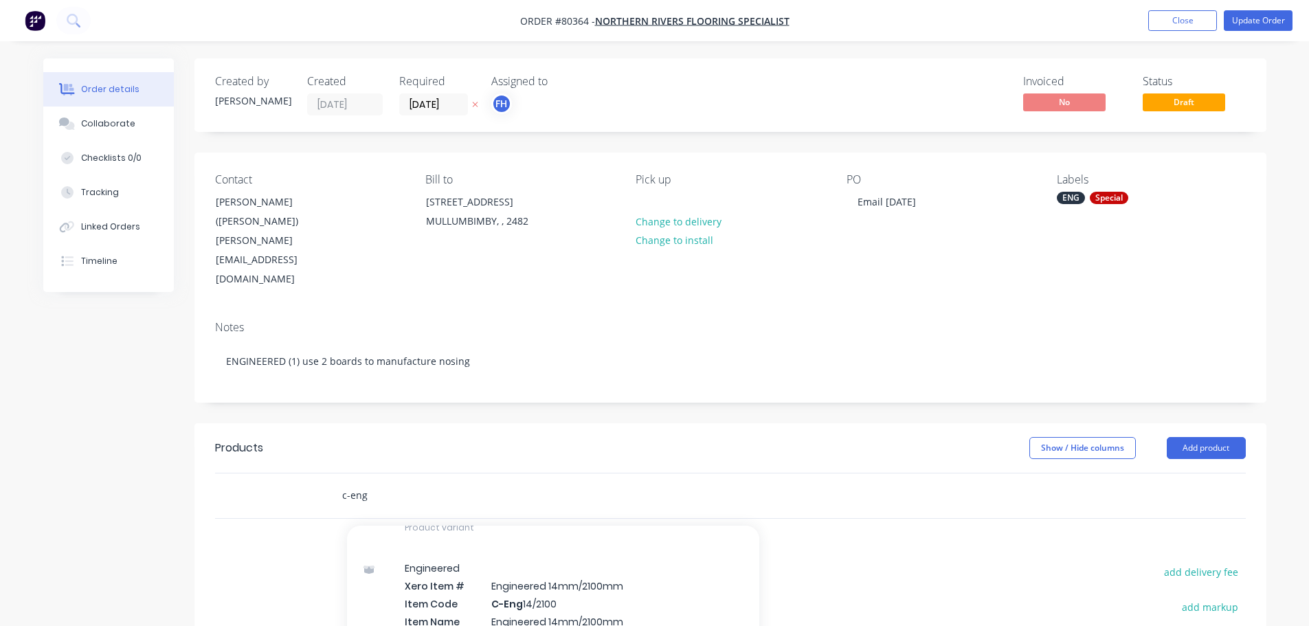
scroll to position [343, 0]
type input "c-eng"
click at [524, 565] on div "Engineered Xero Item # Engineered 14mm/2100mm Item Code C-Eng 14/2100 Item Name…" at bounding box center [553, 627] width 412 height 161
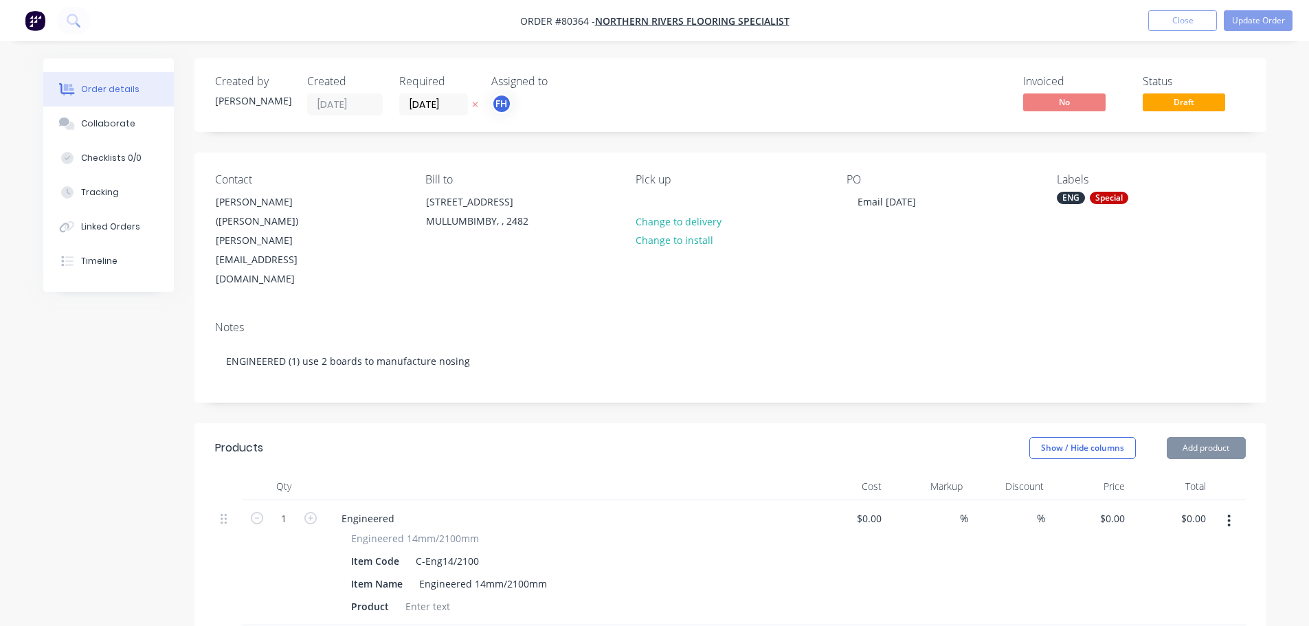
type input "$88.00"
click at [435, 596] on div at bounding box center [428, 606] width 56 height 20
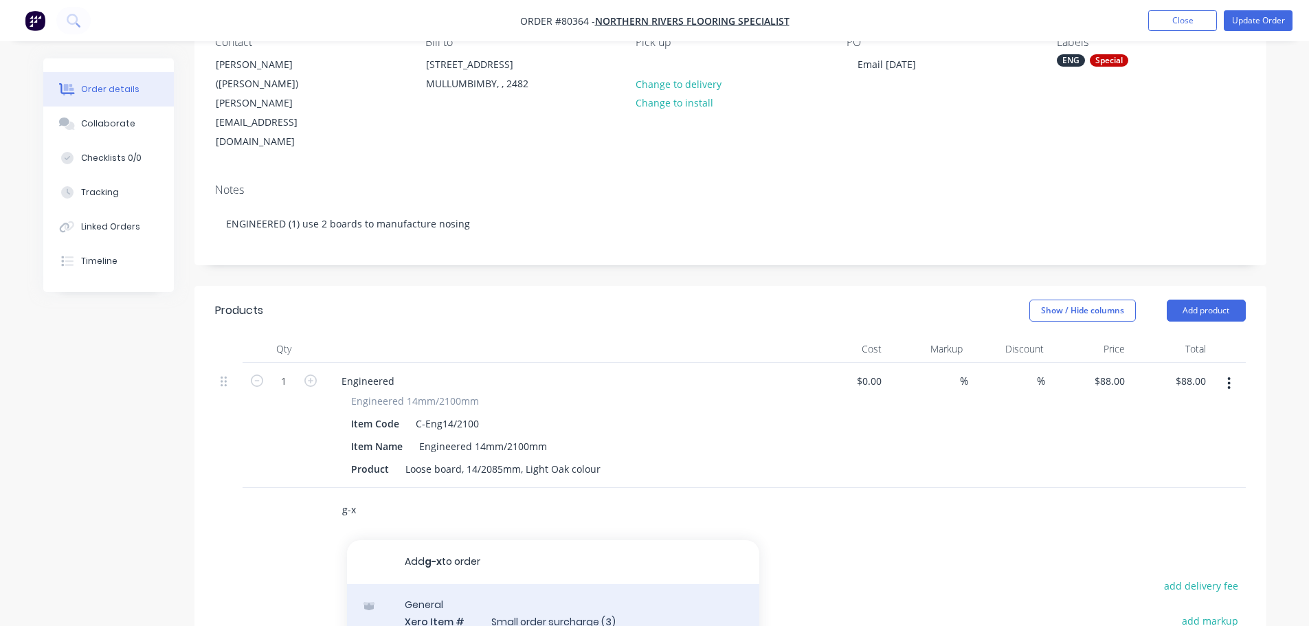
type input "g-x"
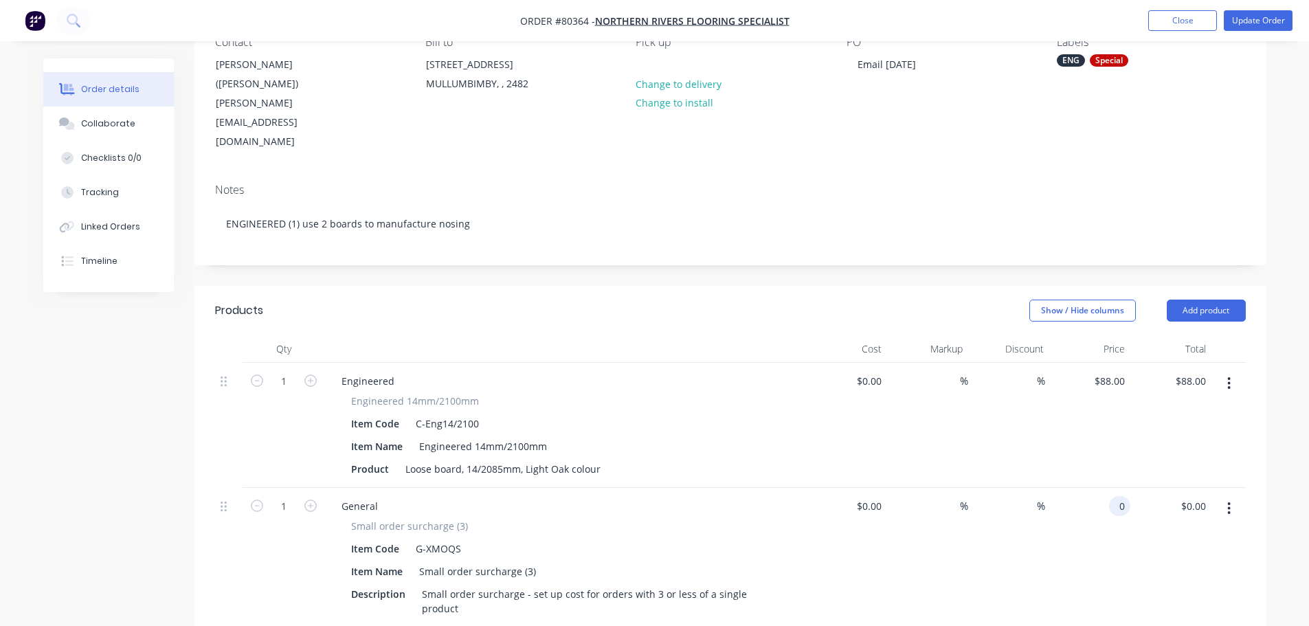
click at [1118, 496] on input "0" at bounding box center [1122, 506] width 16 height 20
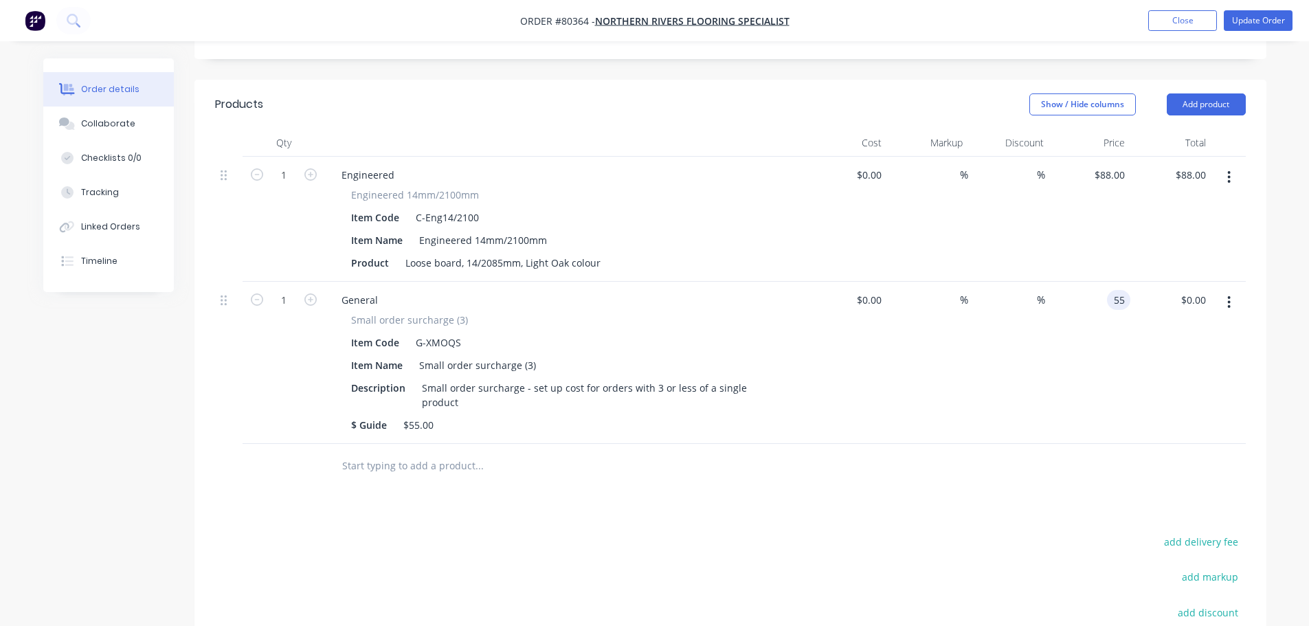
scroll to position [0, 0]
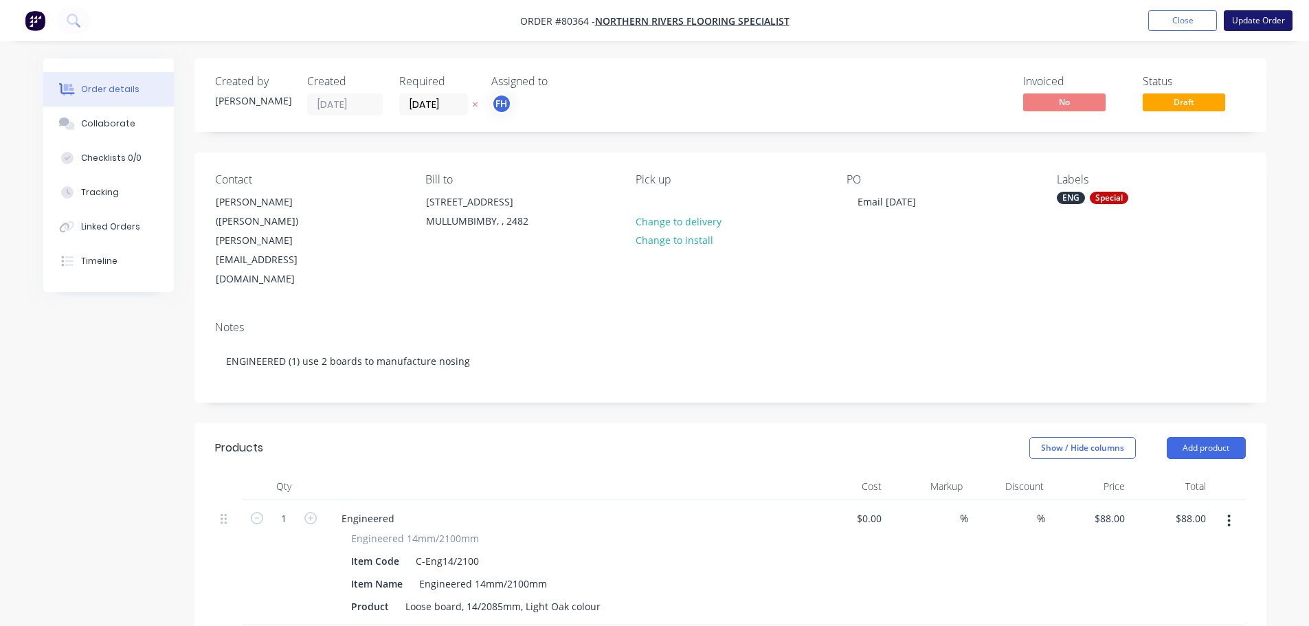
type input "$55.00"
click at [1265, 27] on button "Update Order" at bounding box center [1257, 20] width 69 height 21
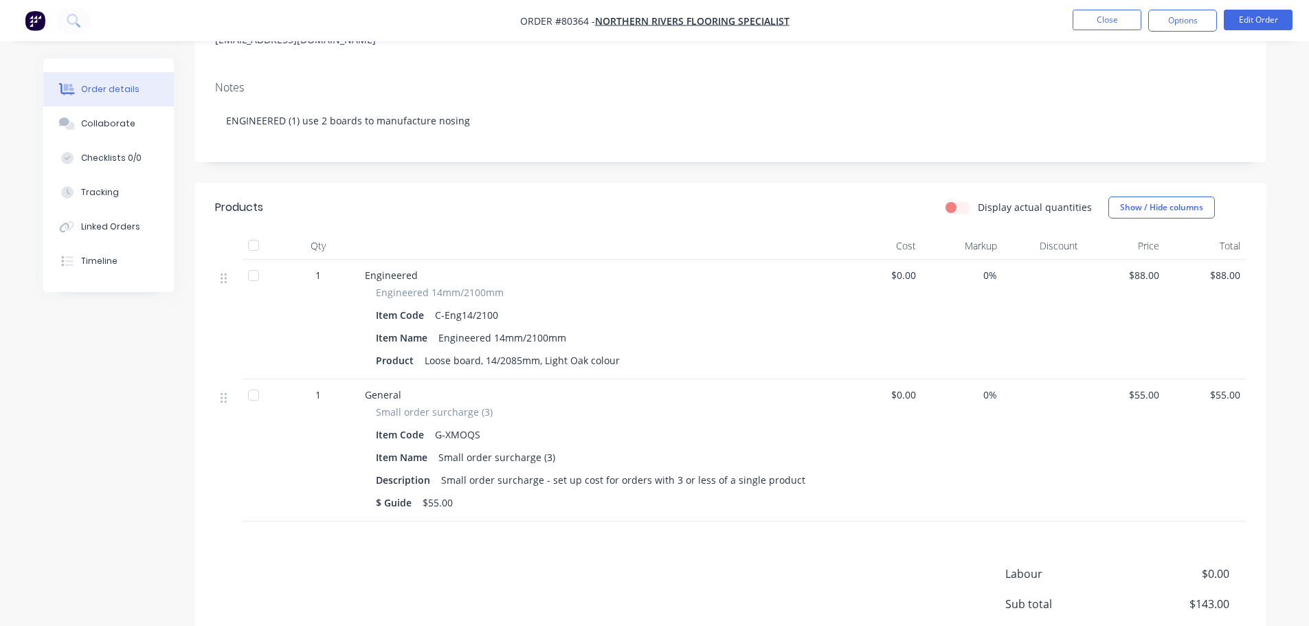
scroll to position [206, 0]
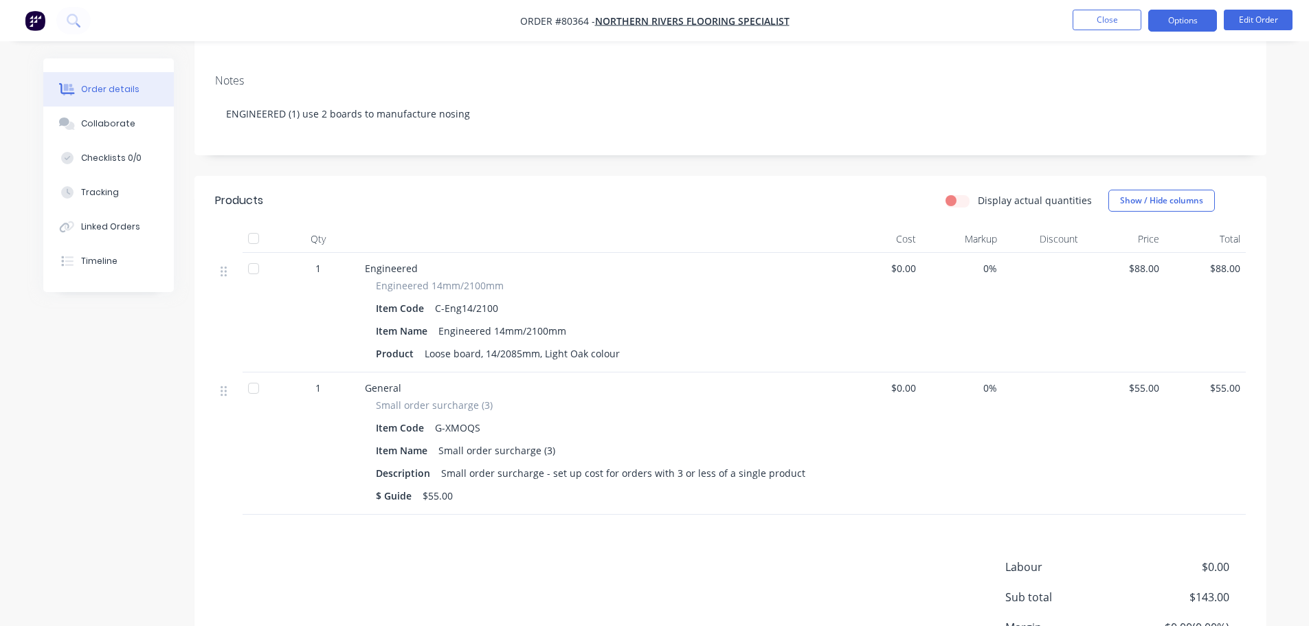
click at [1164, 20] on button "Options" at bounding box center [1182, 21] width 69 height 22
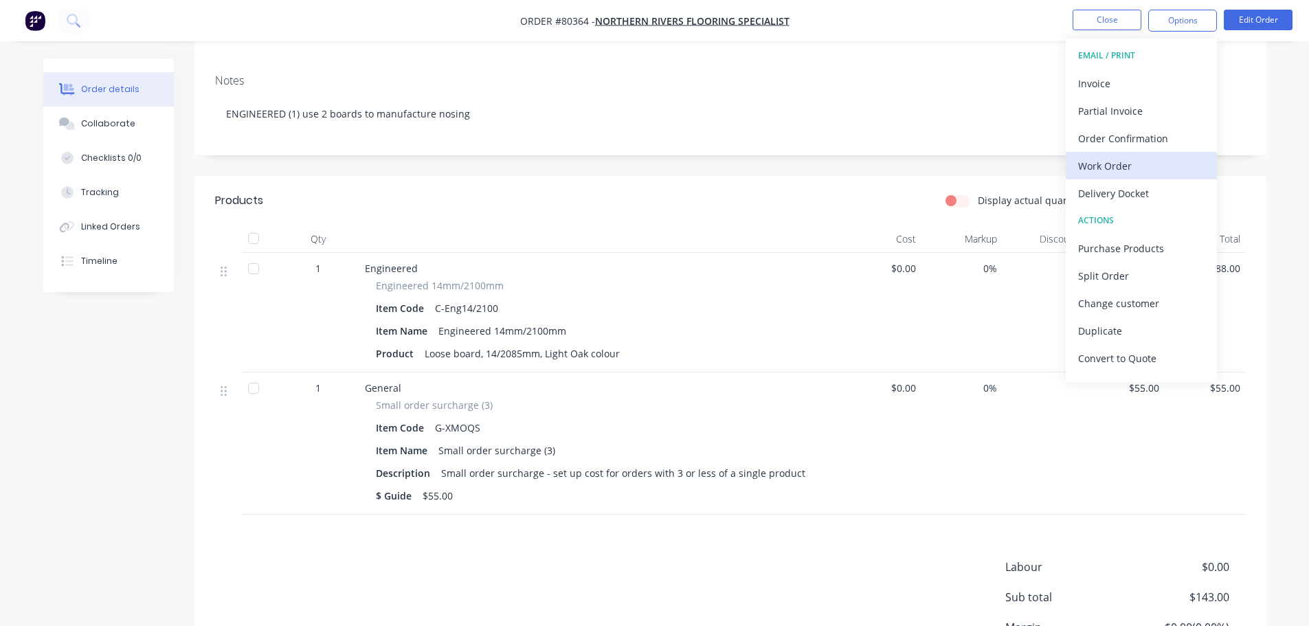
click at [1105, 171] on div "Work Order" at bounding box center [1141, 166] width 126 height 20
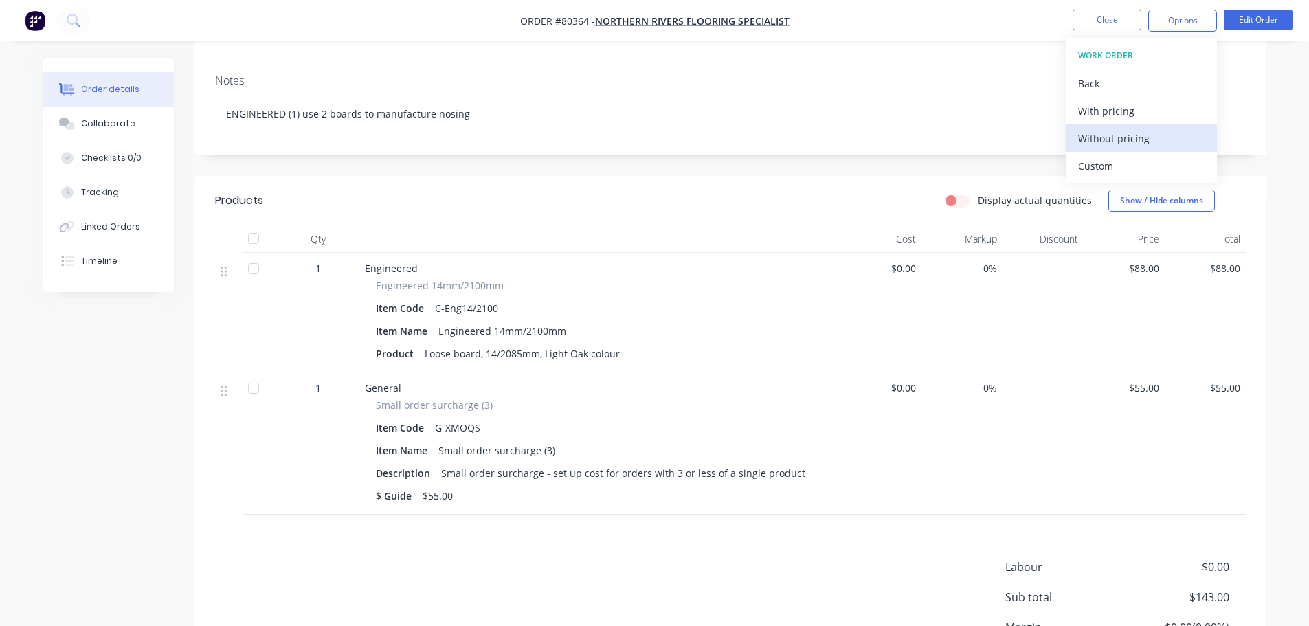
click at [1097, 141] on div "Without pricing" at bounding box center [1141, 138] width 126 height 20
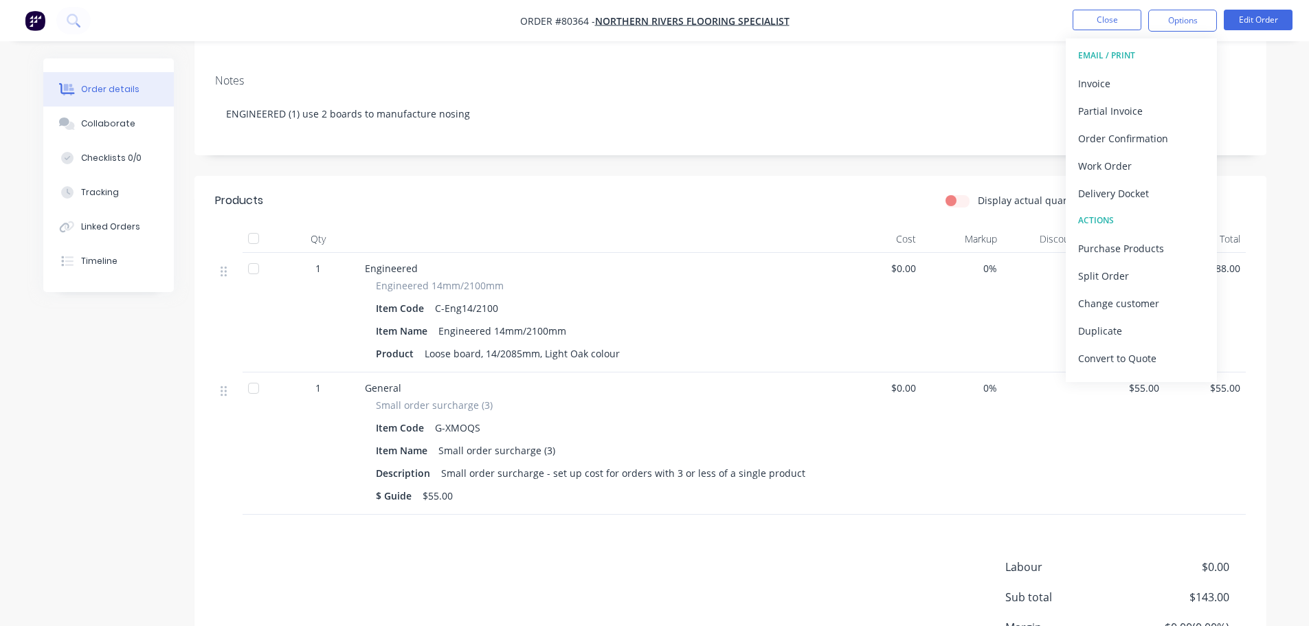
scroll to position [0, 0]
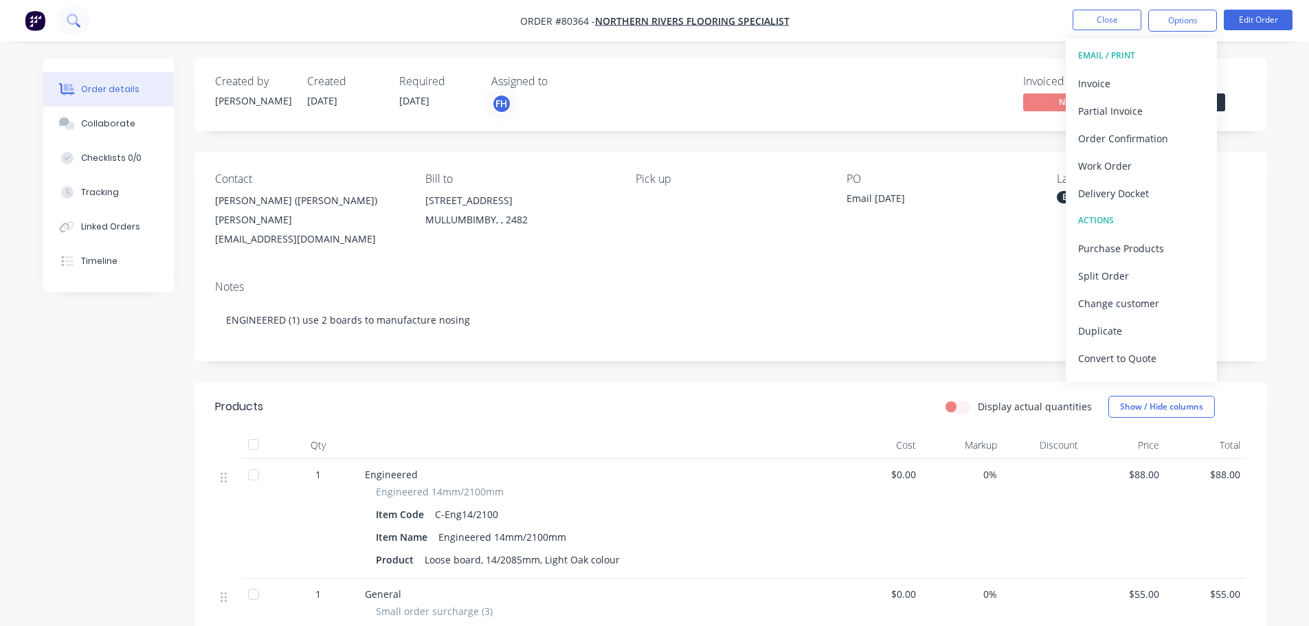
click at [74, 27] on button at bounding box center [73, 20] width 34 height 27
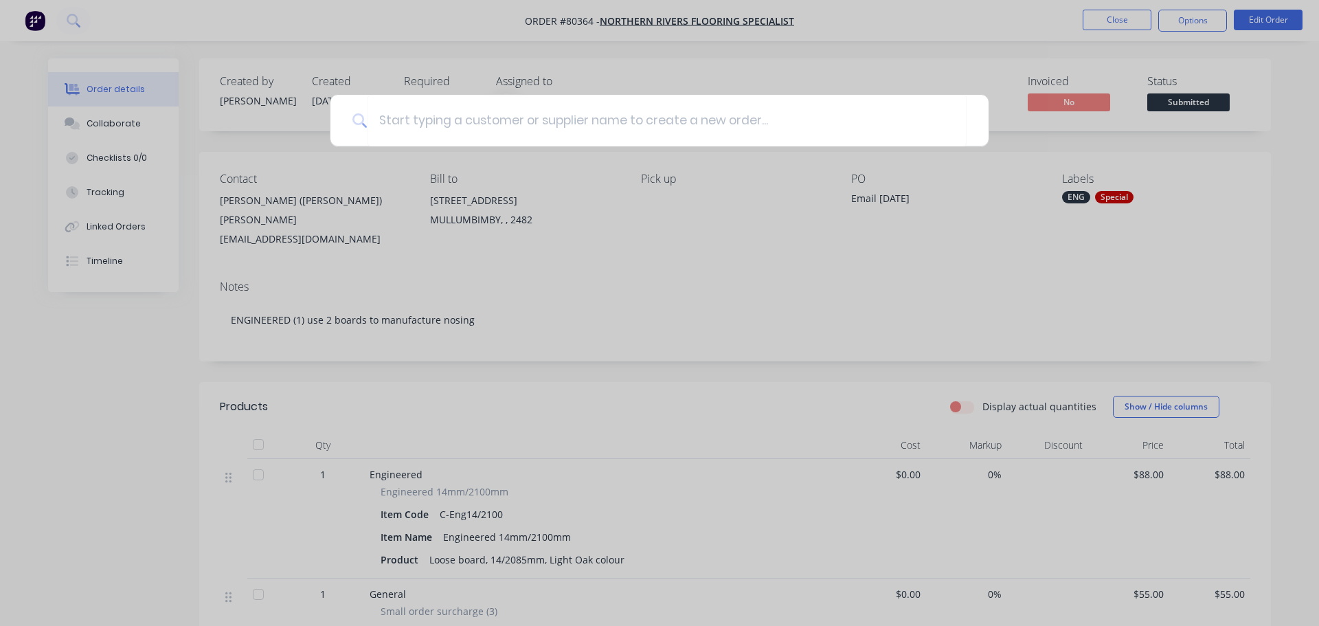
click at [1206, 97] on div at bounding box center [659, 313] width 1319 height 626
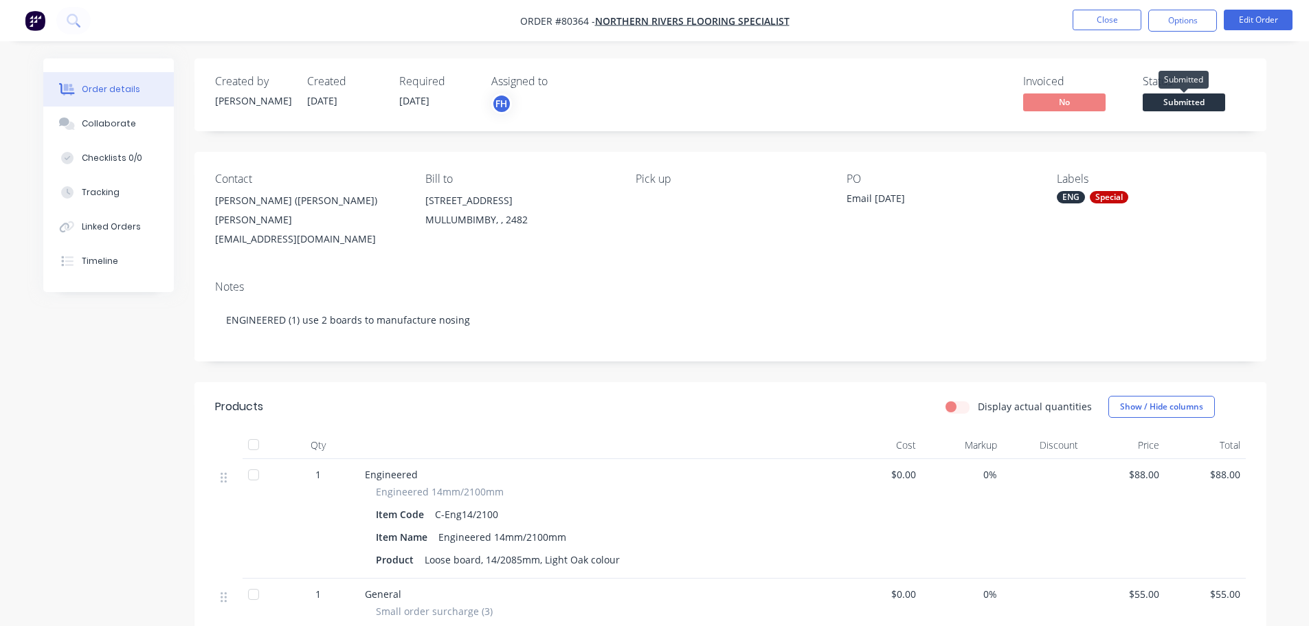
click at [1197, 104] on span "Submitted" at bounding box center [1183, 101] width 82 height 17
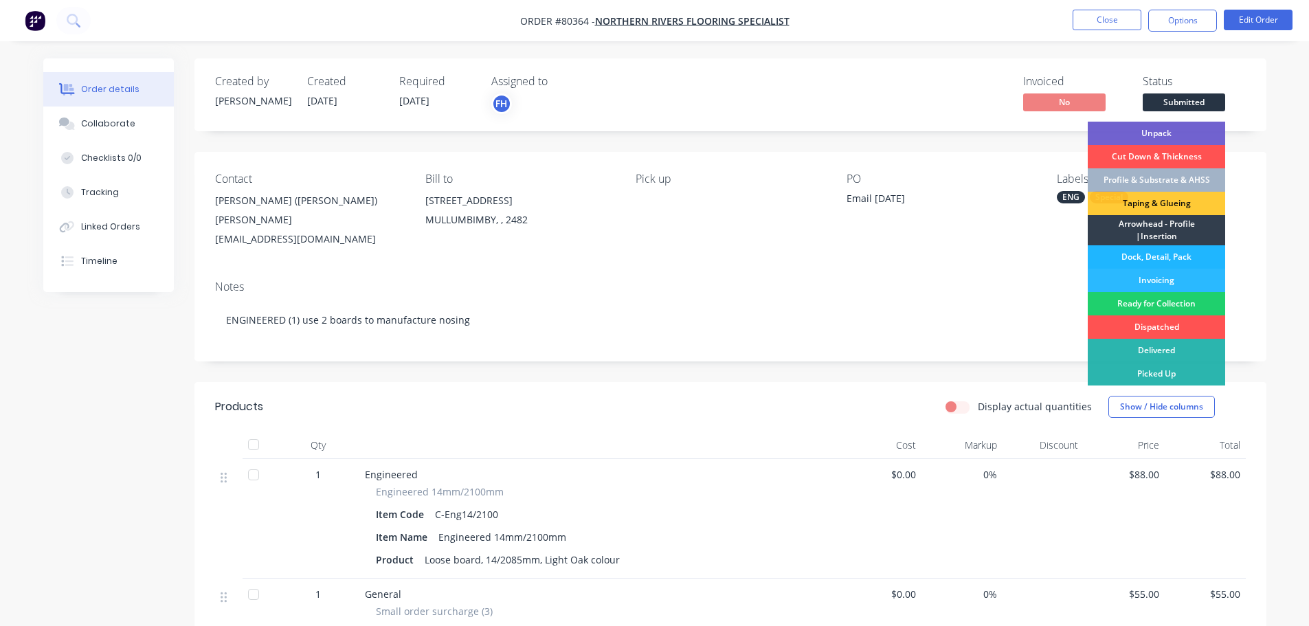
click at [1155, 258] on div "Dock, Detail, Pack" at bounding box center [1155, 256] width 137 height 23
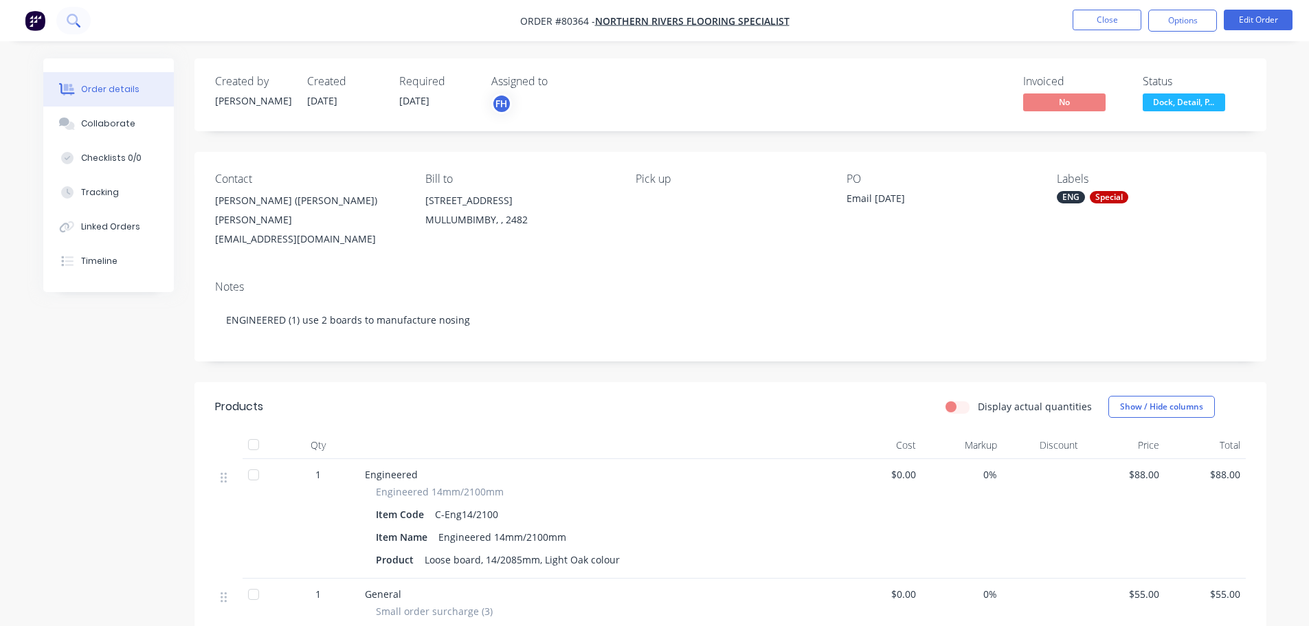
click at [64, 18] on button at bounding box center [73, 20] width 34 height 27
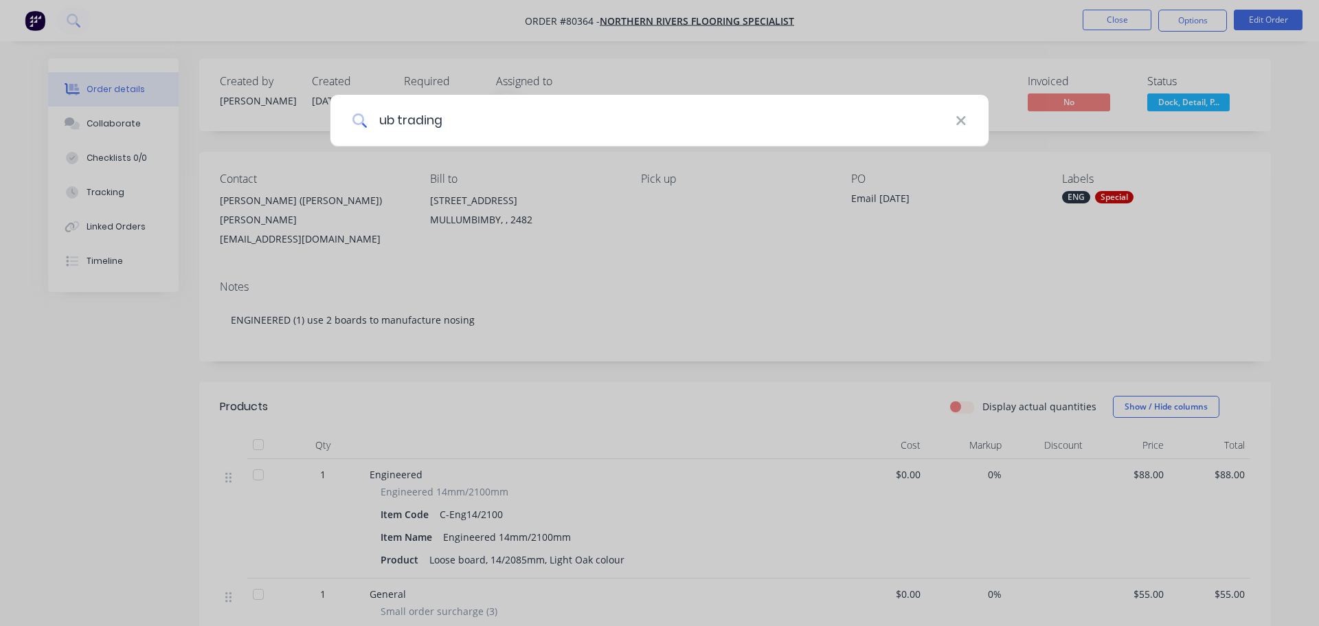
type input "ub trading"
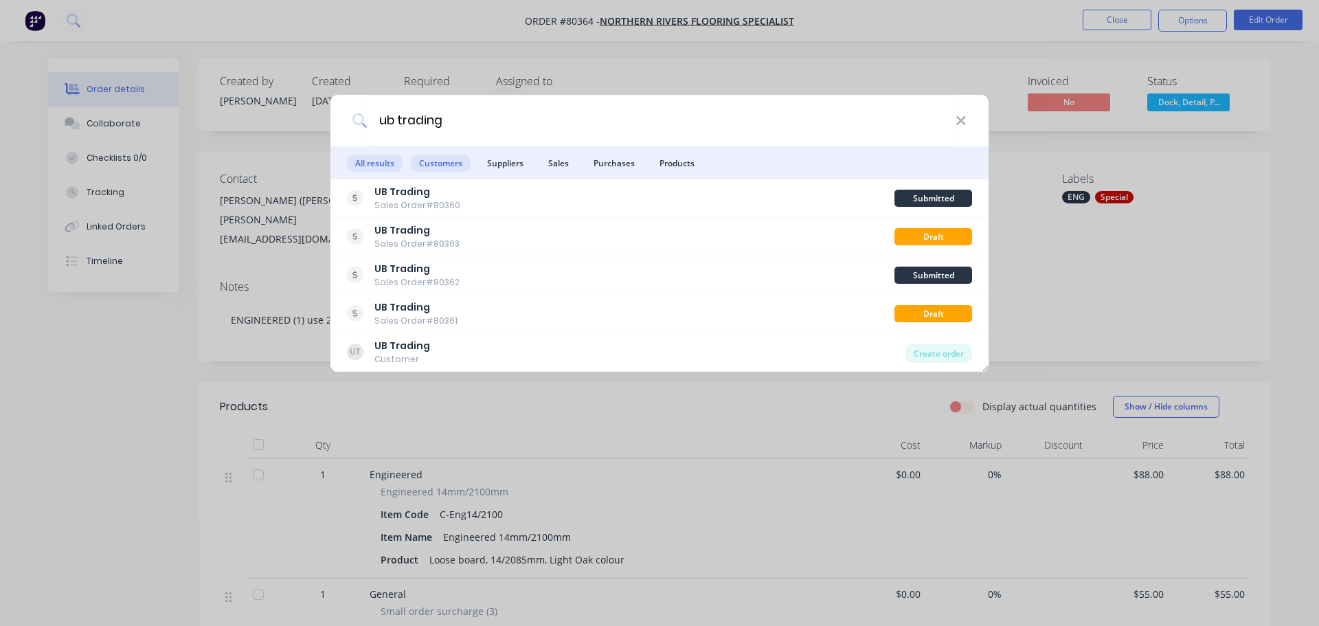
click at [448, 155] on span "Customers" at bounding box center [441, 163] width 60 height 17
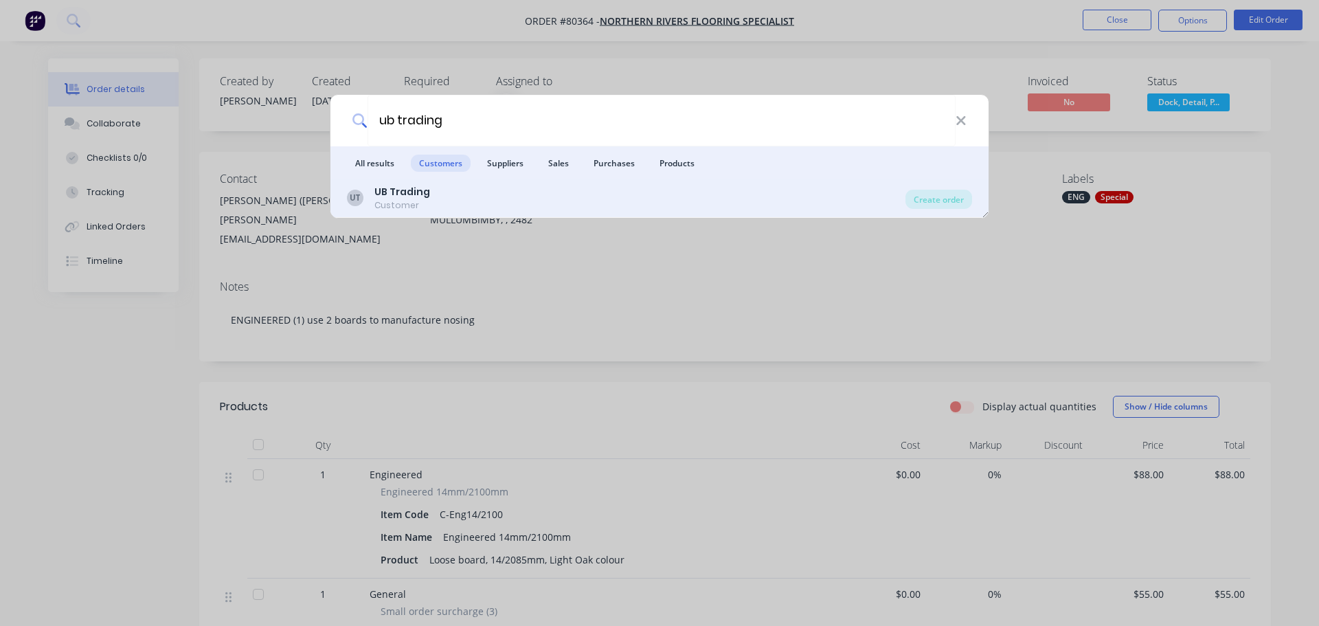
click at [408, 195] on b "UB Trading" at bounding box center [402, 192] width 56 height 14
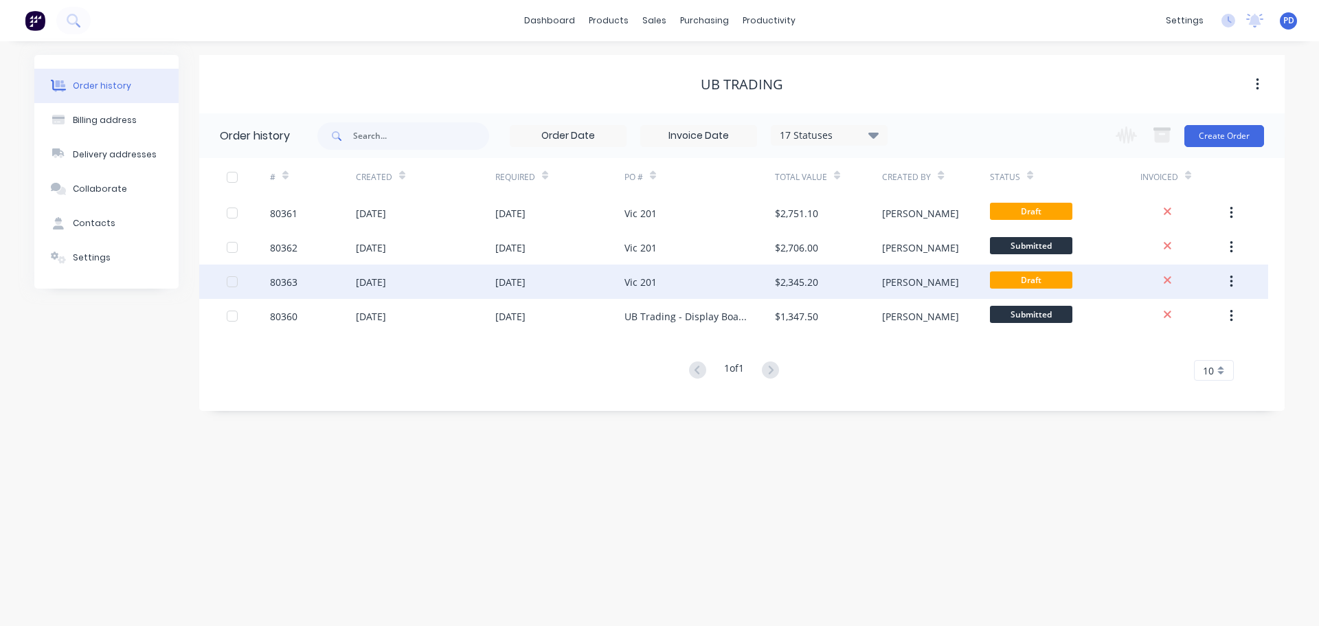
click at [386, 284] on div "[DATE]" at bounding box center [371, 282] width 30 height 14
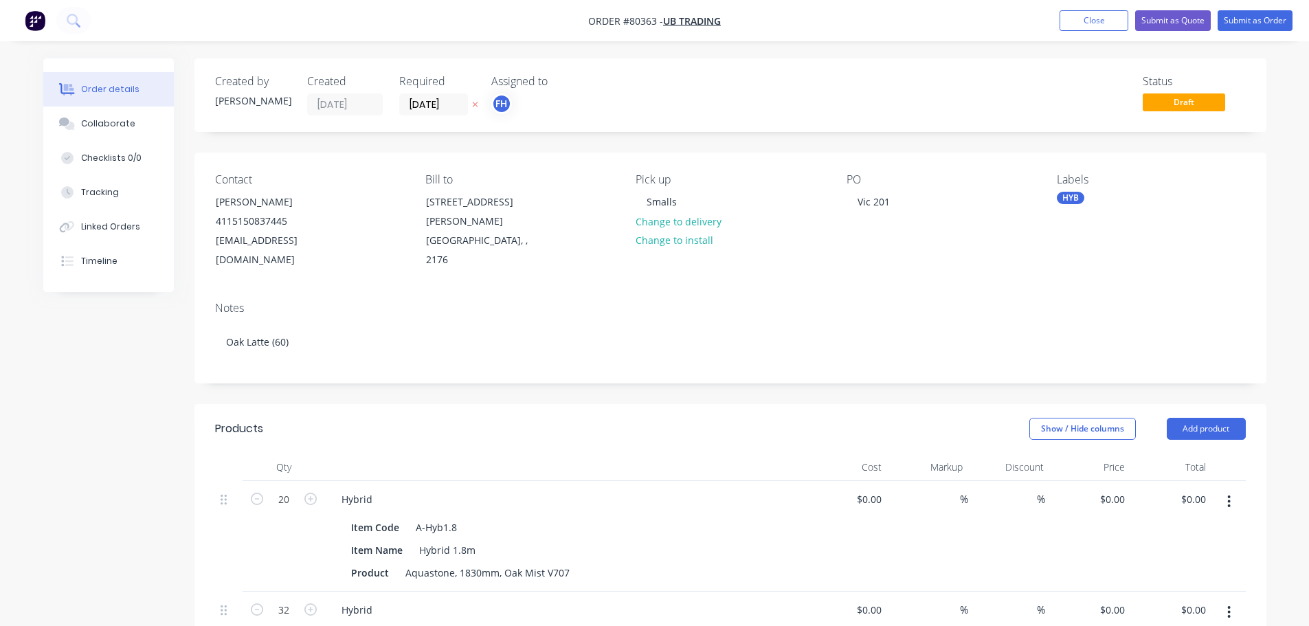
type input "$41.00"
type input "$820.00"
type input "$41.00"
type input "$1,312.00"
click at [1237, 23] on button "Submit as Order" at bounding box center [1254, 20] width 75 height 21
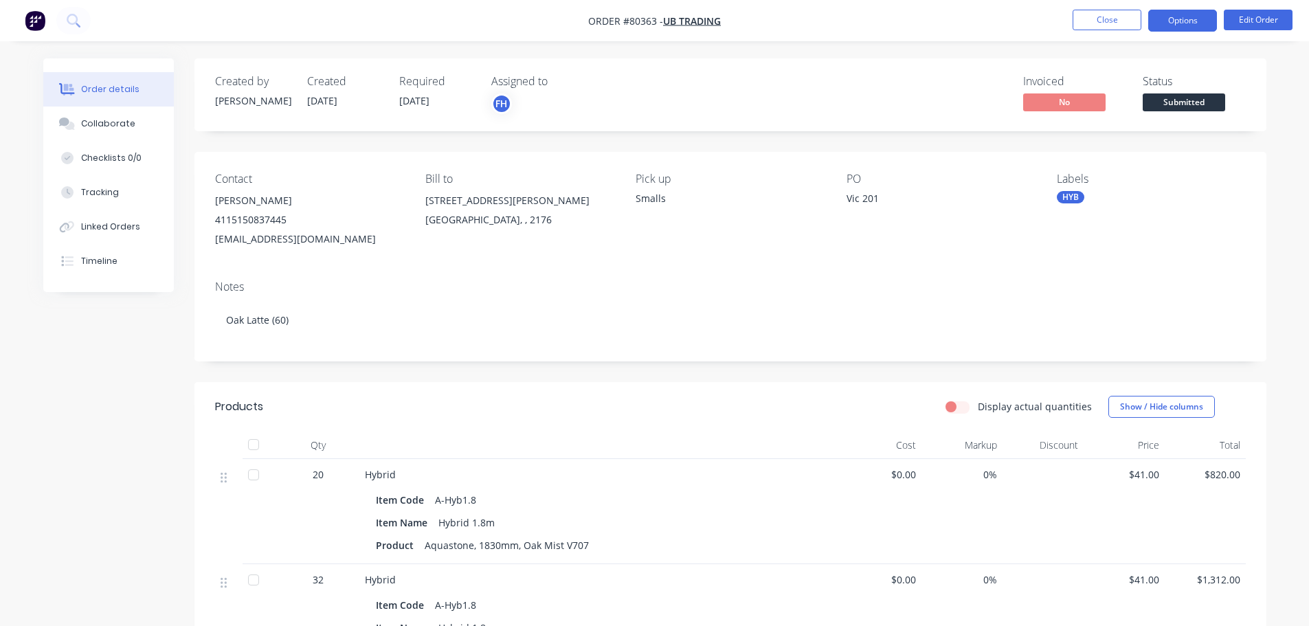
click at [1197, 27] on button "Options" at bounding box center [1182, 21] width 69 height 22
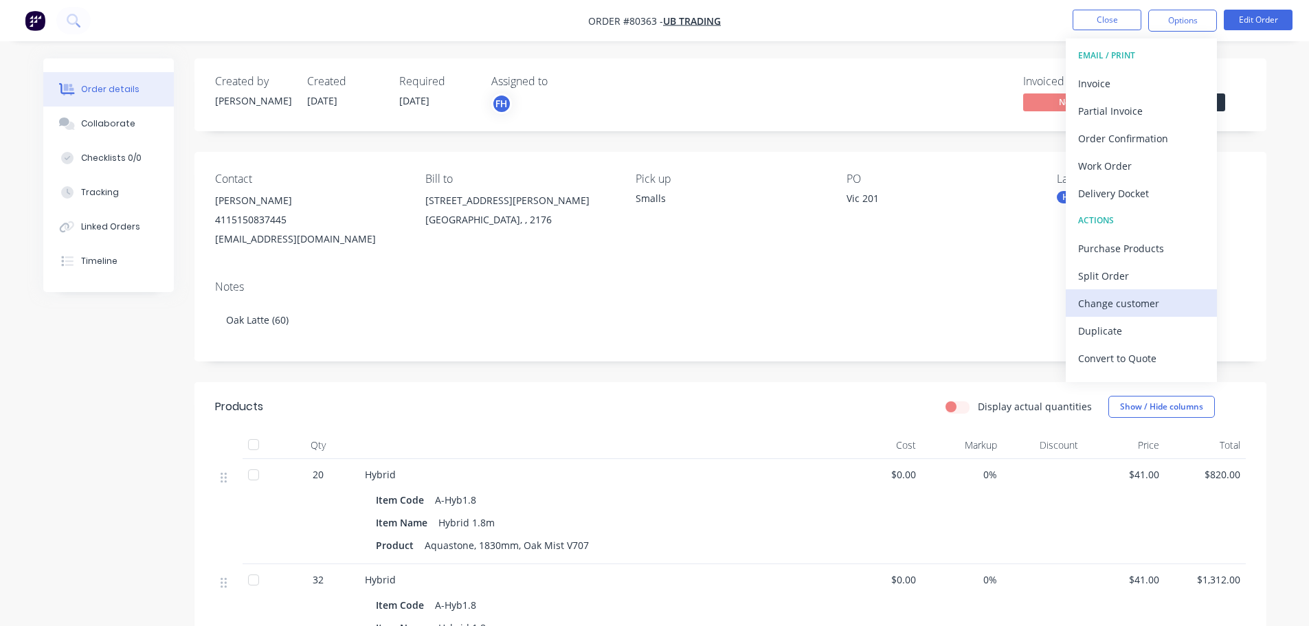
click at [1133, 304] on div "Change customer" at bounding box center [1141, 303] width 126 height 20
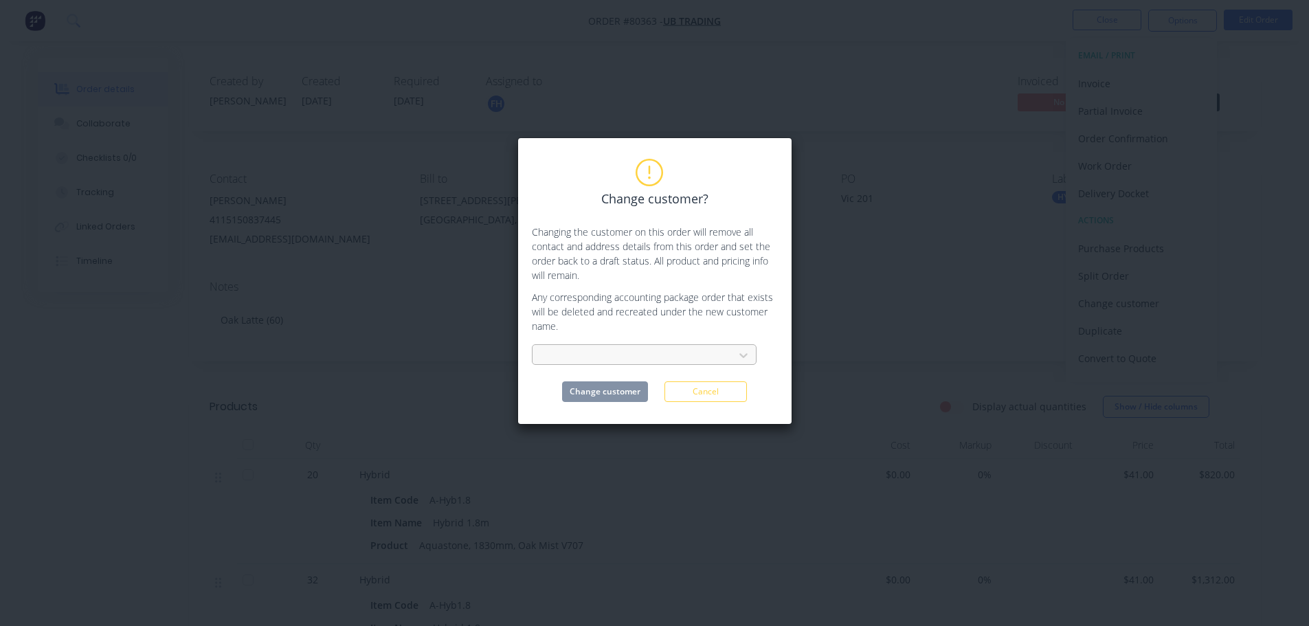
click at [606, 356] on div at bounding box center [634, 355] width 183 height 17
type input "ace timber"
click at [604, 391] on div "Ace Timber Flooring" at bounding box center [644, 385] width 225 height 25
click at [604, 391] on button "Change customer" at bounding box center [605, 391] width 86 height 21
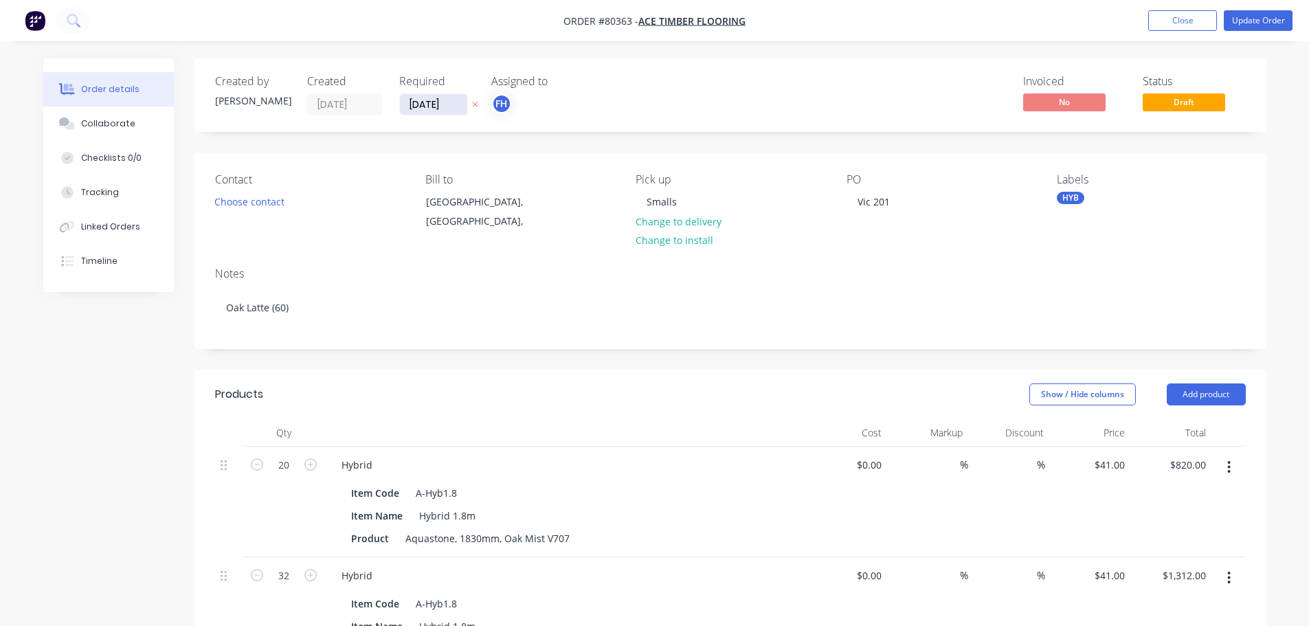
click at [460, 101] on input "[DATE]" at bounding box center [433, 104] width 67 height 21
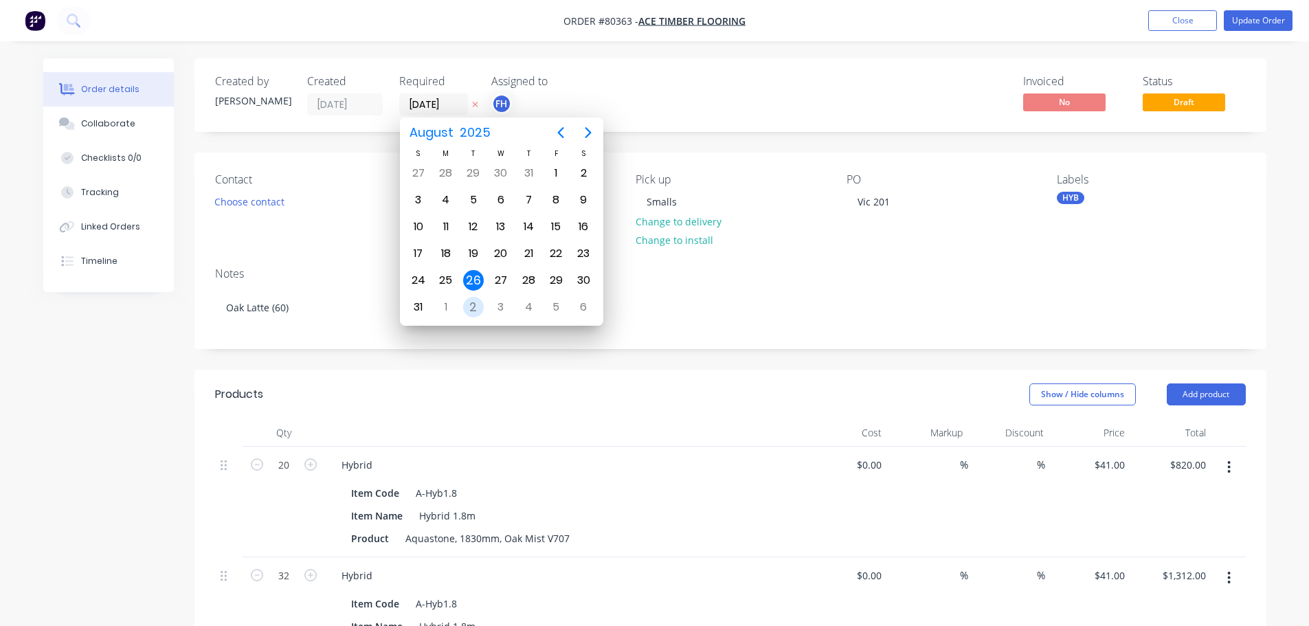
click at [477, 304] on div "2" at bounding box center [473, 307] width 21 height 21
type input "[DATE]"
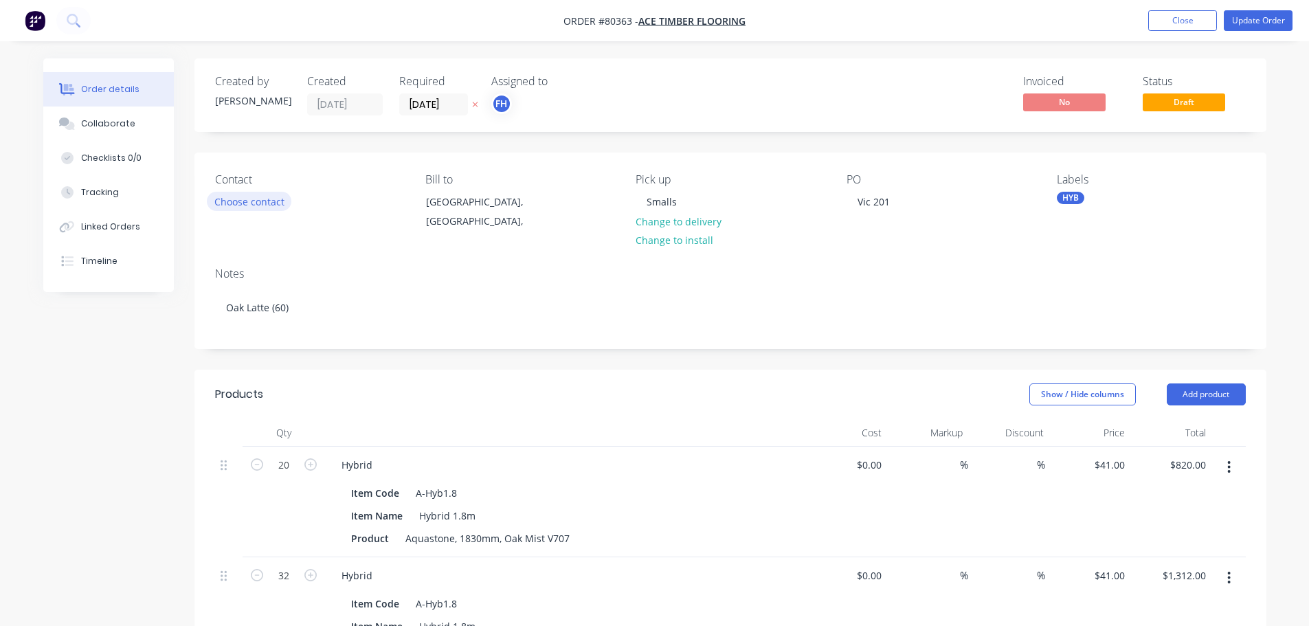
click at [249, 201] on button "Choose contact" at bounding box center [249, 201] width 84 height 19
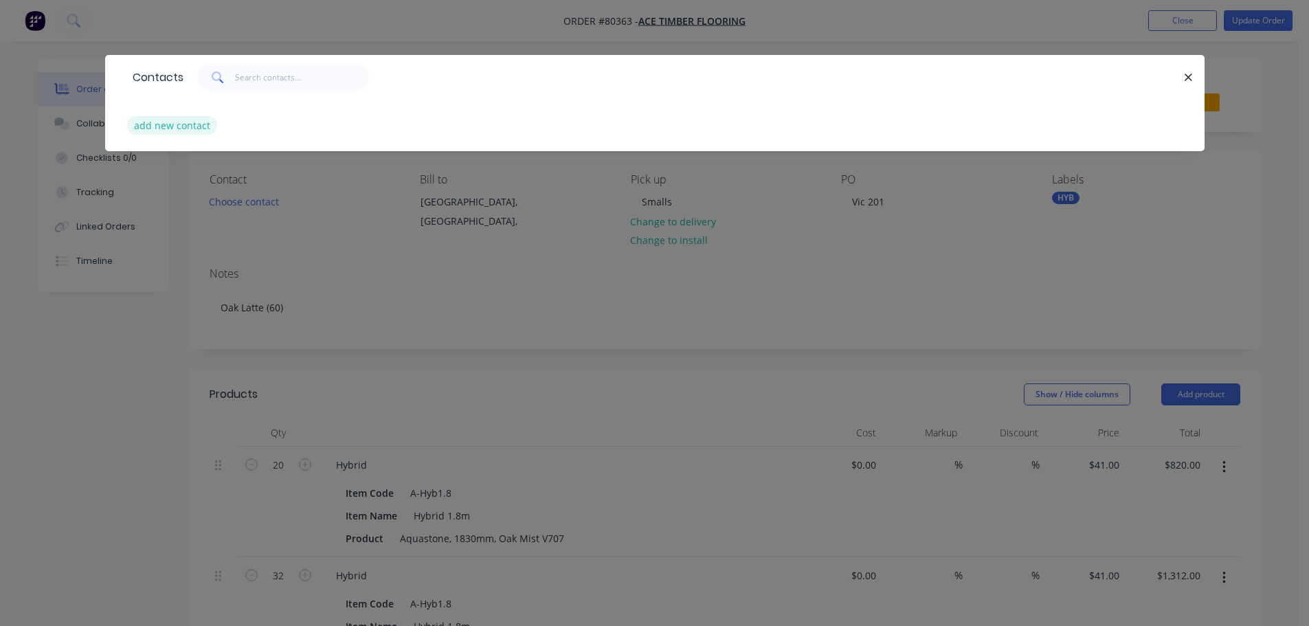
click at [188, 128] on button "add new contact" at bounding box center [172, 125] width 91 height 19
select select "AU"
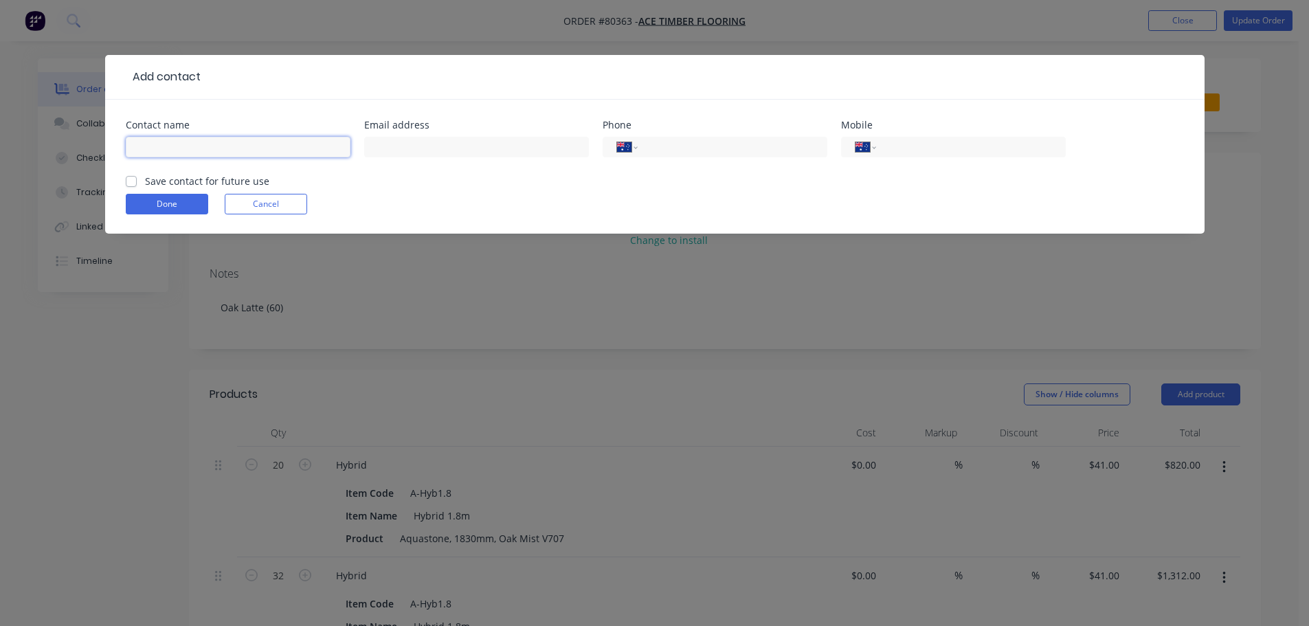
click at [172, 138] on input "text" at bounding box center [238, 147] width 225 height 21
type input "[PERSON_NAME]"
click at [407, 150] on input "text" at bounding box center [476, 147] width 225 height 21
type input "[EMAIL_ADDRESS][DOMAIN_NAME]"
click at [900, 142] on input "tel" at bounding box center [967, 147] width 165 height 16
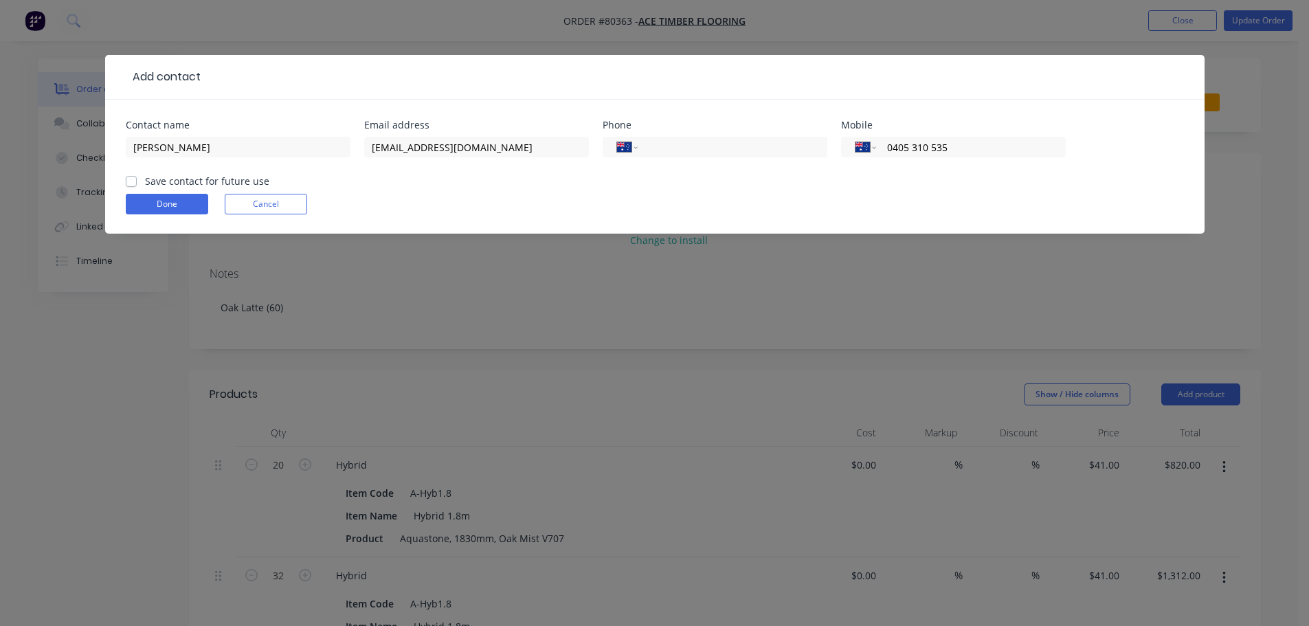
type input "0405 310 535"
click at [185, 182] on label "Save contact for future use" at bounding box center [207, 181] width 124 height 14
click at [137, 182] on input "Save contact for future use" at bounding box center [131, 180] width 11 height 13
checkbox input "true"
click at [168, 203] on button "Done" at bounding box center [167, 204] width 82 height 21
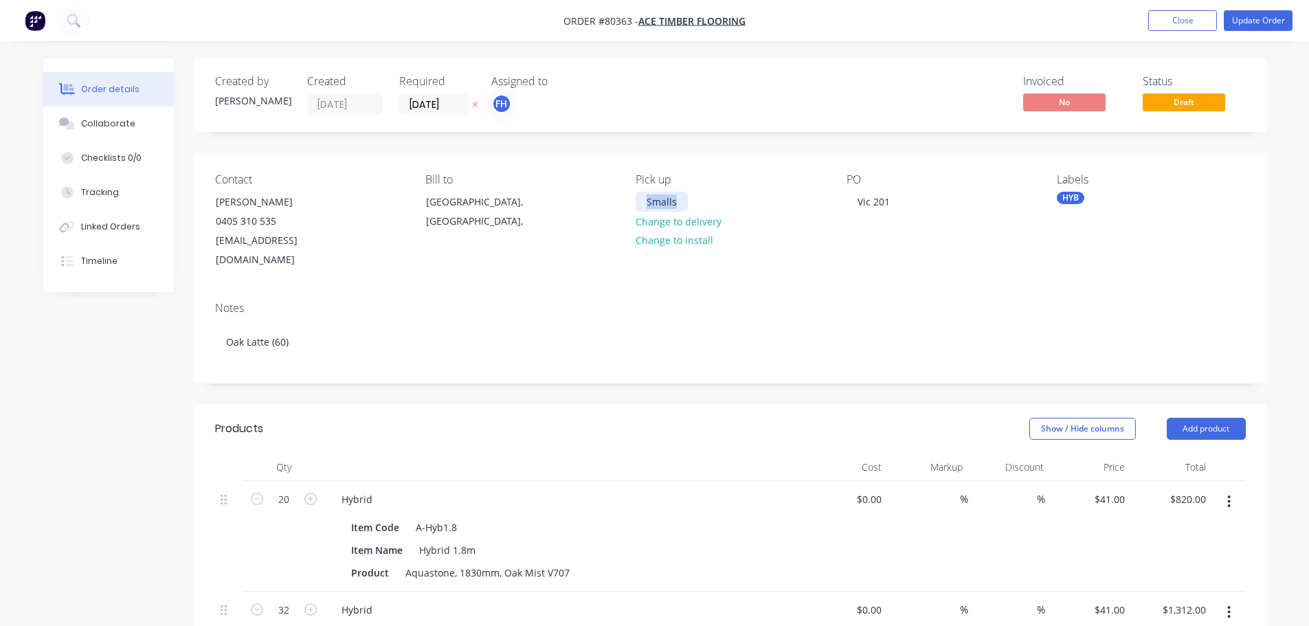
drag, startPoint x: 677, startPoint y: 202, endPoint x: 626, endPoint y: 205, distance: 51.6
click at [626, 205] on div "Contact [PERSON_NAME] 0405 310 535 [EMAIL_ADDRESS][DOMAIN_NAME] Bill to [GEOGRA…" at bounding box center [730, 221] width 1072 height 138
click at [900, 203] on div "PO Vic 201" at bounding box center [940, 221] width 188 height 97
click at [890, 203] on div "Vic 201" at bounding box center [873, 202] width 54 height 20
drag, startPoint x: 890, startPoint y: 203, endPoint x: 804, endPoint y: 204, distance: 85.2
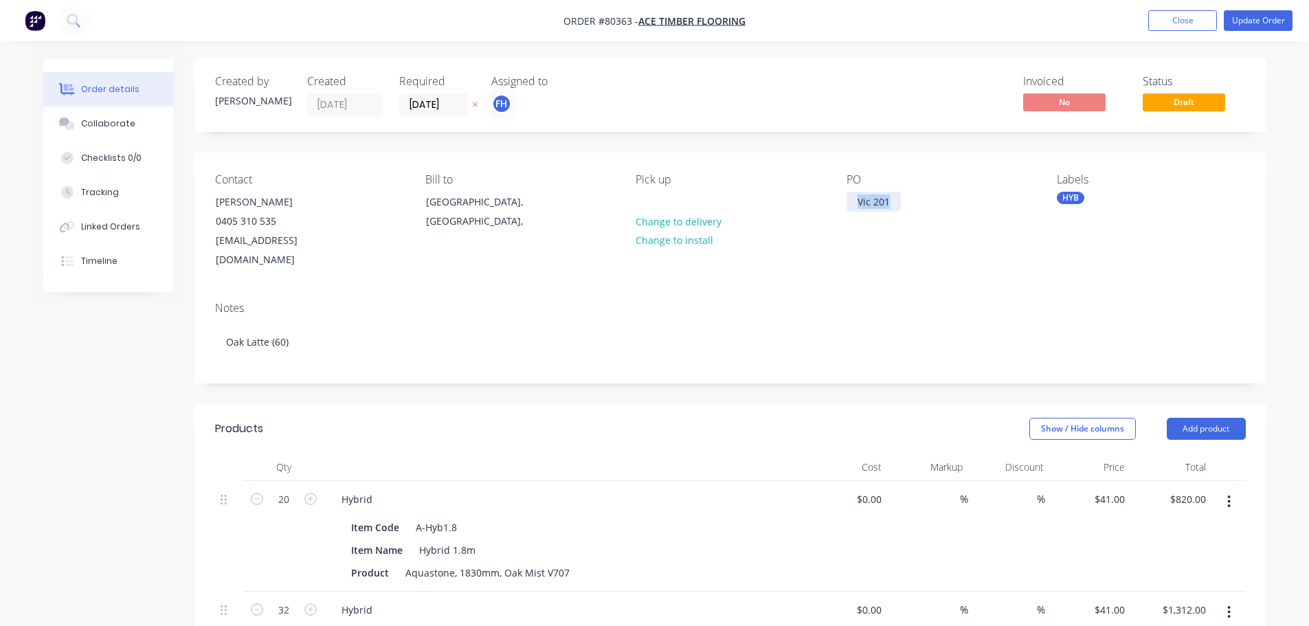
click at [804, 204] on div "Contact [PERSON_NAME] 0405 310 535 [EMAIL_ADDRESS][DOMAIN_NAME] Bill to [GEOGRA…" at bounding box center [730, 221] width 1072 height 138
click at [1072, 197] on div "HYB" at bounding box center [1069, 198] width 27 height 12
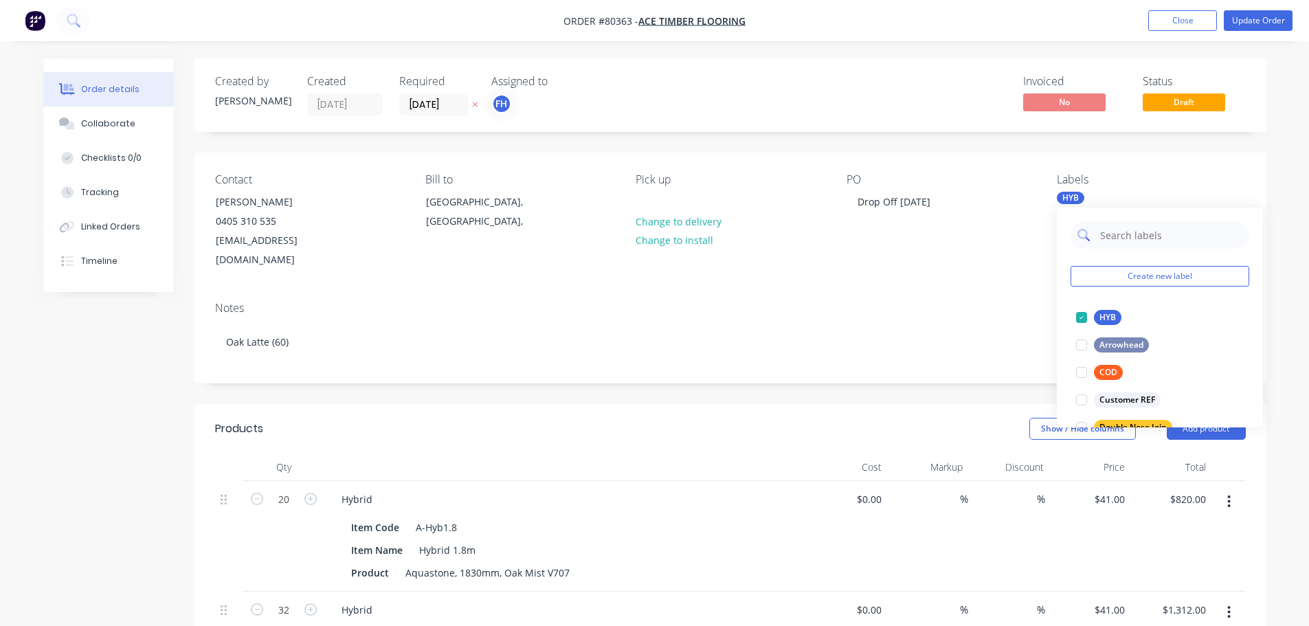
click at [1116, 237] on input "text" at bounding box center [1170, 234] width 144 height 27
drag, startPoint x: 1083, startPoint y: 311, endPoint x: 1099, endPoint y: 271, distance: 42.9
click at [1083, 311] on div at bounding box center [1080, 317] width 27 height 27
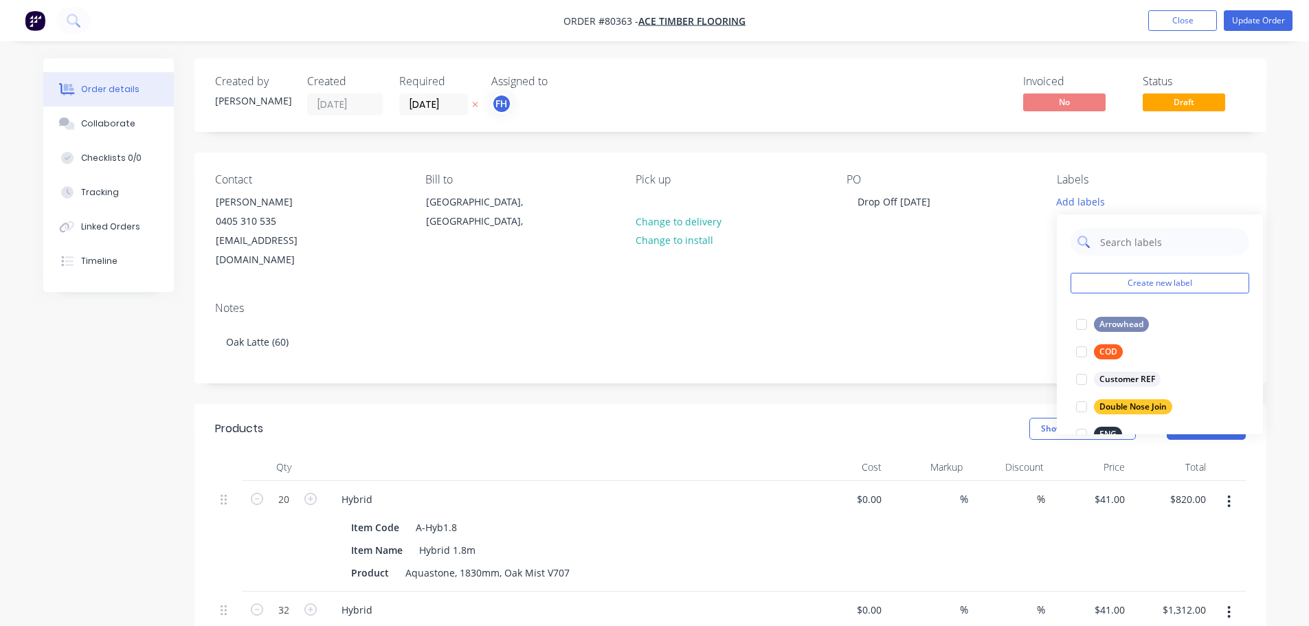
click at [1113, 247] on input "text" at bounding box center [1170, 241] width 144 height 27
type input "eng"
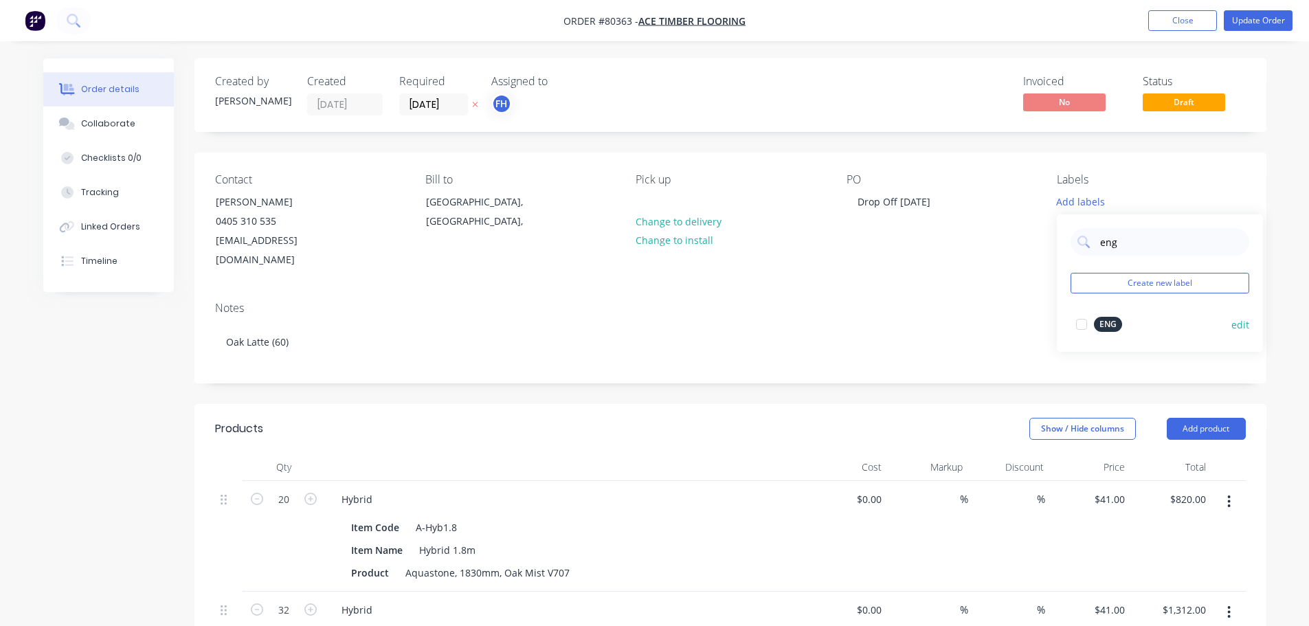
click at [1079, 322] on div at bounding box center [1080, 323] width 27 height 27
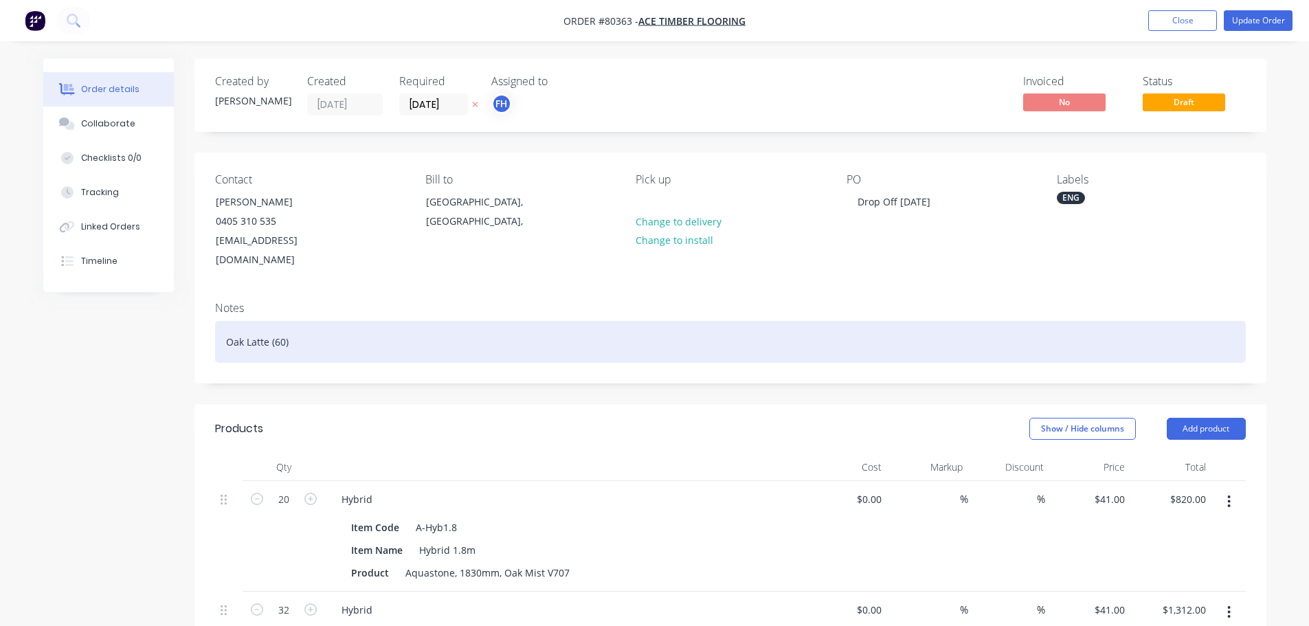
drag, startPoint x: 324, startPoint y: 320, endPoint x: 151, endPoint y: 303, distance: 173.3
click at [158, 321] on div "Created by [PERSON_NAME] Created [DATE] Required [DATE] Assigned to FH Invoiced…" at bounding box center [654, 577] width 1223 height 1039
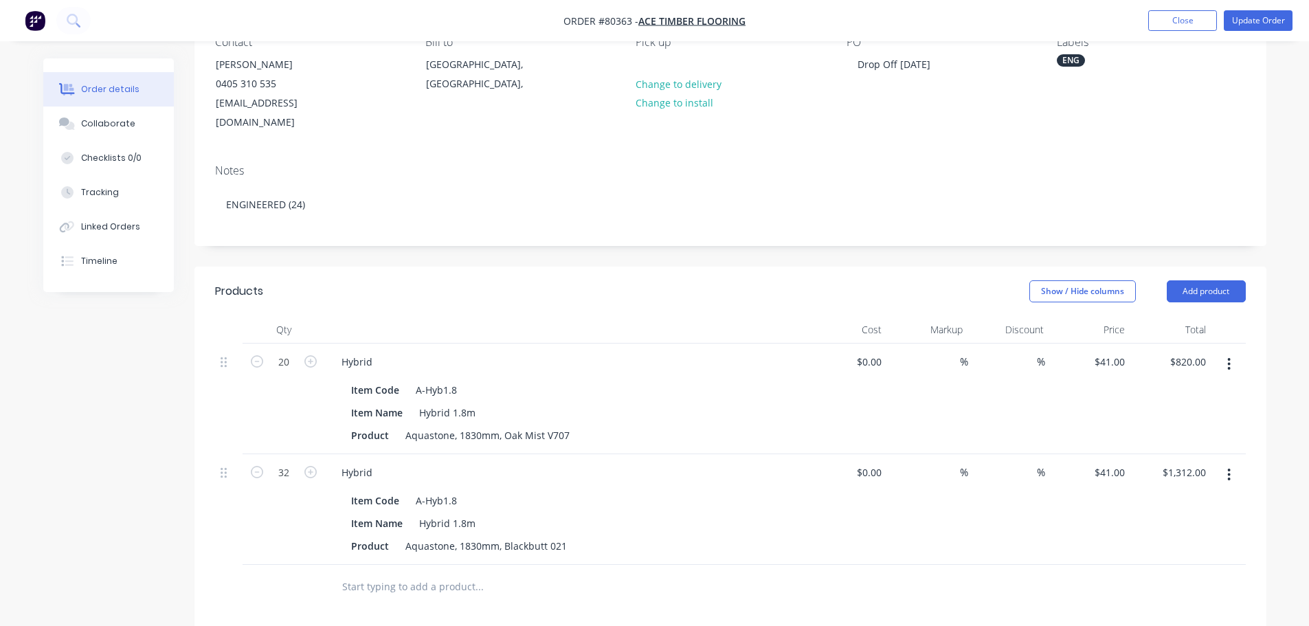
click at [1228, 357] on icon "button" at bounding box center [1228, 364] width 3 height 15
click at [1173, 390] on div "Edit" at bounding box center [1180, 400] width 106 height 20
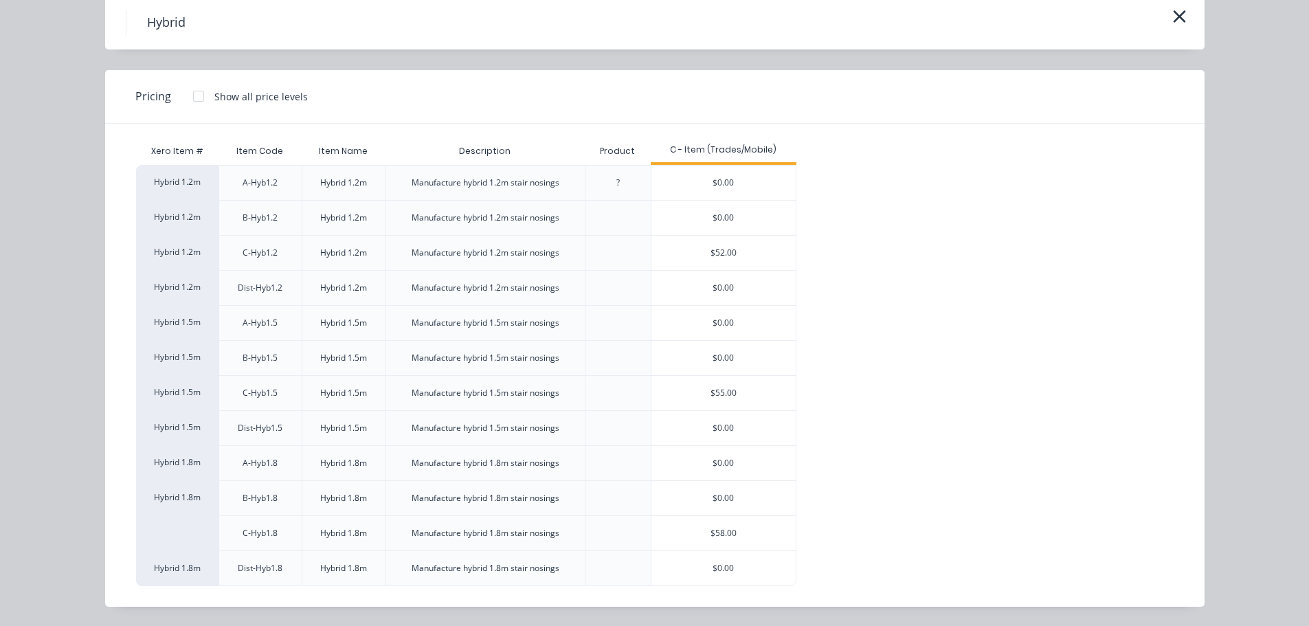
scroll to position [0, 0]
click at [1222, 111] on div "Hybrid Pricing Show all price levels Xero Item # Item Code Item Name Descriptio…" at bounding box center [654, 313] width 1309 height 626
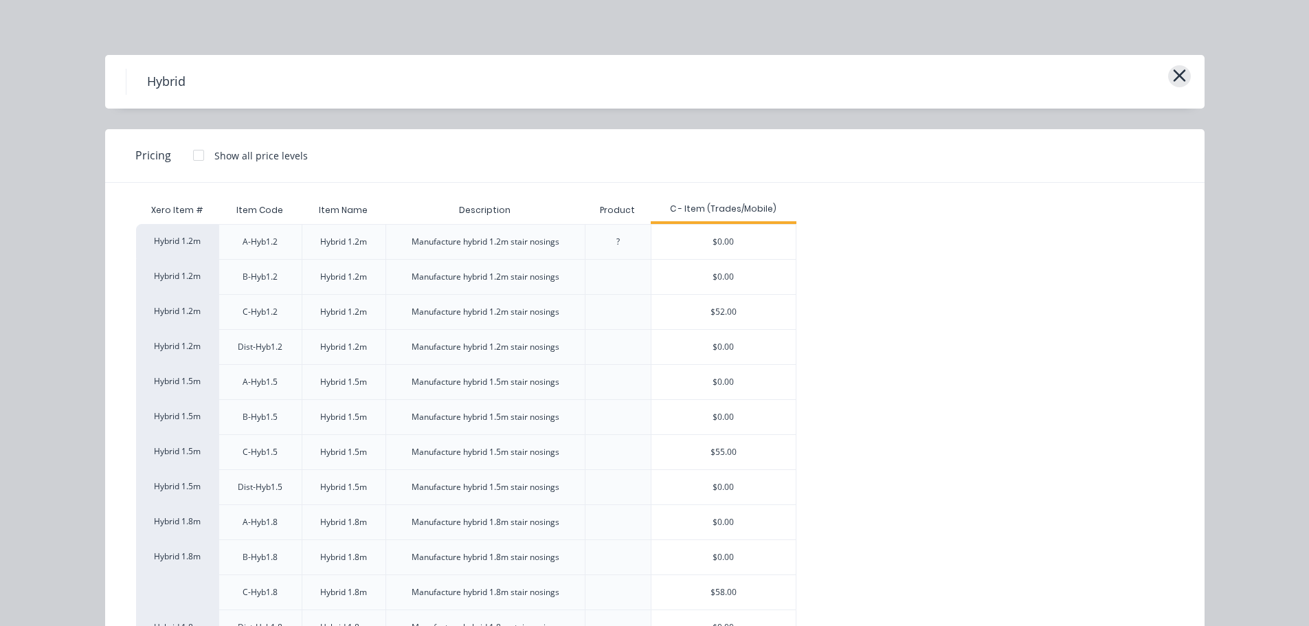
click at [1174, 78] on icon "button" at bounding box center [1179, 75] width 14 height 19
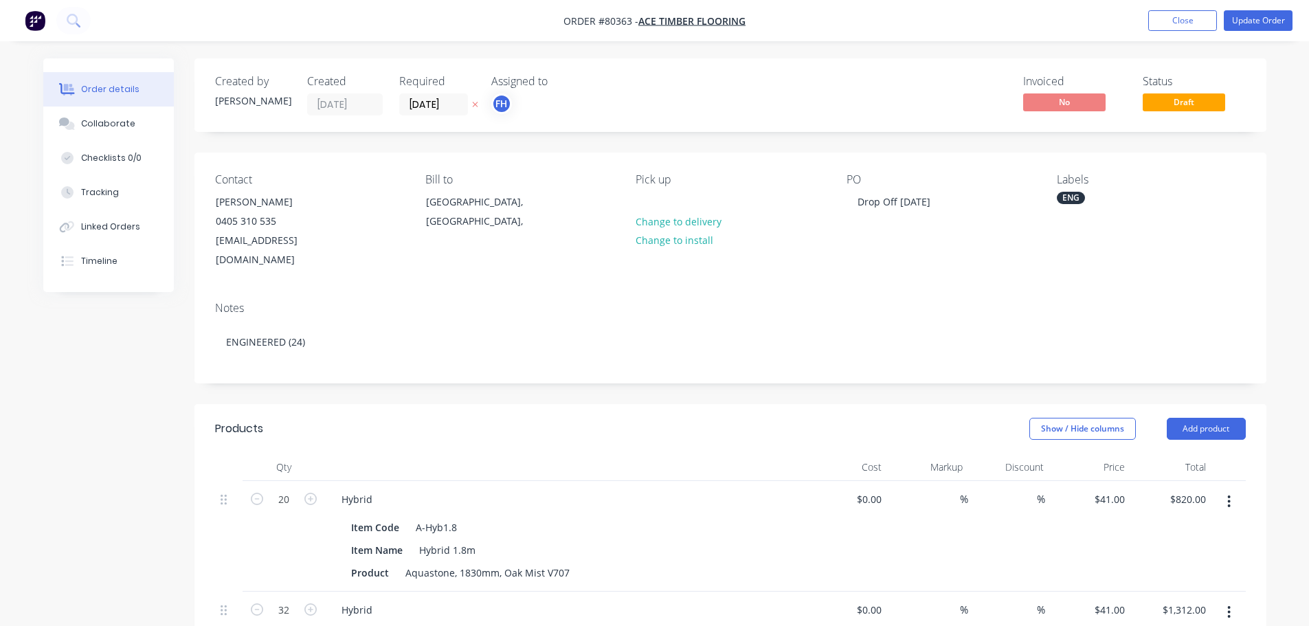
click at [1229, 495] on icon "button" at bounding box center [1229, 501] width 3 height 12
click at [1176, 610] on div "Delete" at bounding box center [1180, 620] width 106 height 20
click at [1234, 489] on button "button" at bounding box center [1228, 501] width 32 height 25
click at [1144, 610] on div "Delete" at bounding box center [1180, 620] width 106 height 20
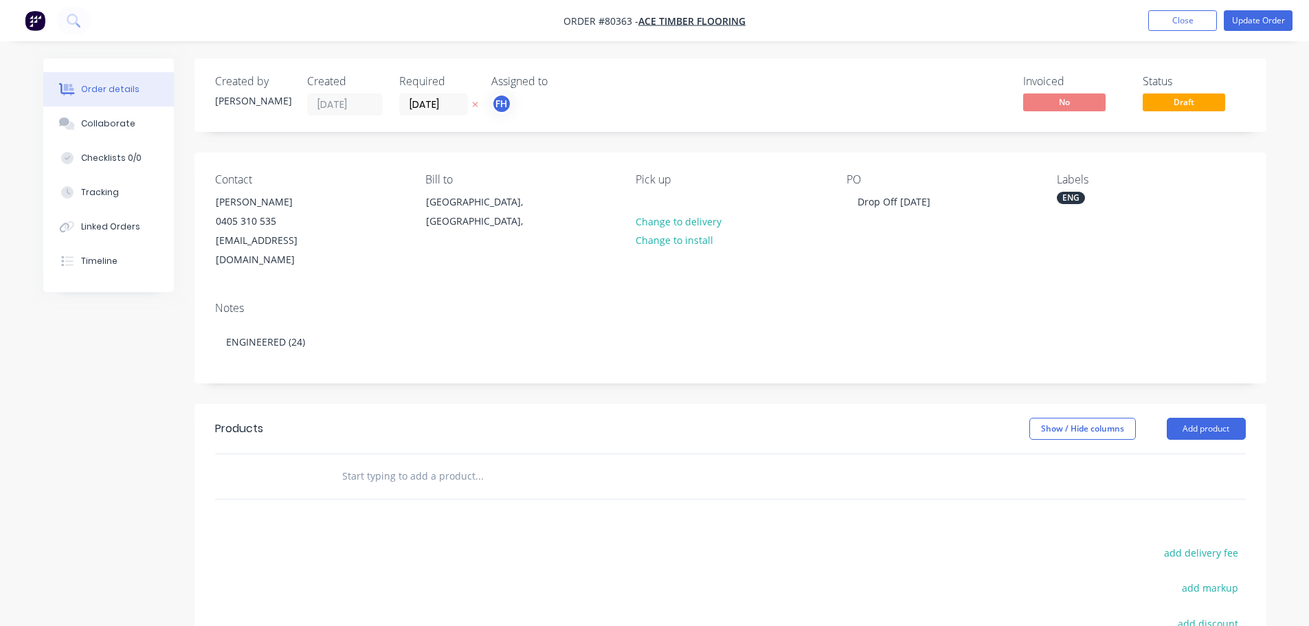
click at [376, 462] on input "text" at bounding box center [478, 475] width 275 height 27
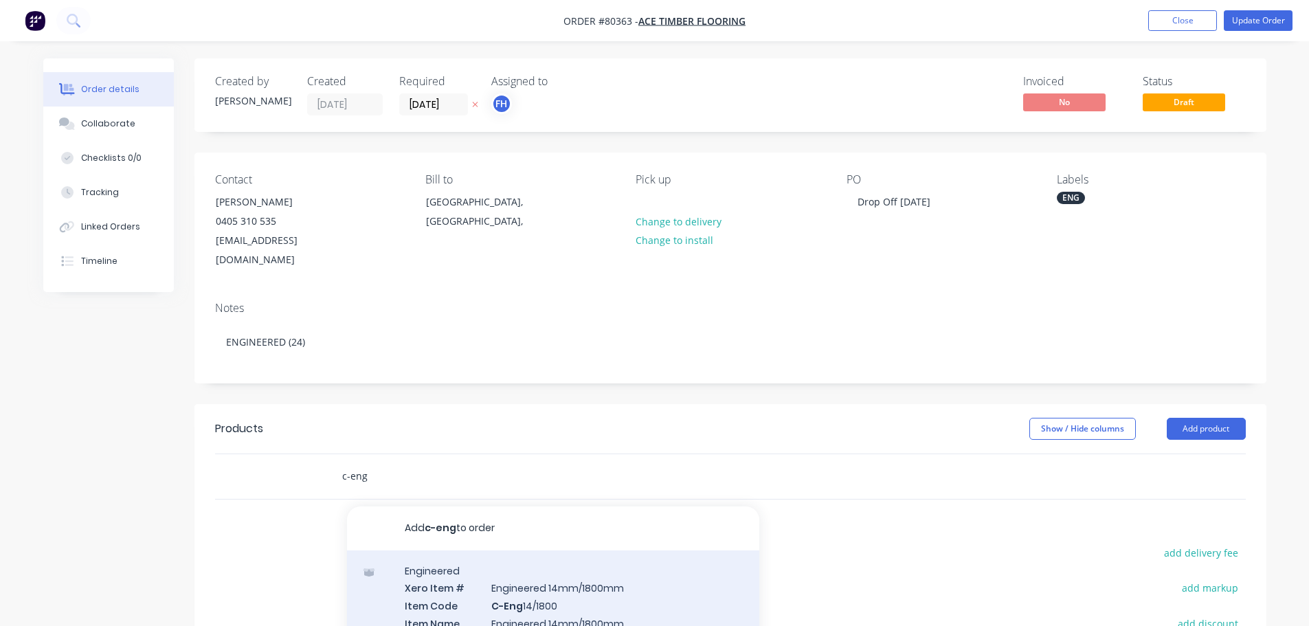
type input "c-eng"
click at [499, 591] on div "Engineered Xero Item # Engineered 14mm/1800mm Item Code C-Eng 14/1800 Item Name…" at bounding box center [553, 630] width 412 height 161
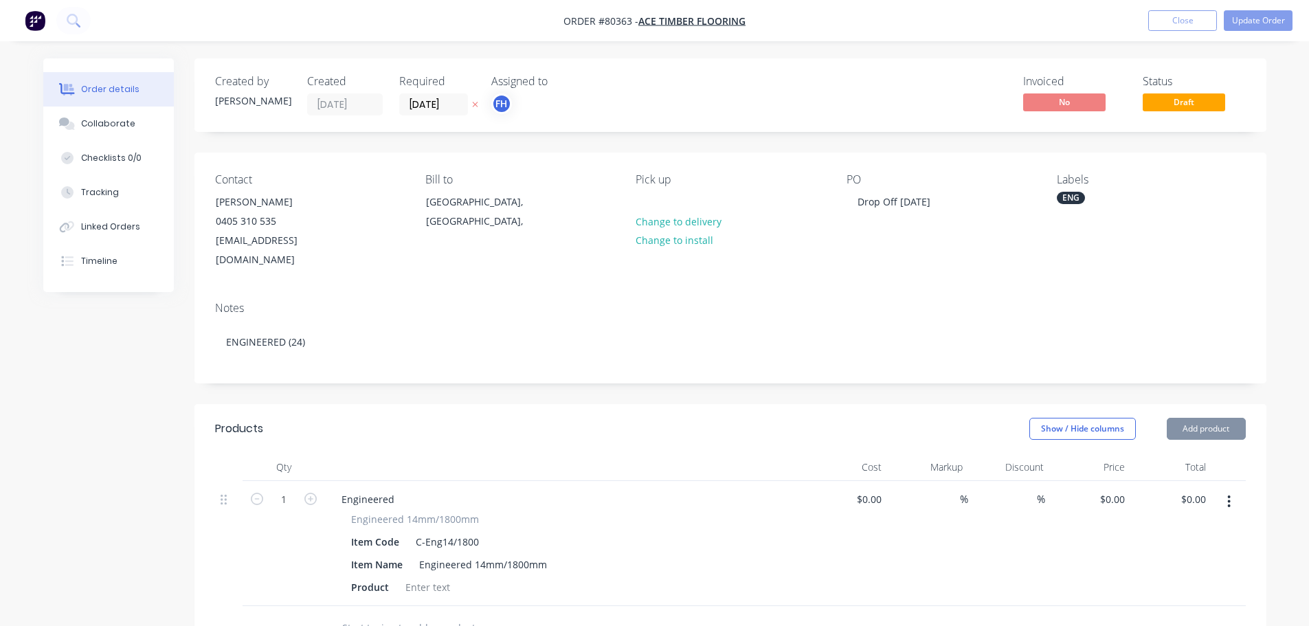
type input "$85.00"
click at [288, 489] on input "1" at bounding box center [284, 499] width 36 height 21
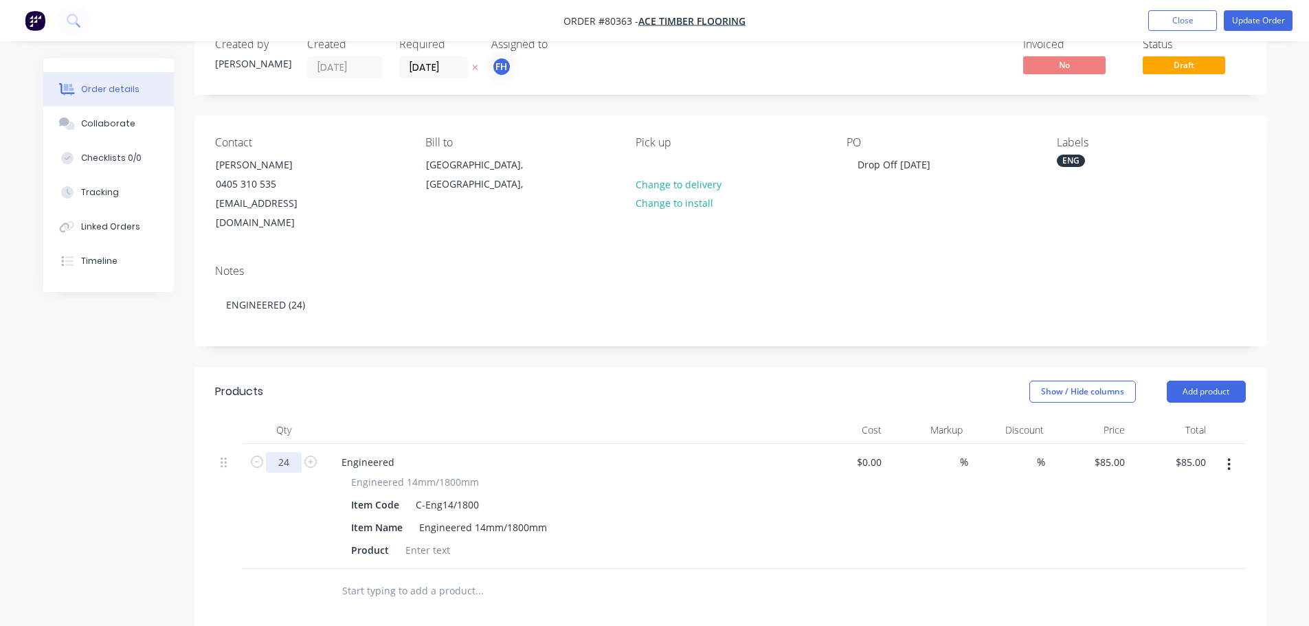
scroll to position [69, 0]
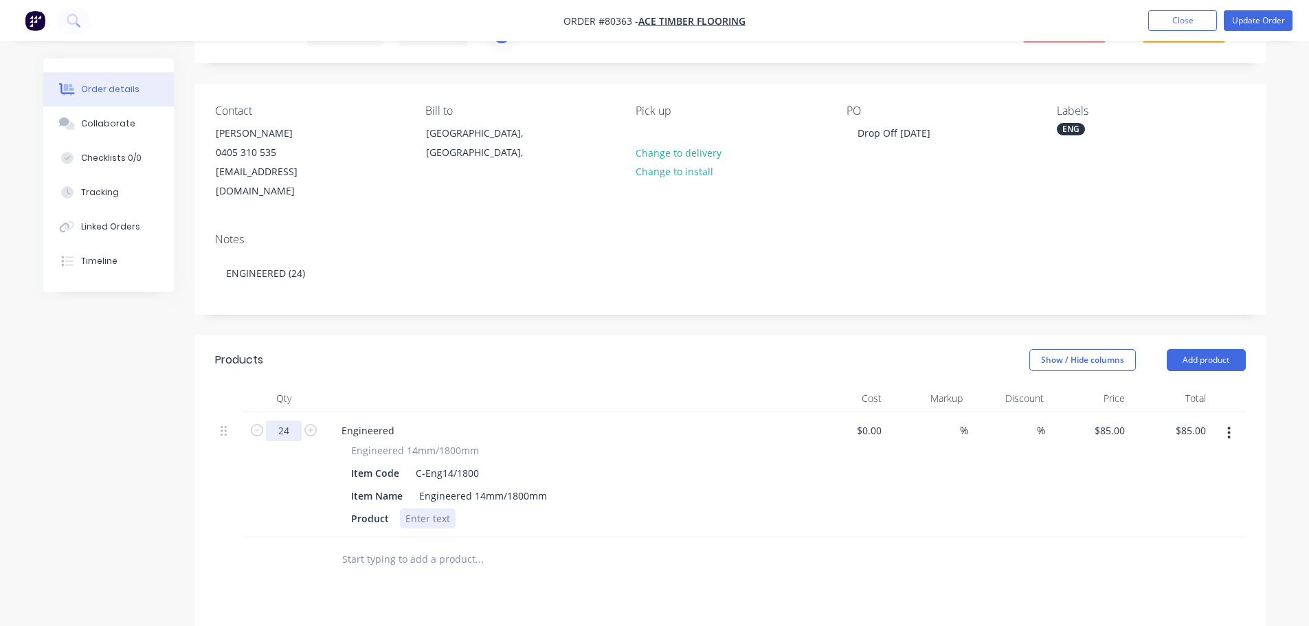
type input "24"
type input "$2,040.00"
click at [423, 508] on div at bounding box center [428, 518] width 56 height 20
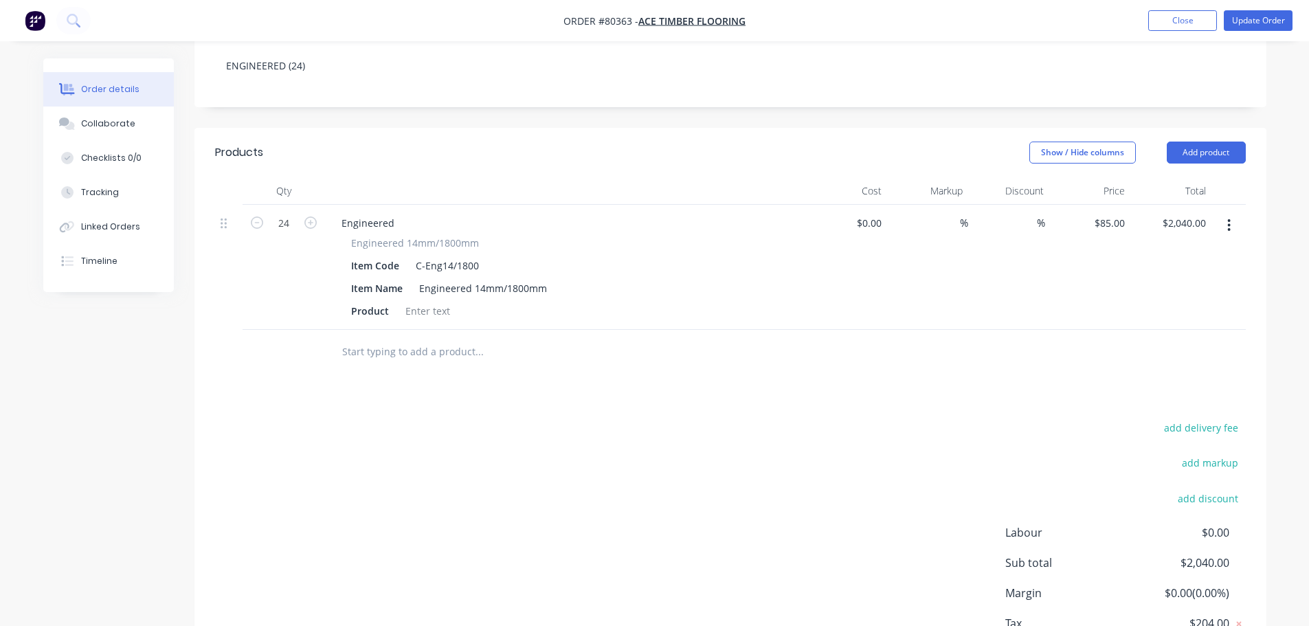
scroll to position [150, 0]
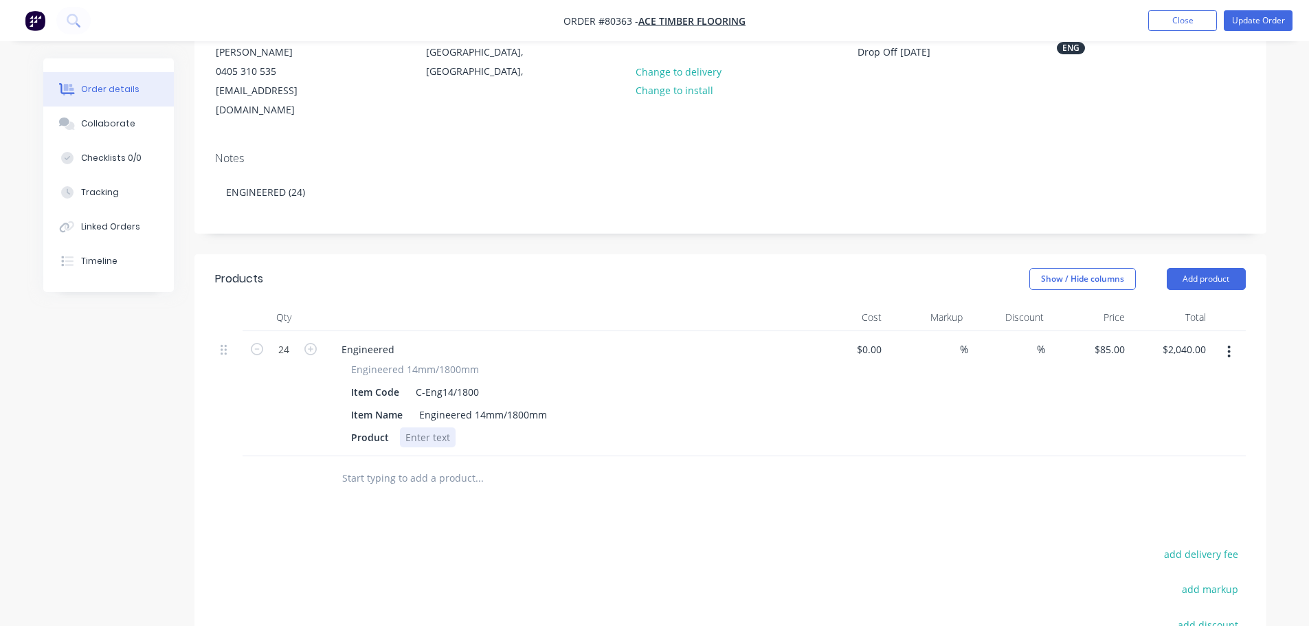
click at [427, 427] on div at bounding box center [428, 437] width 56 height 20
click at [1244, 19] on button "Update Order" at bounding box center [1257, 20] width 69 height 21
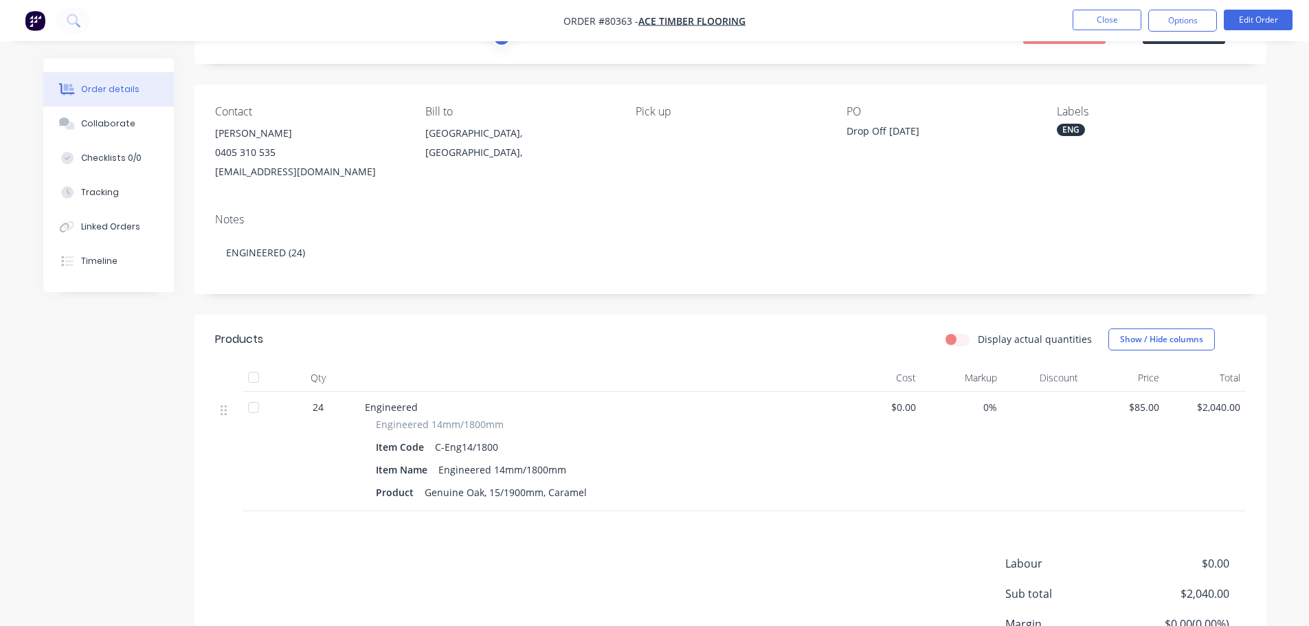
scroll to position [0, 0]
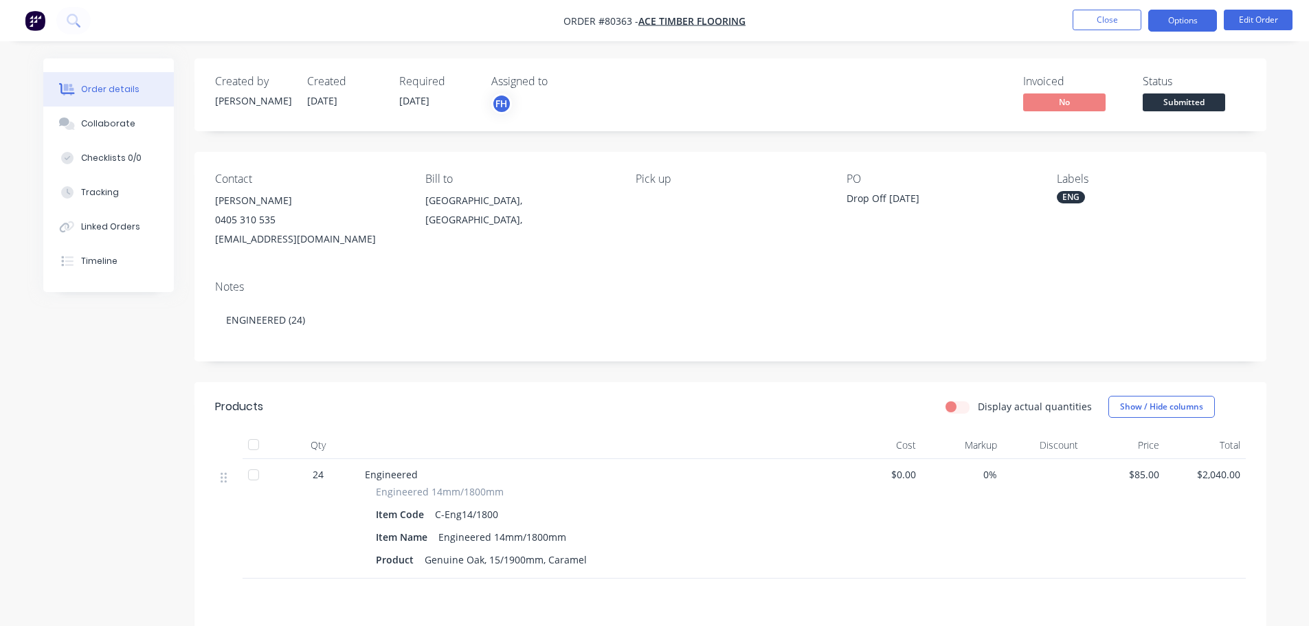
click at [1190, 16] on button "Options" at bounding box center [1182, 21] width 69 height 22
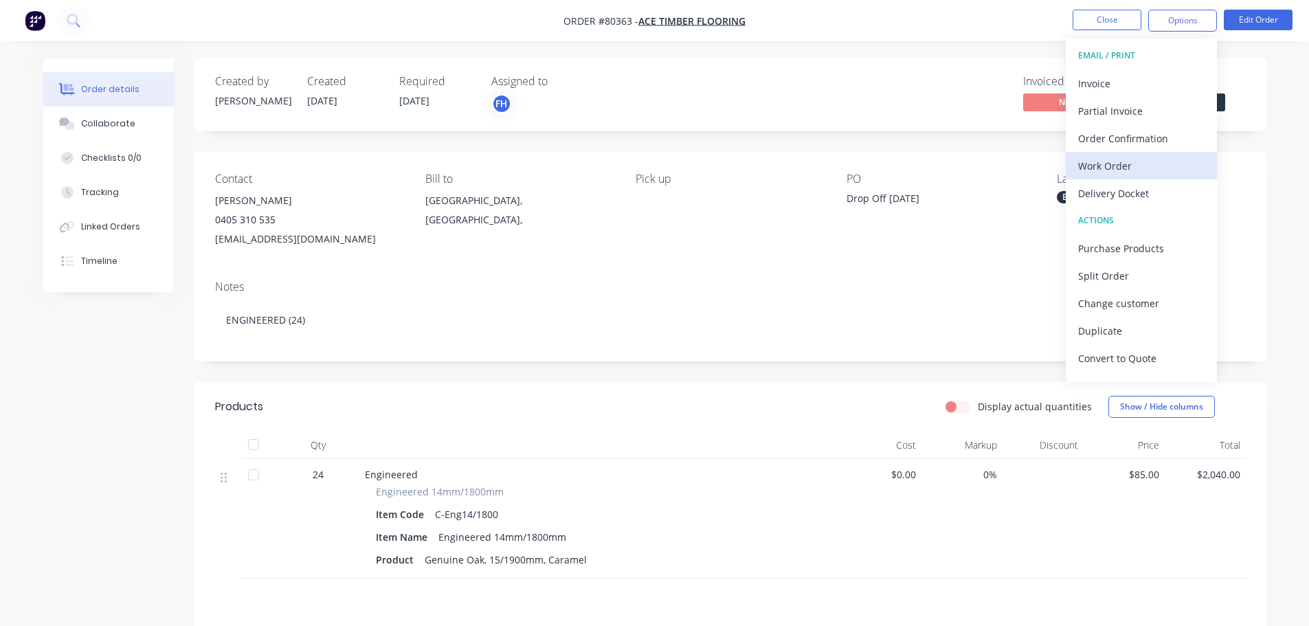
click at [1105, 170] on div "Work Order" at bounding box center [1141, 166] width 126 height 20
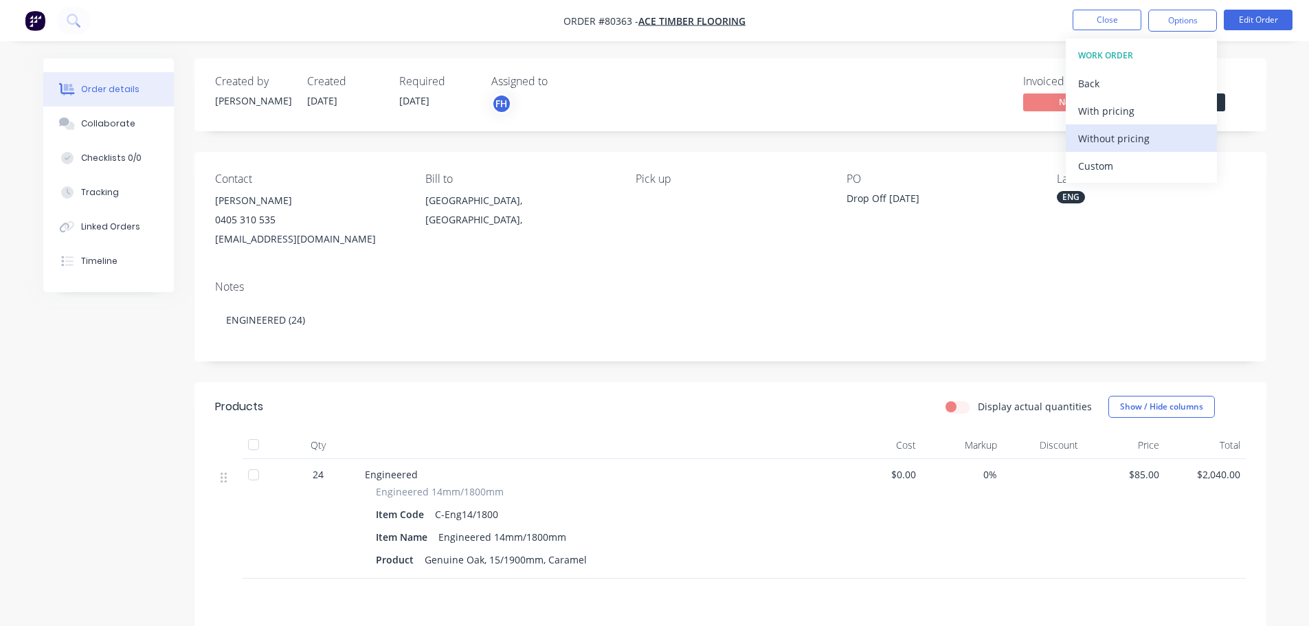
click at [1105, 143] on div "Without pricing" at bounding box center [1141, 138] width 126 height 20
click at [39, 19] on img "button" at bounding box center [35, 20] width 21 height 21
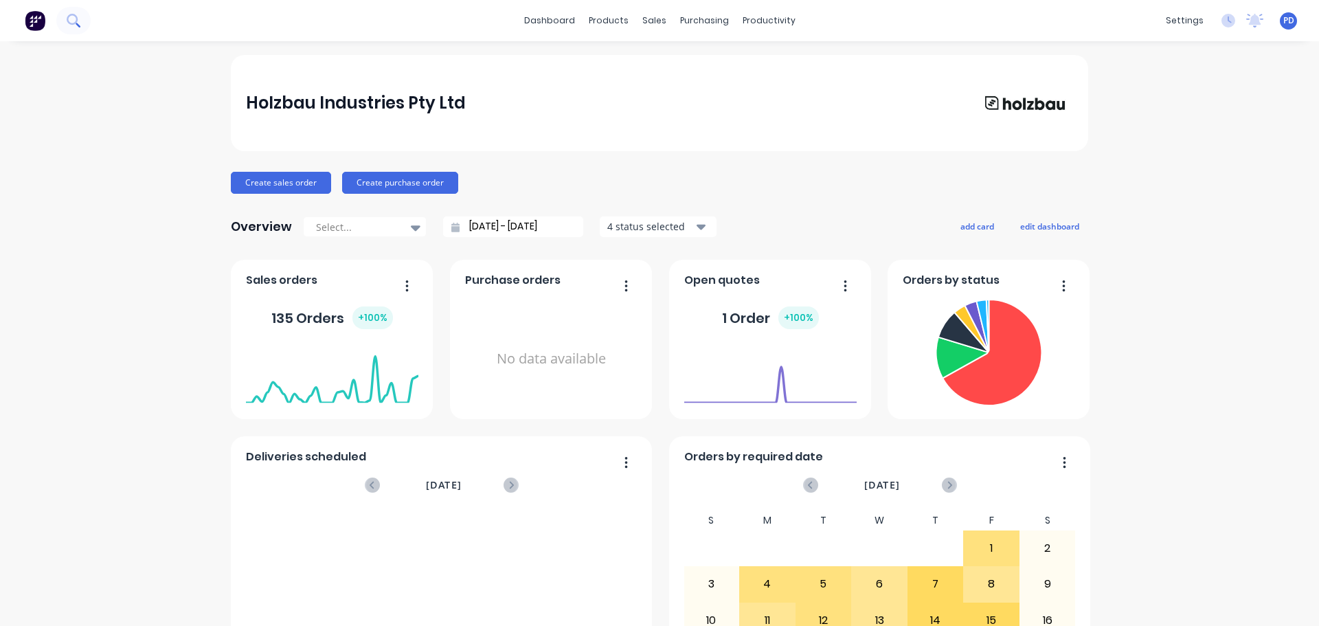
click at [82, 19] on button at bounding box center [73, 20] width 34 height 27
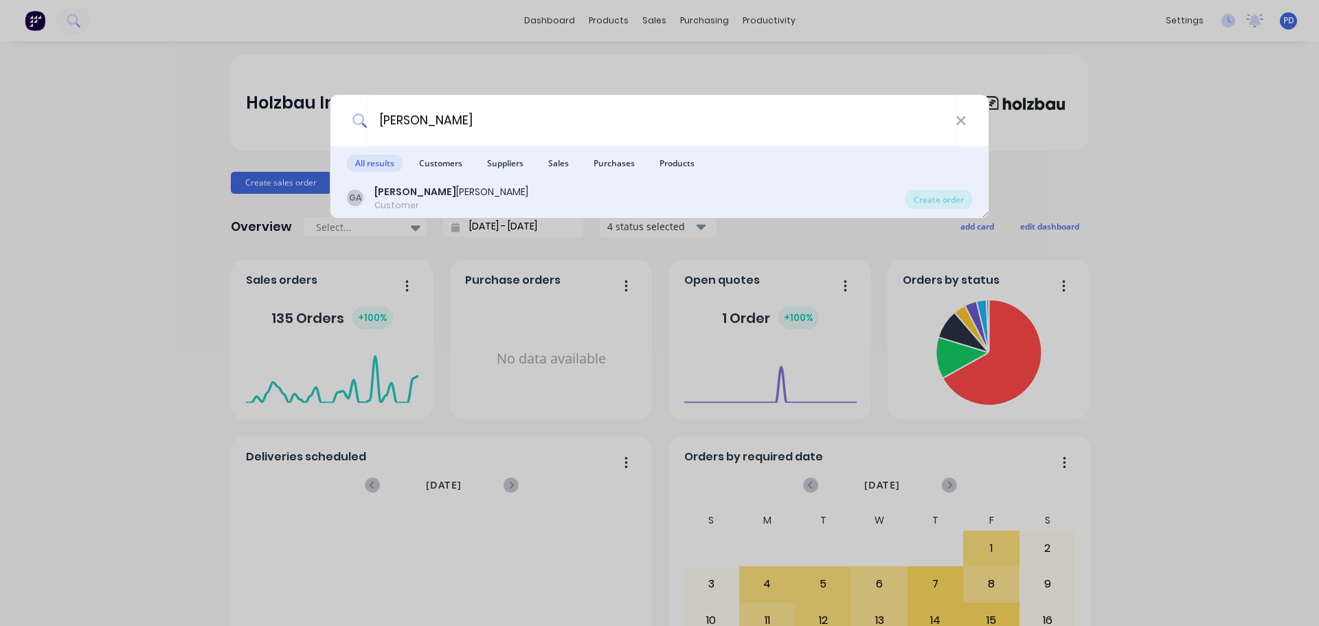
type input "[PERSON_NAME]"
click at [386, 196] on b "[PERSON_NAME]" at bounding box center [415, 192] width 82 height 14
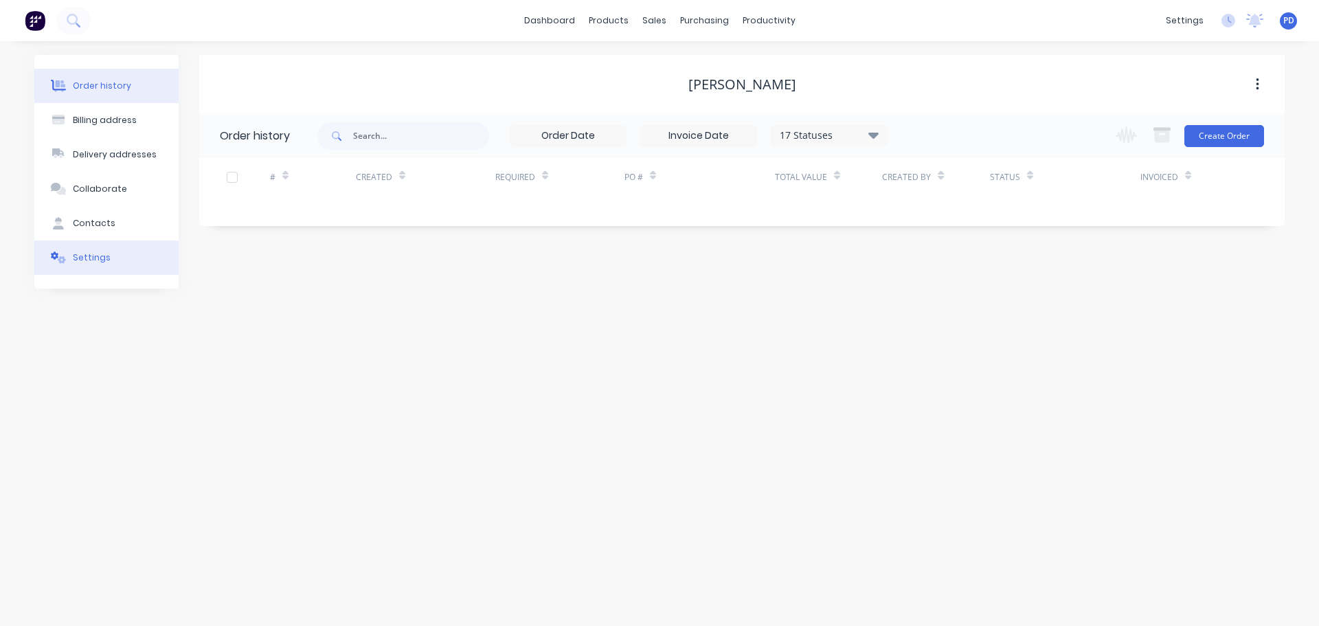
click at [89, 255] on div "Settings" at bounding box center [92, 257] width 38 height 12
